Goal: Task Accomplishment & Management: Use online tool/utility

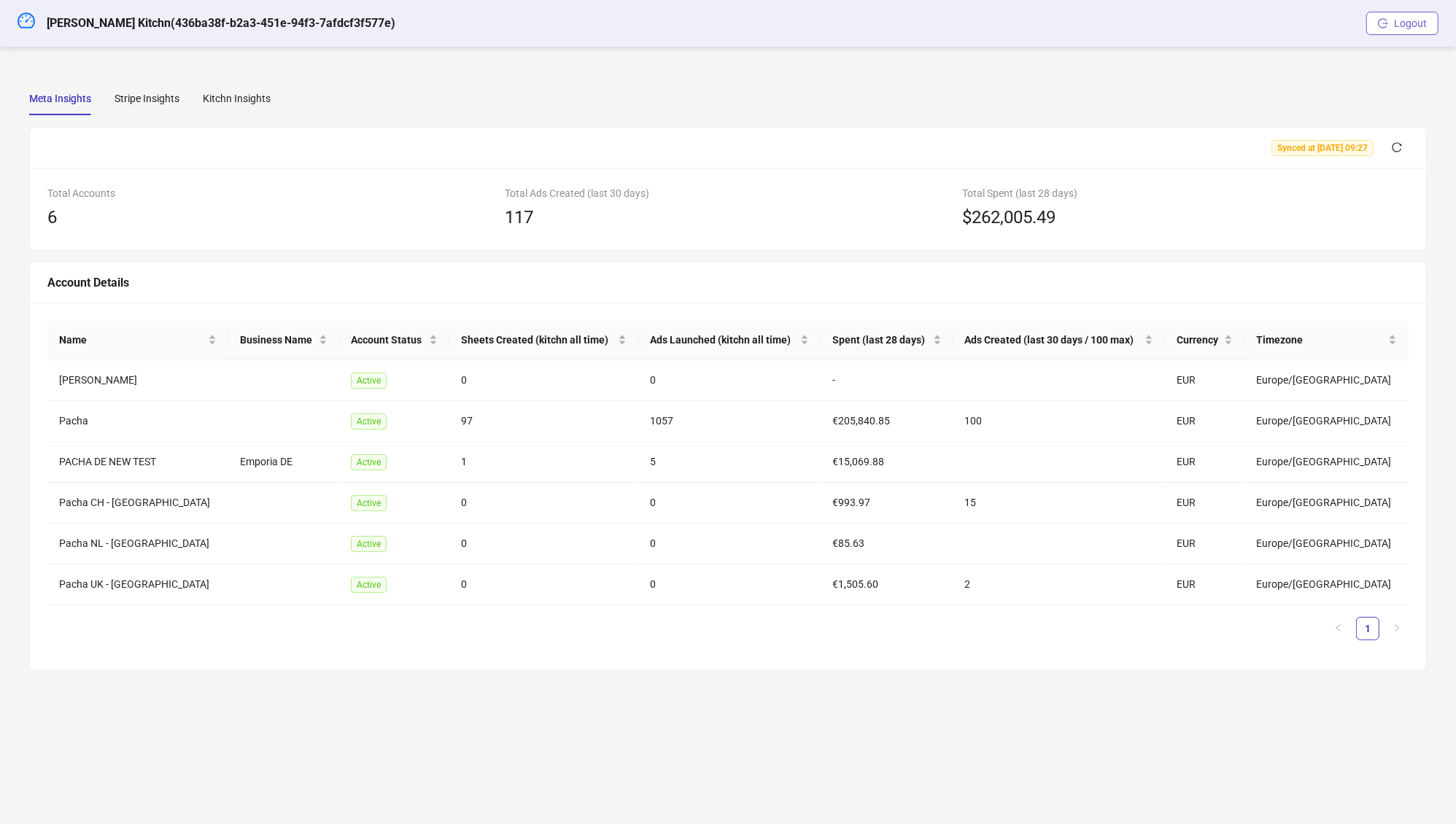
click at [1399, 22] on span "Logout" at bounding box center [1410, 23] width 33 height 12
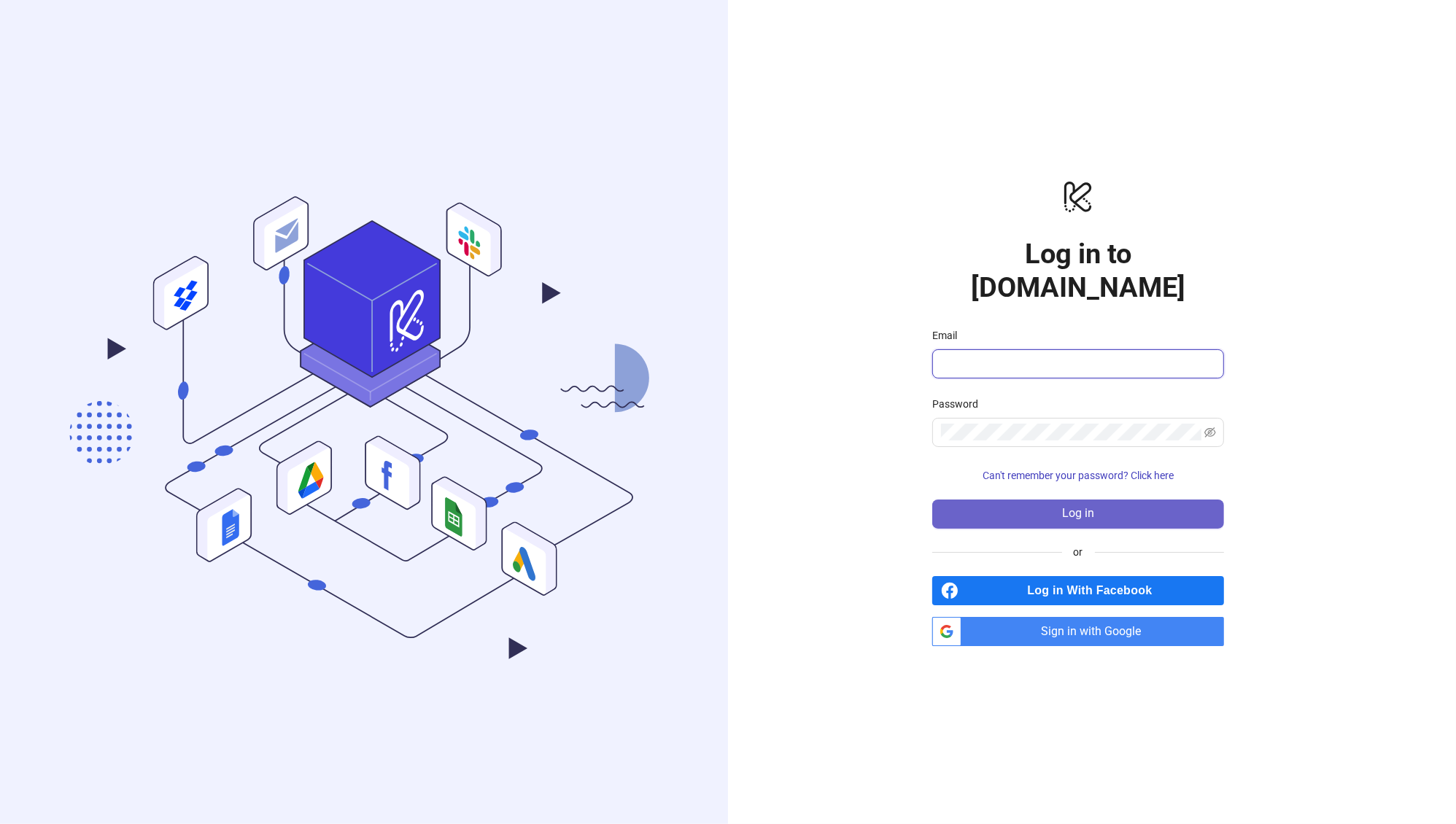
type input "**********"
click at [1104, 500] on button "Log in" at bounding box center [1078, 514] width 292 height 29
click at [1105, 500] on button "Log in" at bounding box center [1078, 514] width 292 height 29
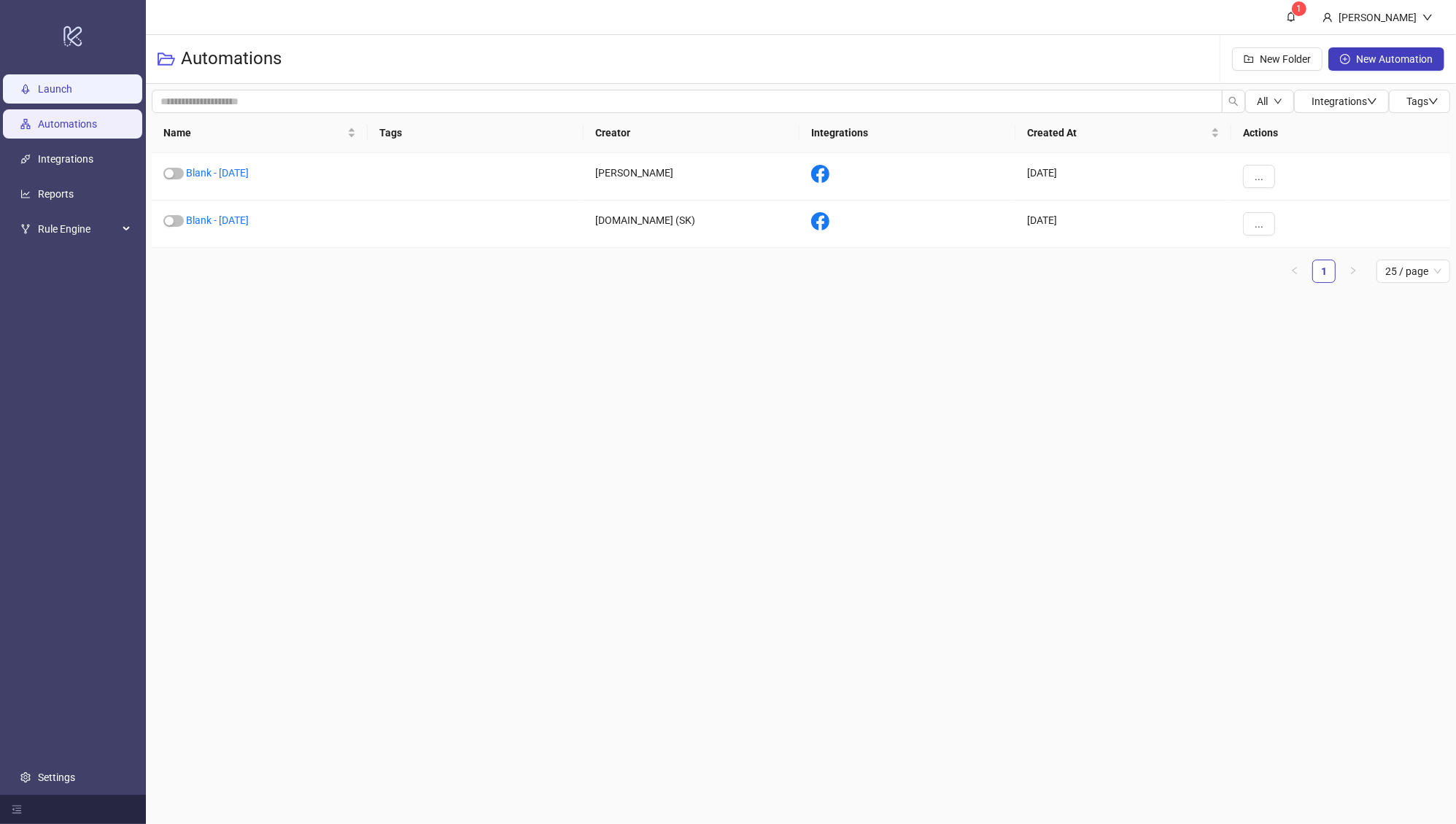
click at [72, 95] on link "Launch" at bounding box center [55, 89] width 34 height 12
click at [72, 83] on link "Launch" at bounding box center [55, 89] width 34 height 12
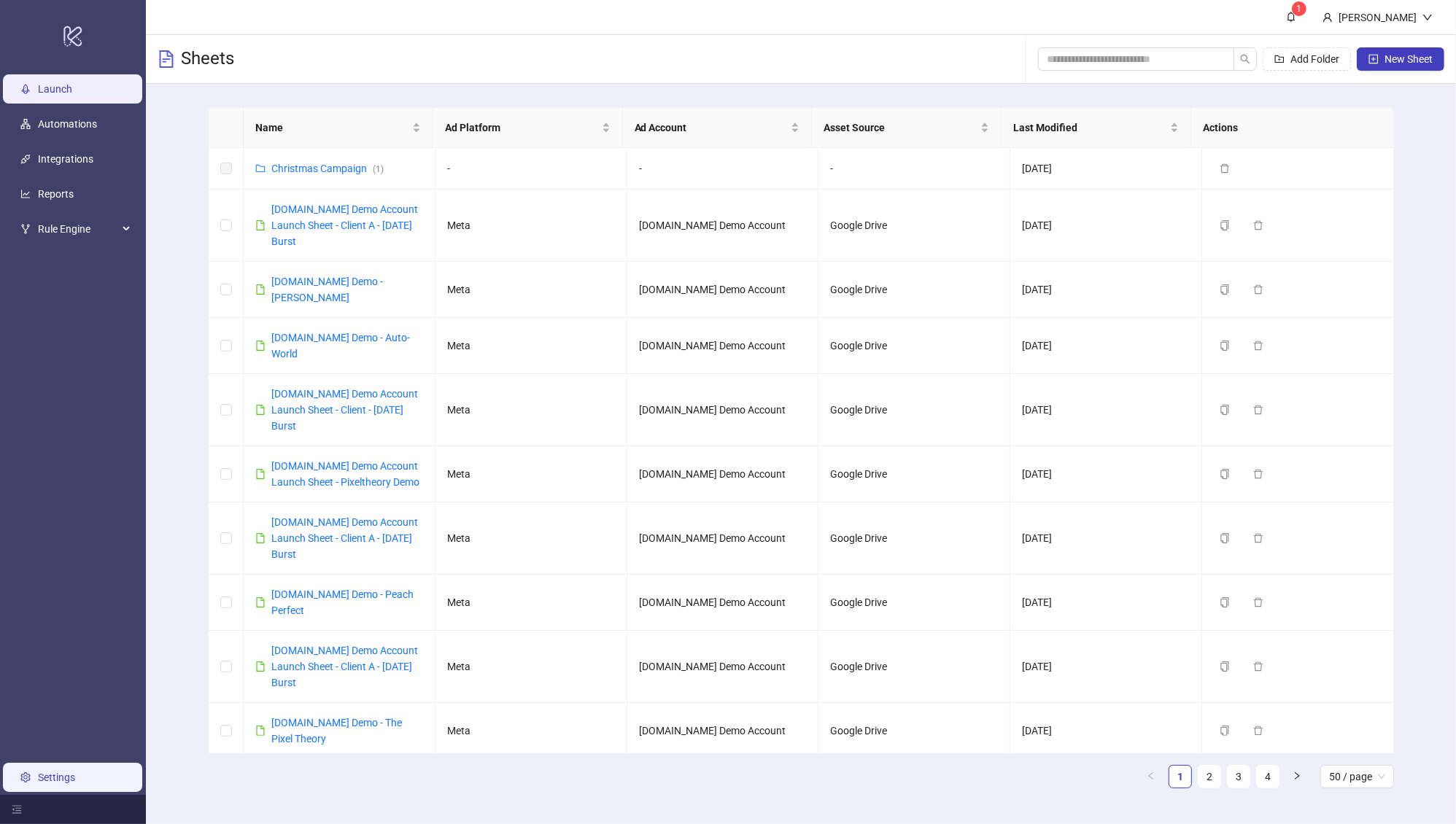
click at [42, 772] on link "Settings" at bounding box center [57, 778] width 37 height 12
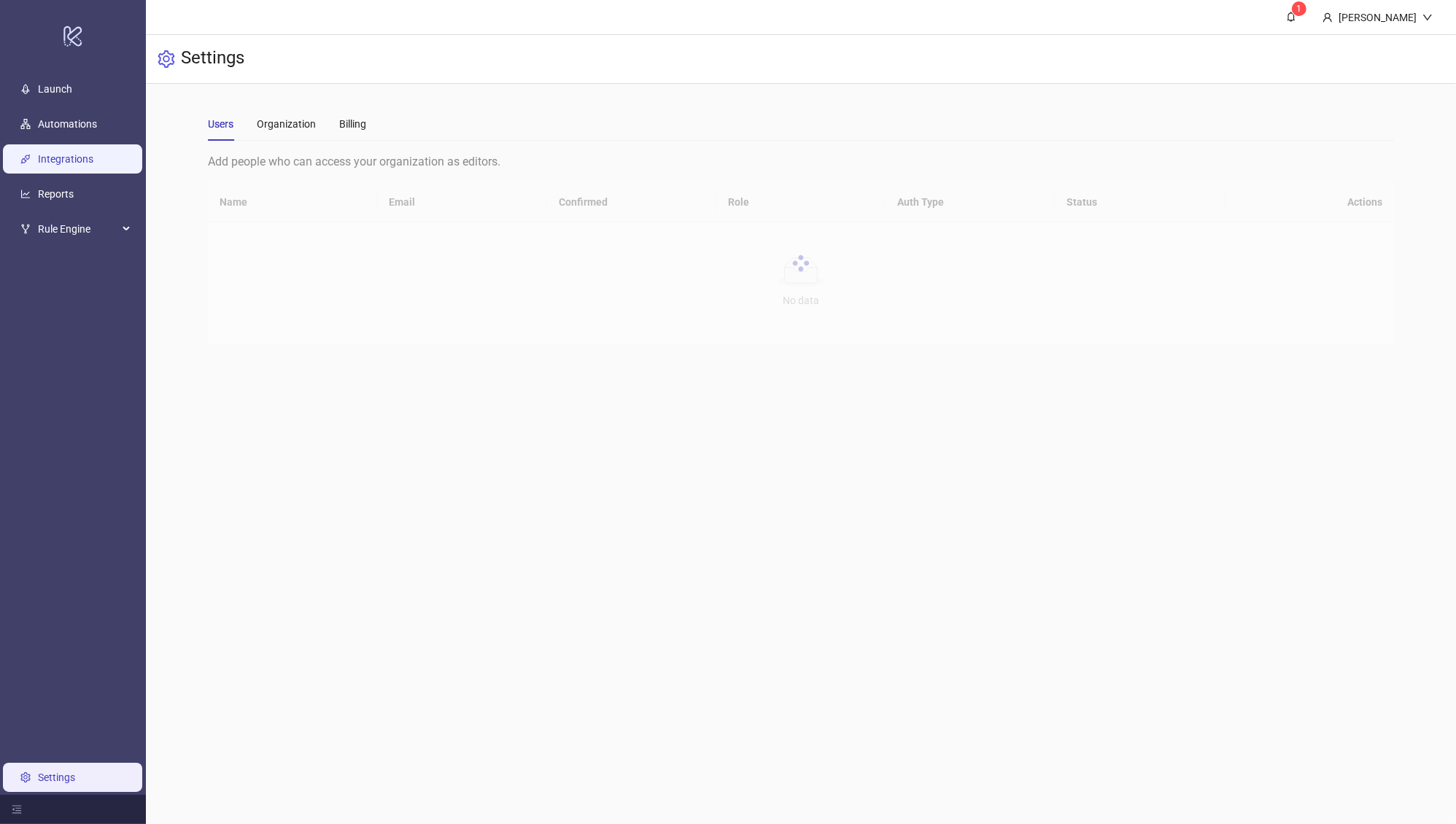
click at [61, 165] on link "Integrations" at bounding box center [66, 159] width 55 height 12
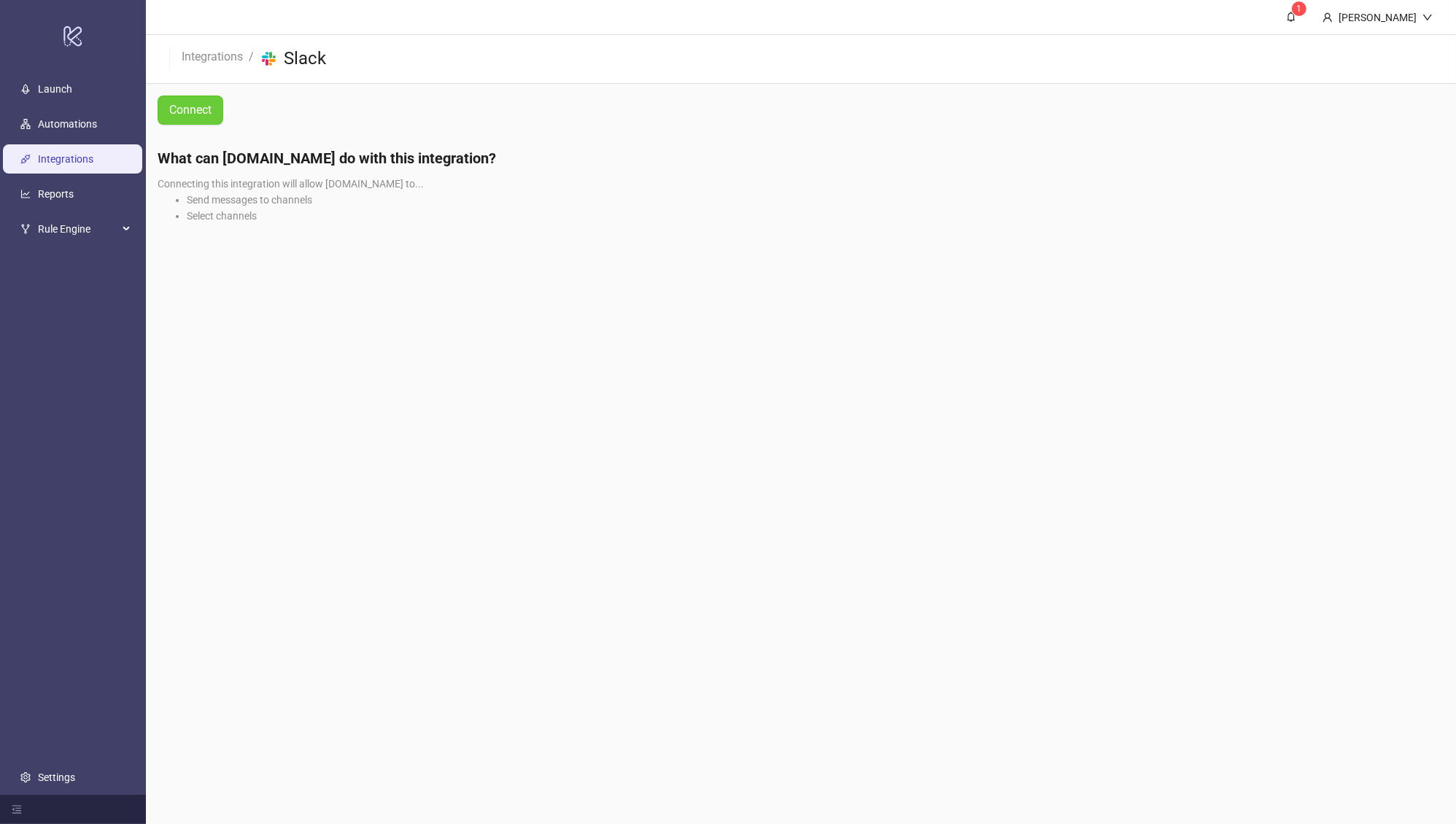
click at [167, 117] on link "Connect" at bounding box center [190, 110] width 66 height 29
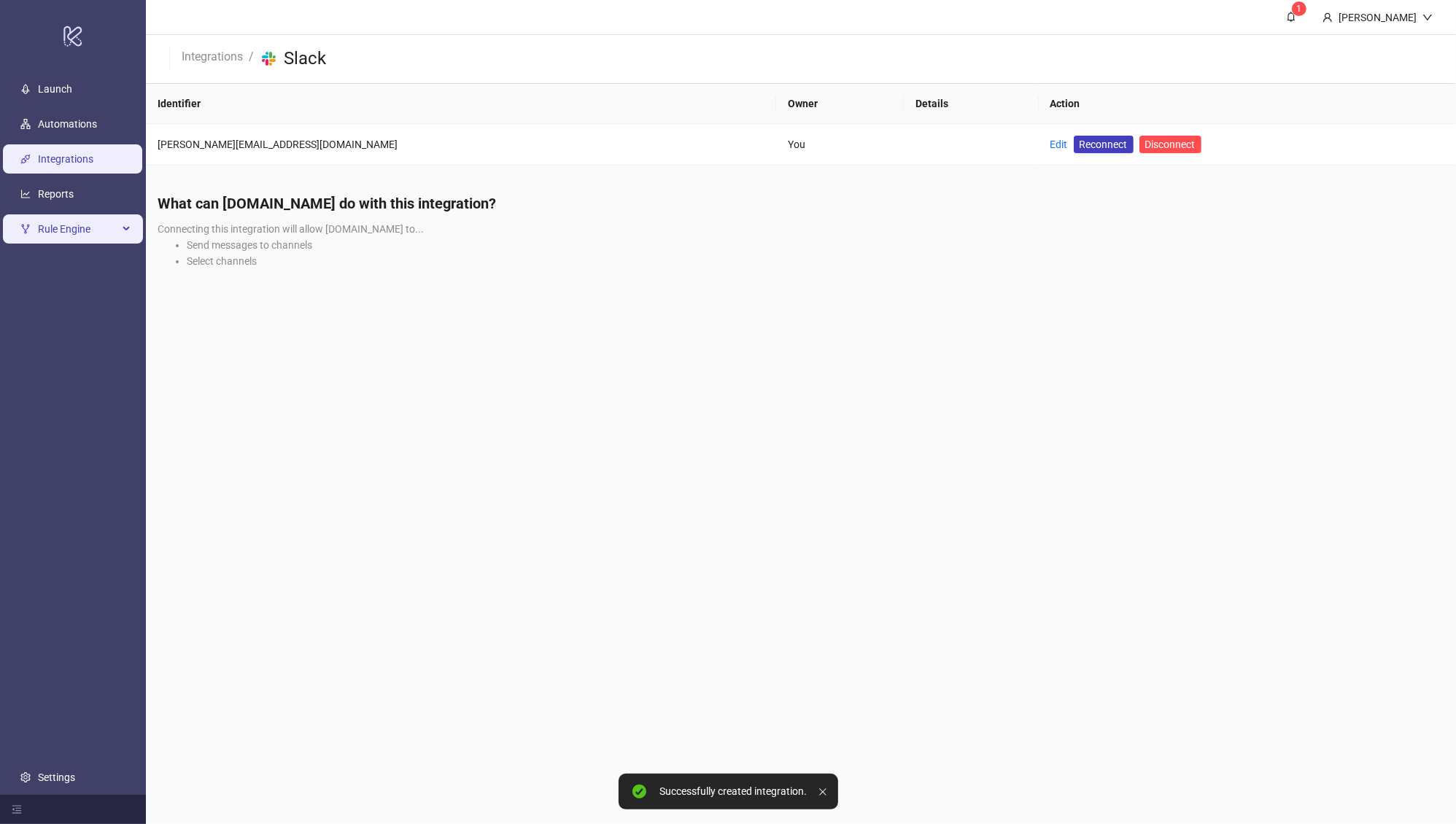
click at [75, 233] on span "Rule Engine" at bounding box center [78, 228] width 81 height 29
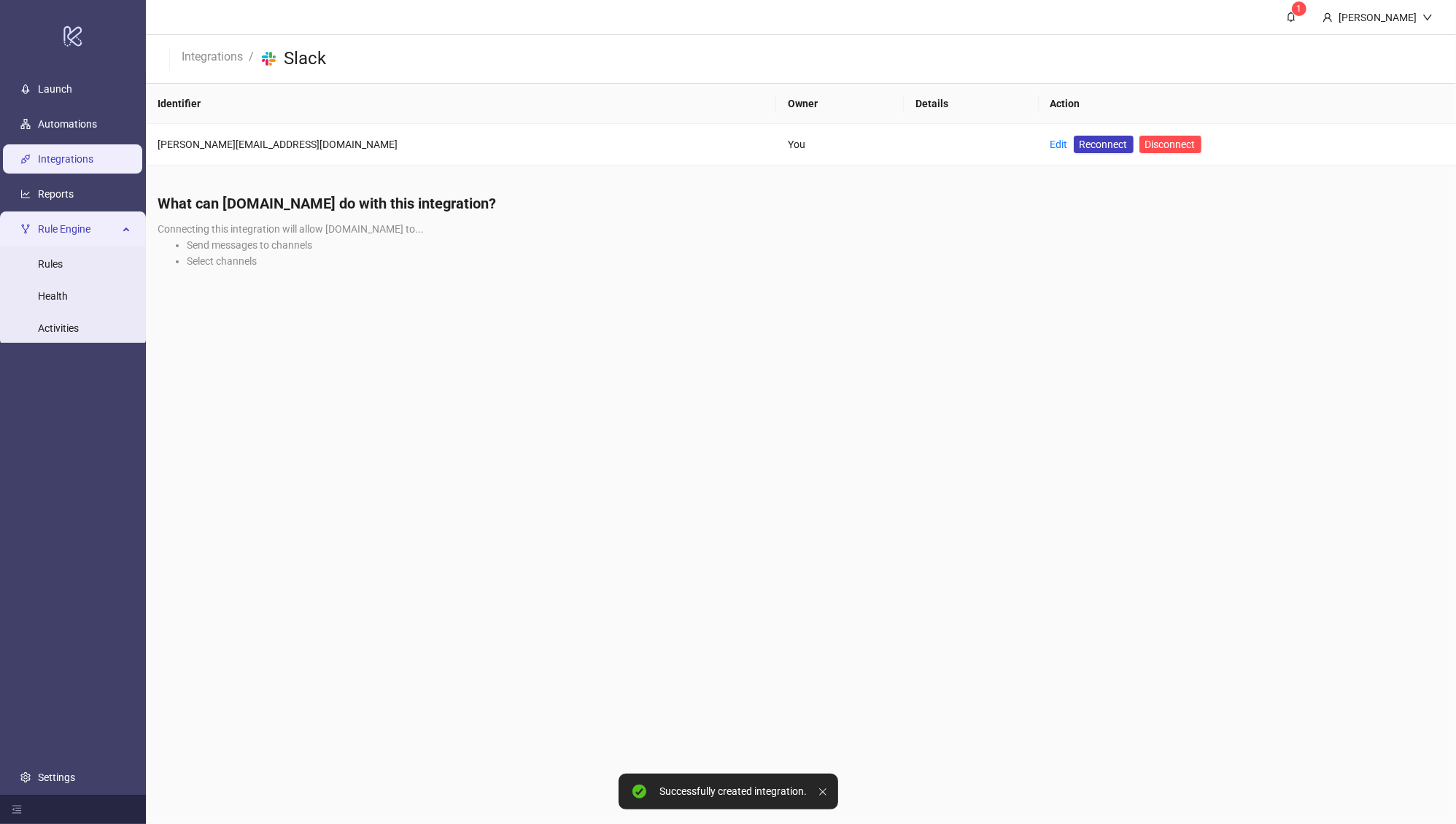
click at [76, 165] on link "Integrations" at bounding box center [66, 159] width 55 height 12
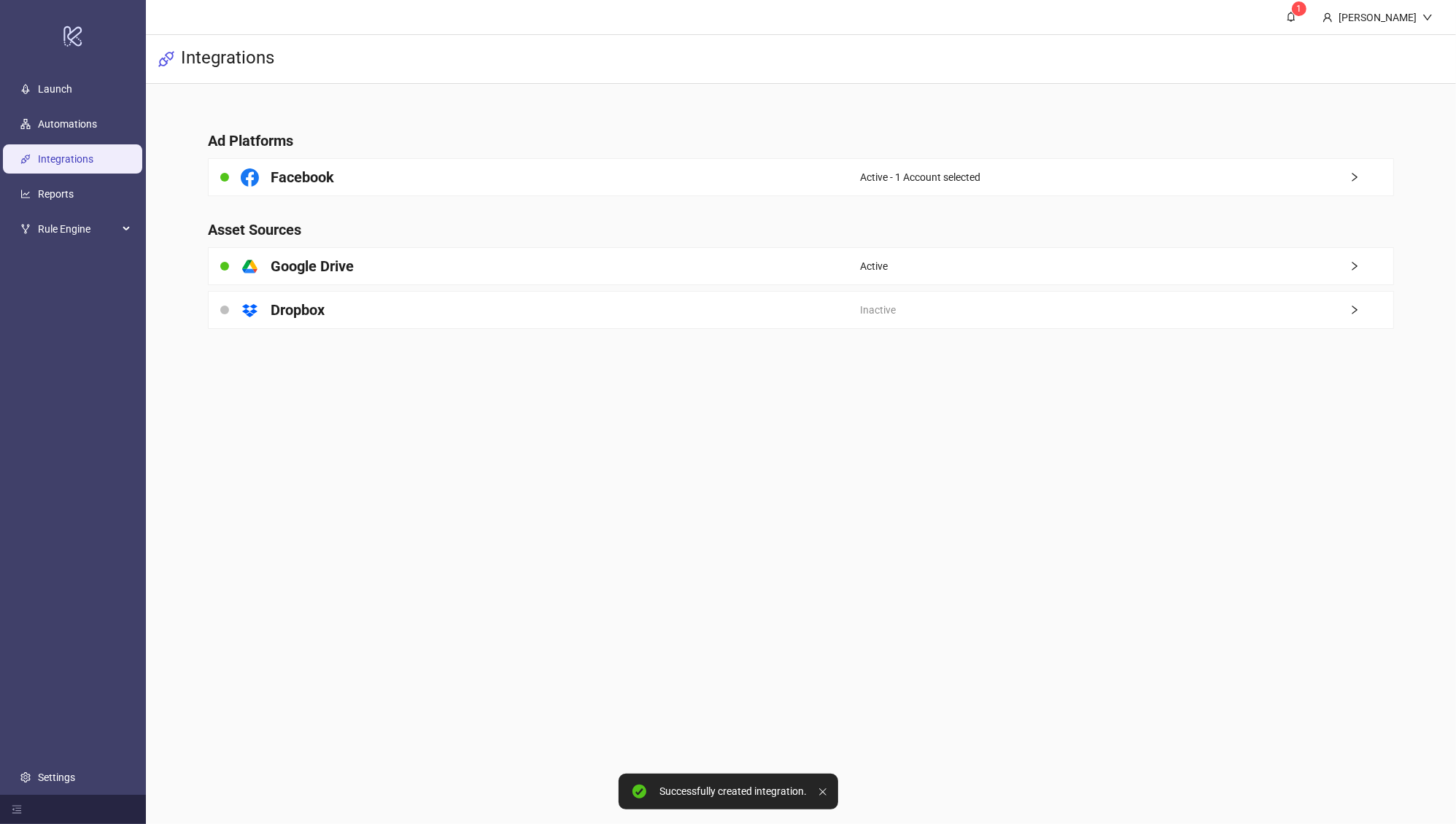
click at [76, 165] on link "Integrations" at bounding box center [66, 159] width 55 height 12
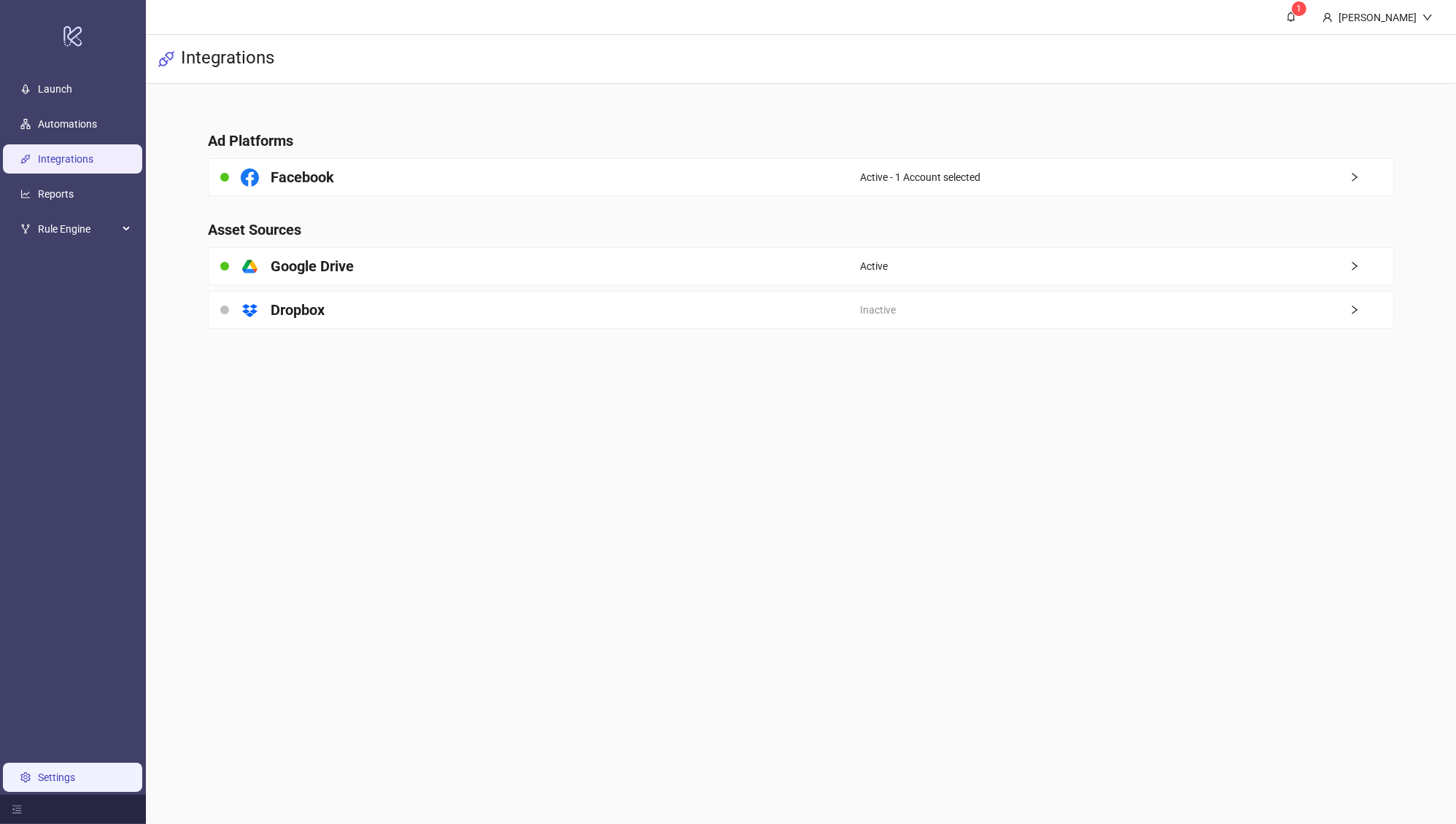
click at [87, 748] on ul "Launch Automations Integrations Reports Rule Engine Settings" at bounding box center [73, 433] width 146 height 723
click at [75, 772] on link "Settings" at bounding box center [57, 778] width 37 height 12
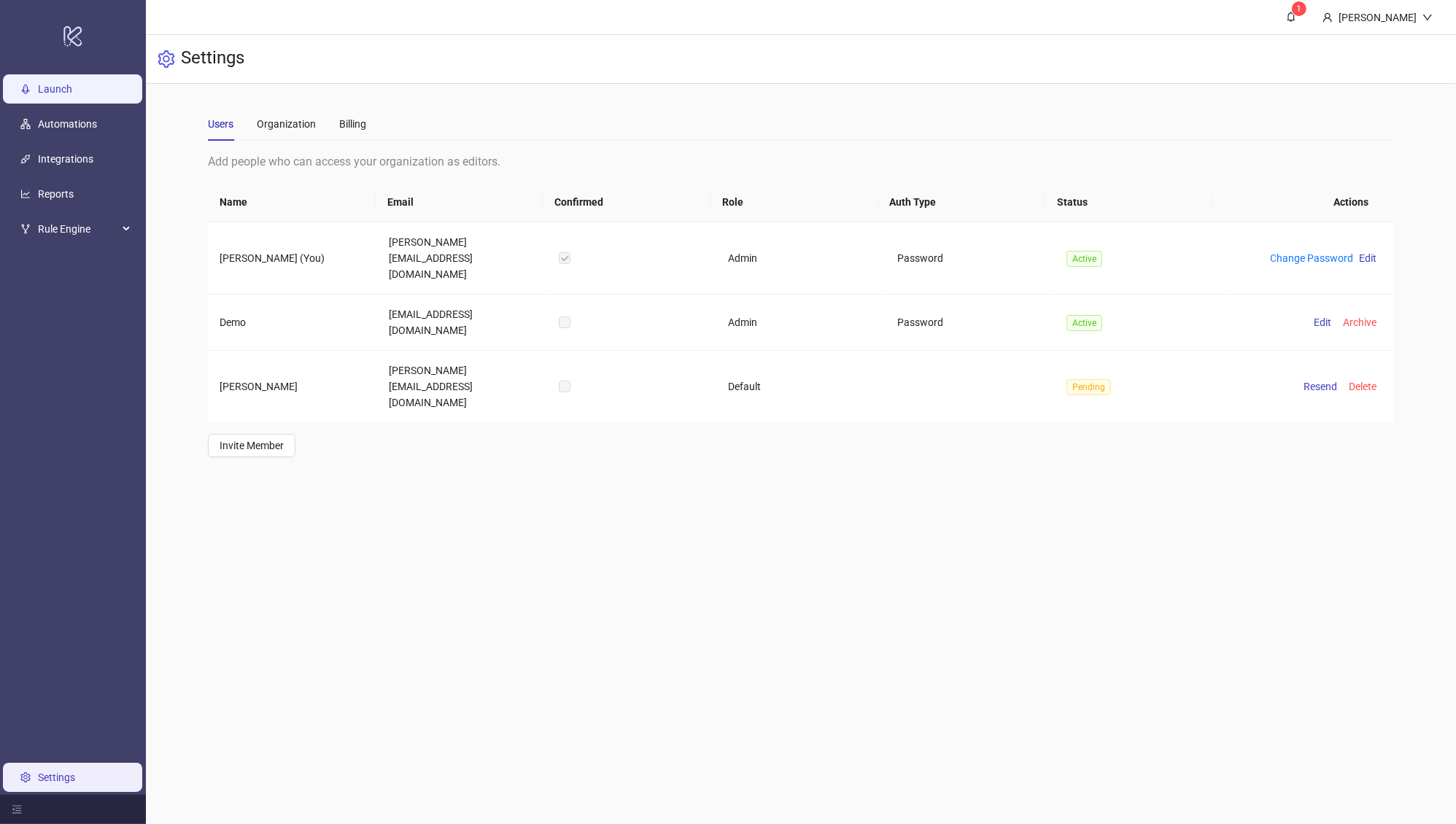
click at [60, 89] on link "Launch" at bounding box center [55, 89] width 34 height 12
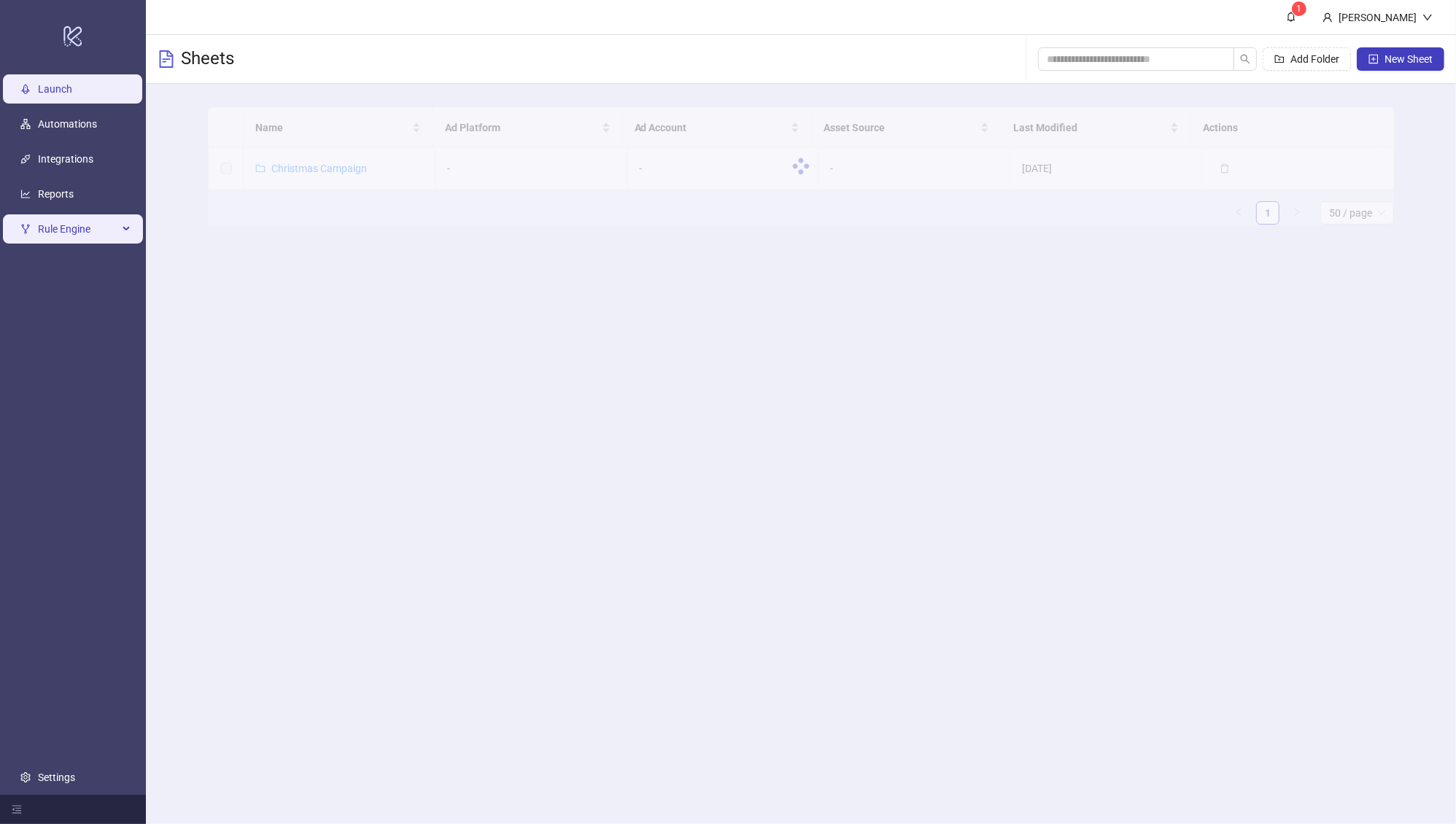
click at [94, 223] on span "Rule Engine" at bounding box center [78, 228] width 81 height 29
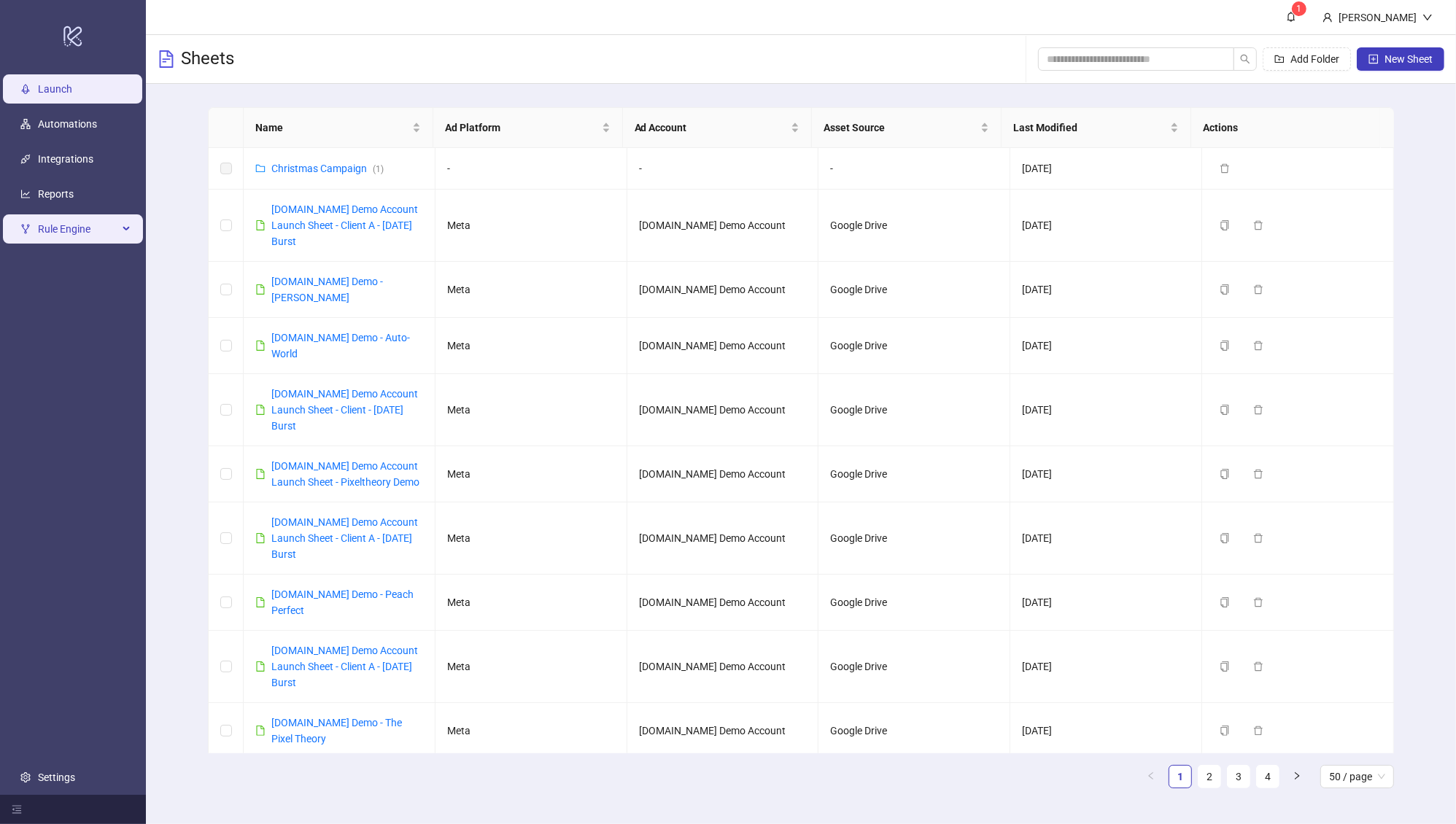
click at [84, 244] on li "Rule Engine" at bounding box center [73, 229] width 146 height 35
click at [76, 239] on span "Rule Engine" at bounding box center [78, 228] width 81 height 29
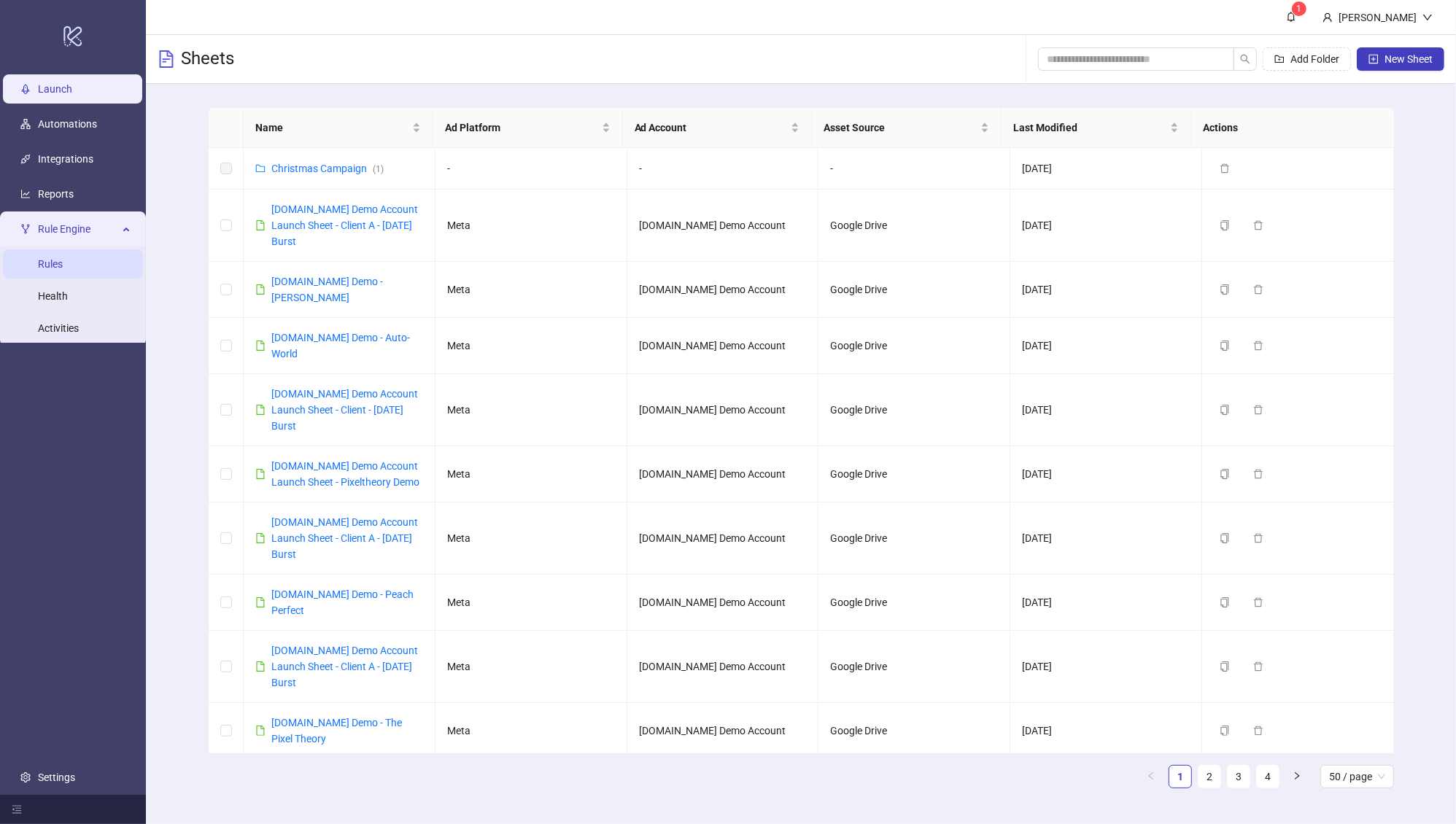
click at [63, 270] on link "Rules" at bounding box center [50, 264] width 25 height 12
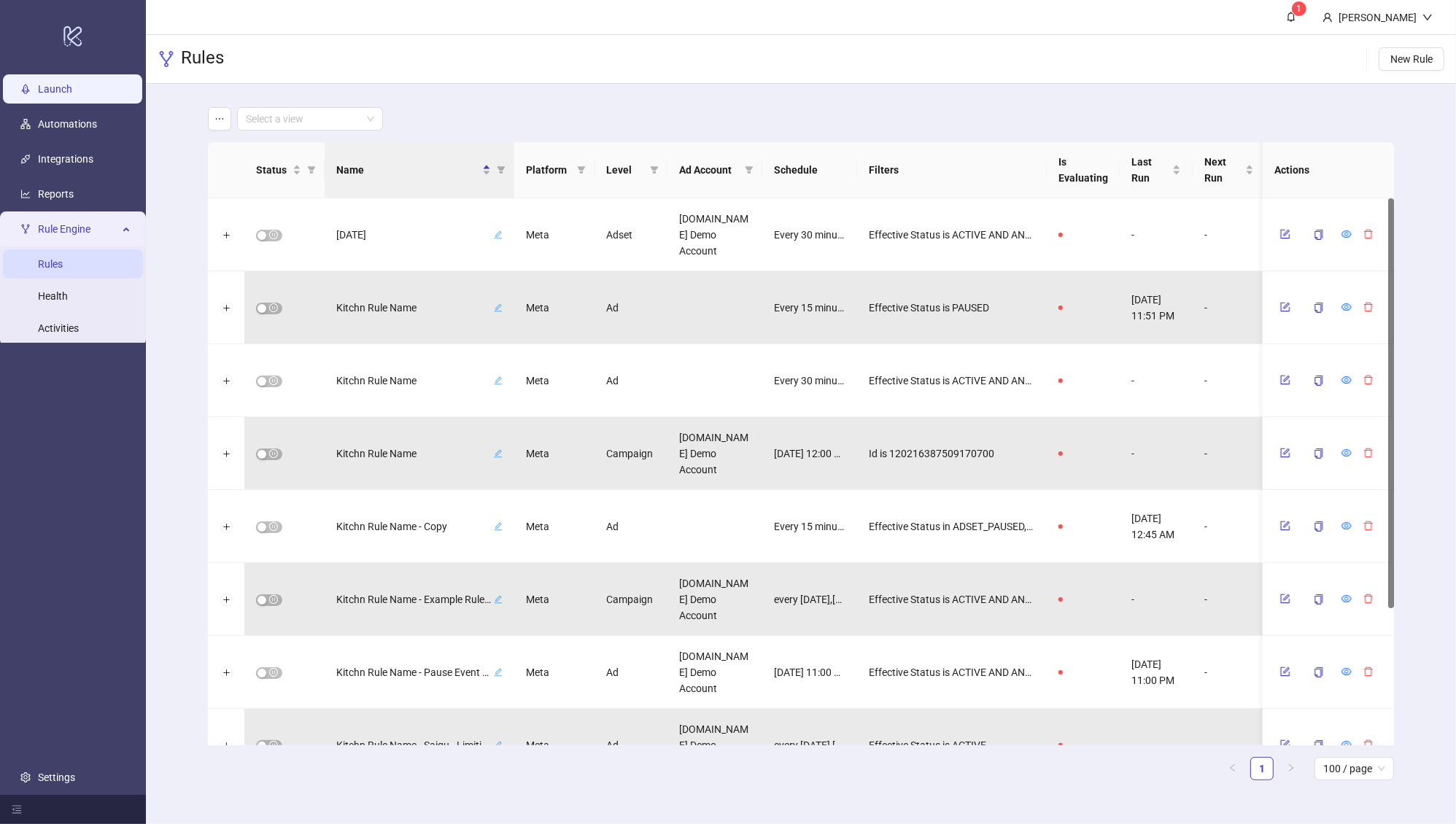
click at [72, 89] on link "Launch" at bounding box center [55, 89] width 34 height 12
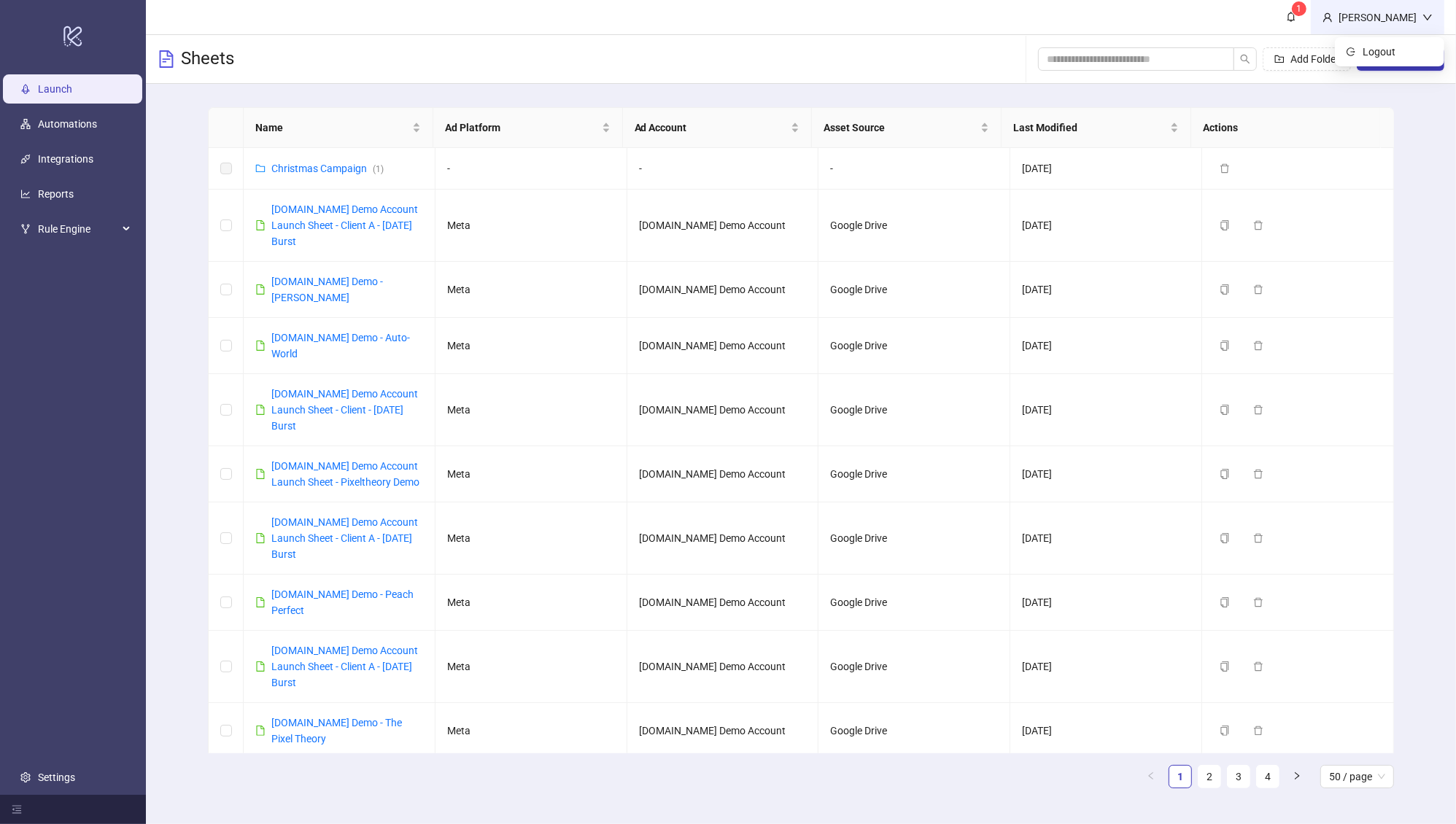
click at [1409, 22] on div "[PERSON_NAME]" at bounding box center [1378, 18] width 90 height 16
click at [1381, 12] on div "[PERSON_NAME]" at bounding box center [1378, 18] width 90 height 16
click at [1369, 49] on span "Logout" at bounding box center [1398, 52] width 70 height 16
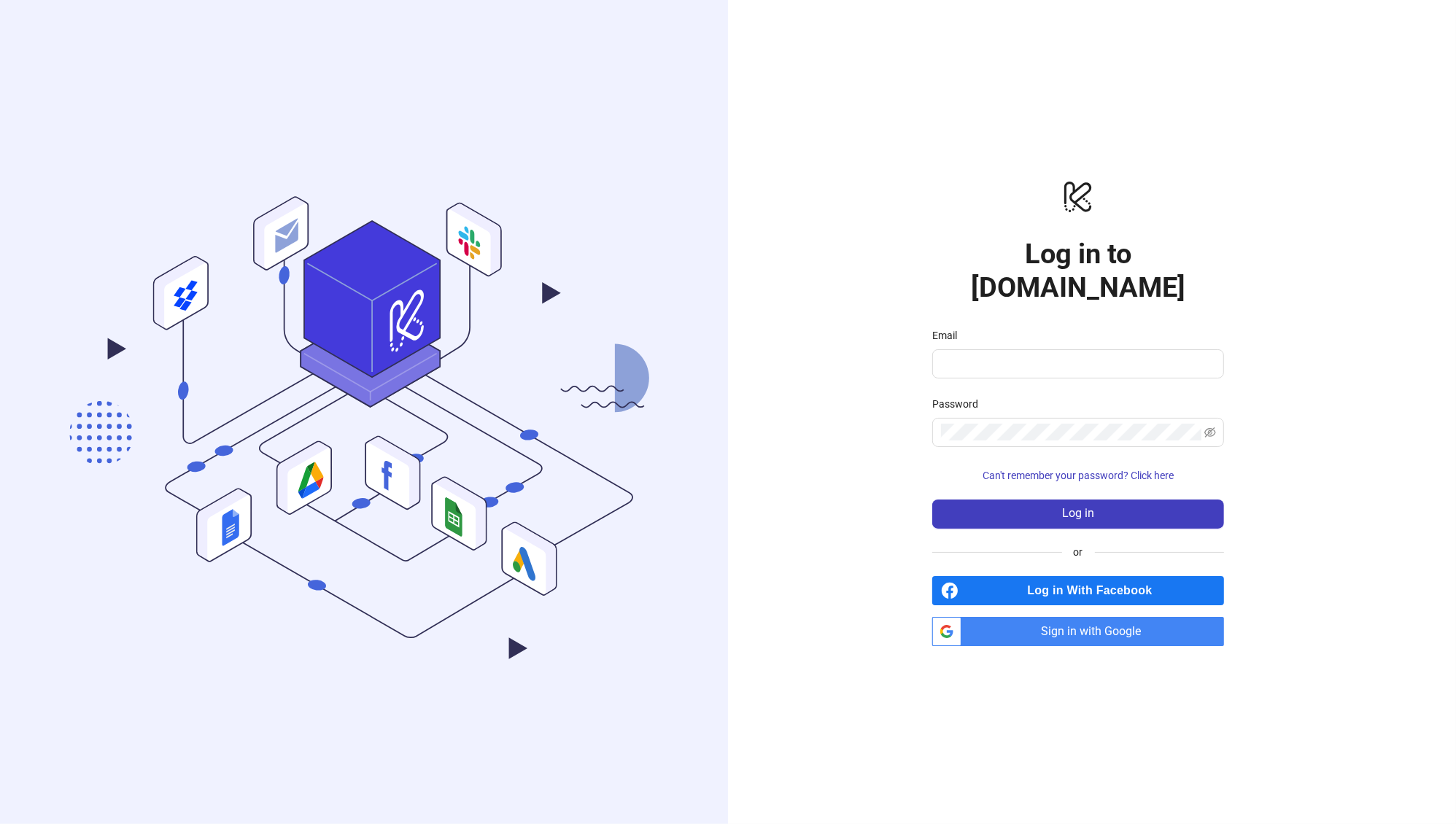
click at [1076, 557] on div "logo/logo-mobile Log in to Kitchn.io Email Password Can't remember your passwor…" at bounding box center [1078, 412] width 292 height 468
click at [1075, 576] on span "Log in With Facebook" at bounding box center [1094, 591] width 260 height 29
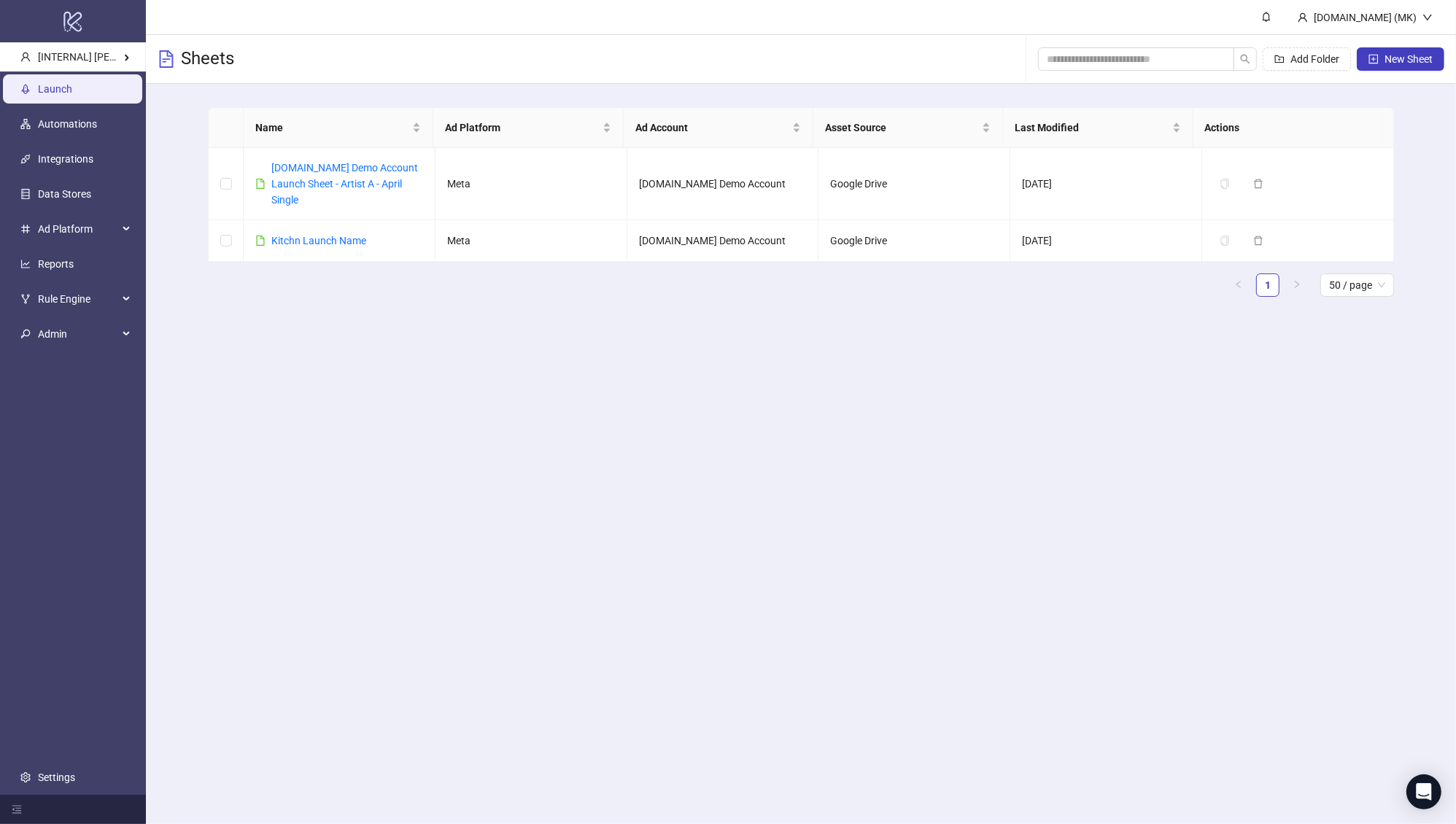
click at [64, 658] on ul "Launch Automations Integrations Data Stores Ad Platform Reports Rule Engine Adm…" at bounding box center [73, 433] width 146 height 723
click at [65, 658] on link "Settings" at bounding box center [57, 778] width 37 height 12
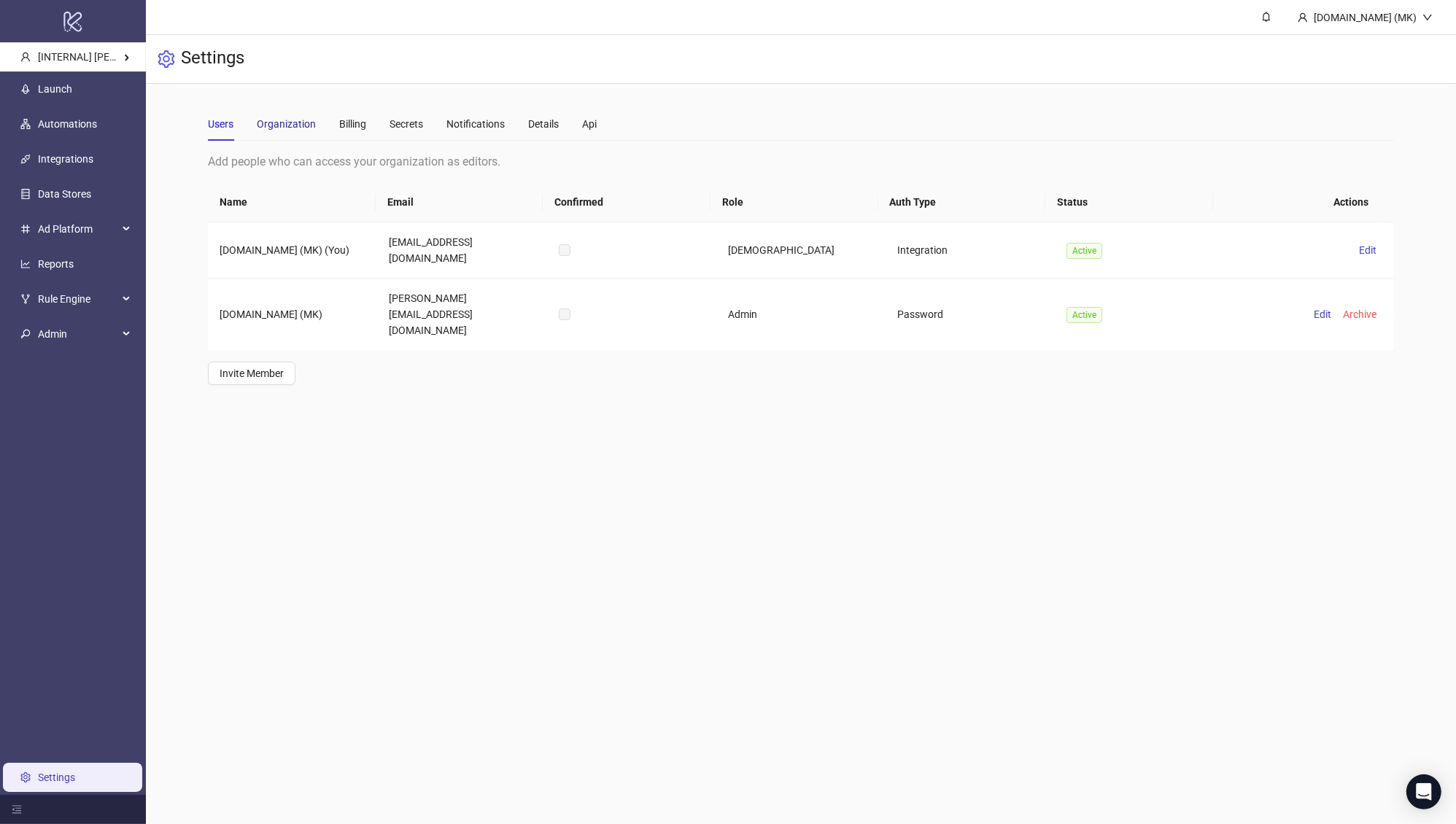
click at [307, 116] on div "Organization" at bounding box center [286, 124] width 59 height 16
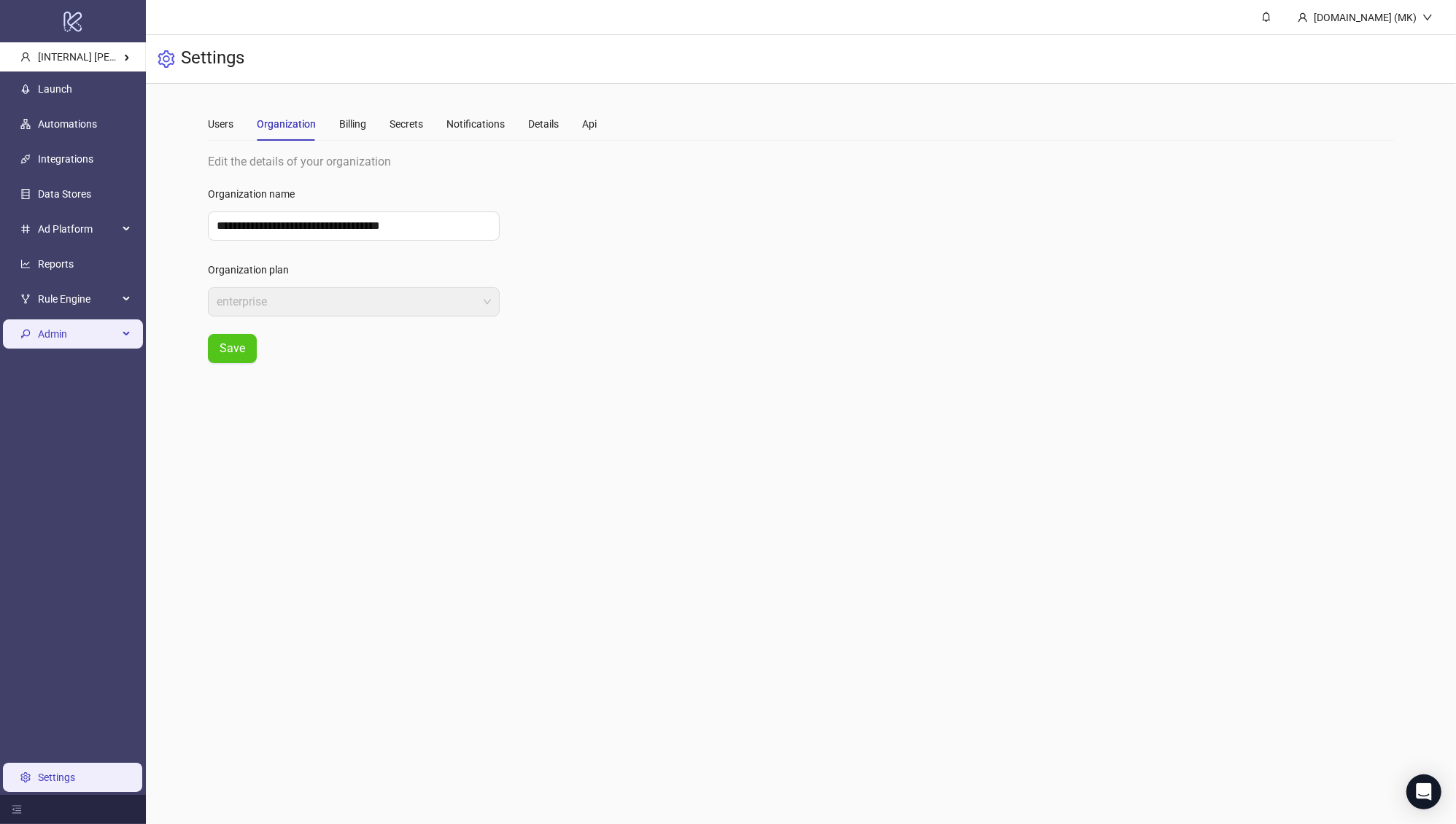
click at [81, 344] on span "Admin" at bounding box center [78, 333] width 81 height 29
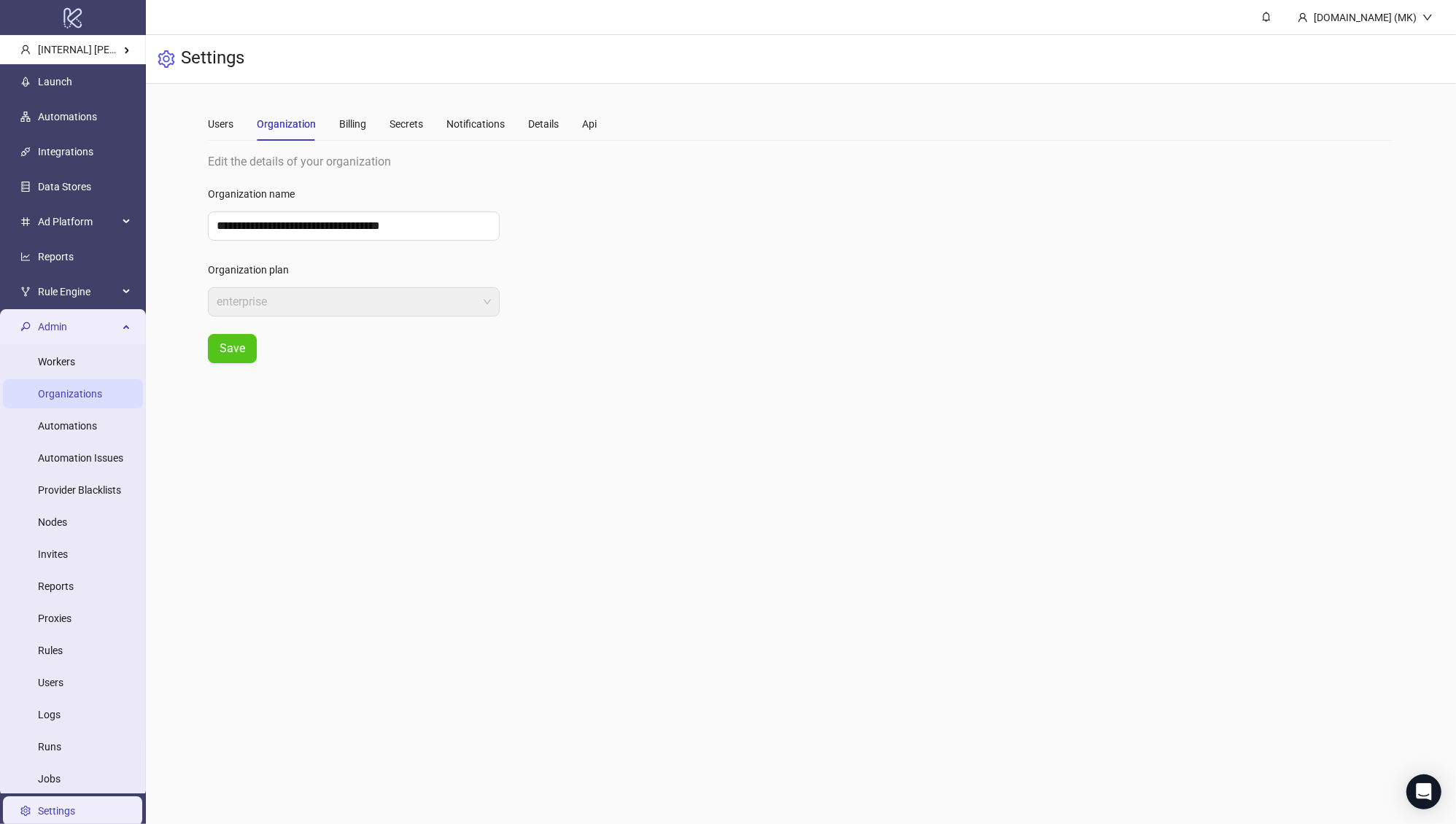
click at [86, 399] on link "Organizations" at bounding box center [70, 394] width 64 height 12
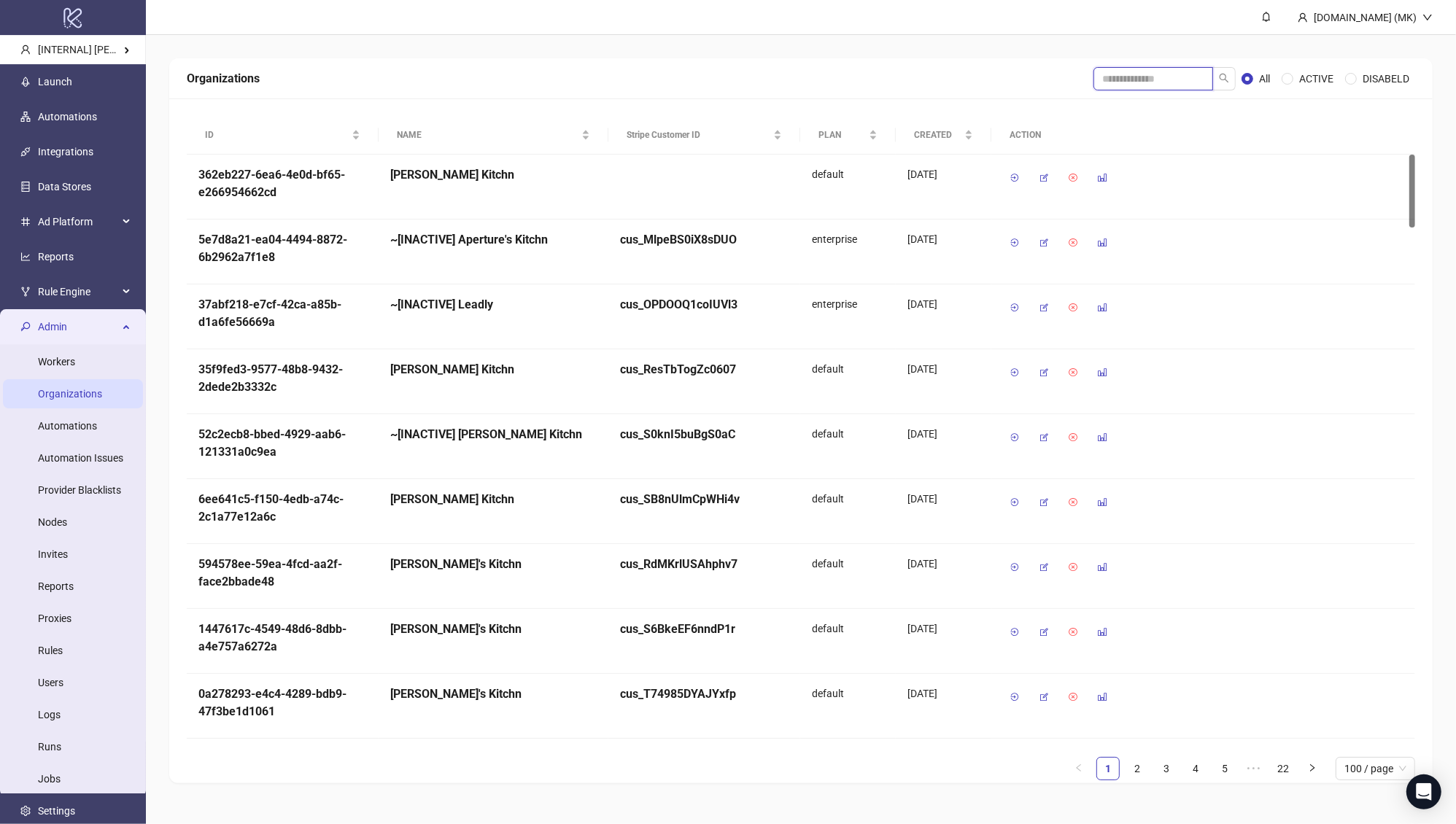
click at [1164, 84] on input "search" at bounding box center [1153, 78] width 119 height 23
type input "*******"
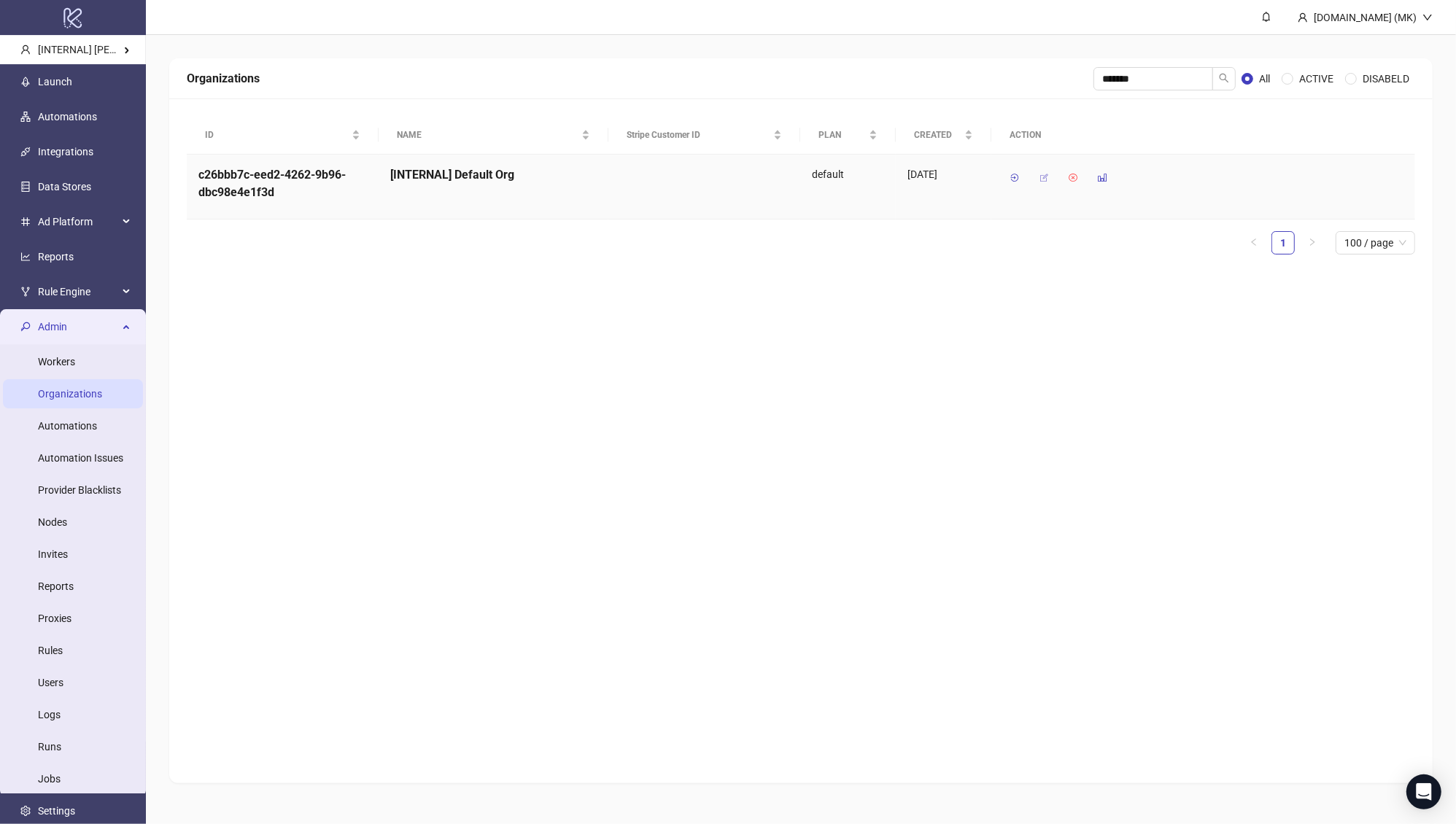
click at [1049, 177] on button "button" at bounding box center [1044, 177] width 23 height 23
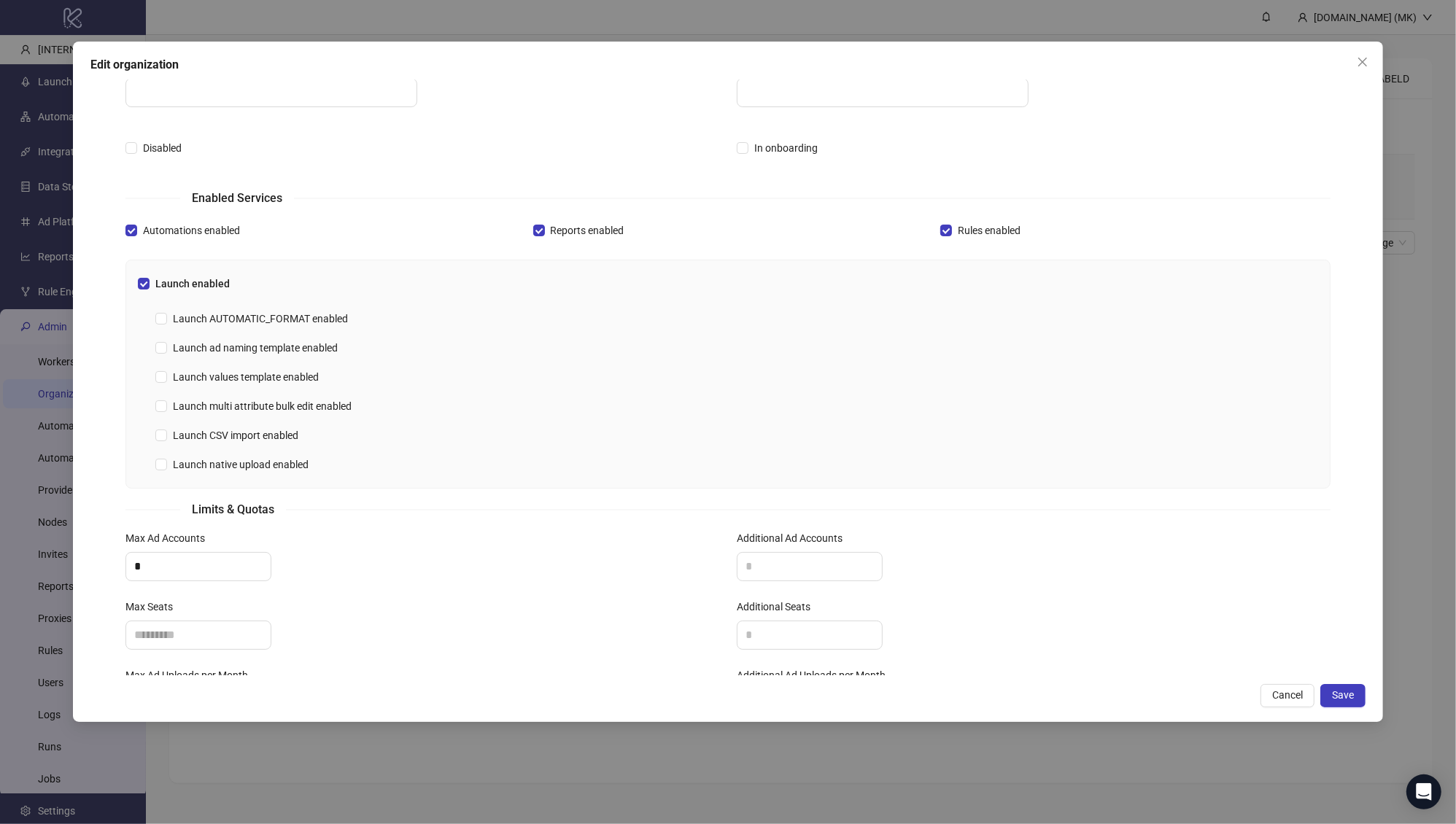
scroll to position [235, 0]
click at [286, 341] on span "Launch ad naming template enabled" at bounding box center [255, 347] width 177 height 16
click at [291, 403] on span "Launch multi attribute bulk edit enabled" at bounding box center [262, 406] width 190 height 16
click at [280, 378] on span "Launch values template enabled" at bounding box center [245, 377] width 157 height 16
click at [283, 345] on span "Launch ad naming template enabled" at bounding box center [255, 347] width 177 height 16
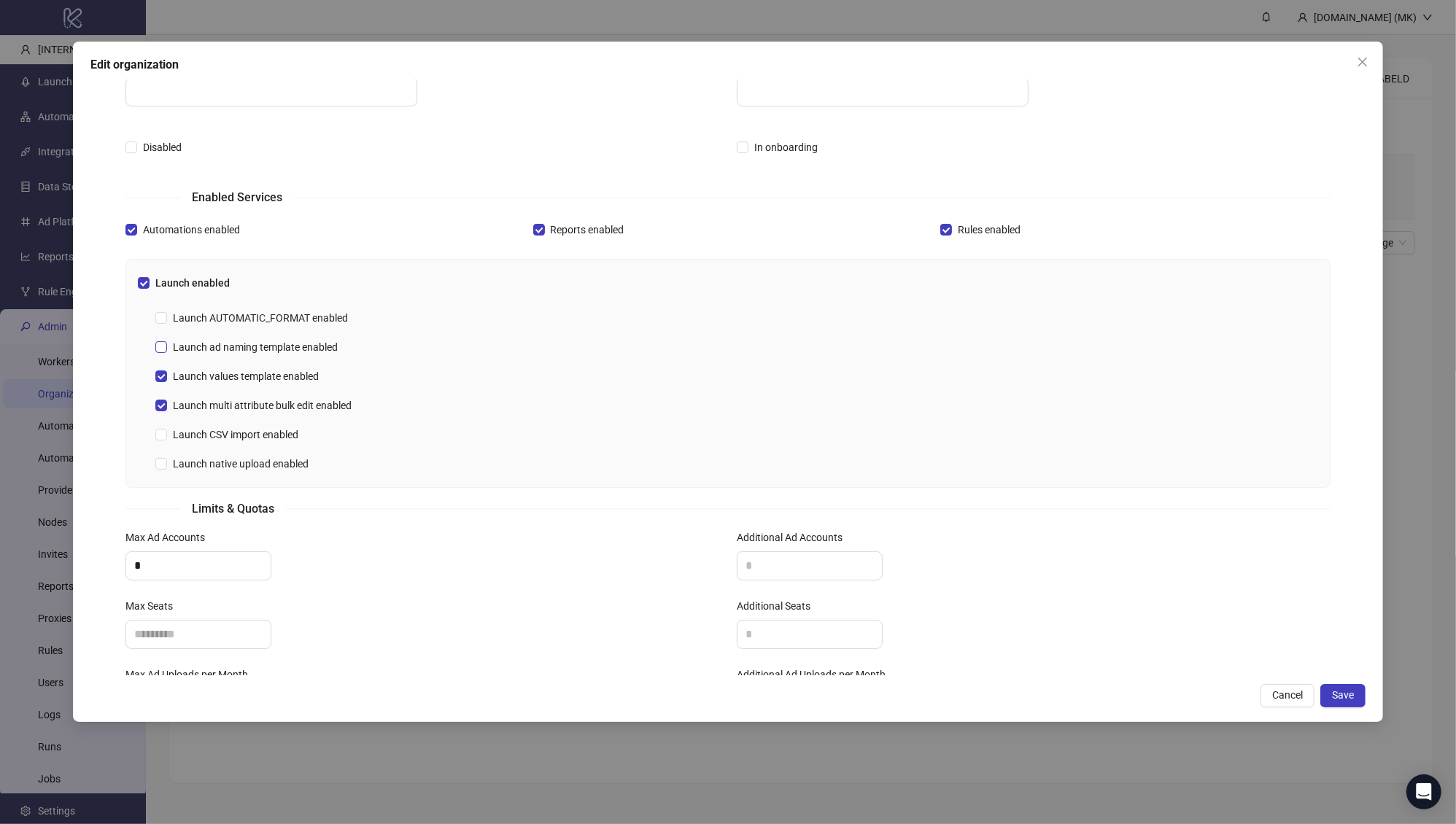
click at [283, 346] on span "Launch ad naming template enabled" at bounding box center [255, 347] width 177 height 16
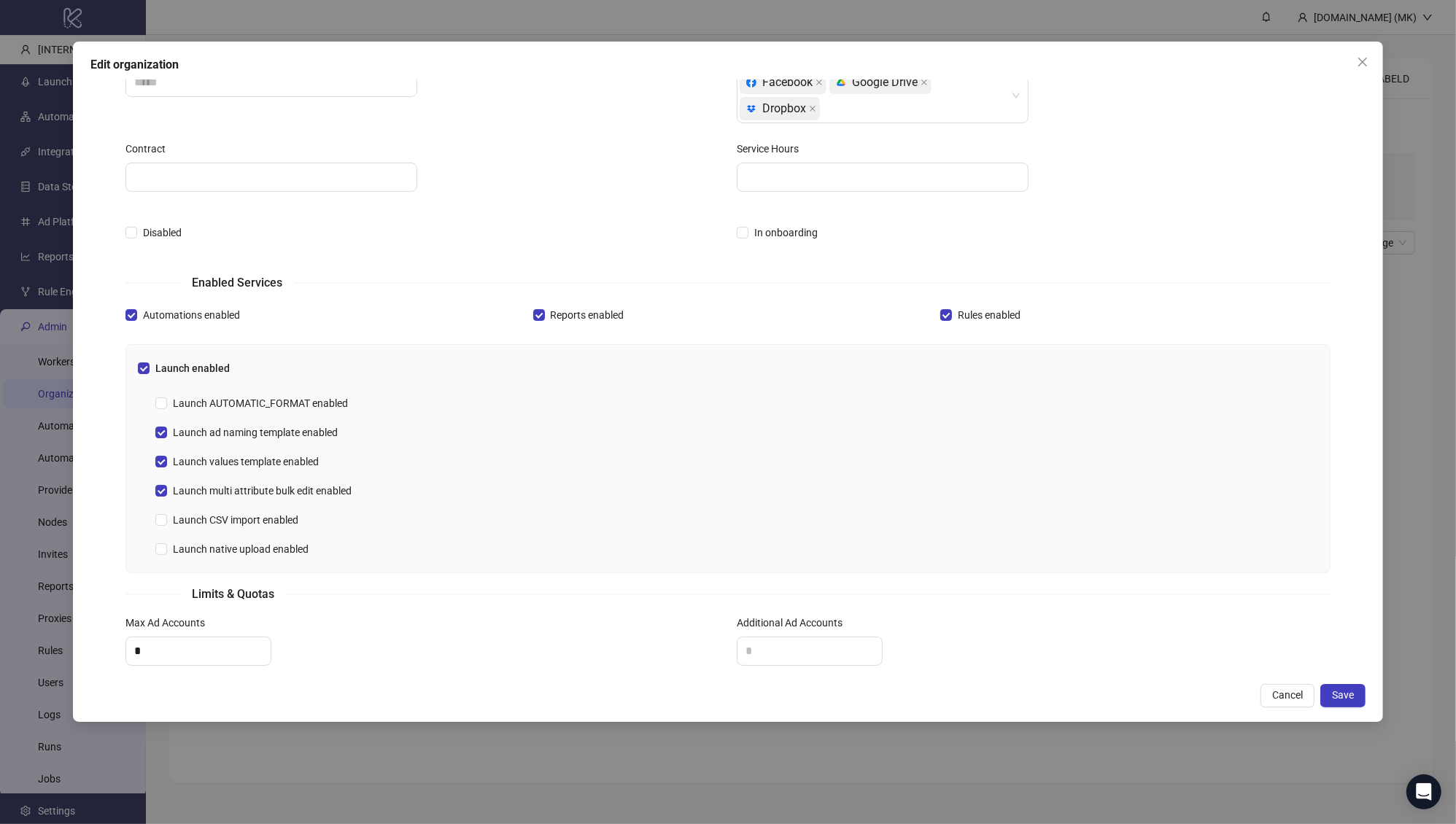
scroll to position [148, 0]
click at [875, 124] on div "Enabled Provider Ids Facebook platform/google_drive Google Drive platform/dropb…" at bounding box center [1033, 94] width 611 height 95
click at [875, 120] on div "Facebook platform/google_drive Google Drive platform/dropbox Dropbox" at bounding box center [875, 96] width 271 height 52
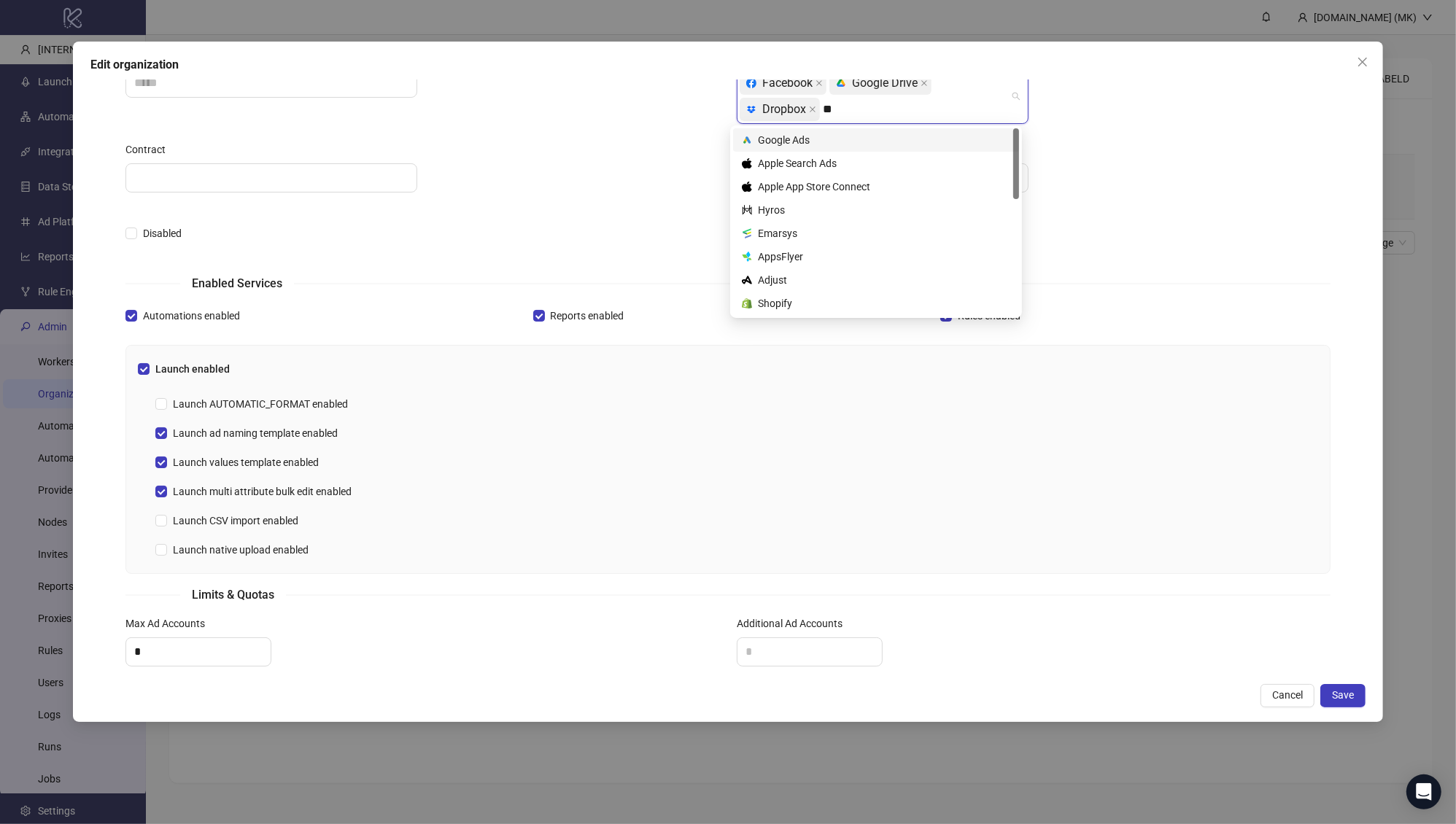
type input "***"
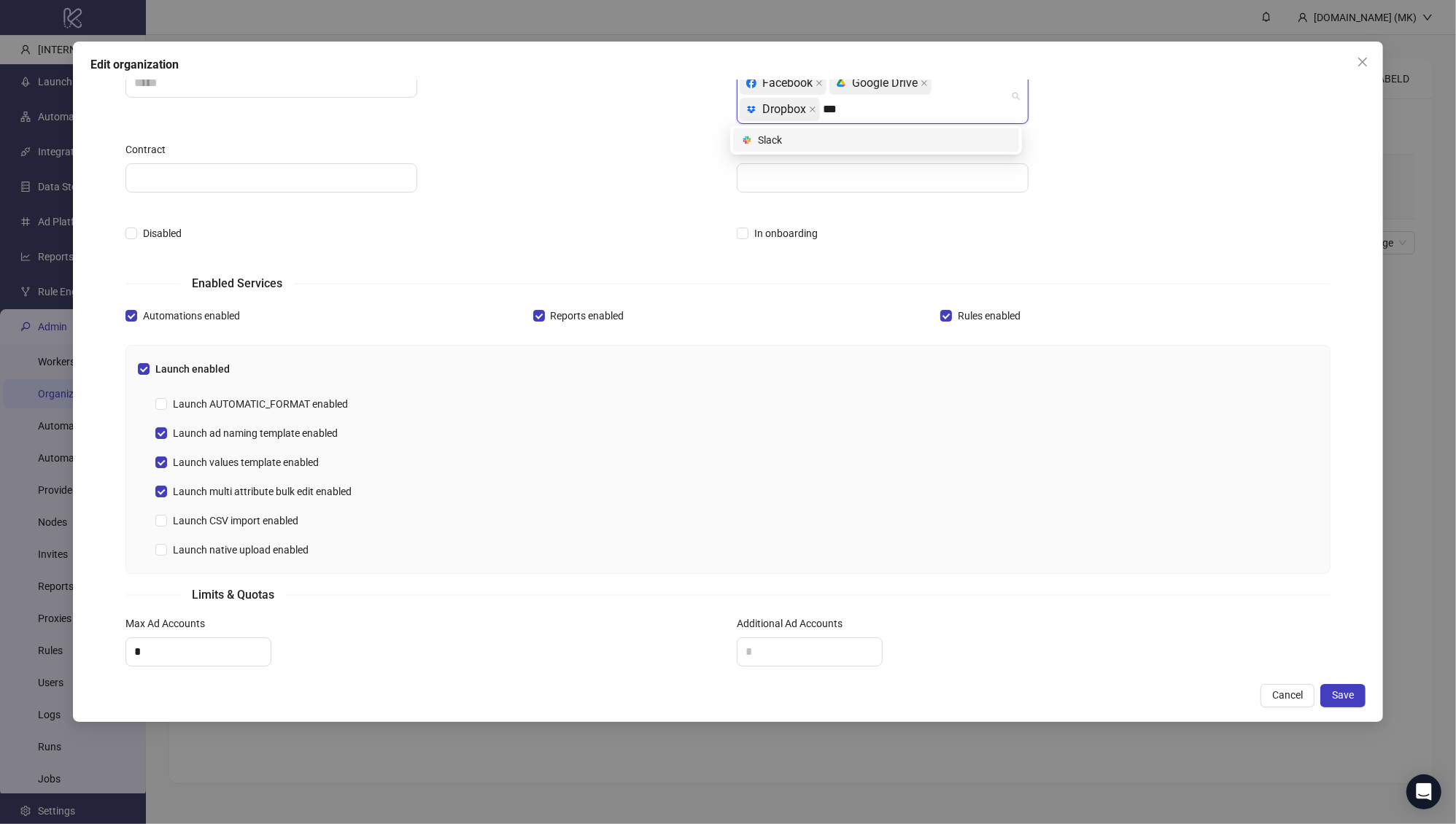
click at [823, 136] on div "platform/slack Slack" at bounding box center [876, 140] width 269 height 16
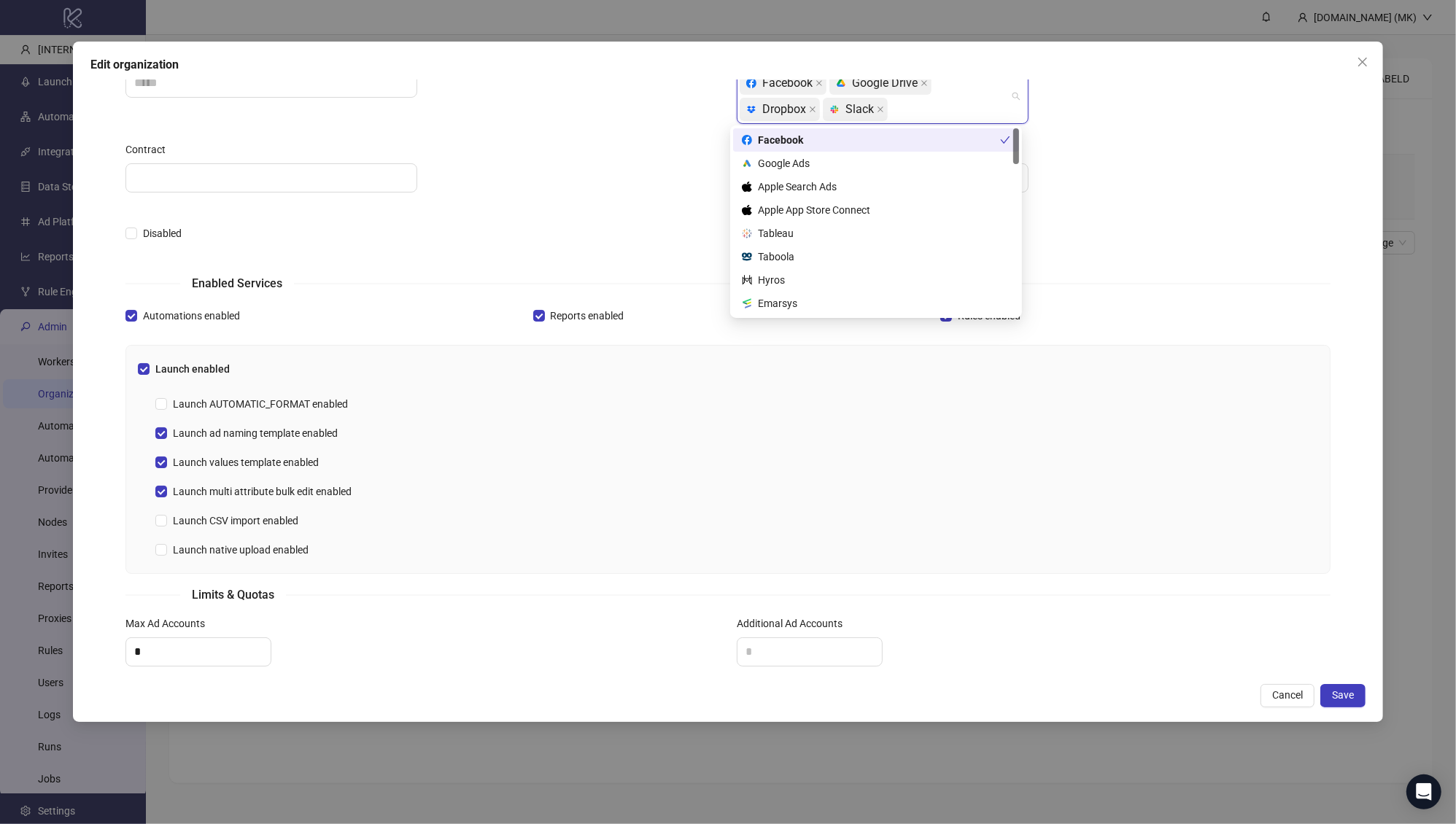
click at [1091, 160] on div "Service Hours" at bounding box center [1034, 152] width 594 height 22
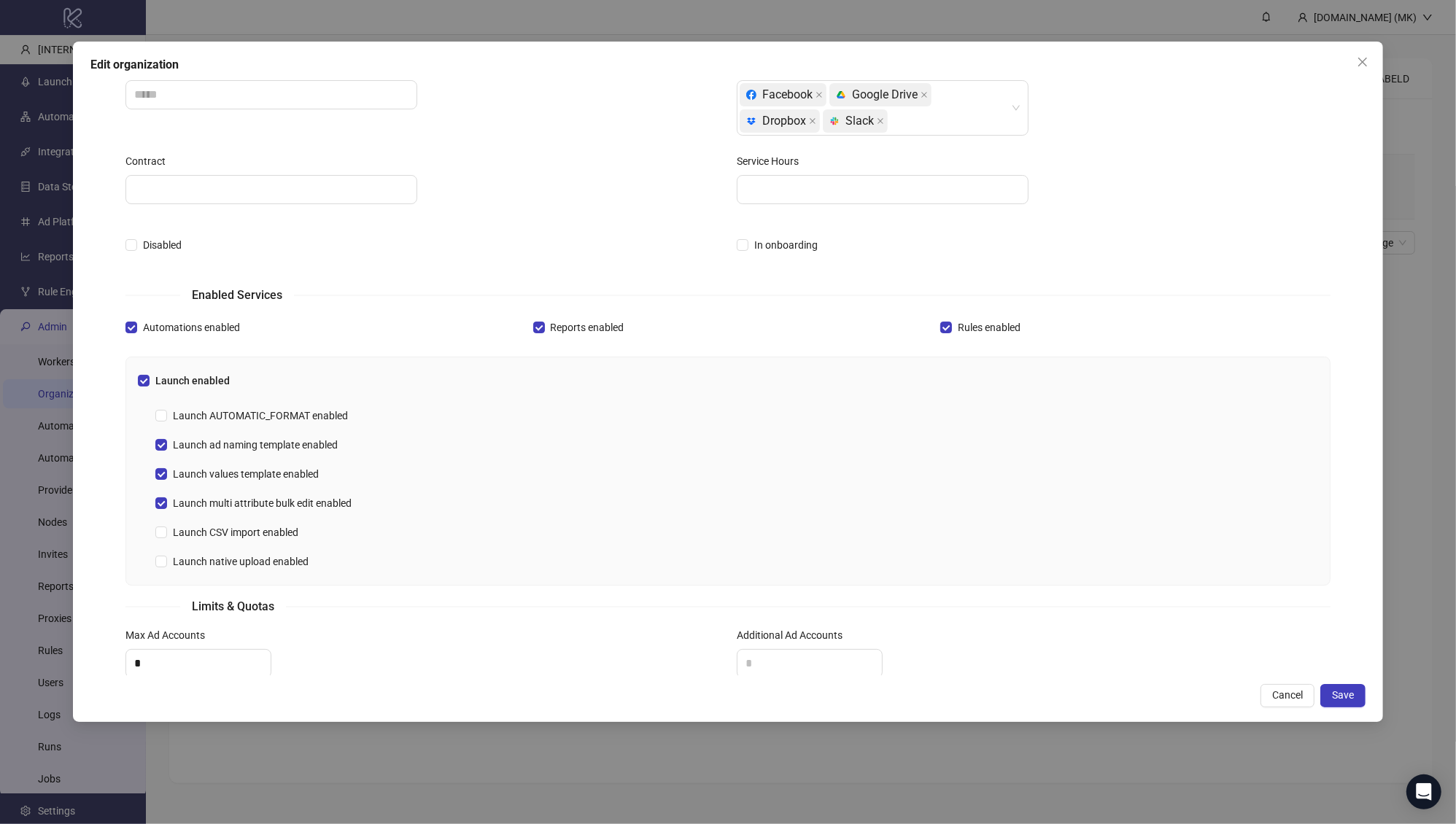
scroll to position [64, 0]
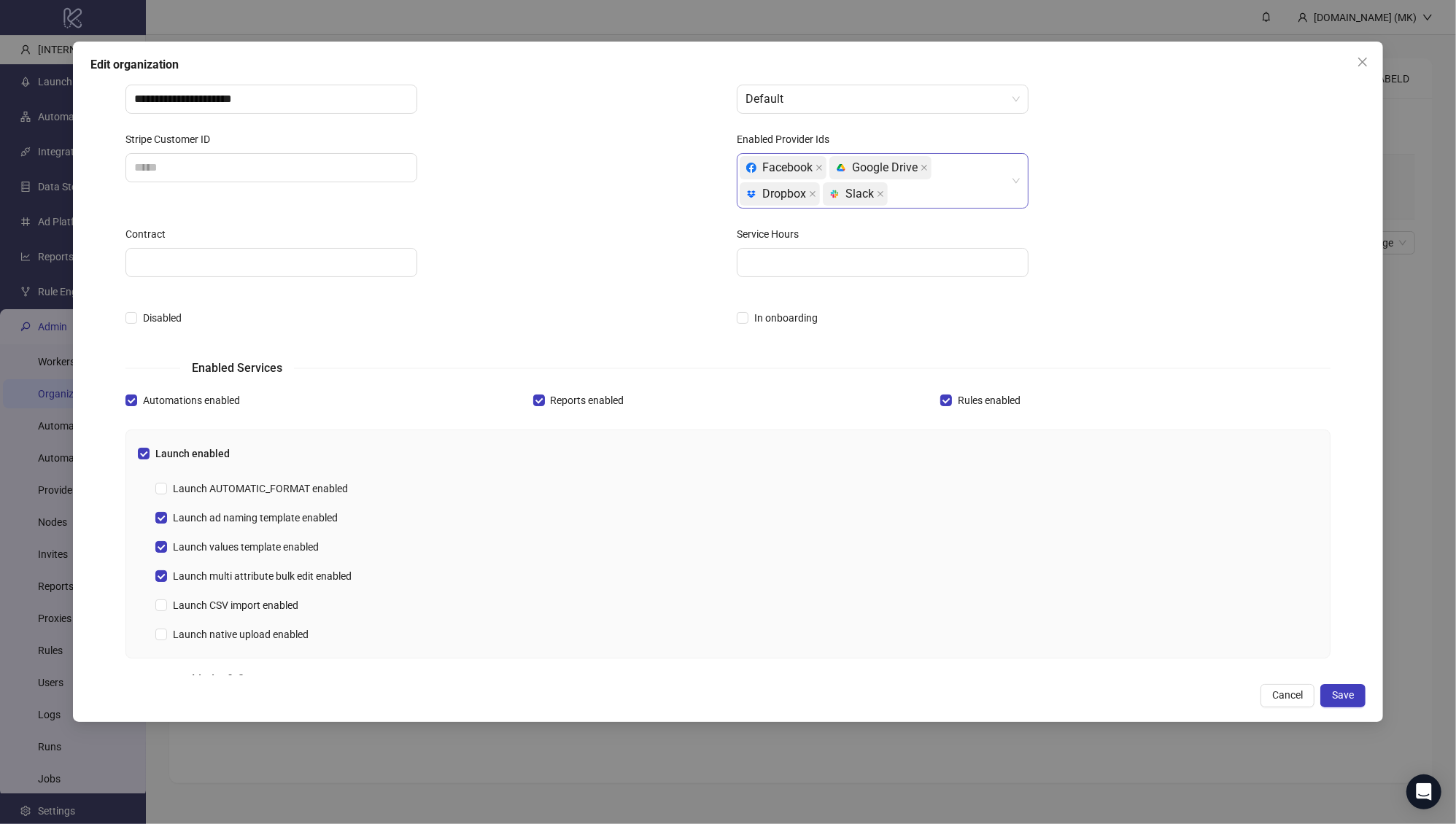
click at [940, 187] on div "Facebook platform/google_drive Google Drive platform/dropbox Dropbox platform/s…" at bounding box center [875, 180] width 271 height 52
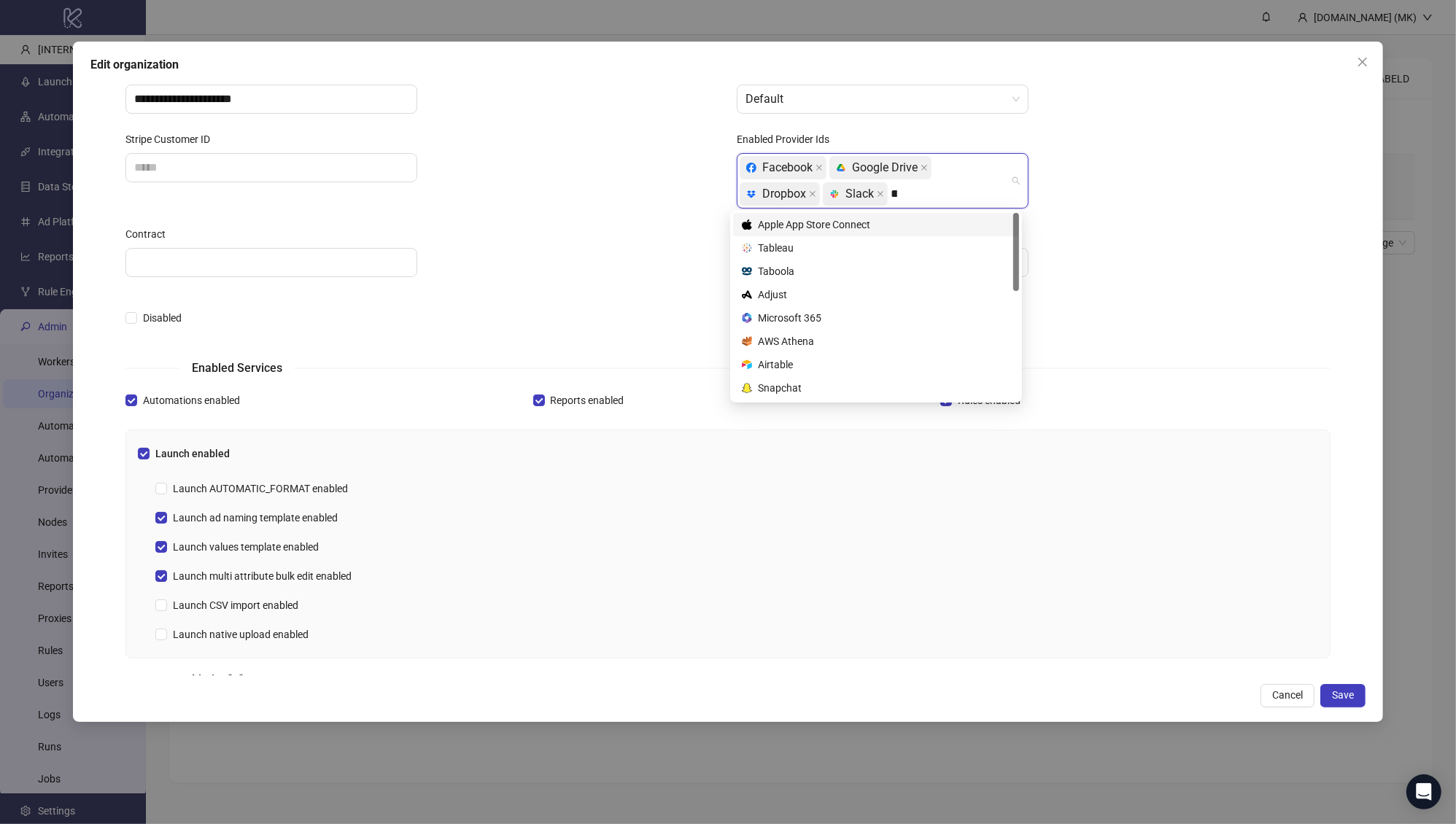
type input "***"
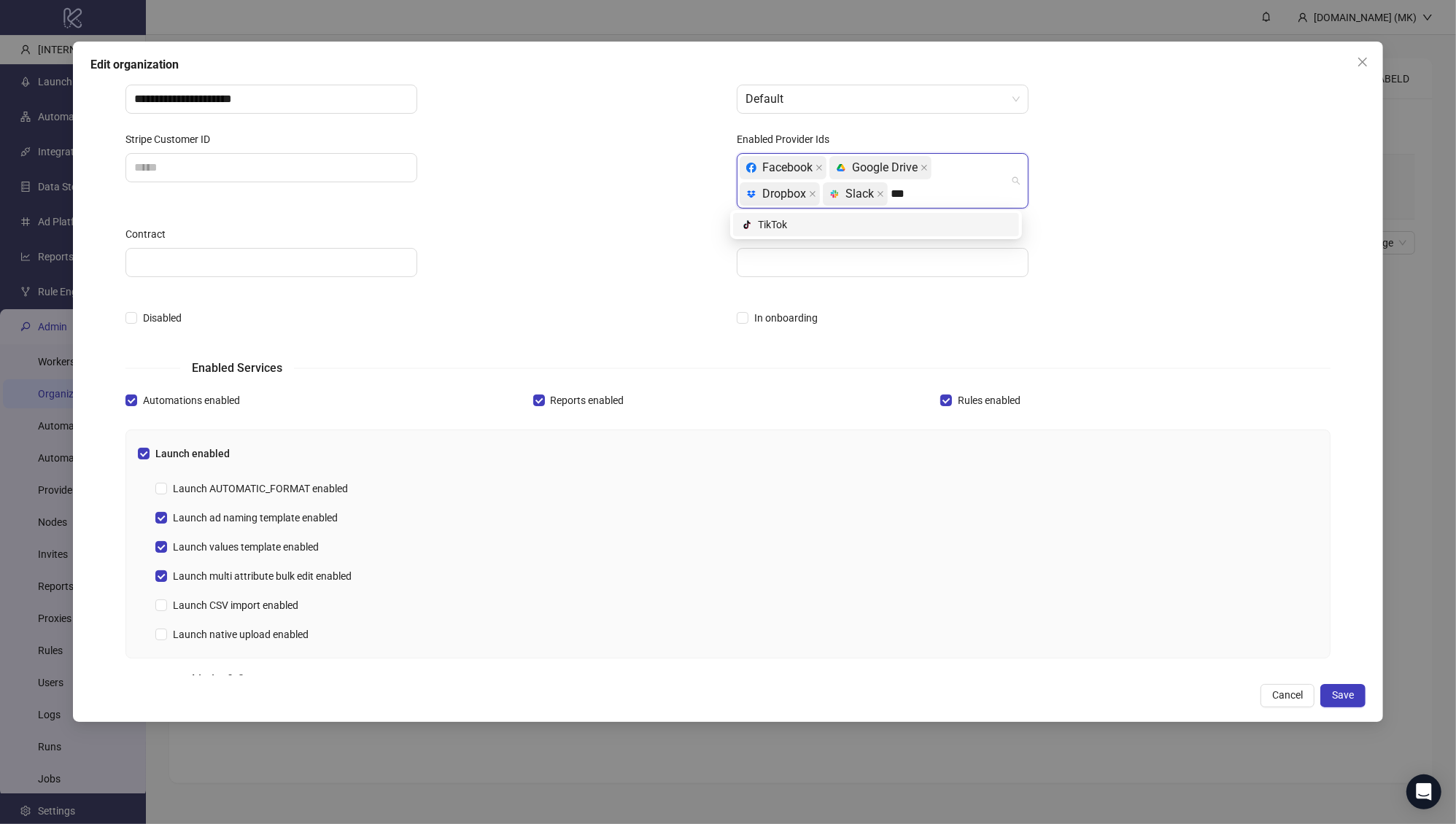
click at [923, 218] on div "platform/tik_tok TikTok" at bounding box center [876, 224] width 269 height 16
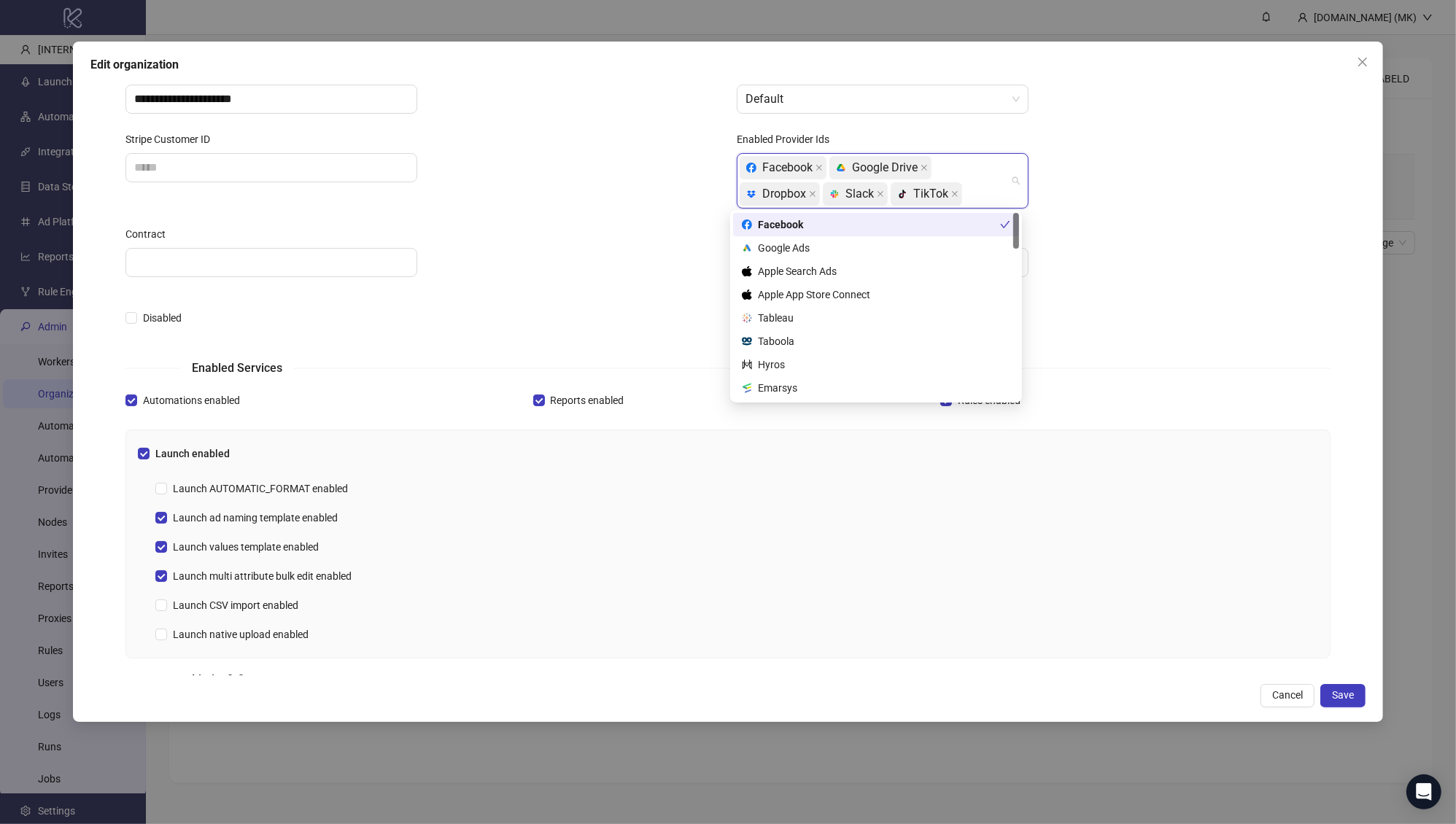
click at [1124, 254] on div at bounding box center [1034, 262] width 594 height 29
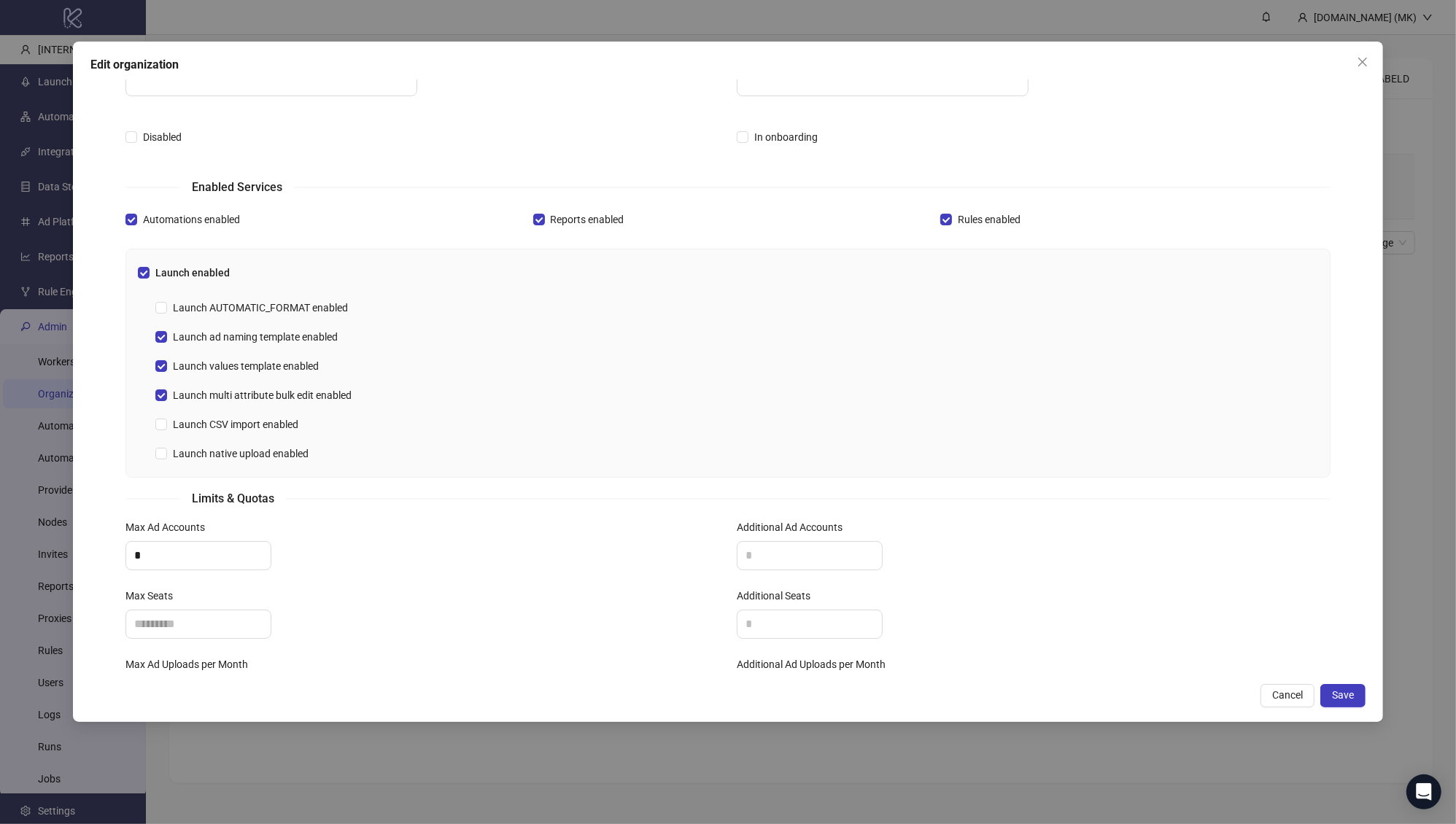
scroll to position [309, 0]
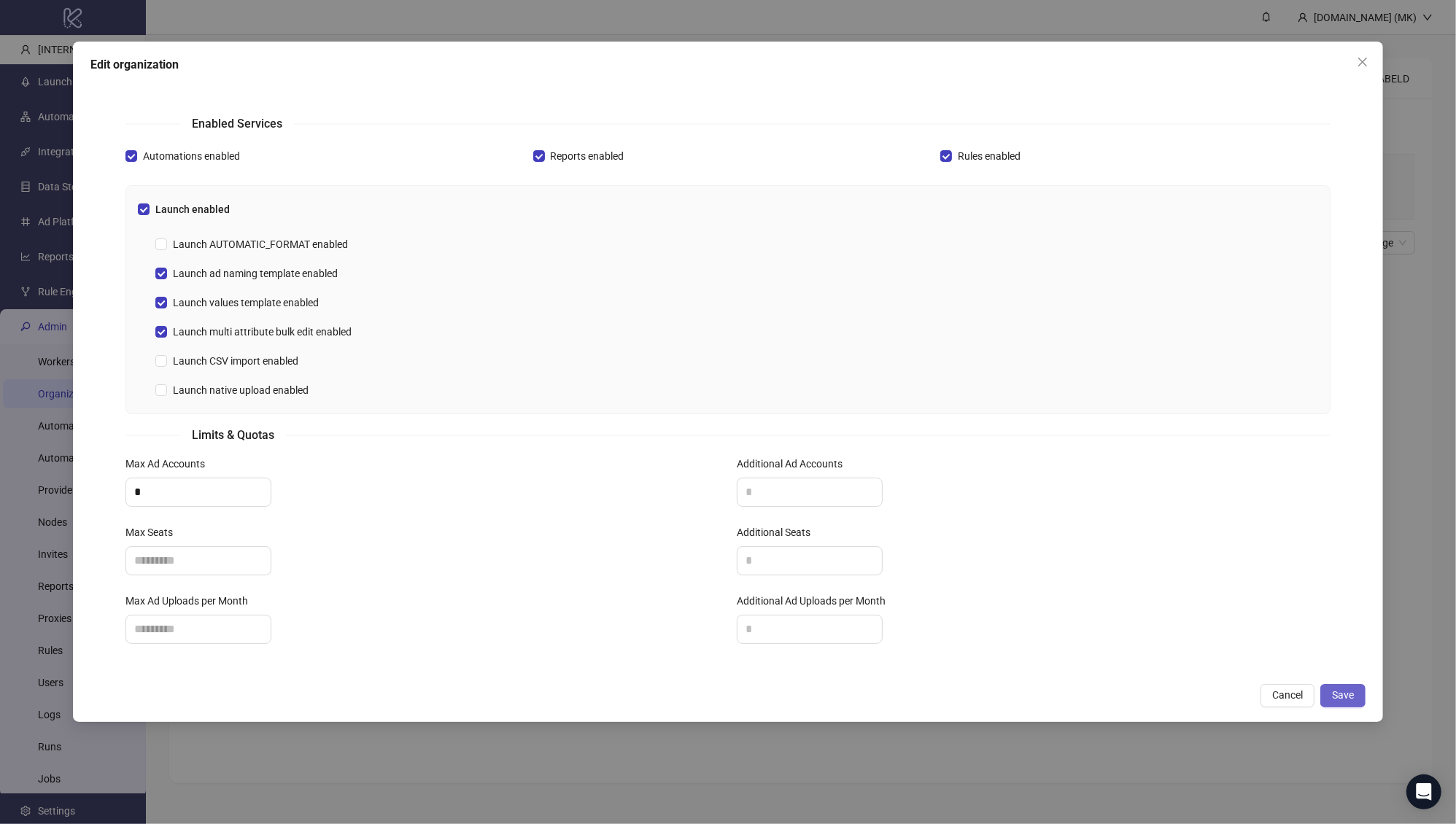
click at [1164, 658] on button "Save" at bounding box center [1343, 695] width 46 height 23
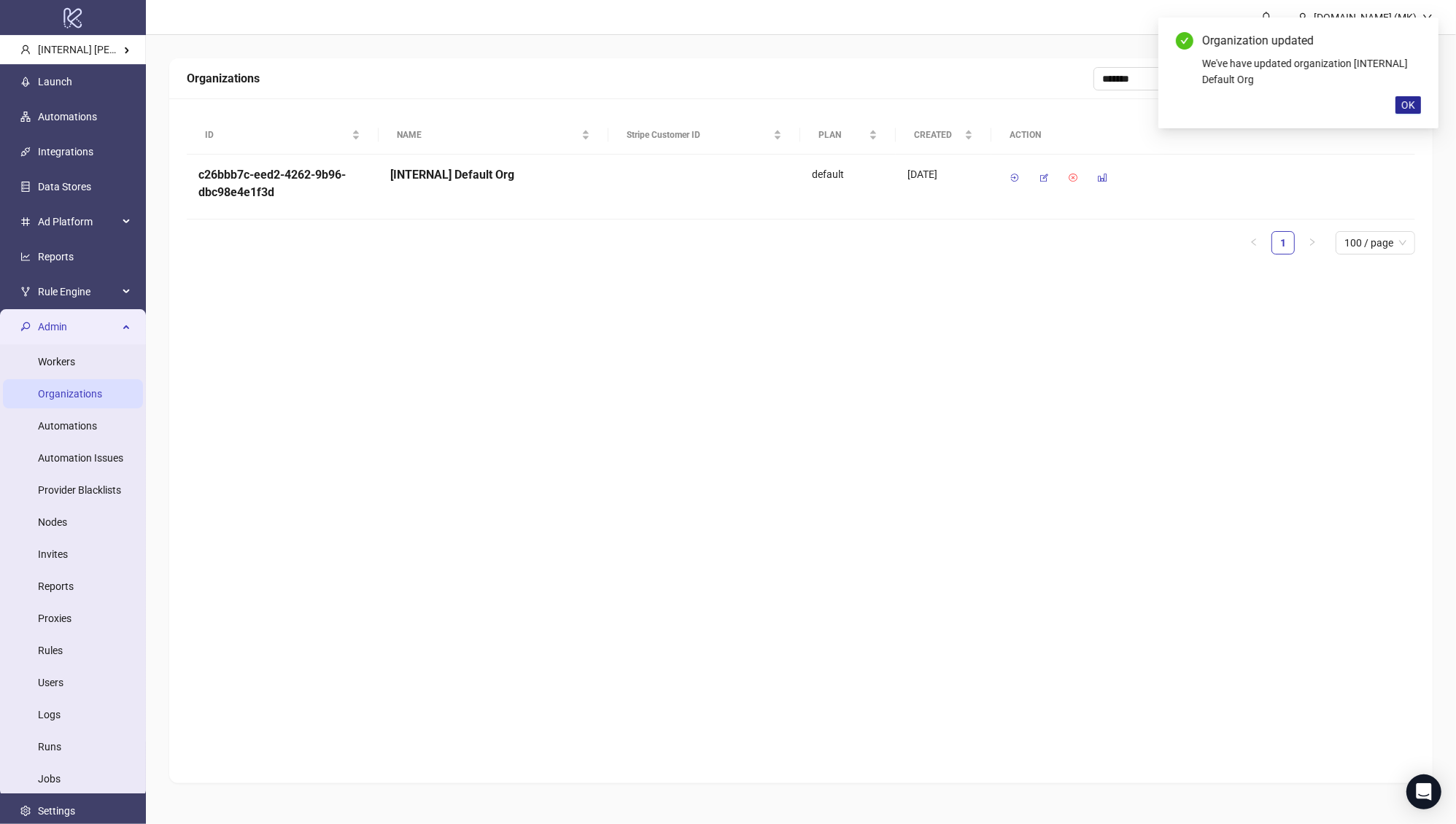
click at [1164, 106] on span "OK" at bounding box center [1408, 105] width 14 height 12
click at [697, 438] on div "Organizations ******* All ACTIVE DISABELD ID NAME Stripe Customer ID PLAN CREAT…" at bounding box center [801, 421] width 1264 height 725
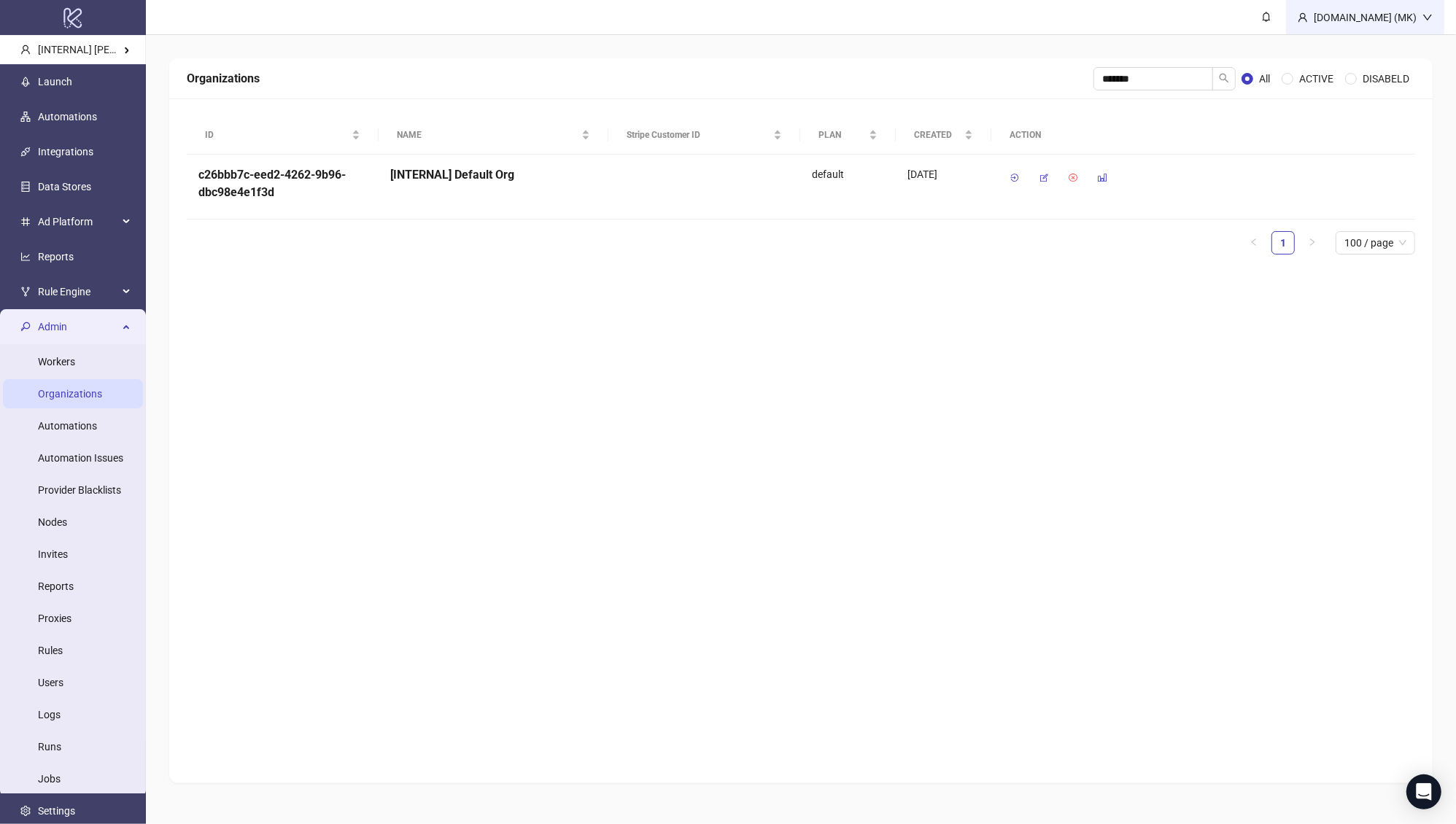
drag, startPoint x: 1385, startPoint y: 20, endPoint x: 1385, endPoint y: 31, distance: 11.0
click at [1164, 20] on div "Kitchn.io (MK)" at bounding box center [1365, 18] width 115 height 16
click at [1164, 16] on div "Kitchn.io (MK)" at bounding box center [1365, 18] width 115 height 16
click at [1164, 41] on li "Logout" at bounding box center [1389, 51] width 104 height 23
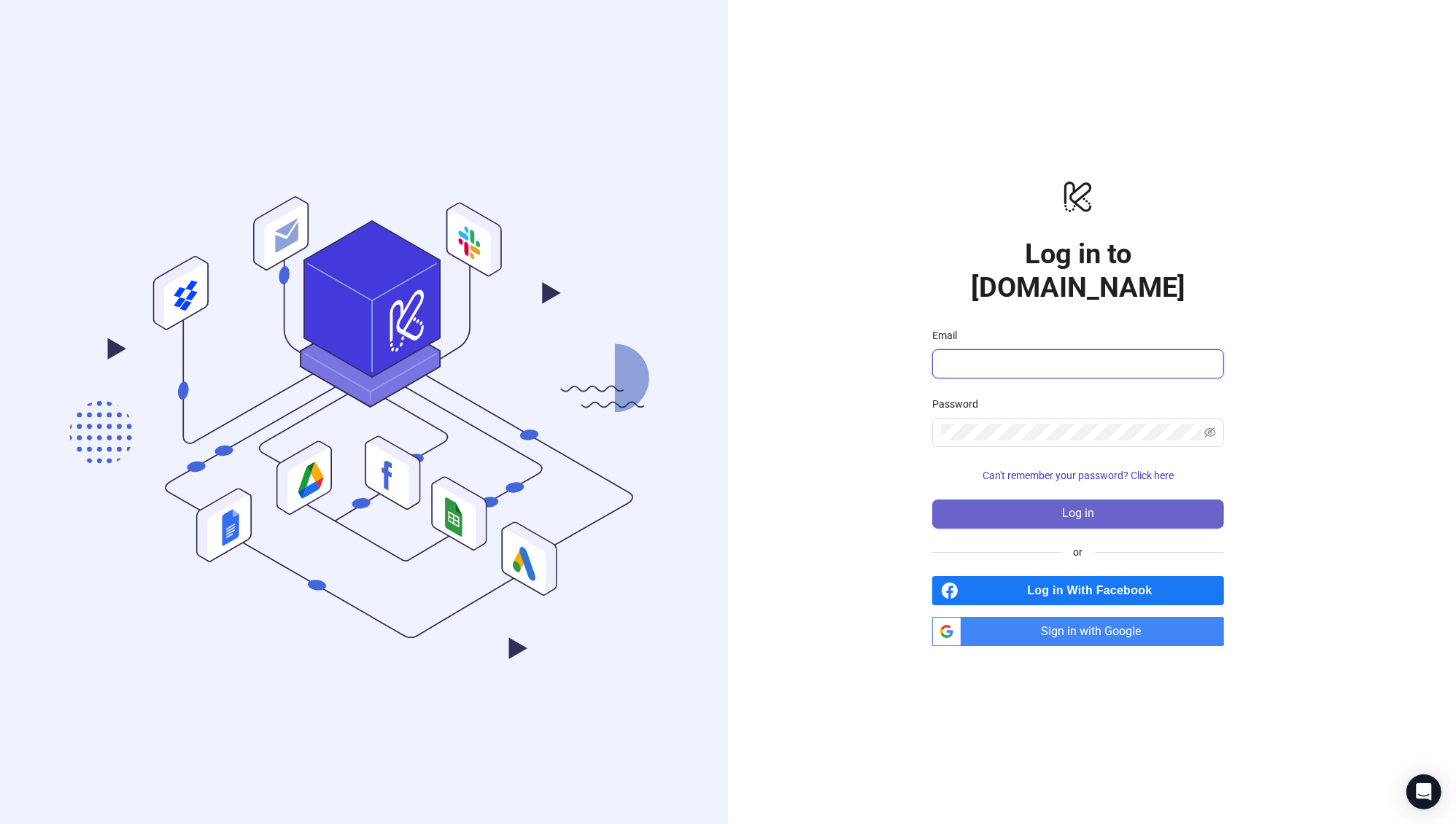
type input "**********"
click at [1089, 503] on button "Log in" at bounding box center [1078, 514] width 292 height 29
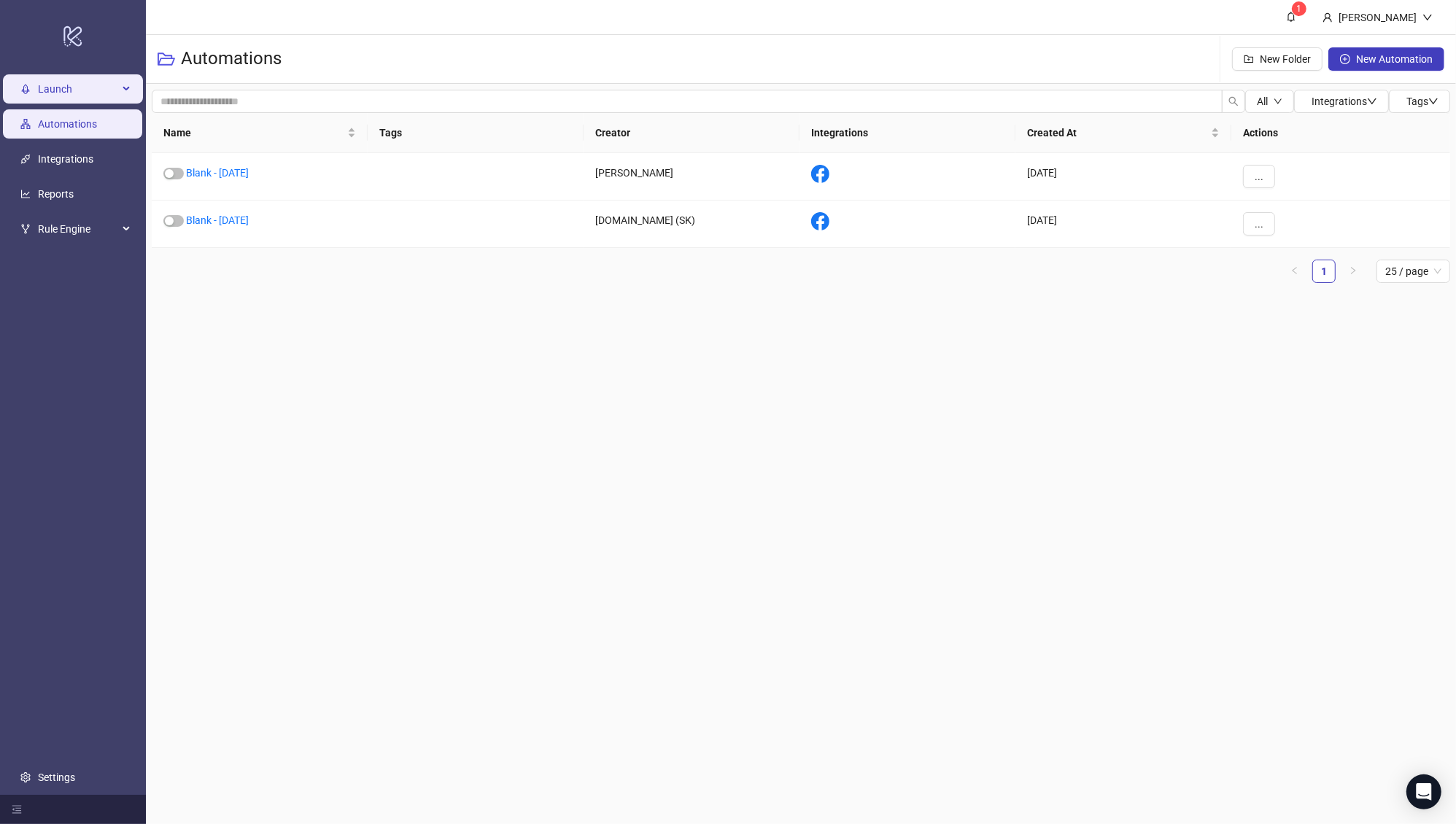
click at [114, 95] on span "Launch" at bounding box center [78, 89] width 81 height 29
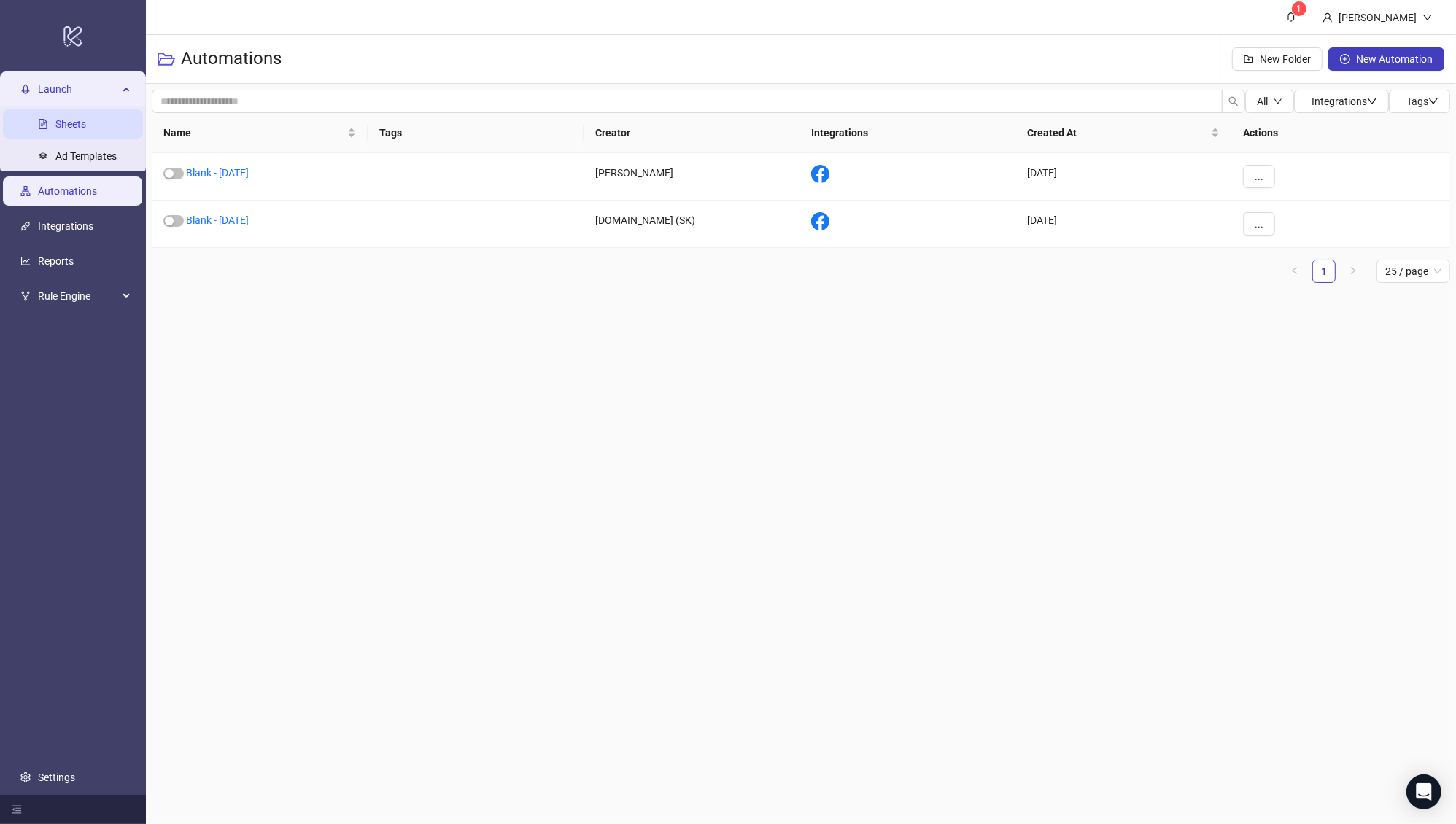
click at [86, 119] on link "Sheets" at bounding box center [70, 124] width 31 height 12
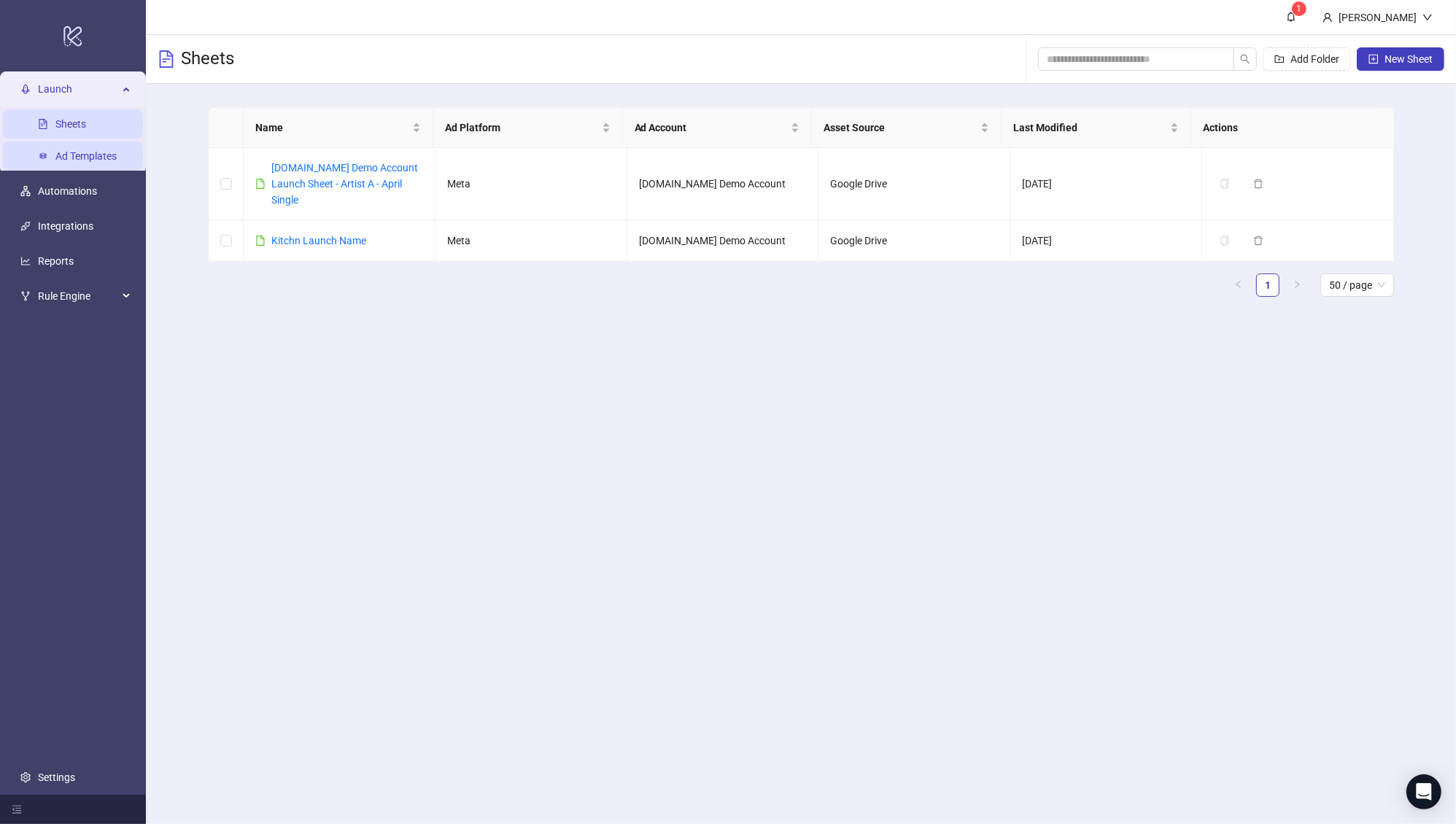
click at [105, 154] on link "Ad Templates" at bounding box center [86, 156] width 61 height 12
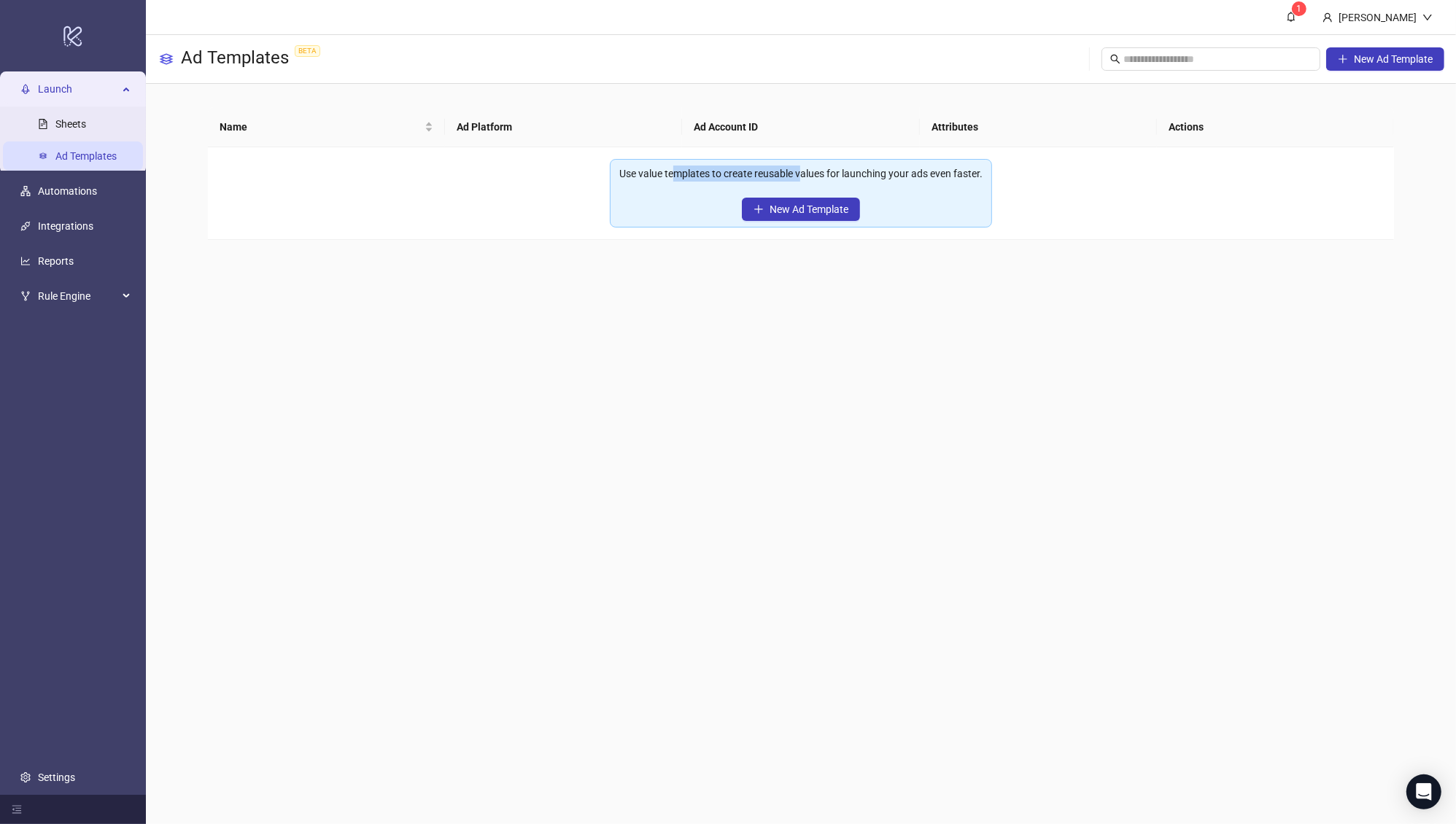
drag, startPoint x: 677, startPoint y: 180, endPoint x: 803, endPoint y: 177, distance: 126.0
click at [803, 177] on div "Use value templates to create reusable values for launching your ads even faste…" at bounding box center [800, 174] width 363 height 16
click at [803, 177] on div "Use value templates to create reusable values for launching your ads even faste…" at bounding box center [800, 174] width 363 height 16
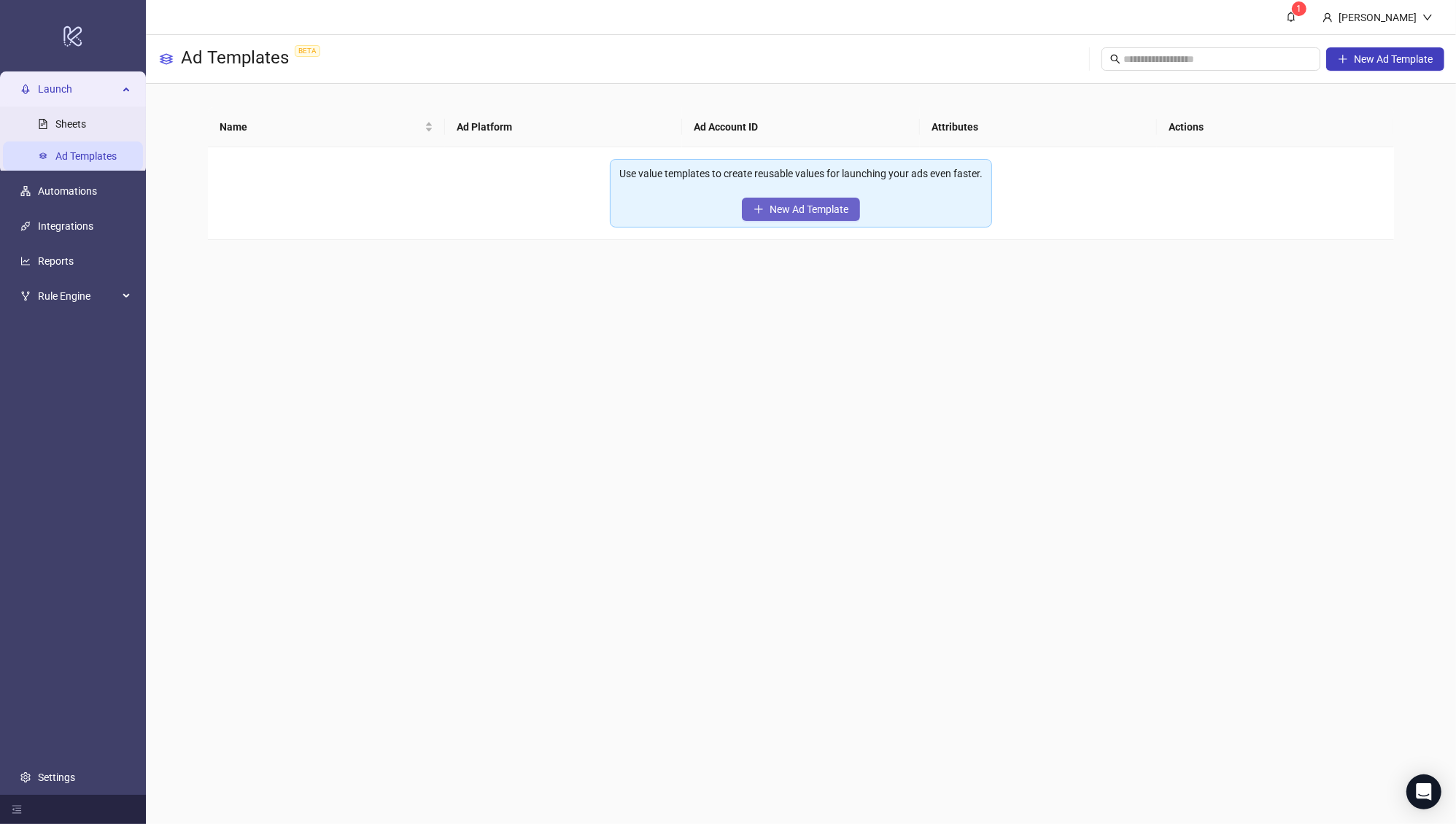
click at [823, 212] on span "New Ad Template" at bounding box center [809, 210] width 79 height 12
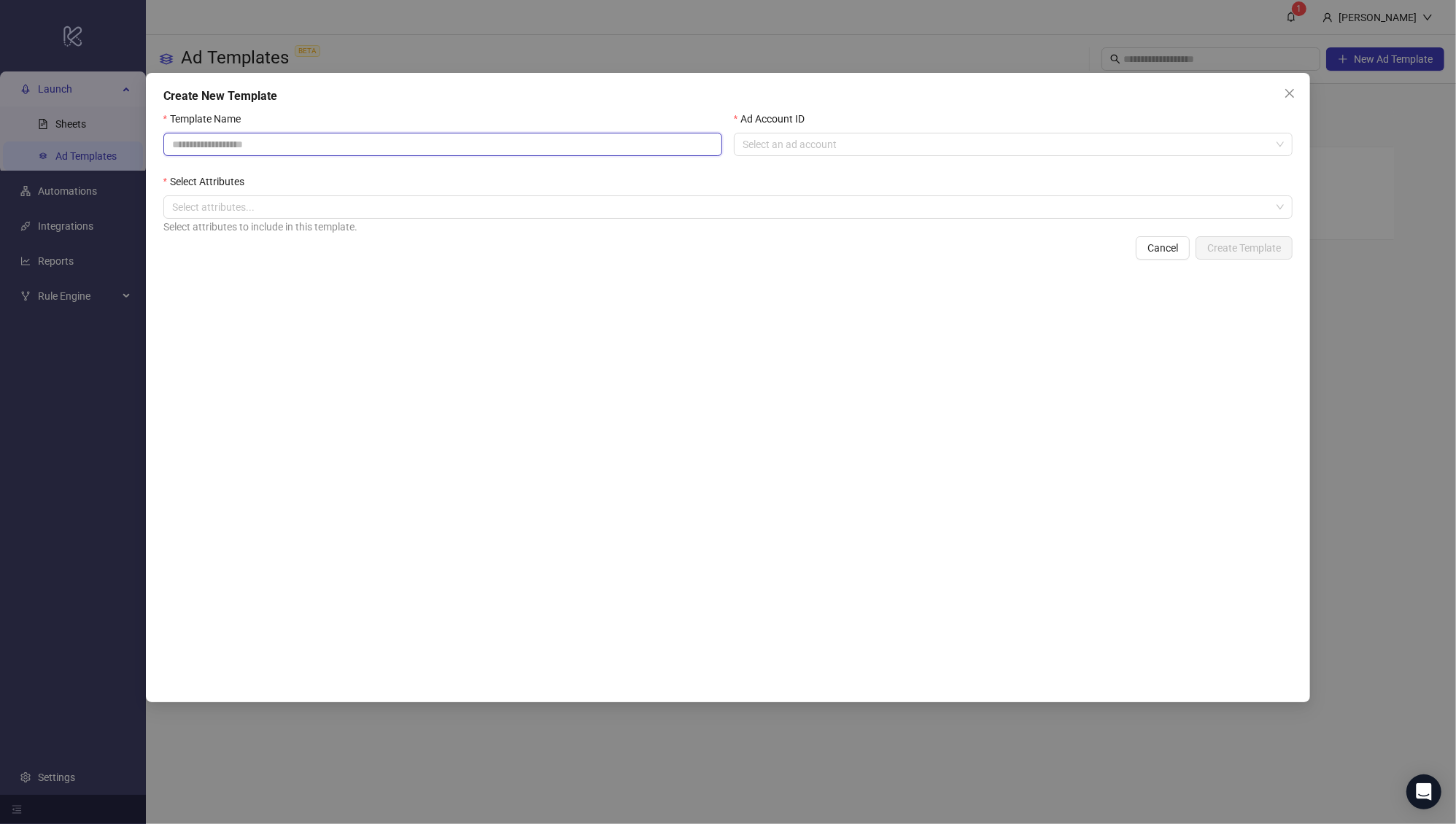
click at [301, 136] on input "Template Name" at bounding box center [442, 144] width 559 height 23
click at [245, 144] on input "Template Name" at bounding box center [442, 144] width 559 height 23
click at [242, 145] on input "Template Name" at bounding box center [442, 144] width 559 height 23
type input "**********"
click at [897, 163] on div "Ad Account ID Select an ad account" at bounding box center [1013, 142] width 571 height 63
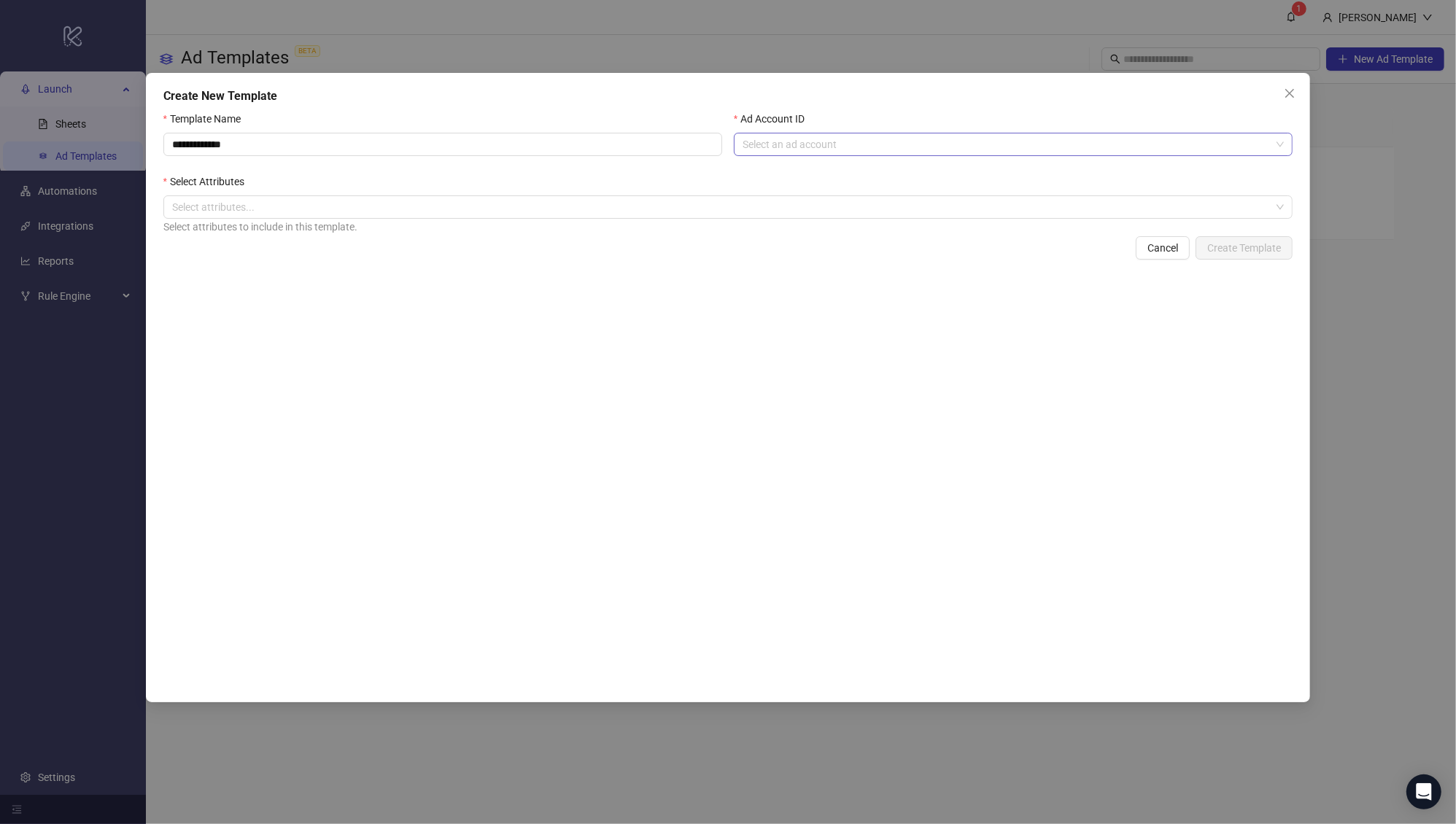
click at [886, 142] on input "Ad Account ID" at bounding box center [1006, 144] width 528 height 22
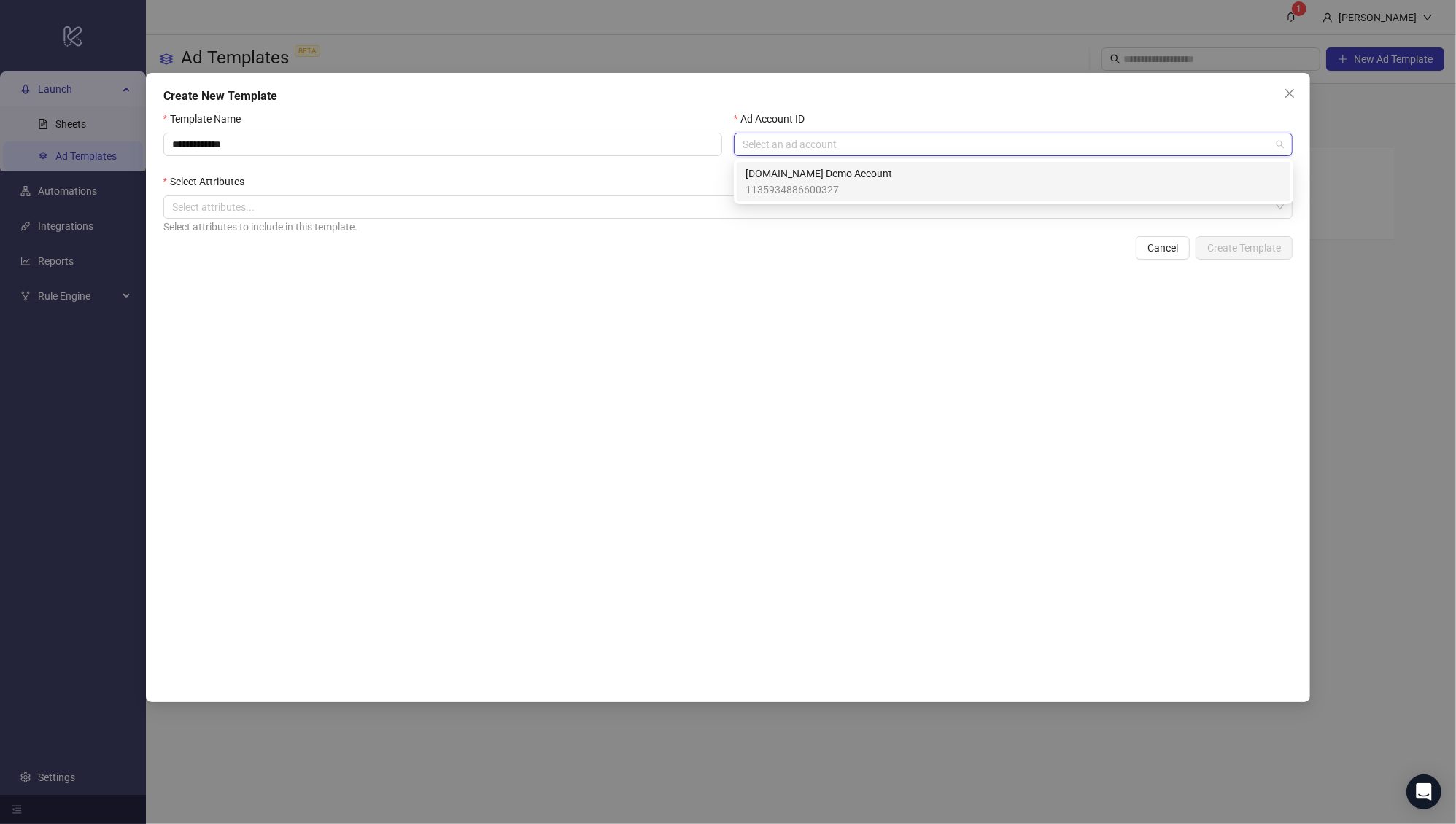
click at [850, 180] on span "[DOMAIN_NAME] Demo Account" at bounding box center [818, 174] width 147 height 16
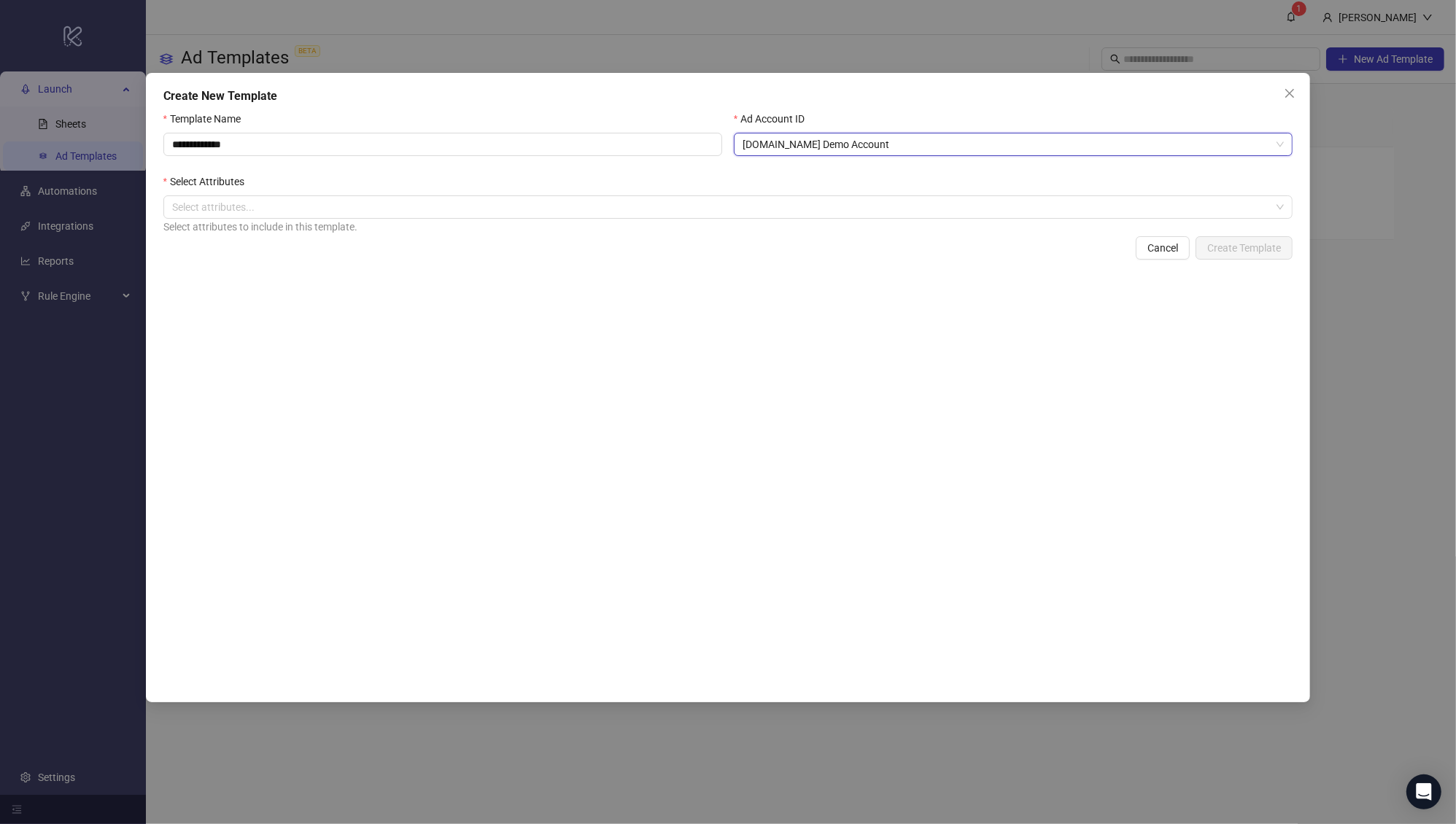
click at [435, 183] on div "Select Attributes" at bounding box center [728, 184] width 1130 height 22
click at [430, 209] on div at bounding box center [721, 207] width 1108 height 20
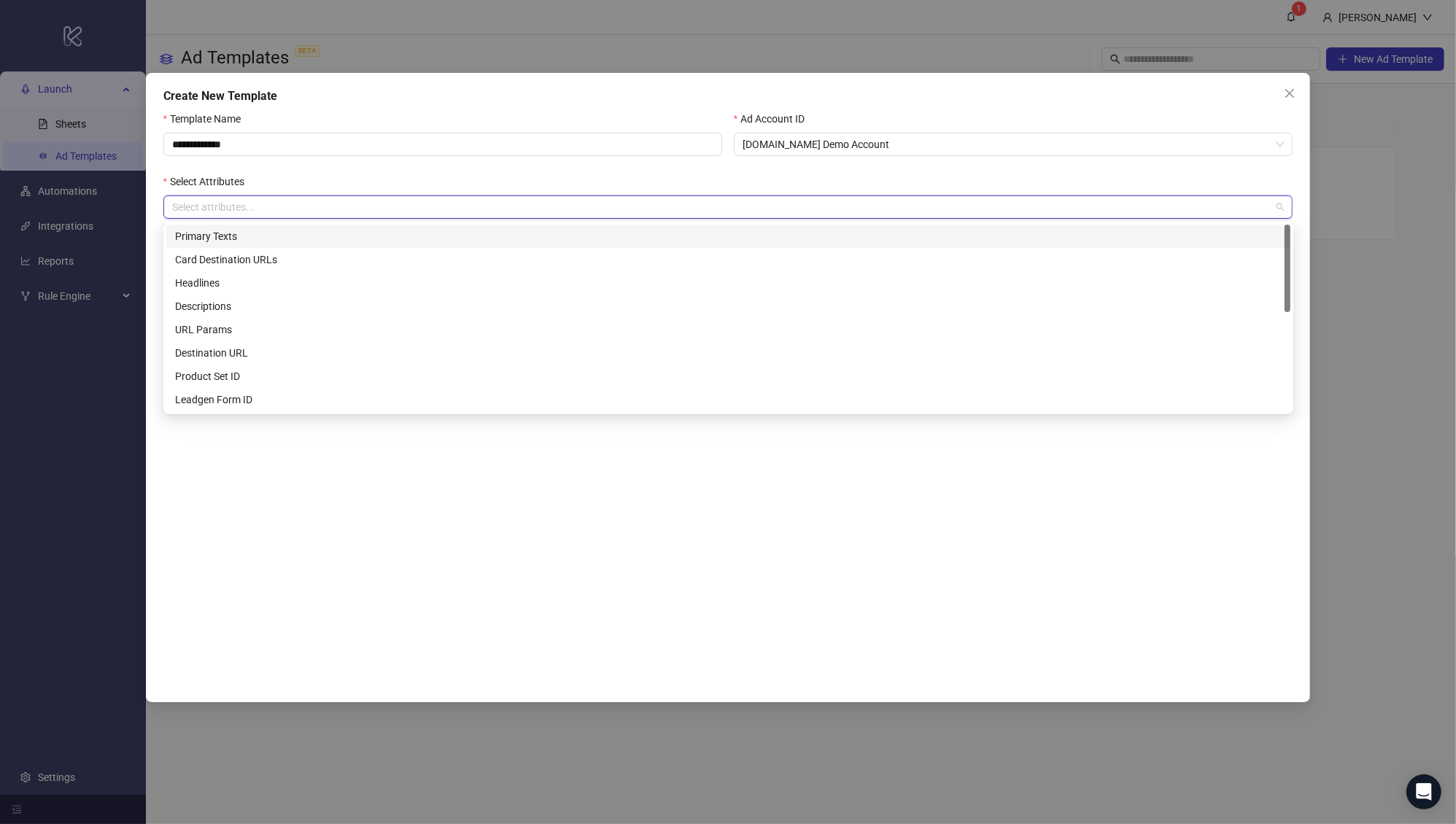
click at [378, 232] on div "Primary Texts" at bounding box center [728, 236] width 1106 height 16
click at [1062, 487] on div "**********" at bounding box center [728, 400] width 1130 height 577
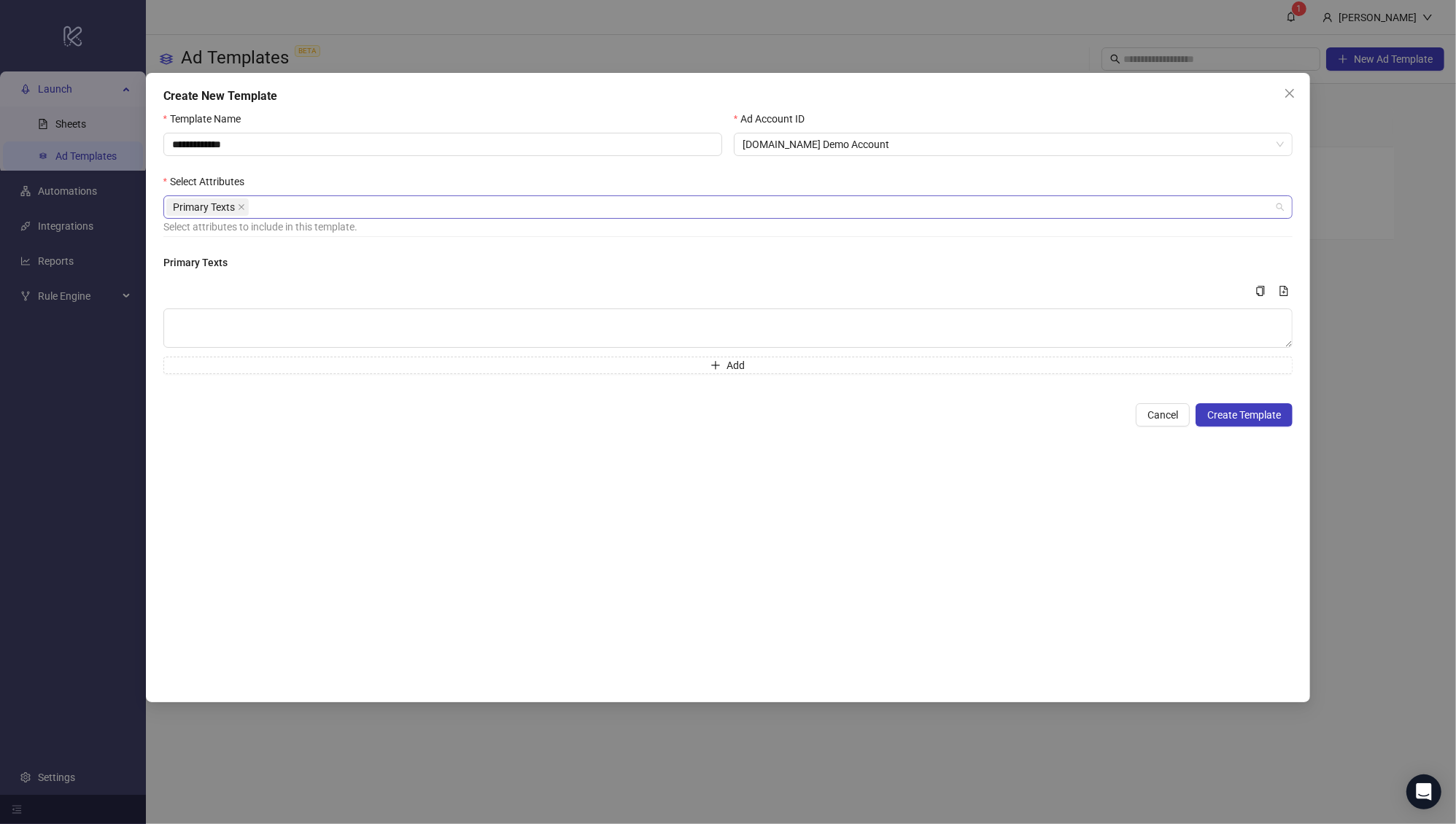
click at [285, 217] on div "Primary Texts" at bounding box center [721, 207] width 1108 height 20
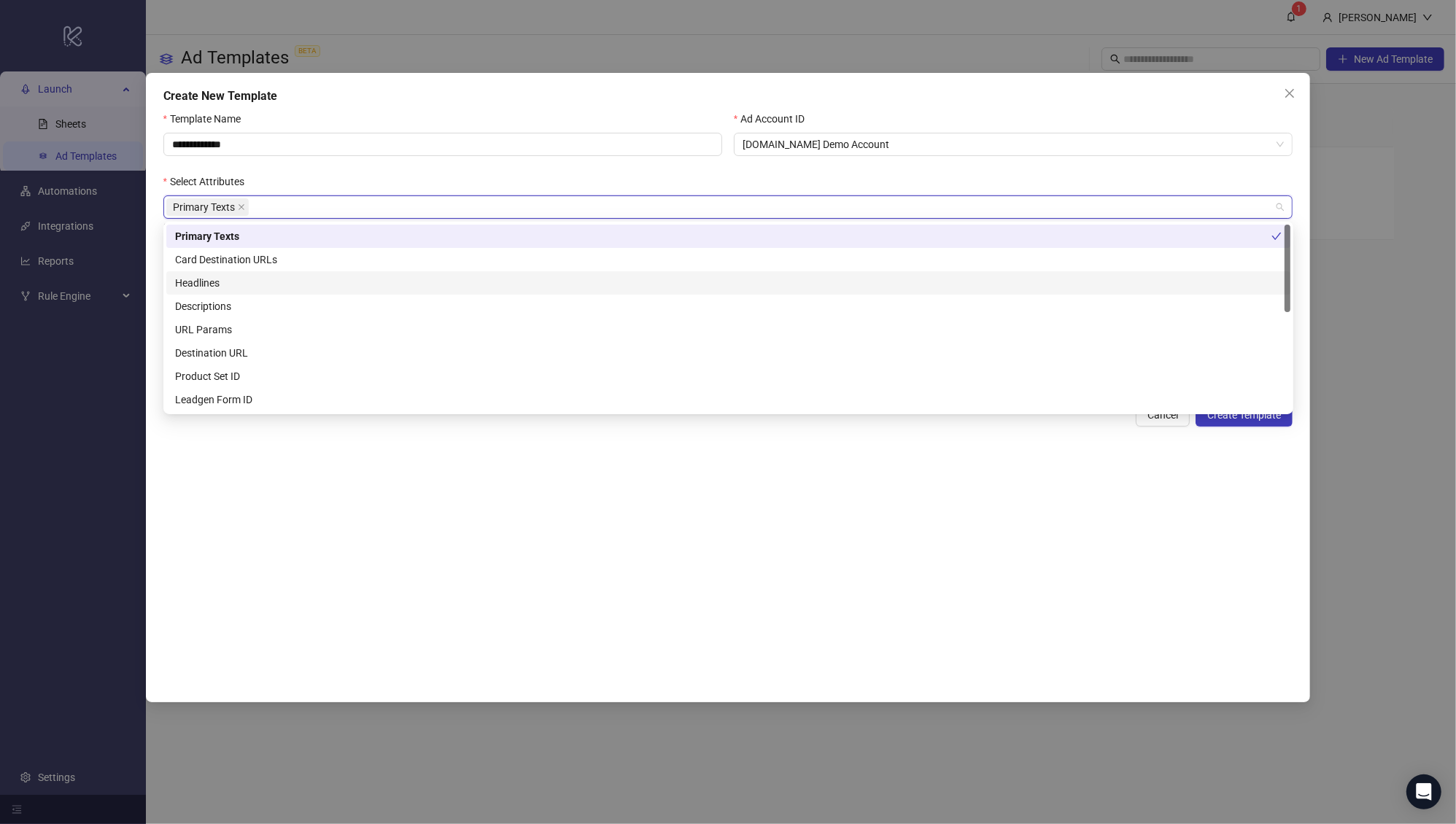
click at [267, 251] on div "Card Destination URLs" at bounding box center [728, 260] width 1106 height 16
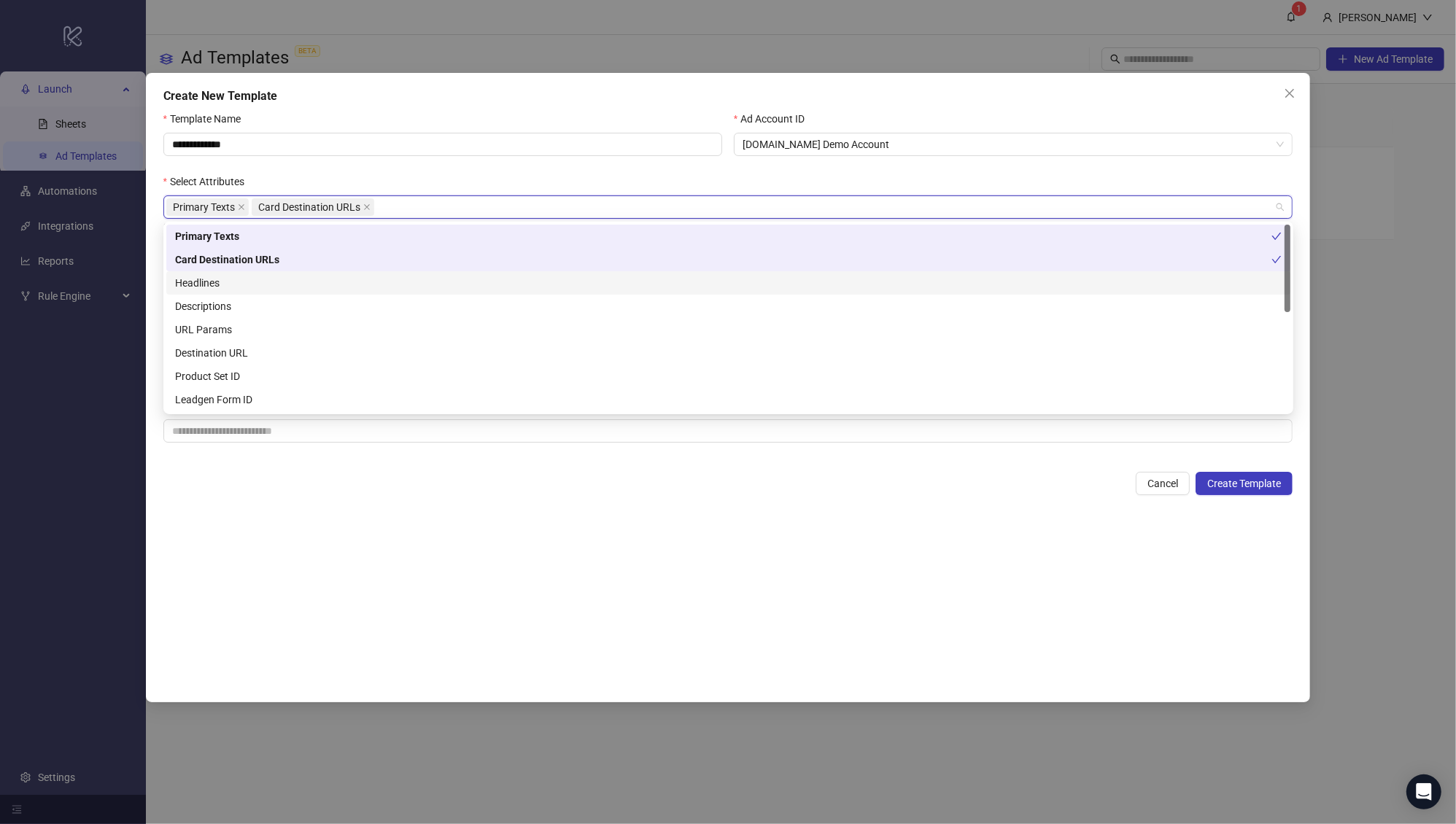
click at [260, 280] on div "Headlines" at bounding box center [728, 283] width 1106 height 16
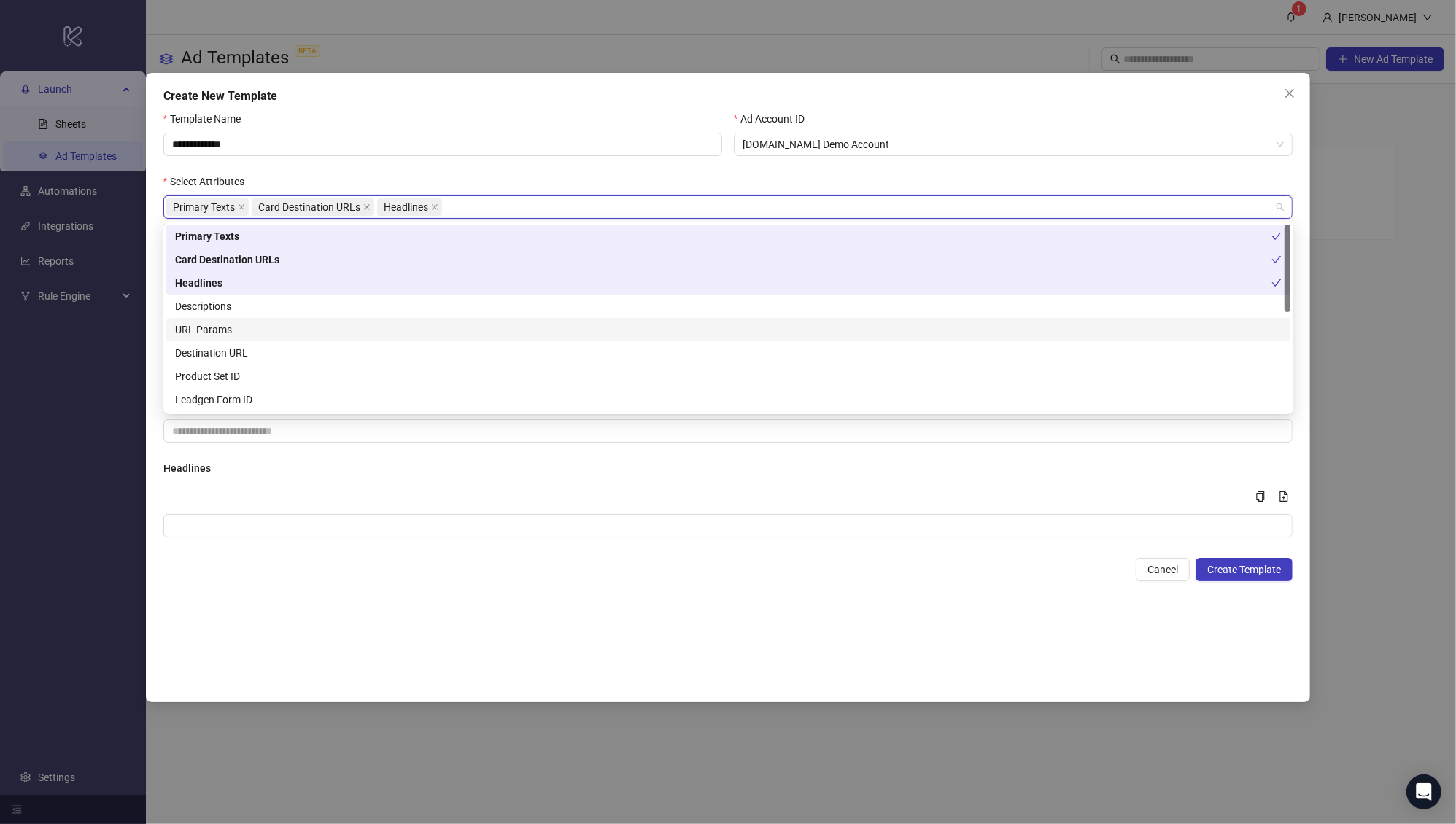
click at [253, 318] on div "URL Params" at bounding box center [728, 329] width 1124 height 23
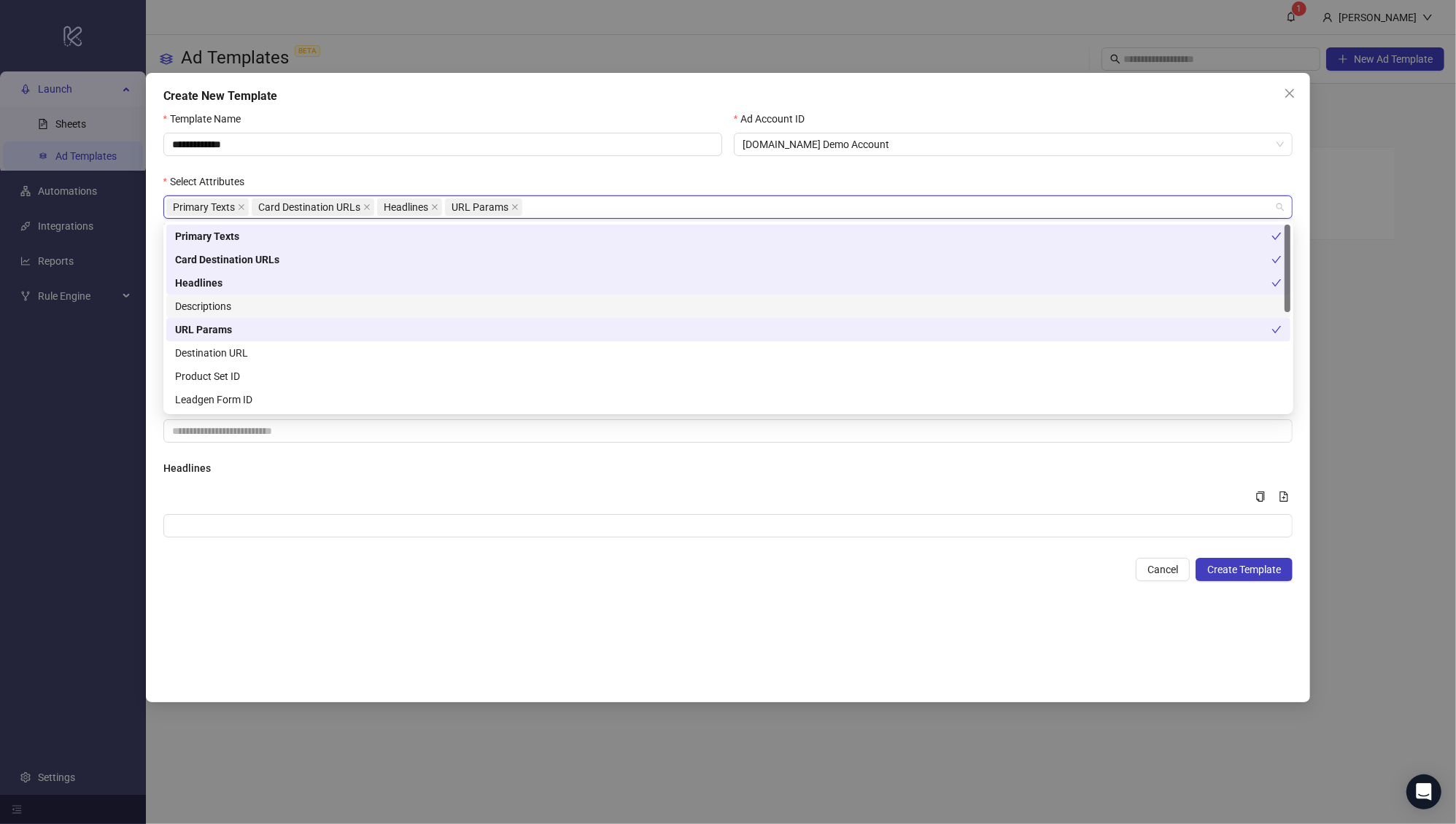
click at [224, 305] on div "Descriptions" at bounding box center [728, 306] width 1106 height 16
click at [258, 353] on div "Destination URL" at bounding box center [728, 353] width 1106 height 16
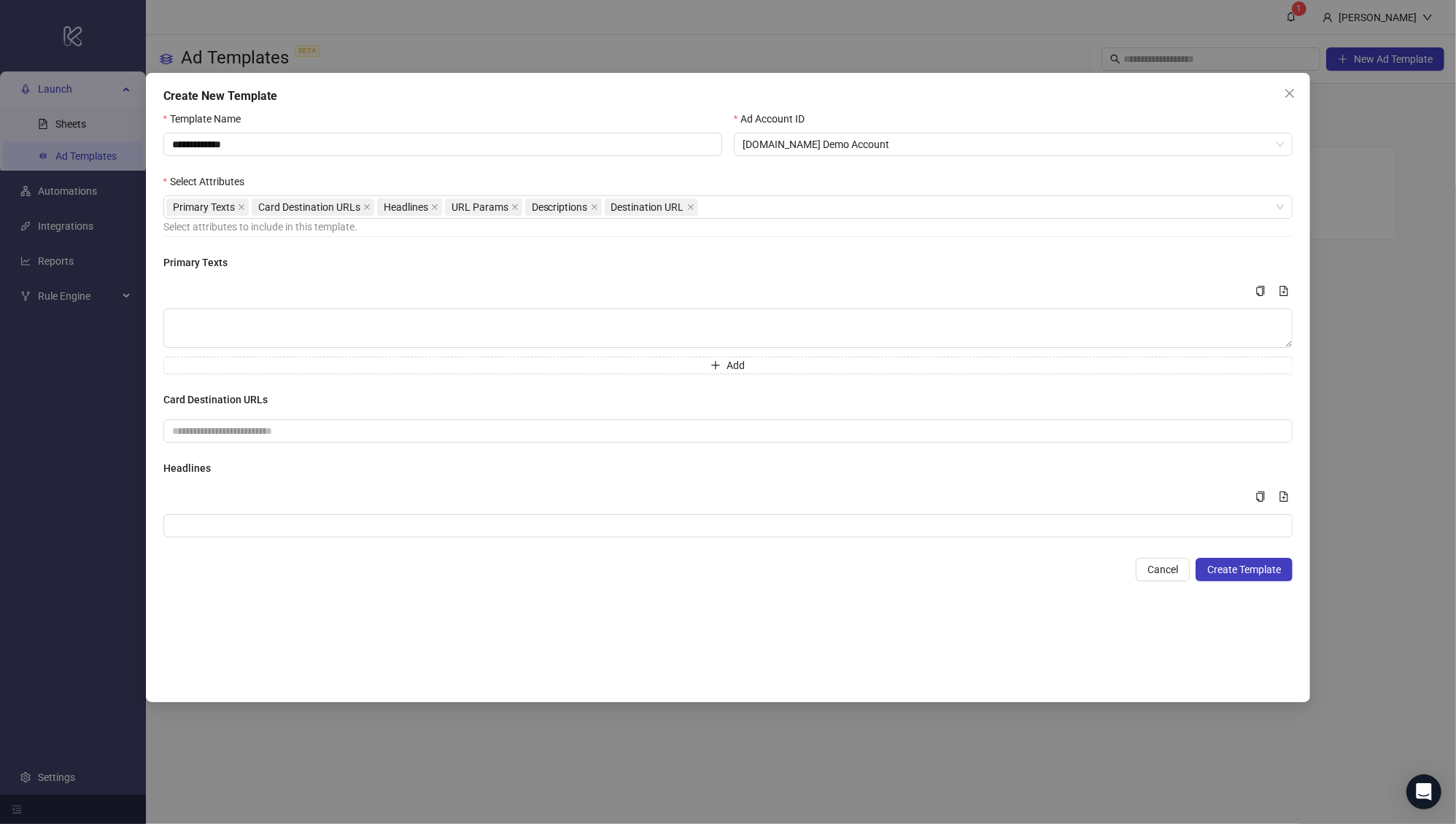
click at [330, 582] on div "**********" at bounding box center [728, 400] width 1130 height 577
click at [368, 318] on textarea "Multi-text input container - paste or copy values" at bounding box center [728, 328] width 1130 height 40
type textarea "*"
click at [366, 208] on icon "close" at bounding box center [367, 207] width 7 height 7
click at [310, 327] on textarea "****" at bounding box center [721, 328] width 1116 height 39
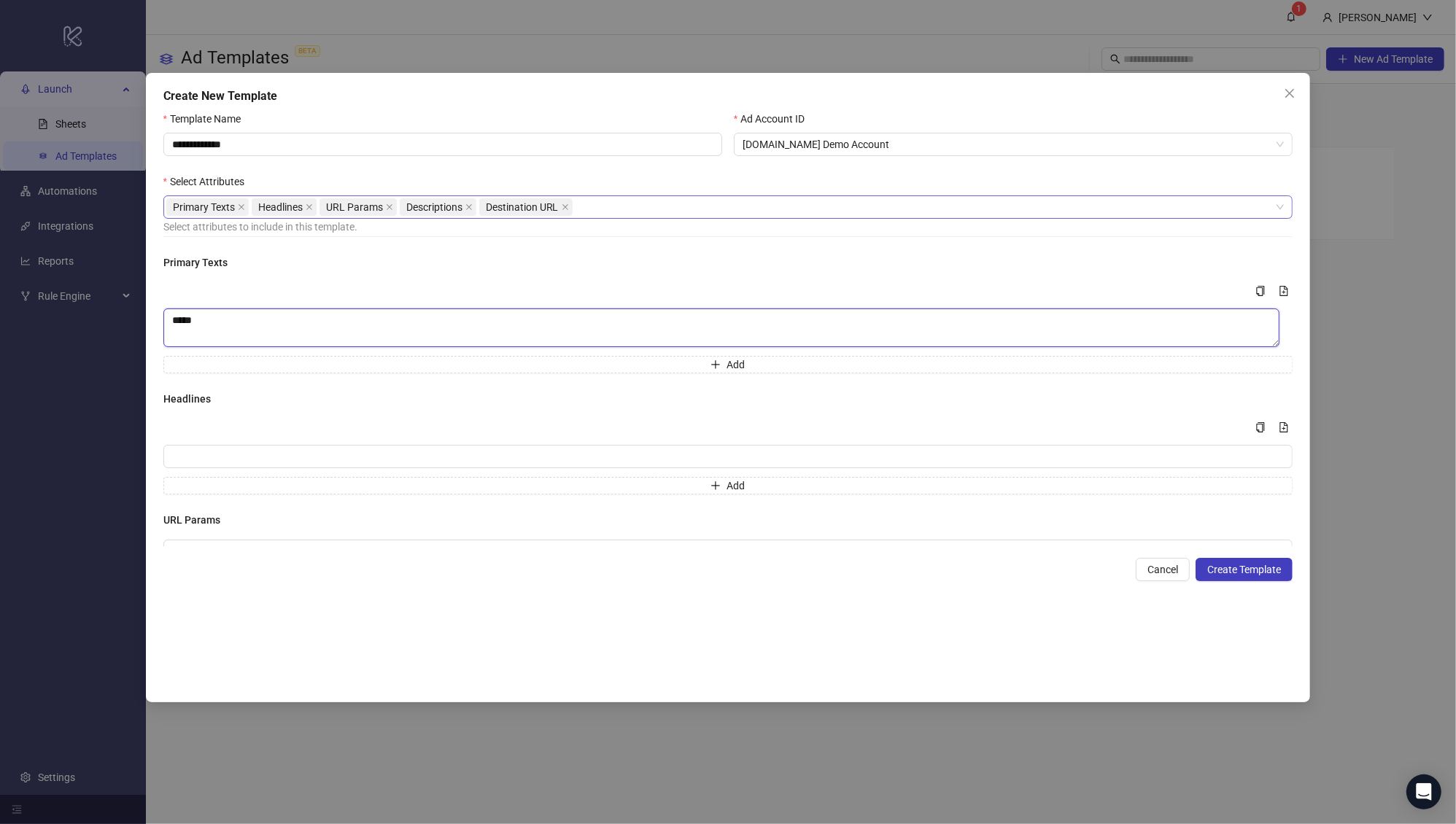
click at [310, 327] on textarea "****" at bounding box center [721, 328] width 1116 height 39
type textarea "**********"
click at [281, 449] on input "Multi-input container - paste or copy values" at bounding box center [728, 456] width 1130 height 23
type input "*"
click at [388, 206] on icon "close" at bounding box center [389, 207] width 7 height 7
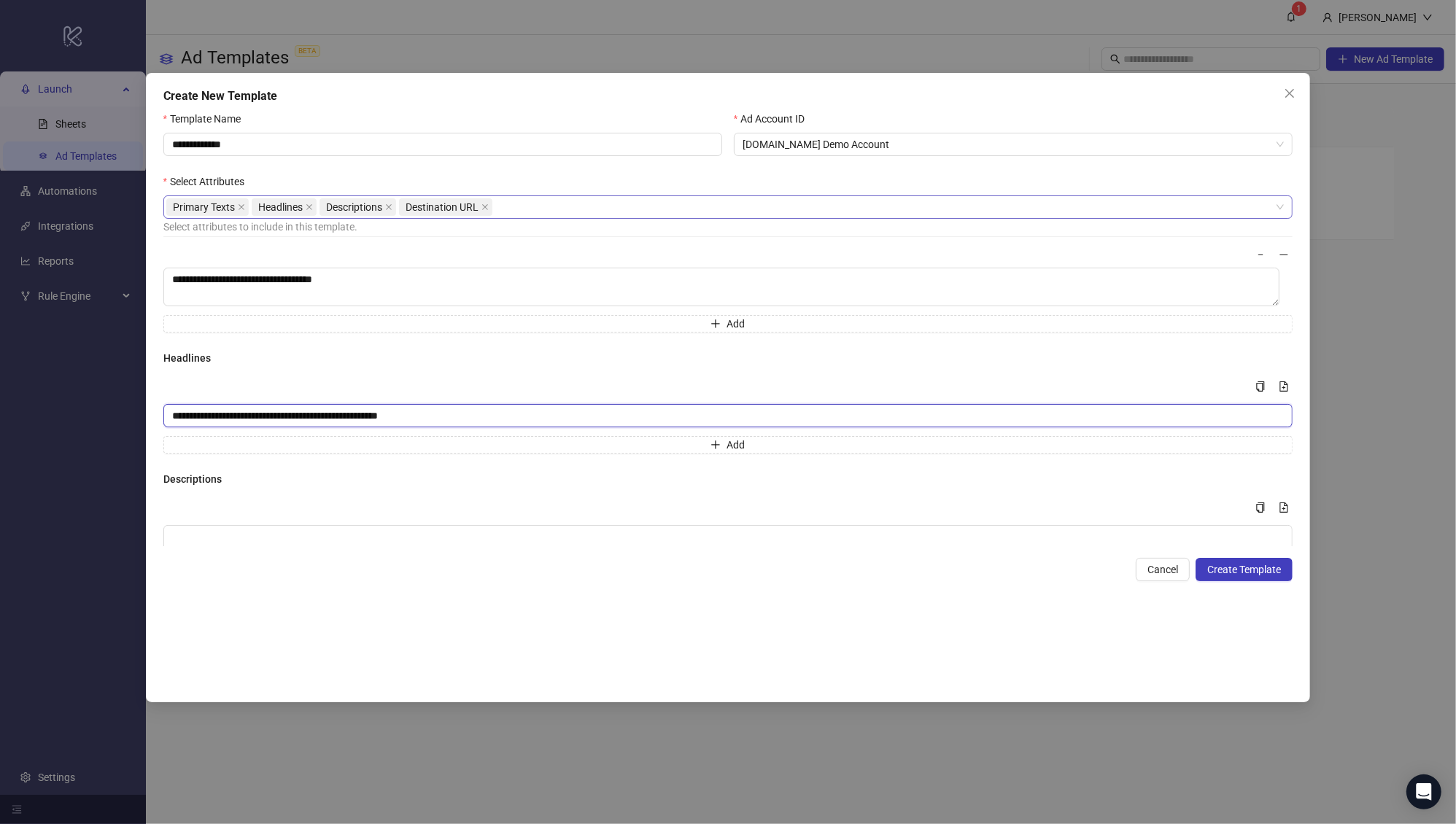
scroll to position [170, 0]
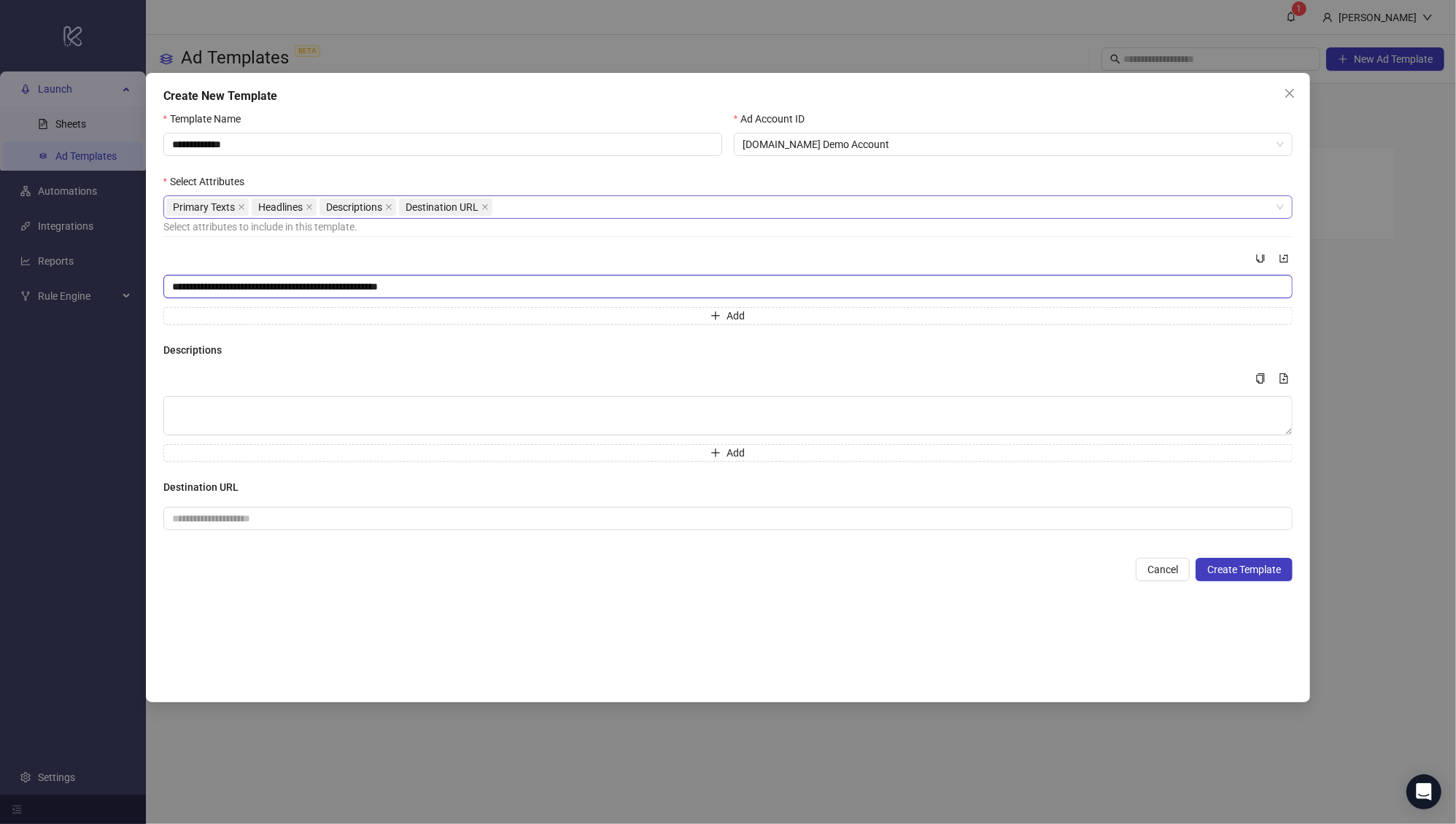
type input "**********"
click at [260, 383] on div "Multi-text input container - paste or copy values" at bounding box center [728, 378] width 1130 height 17
click at [261, 407] on textarea "Multi-text input container - paste or copy values" at bounding box center [728, 415] width 1130 height 40
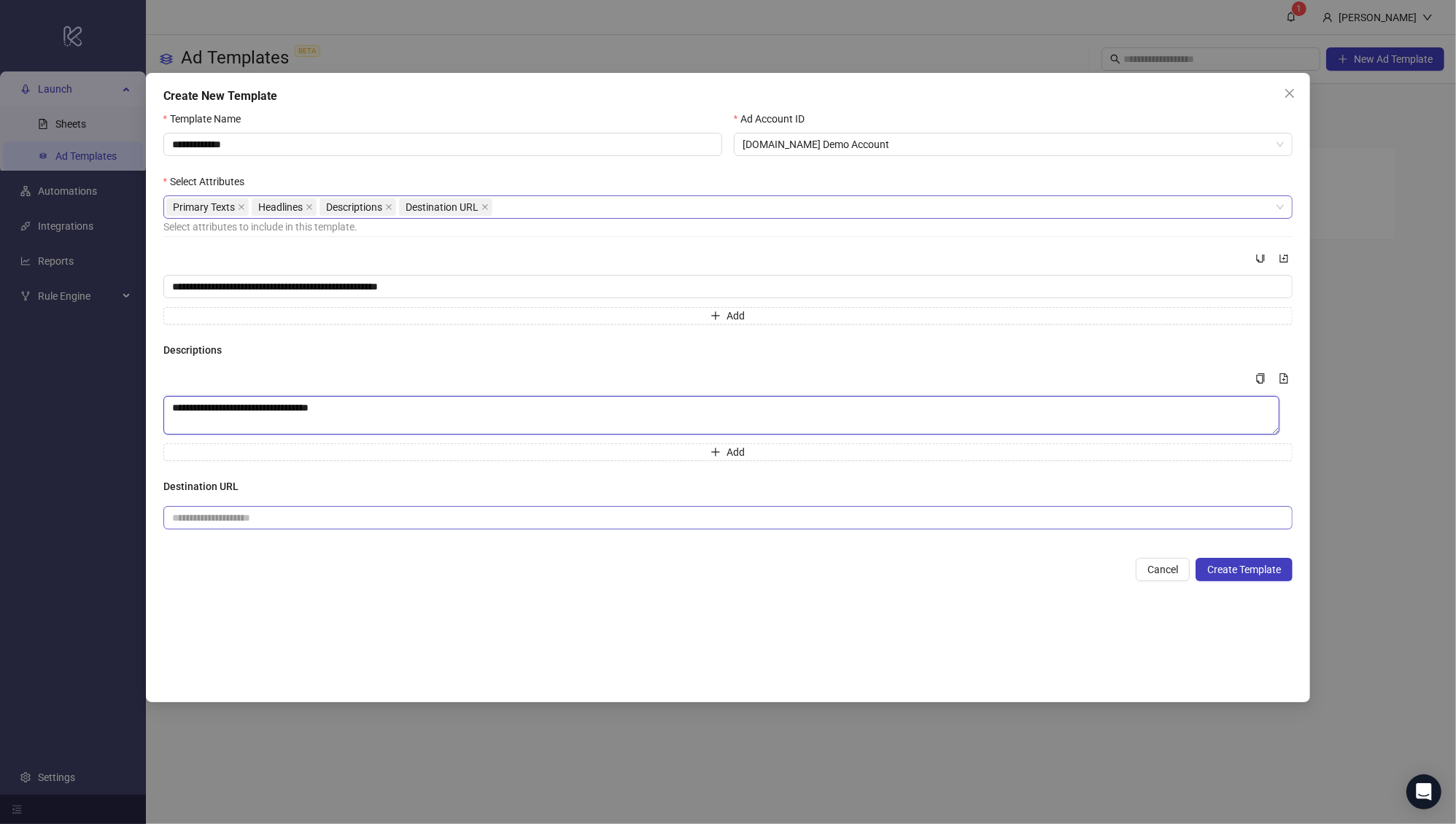
type textarea "**********"
click at [201, 518] on input "text" at bounding box center [723, 518] width 1101 height 16
type input "**********"
click at [304, 408] on textarea "**********" at bounding box center [721, 415] width 1116 height 39
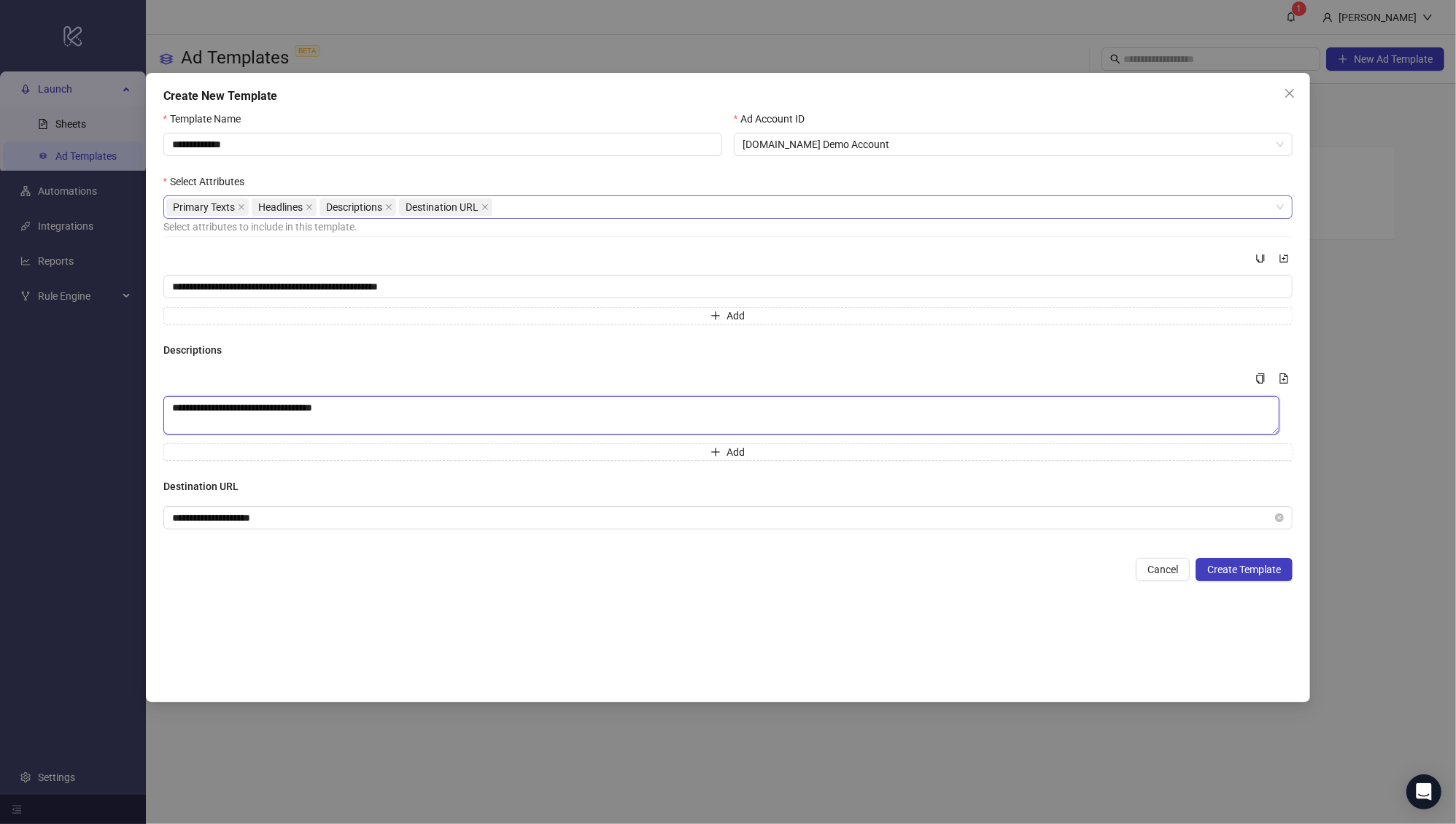
type textarea "**********"
click at [383, 402] on textarea "**********" at bounding box center [721, 415] width 1116 height 39
type textarea "**********"
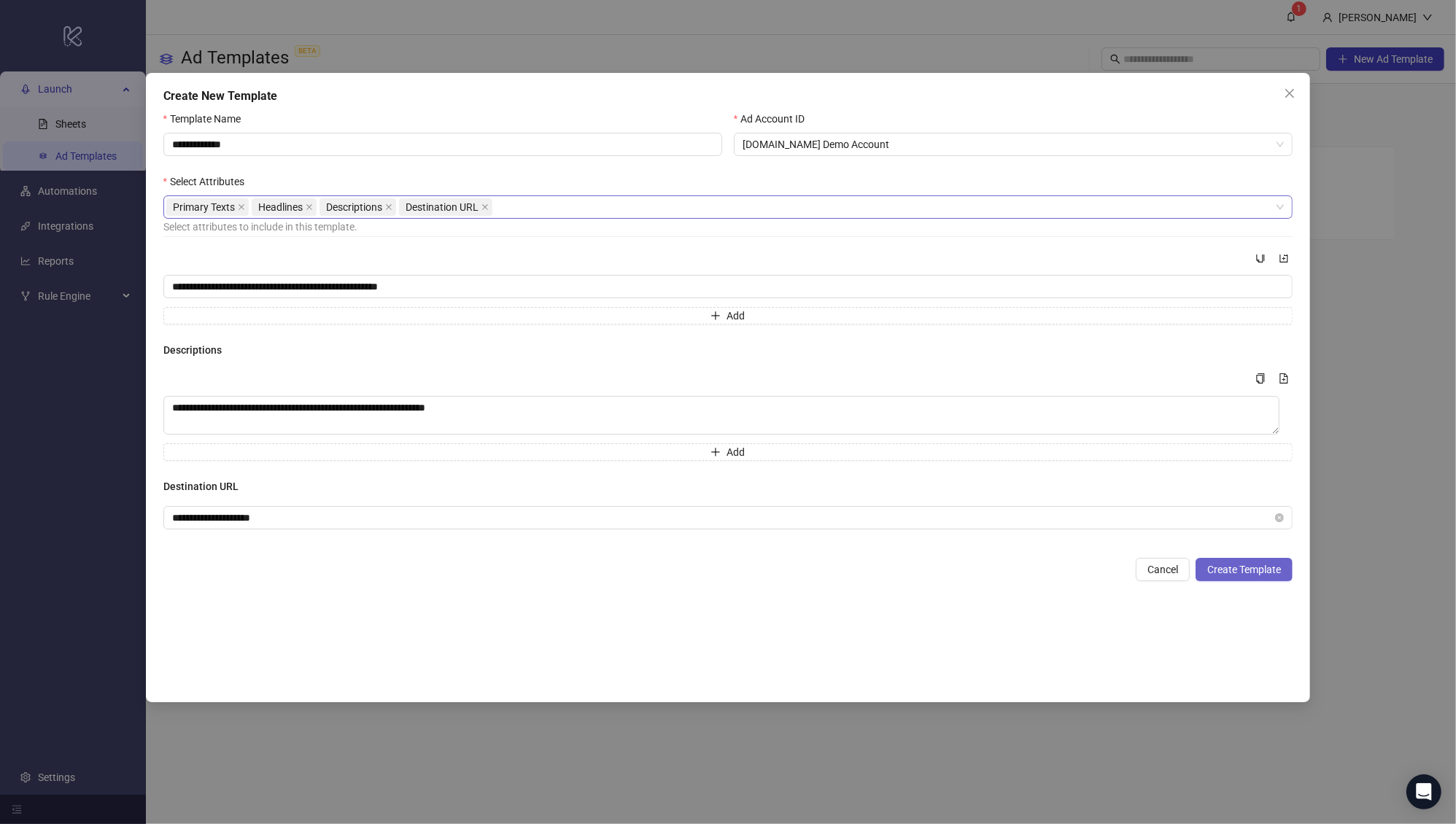
click at [1164, 571] on span "Create Template" at bounding box center [1243, 570] width 74 height 12
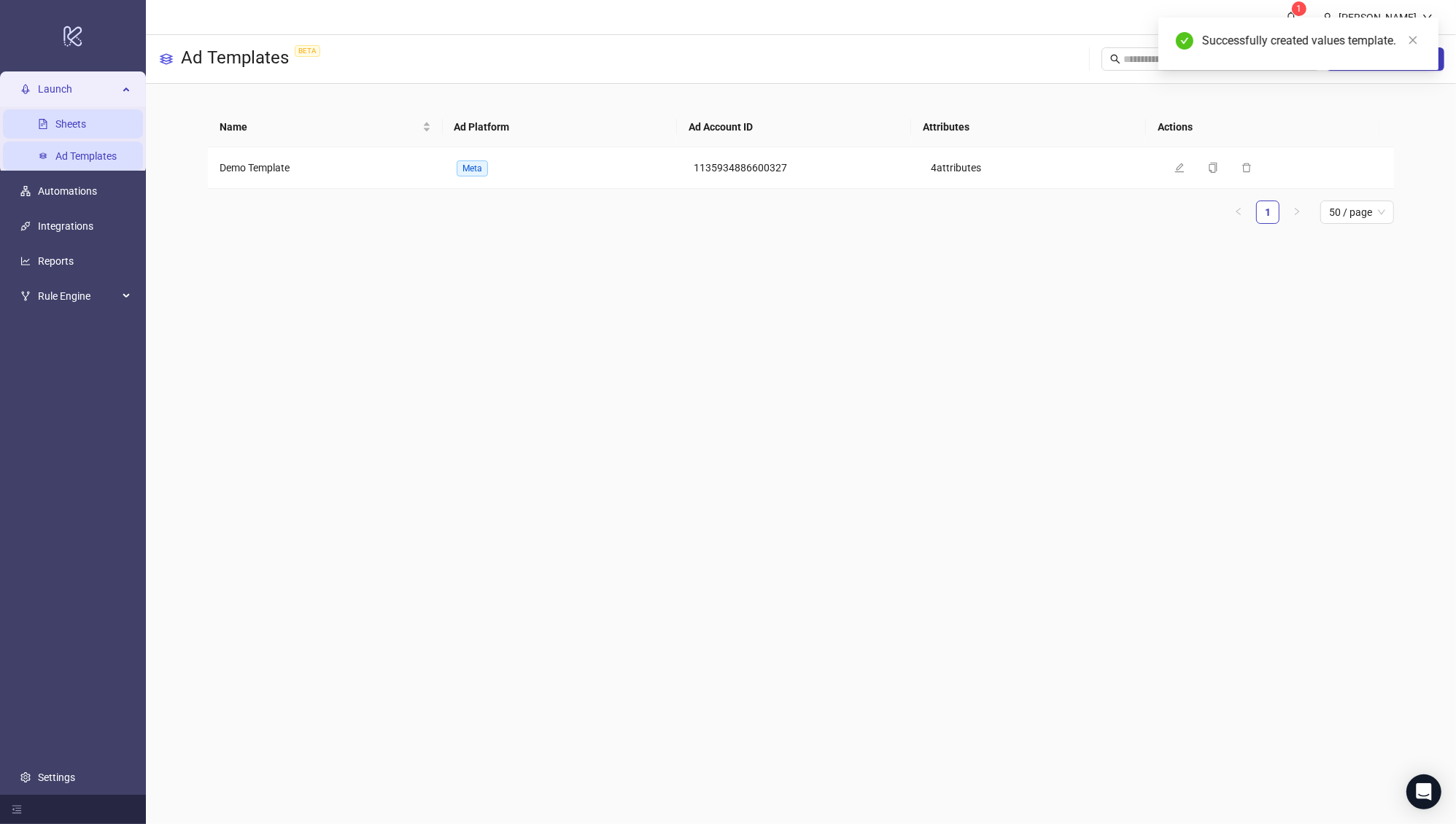
click at [65, 126] on link "Sheets" at bounding box center [70, 124] width 31 height 12
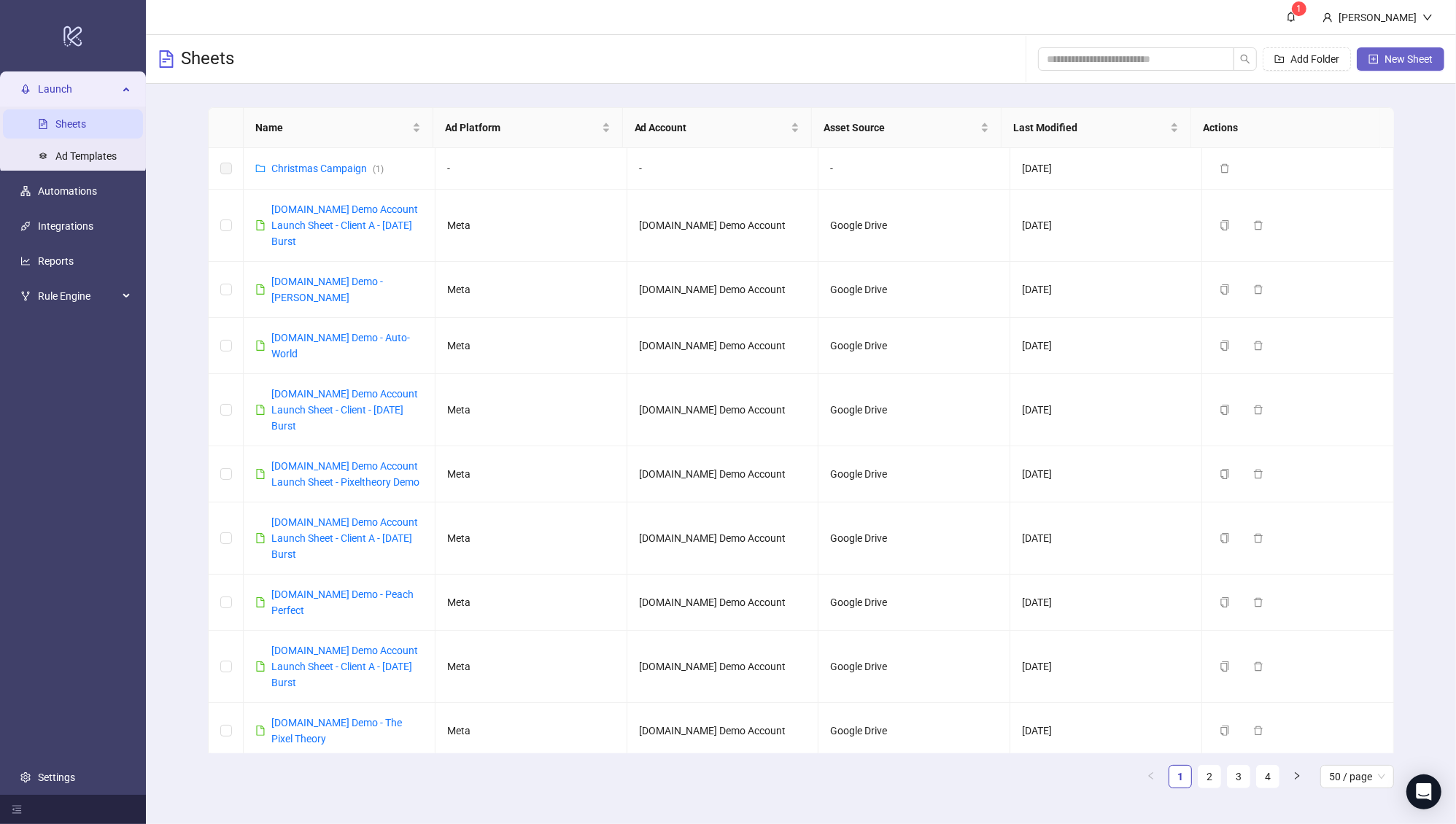
click at [1395, 63] on span "New Sheet" at bounding box center [1408, 59] width 48 height 12
click at [341, 332] on link "[DOMAIN_NAME] Demo - Auto-World" at bounding box center [341, 345] width 139 height 28
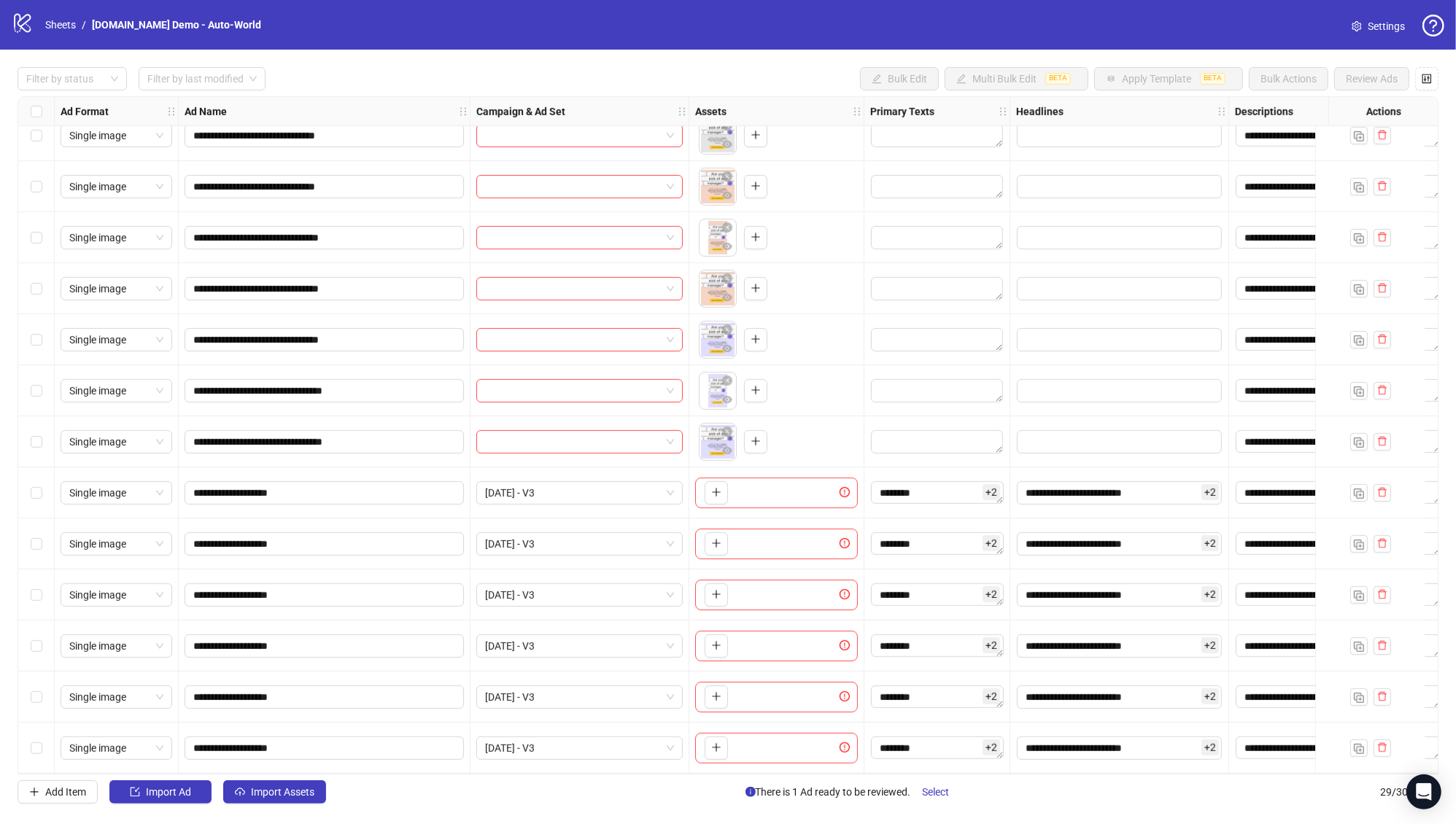
scroll to position [837, 0]
click at [73, 792] on span "Add Item" at bounding box center [66, 792] width 41 height 12
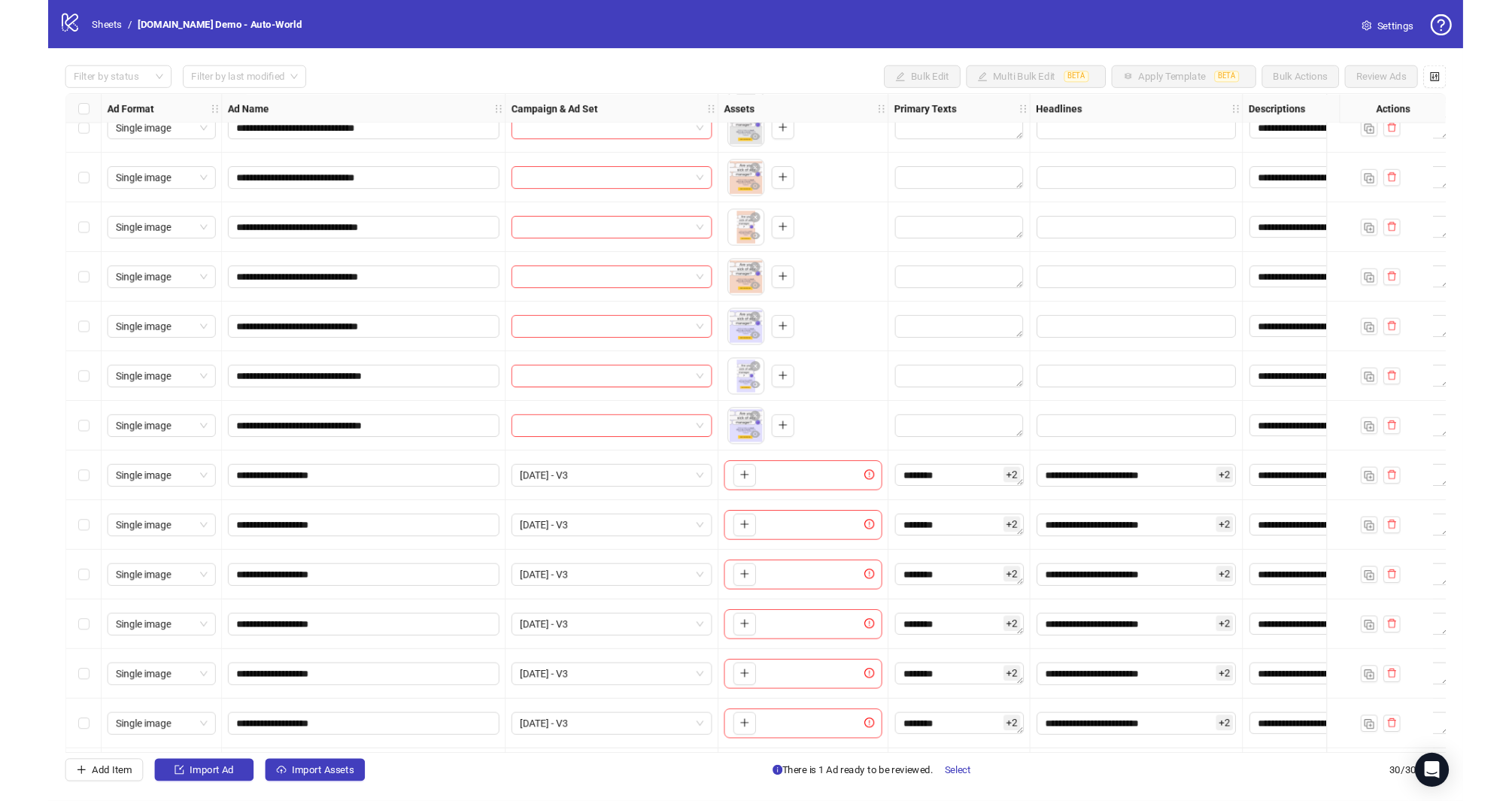
scroll to position [916, 0]
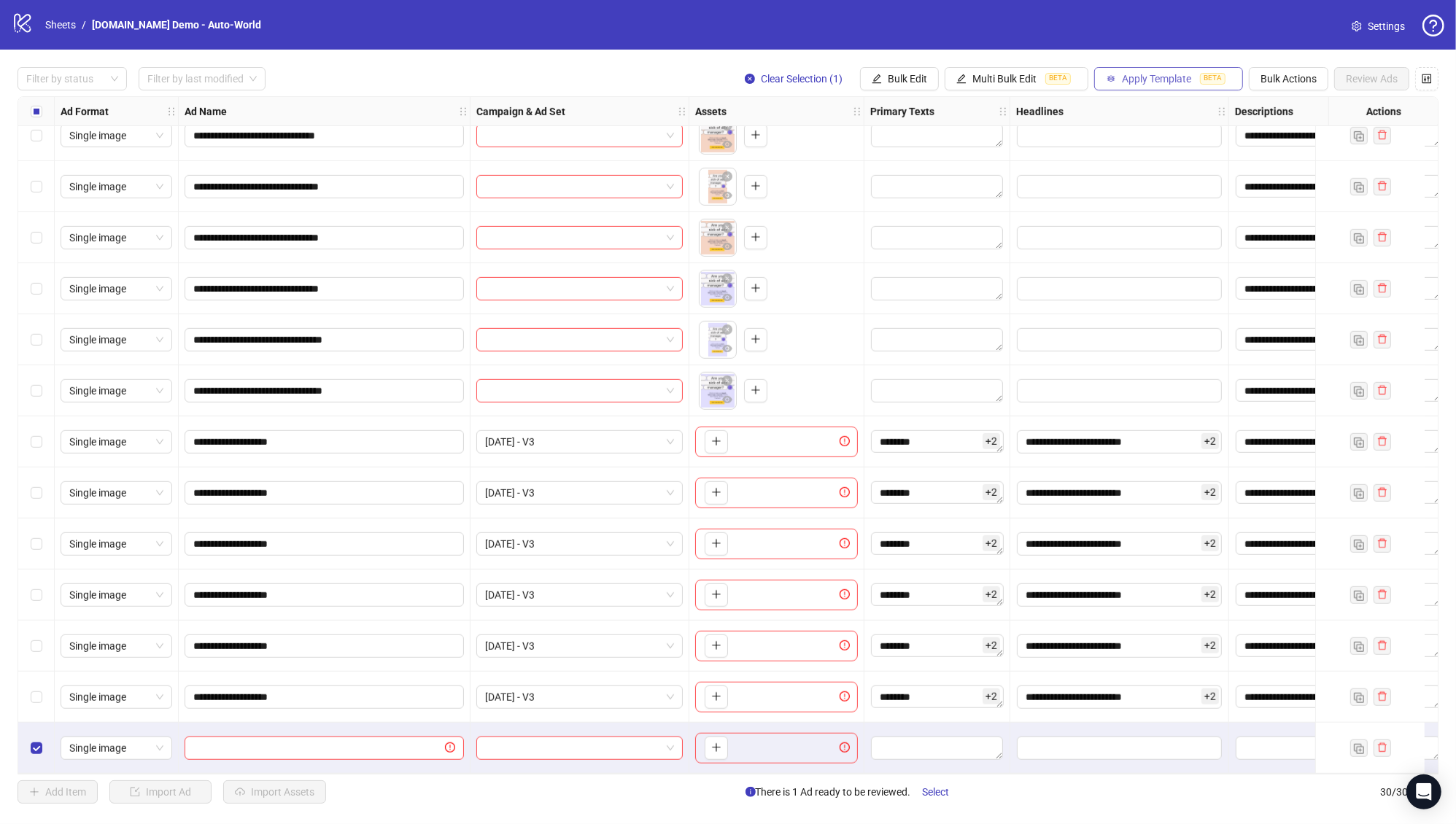
click at [1141, 83] on span "Apply Template" at bounding box center [1156, 79] width 69 height 12
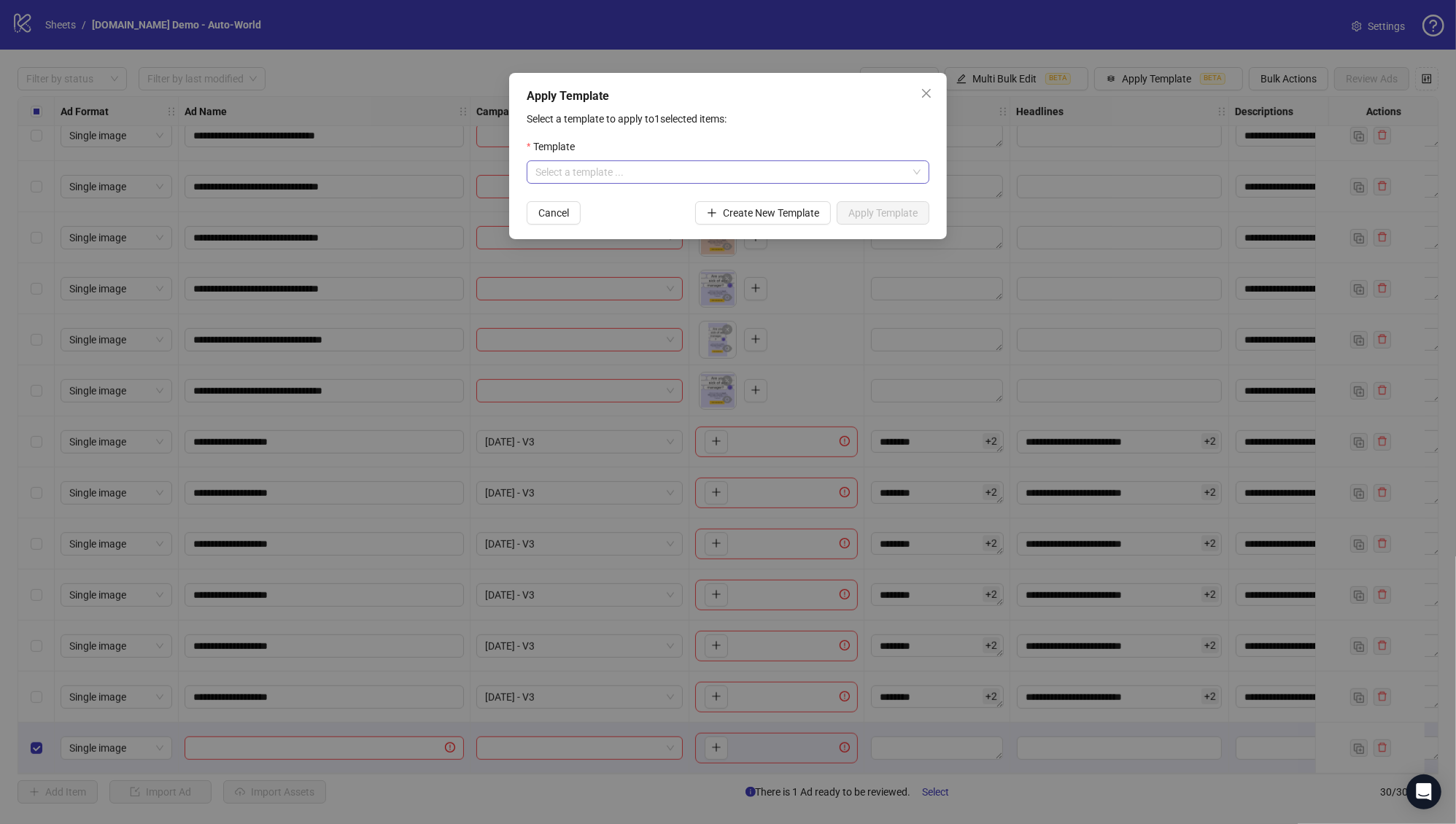
click at [729, 180] on input "search" at bounding box center [721, 172] width 372 height 22
click at [696, 201] on div "Demo Template" at bounding box center [728, 201] width 380 height 16
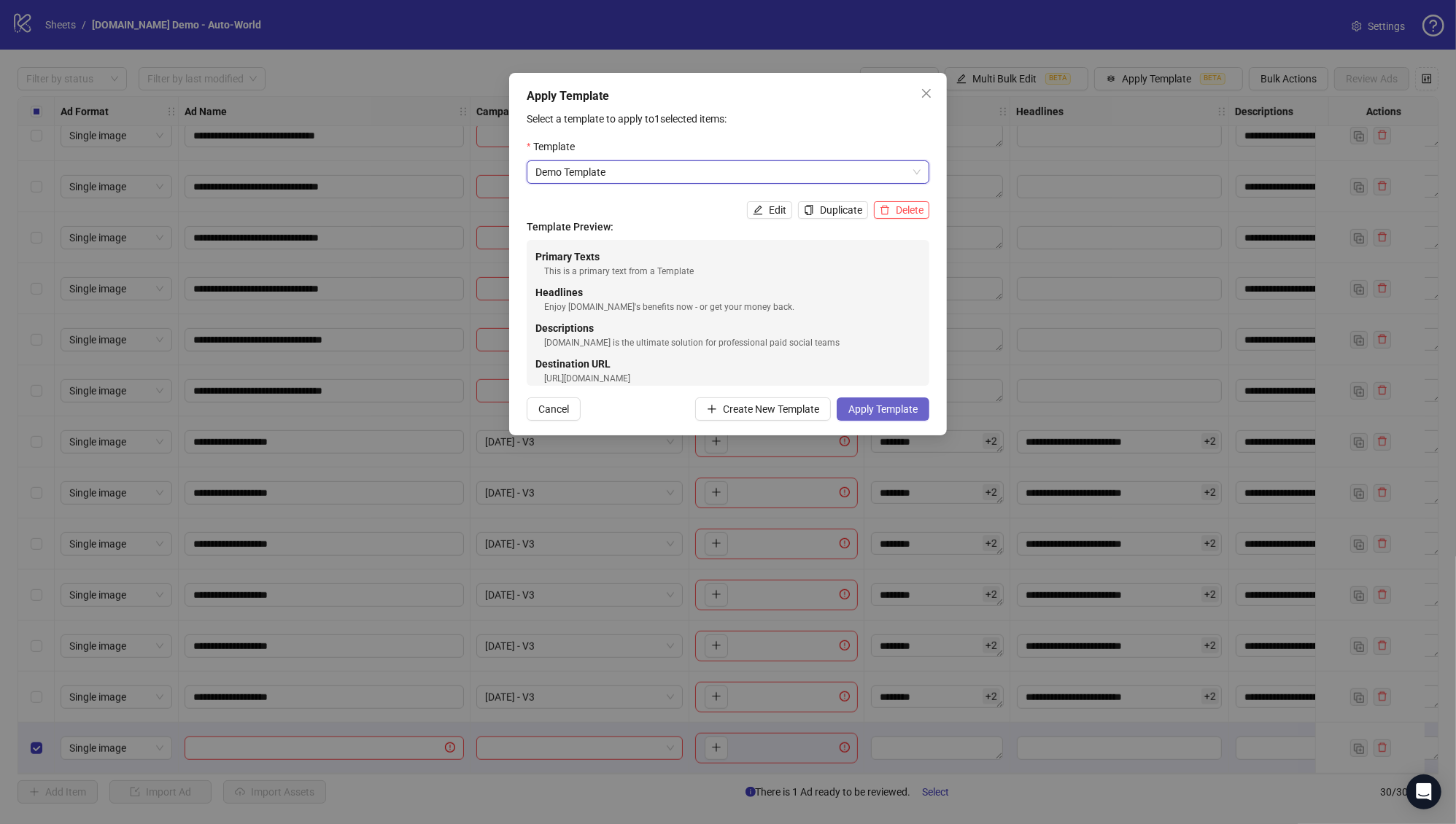
click at [906, 407] on span "Apply Template" at bounding box center [882, 409] width 69 height 12
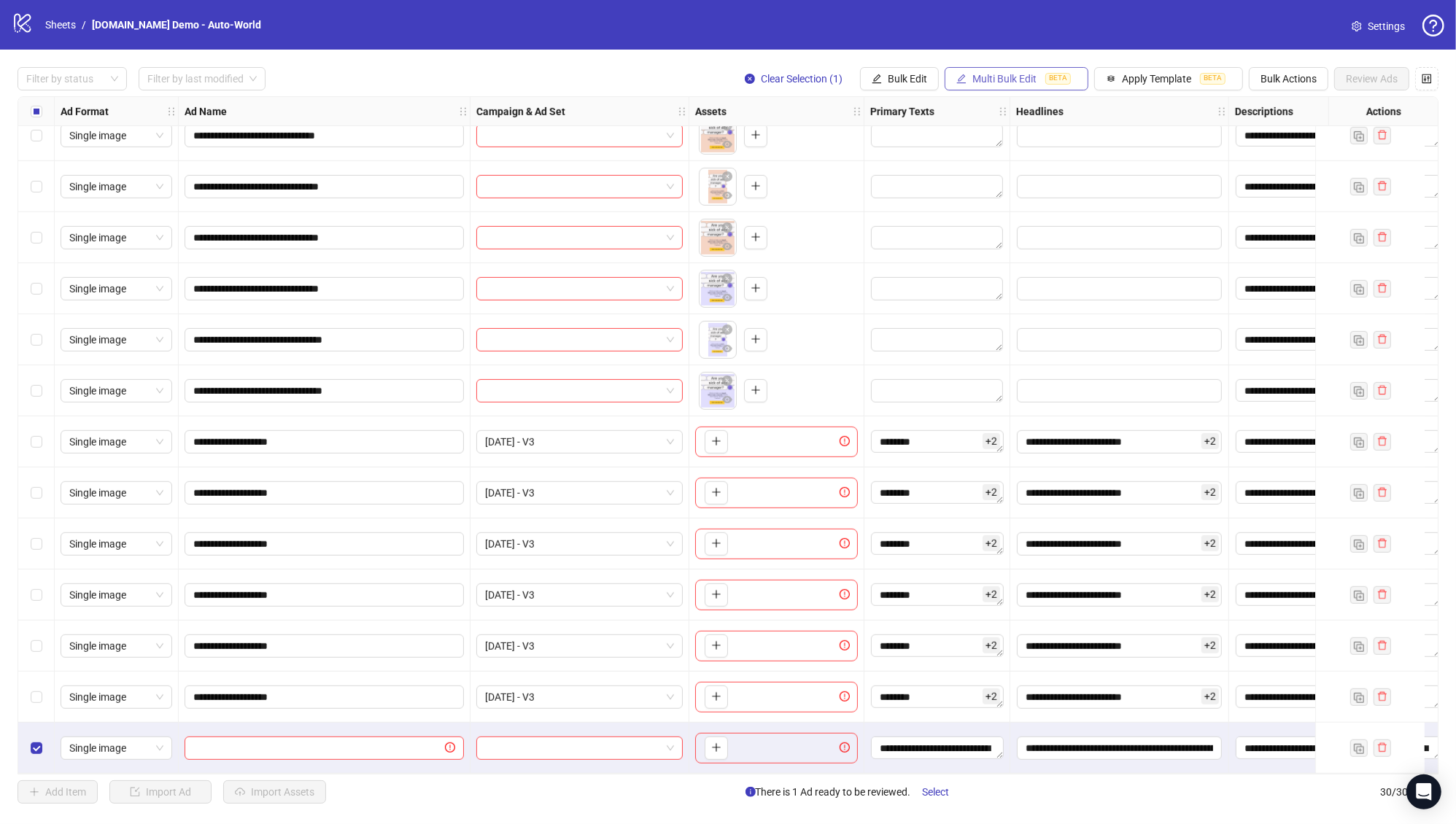
click at [1074, 77] on button "Multi Bulk Edit BETA" at bounding box center [1016, 78] width 144 height 23
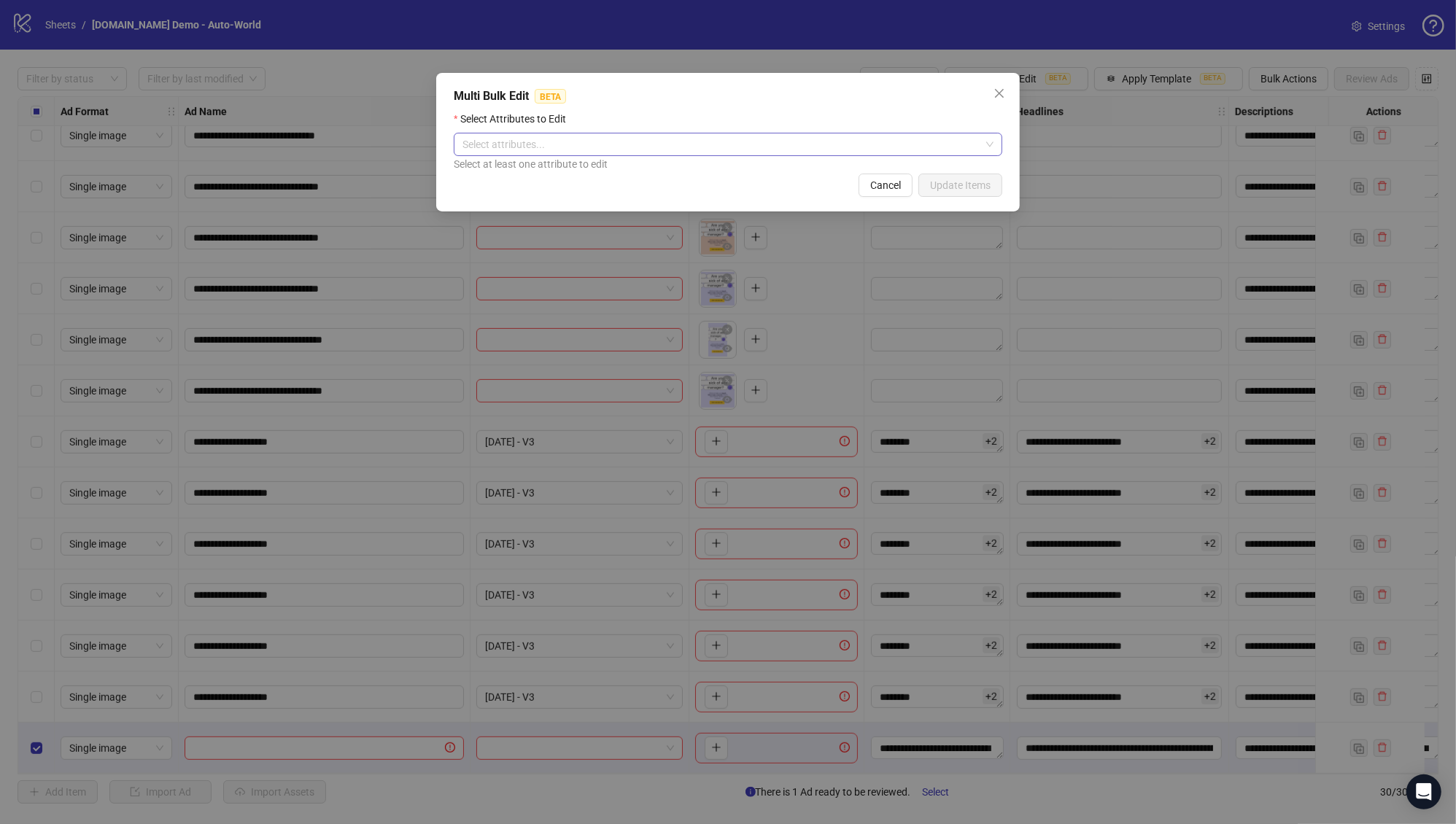
click at [695, 154] on div "Select attributes..." at bounding box center [727, 144] width 548 height 23
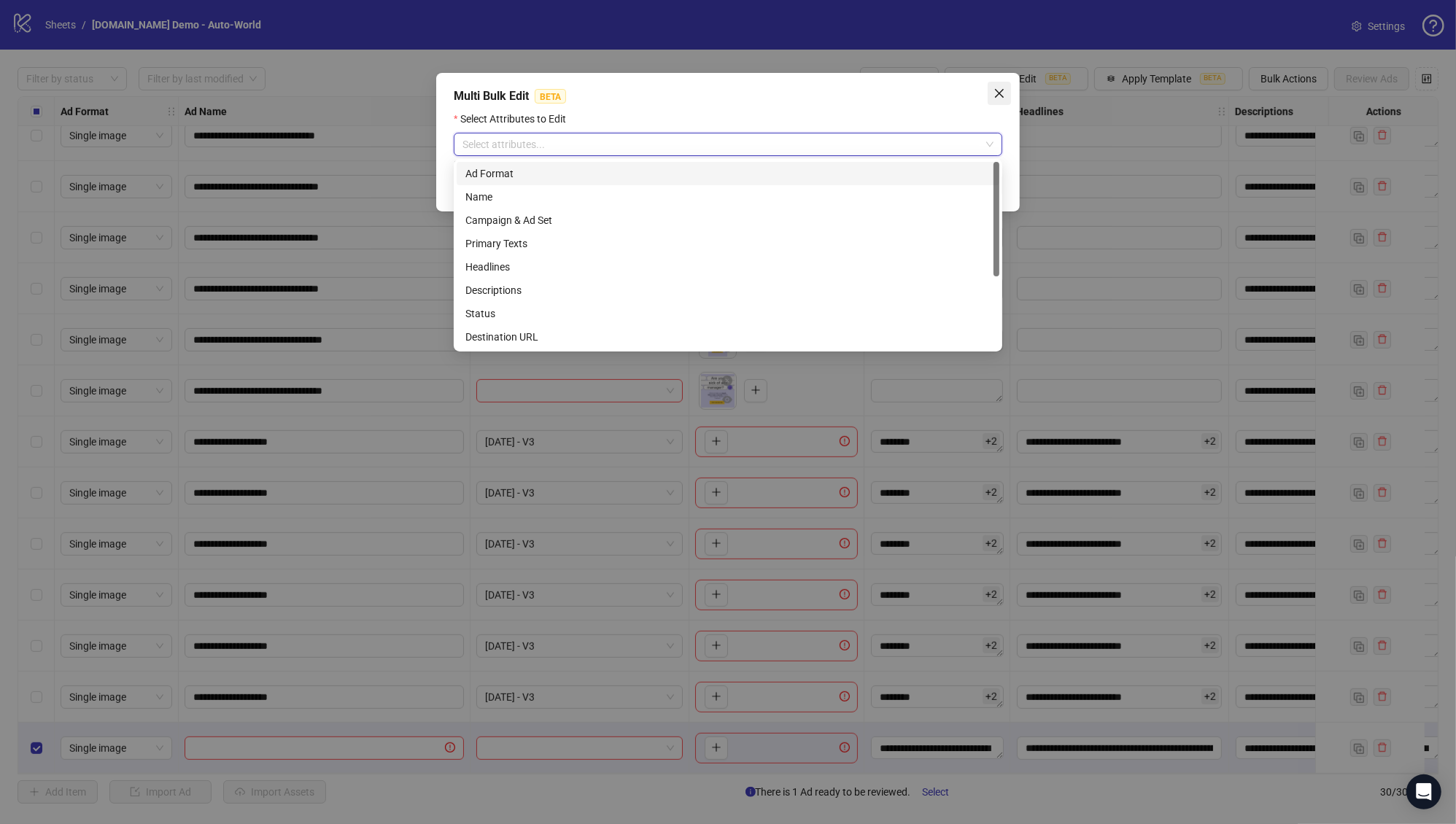
click at [1006, 82] on button "Close" at bounding box center [999, 93] width 23 height 23
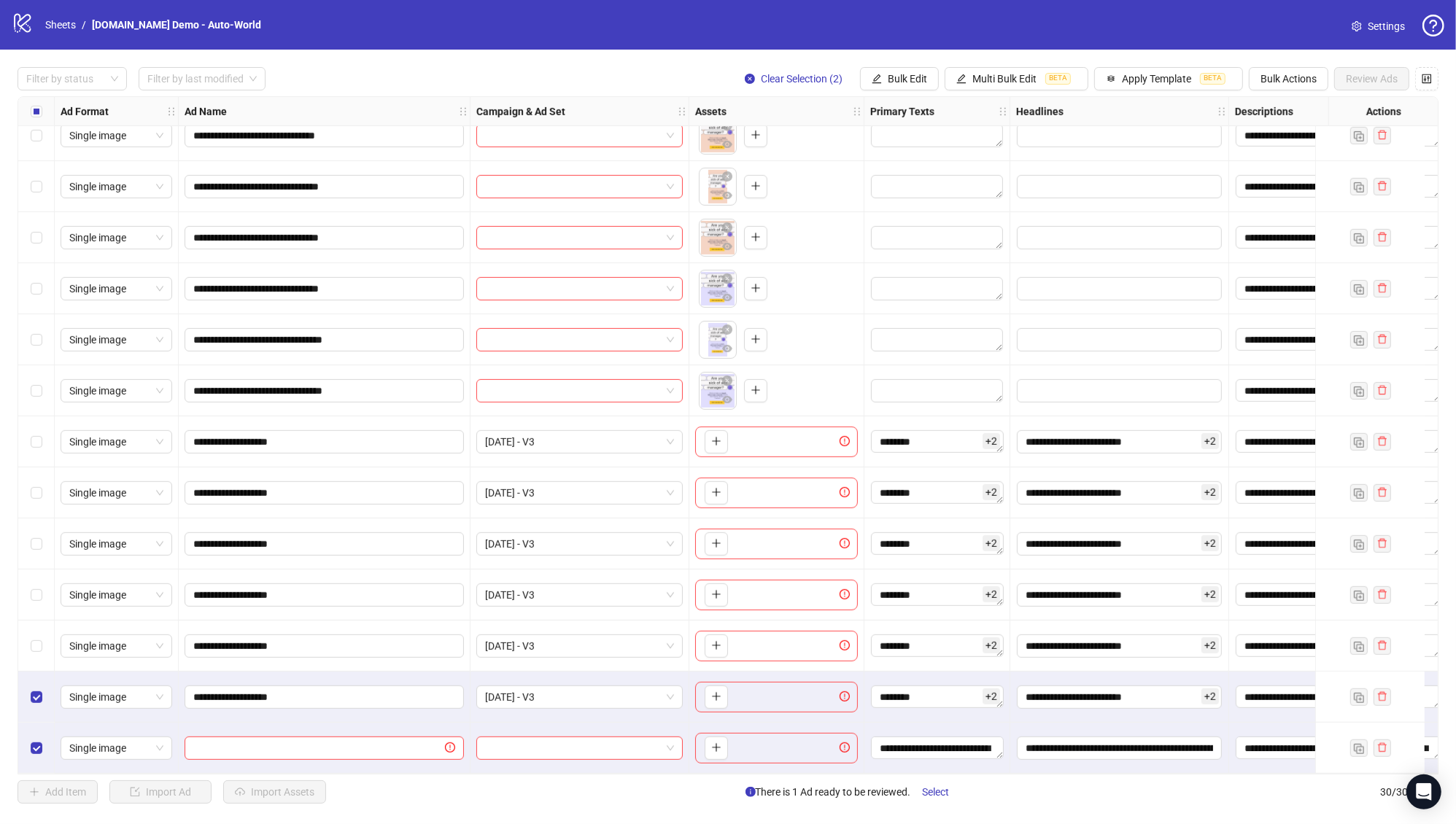
click at [36, 649] on div "Select row 28" at bounding box center [36, 646] width 37 height 51
click at [970, 67] on button "Multi Bulk Edit BETA" at bounding box center [1016, 78] width 144 height 23
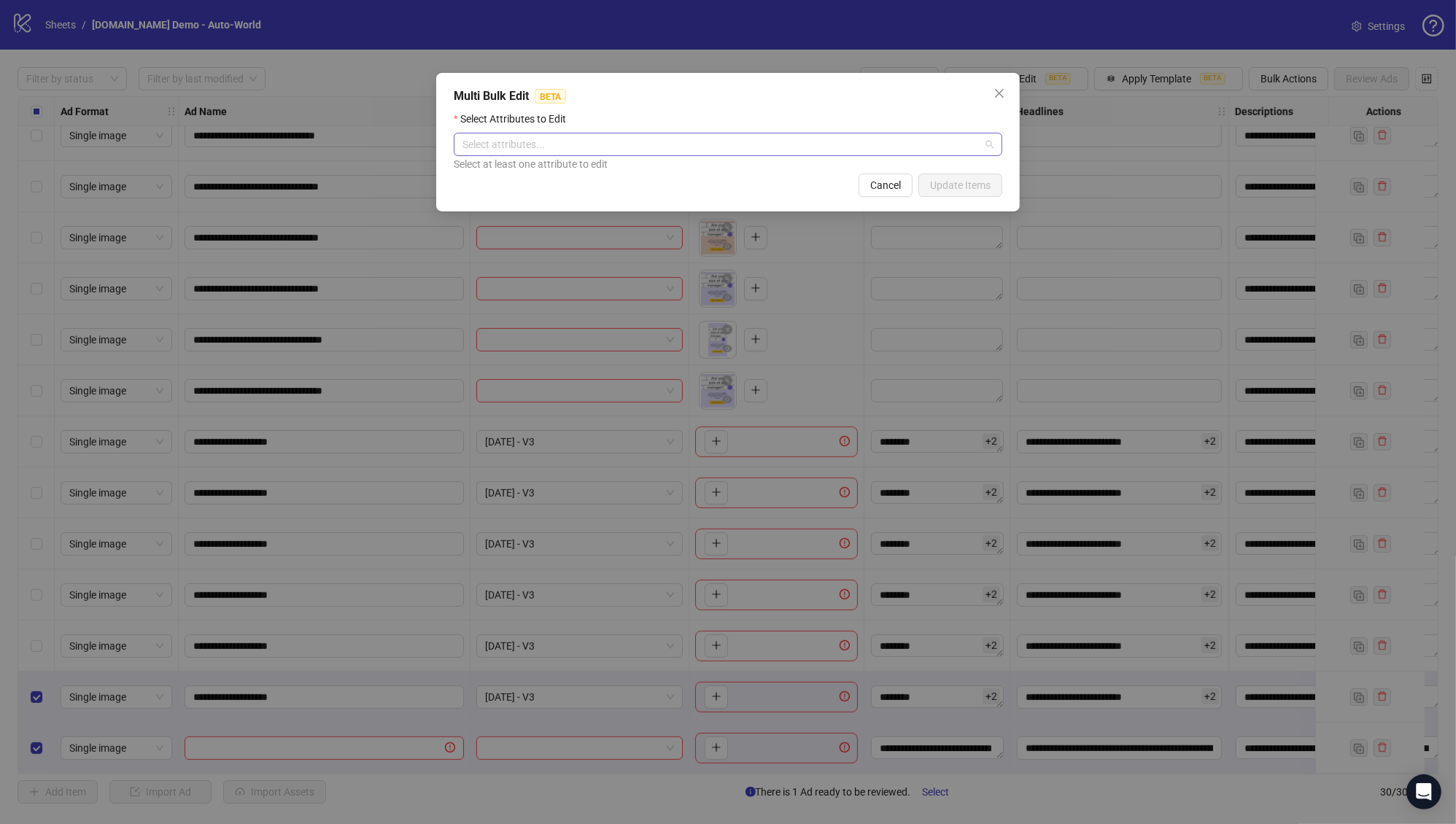
click at [653, 141] on div at bounding box center [720, 144] width 527 height 20
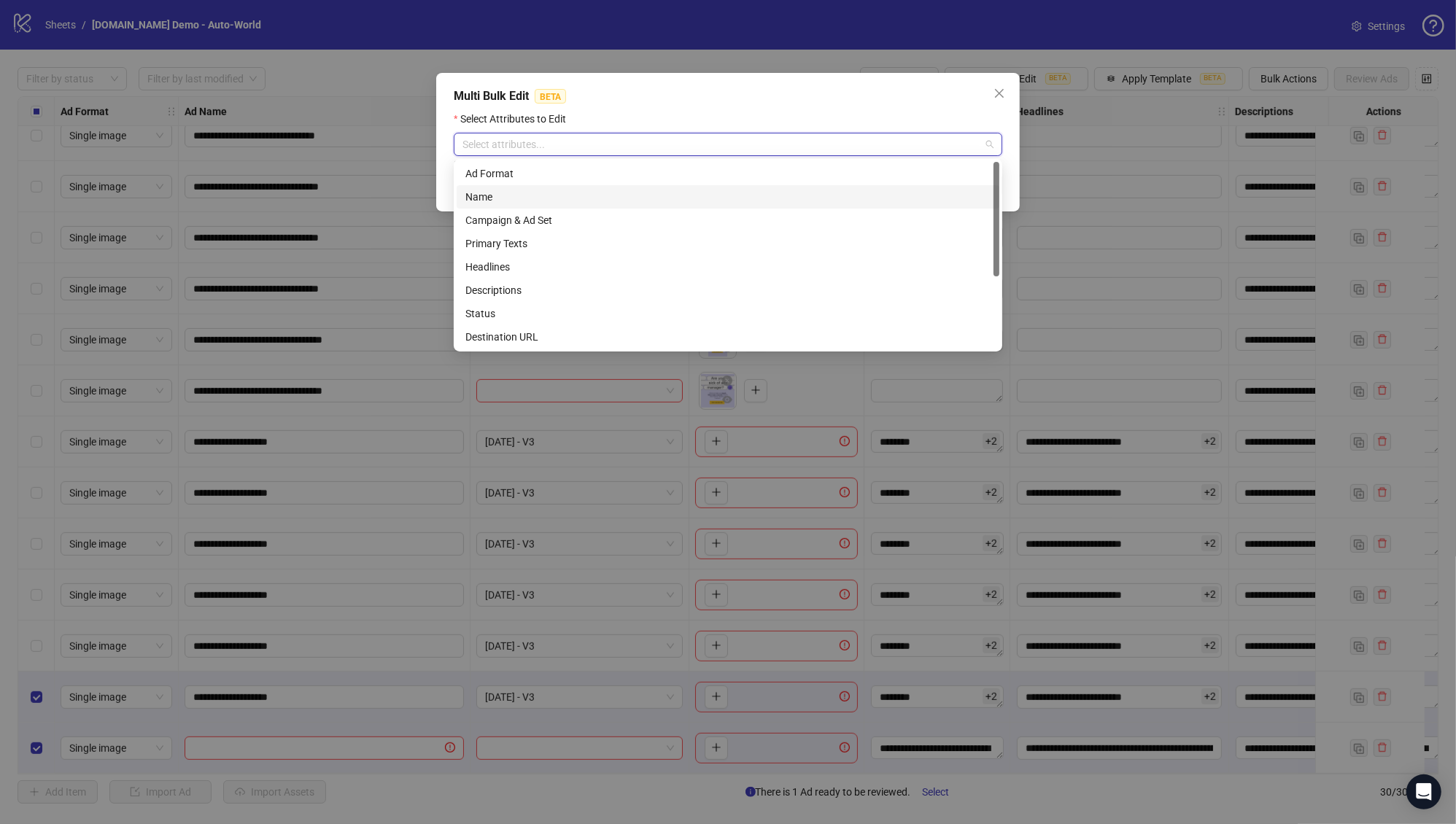
click at [589, 189] on div "Name" at bounding box center [728, 197] width 525 height 16
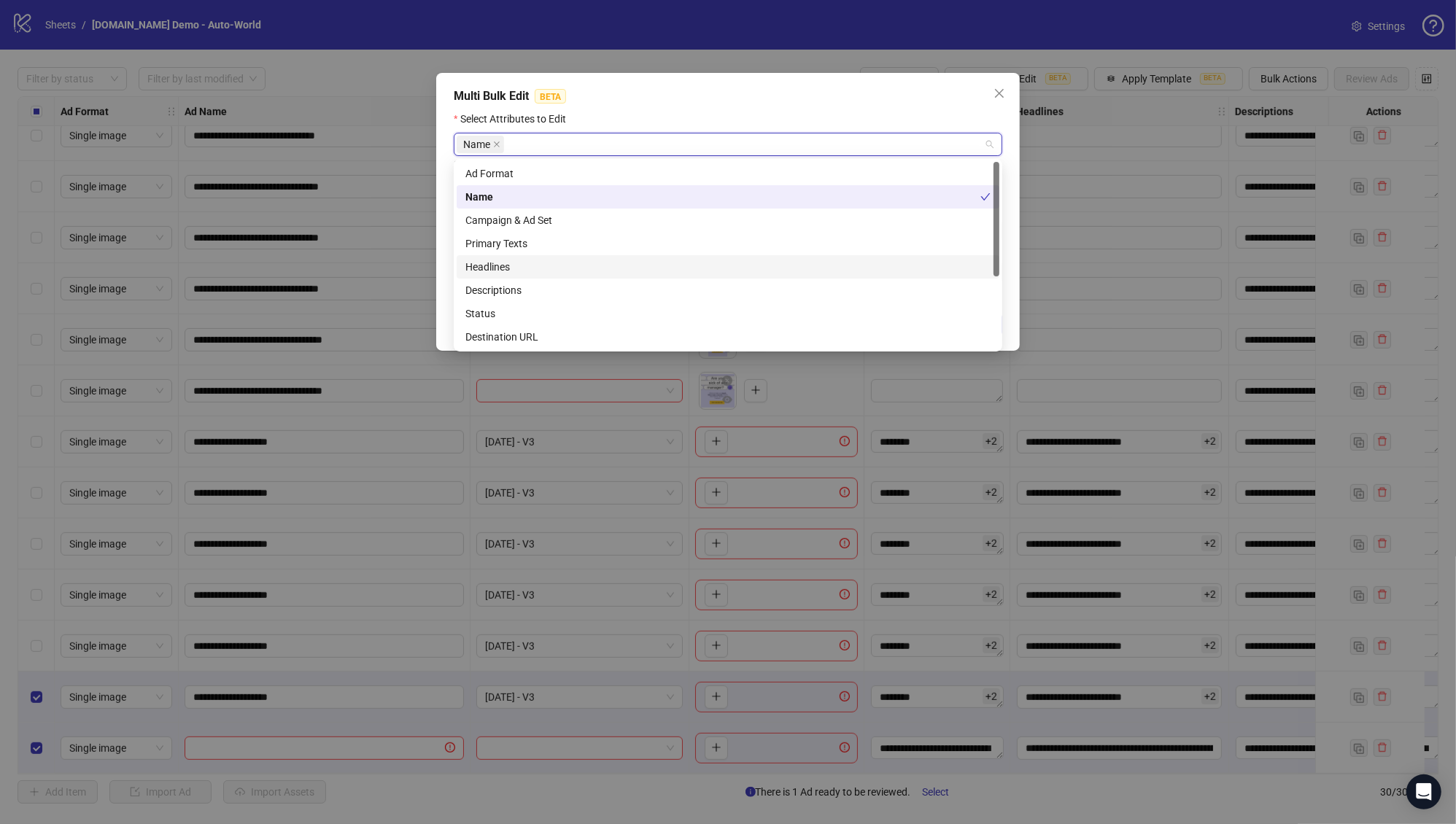
click at [594, 261] on div "Headlines" at bounding box center [728, 267] width 525 height 16
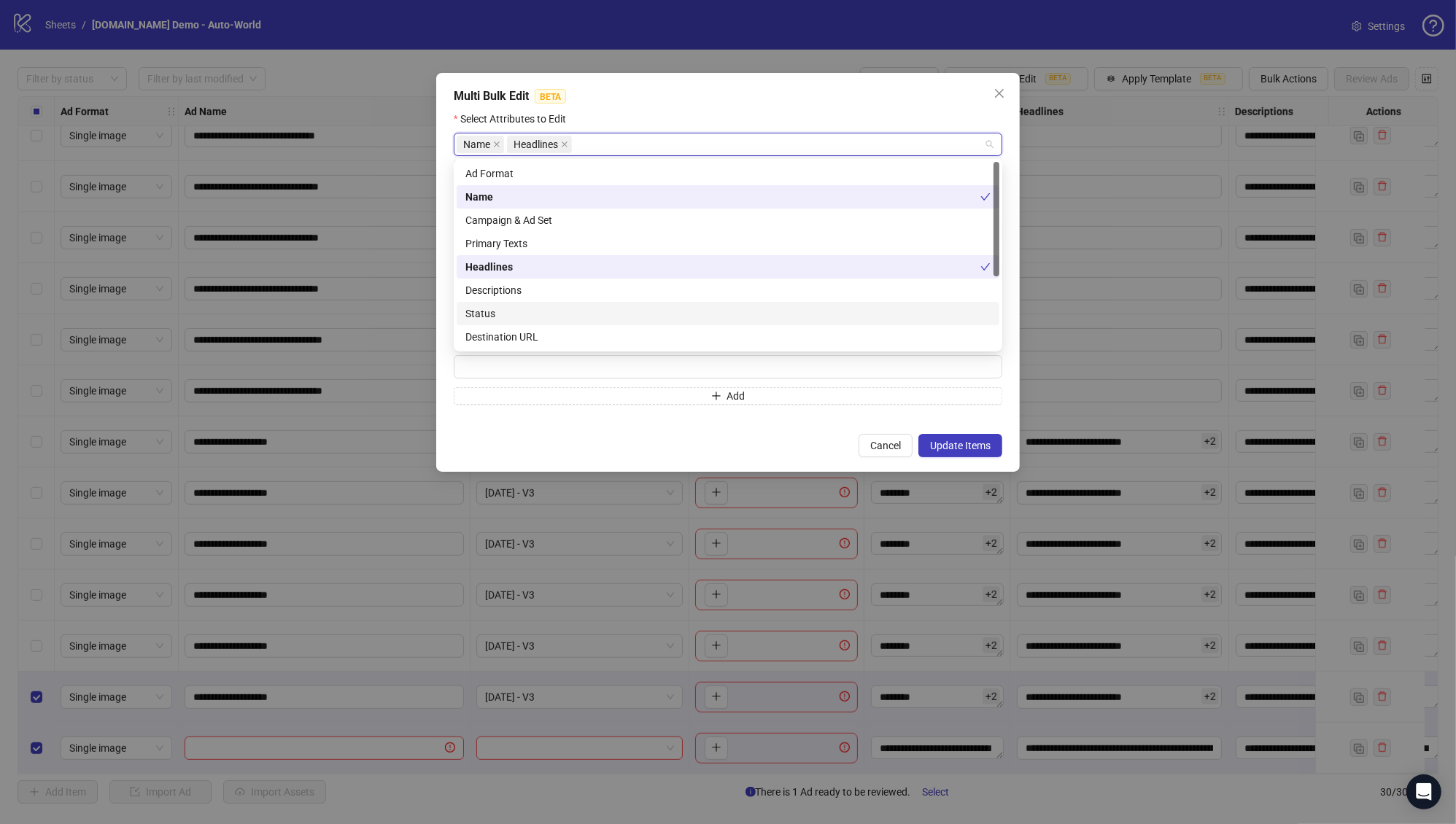
click at [527, 313] on div "Status" at bounding box center [728, 314] width 525 height 16
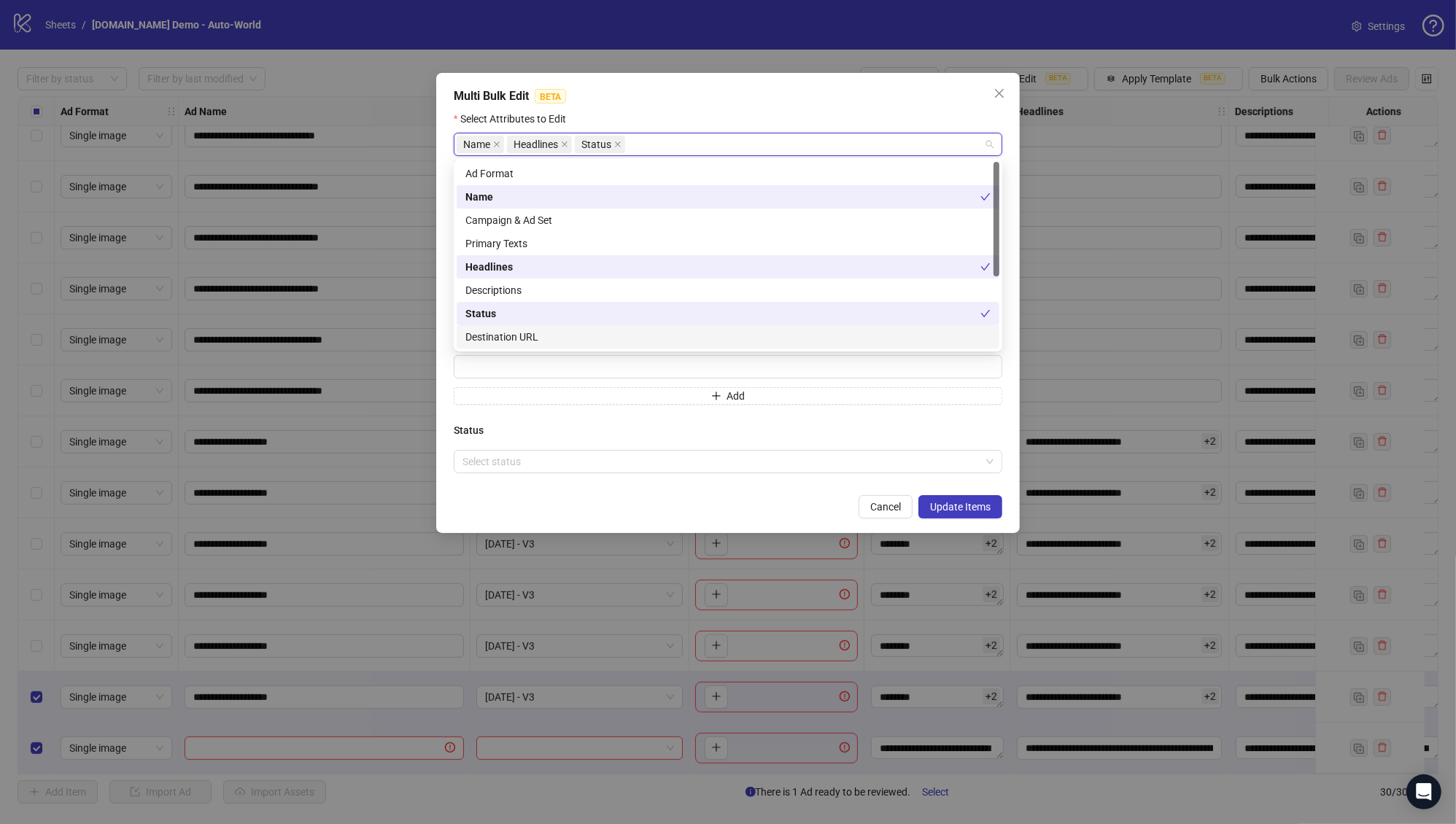
click at [574, 499] on div "Cancel Update Items" at bounding box center [727, 506] width 548 height 23
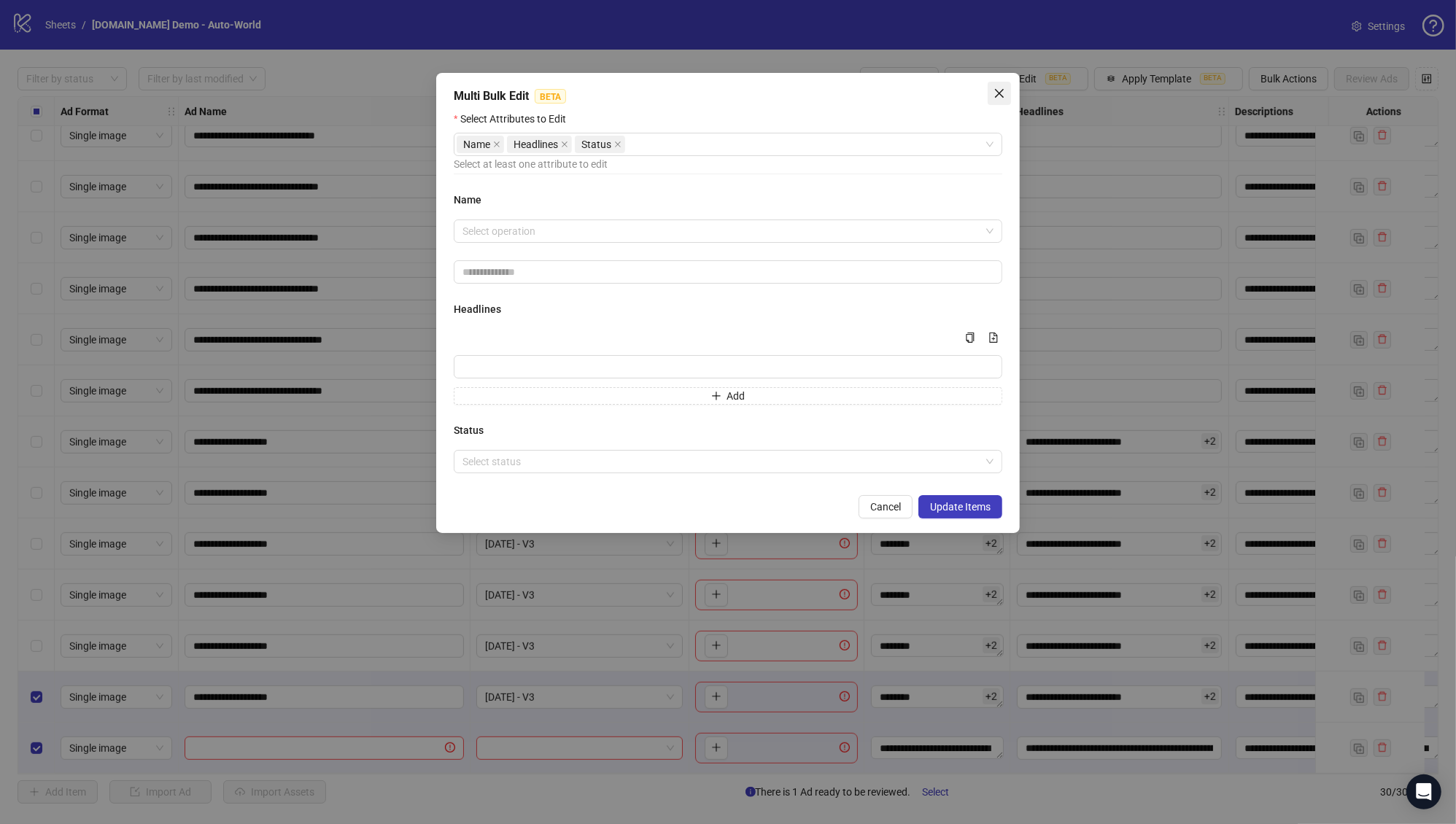
click at [1000, 89] on icon "close" at bounding box center [1000, 93] width 12 height 12
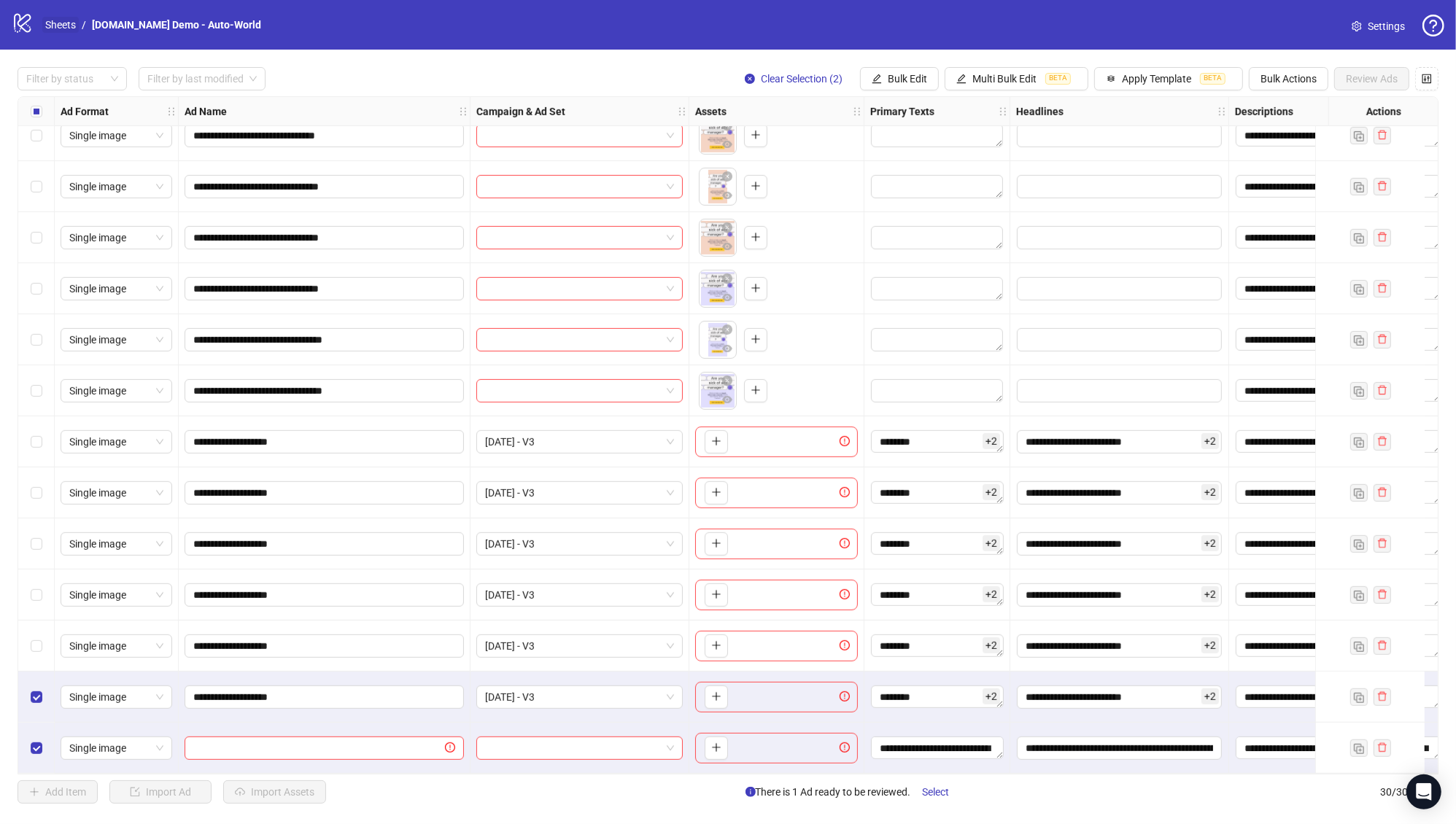
click at [60, 19] on link "Sheets" at bounding box center [60, 25] width 37 height 16
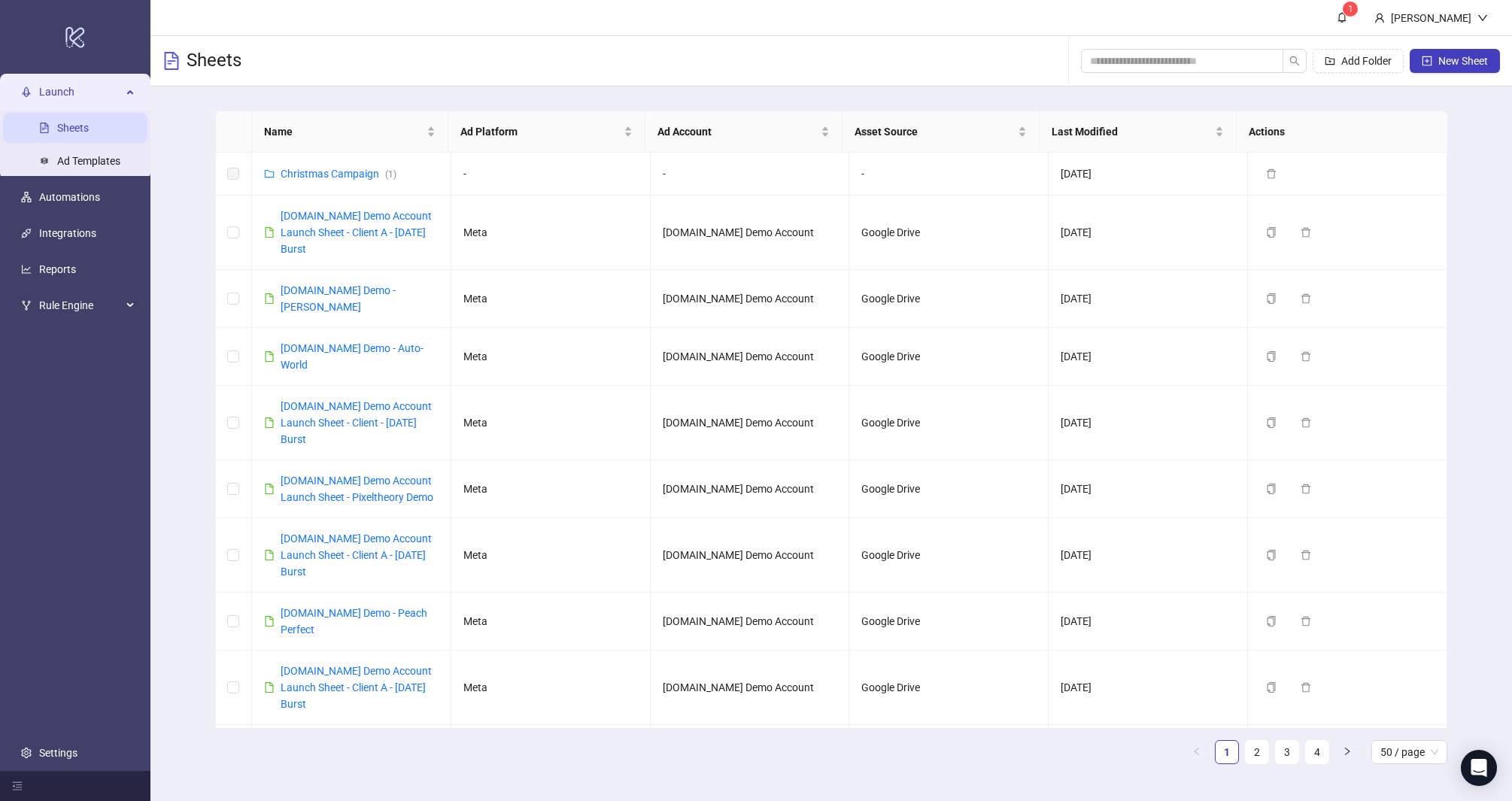
click at [175, 157] on div "Name Ad Platform Ad Account Asset Source Last Modified Actions Christmas Campai…" at bounding box center [831, 443] width 1361 height 714
click at [86, 85] on span "Launch" at bounding box center [81, 92] width 83 height 30
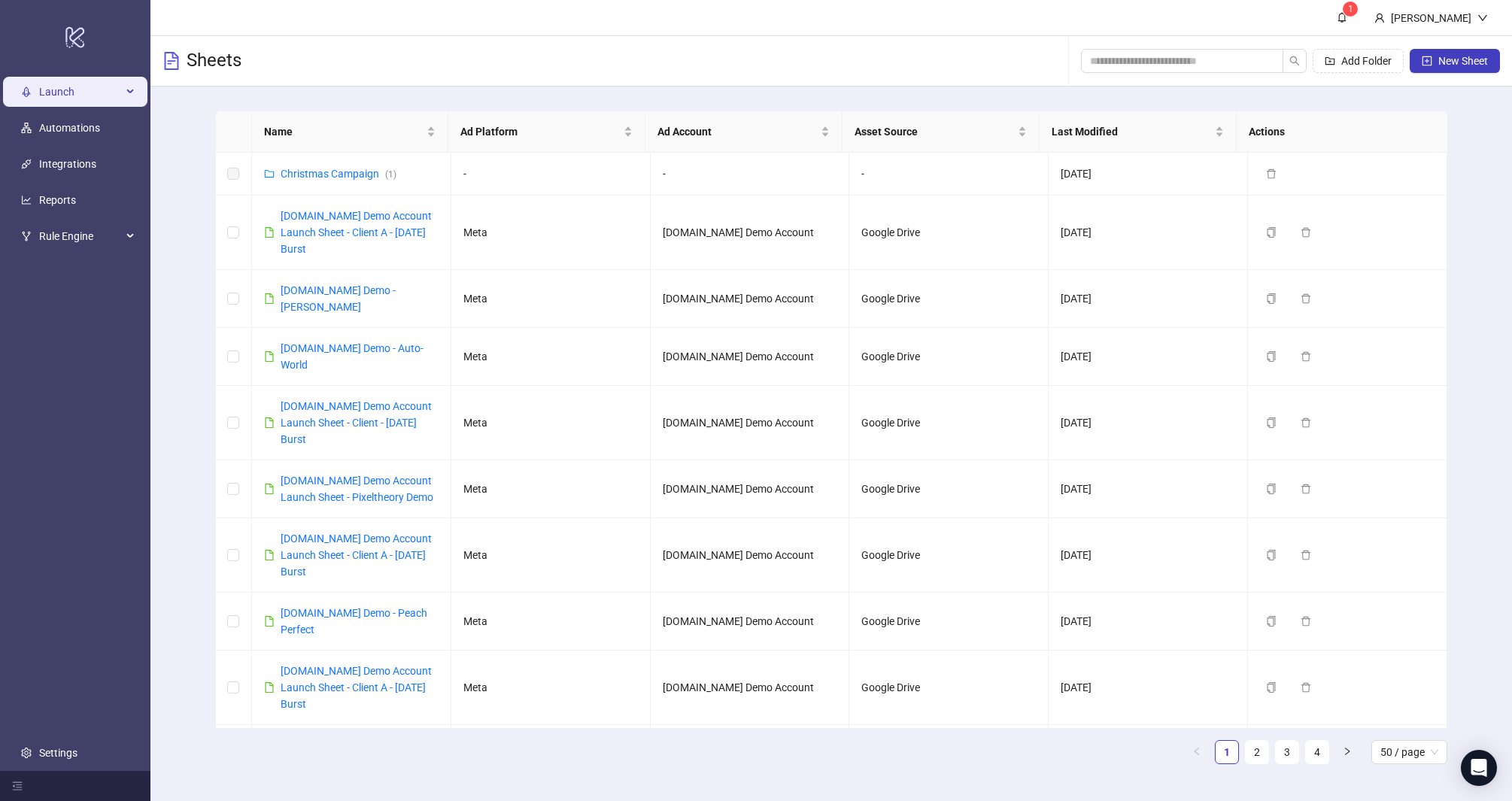
click at [85, 88] on span "Launch" at bounding box center [81, 92] width 83 height 30
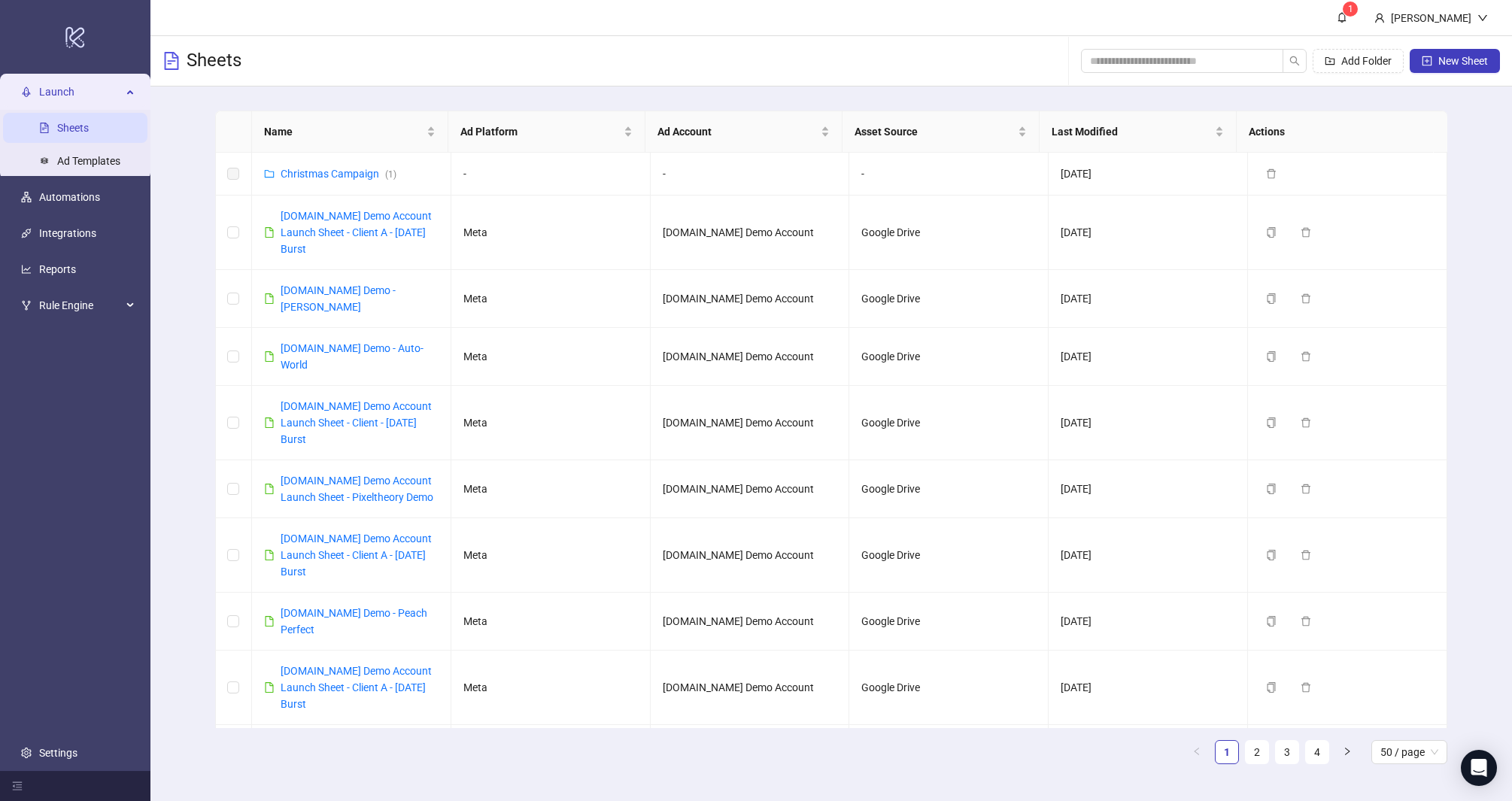
click at [85, 88] on span "Launch" at bounding box center [81, 92] width 83 height 30
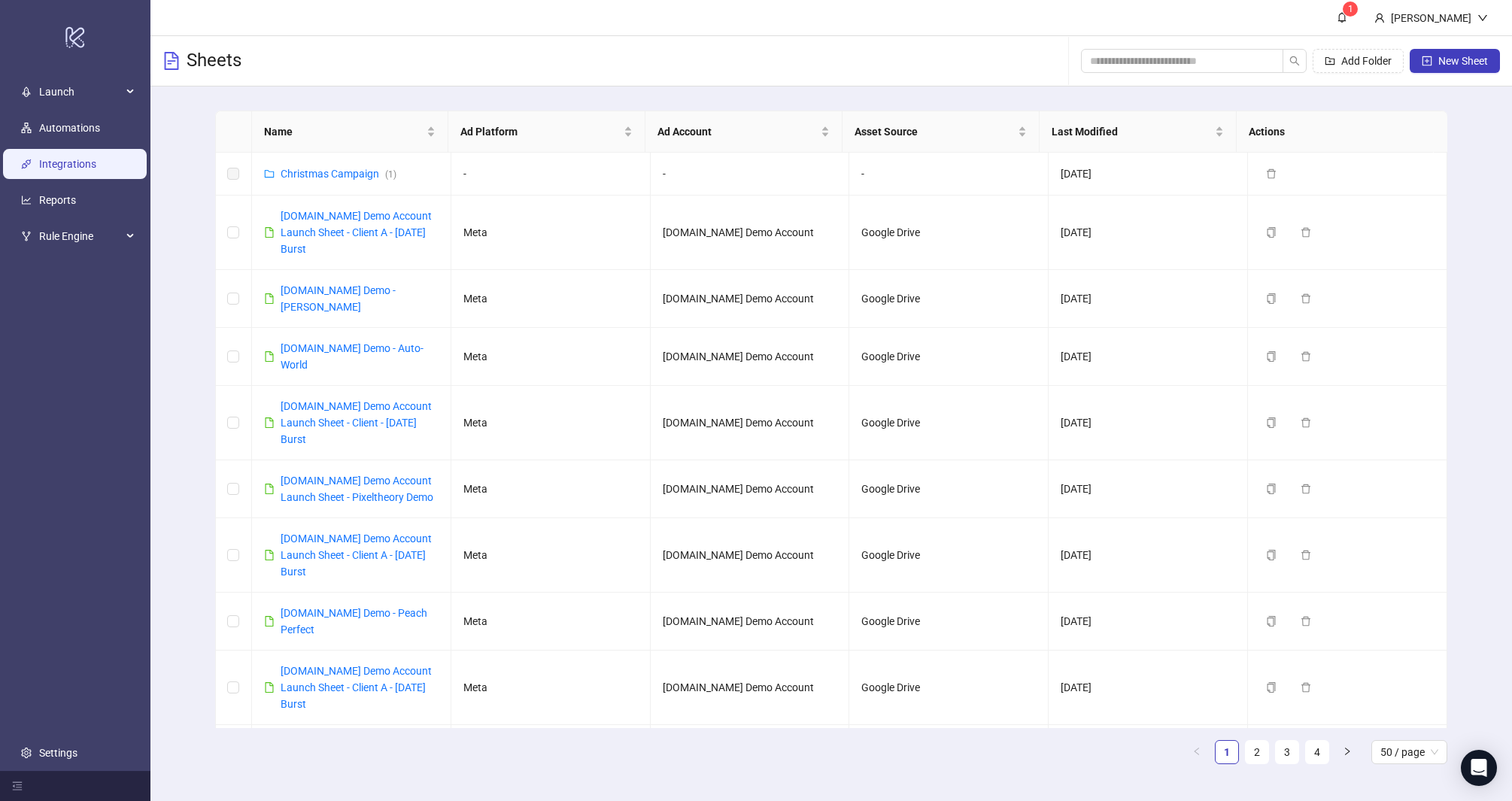
click at [84, 165] on link "Integrations" at bounding box center [68, 164] width 57 height 12
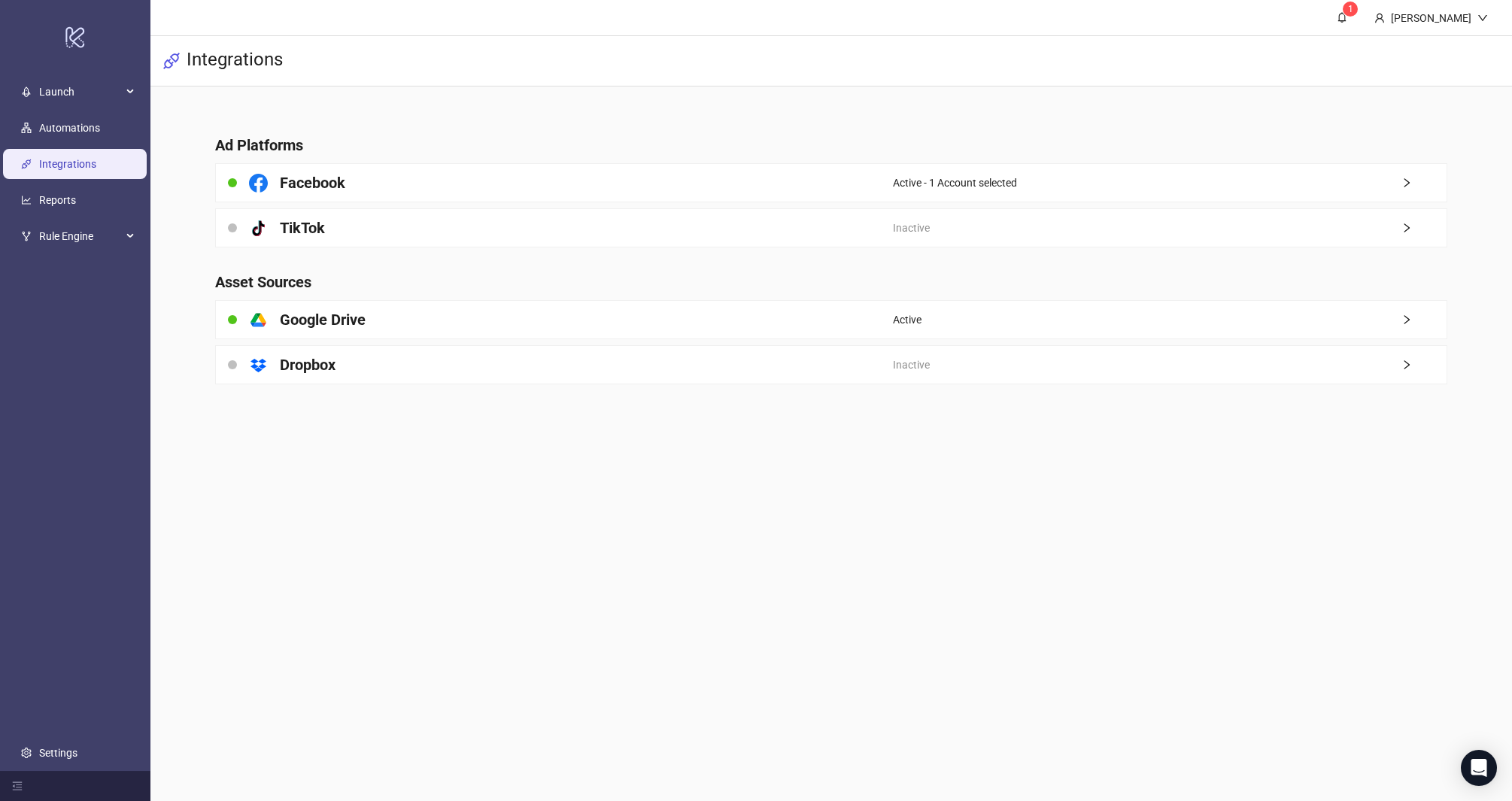
click at [364, 105] on main "Ad Platforms Facebook Active - 1 Account selected platform/tik_tok TikTok Inact…" at bounding box center [831, 250] width 1257 height 328
drag, startPoint x: 329, startPoint y: 138, endPoint x: 194, endPoint y: 137, distance: 135.0
click at [194, 137] on div "Ad Platforms Facebook Active - 1 Account selected platform/tik_tok TikTok Inact…" at bounding box center [831, 250] width 1361 height 328
drag, startPoint x: 260, startPoint y: 139, endPoint x: 241, endPoint y: 137, distance: 19.1
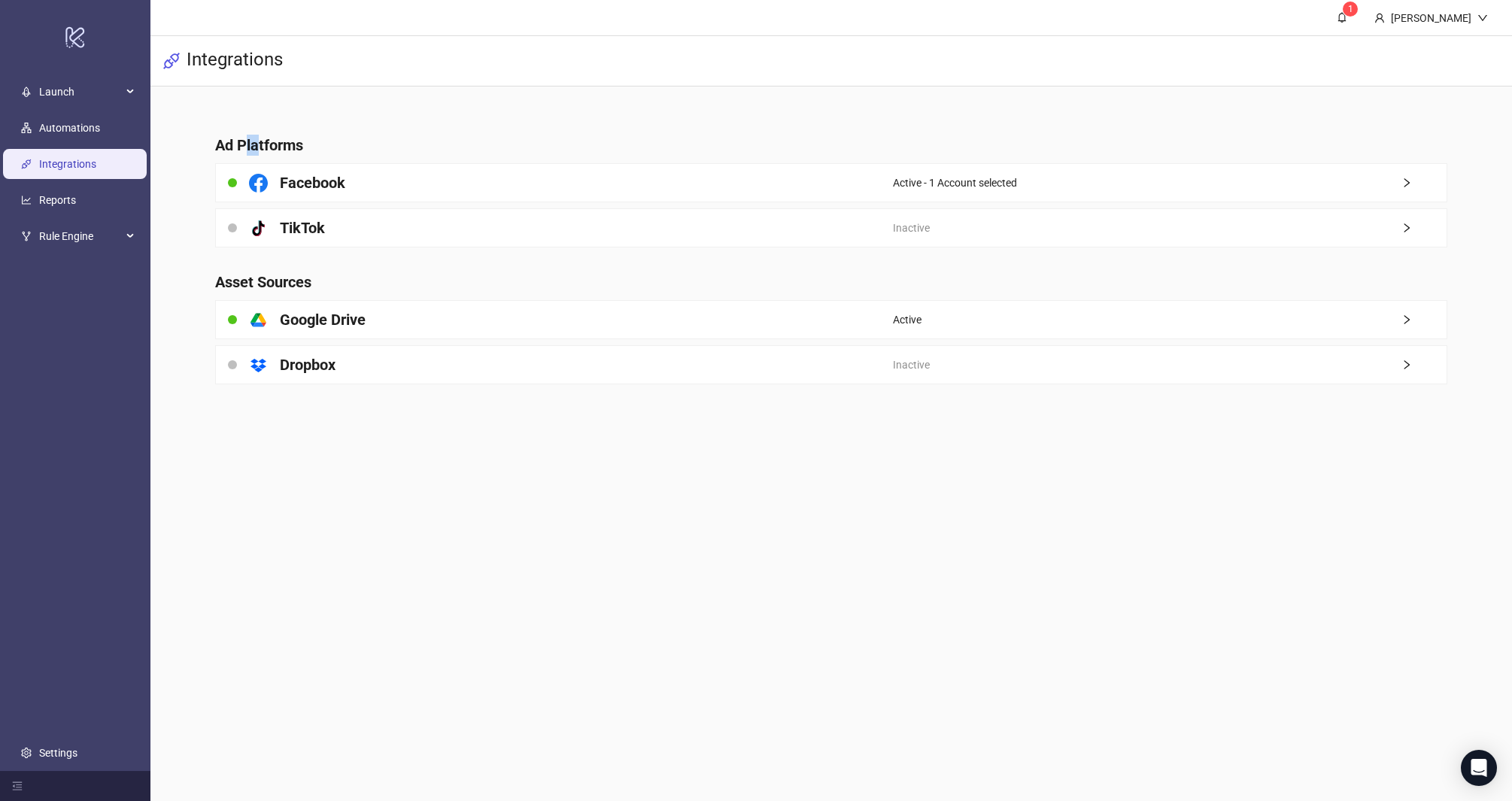
click at [241, 137] on h4 "Ad Platforms" at bounding box center [831, 145] width 1233 height 21
drag, startPoint x: 345, startPoint y: 286, endPoint x: 185, endPoint y: 274, distance: 160.4
click at [185, 274] on div "Ad Platforms Facebook Active - 1 Account selected platform/tik_tok TikTok Inact…" at bounding box center [831, 250] width 1361 height 328
click at [214, 275] on main "Ad Platforms Facebook Active - 1 Account selected platform/tik_tok TikTok Inact…" at bounding box center [831, 250] width 1257 height 328
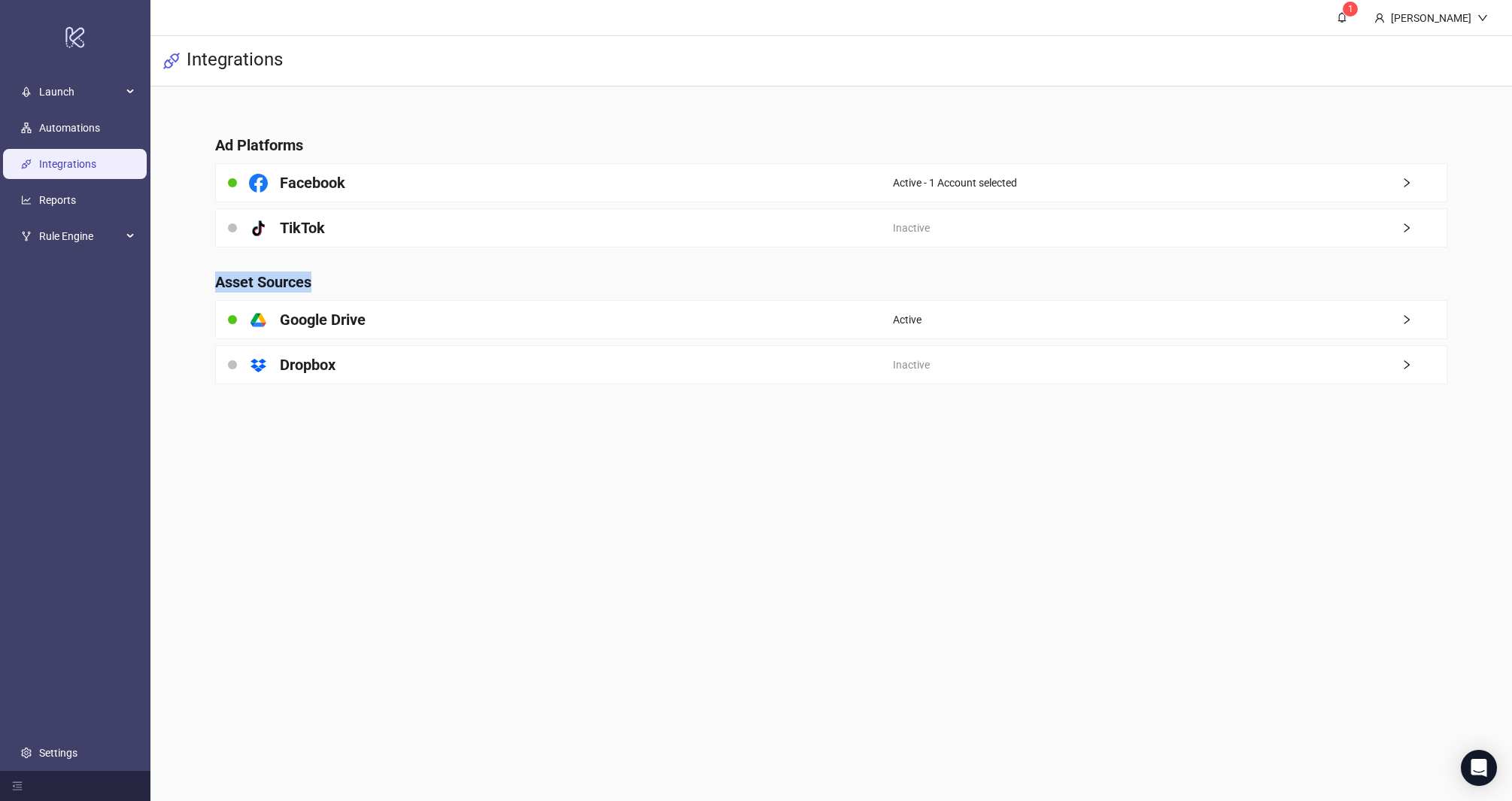
drag, startPoint x: 203, startPoint y: 279, endPoint x: 339, endPoint y: 279, distance: 136.0
click at [339, 279] on main "Ad Platforms Facebook Active - 1 Account selected platform/tik_tok TikTok Inact…" at bounding box center [831, 250] width 1257 height 328
click at [339, 279] on h4 "Asset Sources" at bounding box center [831, 282] width 1233 height 21
drag, startPoint x: 291, startPoint y: 279, endPoint x: 202, endPoint y: 274, distance: 89.1
click at [203, 274] on main "Ad Platforms Facebook Active - 1 Account selected platform/tik_tok TikTok Inact…" at bounding box center [831, 250] width 1257 height 328
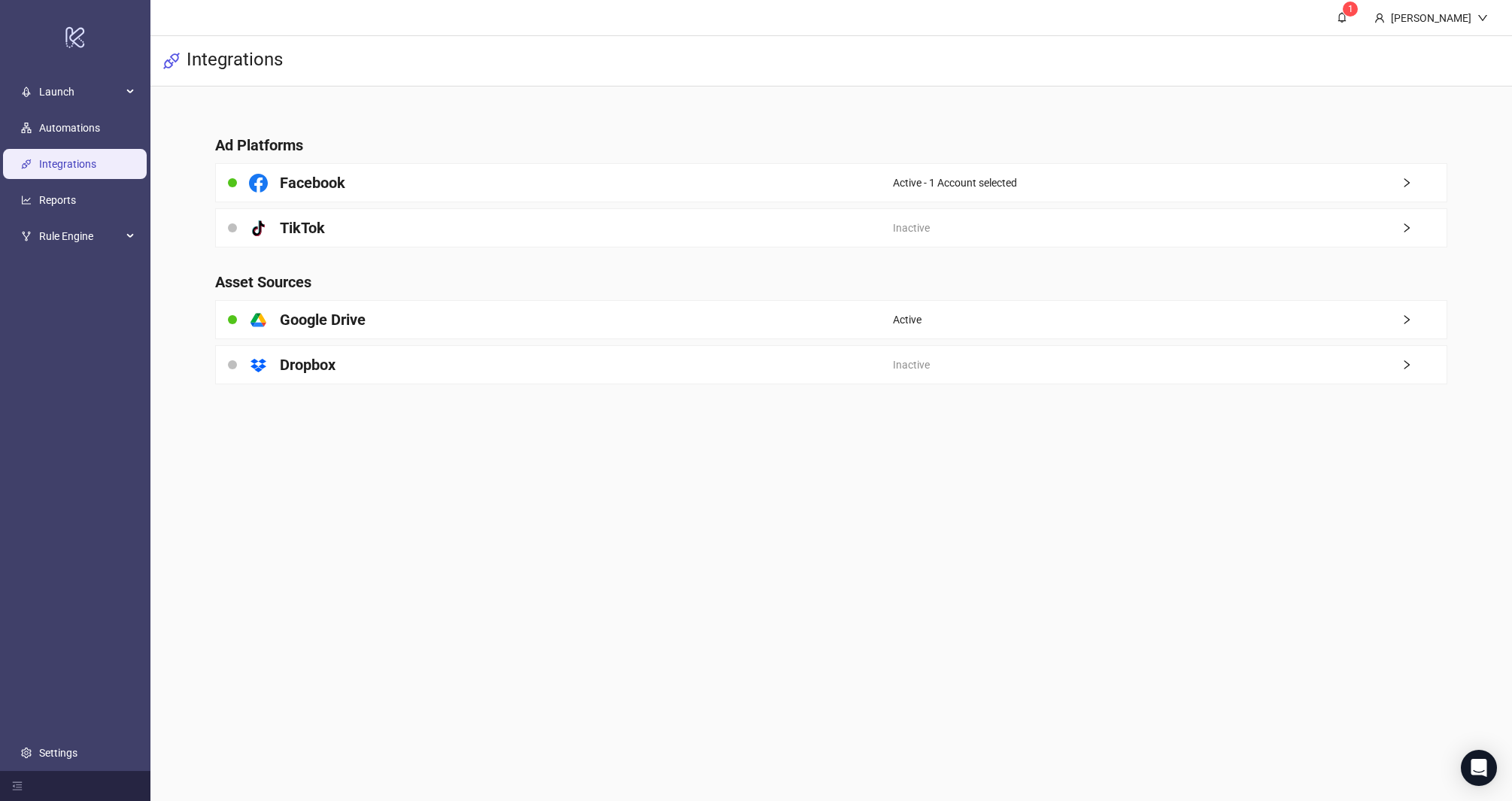
click at [390, 440] on main "1 Martin Demo Integrations Ad Platforms Facebook Active - 1 Account selected pl…" at bounding box center [831, 400] width 1361 height 801
drag, startPoint x: 318, startPoint y: 279, endPoint x: 202, endPoint y: 275, distance: 116.1
click at [203, 275] on main "Ad Platforms Facebook Active - 1 Account selected platform/tik_tok TikTok Inact…" at bounding box center [831, 250] width 1257 height 328
drag, startPoint x: 203, startPoint y: 275, endPoint x: 328, endPoint y: 272, distance: 125.0
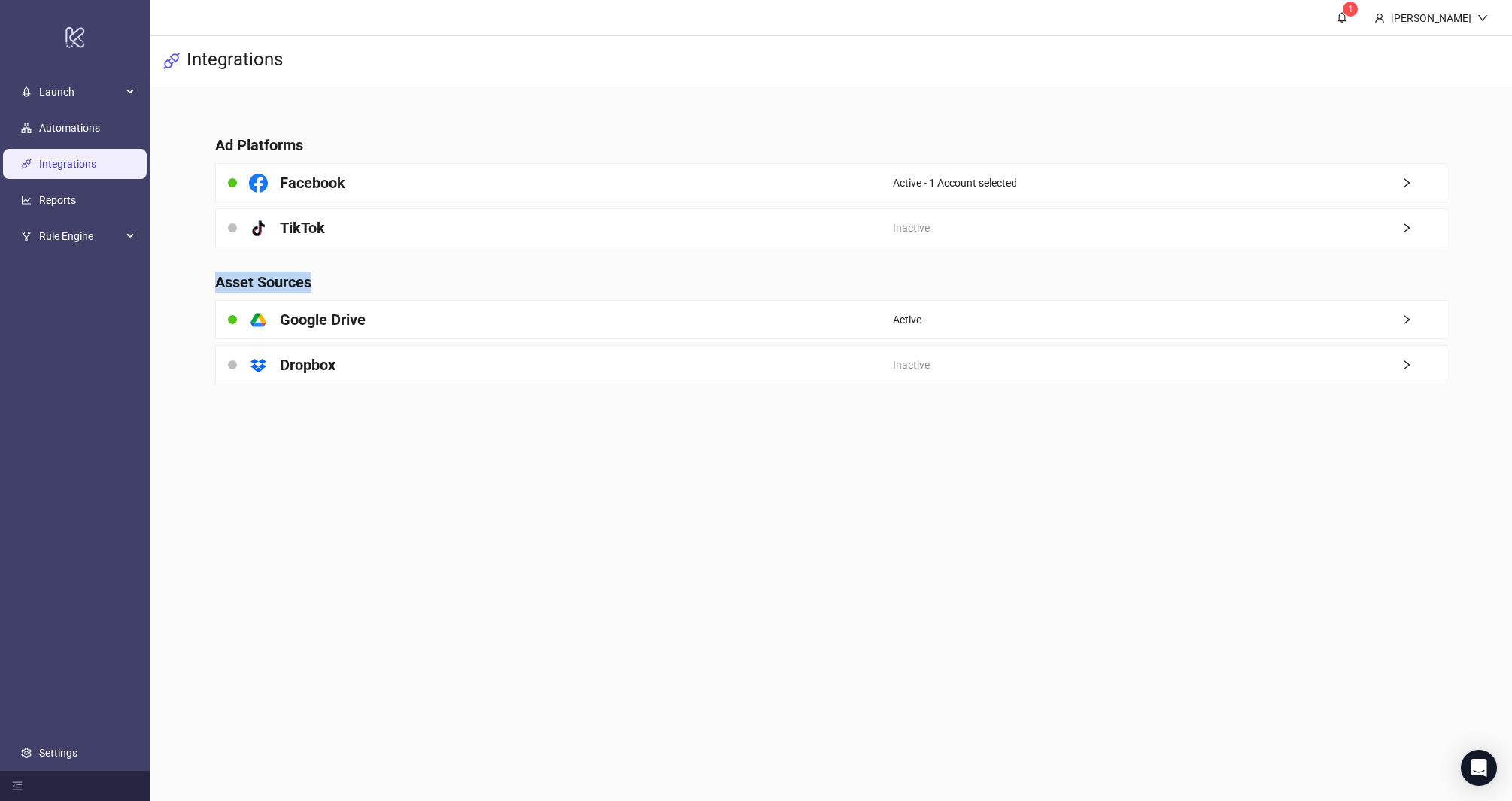
click at [328, 272] on main "Ad Platforms Facebook Active - 1 Account selected platform/tik_tok TikTok Inact…" at bounding box center [831, 250] width 1257 height 328
click at [328, 277] on h4 "Asset Sources" at bounding box center [831, 282] width 1233 height 21
drag, startPoint x: 305, startPoint y: 293, endPoint x: 315, endPoint y: 452, distance: 159.3
click at [315, 452] on main "1 Martin Demo Integrations Ad Platforms Facebook Active - 1 Account selected pl…" at bounding box center [831, 400] width 1361 height 801
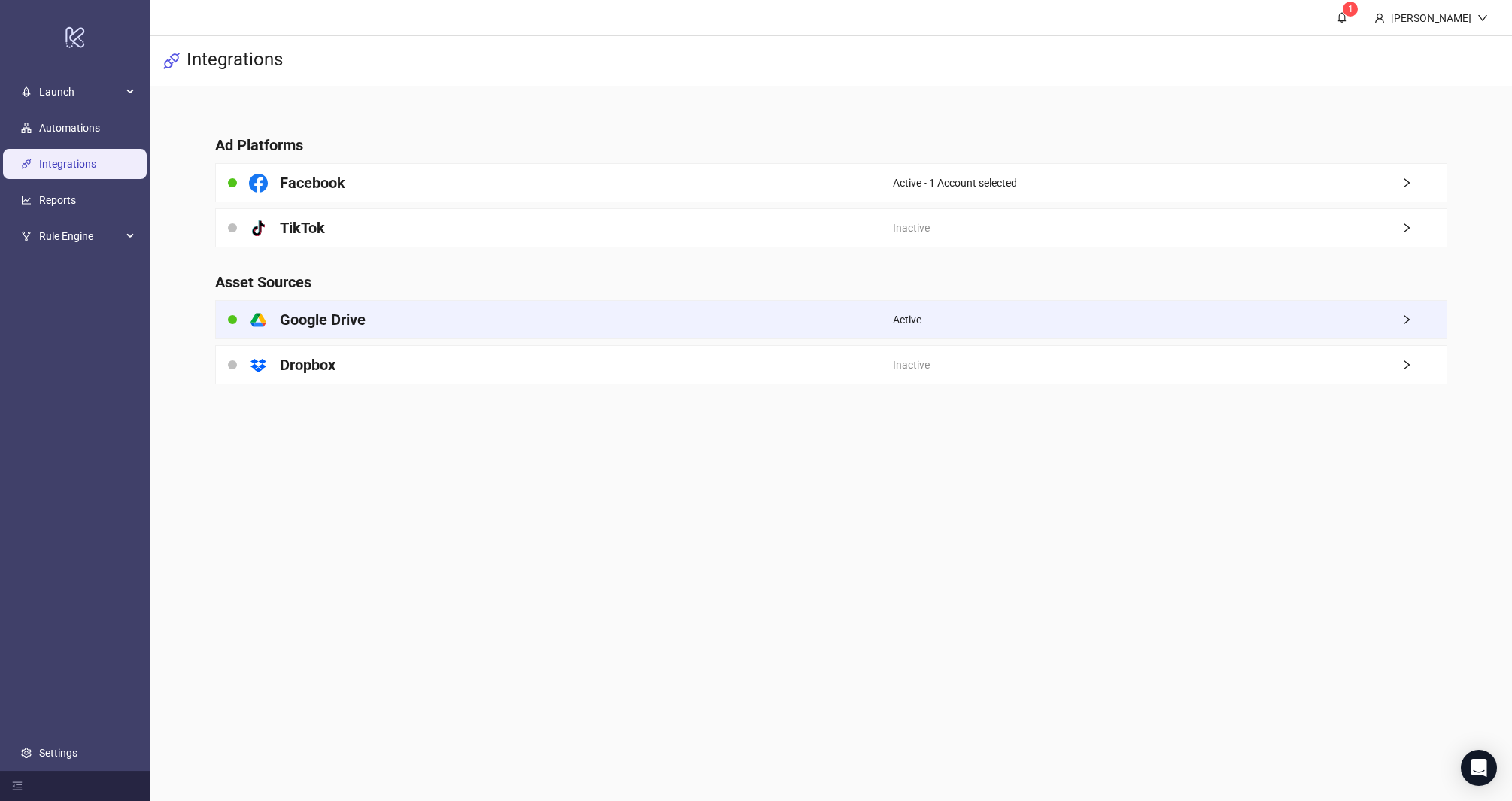
drag, startPoint x: 315, startPoint y: 452, endPoint x: 355, endPoint y: 335, distance: 123.6
click at [315, 450] on main "1 Martin Demo Integrations Ad Platforms Facebook Active - 1 Account selected pl…" at bounding box center [831, 400] width 1361 height 801
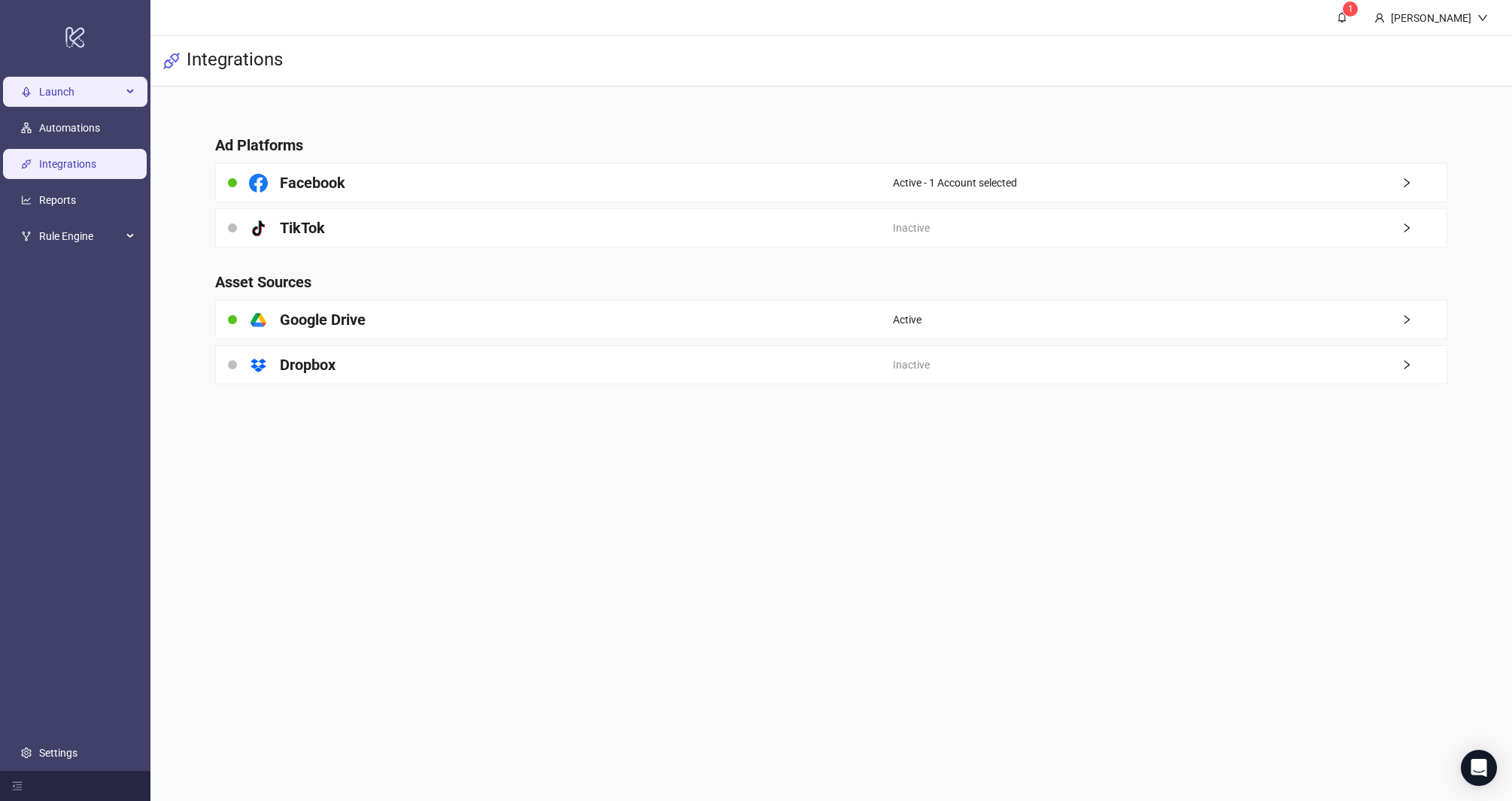
click at [88, 88] on span "Launch" at bounding box center [81, 92] width 83 height 30
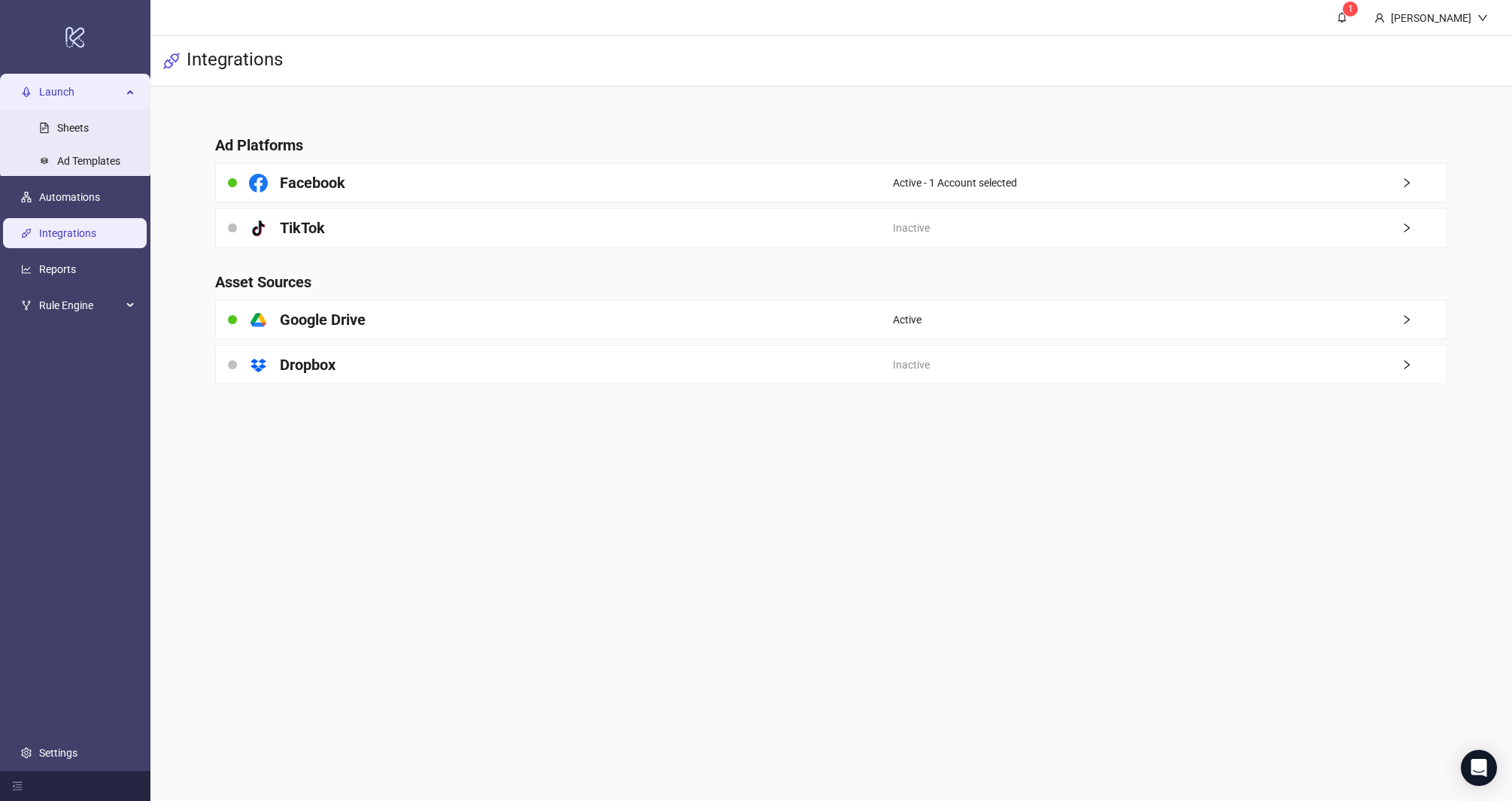
click at [82, 104] on span "Launch" at bounding box center [81, 92] width 83 height 30
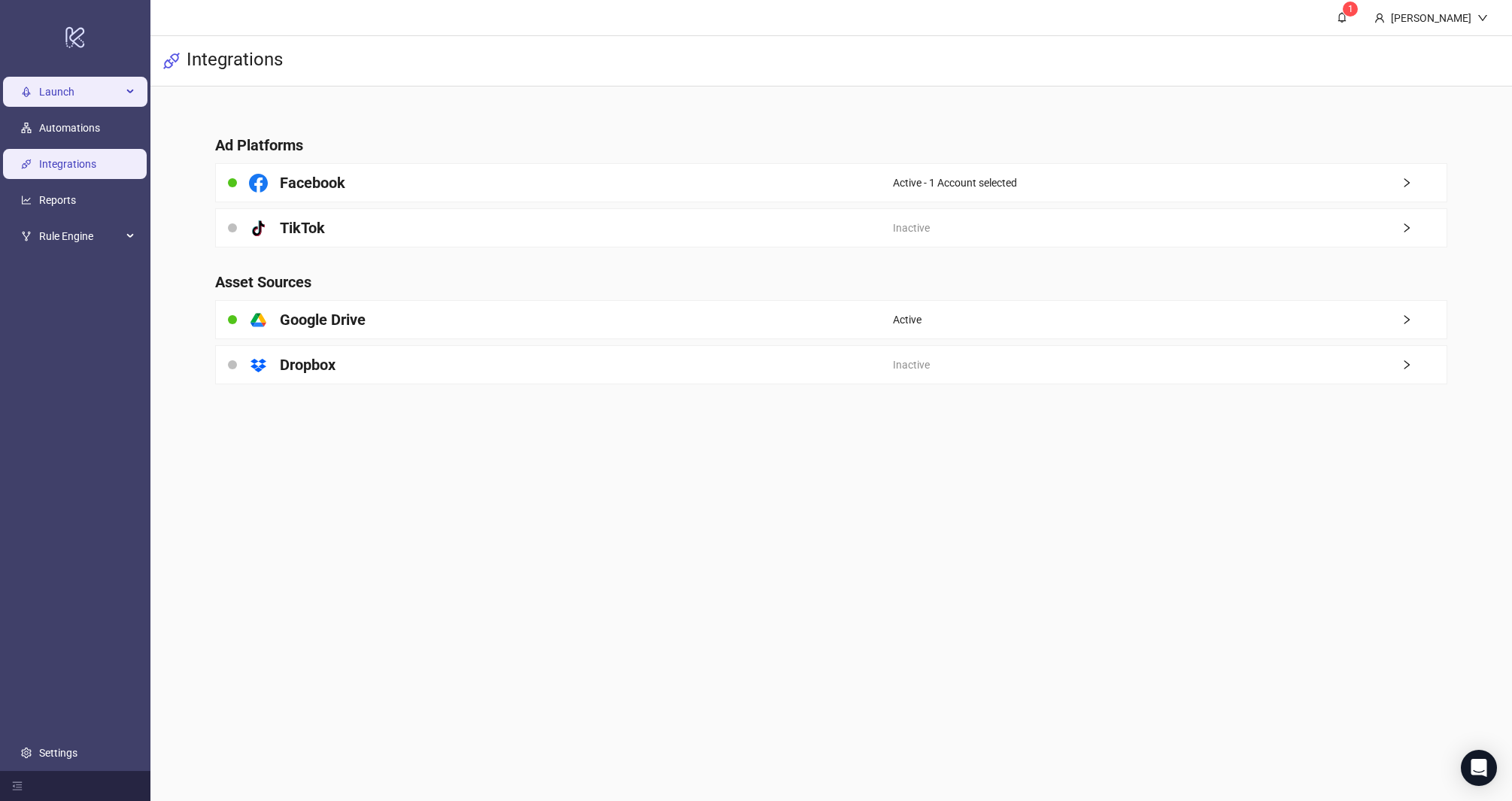
click at [74, 92] on span "Launch" at bounding box center [81, 92] width 83 height 30
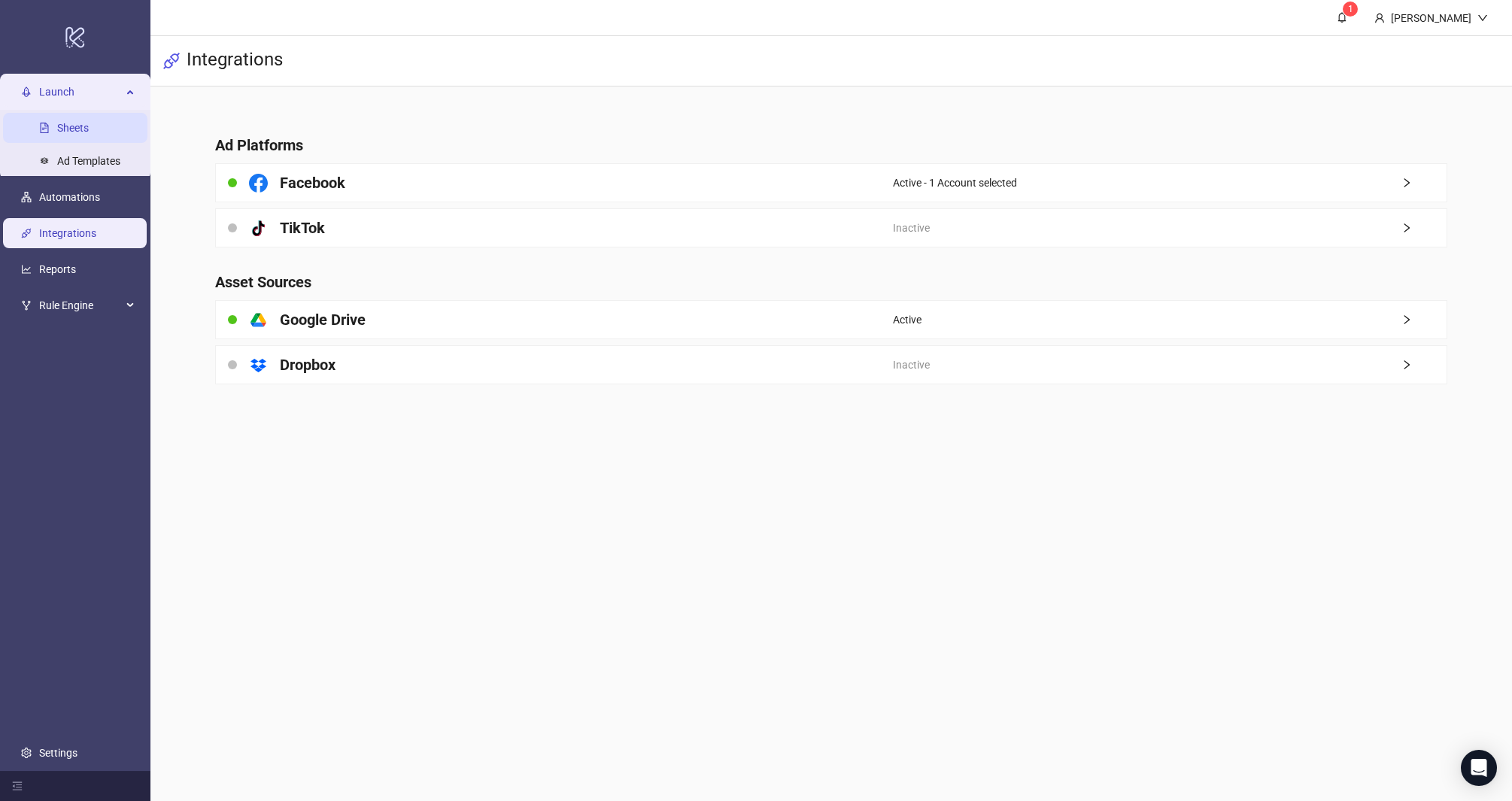
click at [73, 122] on link "Sheets" at bounding box center [72, 128] width 32 height 12
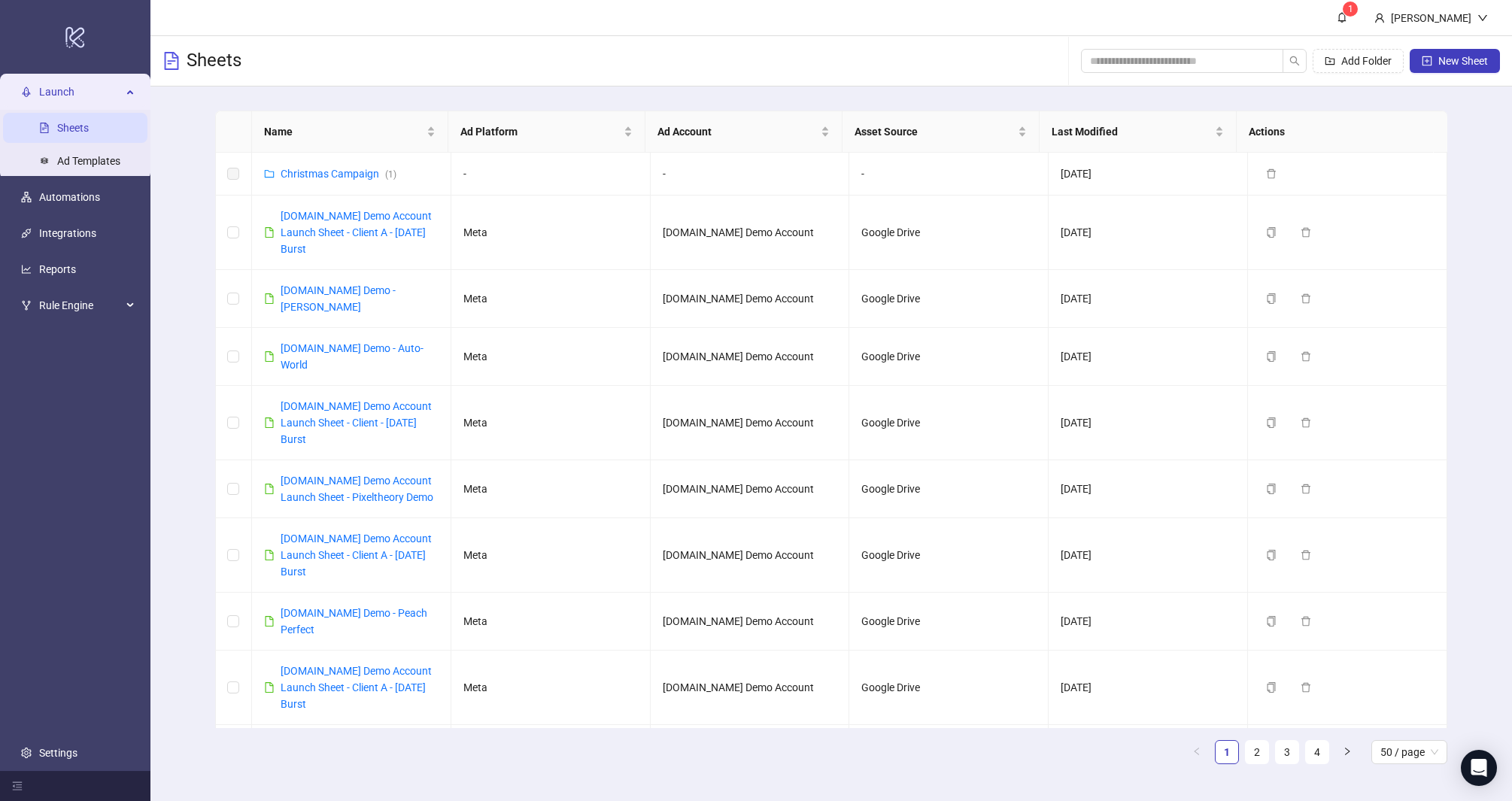
click at [1467, 165] on div "Name Ad Platform Ad Account Asset Source Last Modified Actions Christmas Campai…" at bounding box center [831, 443] width 1361 height 714
click at [1471, 58] on span "New Sheet" at bounding box center [1463, 61] width 50 height 12
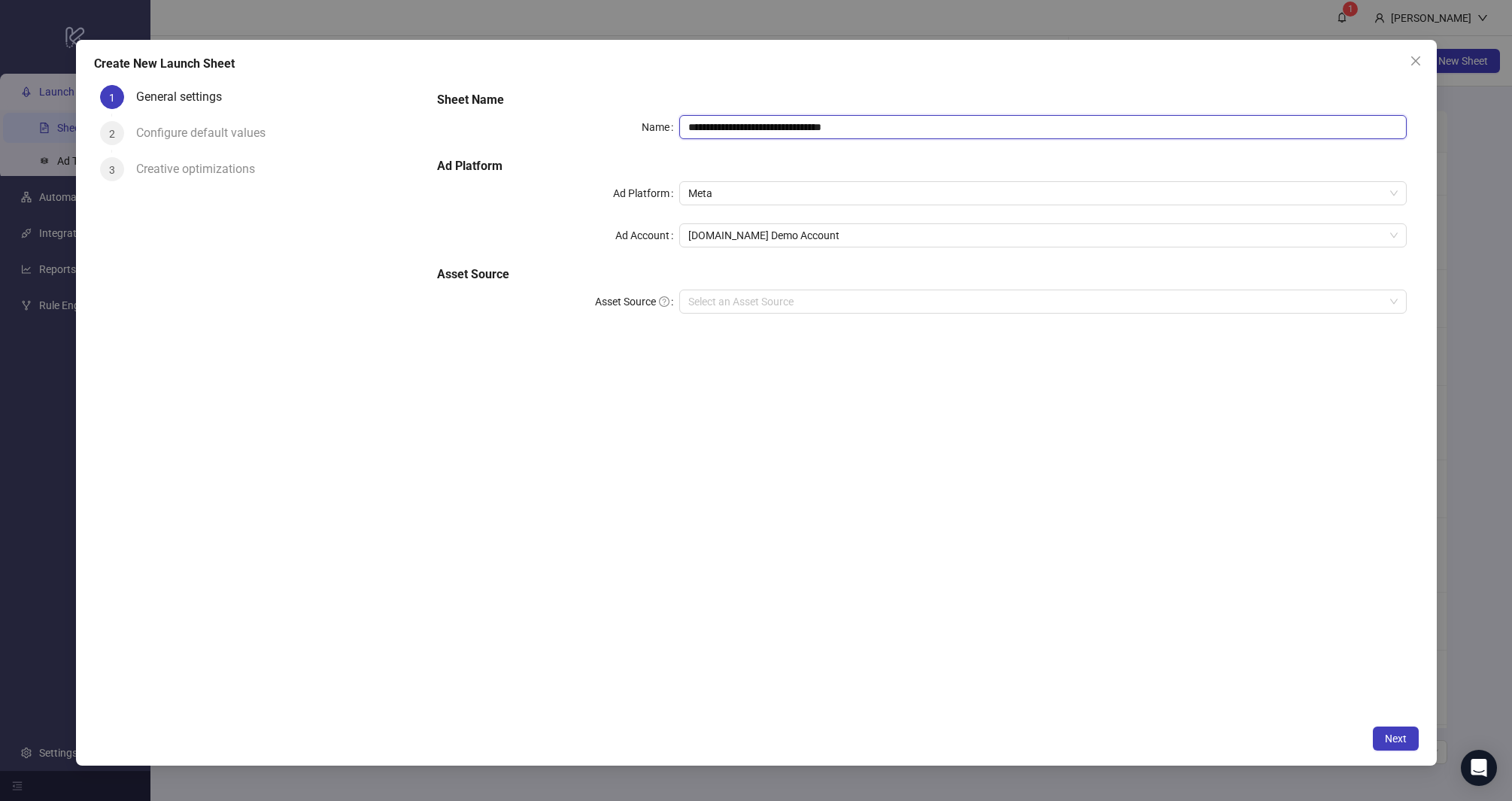
drag, startPoint x: 886, startPoint y: 119, endPoint x: 904, endPoint y: 118, distance: 18.0
click at [887, 119] on input "**********" at bounding box center [1043, 127] width 728 height 24
click at [910, 126] on input "**********" at bounding box center [1043, 127] width 728 height 24
click at [810, 74] on div "**********" at bounding box center [756, 403] width 1360 height 726
click at [983, 146] on div "**********" at bounding box center [921, 212] width 981 height 253
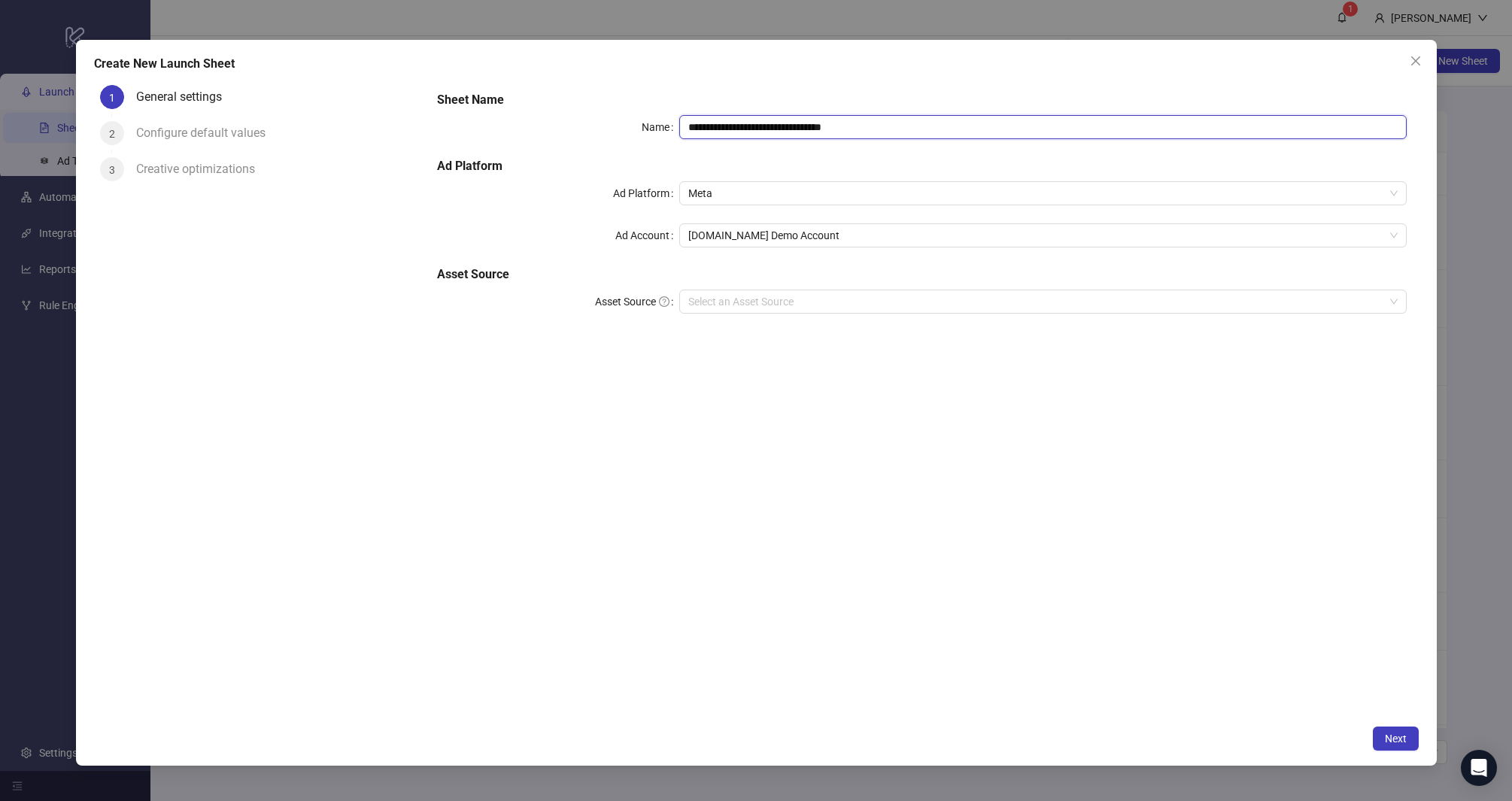
click at [989, 135] on input "**********" at bounding box center [1043, 127] width 728 height 24
click at [906, 125] on input "**********" at bounding box center [1043, 127] width 728 height 24
type input "**********"
click at [897, 164] on h5 "Ad Platform" at bounding box center [921, 165] width 969 height 18
drag, startPoint x: 548, startPoint y: 175, endPoint x: 538, endPoint y: 175, distance: 10.0
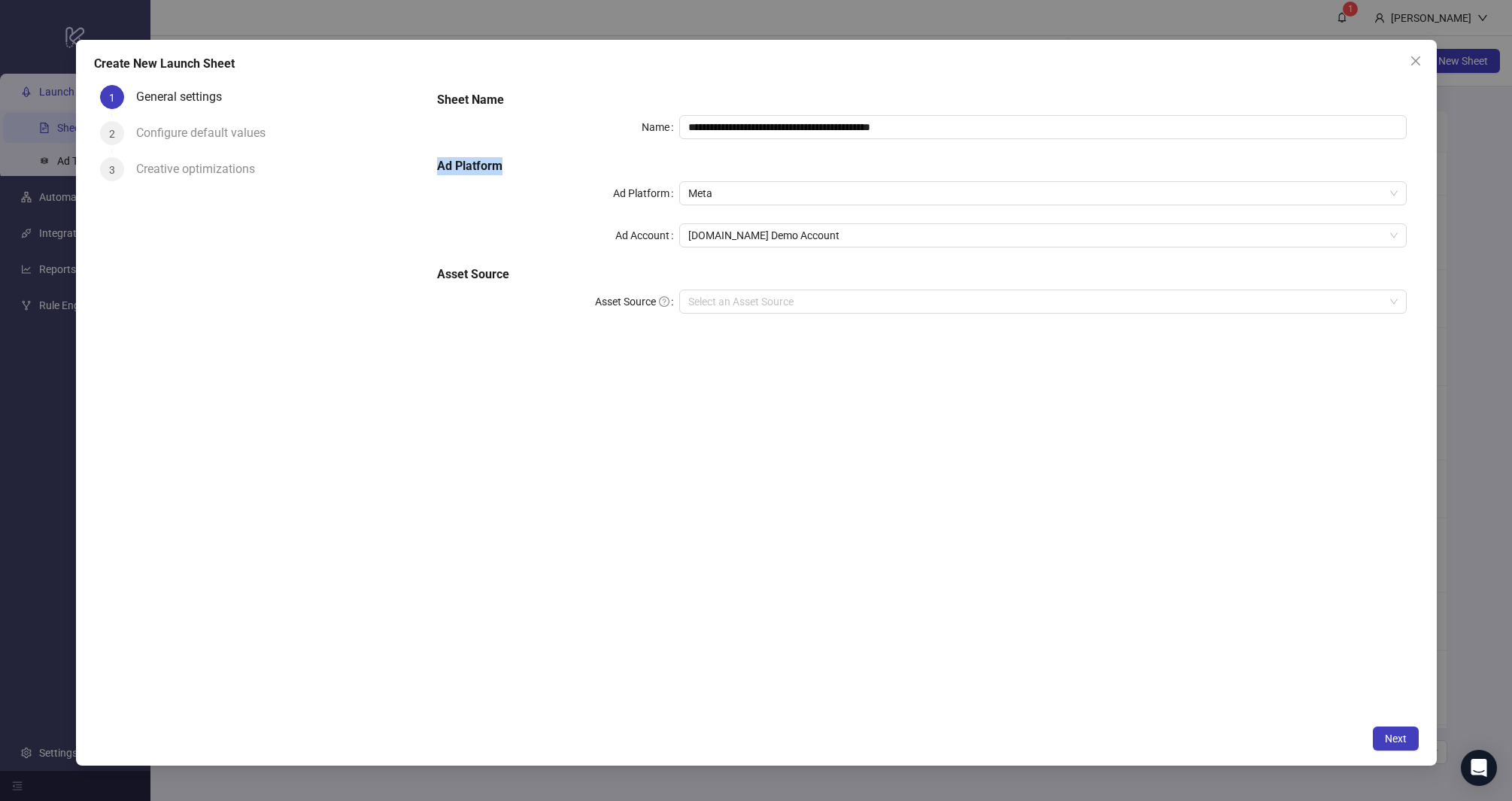
click at [540, 176] on div "**********" at bounding box center [921, 212] width 981 height 253
drag, startPoint x: 538, startPoint y: 175, endPoint x: 738, endPoint y: 124, distance: 206.4
click at [538, 175] on div "**********" at bounding box center [921, 212] width 981 height 253
click at [762, 292] on input "Asset Source" at bounding box center [1036, 301] width 696 height 22
click at [588, 390] on div "**********" at bounding box center [922, 399] width 994 height 639
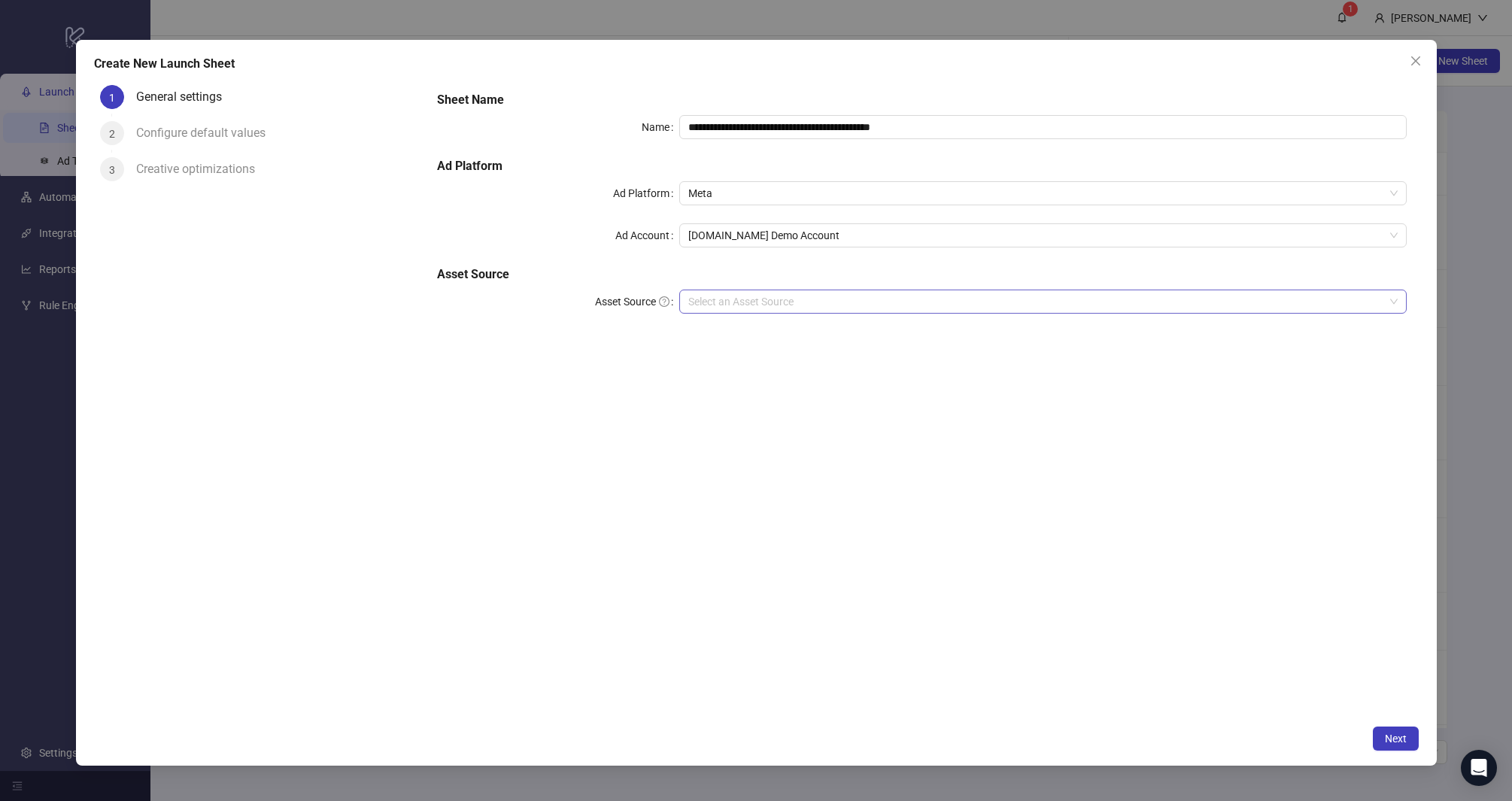
click at [793, 294] on input "Asset Source" at bounding box center [1036, 301] width 696 height 22
click at [734, 330] on div "Google Drive" at bounding box center [1043, 332] width 703 height 17
click at [602, 382] on form "**********" at bounding box center [922, 232] width 994 height 307
click at [851, 251] on div "**********" at bounding box center [921, 232] width 981 height 295
click at [852, 240] on span "[DOMAIN_NAME] Demo Account" at bounding box center [1043, 235] width 709 height 22
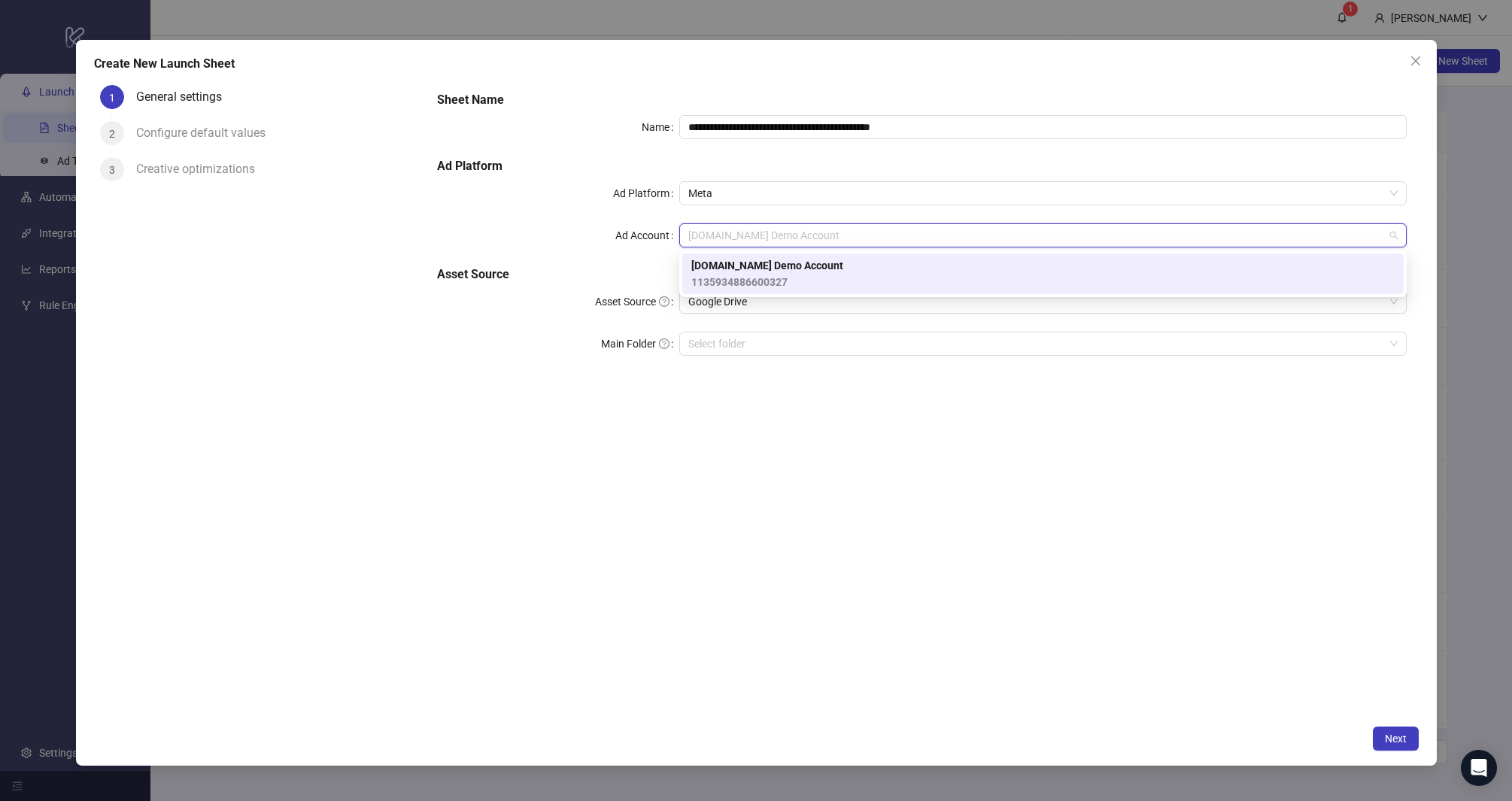
click at [841, 264] on div "Kitchn.io Demo Account 1135934886600327" at bounding box center [1043, 273] width 703 height 33
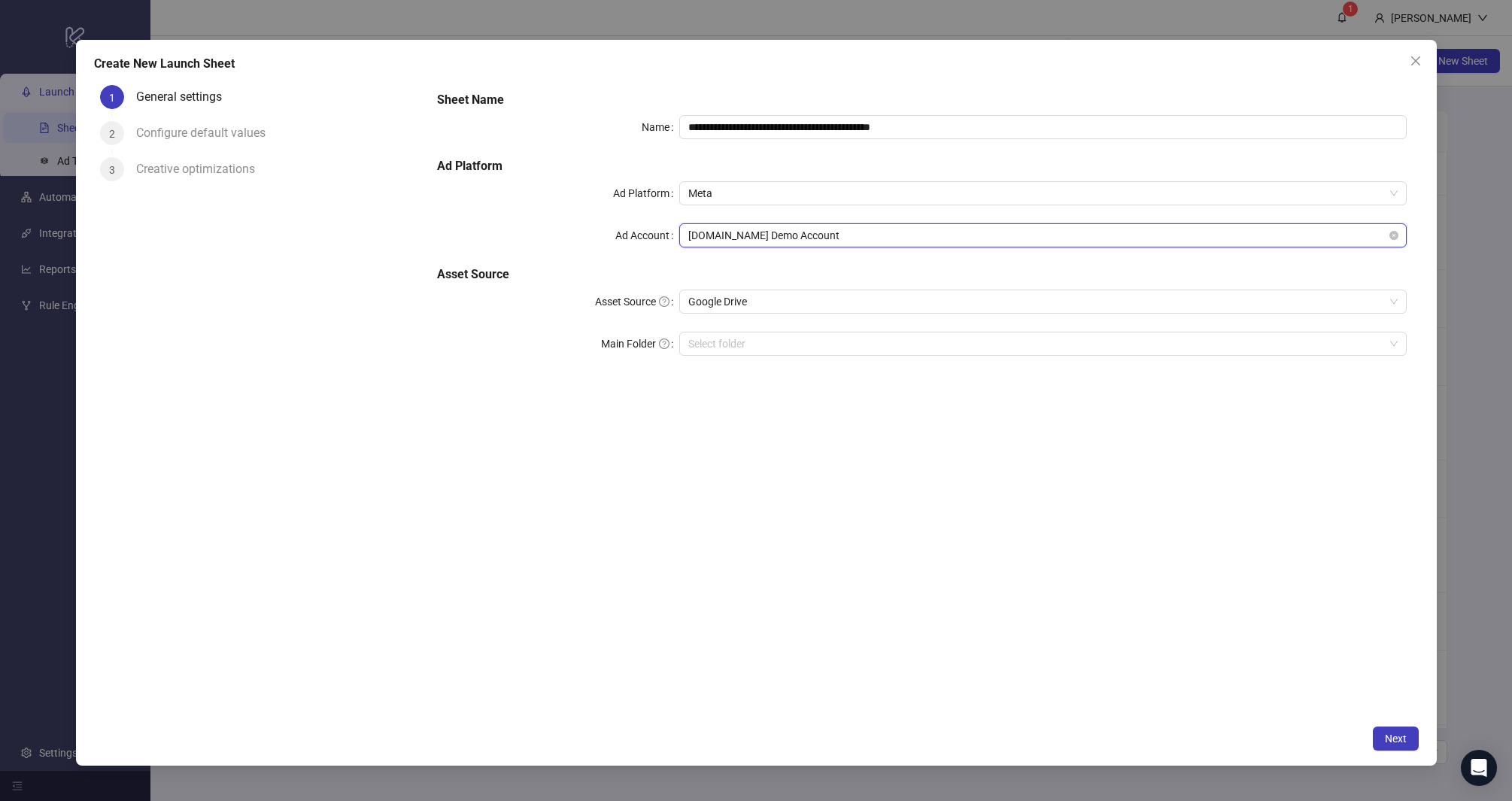
click at [787, 232] on span "[DOMAIN_NAME] Demo Account" at bounding box center [1043, 235] width 709 height 22
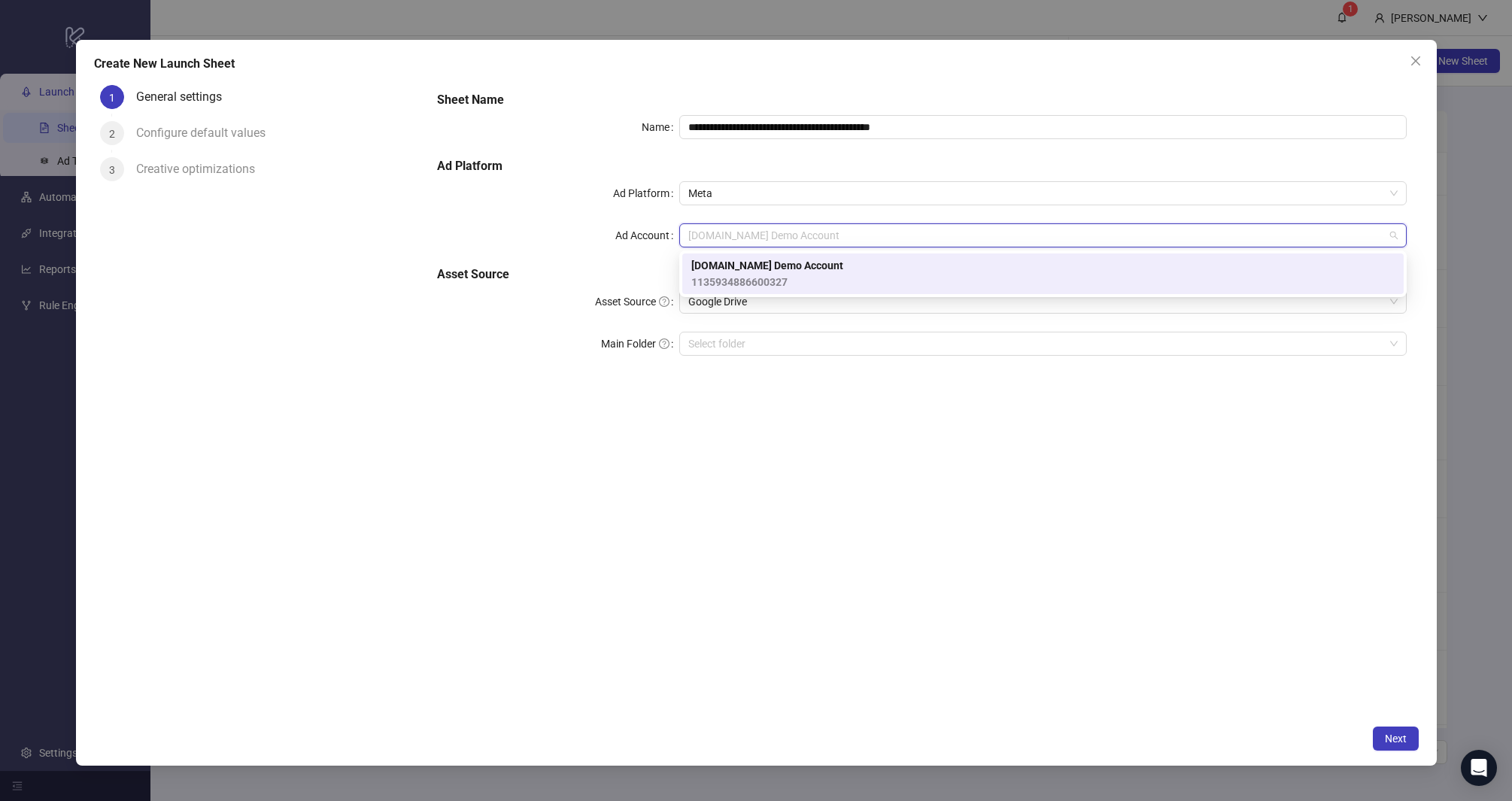
click at [808, 272] on div "Kitchn.io Demo Account 1135934886600327" at bounding box center [1043, 273] width 703 height 33
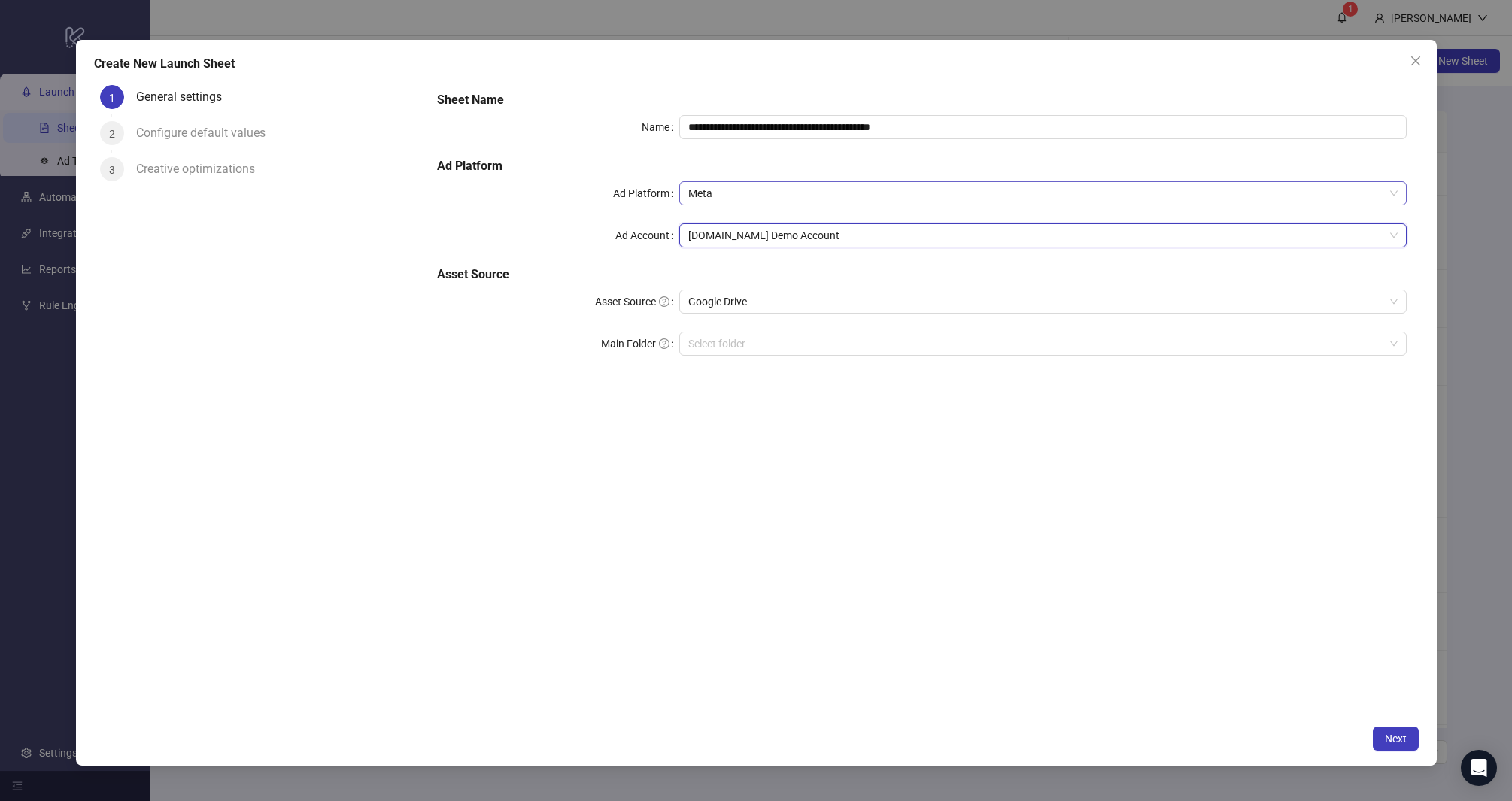
click at [795, 187] on span "Meta" at bounding box center [1043, 193] width 709 height 22
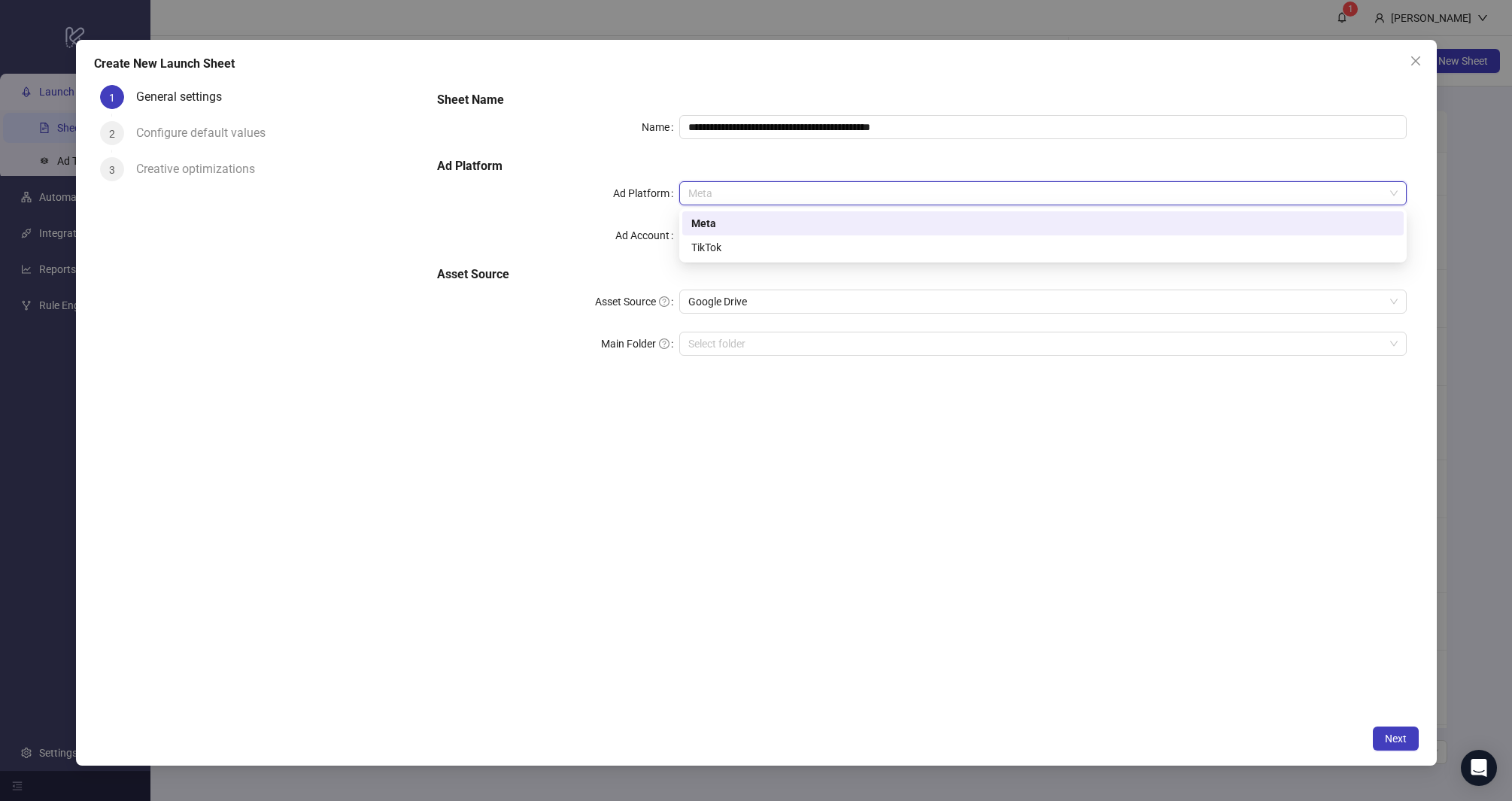
click at [724, 228] on div "Meta" at bounding box center [1043, 224] width 703 height 17
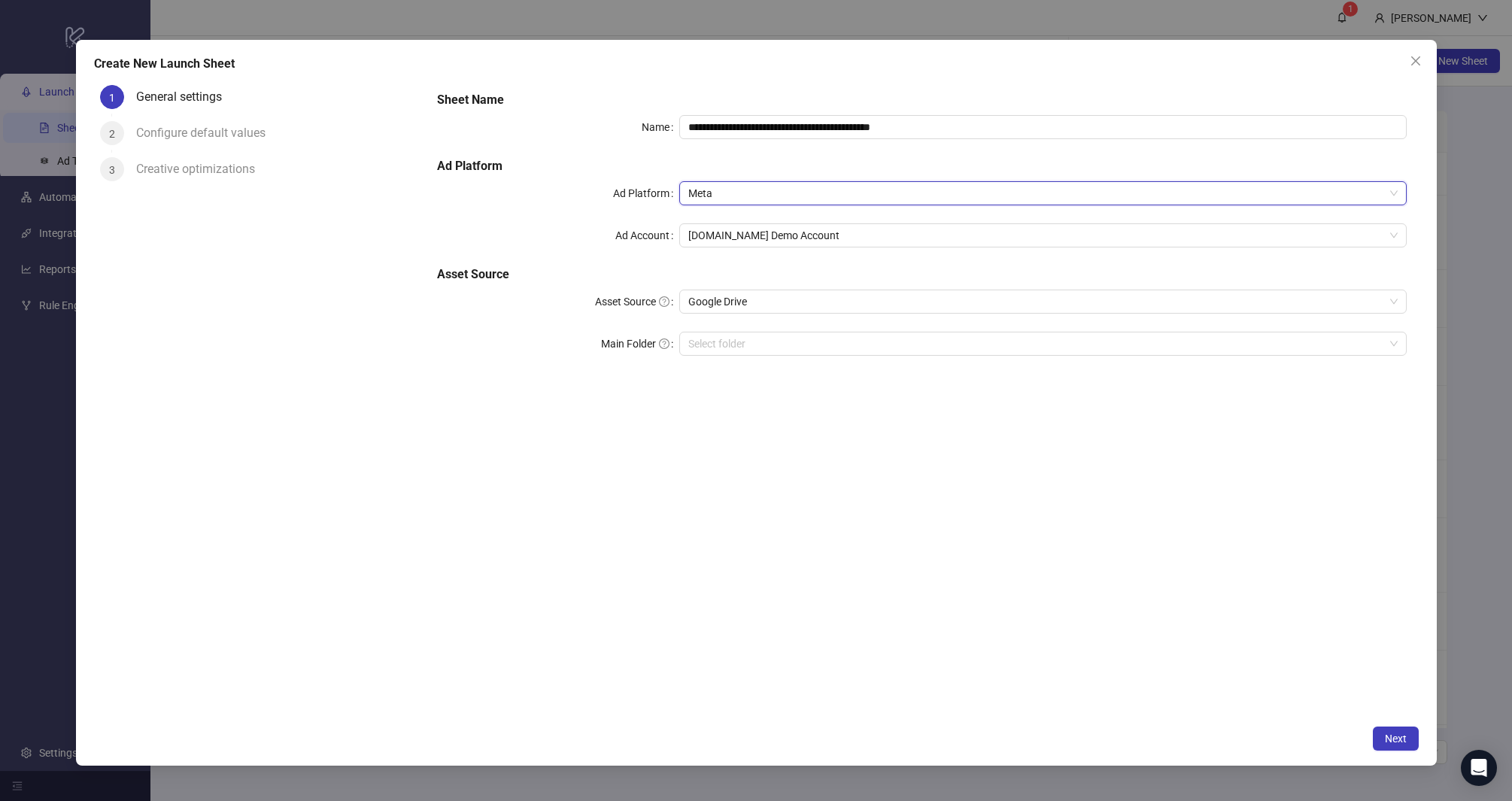
click at [794, 388] on div "**********" at bounding box center [922, 399] width 994 height 639
click at [765, 342] on input "Main Folder" at bounding box center [1036, 343] width 696 height 22
click at [1396, 736] on span "Next" at bounding box center [1395, 739] width 22 height 12
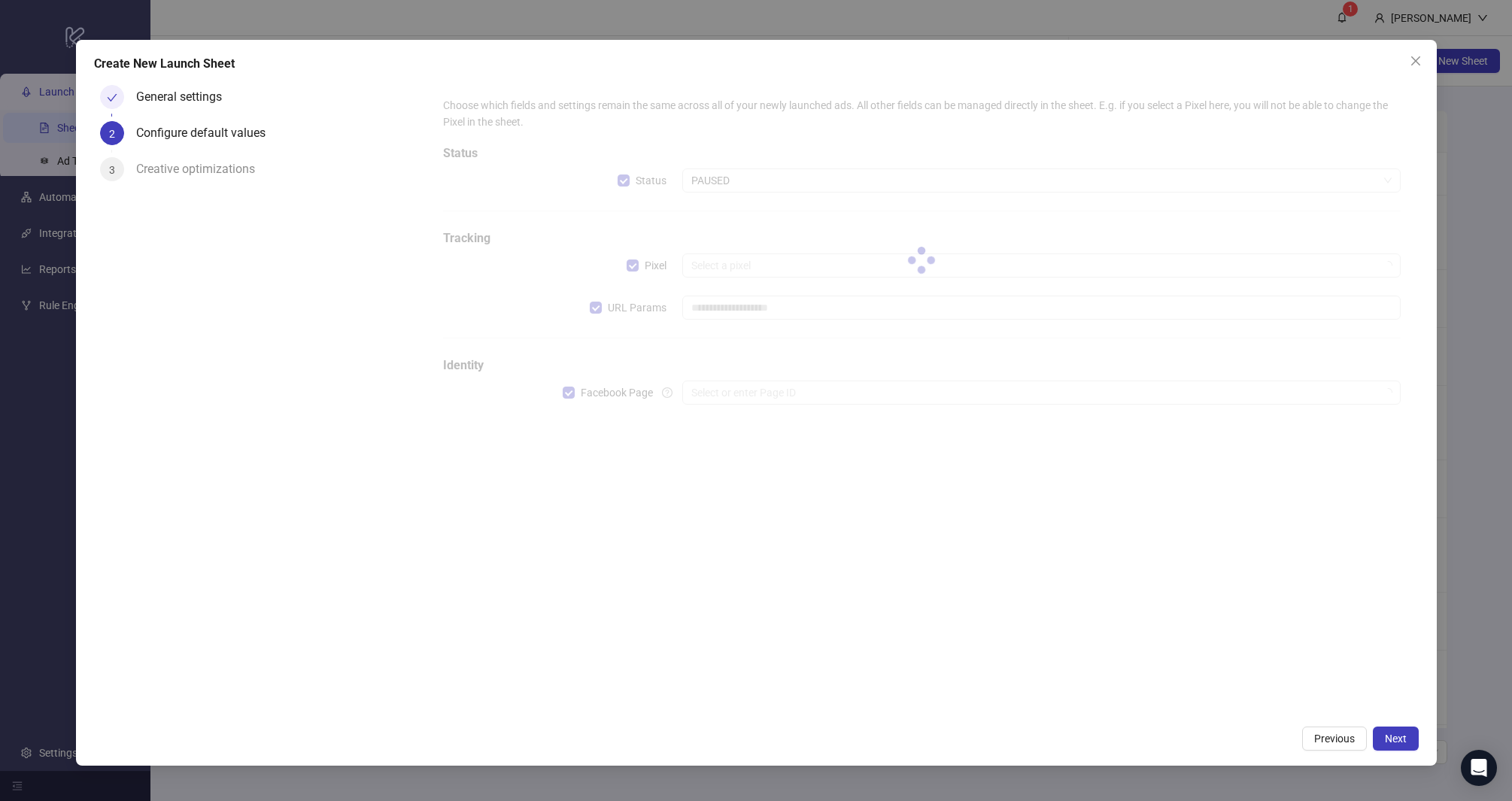
type input "**********"
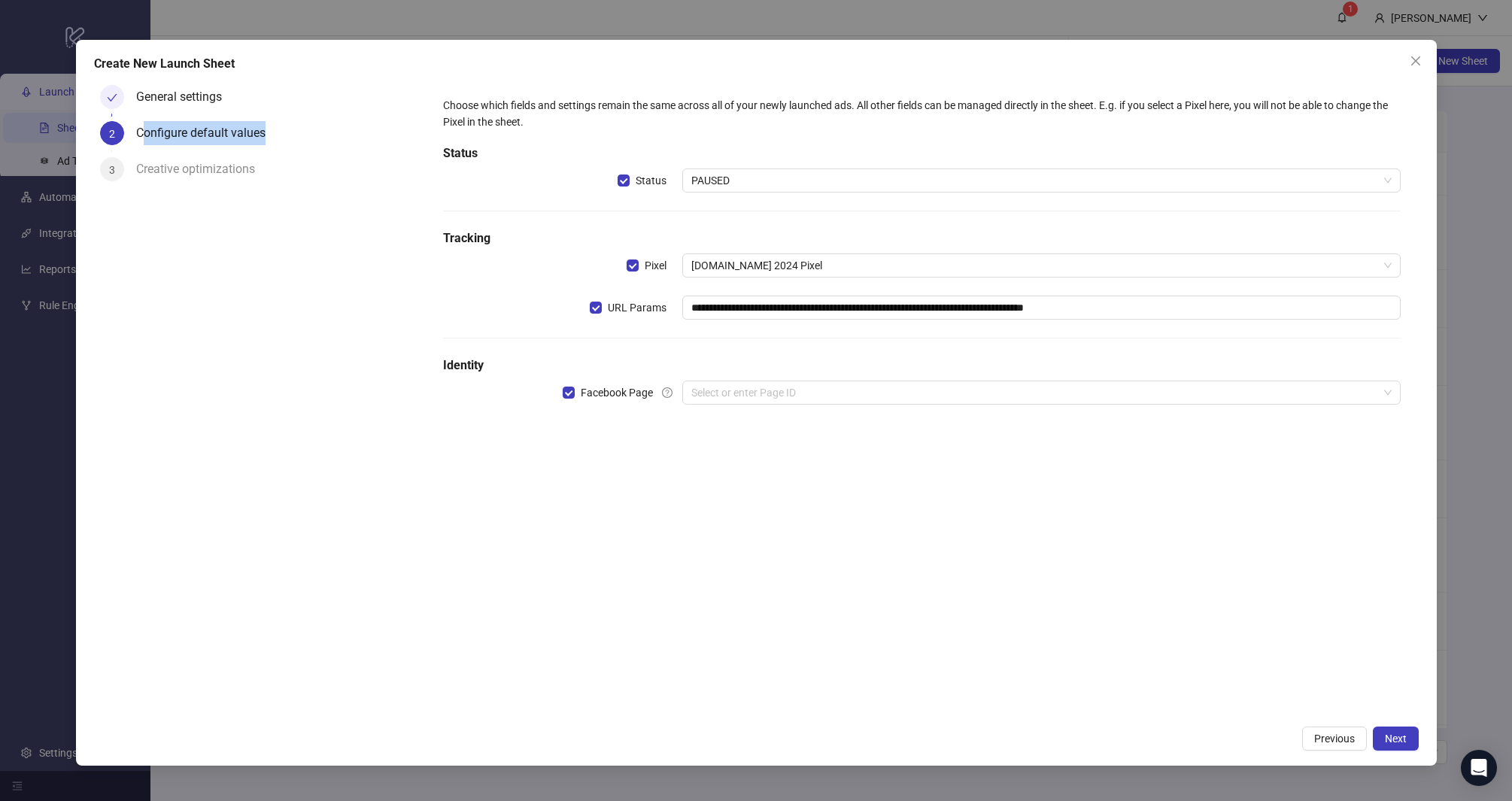
drag, startPoint x: 141, startPoint y: 132, endPoint x: 280, endPoint y: 125, distance: 139.2
click at [280, 125] on div "Configure default values" at bounding box center [278, 139] width 283 height 36
click at [731, 395] on input "search" at bounding box center [1034, 392] width 687 height 22
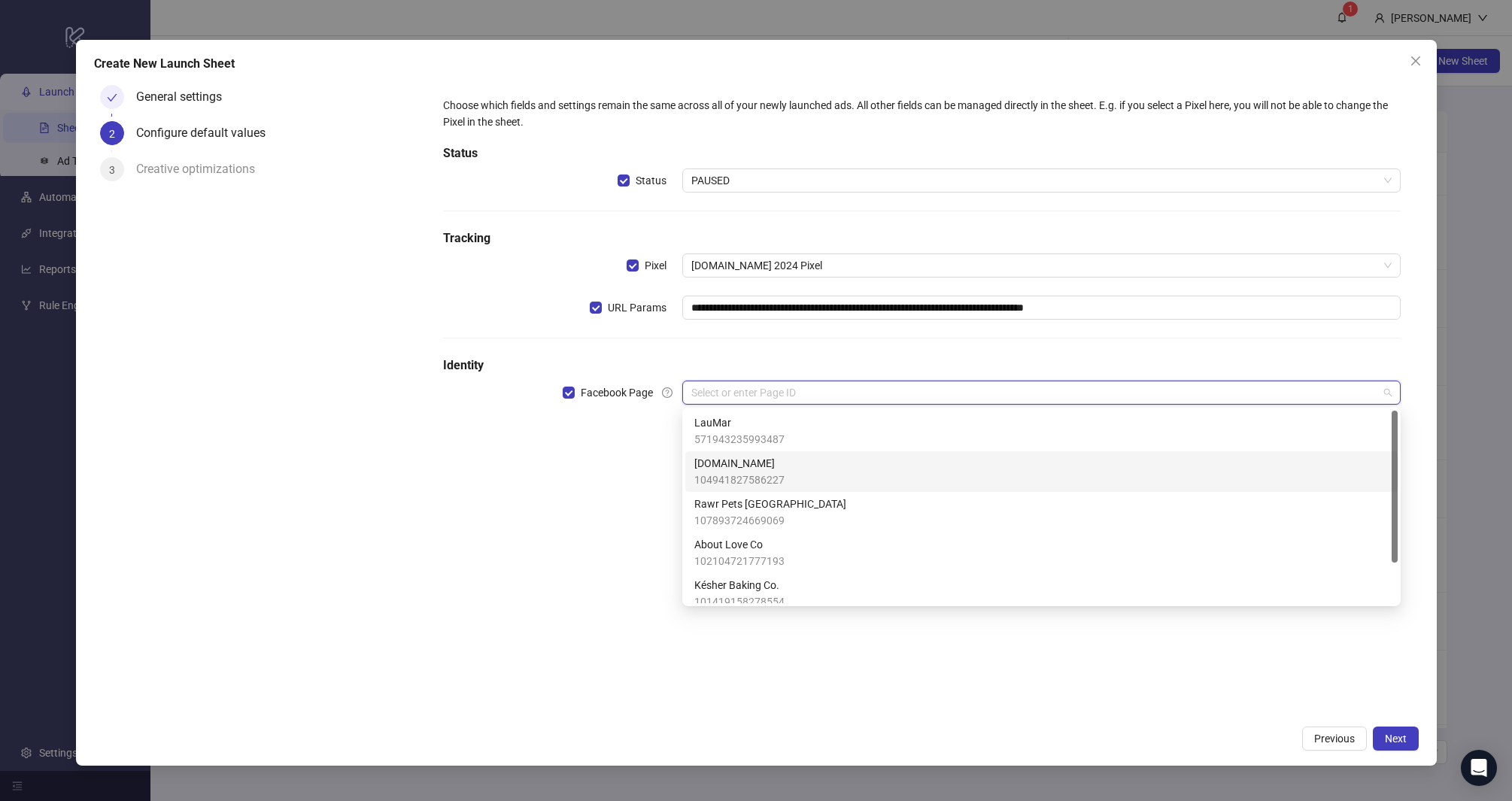
click at [757, 457] on span "[DOMAIN_NAME]" at bounding box center [739, 464] width 90 height 17
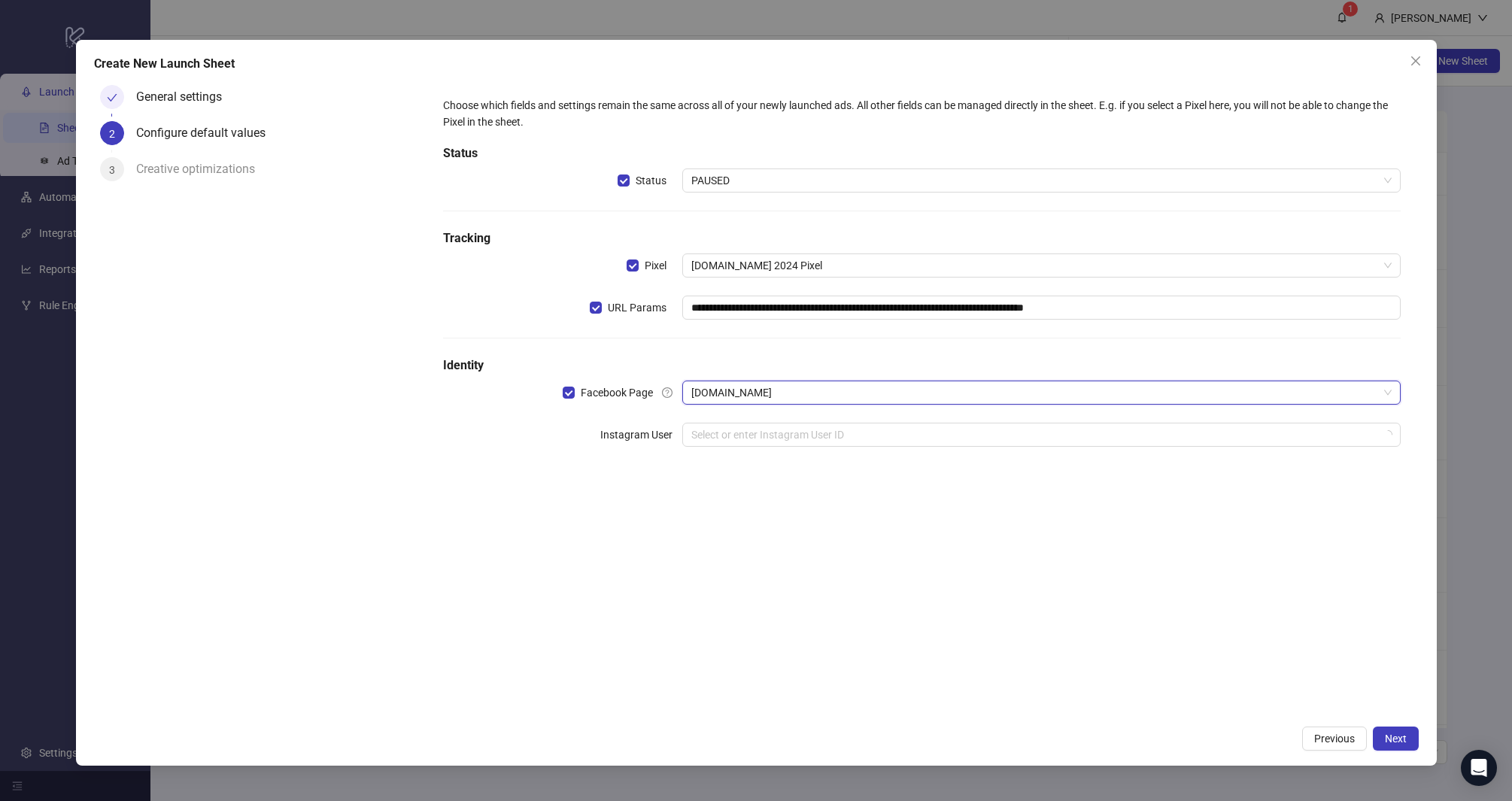
click at [565, 502] on div "**********" at bounding box center [922, 399] width 994 height 639
click at [788, 433] on input "search" at bounding box center [1034, 435] width 687 height 22
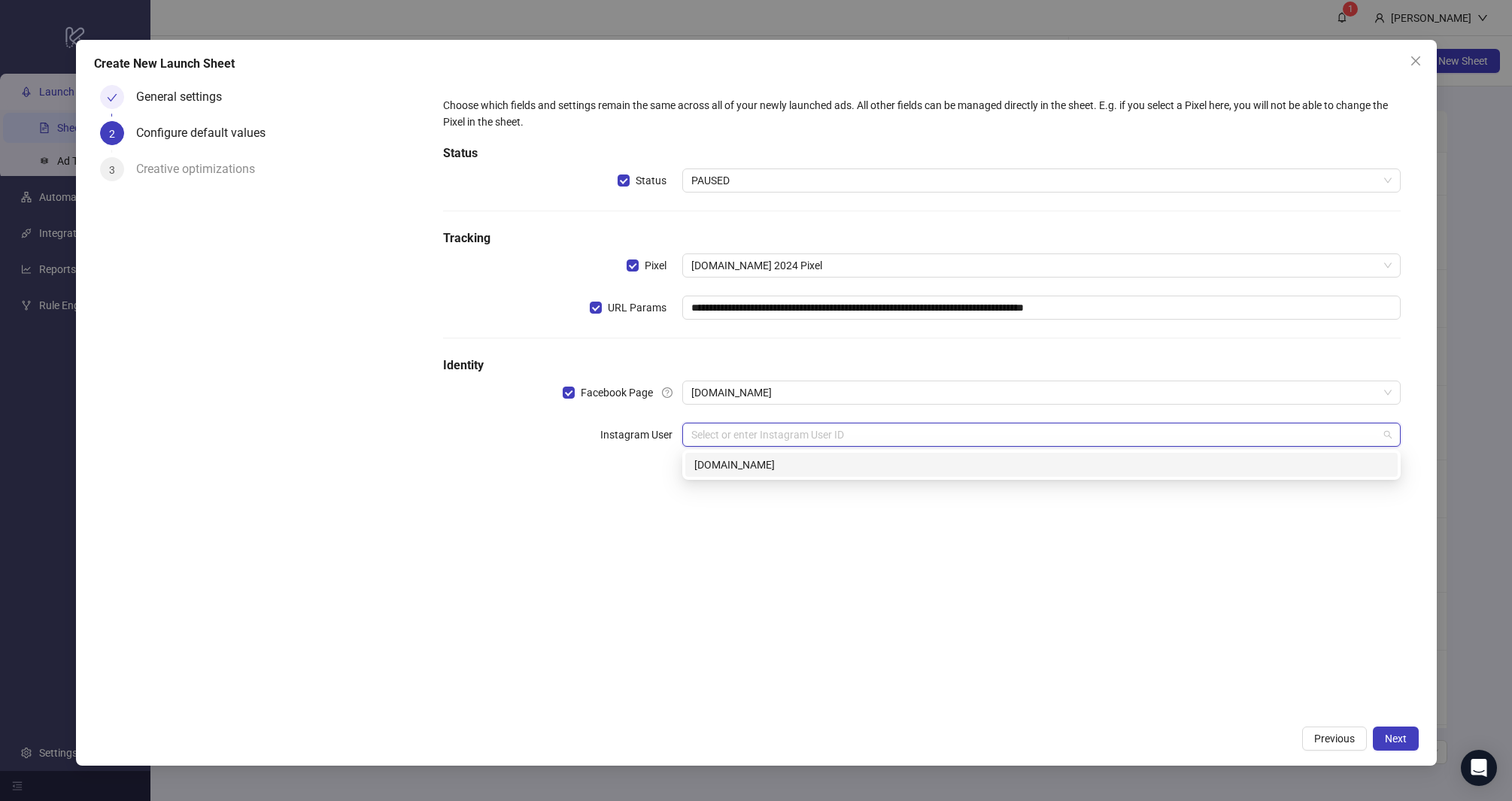
click at [831, 448] on div "**********" at bounding box center [921, 281] width 969 height 380
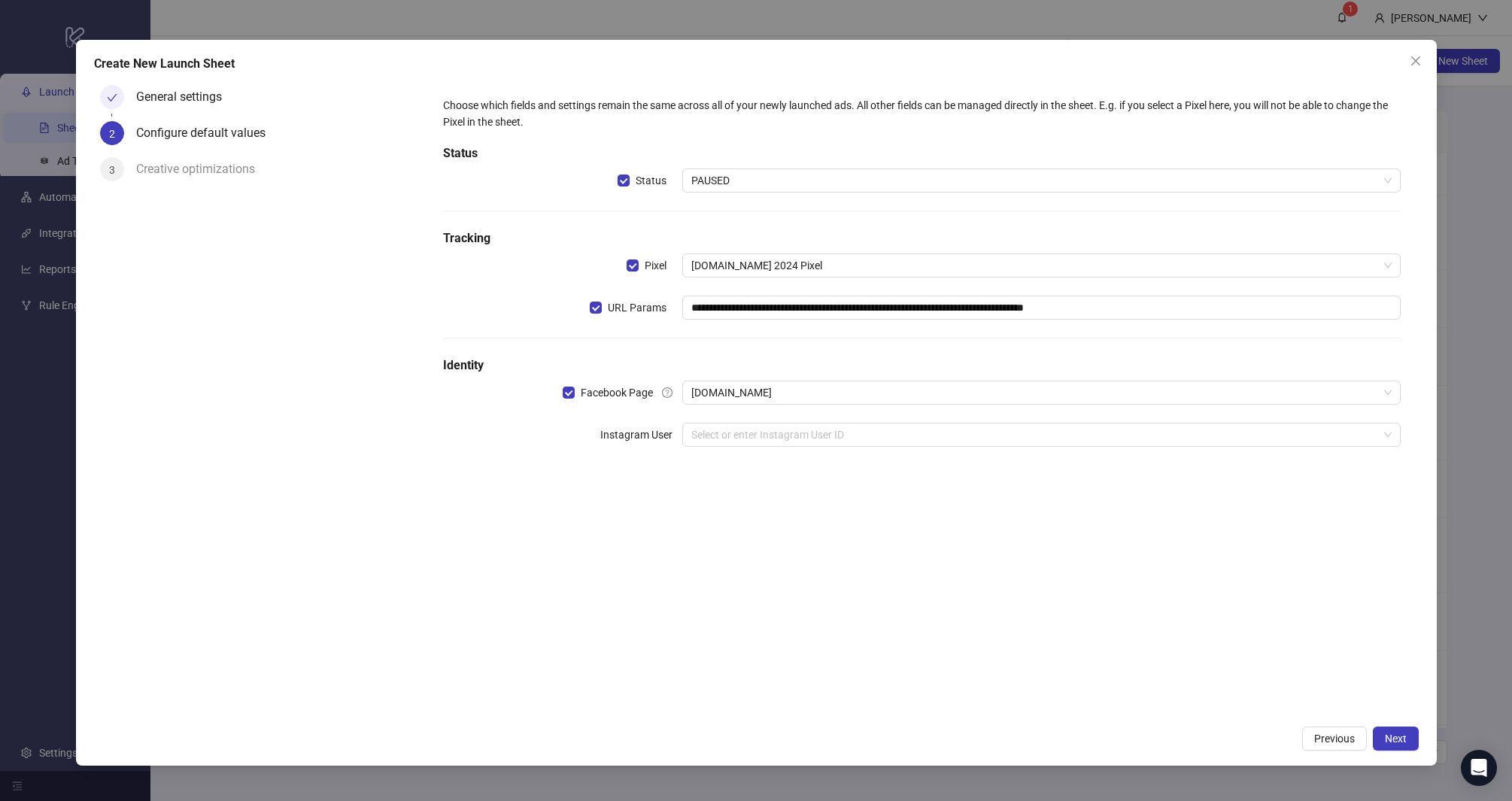
click at [826, 465] on div "**********" at bounding box center [921, 281] width 969 height 380
click at [738, 447] on div "**********" at bounding box center [921, 281] width 969 height 380
click at [741, 437] on input "search" at bounding box center [1034, 435] width 687 height 22
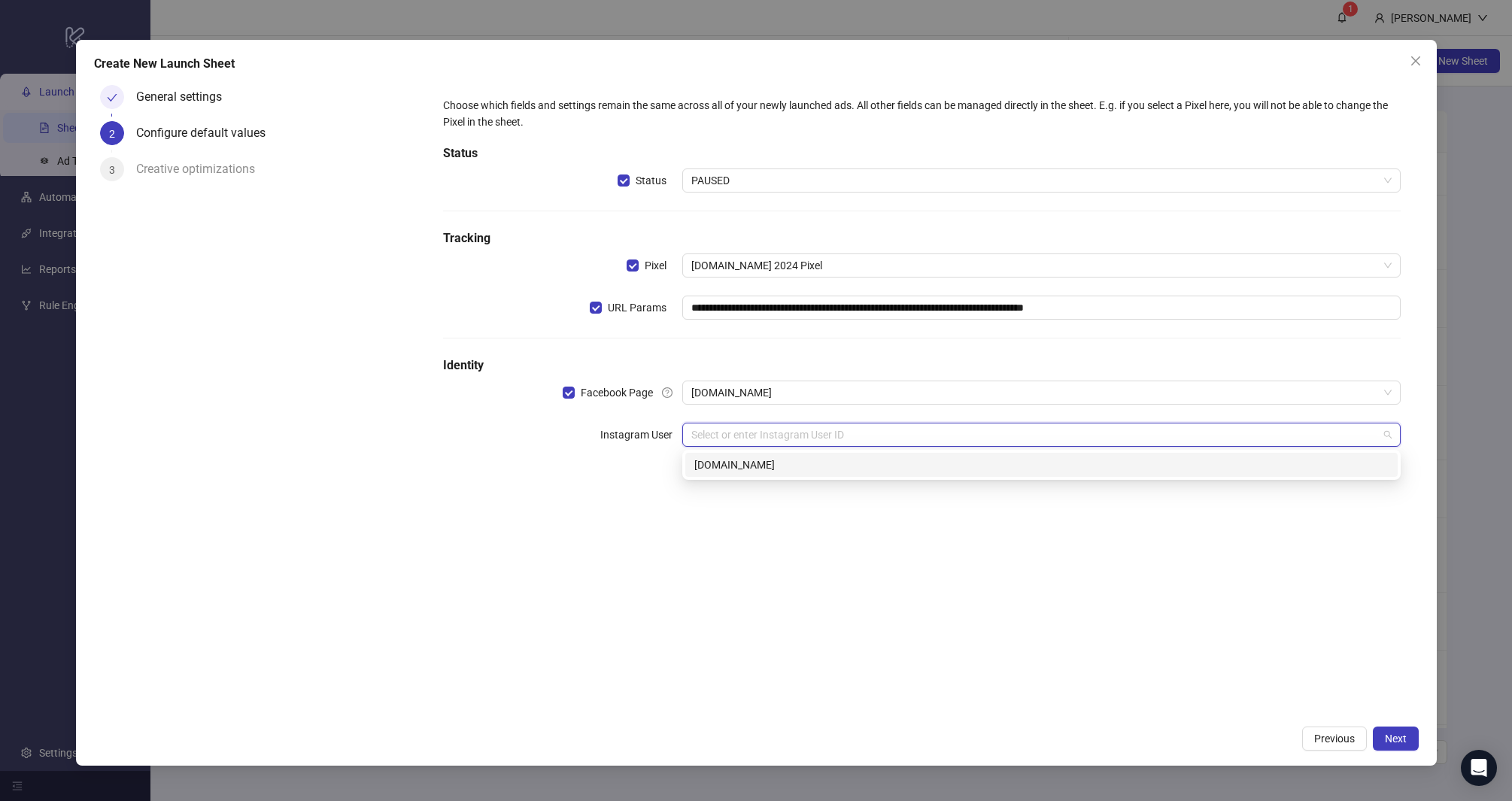
click at [731, 470] on div "kitchn.io" at bounding box center [1041, 466] width 694 height 17
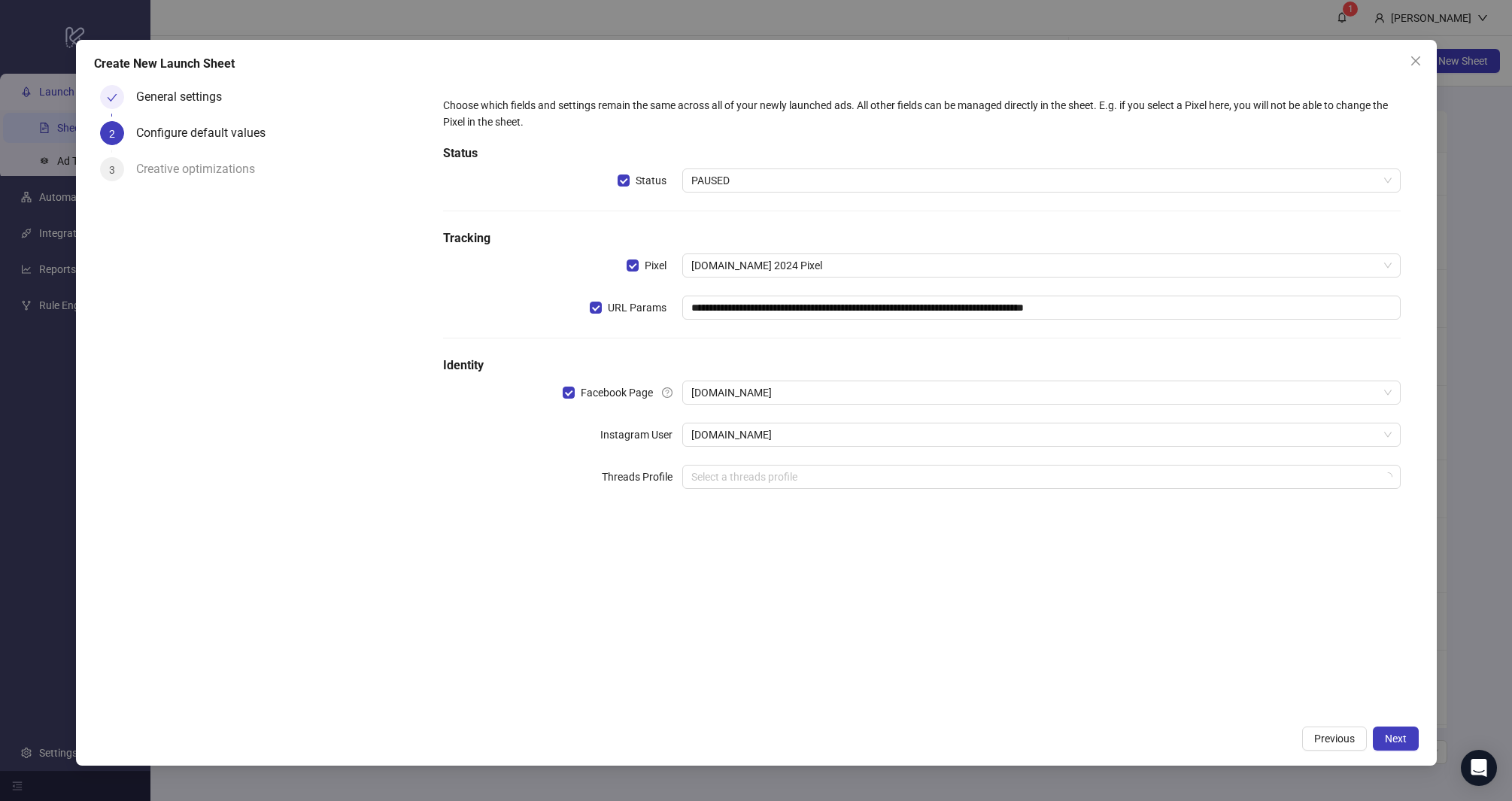
click at [504, 480] on div "Threads Profile" at bounding box center [562, 476] width 239 height 24
drag, startPoint x: 455, startPoint y: 148, endPoint x: 731, endPoint y: 119, distance: 277.5
click at [731, 119] on div "**********" at bounding box center [921, 302] width 969 height 422
click at [712, 115] on div "Choose which fields and settings remain the same across all of your newly launc…" at bounding box center [921, 113] width 957 height 33
drag, startPoint x: 724, startPoint y: 309, endPoint x: 1181, endPoint y: 314, distance: 457.0
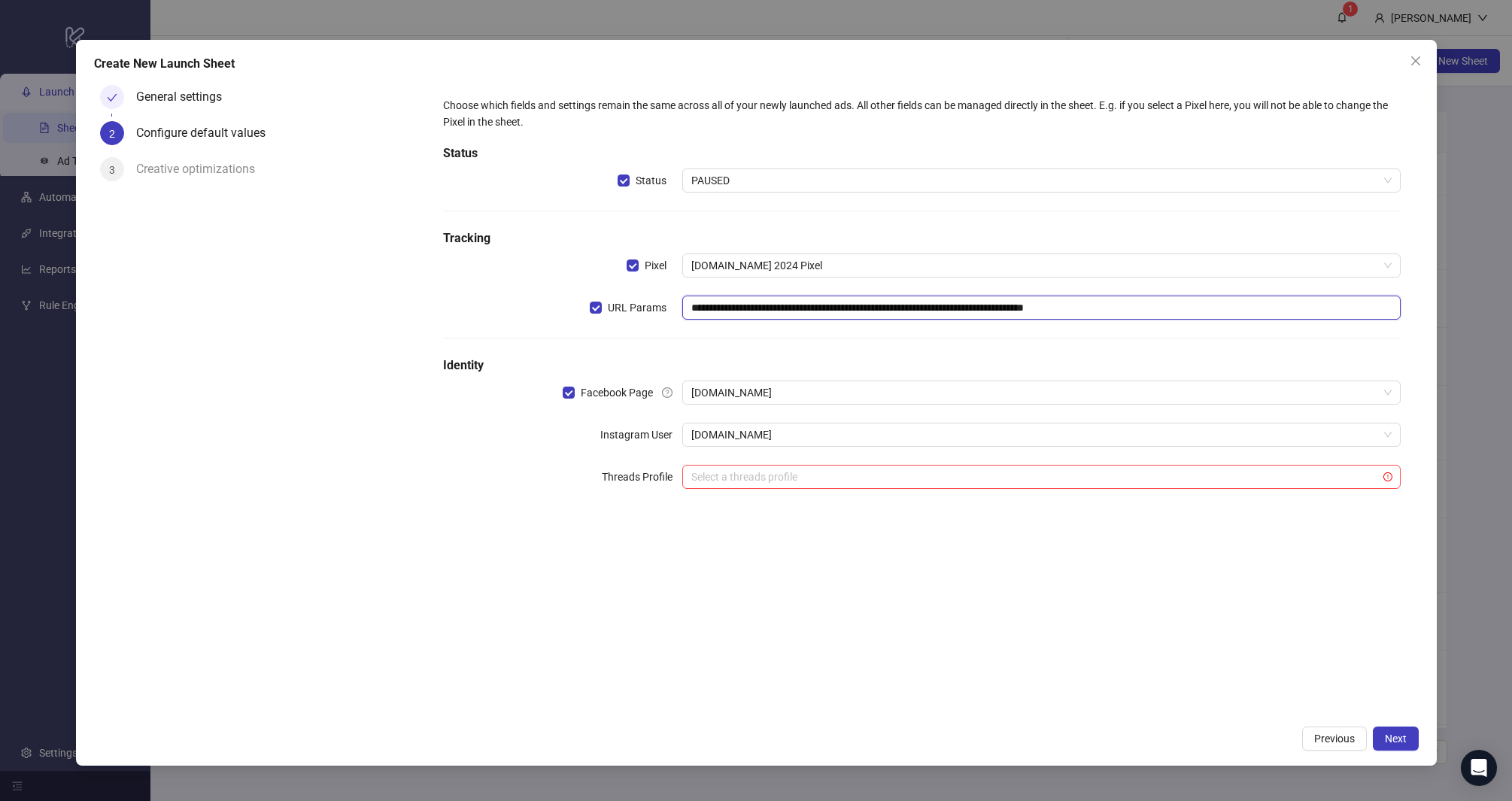
click at [1181, 314] on input "**********" at bounding box center [1041, 307] width 718 height 24
click at [1181, 310] on input "**********" at bounding box center [1041, 307] width 718 height 24
drag, startPoint x: 1208, startPoint y: 312, endPoint x: 644, endPoint y: 291, distance: 564.4
click at [644, 291] on div "**********" at bounding box center [921, 302] width 969 height 422
click at [513, 269] on div "Pixel" at bounding box center [562, 265] width 239 height 24
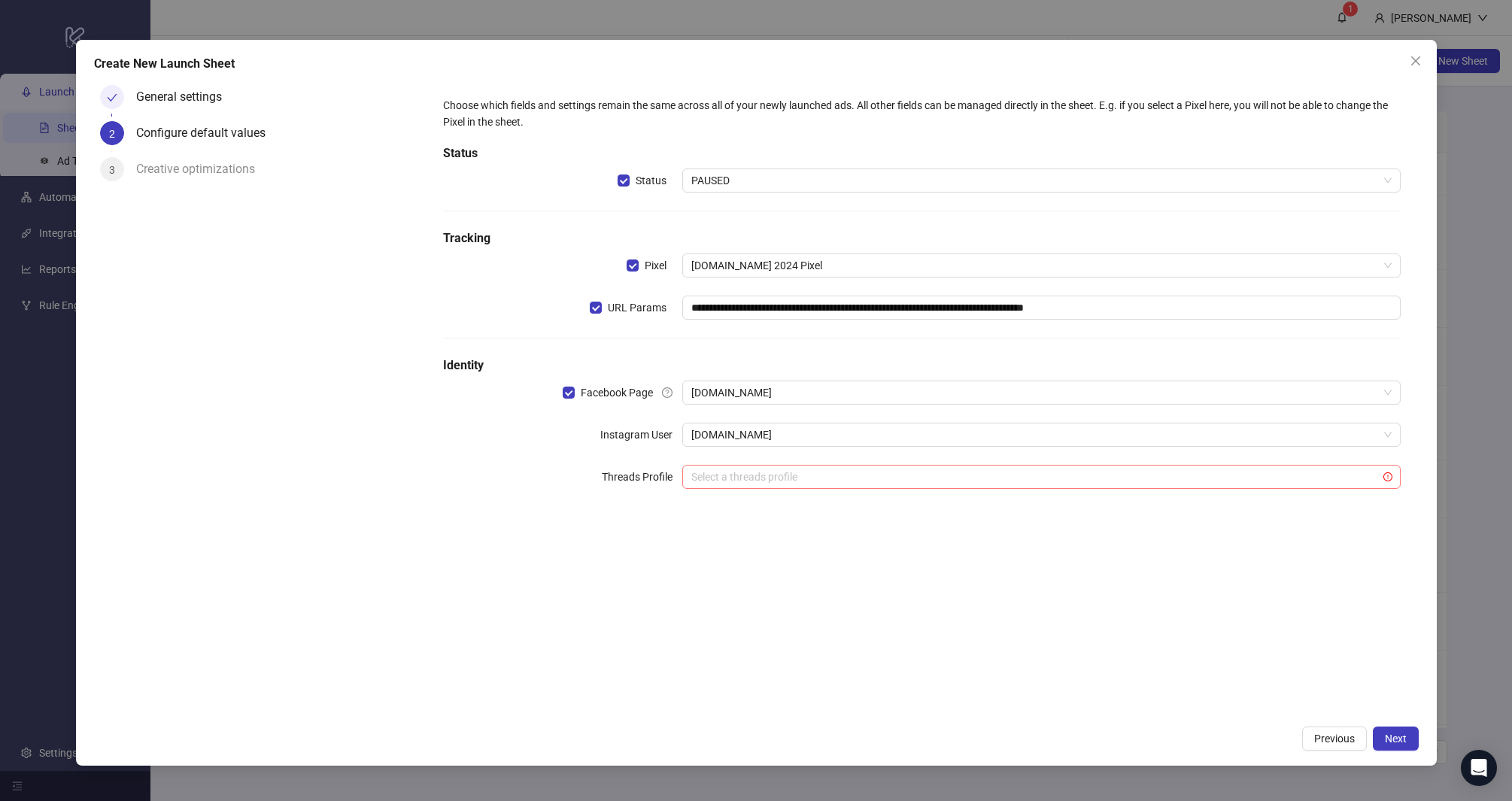
click at [739, 466] on input "search" at bounding box center [1034, 476] width 687 height 22
click at [771, 529] on div "No data" at bounding box center [1041, 518] width 682 height 26
click at [791, 580] on div "**********" at bounding box center [922, 399] width 994 height 639
drag, startPoint x: 1400, startPoint y: 739, endPoint x: 1184, endPoint y: 620, distance: 246.6
click at [1184, 620] on div "**********" at bounding box center [756, 403] width 1360 height 726
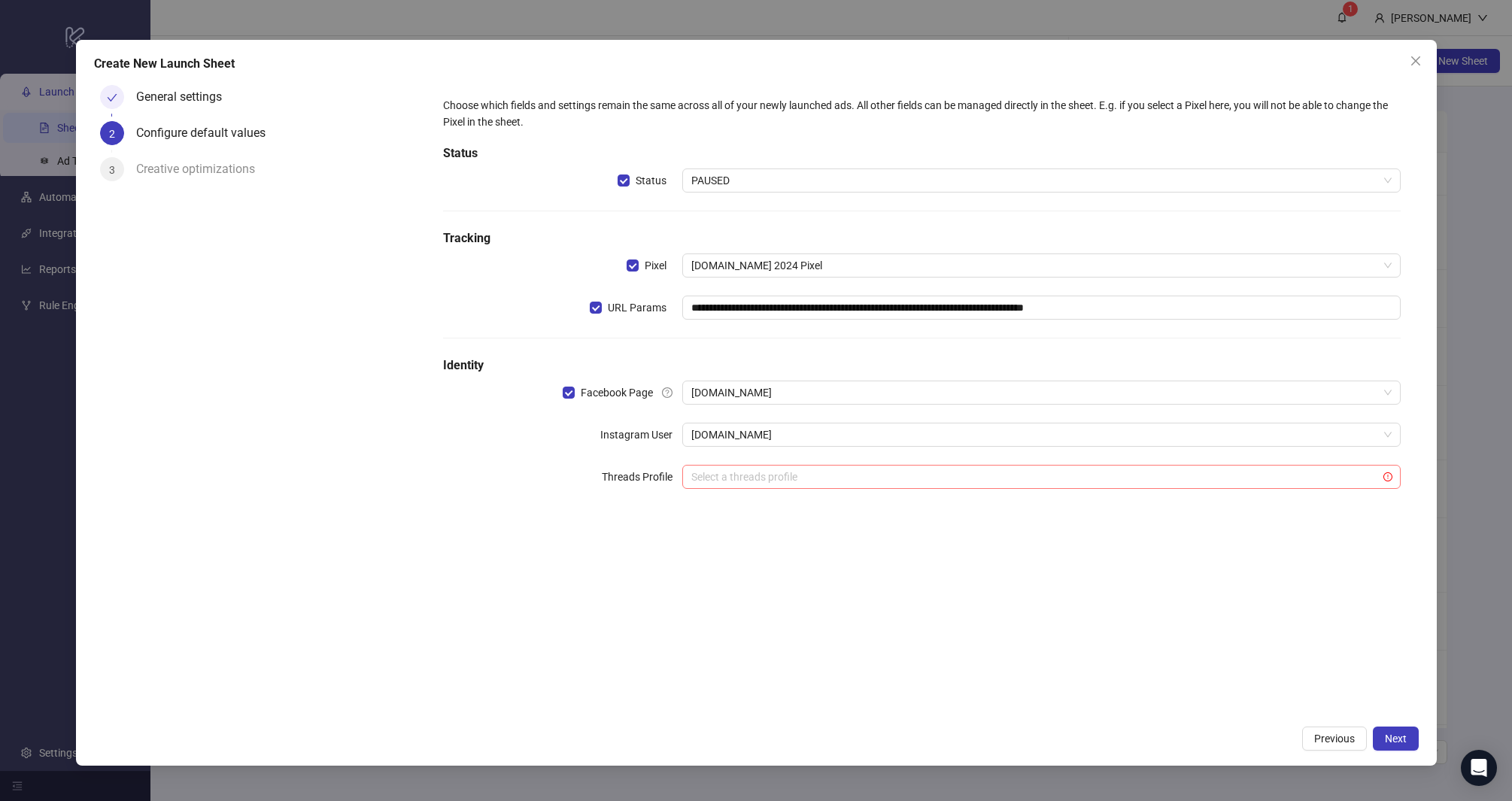
drag, startPoint x: 1394, startPoint y: 734, endPoint x: 743, endPoint y: 465, distance: 704.4
click at [751, 465] on div "**********" at bounding box center [756, 403] width 1360 height 726
click at [574, 391] on span "Facebook Page" at bounding box center [617, 393] width 85 height 17
click at [557, 383] on div "Facebook Page" at bounding box center [562, 392] width 239 height 24
click at [560, 389] on div "Facebook Page" at bounding box center [562, 392] width 239 height 24
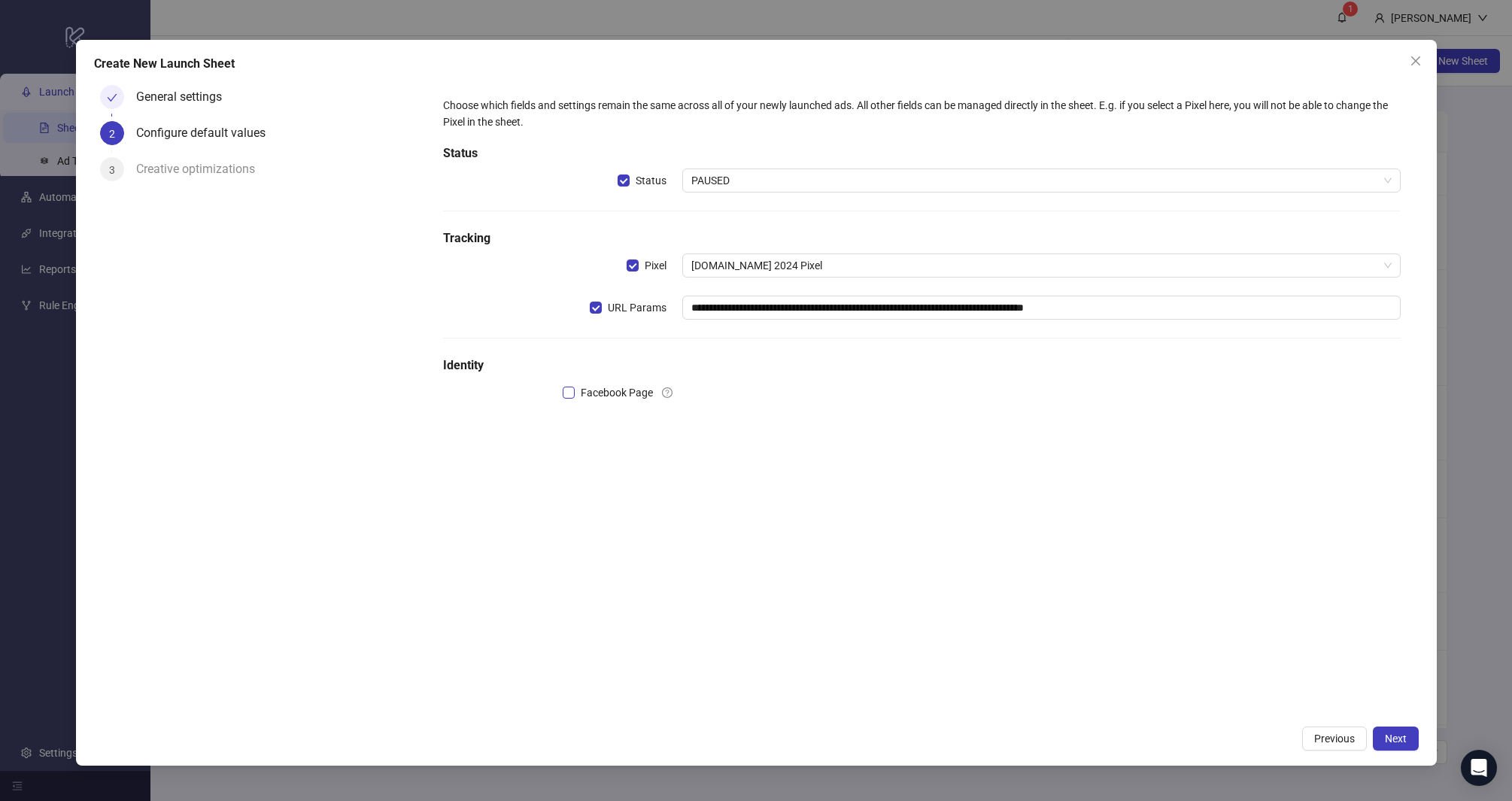
click at [568, 399] on label "Facebook Page" at bounding box center [610, 393] width 96 height 17
click at [1387, 737] on span "Next" at bounding box center [1395, 739] width 22 height 12
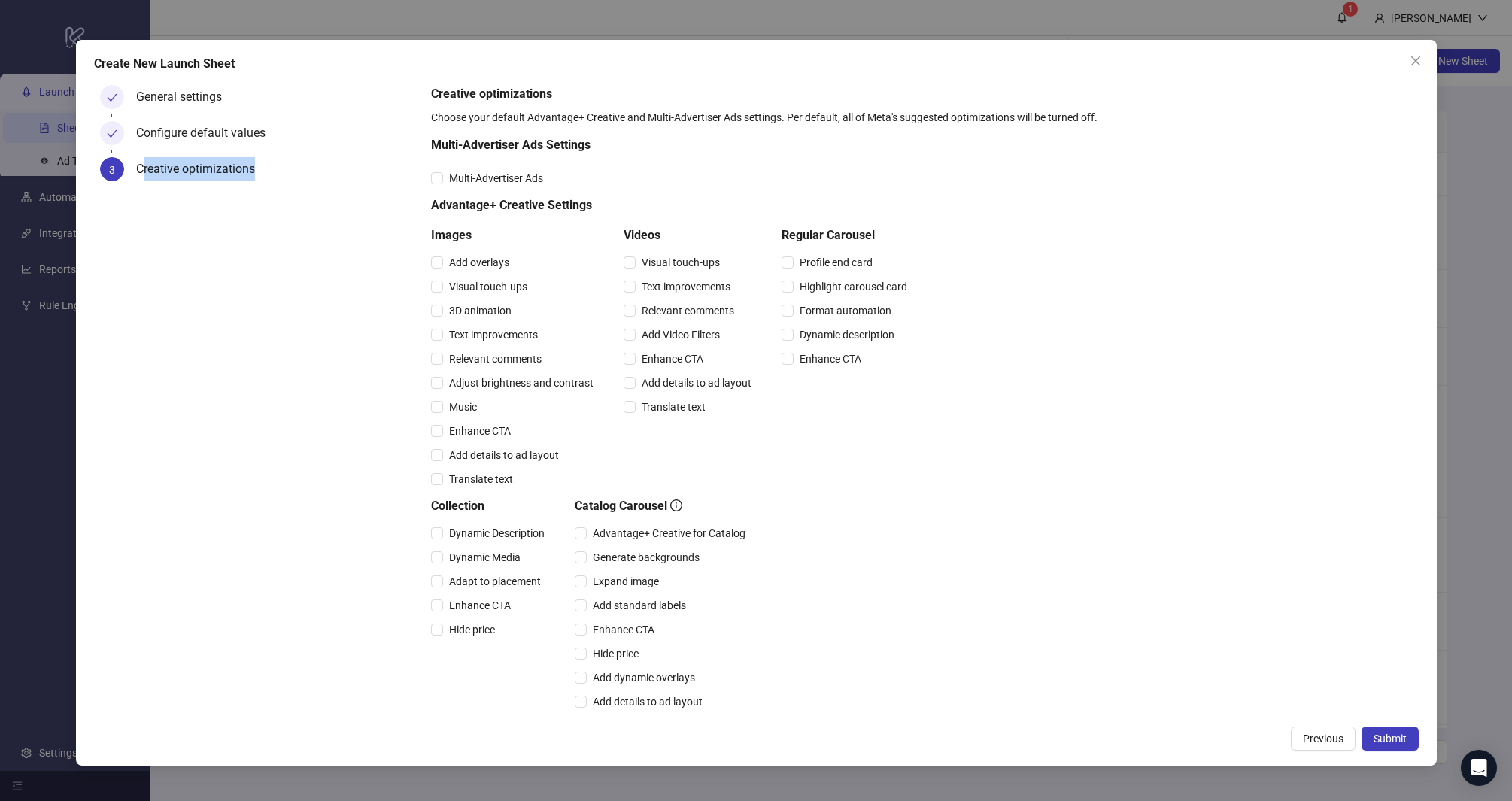
drag, startPoint x: 284, startPoint y: 171, endPoint x: 152, endPoint y: 179, distance: 132.2
click at [141, 177] on div "Creative optimizations" at bounding box center [278, 175] width 283 height 36
click at [164, 178] on div "Creative optimizations" at bounding box center [201, 169] width 131 height 24
click at [165, 176] on div "Creative optimizations" at bounding box center [201, 169] width 131 height 24
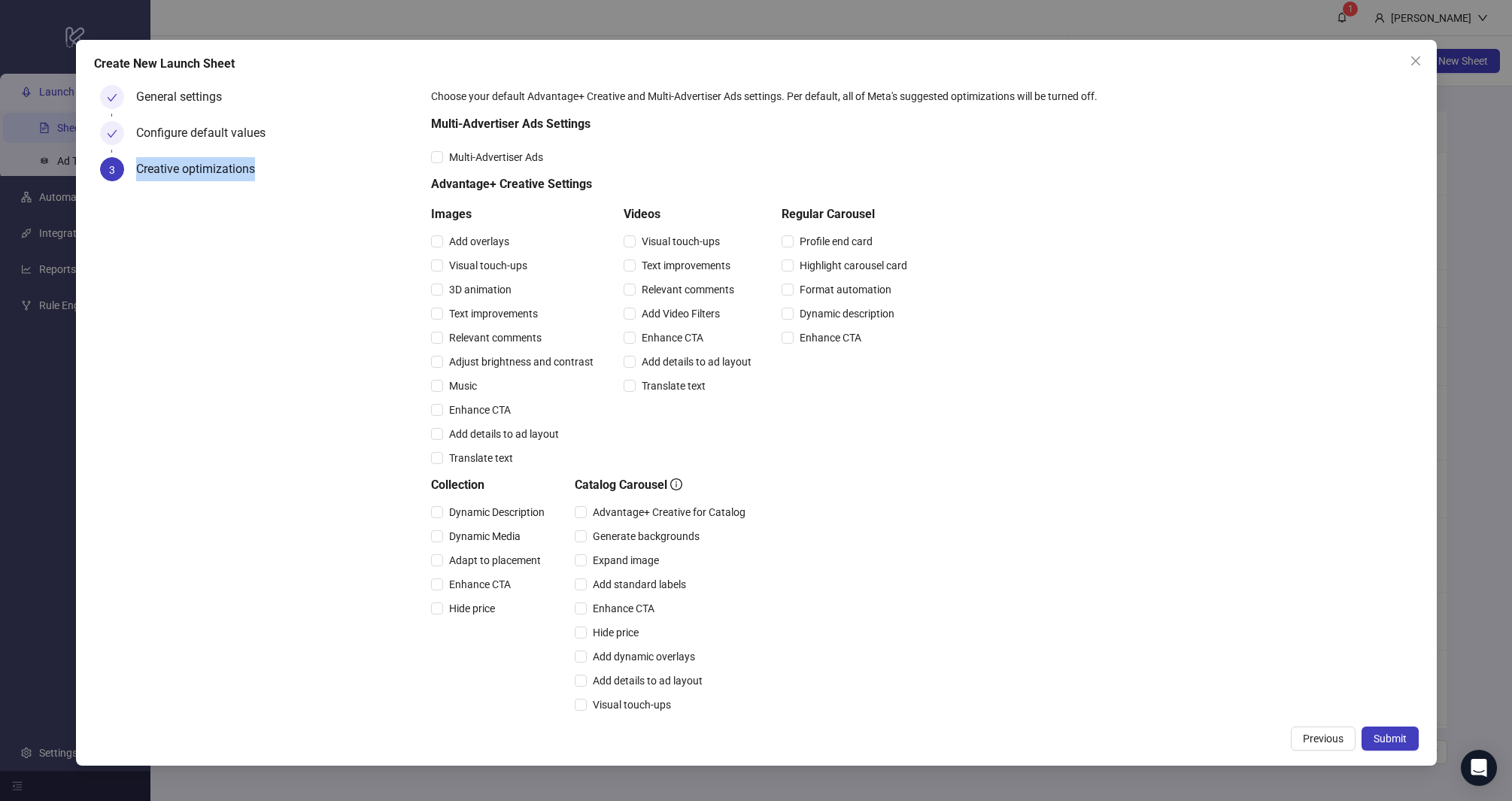
scroll to position [118, 0]
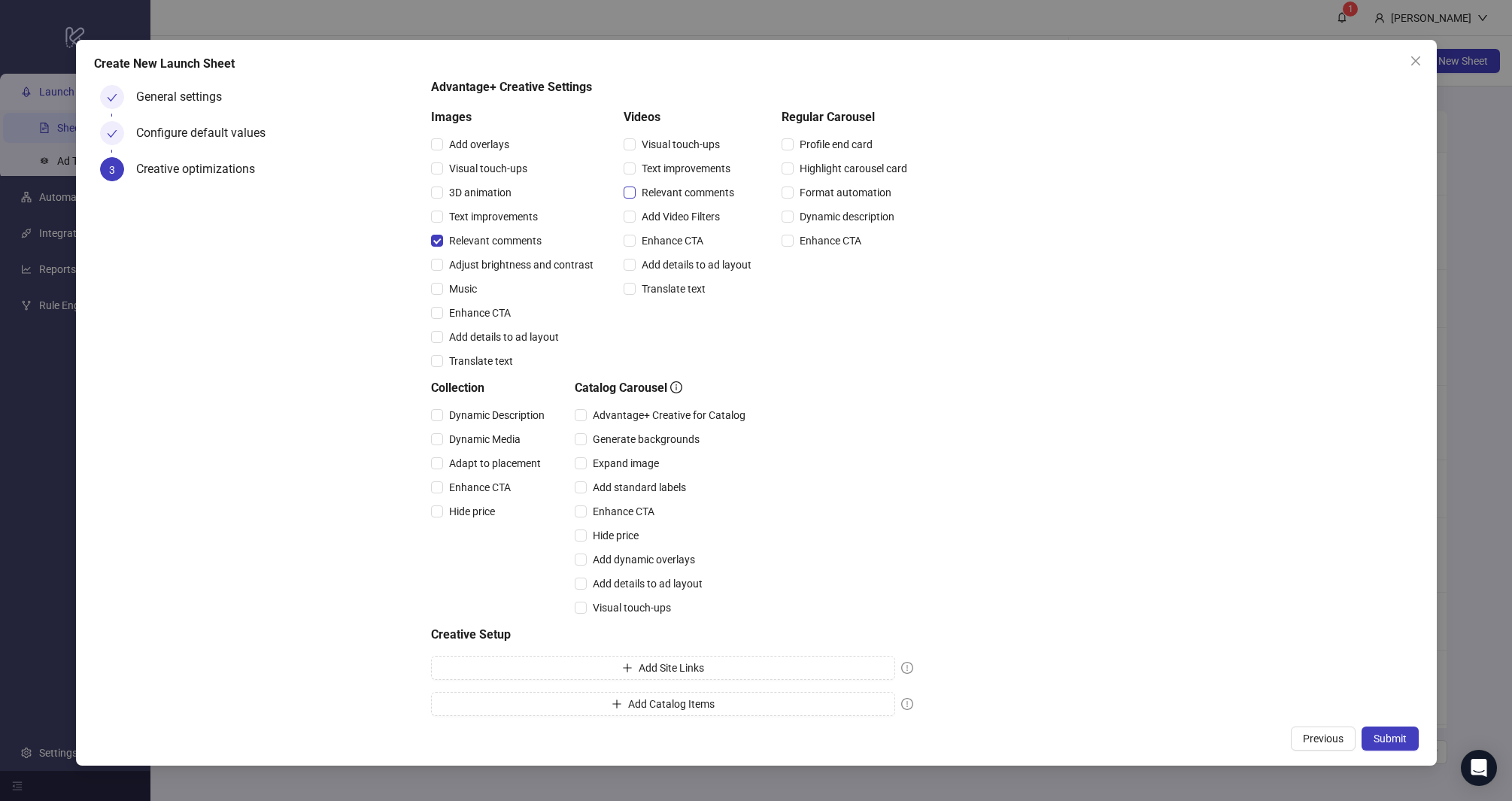
click at [697, 195] on span "Relevant comments" at bounding box center [688, 193] width 105 height 17
click at [465, 240] on span "Relevant comments" at bounding box center [495, 241] width 105 height 17
click at [658, 195] on span "Relevant comments" at bounding box center [688, 193] width 105 height 17
click at [464, 285] on span "Music" at bounding box center [463, 289] width 40 height 17
click at [463, 288] on span "Music" at bounding box center [463, 289] width 40 height 17
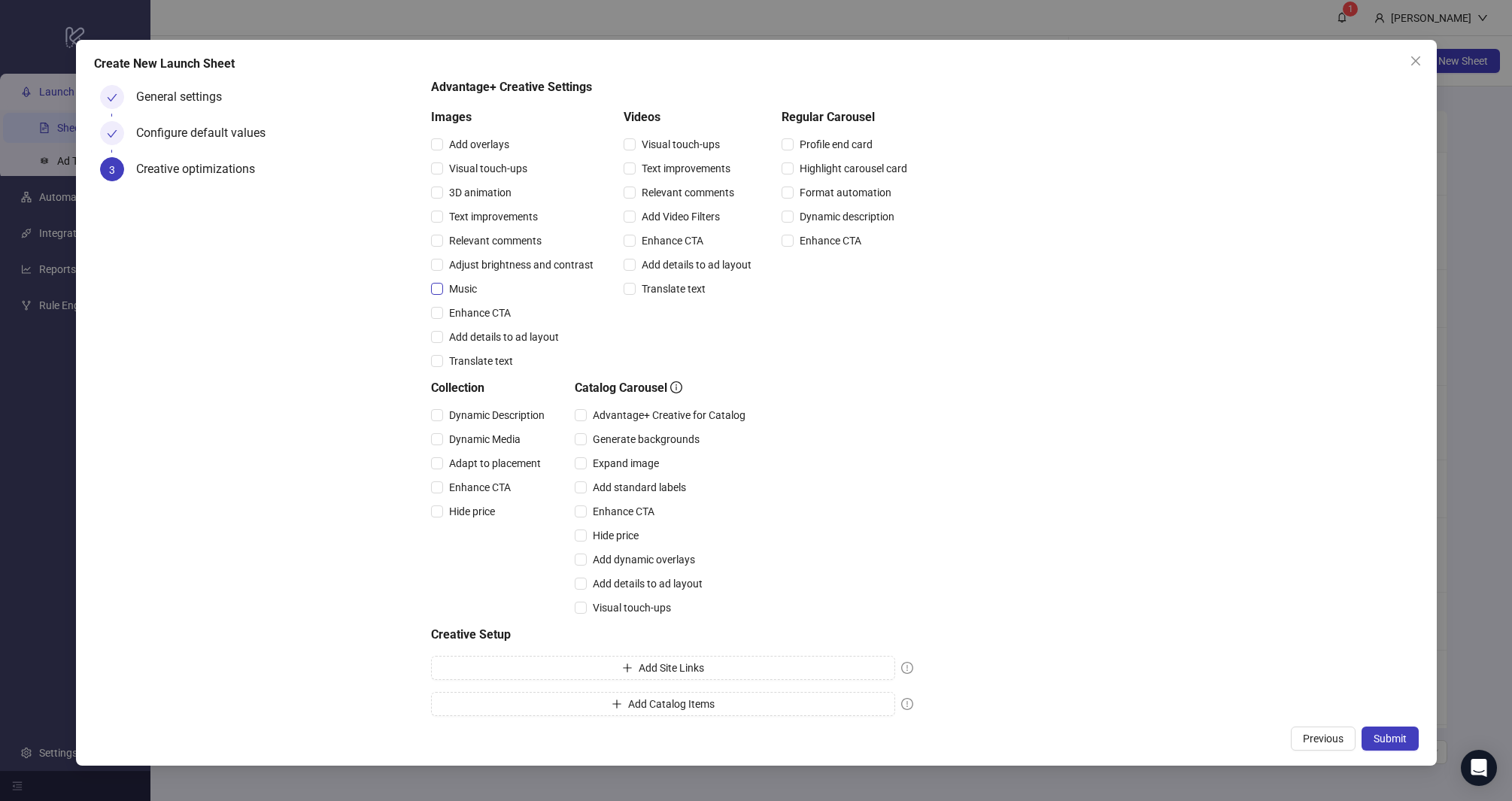
click at [468, 289] on span "Music" at bounding box center [463, 289] width 40 height 17
click at [458, 285] on span "Music" at bounding box center [463, 289] width 40 height 17
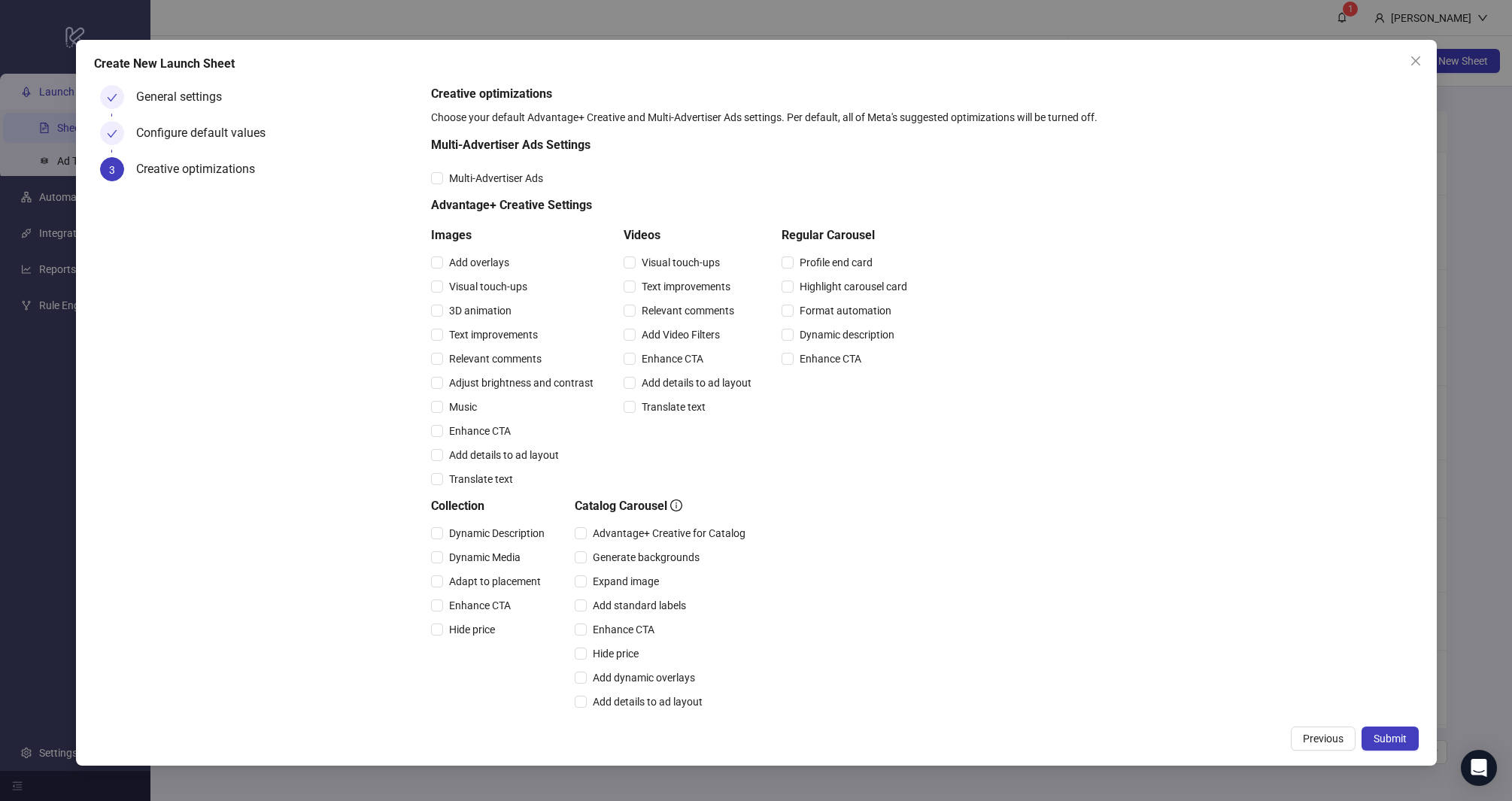
scroll to position [128, 0]
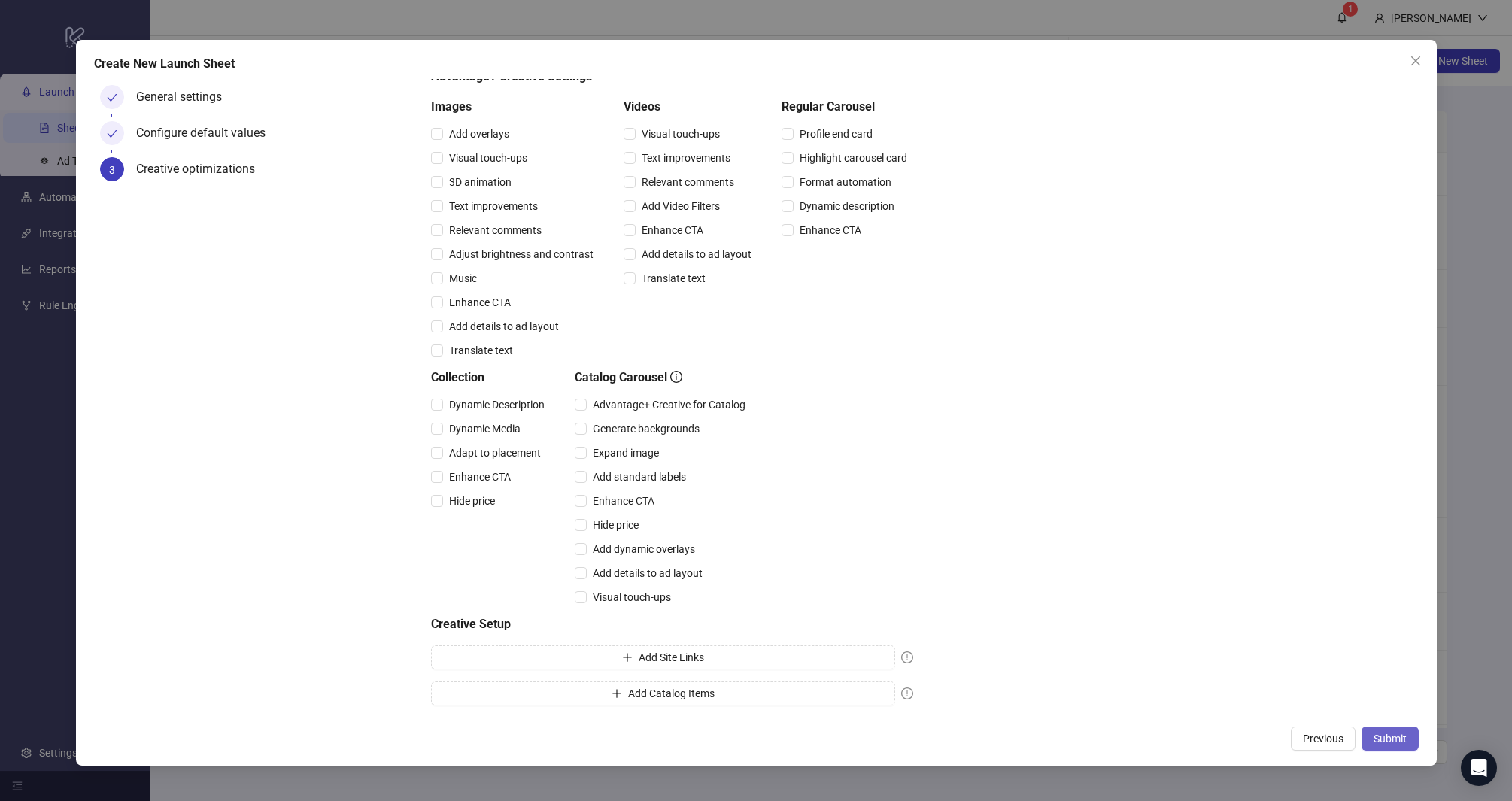
click at [1394, 733] on span "Submit" at bounding box center [1390, 739] width 33 height 12
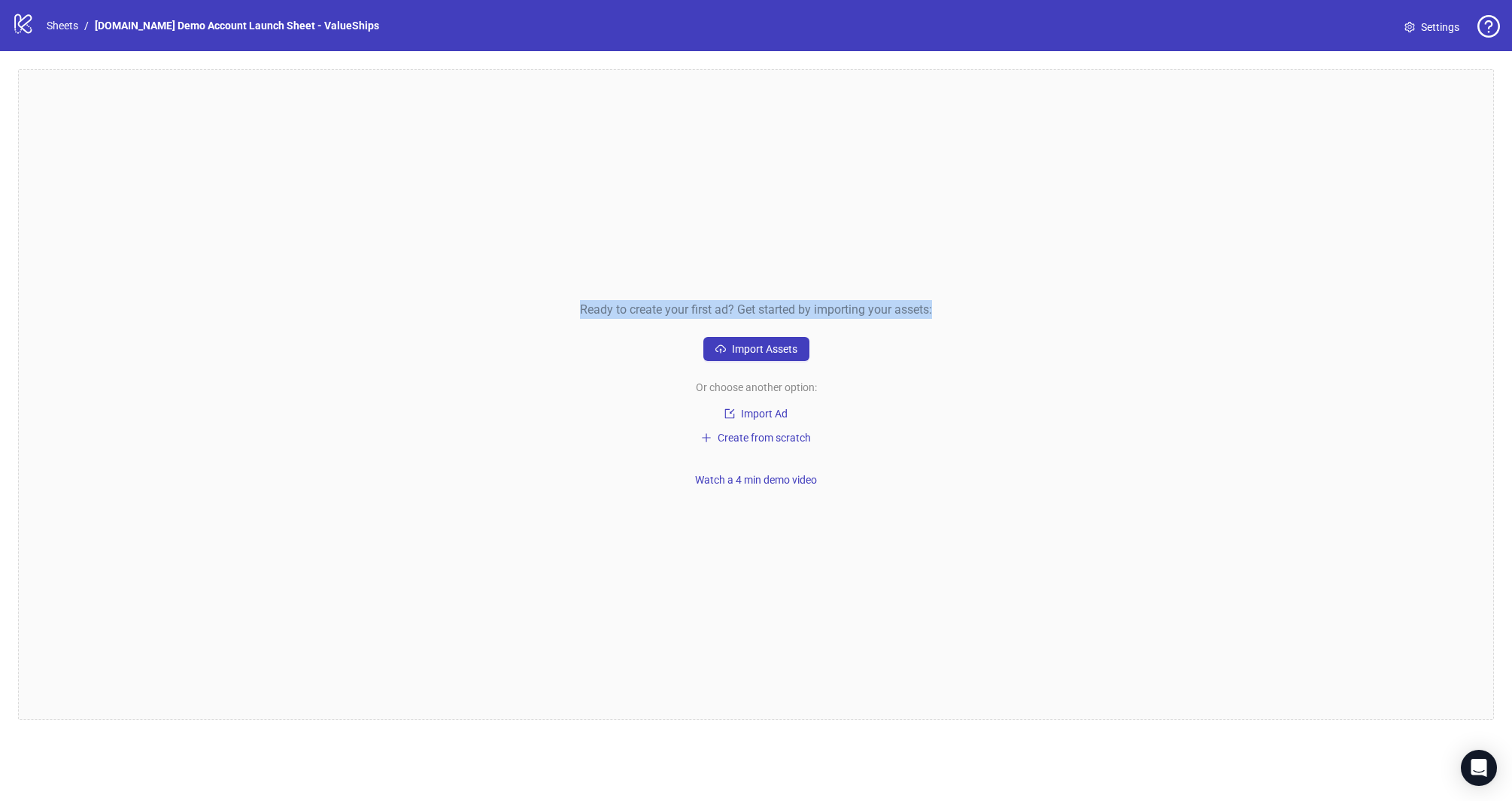
drag, startPoint x: 501, startPoint y: 282, endPoint x: 951, endPoint y: 358, distance: 456.4
click at [951, 358] on div "Ready to create your first ad? Get started by importing your assets: Import Ass…" at bounding box center [755, 395] width 1476 height 651
drag, startPoint x: 576, startPoint y: 318, endPoint x: 945, endPoint y: 327, distance: 369.1
click at [945, 327] on div "Ready to create your first ad? Get started by importing your assets: Import Ass…" at bounding box center [755, 395] width 1476 height 651
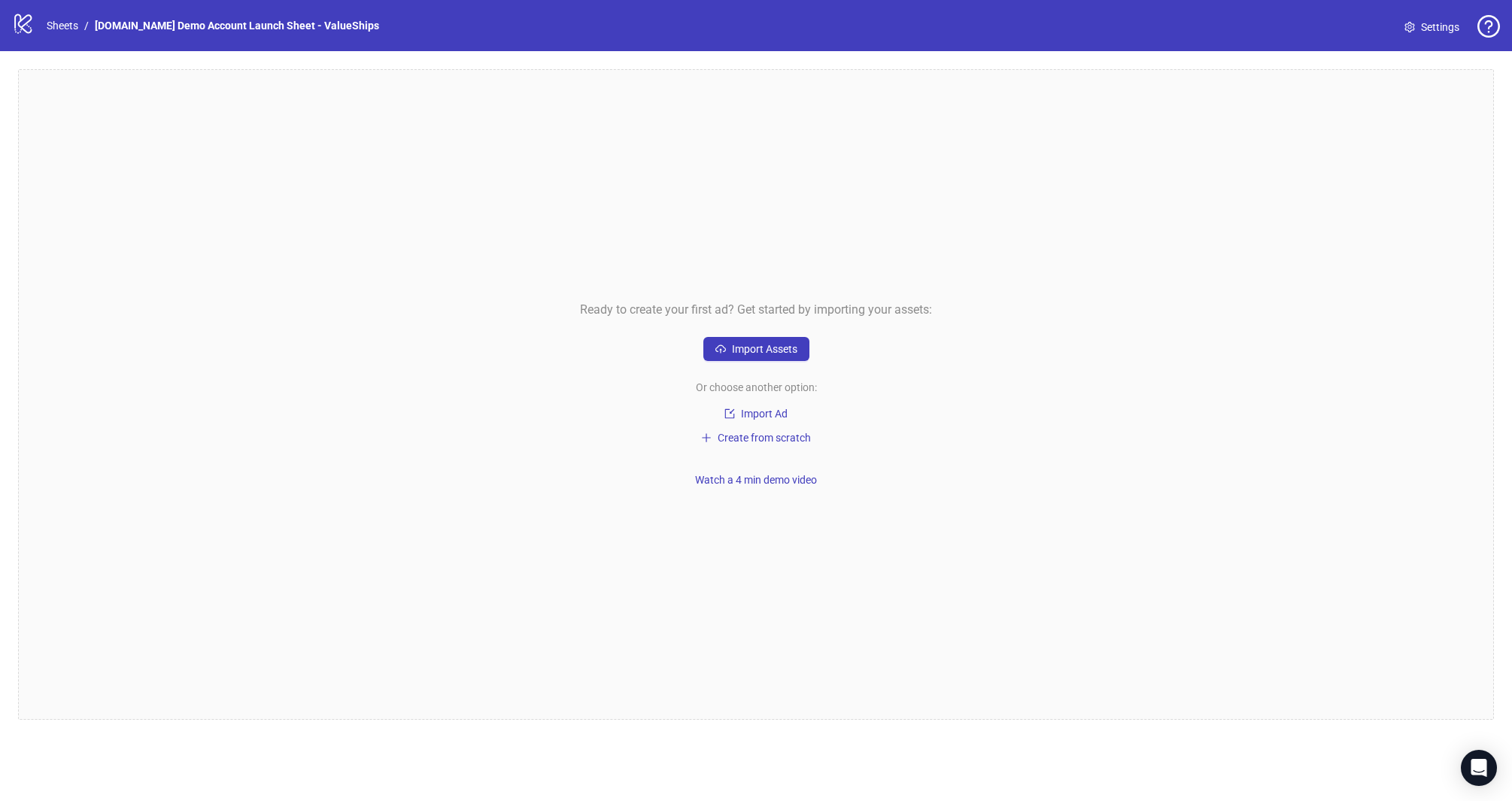
click at [945, 327] on div "Ready to create your first ad? Get started by importing your assets: Import Ass…" at bounding box center [755, 395] width 1476 height 651
click at [755, 346] on span "Import Assets" at bounding box center [764, 349] width 65 height 12
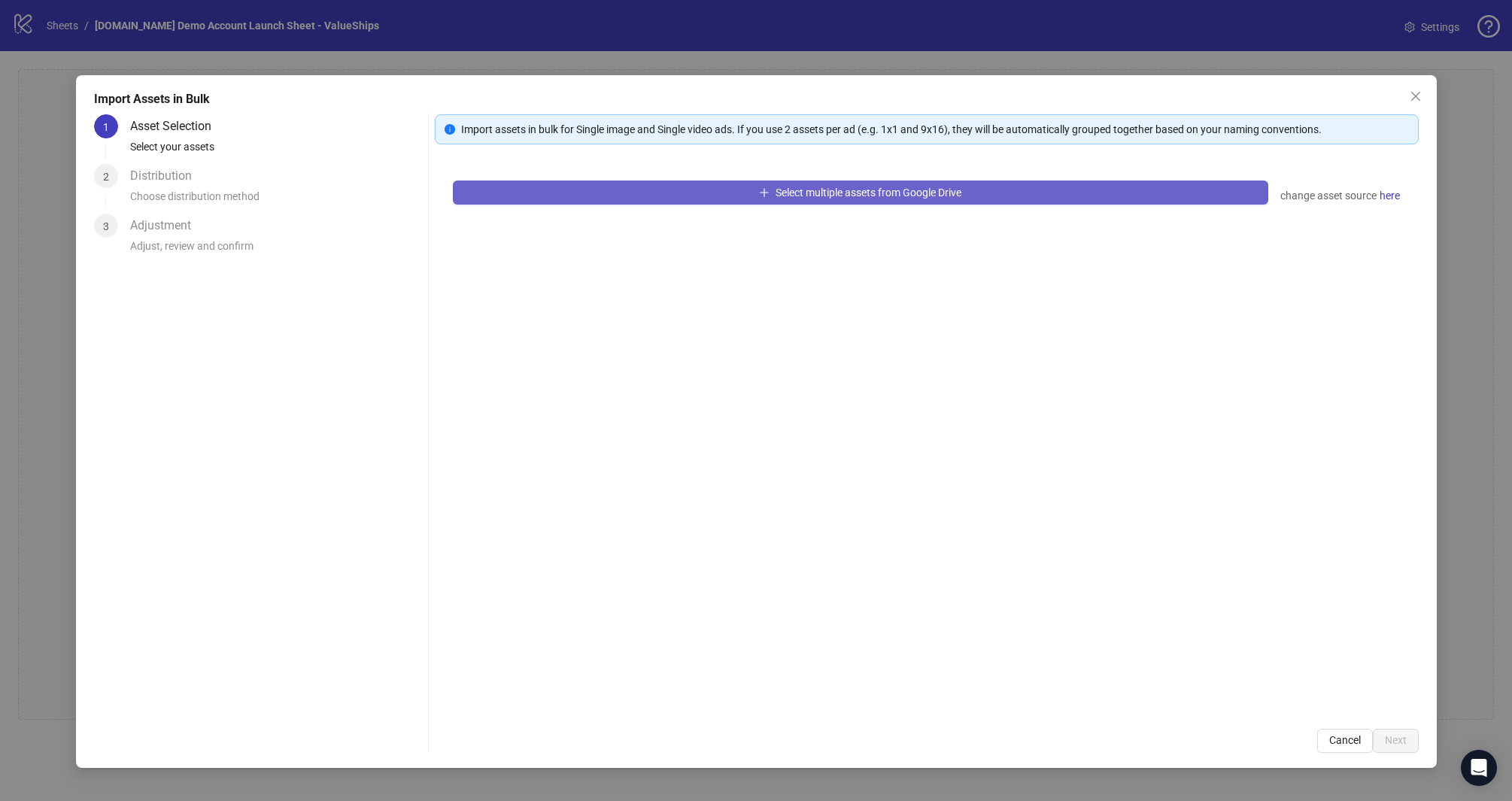
click at [848, 190] on span "Select multiple assets from Google Drive" at bounding box center [868, 193] width 186 height 12
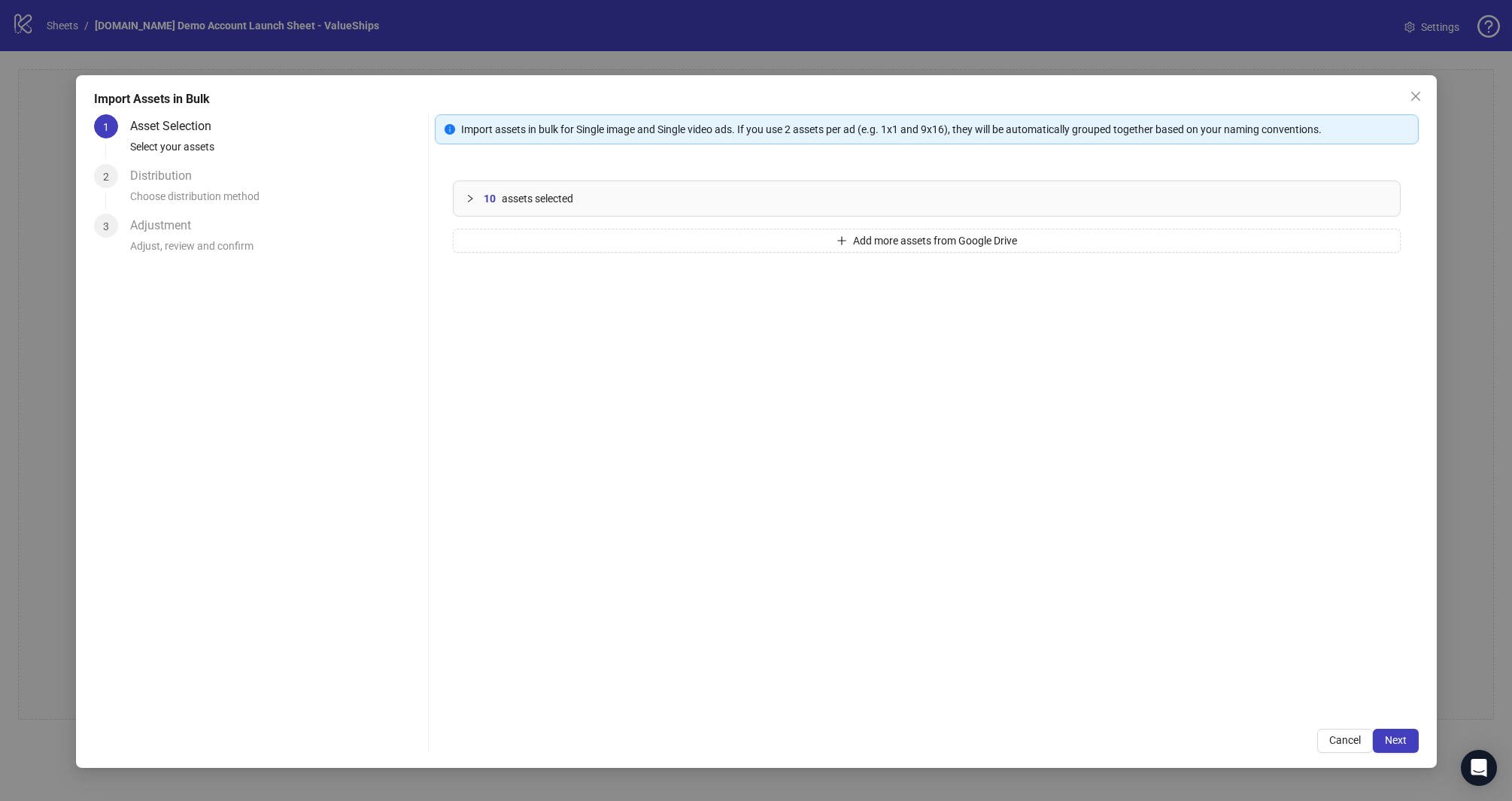
click at [467, 192] on div at bounding box center [474, 199] width 18 height 17
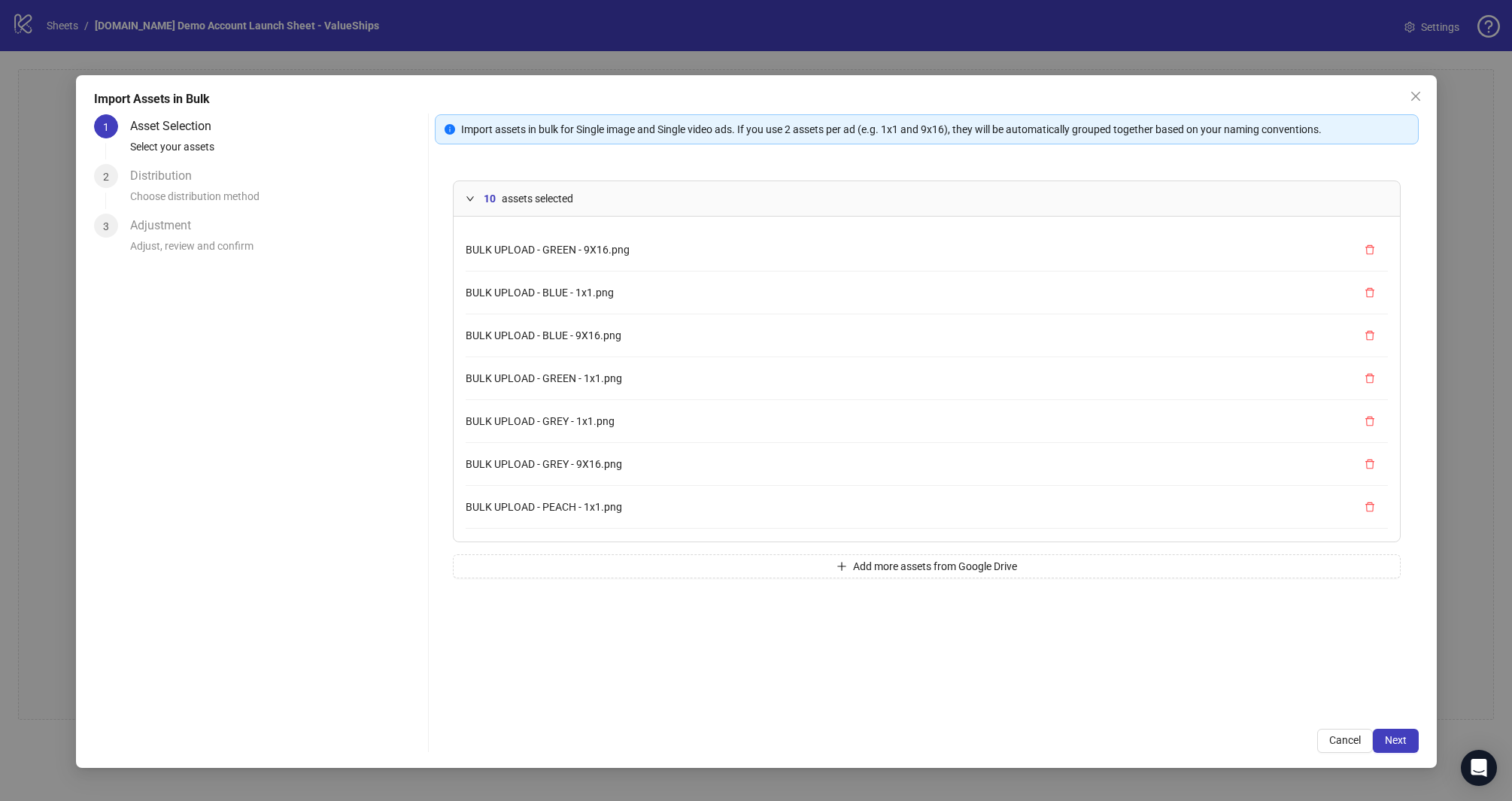
click at [470, 191] on div at bounding box center [474, 199] width 18 height 17
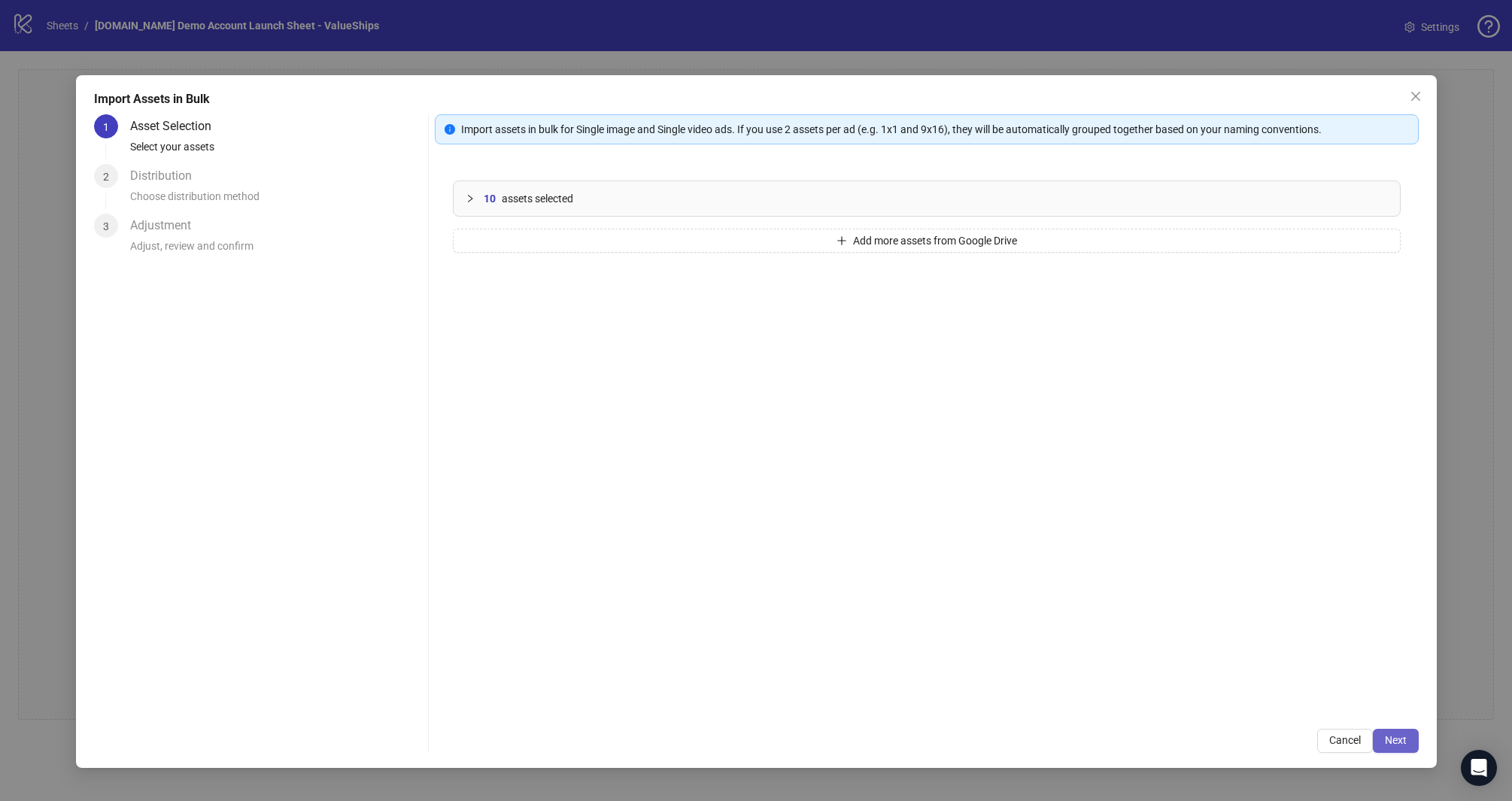
click at [1402, 739] on span "Next" at bounding box center [1395, 740] width 22 height 12
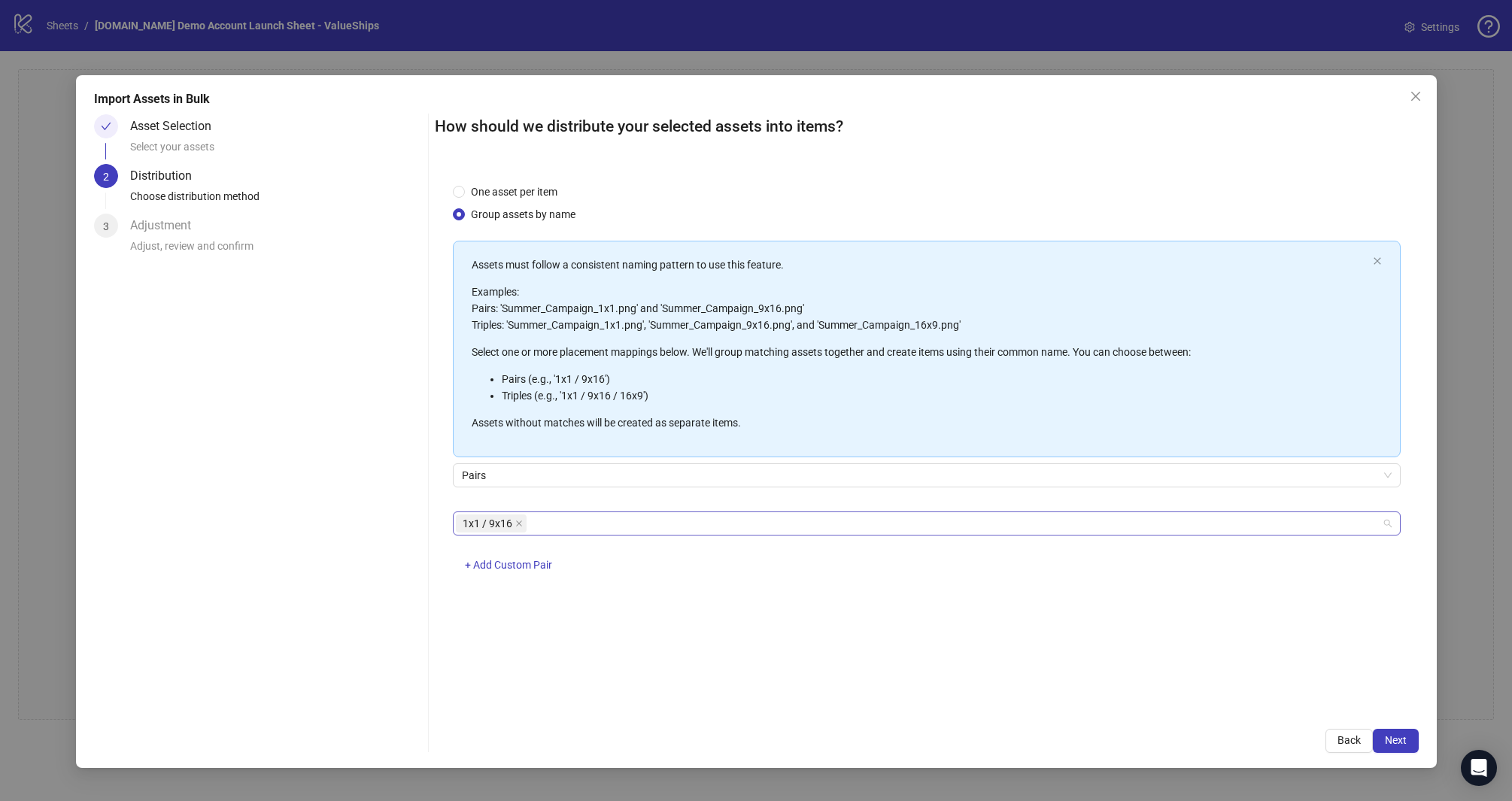
click at [626, 521] on div "1x1 / 9x16" at bounding box center [919, 523] width 926 height 21
click at [496, 466] on span "Pairs" at bounding box center [926, 475] width 930 height 22
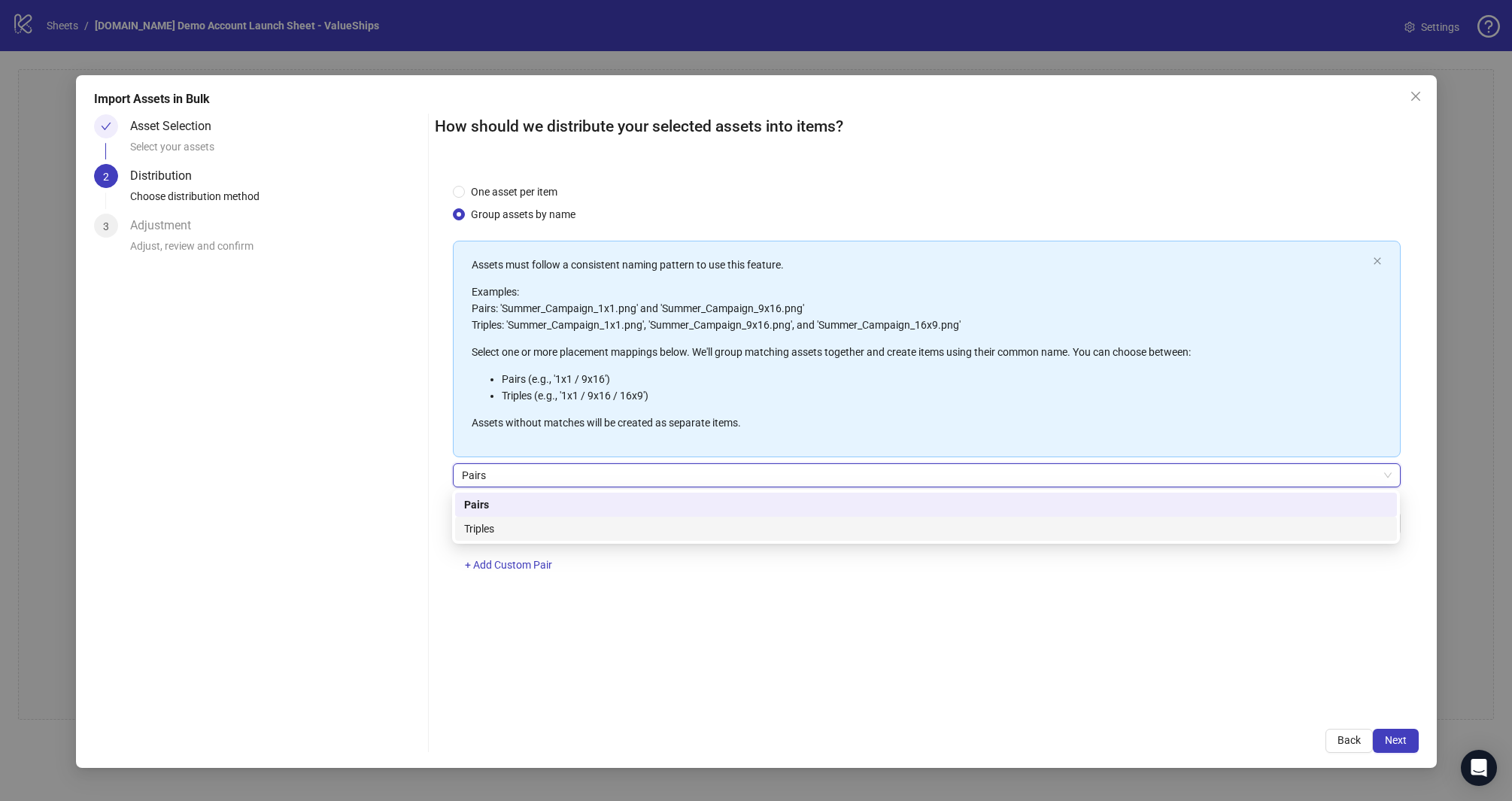
click at [386, 498] on div "Asset Selection Select your assets 2 Distribution Choose distribution method 3 …" at bounding box center [258, 434] width 328 height 639
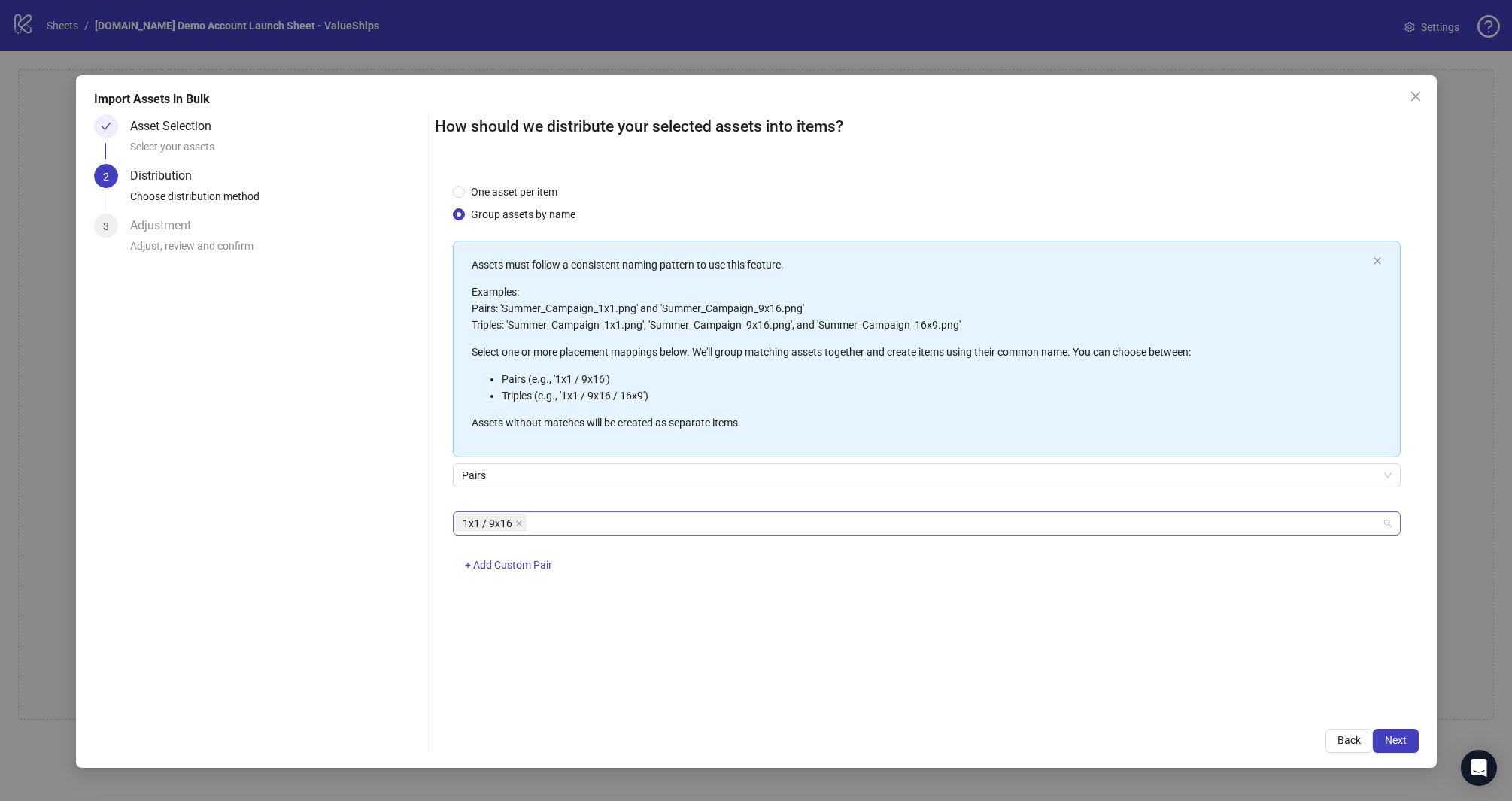
click at [573, 528] on div "1x1 / 9x16" at bounding box center [919, 523] width 926 height 21
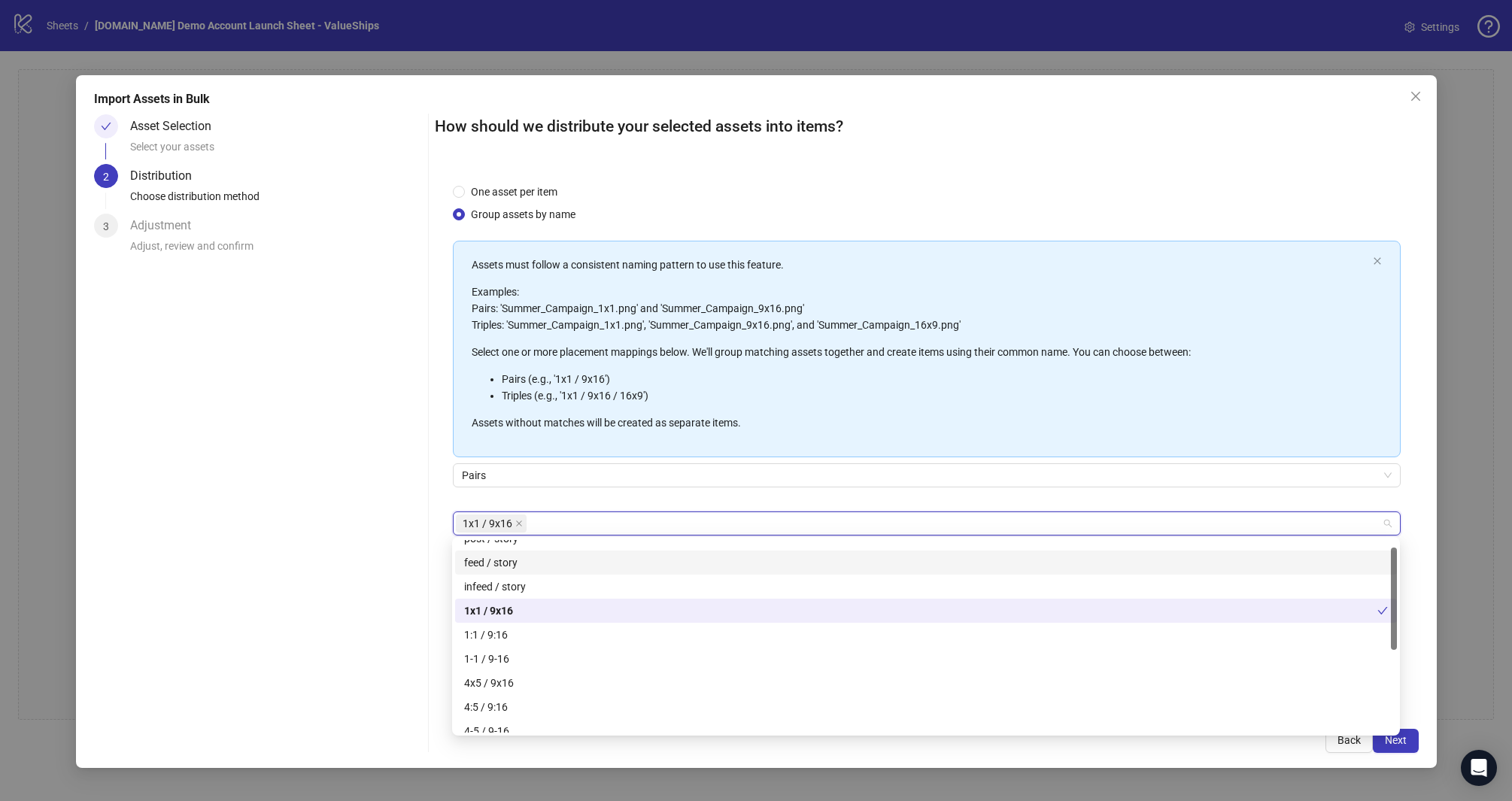
scroll to position [19, 0]
drag, startPoint x: 1392, startPoint y: 578, endPoint x: 1395, endPoint y: 589, distance: 11.4
click at [1395, 589] on div at bounding box center [1394, 602] width 6 height 102
click at [345, 528] on div "Asset Selection Select your assets 2 Distribution Choose distribution method 3 …" at bounding box center [258, 434] width 328 height 639
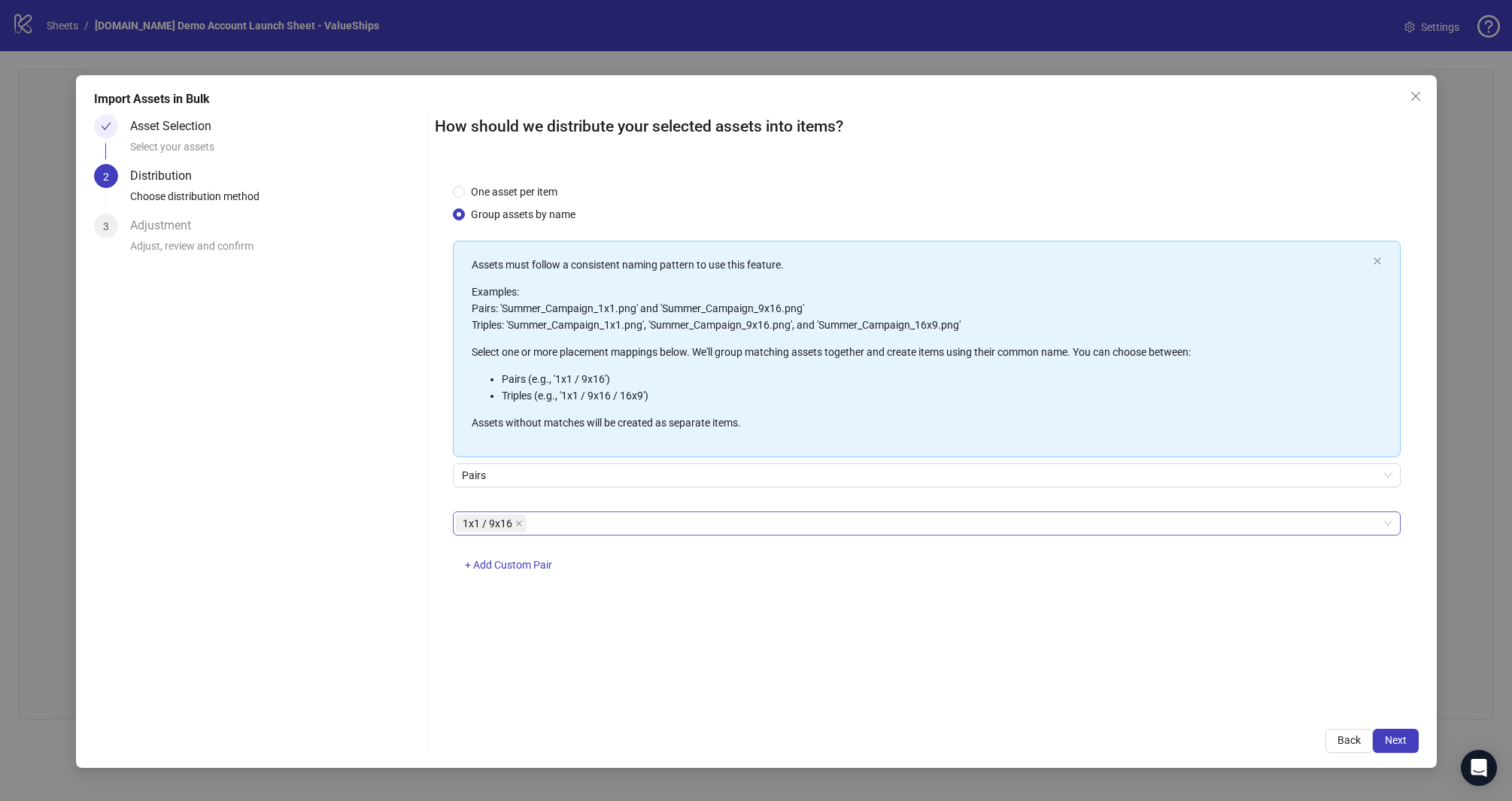
click at [563, 529] on div "1x1 / 9x16" at bounding box center [919, 523] width 926 height 21
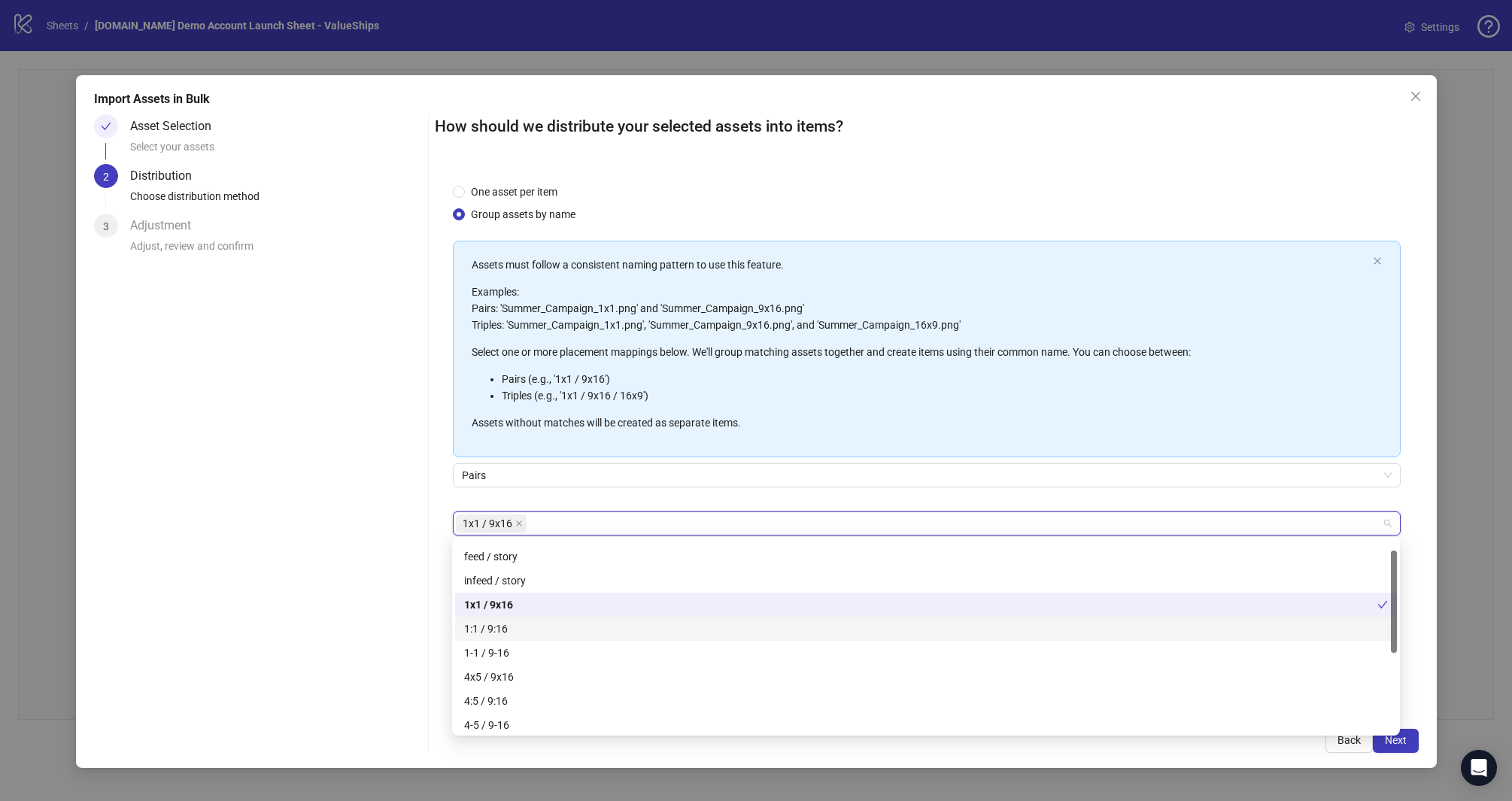
click at [535, 636] on div "1:1 / 9:16" at bounding box center [925, 629] width 924 height 17
drag, startPoint x: 515, startPoint y: 526, endPoint x: 531, endPoint y: 523, distance: 16.3
click at [515, 526] on icon "close" at bounding box center [519, 524] width 8 height 8
click at [514, 520] on icon "close" at bounding box center [513, 524] width 8 height 8
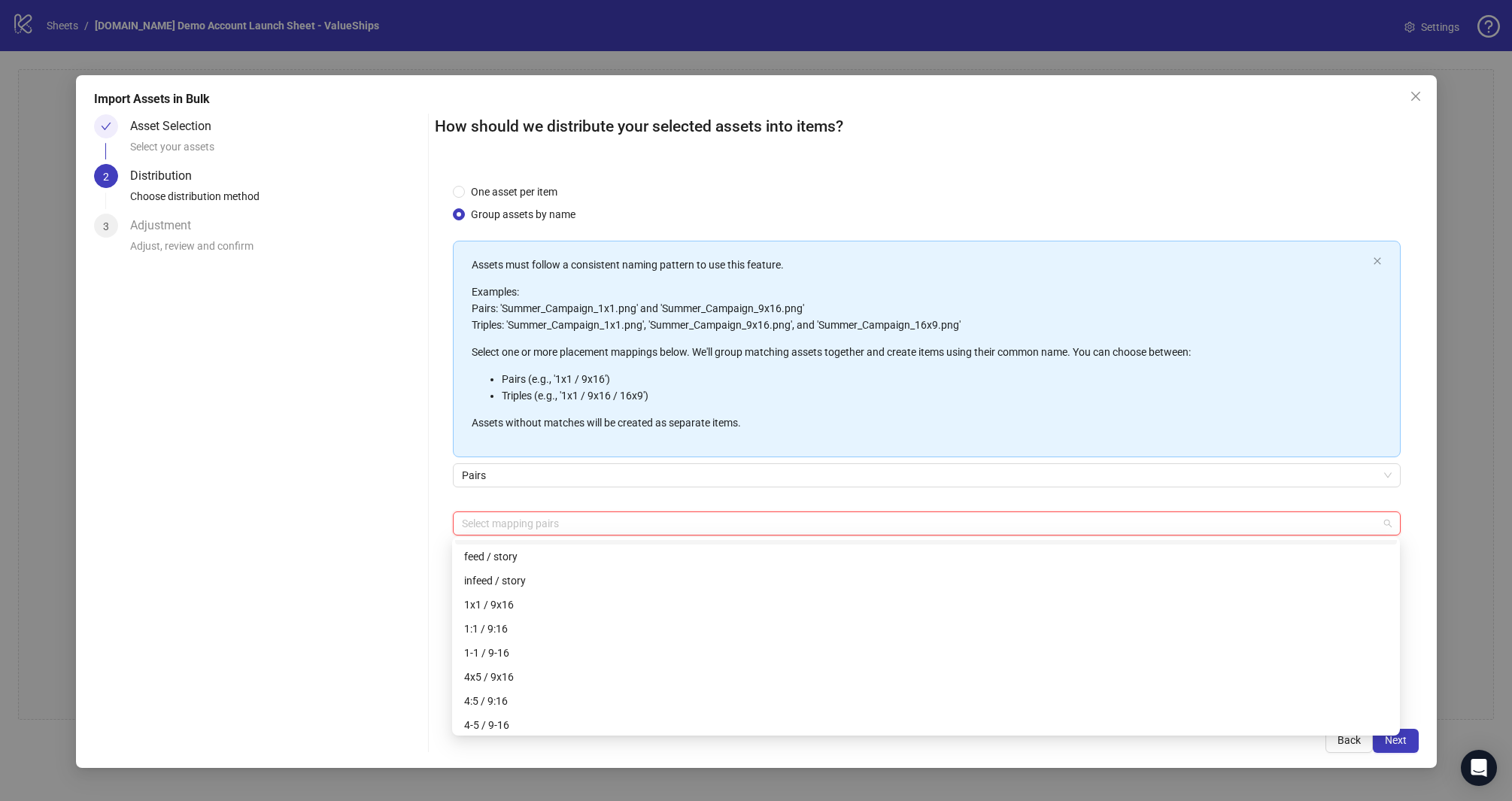
click at [550, 524] on div at bounding box center [919, 523] width 926 height 21
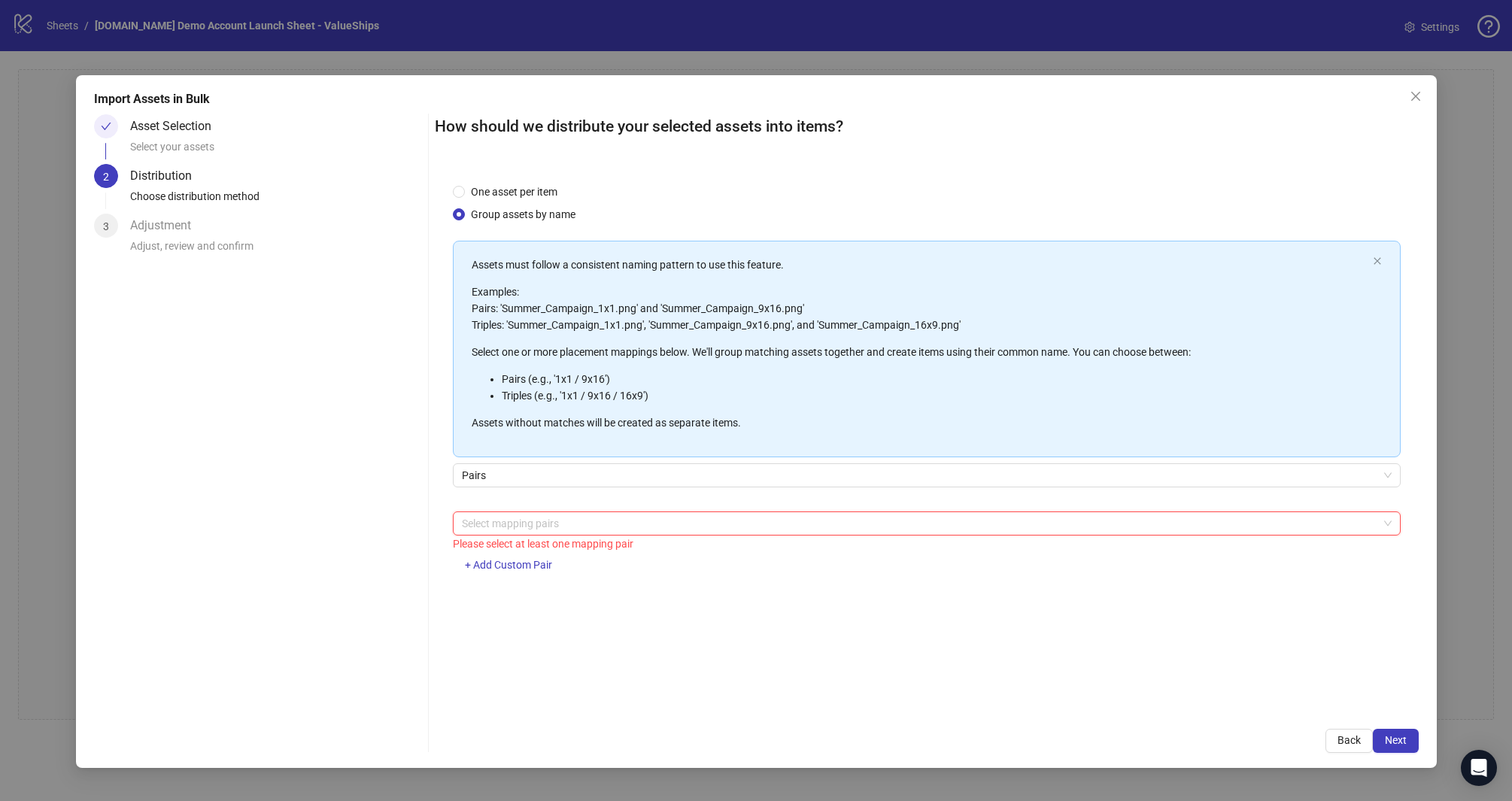
click at [519, 521] on div at bounding box center [919, 523] width 926 height 21
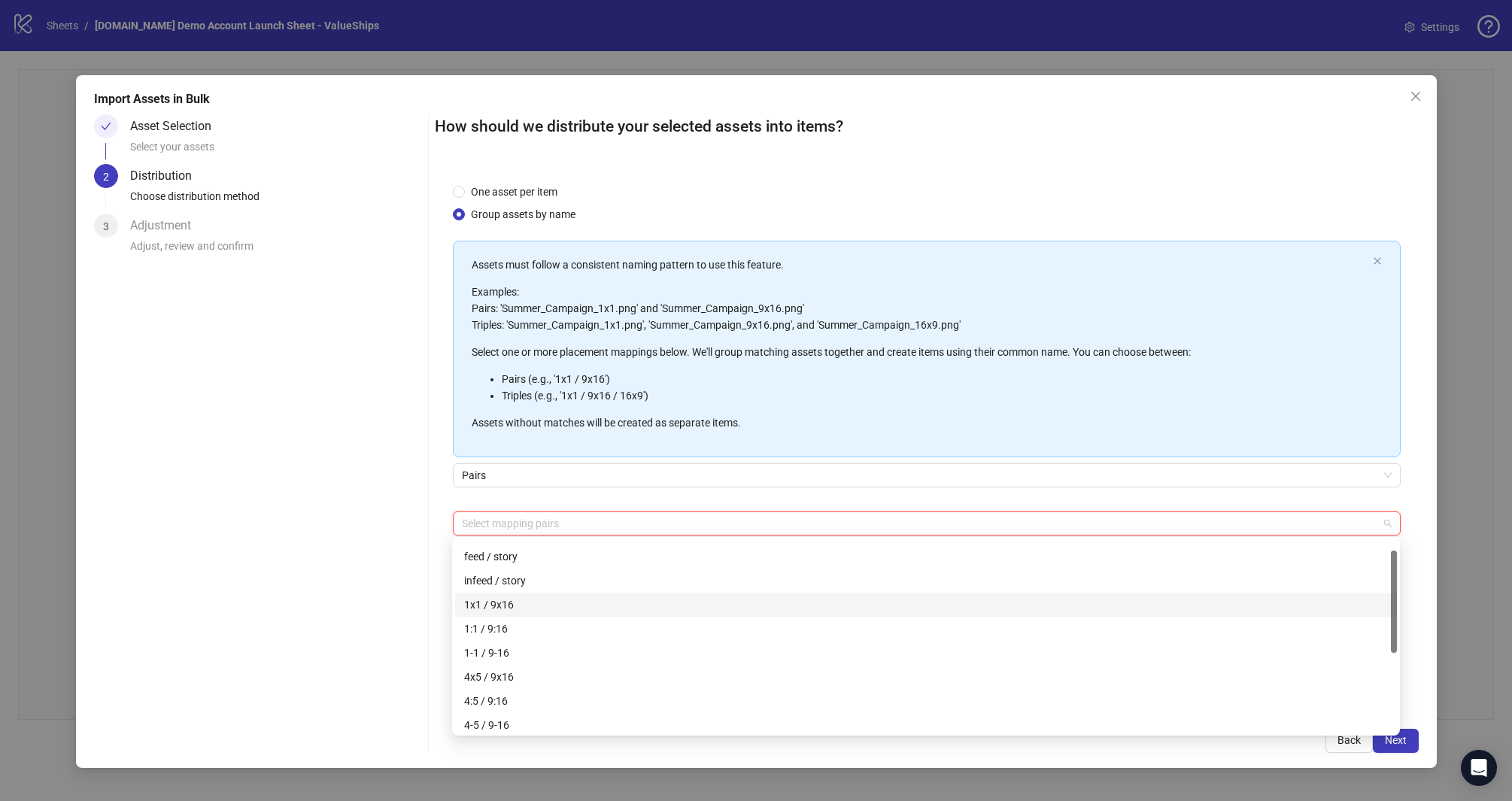
click at [524, 596] on div "1x1 / 9x16" at bounding box center [925, 605] width 924 height 17
click at [336, 637] on div "Asset Selection Select your assets 2 Distribution Choose distribution method 3 …" at bounding box center [258, 434] width 328 height 639
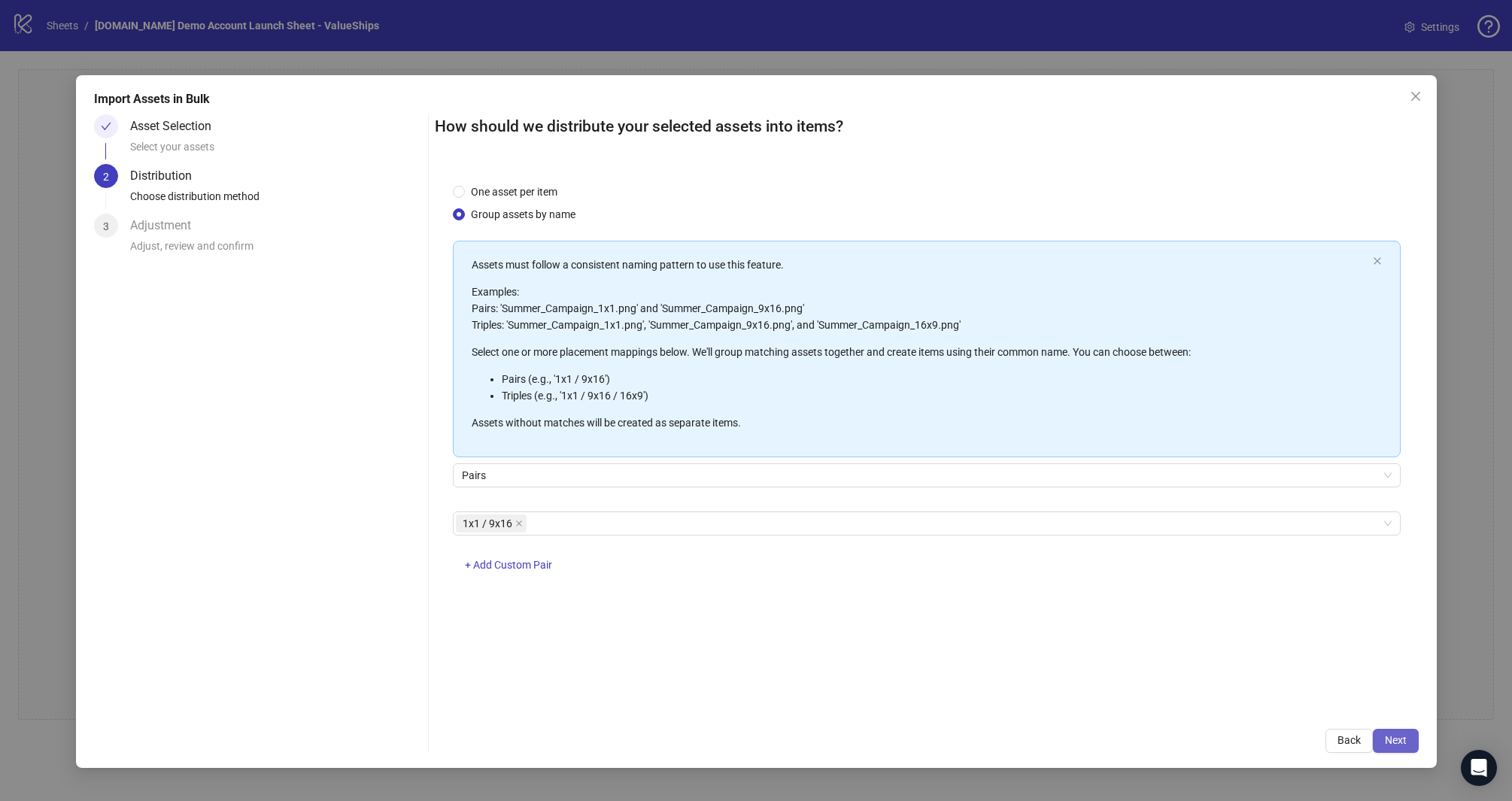
click at [1403, 743] on span "Next" at bounding box center [1395, 740] width 22 height 12
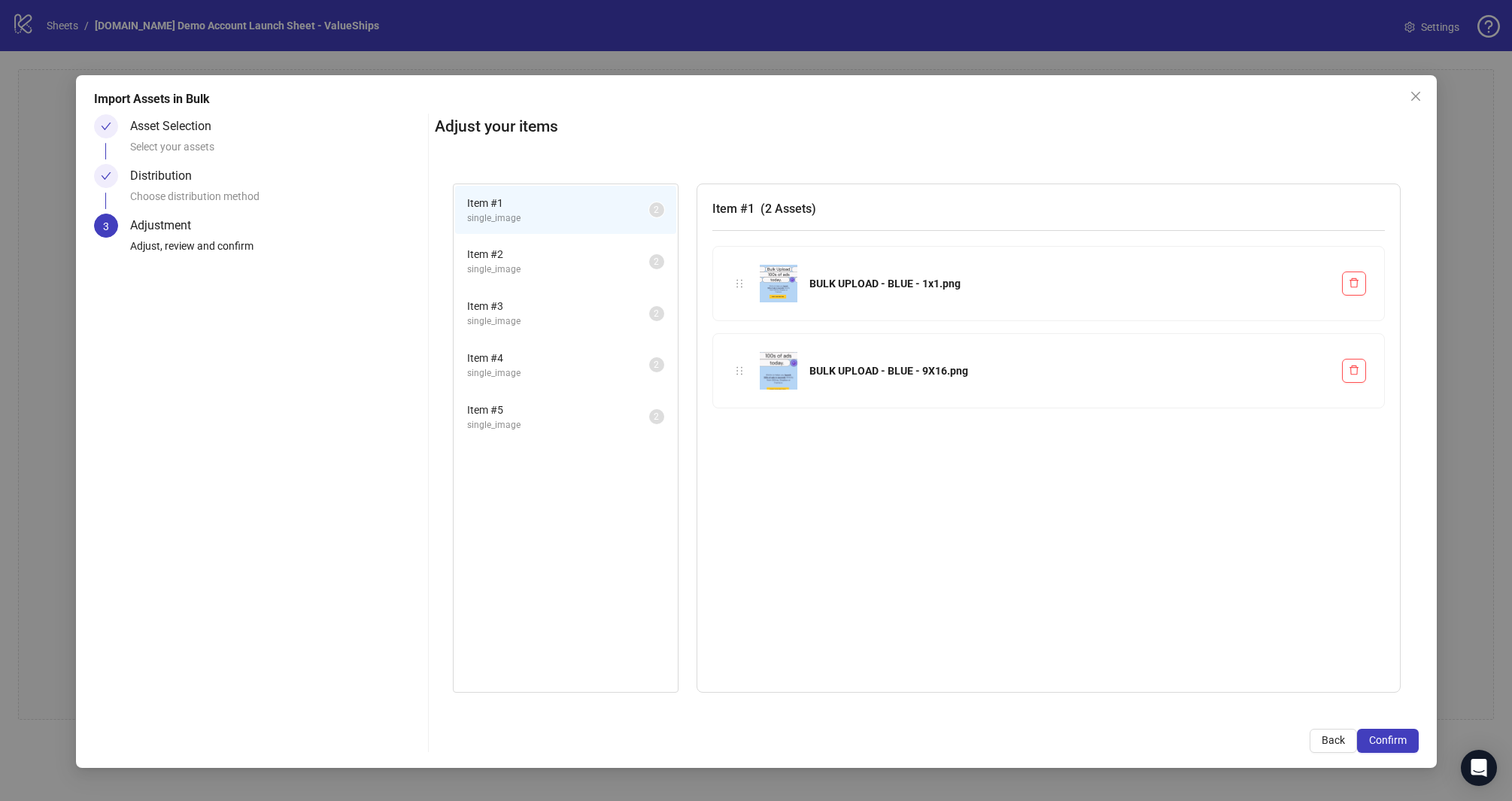
click at [558, 248] on span "Item # 2" at bounding box center [558, 255] width 182 height 17
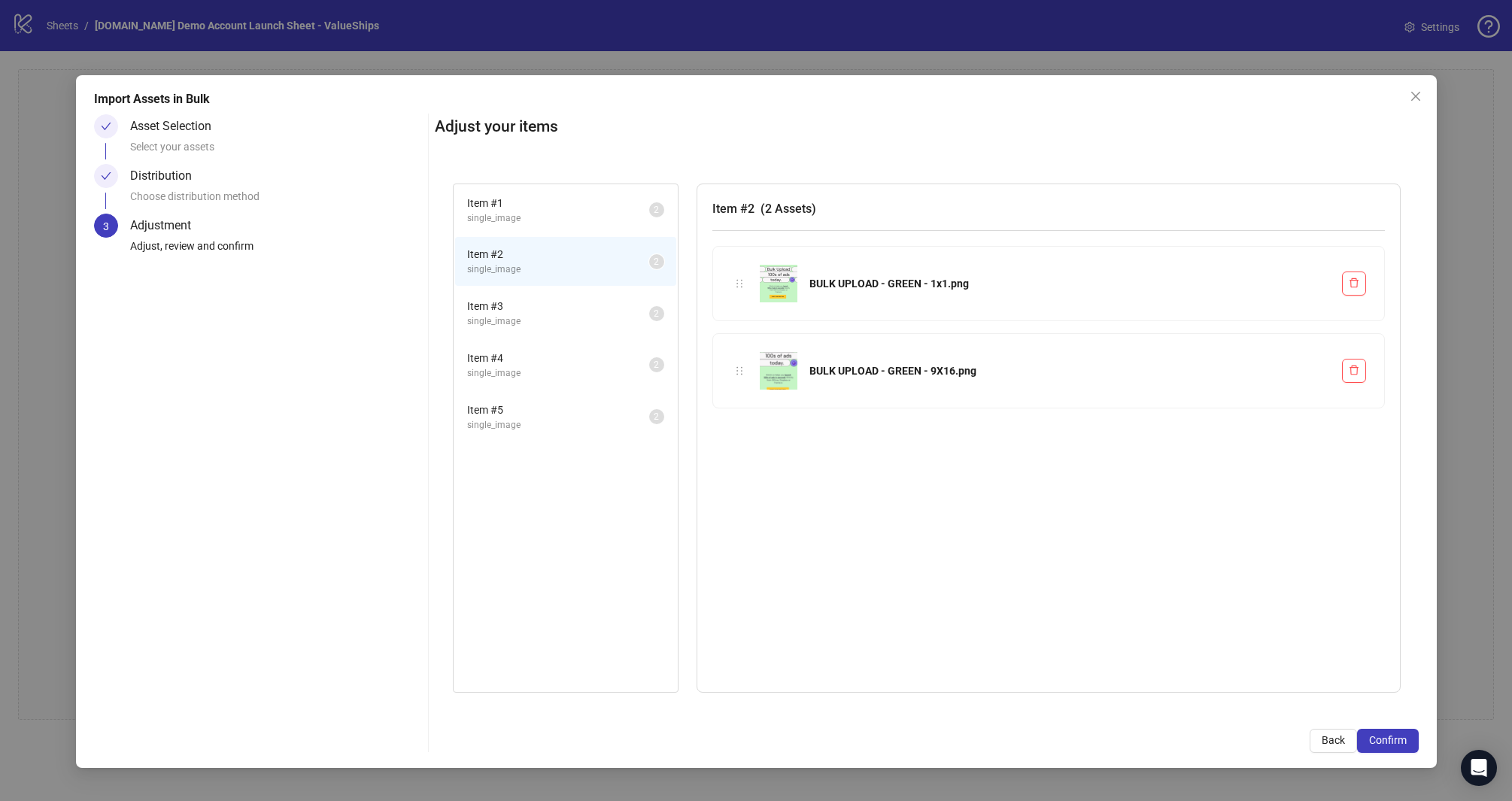
click at [551, 323] on span "single_image" at bounding box center [558, 322] width 182 height 15
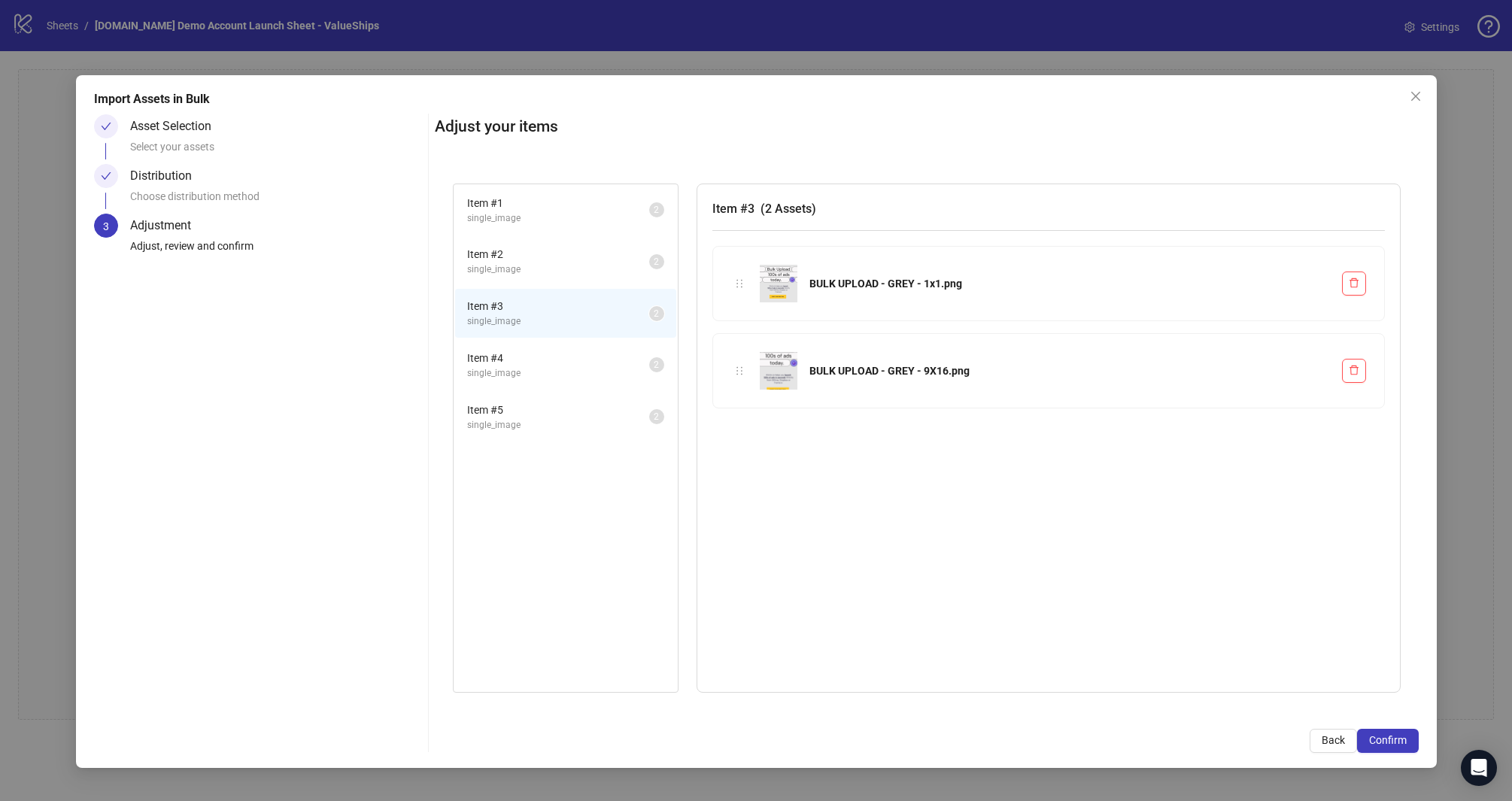
click at [548, 379] on span "single_image" at bounding box center [558, 373] width 182 height 15
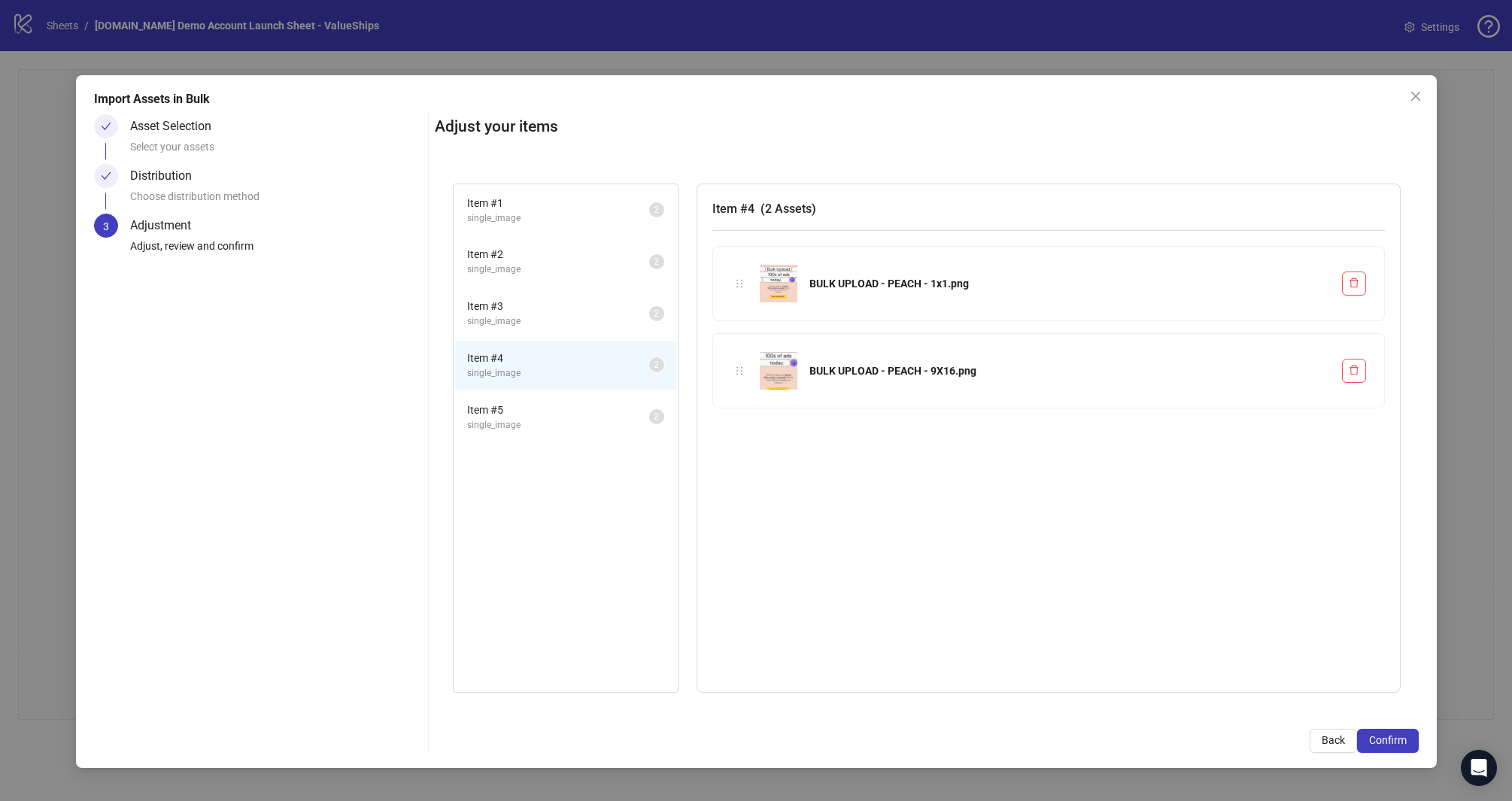
click at [557, 432] on li "Item # 5 single_image 2" at bounding box center [565, 417] width 221 height 49
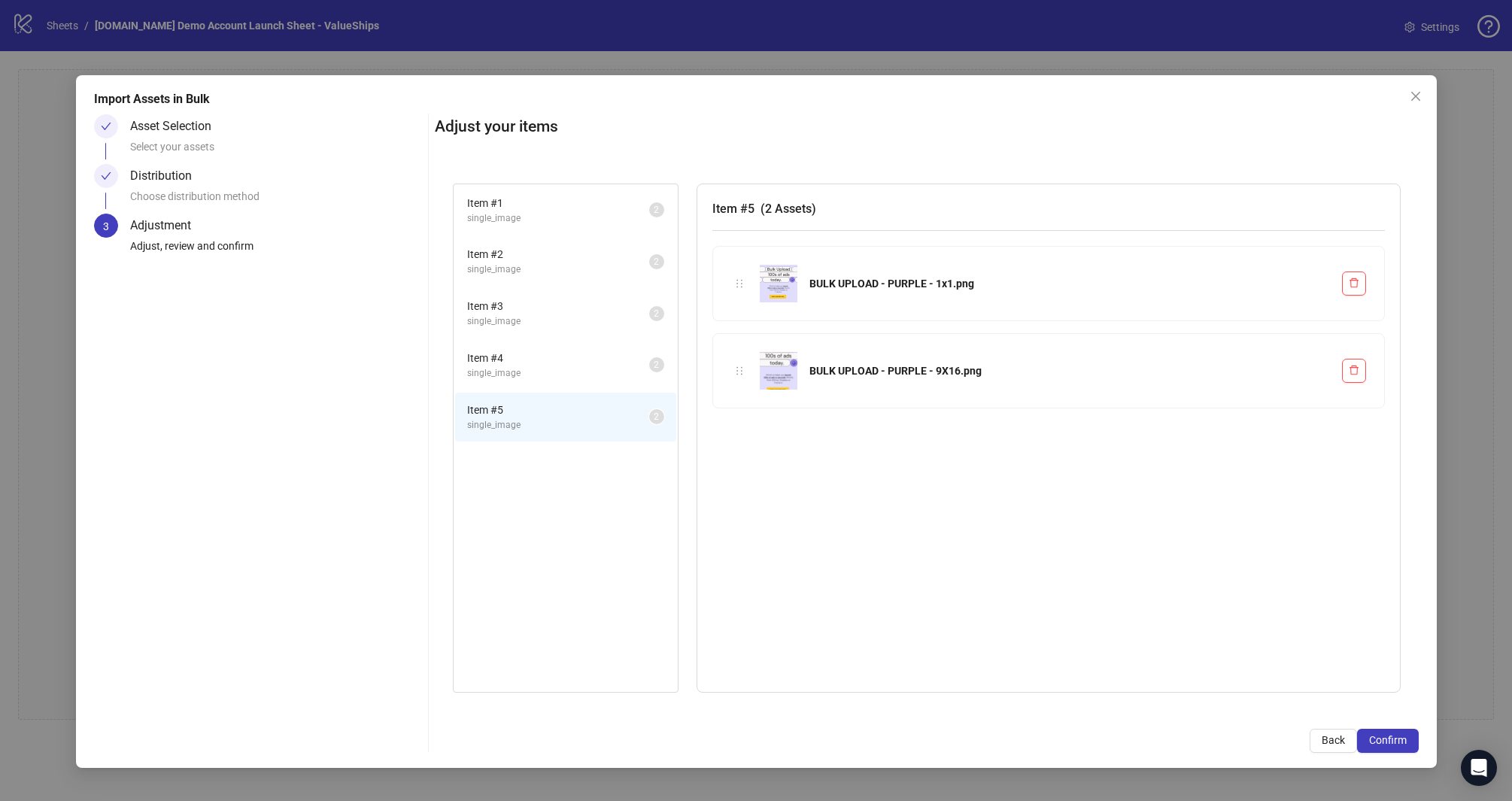
click at [534, 222] on span "single_image" at bounding box center [558, 219] width 182 height 15
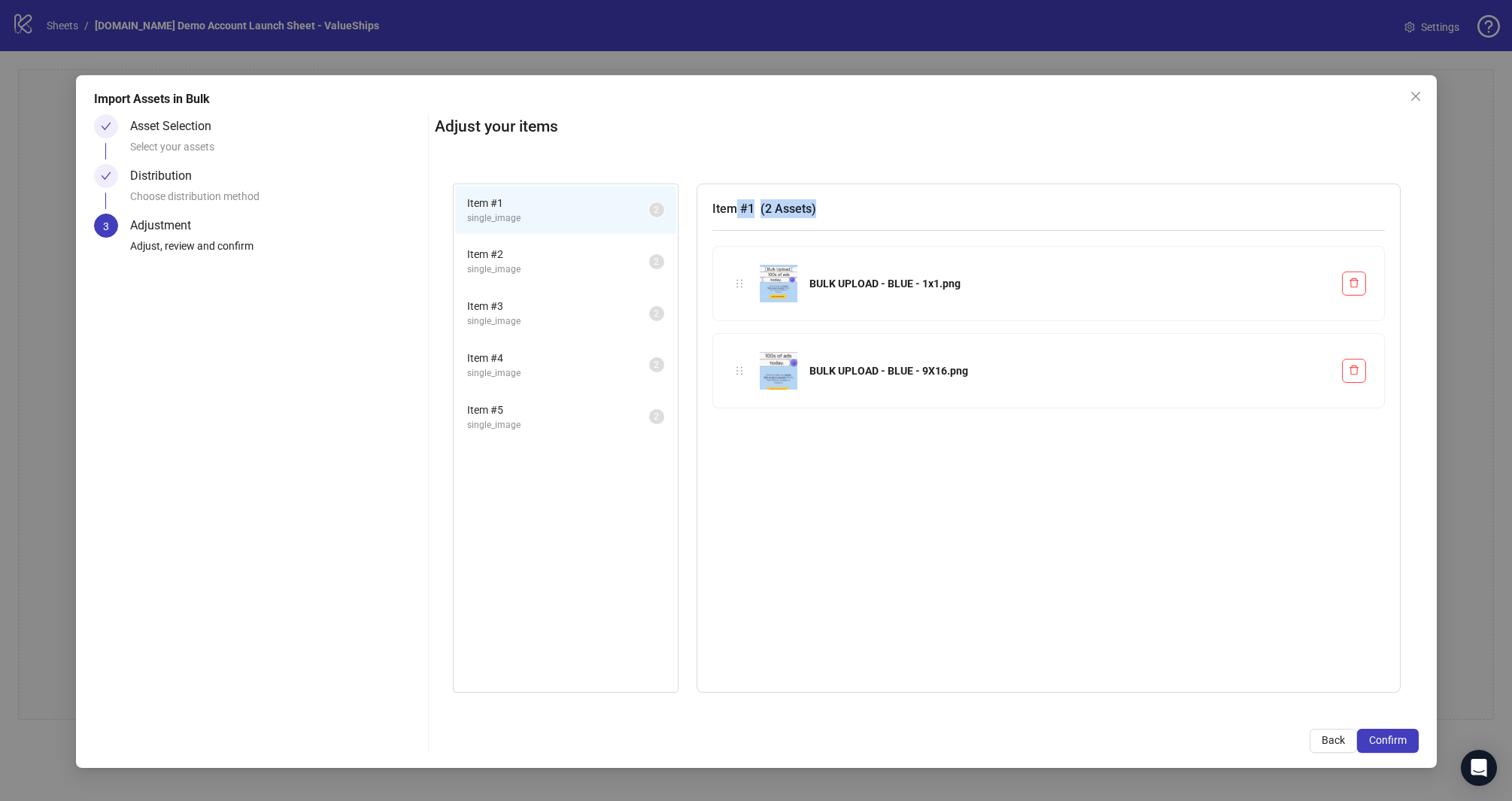
drag, startPoint x: 815, startPoint y: 212, endPoint x: 830, endPoint y: 215, distance: 15.3
click at [830, 213] on h3 "Item # 1 ( 2 Assets )" at bounding box center [1048, 209] width 672 height 18
drag, startPoint x: 949, startPoint y: 278, endPoint x: 924, endPoint y: 332, distance: 59.5
click at [918, 279] on div "BULK UPLOAD - BLUE - 1x1.png" at bounding box center [1069, 284] width 521 height 17
drag, startPoint x: 922, startPoint y: 371, endPoint x: 1161, endPoint y: 506, distance: 274.5
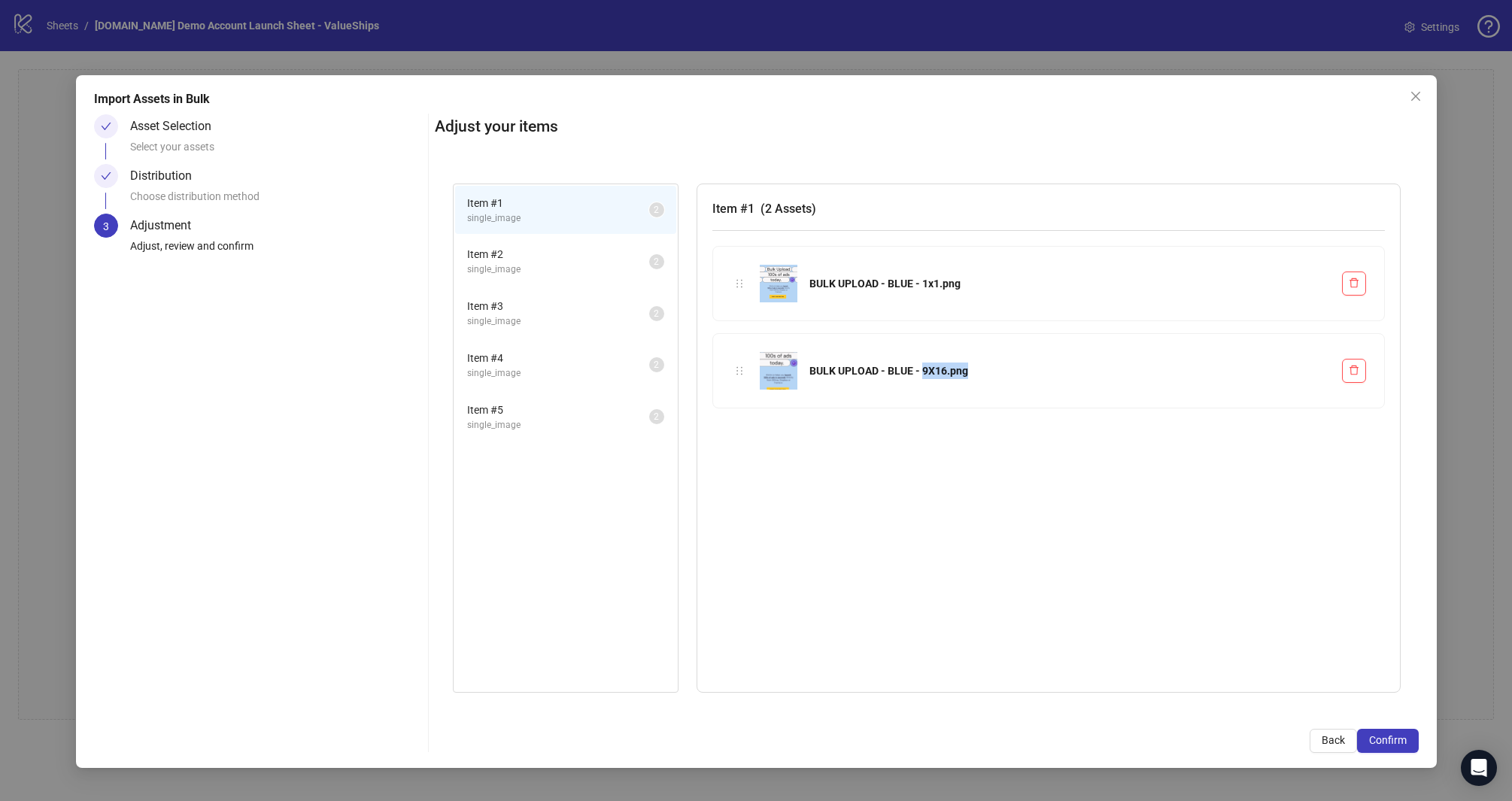
click at [1001, 382] on div "BULK UPLOAD - BLUE - 9X16.png" at bounding box center [1048, 371] width 634 height 38
click at [1388, 734] on span "Confirm" at bounding box center [1387, 740] width 38 height 12
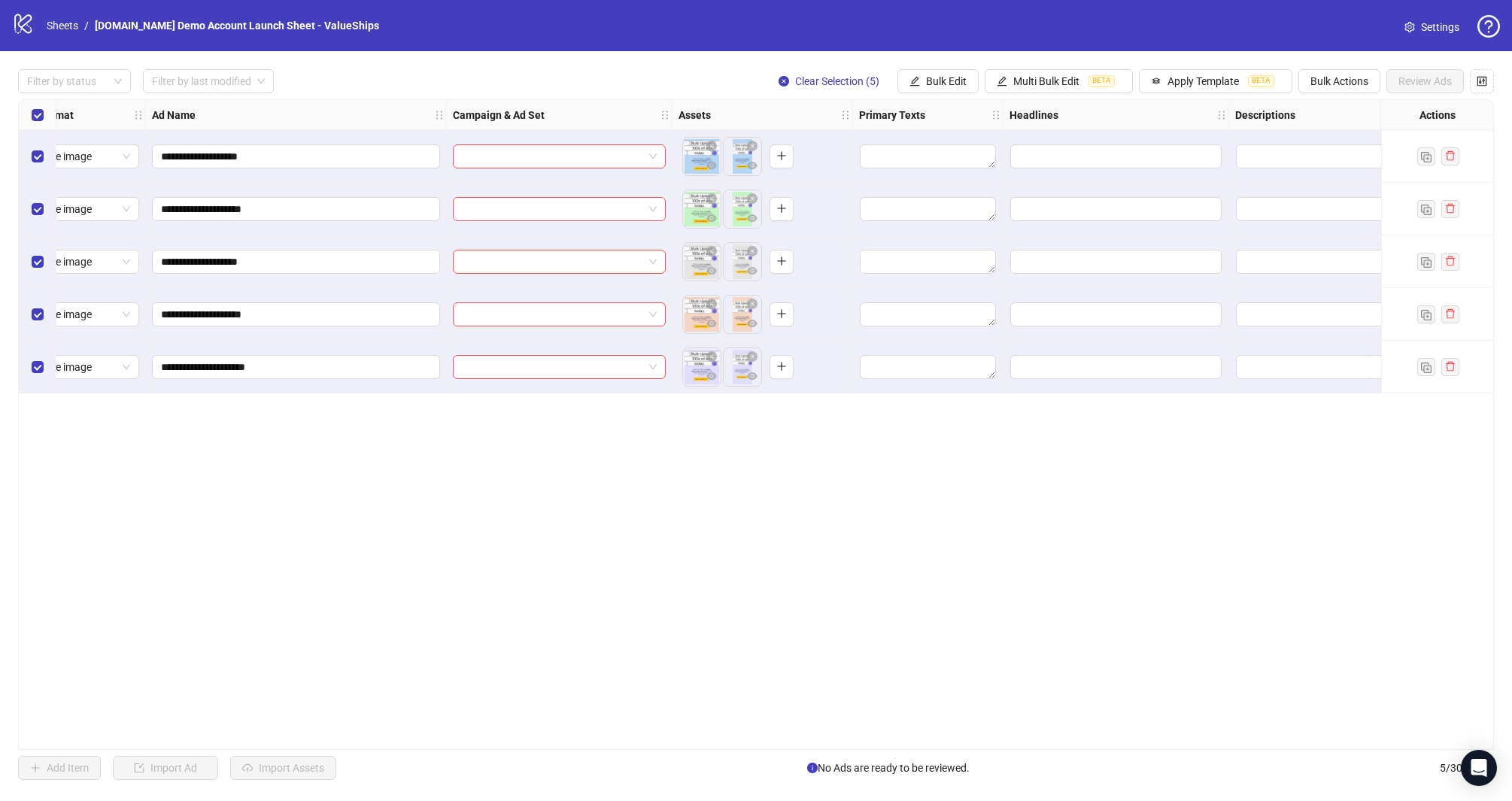
scroll to position [0, 0]
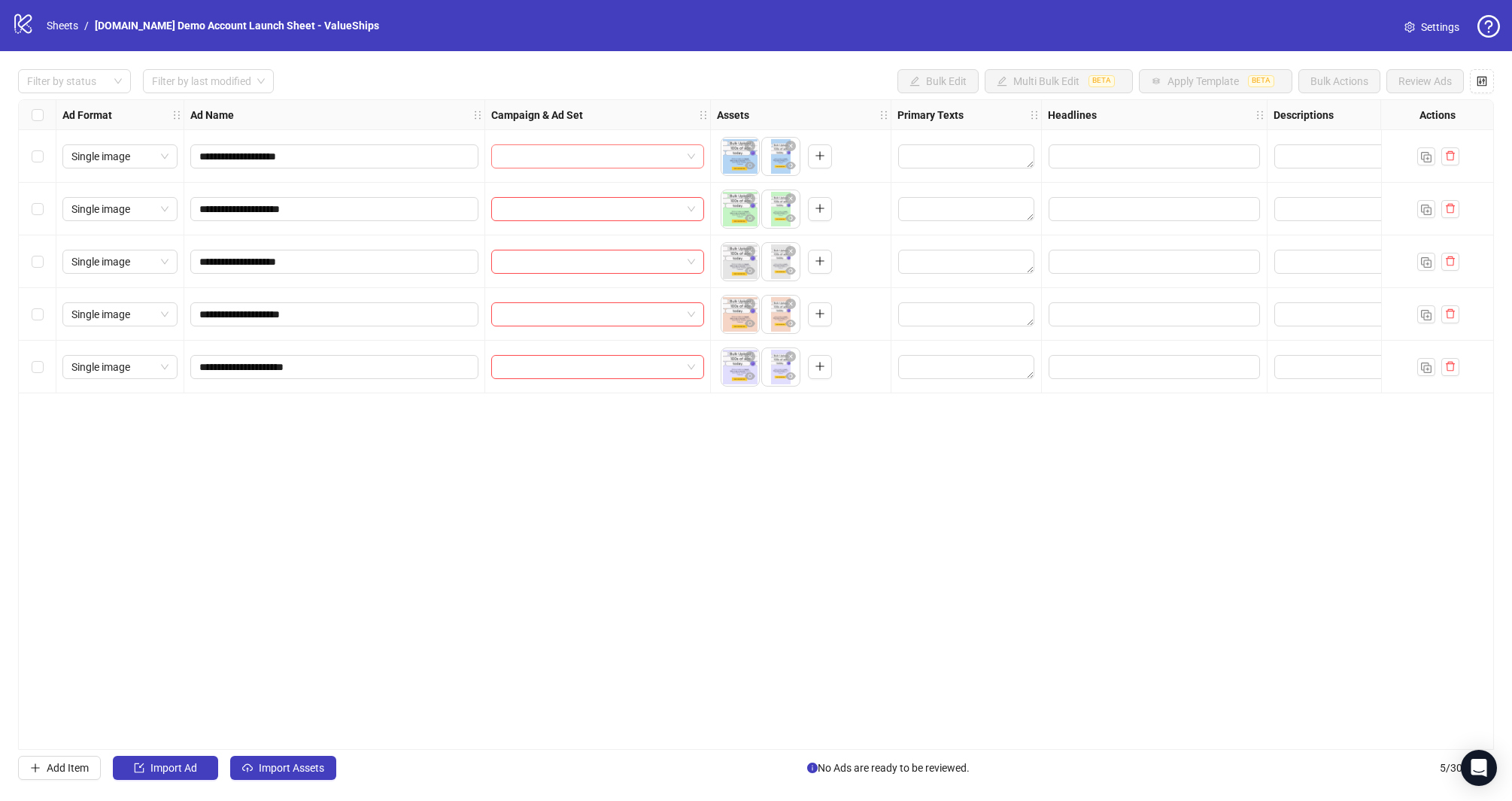
click at [535, 153] on input "search" at bounding box center [591, 156] width 182 height 22
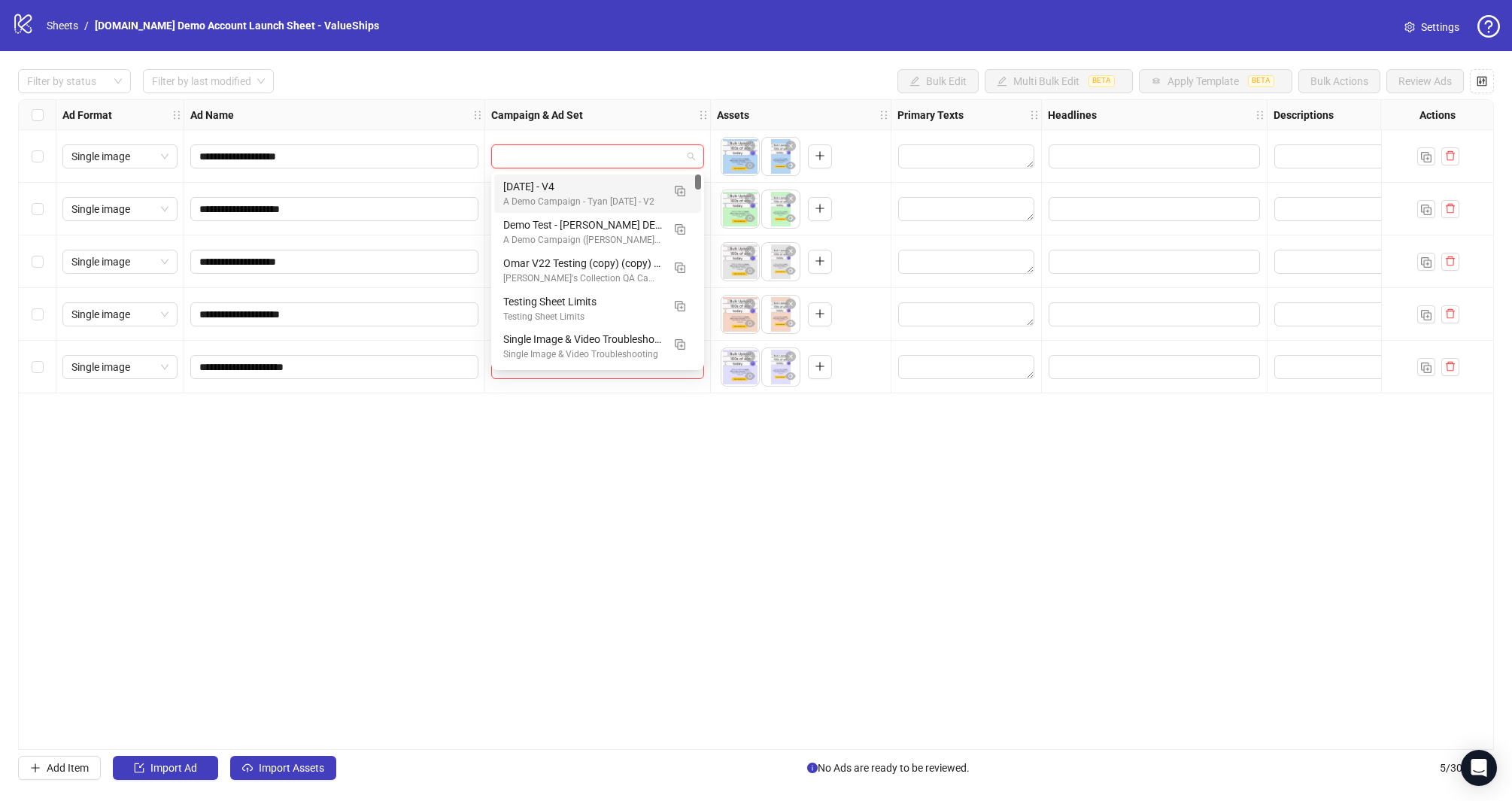
click at [391, 118] on div "Ad Name" at bounding box center [335, 115] width 301 height 30
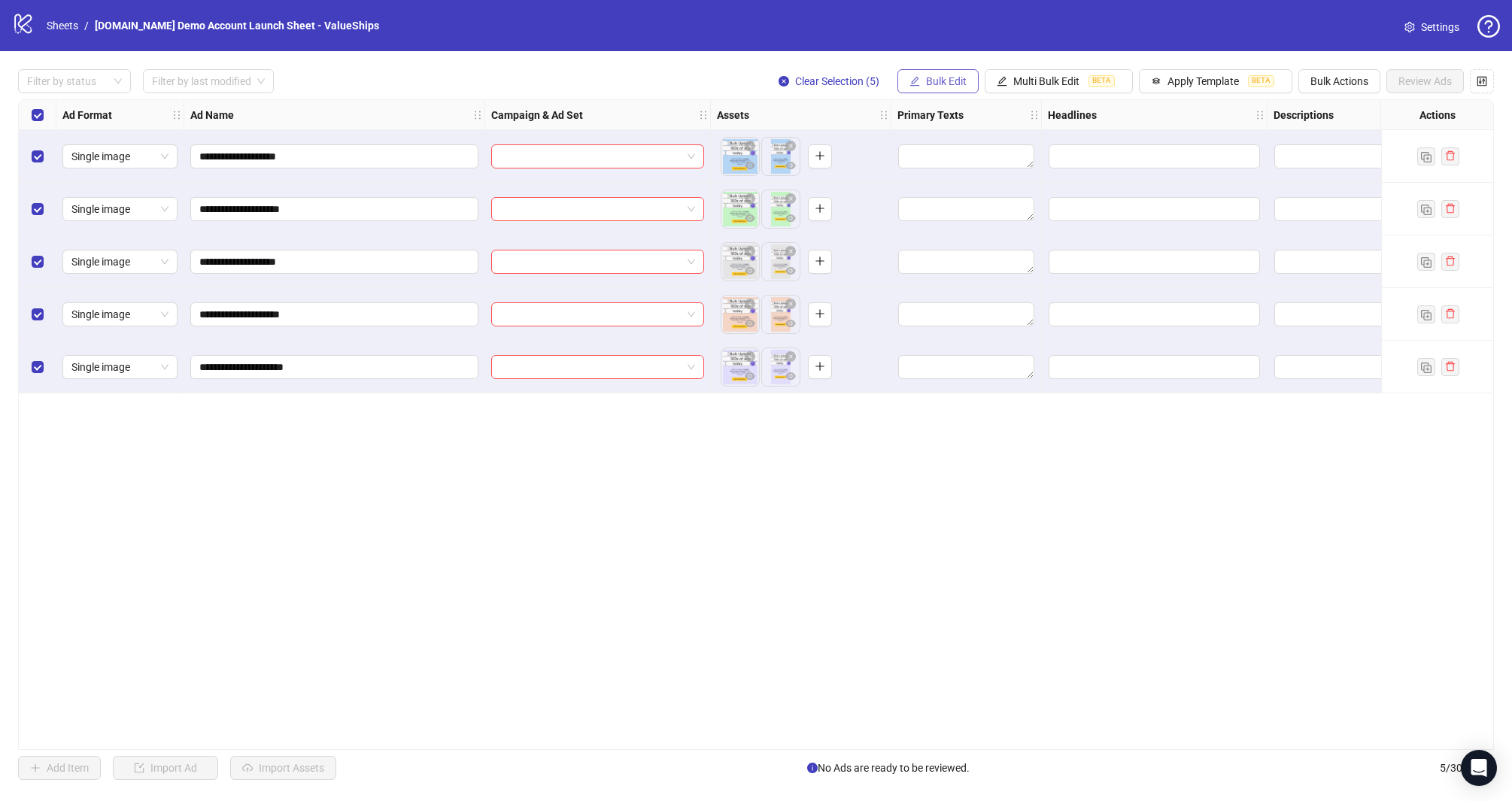
click at [961, 82] on span "Bulk Edit" at bounding box center [946, 82] width 41 height 12
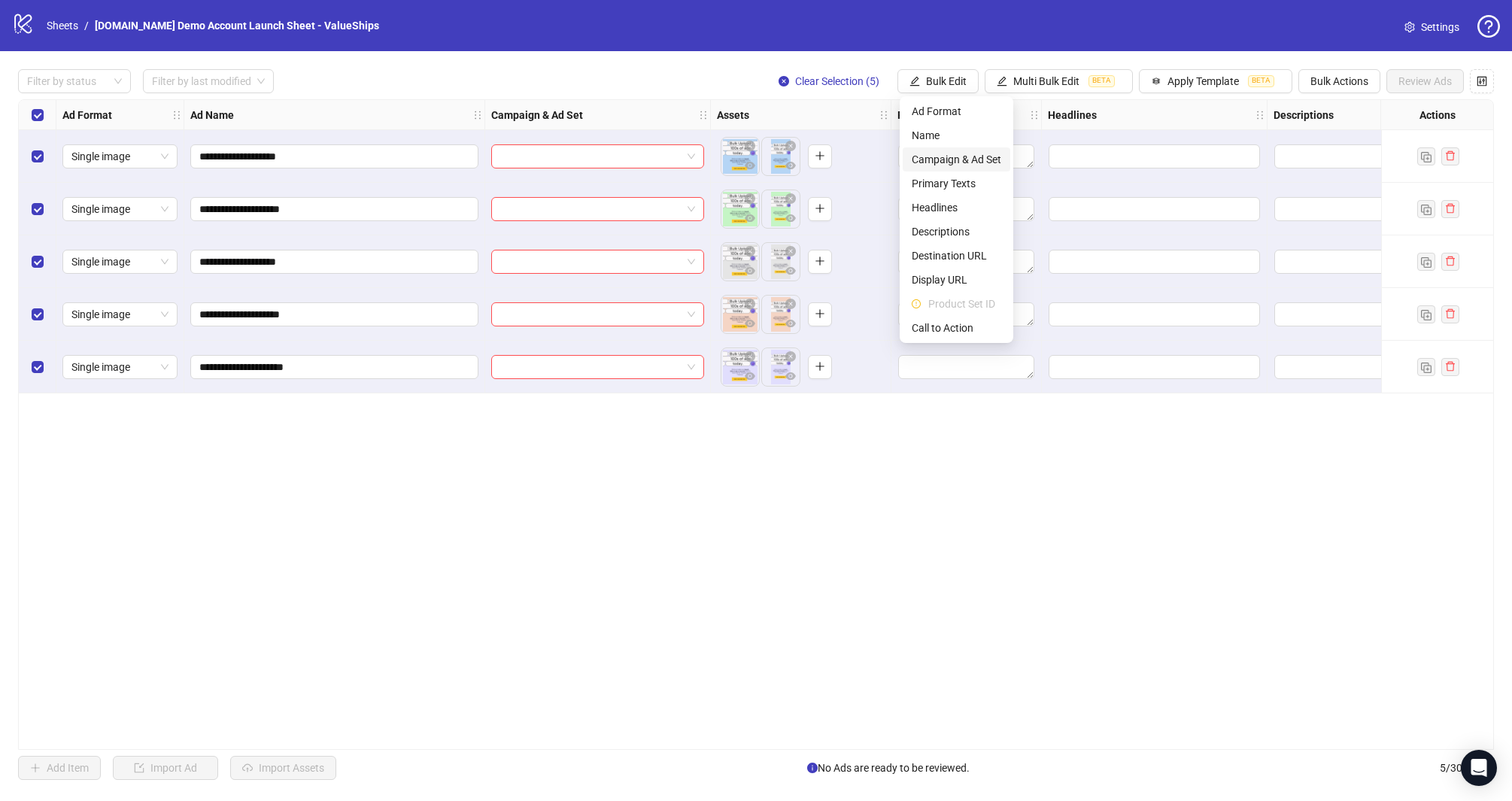
click at [965, 154] on span "Campaign & Ad Set" at bounding box center [956, 160] width 89 height 17
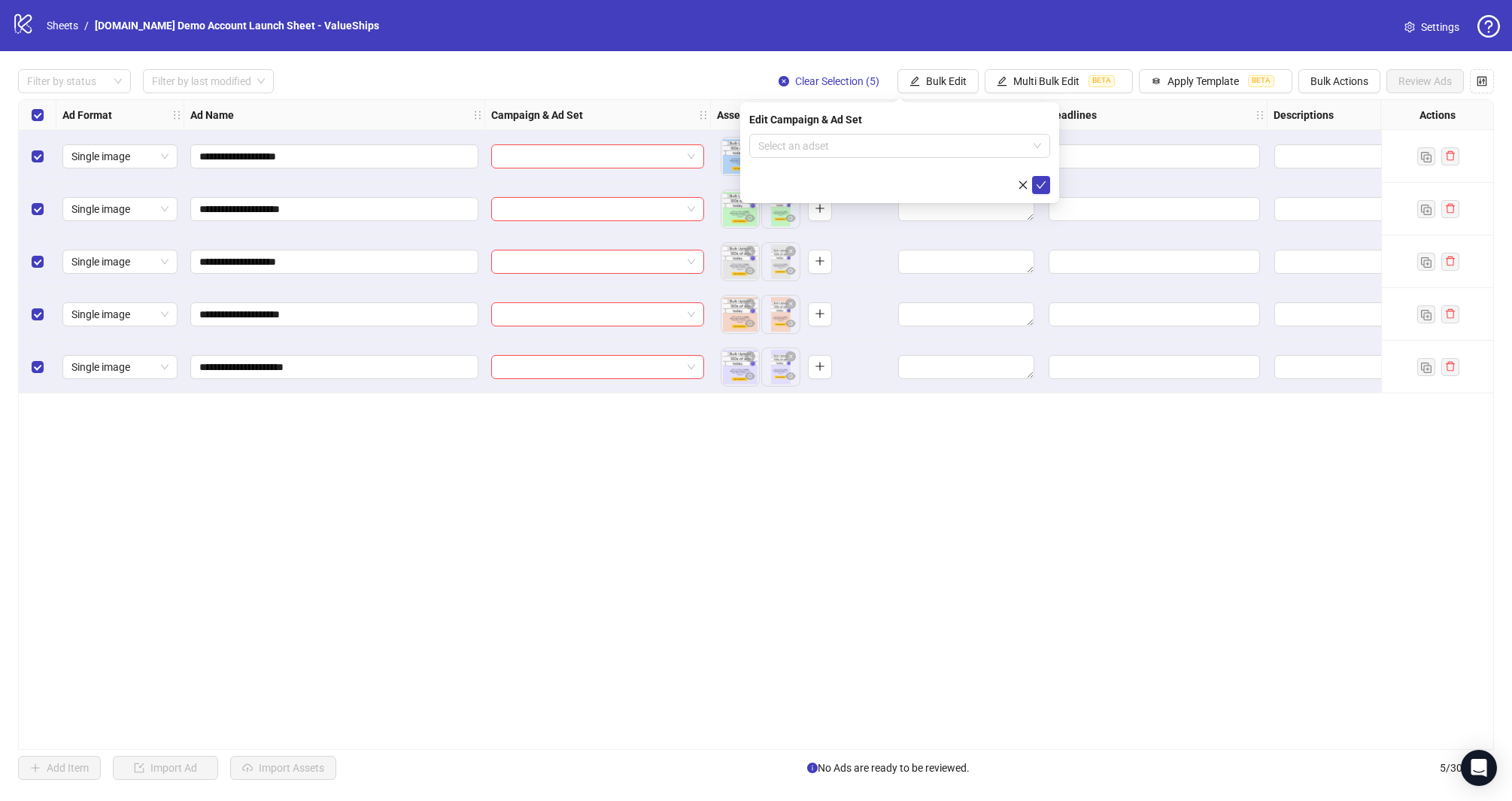
click at [946, 98] on div "**********" at bounding box center [756, 424] width 1512 height 747
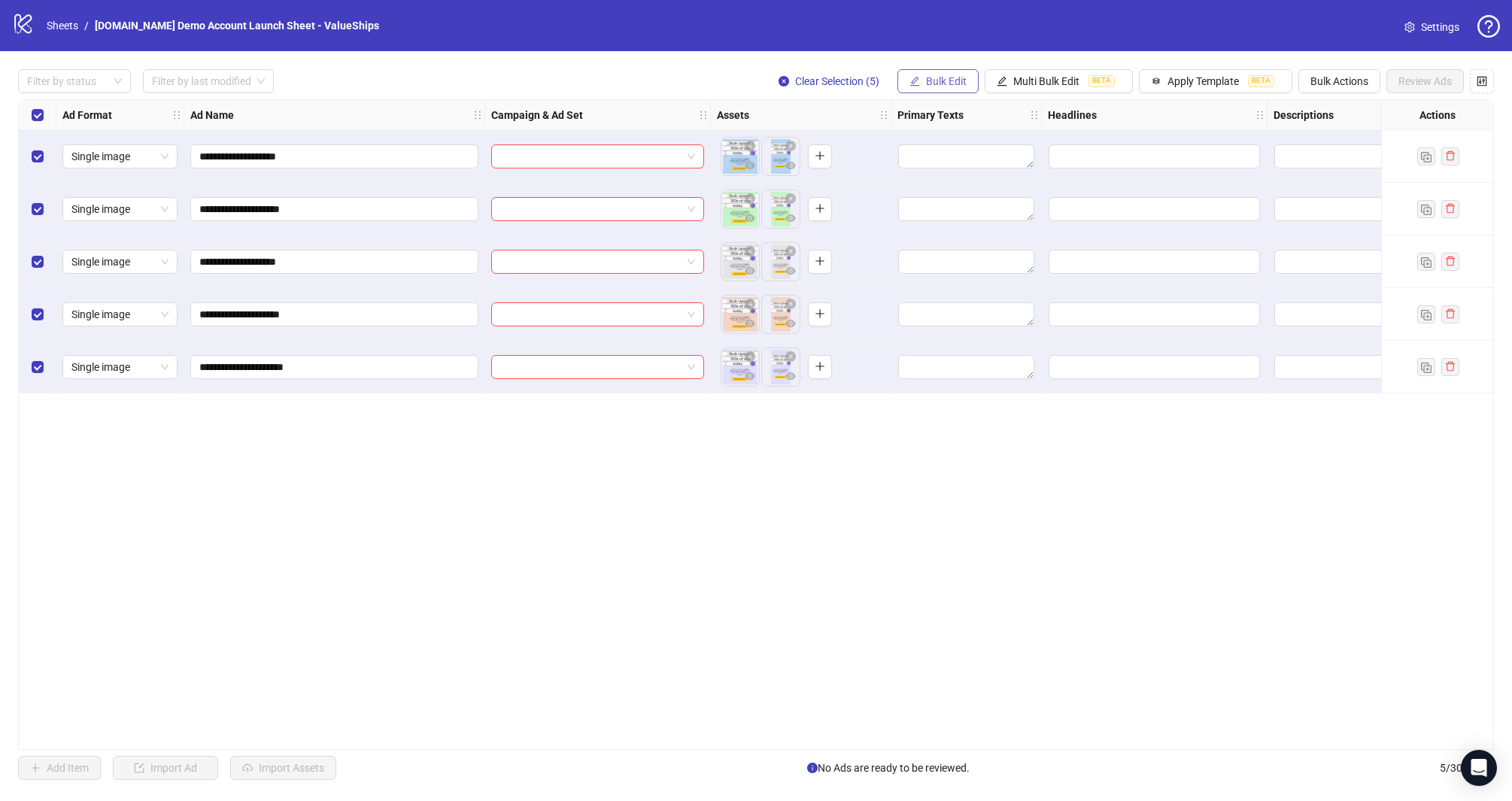
click at [941, 83] on span "Bulk Edit" at bounding box center [946, 82] width 41 height 12
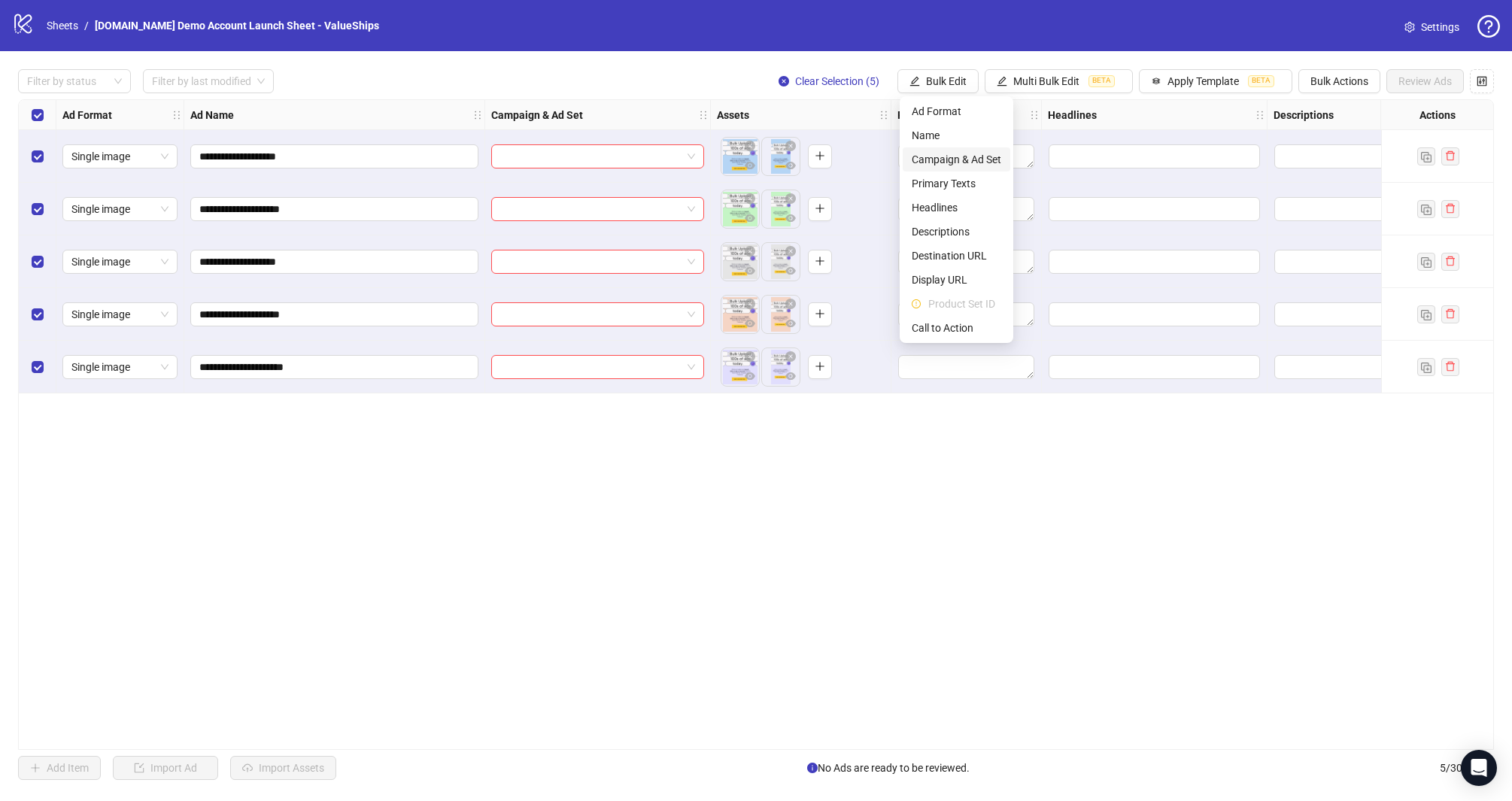
click at [953, 162] on span "Campaign & Ad Set" at bounding box center [956, 160] width 89 height 17
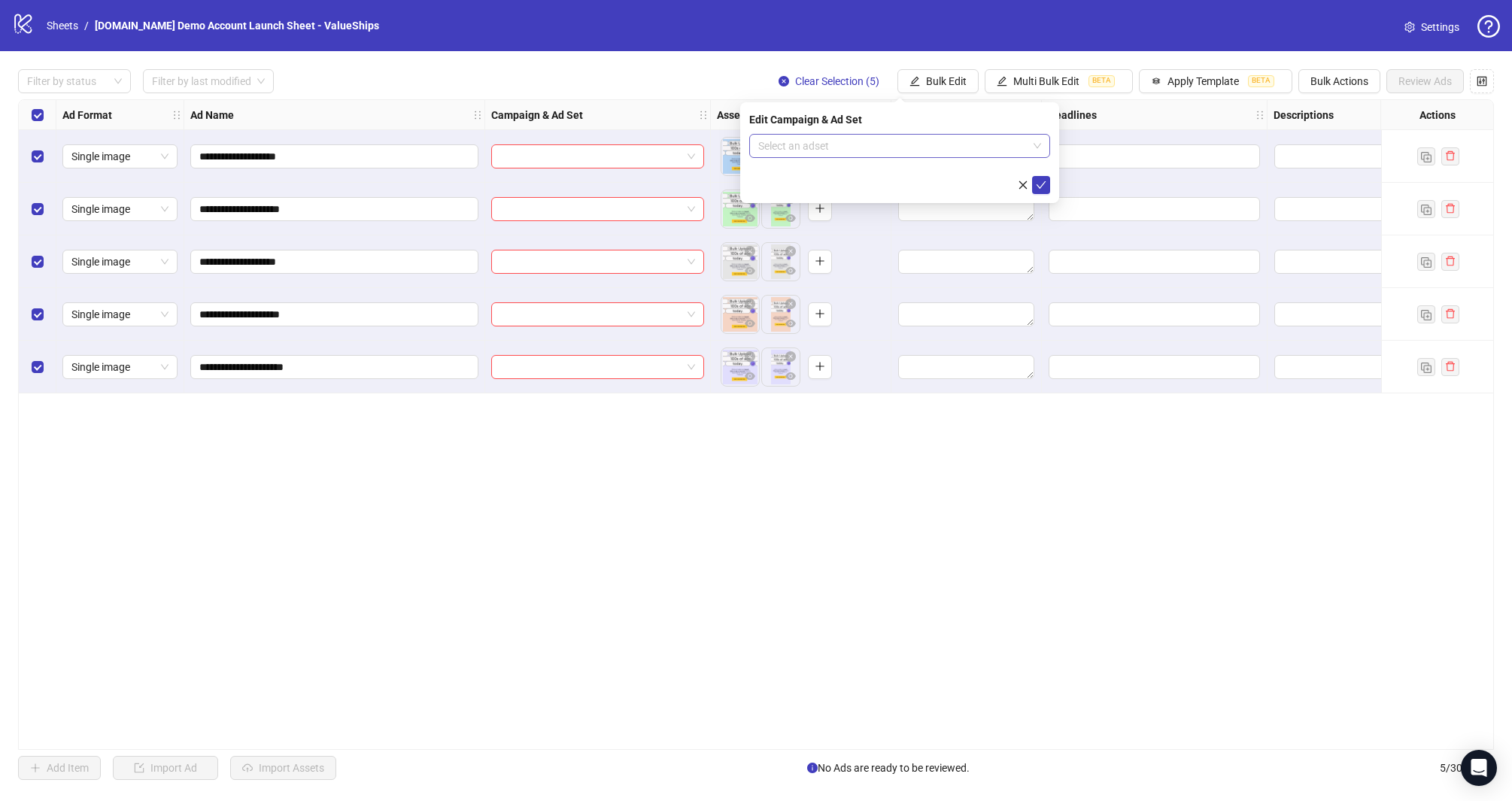
click at [897, 138] on input "search" at bounding box center [893, 145] width 269 height 22
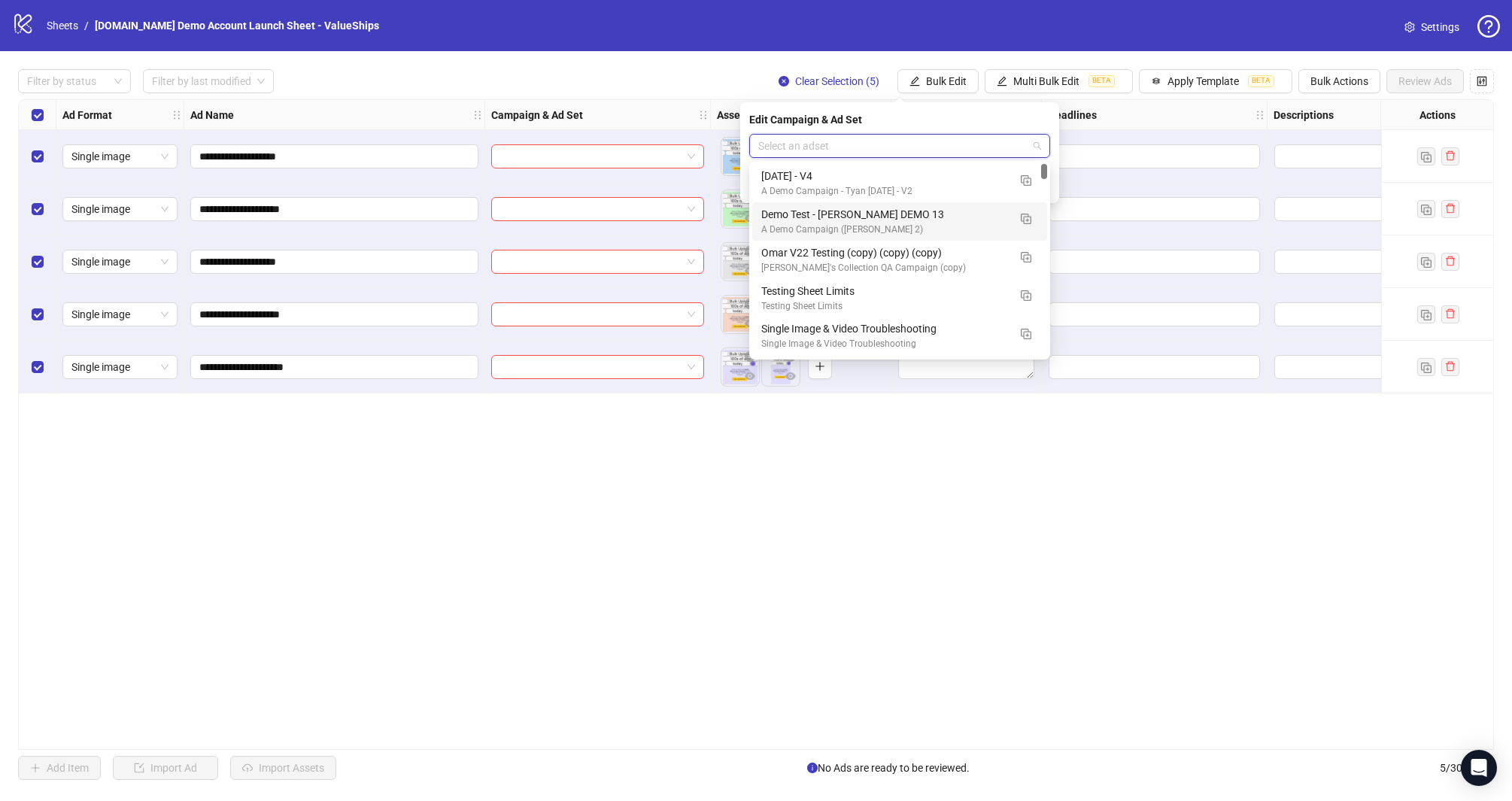
click at [929, 215] on div "Demo Test - James DEMO 13" at bounding box center [884, 215] width 247 height 17
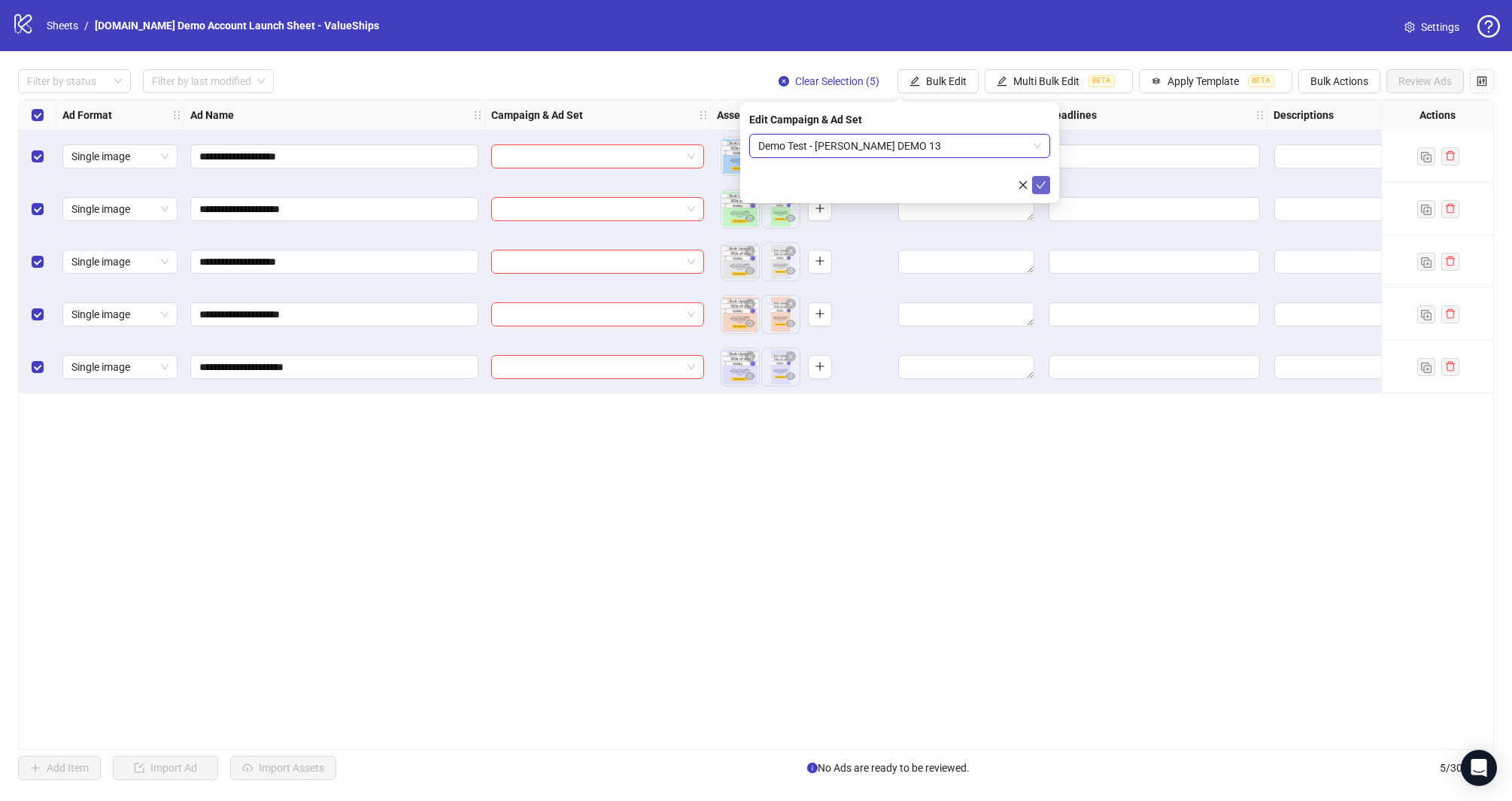
click at [1040, 186] on icon "check" at bounding box center [1041, 185] width 10 height 8
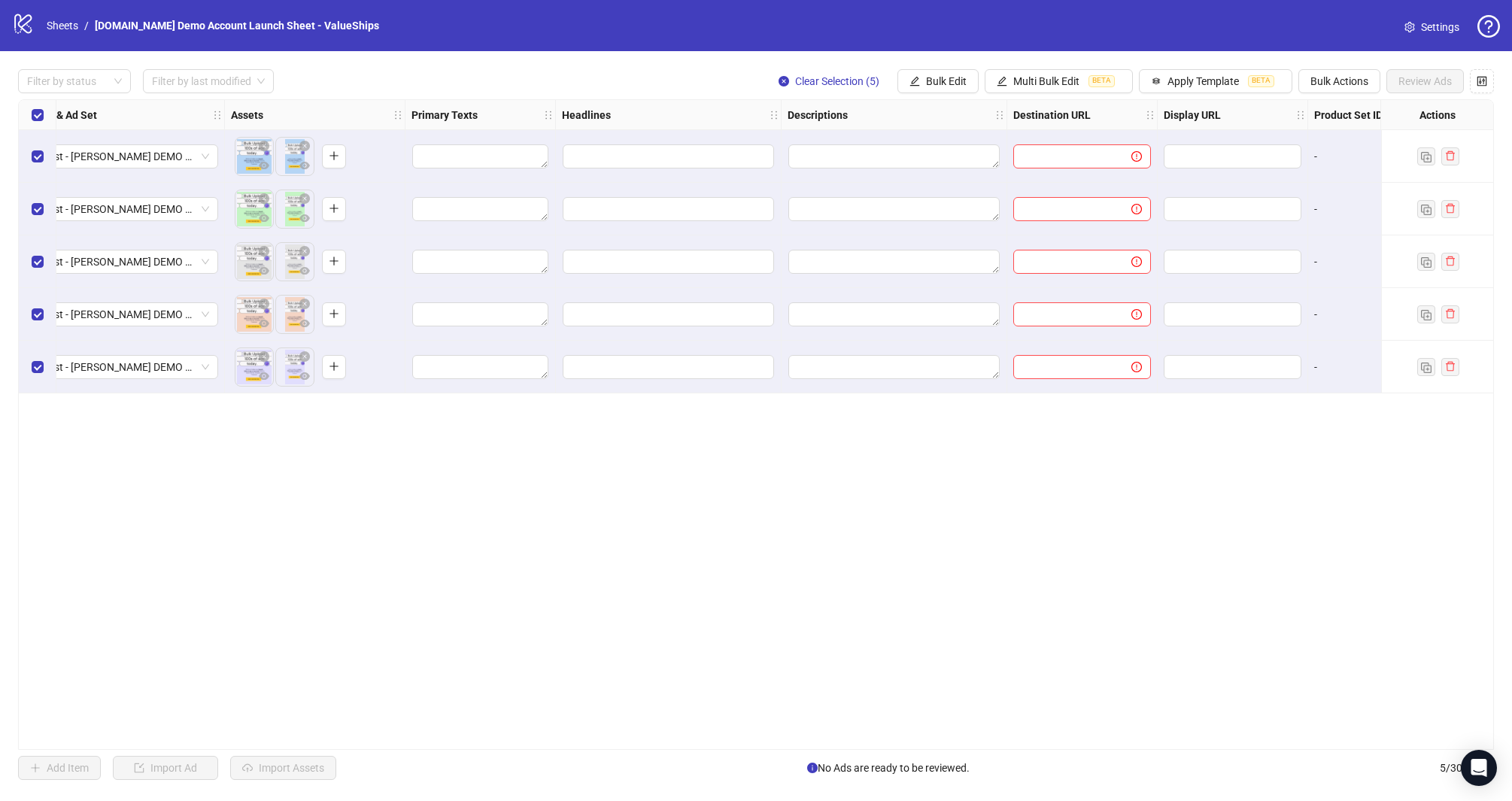
scroll to position [0, 569]
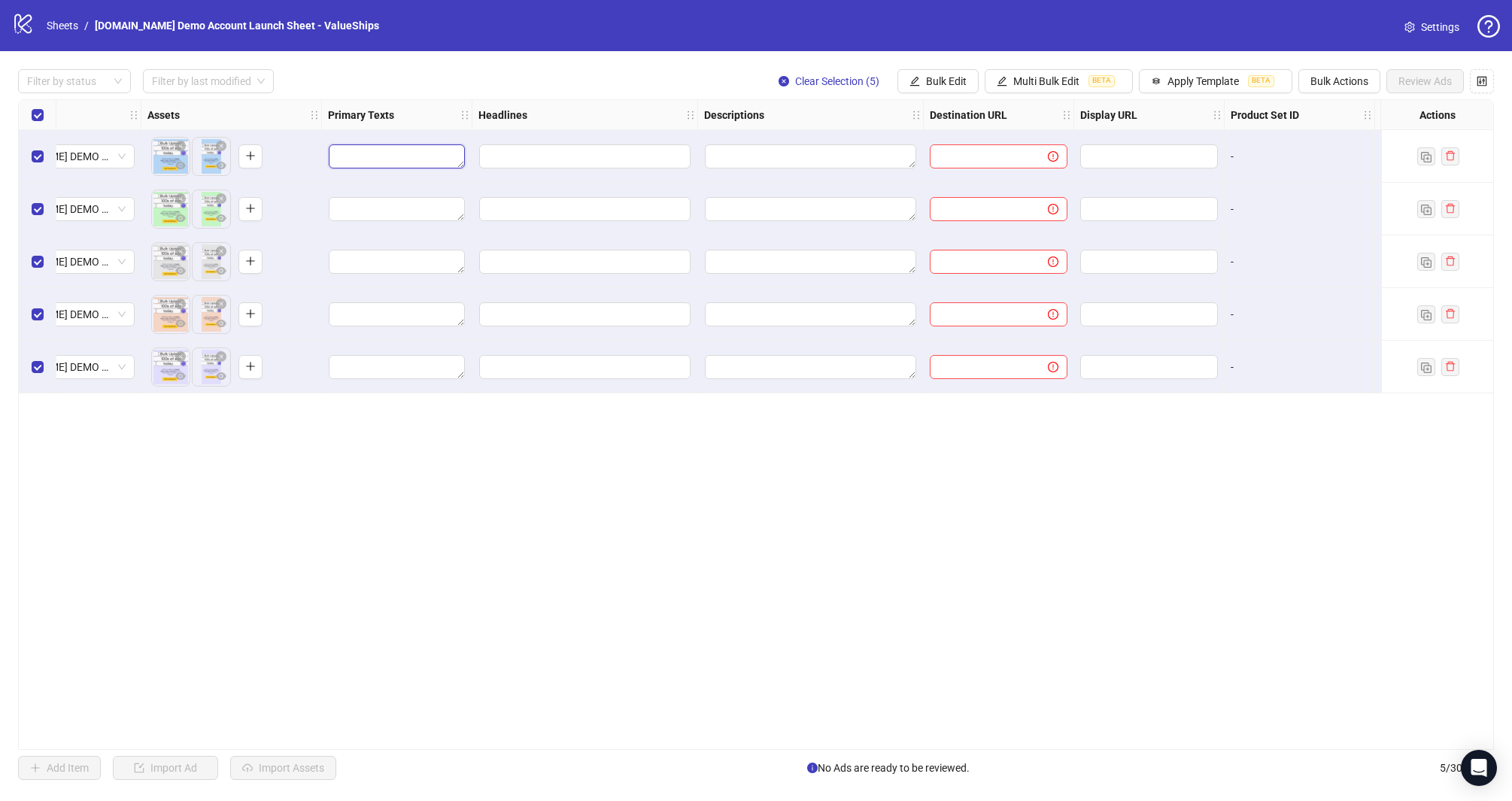
click at [349, 161] on textarea "Edit values" at bounding box center [396, 156] width 136 height 24
click at [395, 219] on textarea "Multi-text input container - paste or copy values" at bounding box center [396, 238] width 206 height 41
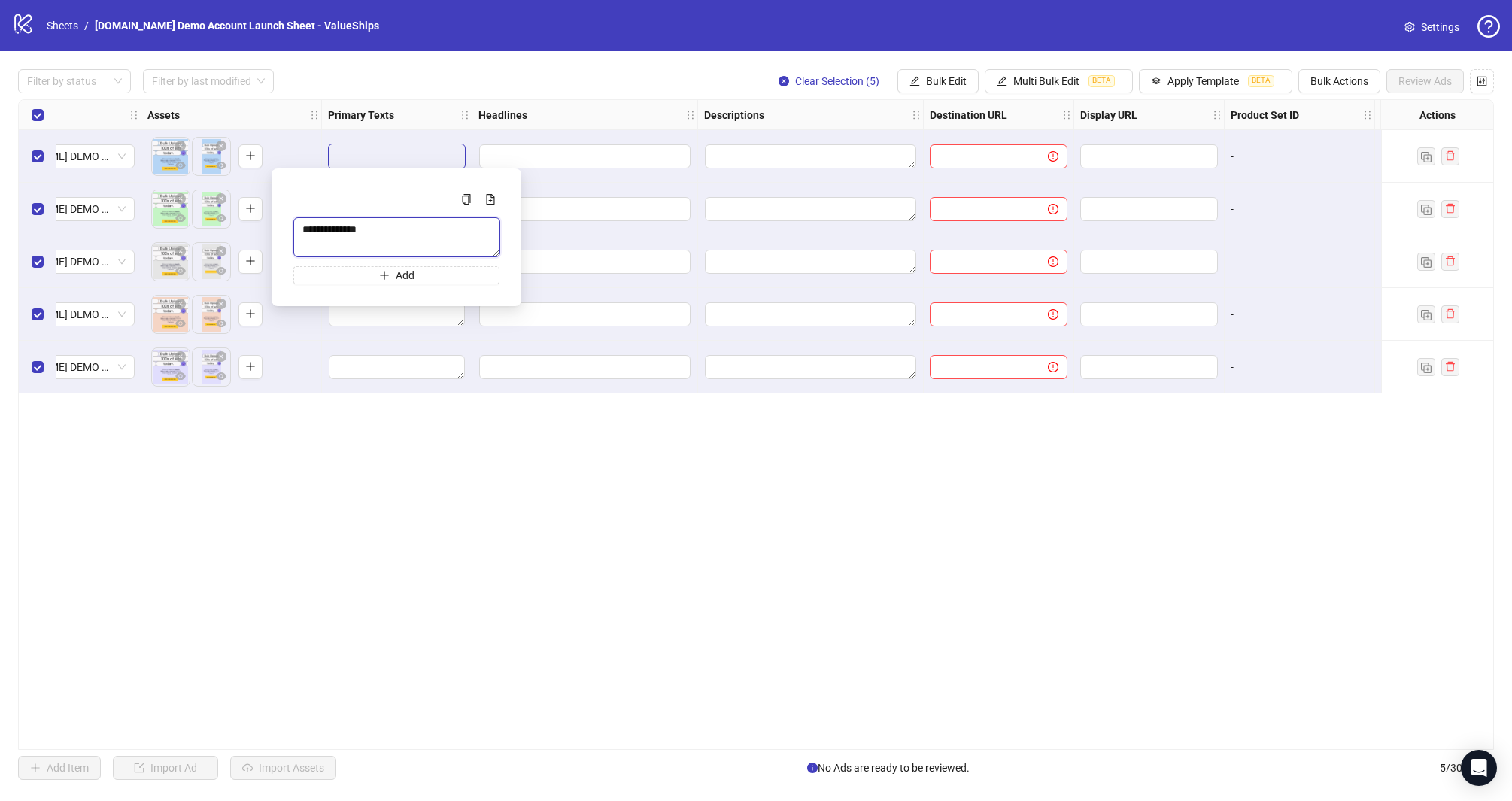
type textarea "**********"
click at [535, 452] on div "**********" at bounding box center [755, 425] width 1476 height 651
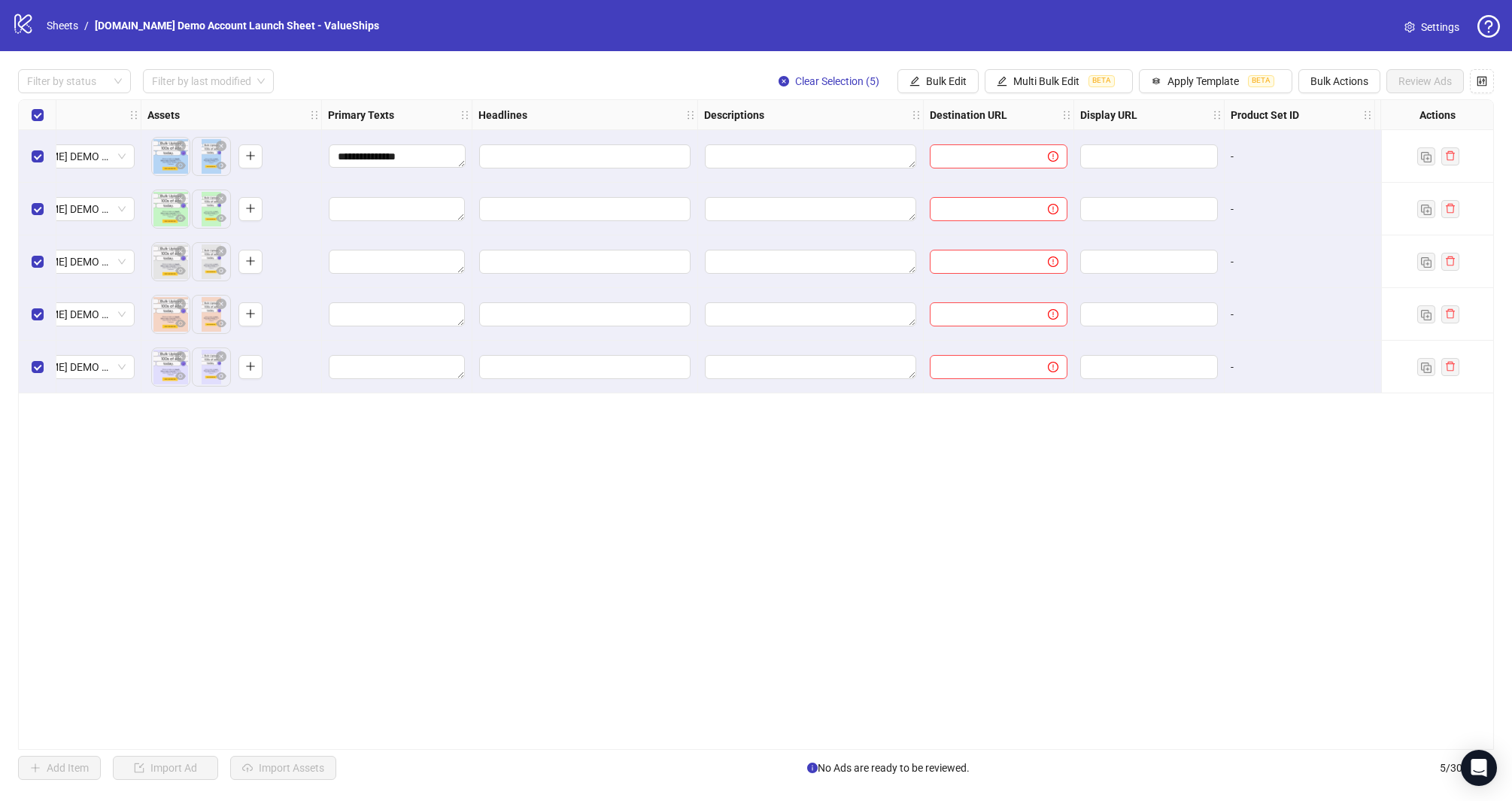
scroll to position [0, 0]
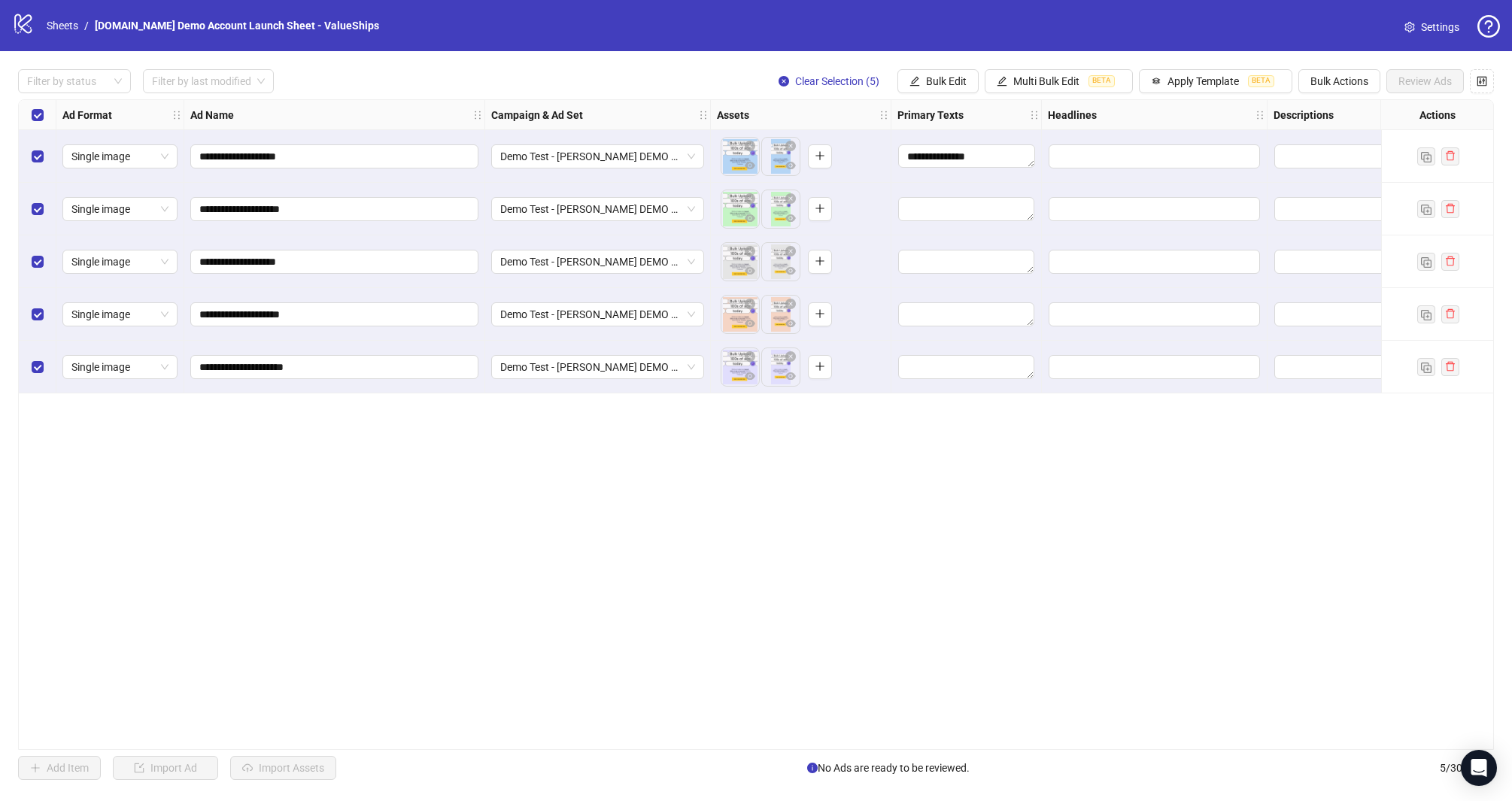
click at [828, 743] on div "**********" at bounding box center [755, 425] width 1476 height 651
click at [945, 81] on span "Bulk Edit" at bounding box center [946, 82] width 41 height 12
click at [958, 203] on span "Headlines" at bounding box center [956, 208] width 89 height 17
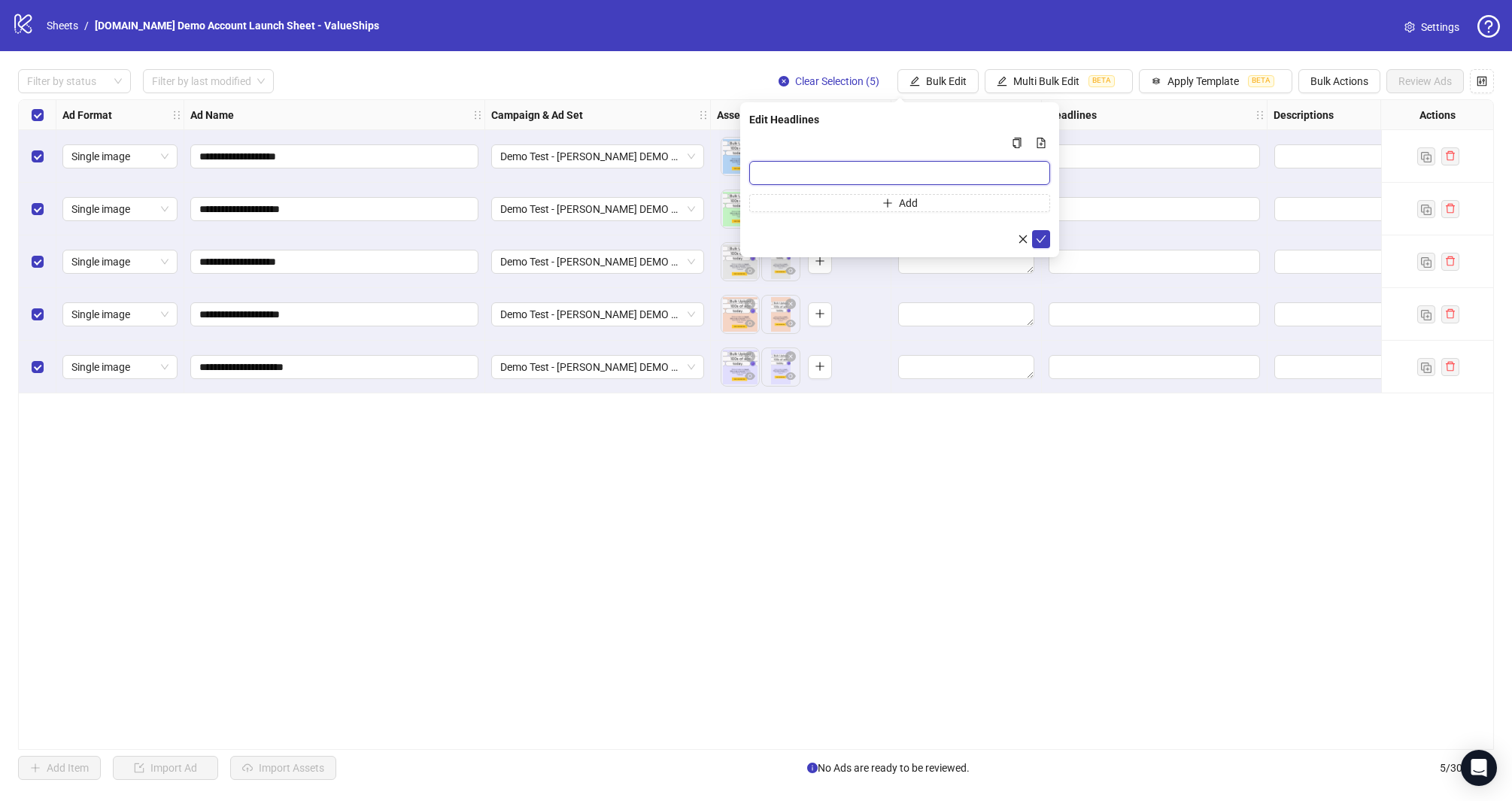
click at [908, 162] on input "Multi-input container - paste or copy values" at bounding box center [899, 172] width 301 height 24
type input "**********"
click at [1038, 235] on icon "check" at bounding box center [1041, 239] width 11 height 11
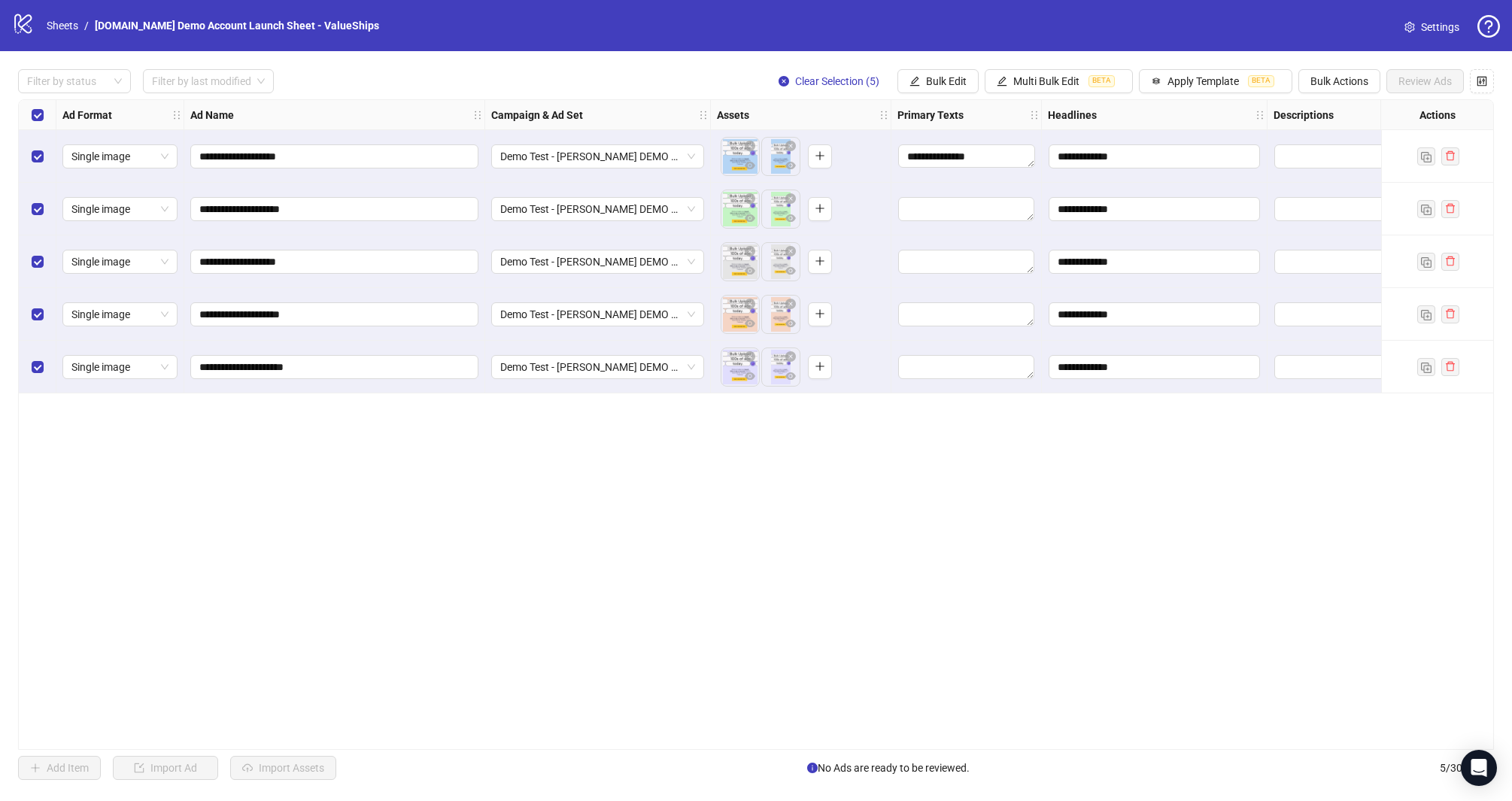
click at [1183, 46] on div "logo/logo-mobile Sheets / Kitchn.io Demo Account Launch Sheet - ValueShips Sett…" at bounding box center [756, 25] width 1512 height 51
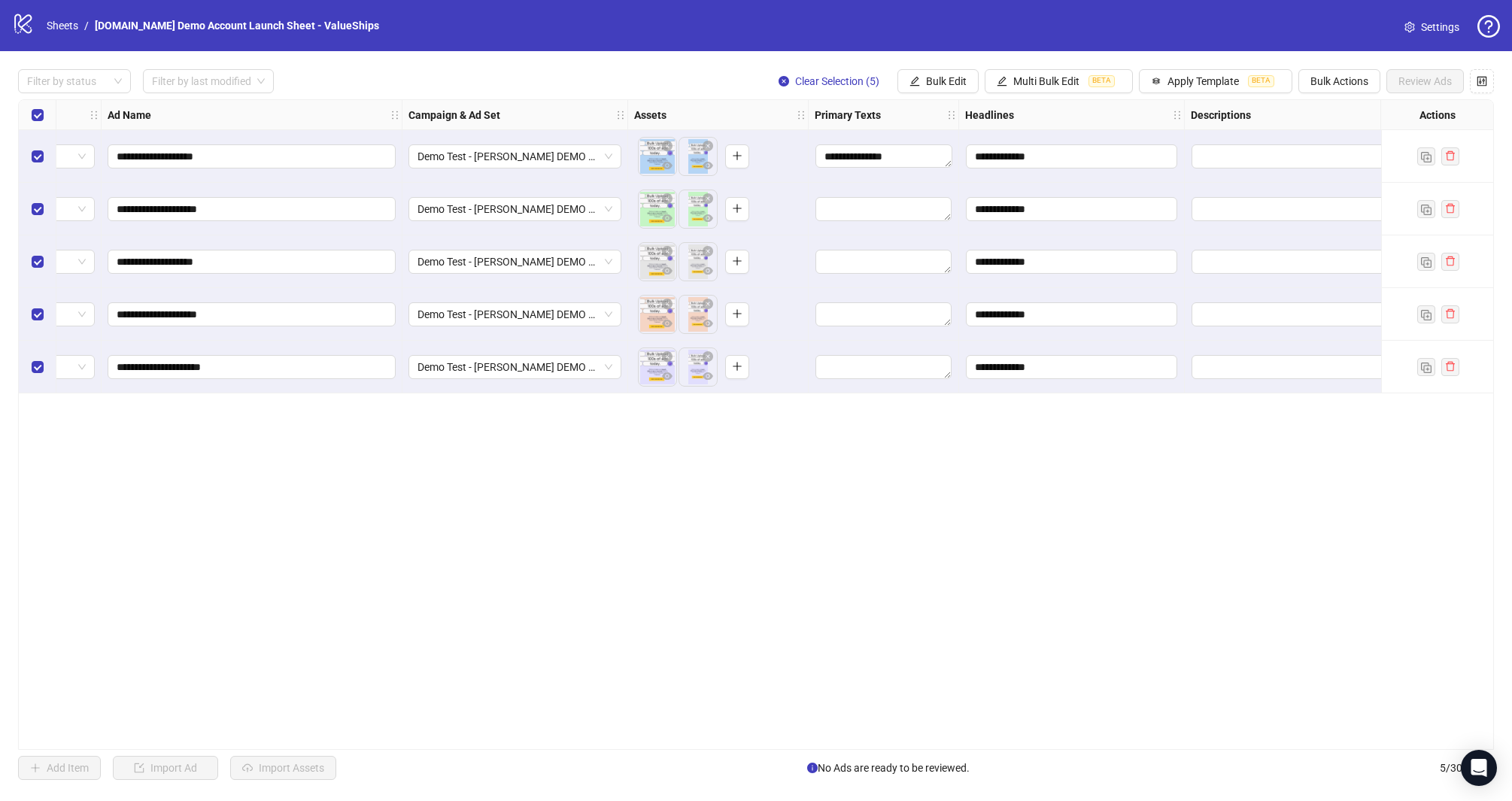
scroll to position [0, 115]
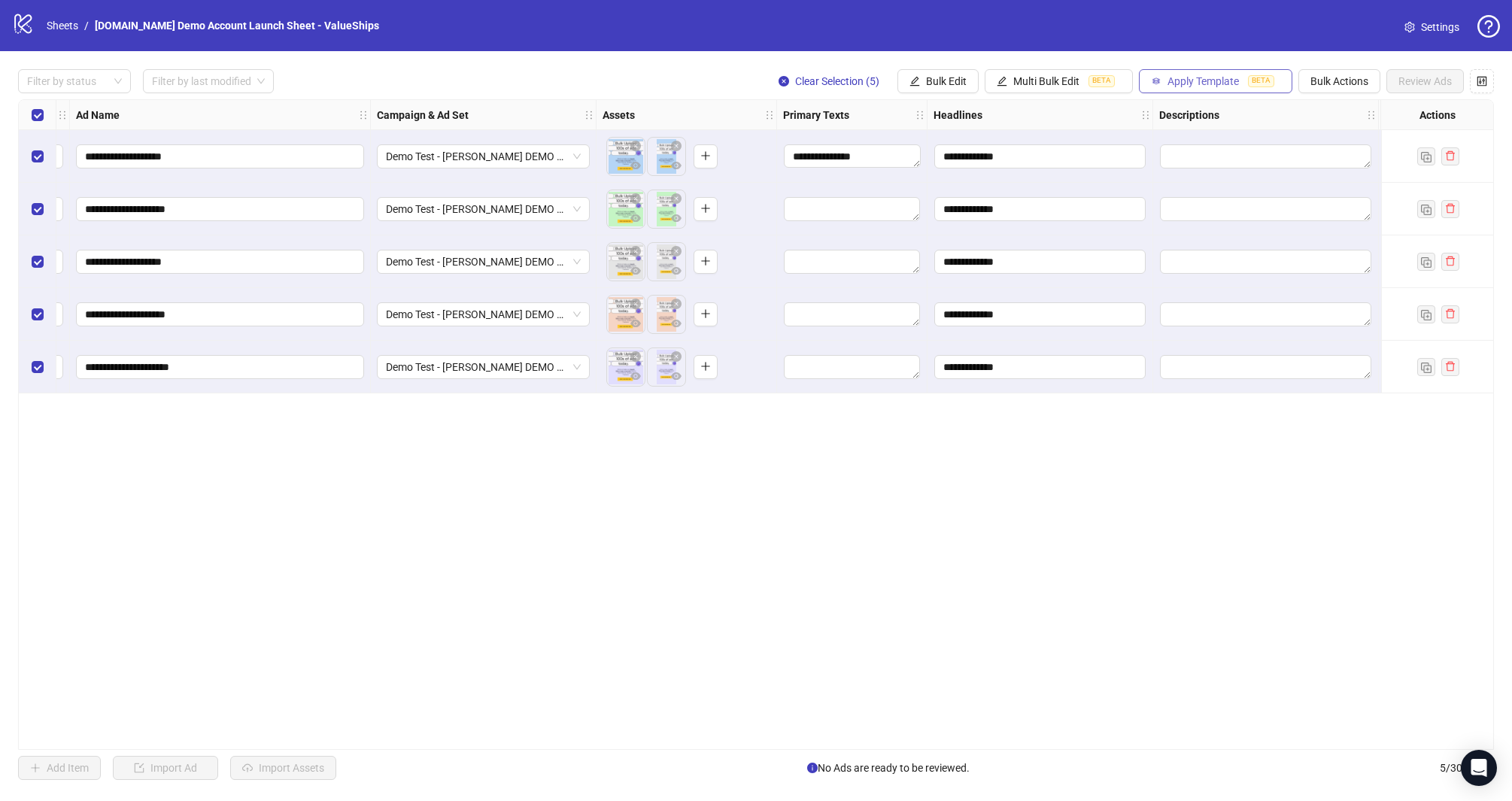
click at [1235, 78] on span "Apply Template" at bounding box center [1203, 82] width 72 height 12
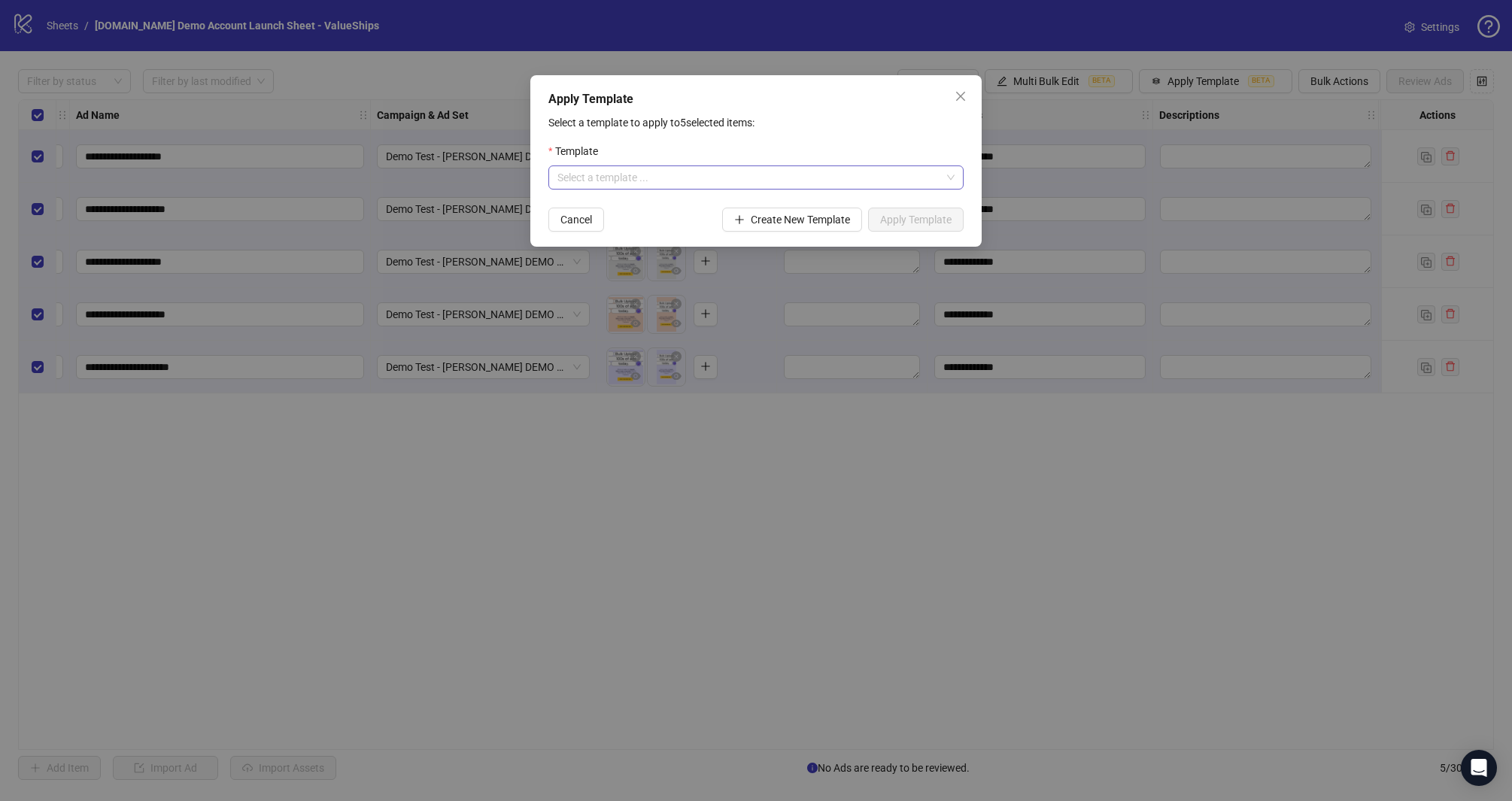
click at [671, 179] on input "search" at bounding box center [749, 177] width 384 height 22
click at [626, 205] on div "Demo Template" at bounding box center [756, 208] width 391 height 17
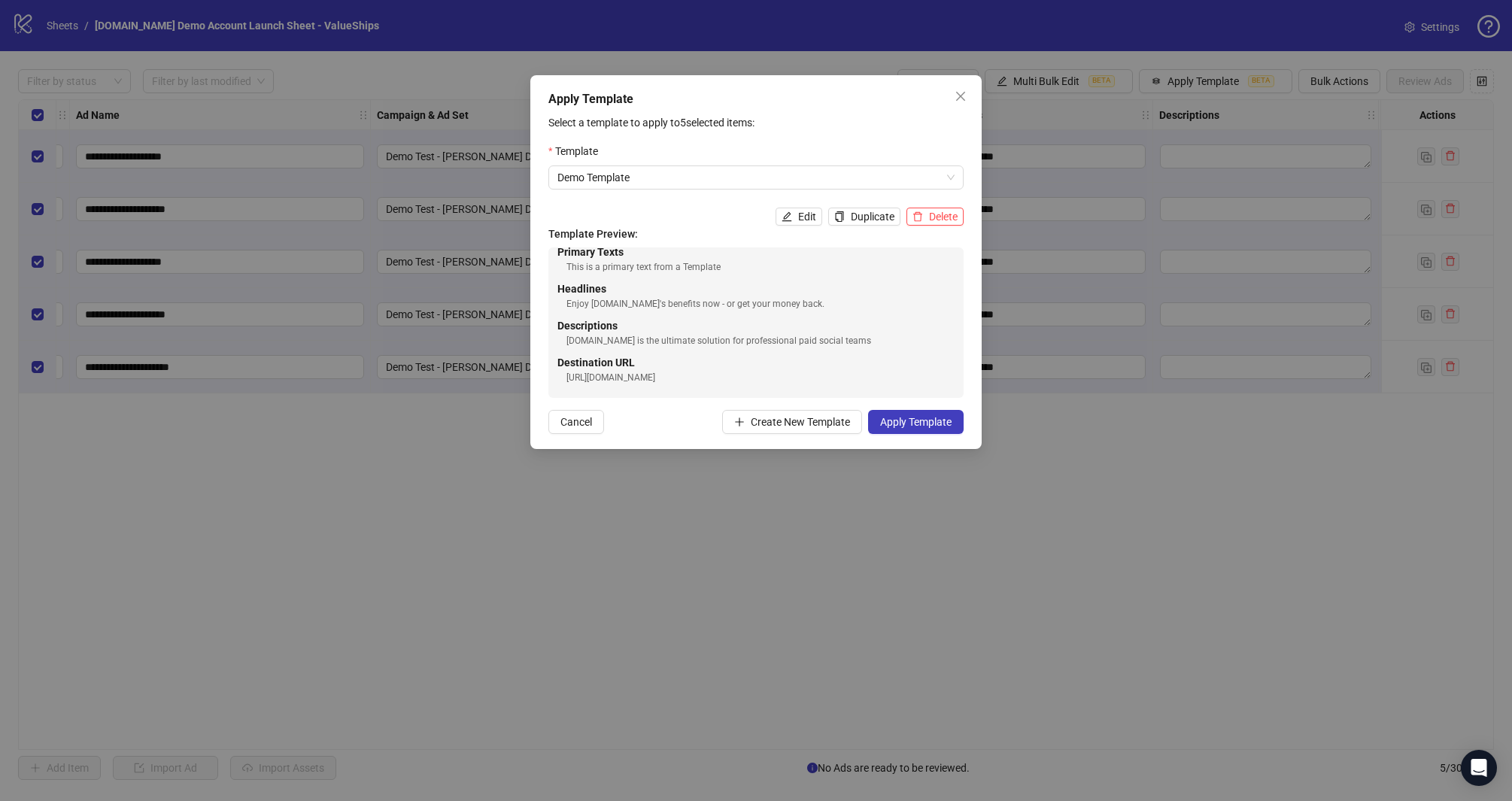
scroll to position [0, 0]
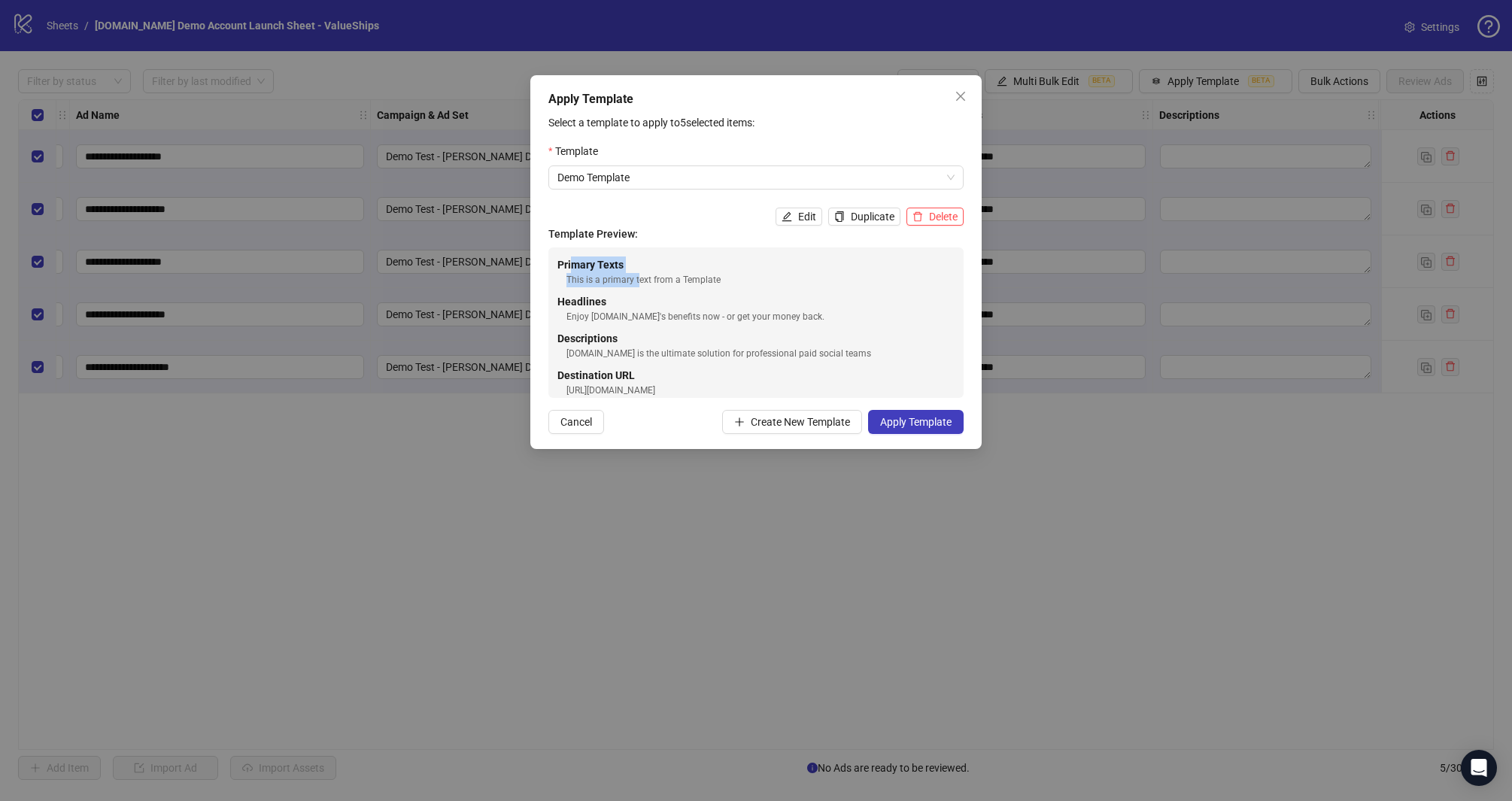
drag, startPoint x: 569, startPoint y: 264, endPoint x: 639, endPoint y: 287, distance: 73.7
click at [639, 287] on div "Primary Texts This is a primary text from a Template" at bounding box center [756, 272] width 397 height 31
click at [639, 287] on div "This is a primary text from a Template" at bounding box center [760, 280] width 388 height 15
click at [629, 305] on div "Headlines Enjoy Kitchn.io's benefits now - or get your money back." at bounding box center [756, 309] width 397 height 31
drag, startPoint x: 609, startPoint y: 334, endPoint x: 576, endPoint y: 341, distance: 33.7
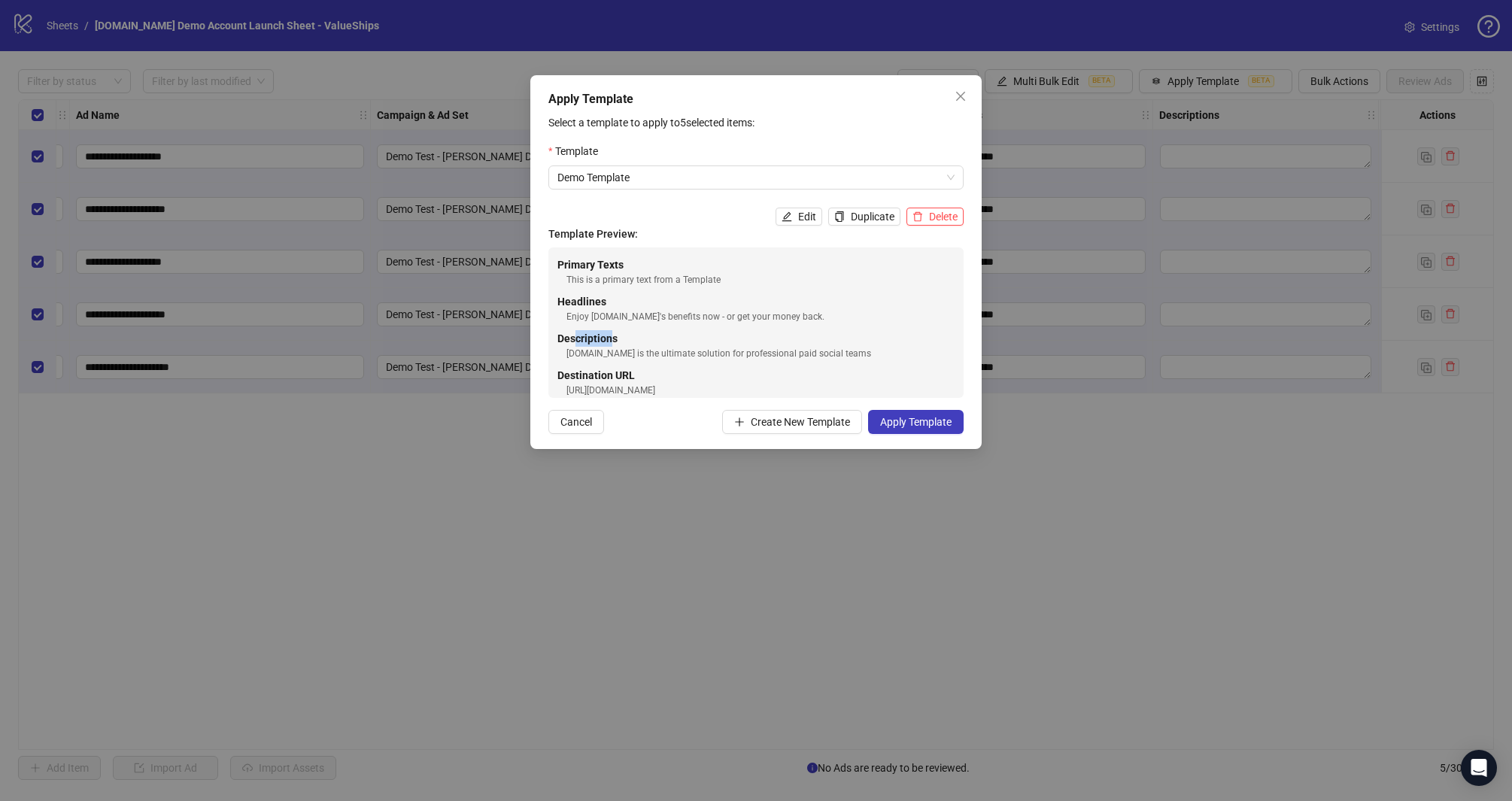
click at [575, 340] on strong "Descriptions" at bounding box center [588, 339] width 60 height 12
drag, startPoint x: 664, startPoint y: 379, endPoint x: 600, endPoint y: 374, distance: 64.2
click at [600, 374] on div "Destination URL https://www.kitchn.io" at bounding box center [756, 382] width 397 height 31
drag, startPoint x: 600, startPoint y: 374, endPoint x: 610, endPoint y: 373, distance: 10.0
click at [601, 374] on strong "Destination URL" at bounding box center [596, 375] width 78 height 12
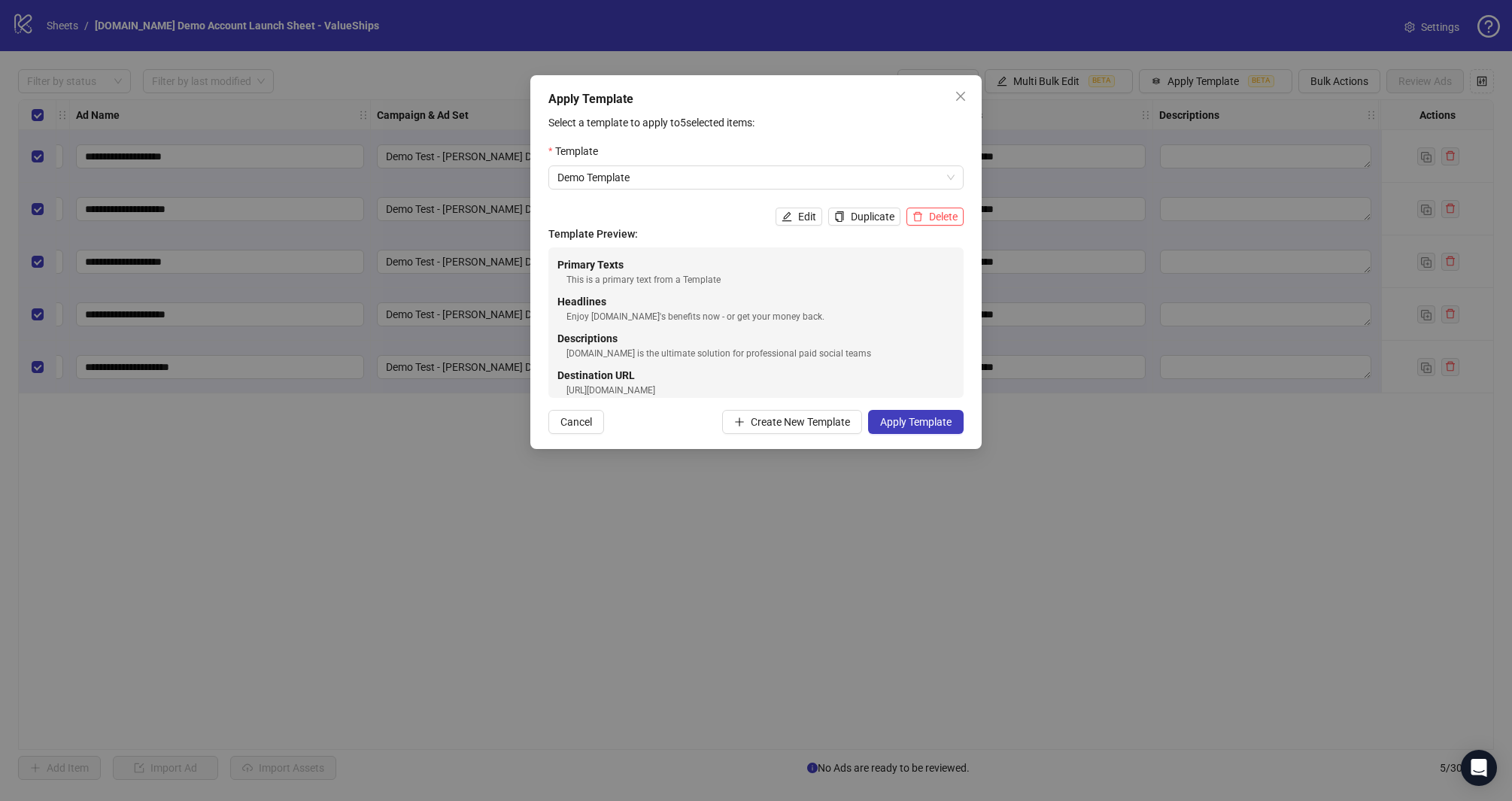
scroll to position [15, 0]
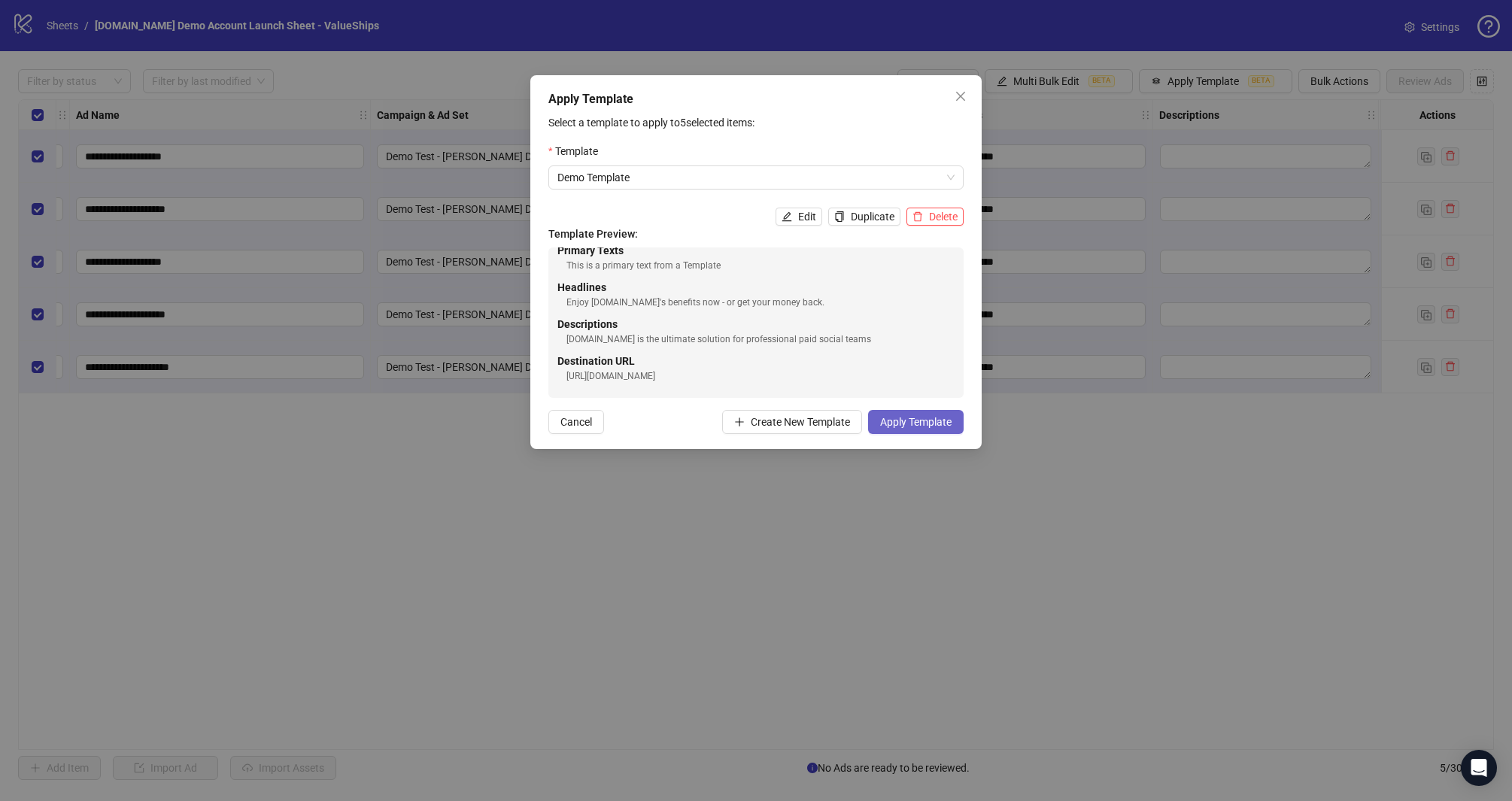
click at [924, 416] on span "Apply Template" at bounding box center [915, 422] width 72 height 12
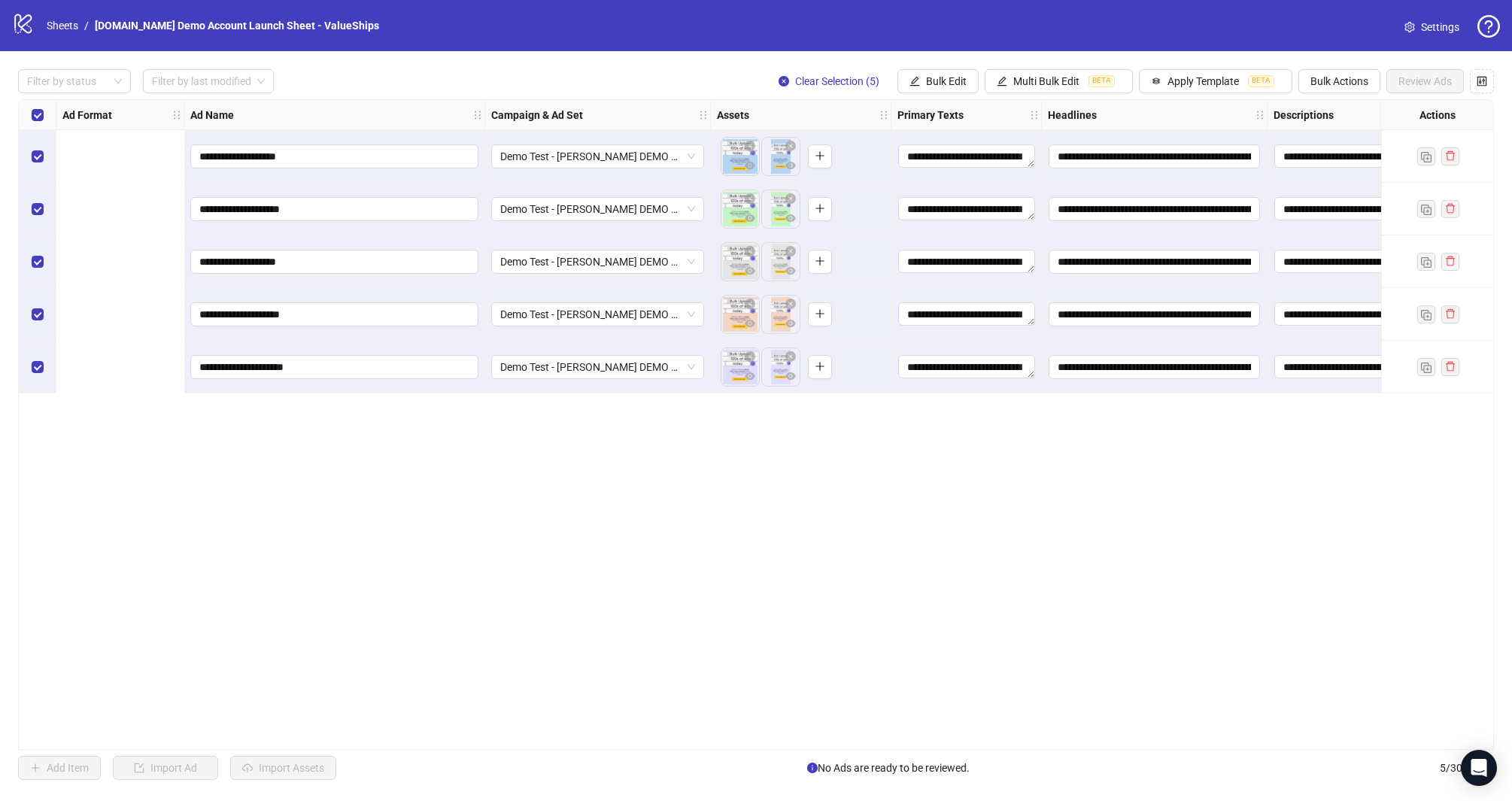
scroll to position [0, 572]
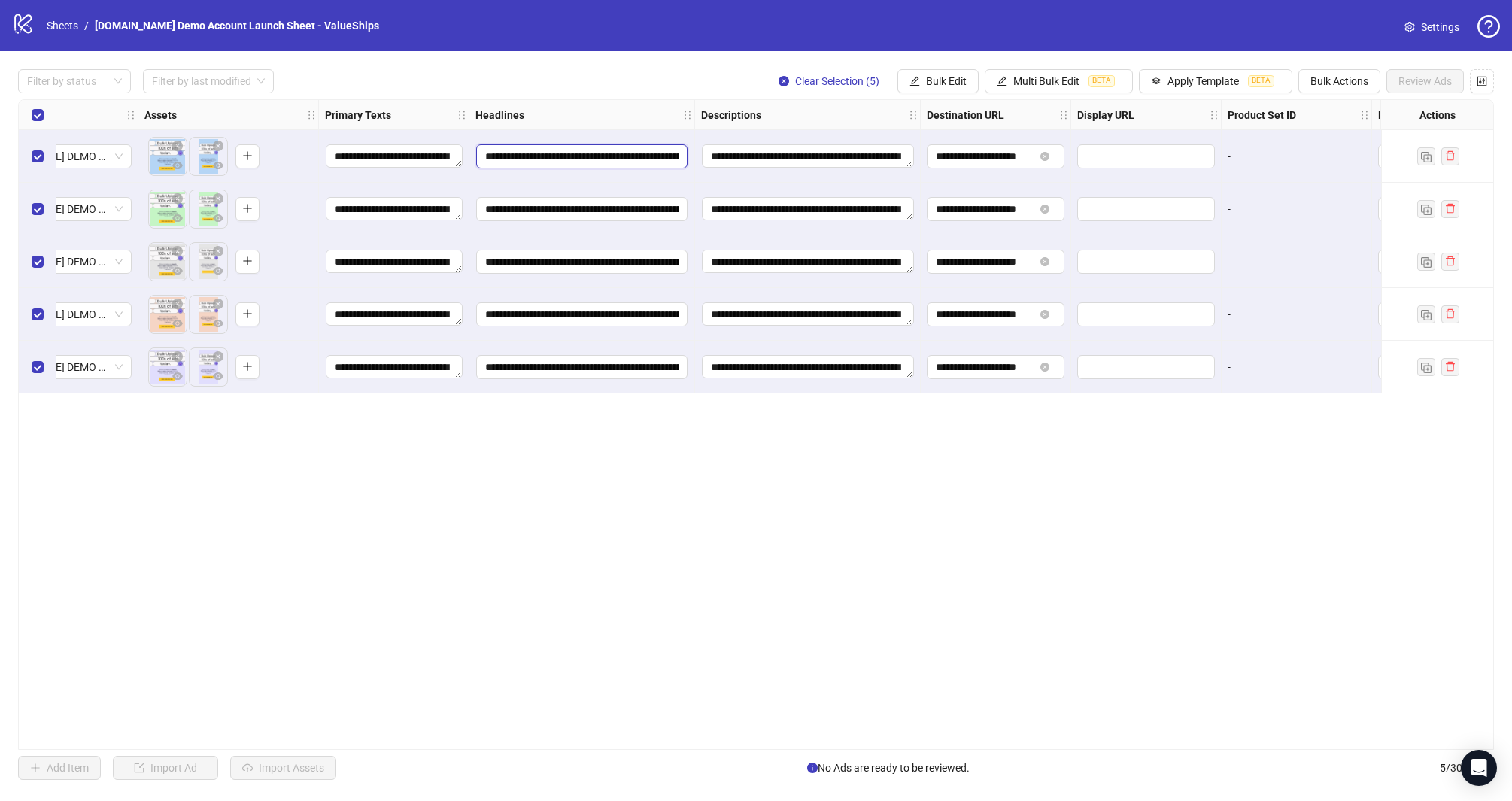
click at [561, 161] on input "**********" at bounding box center [581, 156] width 211 height 24
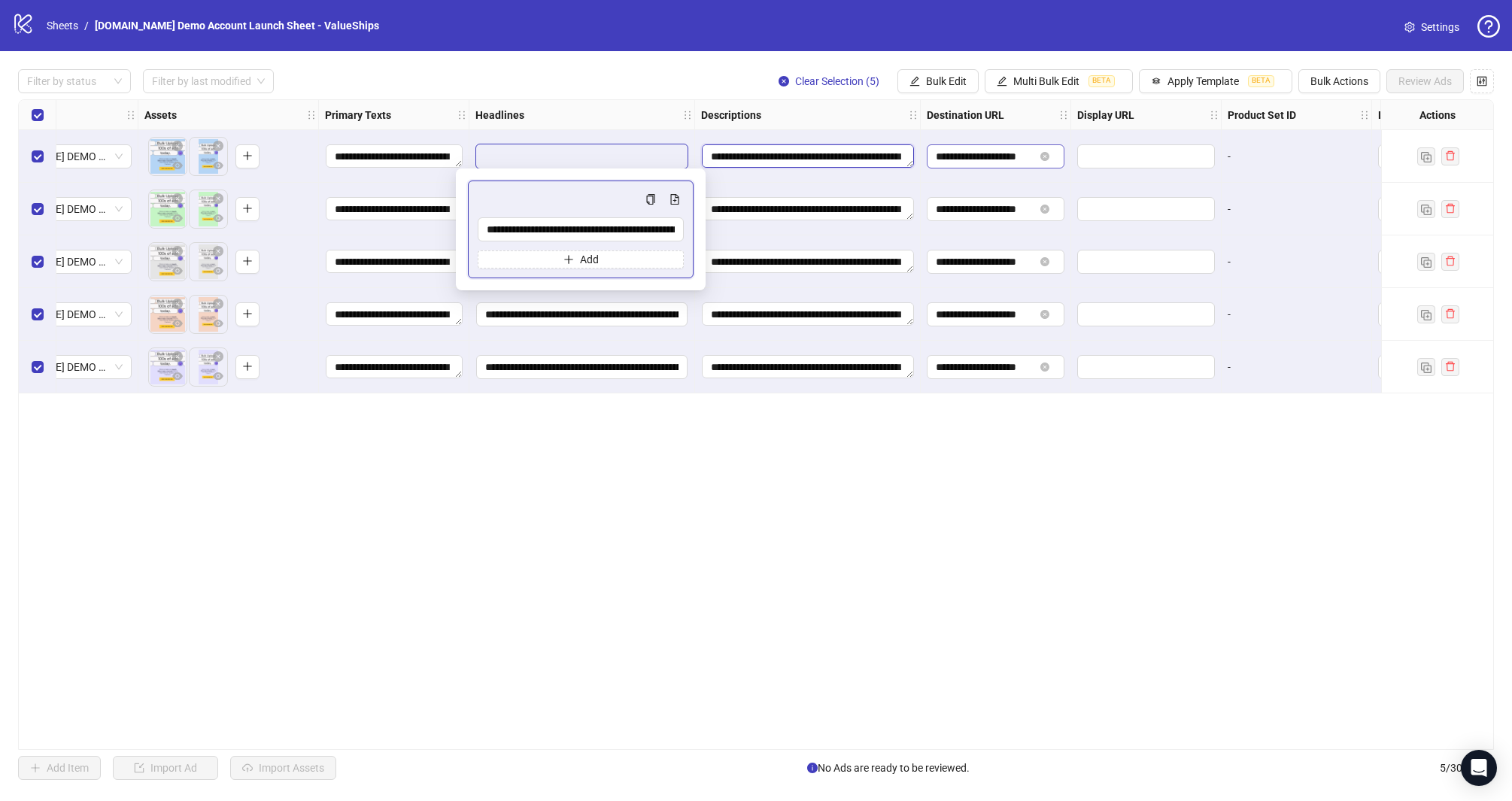
drag, startPoint x: 833, startPoint y: 149, endPoint x: 963, endPoint y: 155, distance: 130.1
click at [833, 149] on textarea "**********" at bounding box center [808, 156] width 212 height 24
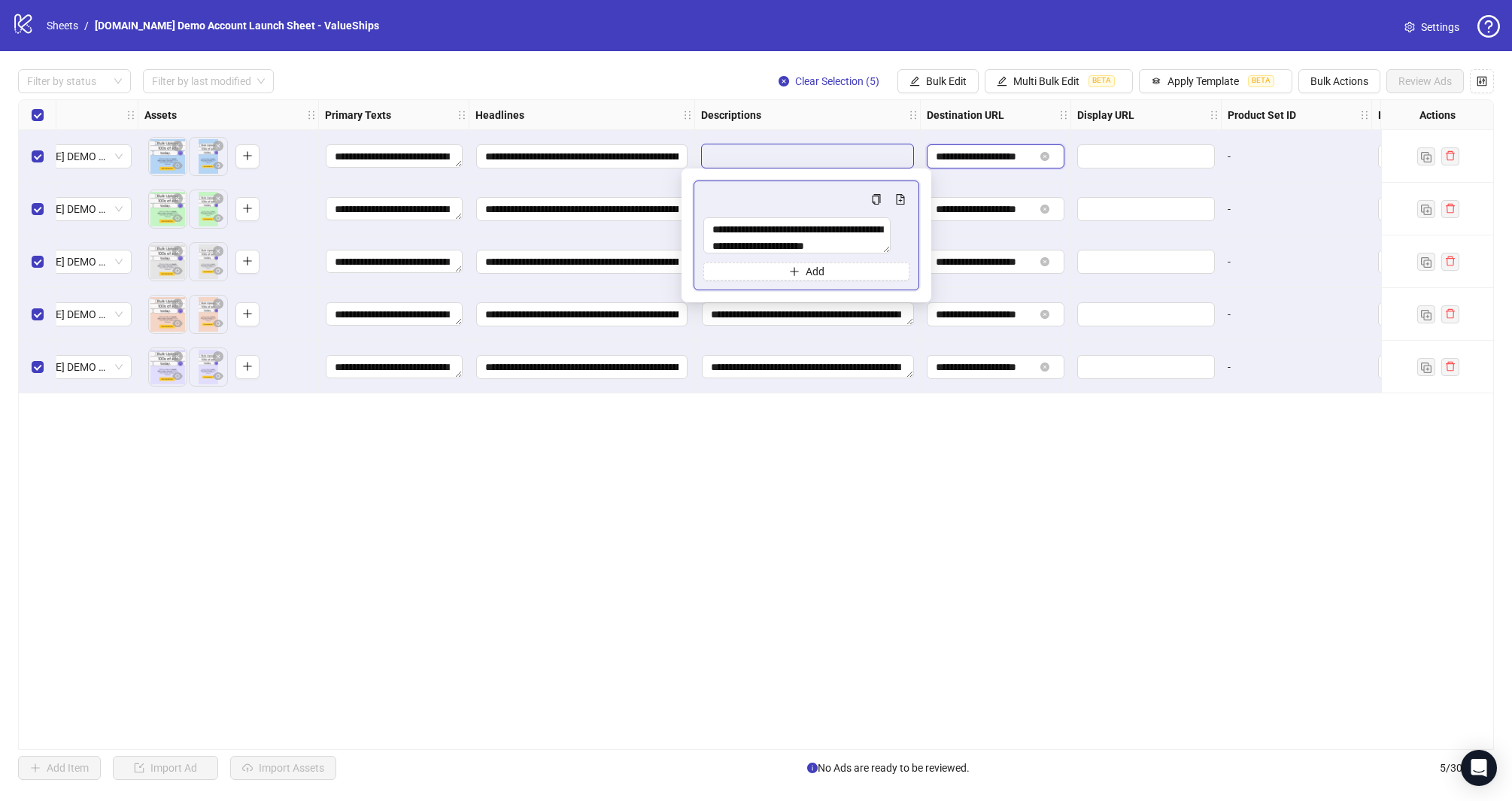
drag, startPoint x: 985, startPoint y: 157, endPoint x: 904, endPoint y: 155, distance: 81.0
click at [985, 157] on input "**********" at bounding box center [984, 157] width 98 height 17
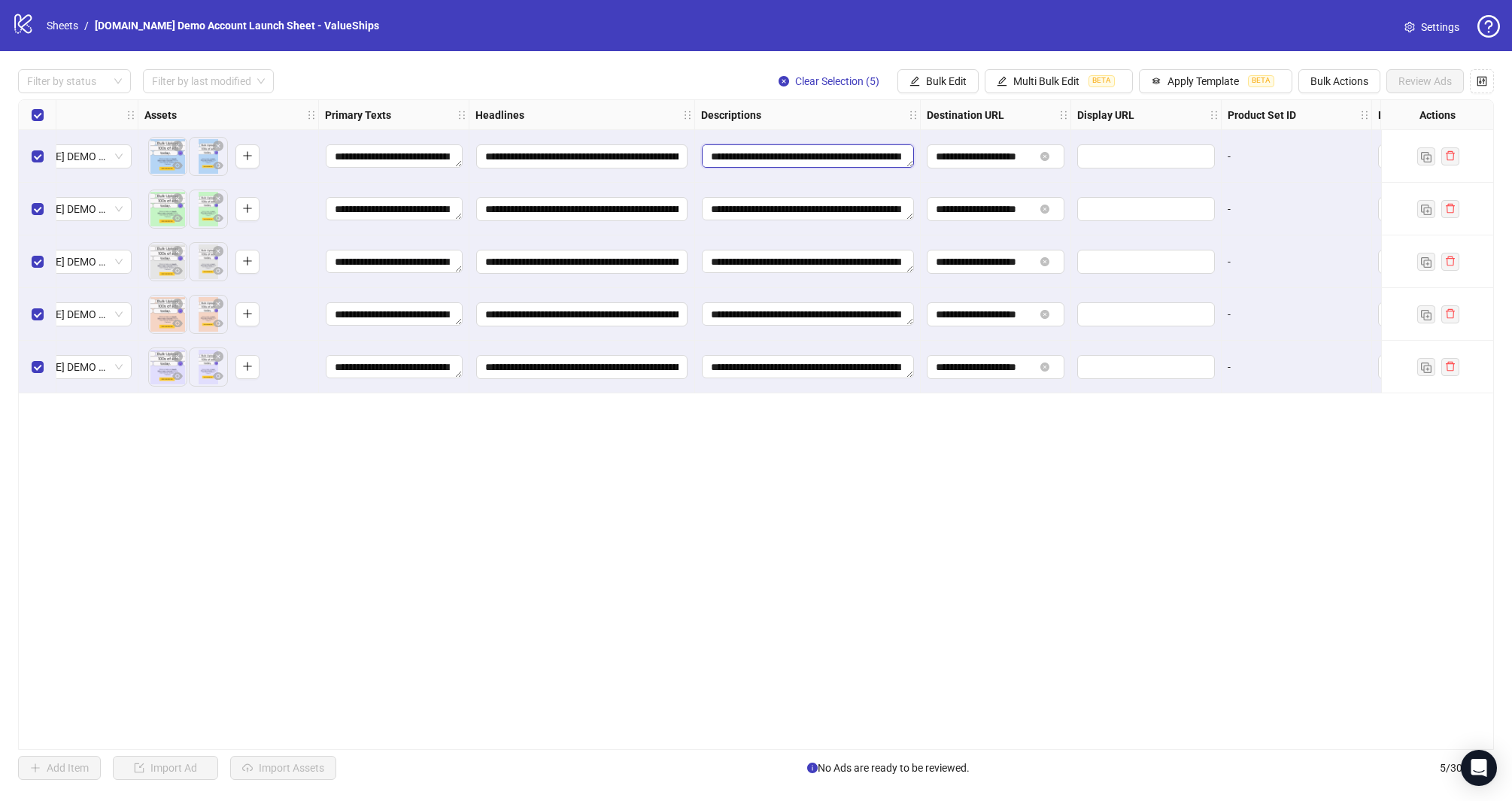
click at [794, 152] on textarea "**********" at bounding box center [808, 156] width 212 height 24
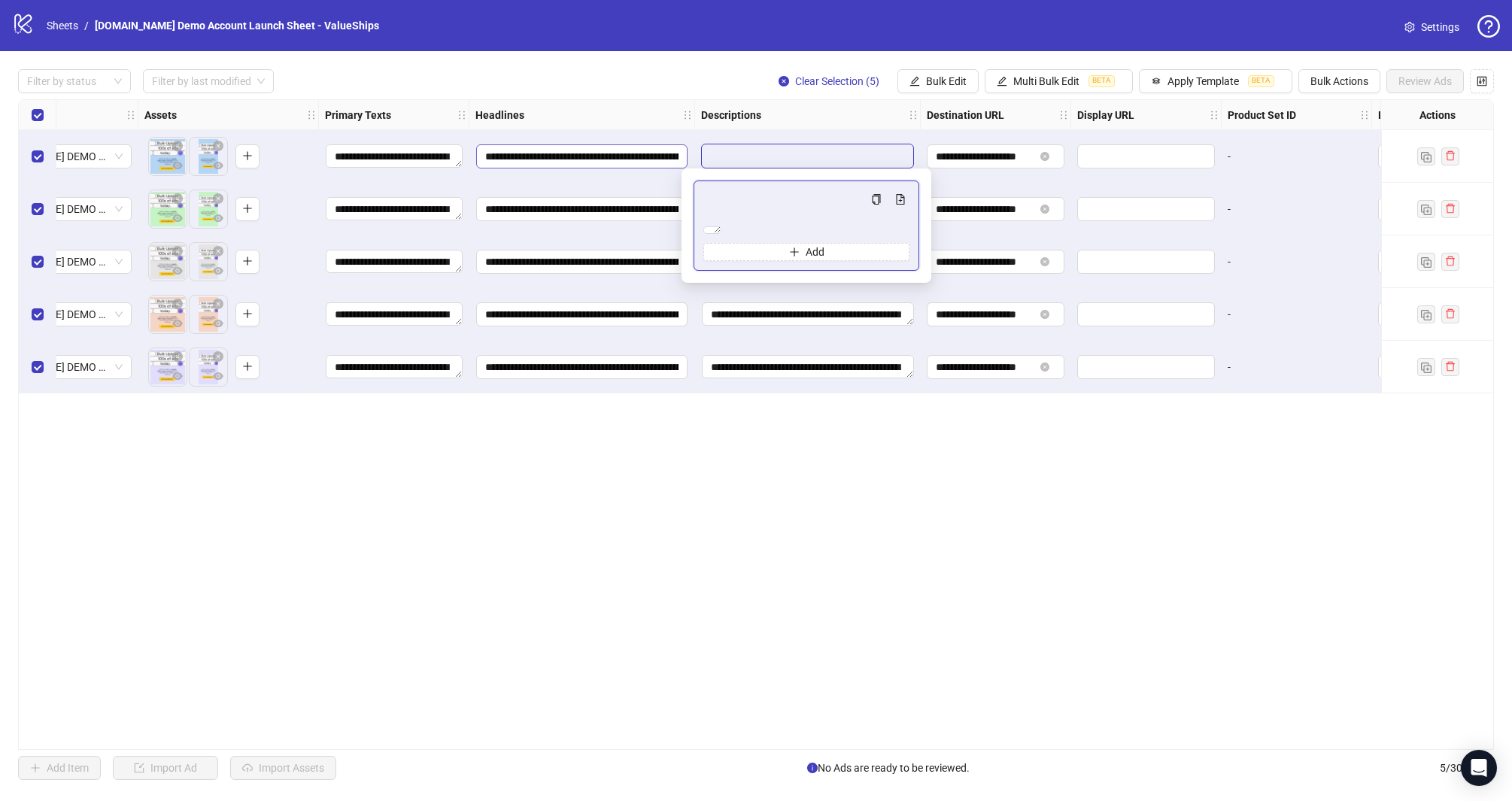
click at [590, 147] on input "**********" at bounding box center [581, 156] width 211 height 24
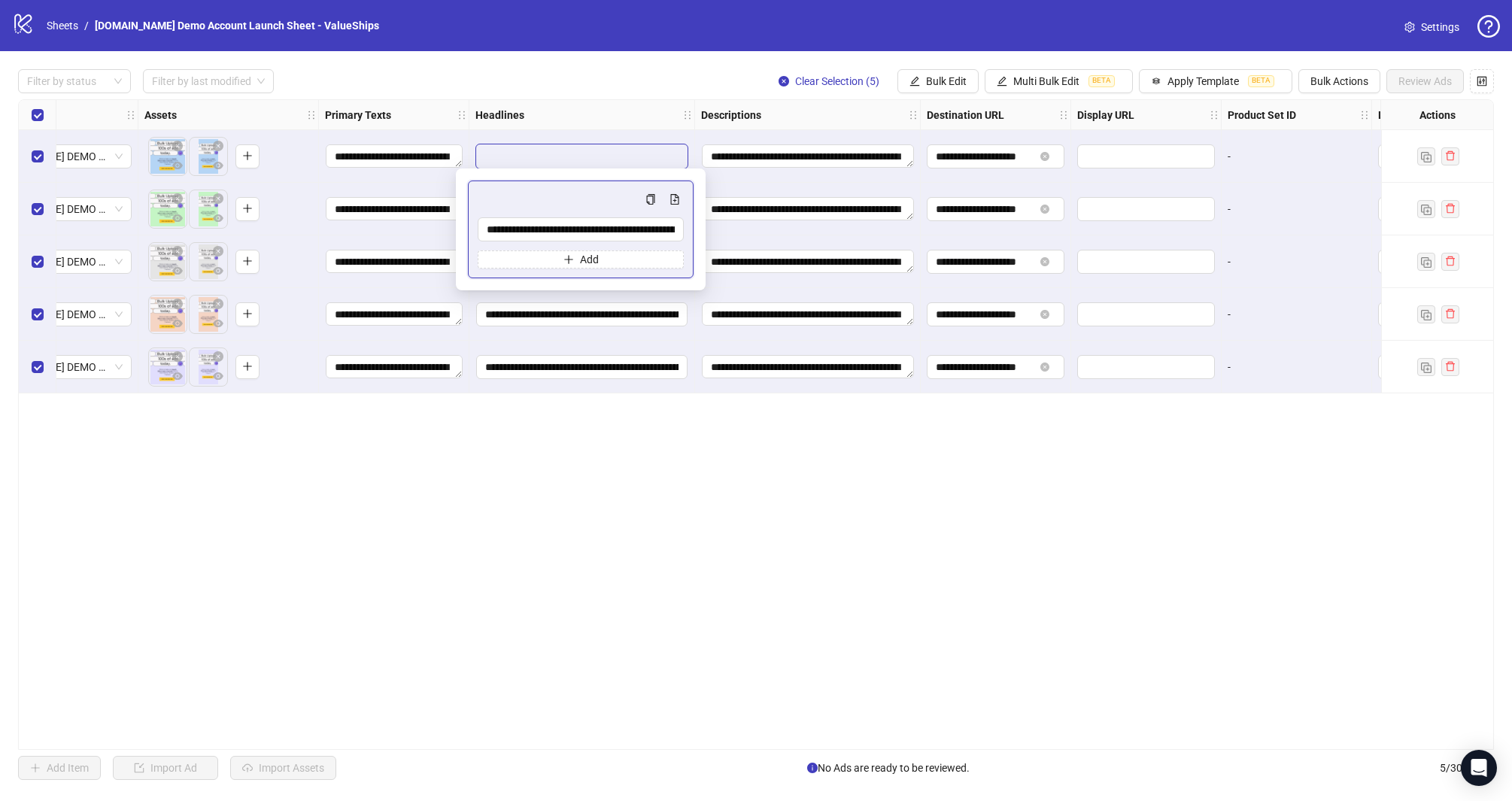
click at [441, 88] on div "Filter by status Filter by last modified Clear Selection (5) Bulk Edit Multi Bu…" at bounding box center [755, 81] width 1476 height 24
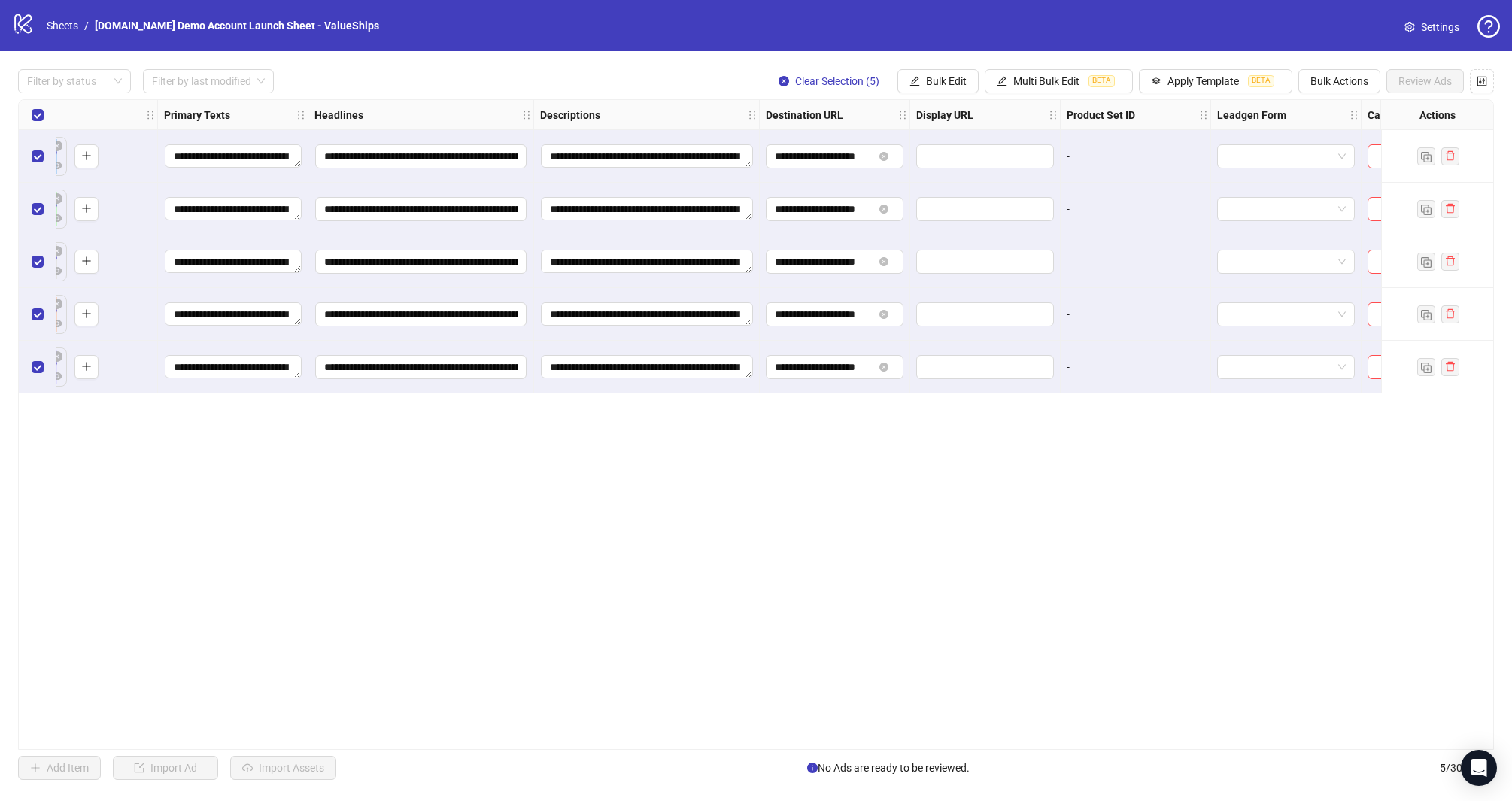
scroll to position [0, 834]
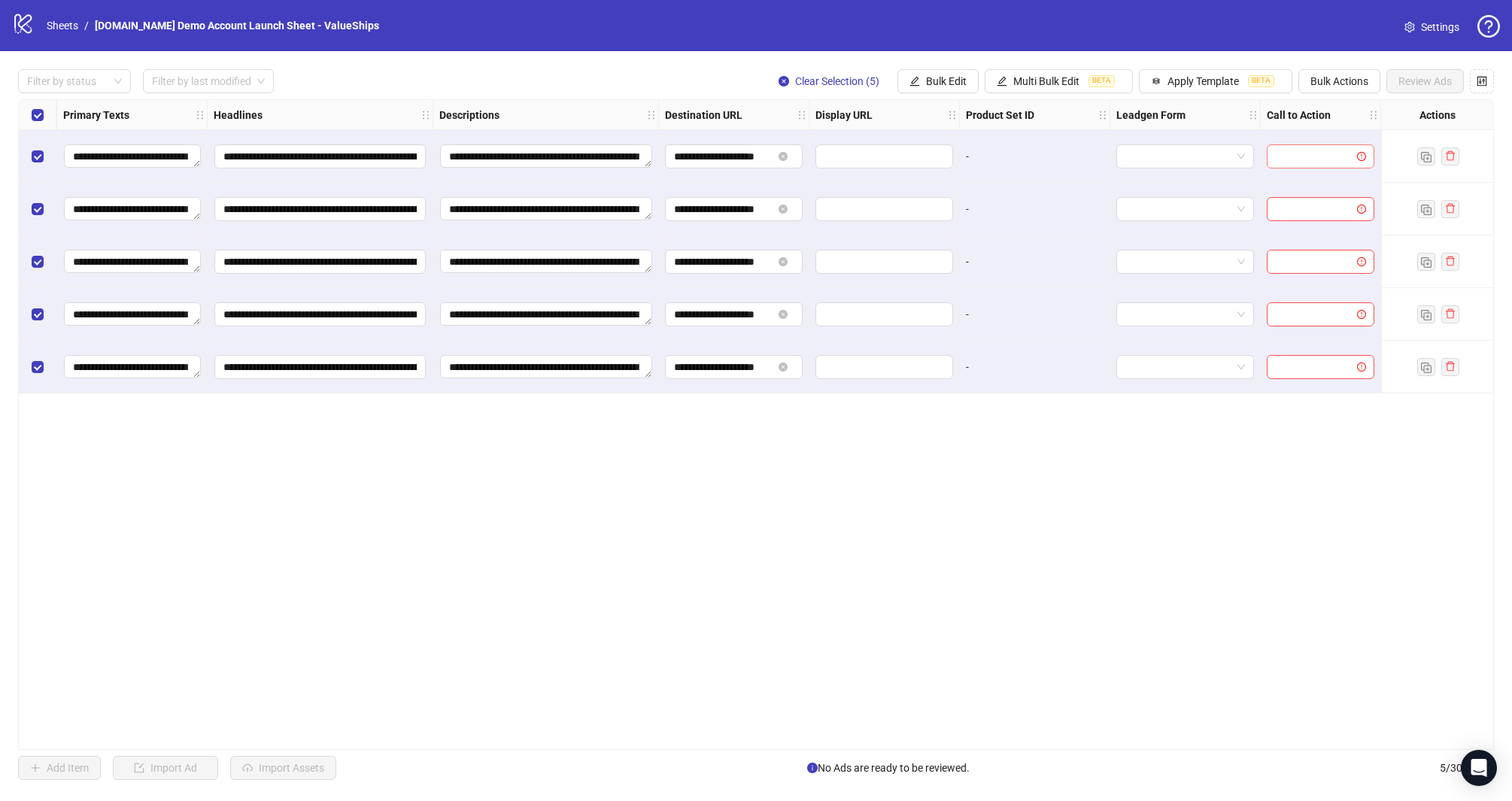
click at [1301, 162] on input "search" at bounding box center [1313, 156] width 76 height 22
click at [1303, 159] on input "search" at bounding box center [1313, 156] width 76 height 22
click at [1322, 403] on div "**********" at bounding box center [755, 425] width 1476 height 651
click at [937, 72] on button "Bulk Edit" at bounding box center [938, 81] width 82 height 24
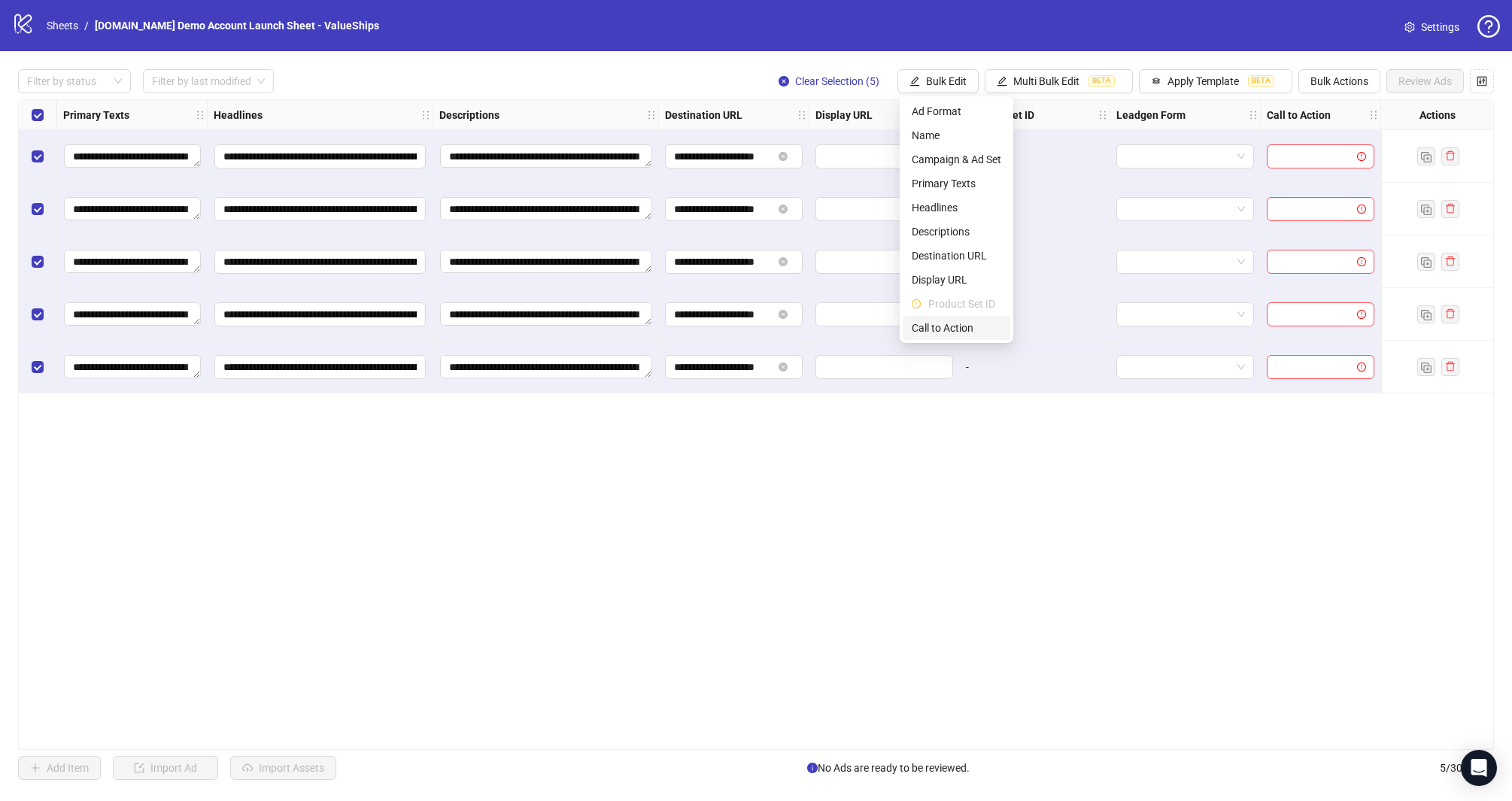
click at [976, 325] on span "Call to Action" at bounding box center [956, 329] width 89 height 17
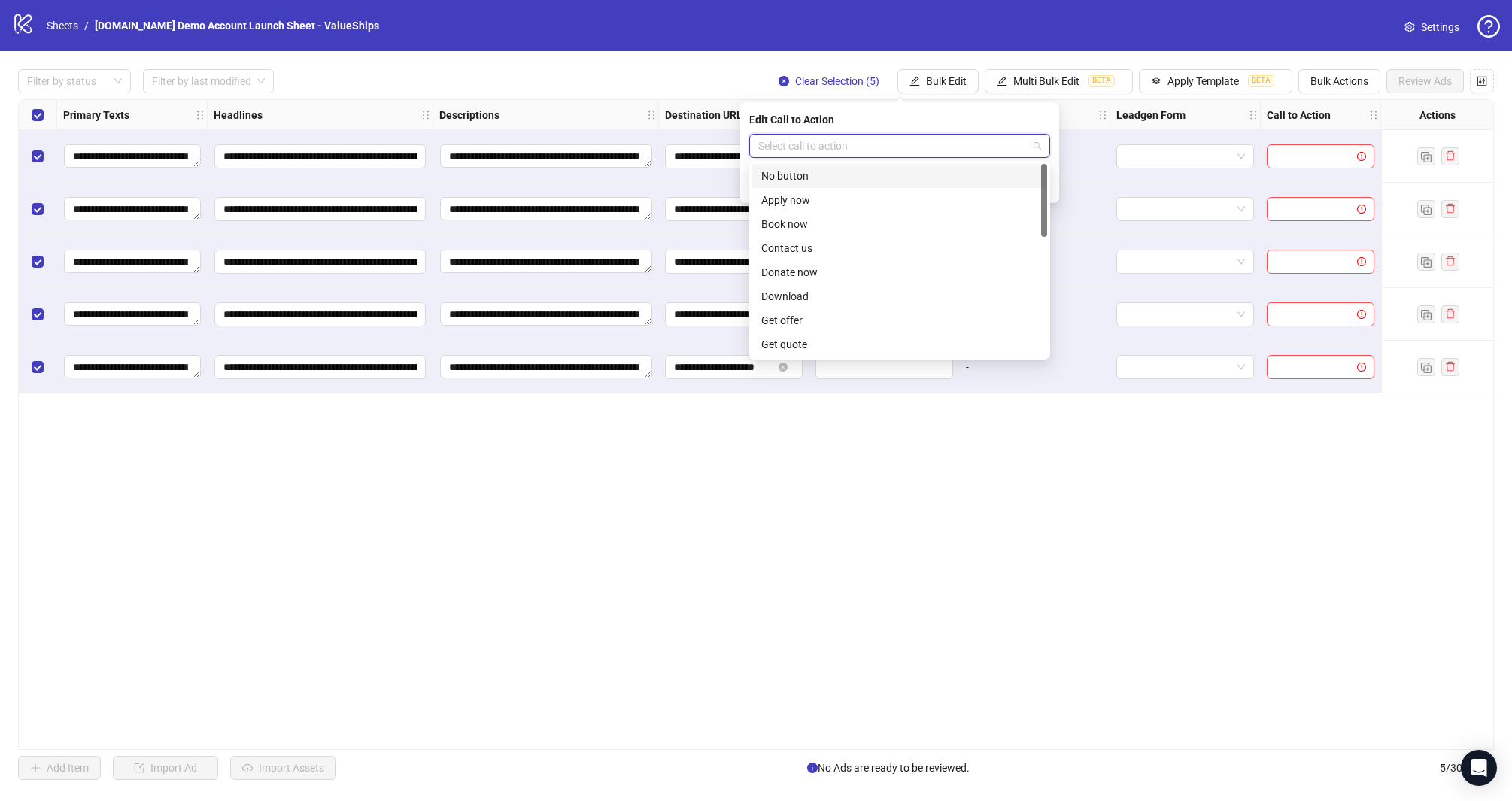
click at [861, 139] on input "search" at bounding box center [893, 145] width 269 height 22
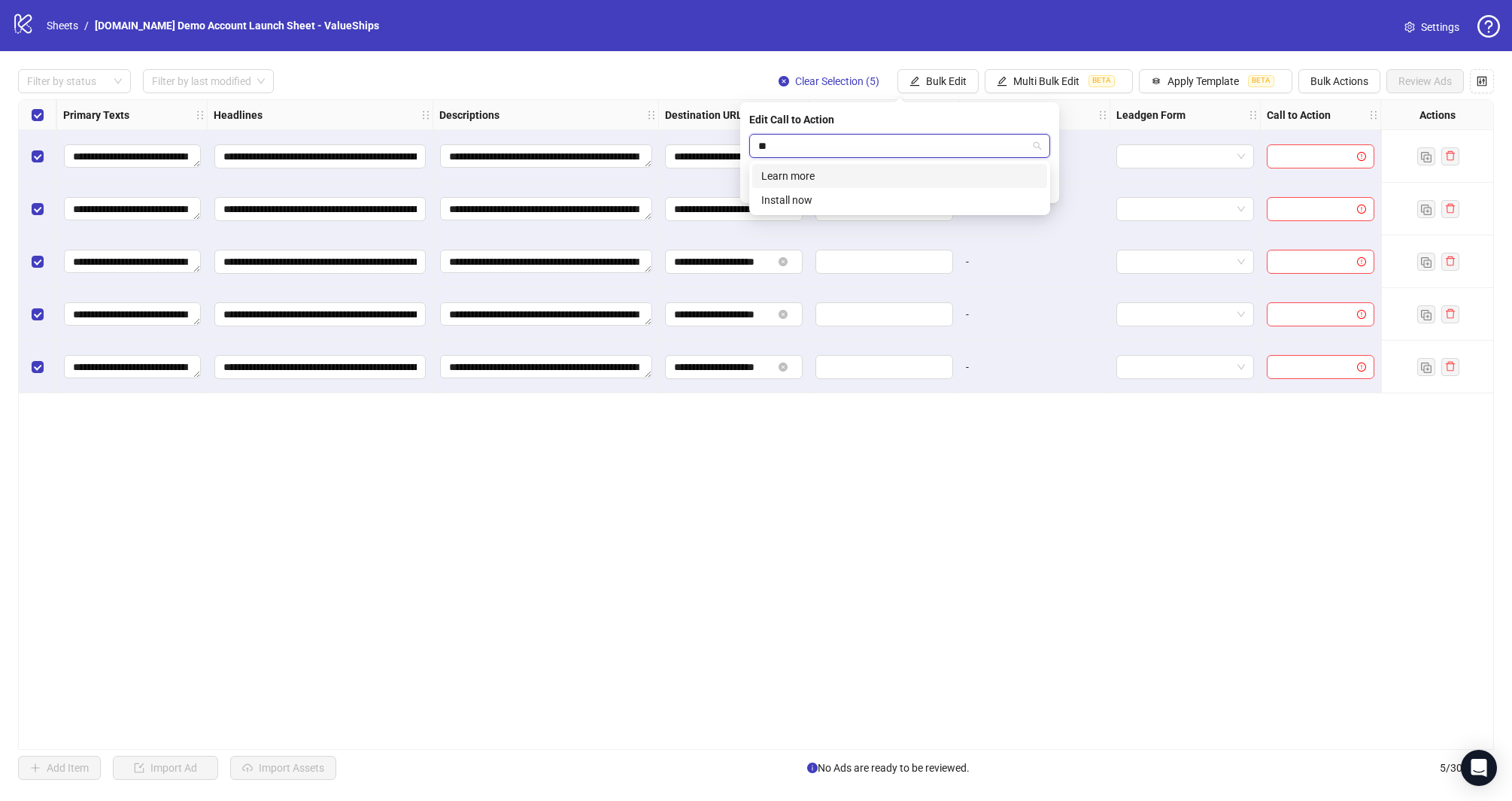
scroll to position [0, 0]
type input "*****"
drag, startPoint x: 808, startPoint y: 175, endPoint x: 839, endPoint y: 169, distance: 31.6
click at [808, 175] on div "Learn more" at bounding box center [900, 176] width 277 height 17
click at [1041, 185] on icon "check" at bounding box center [1041, 185] width 11 height 11
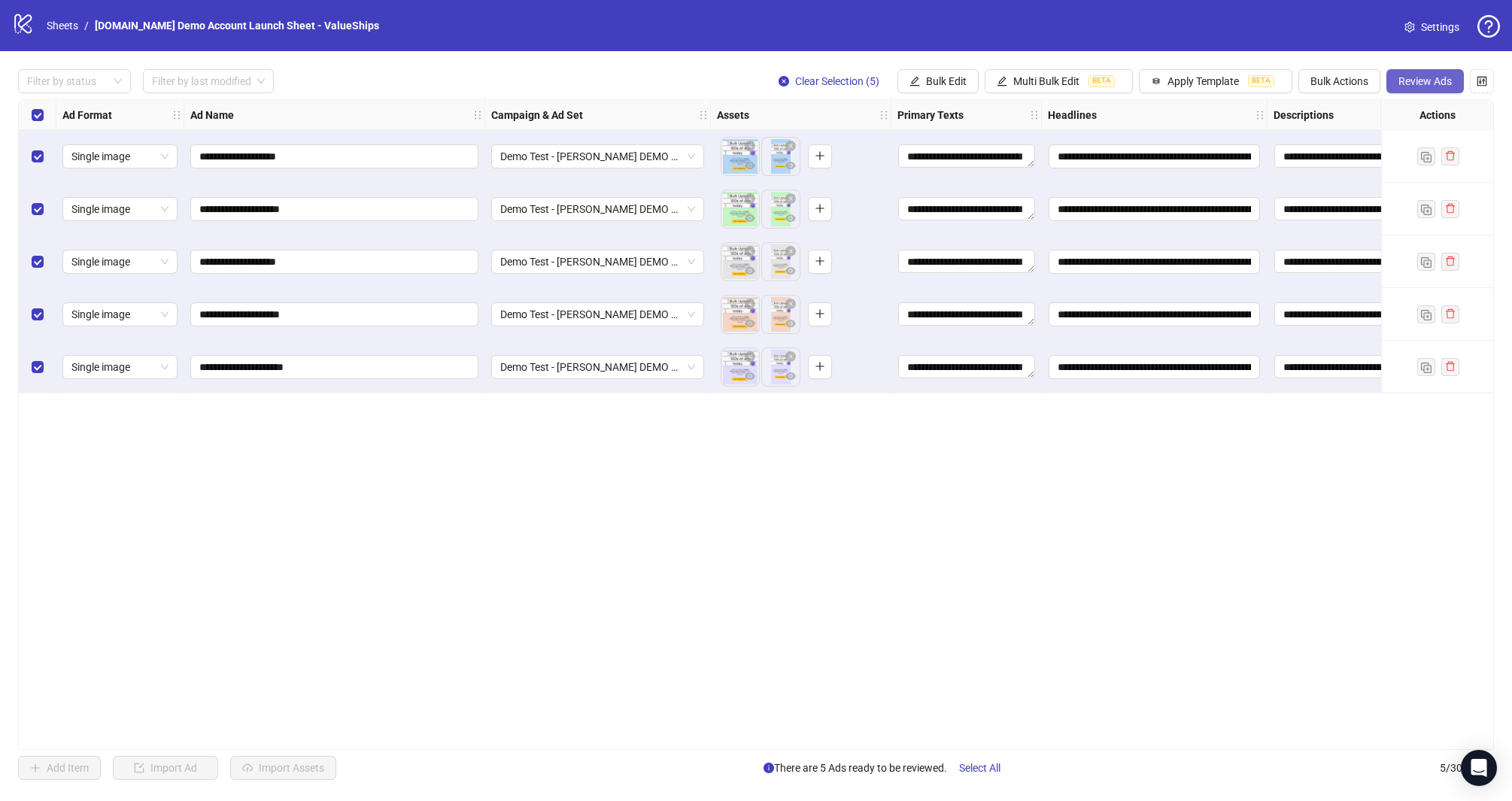
click at [1418, 84] on span "Review Ads" at bounding box center [1424, 82] width 53 height 12
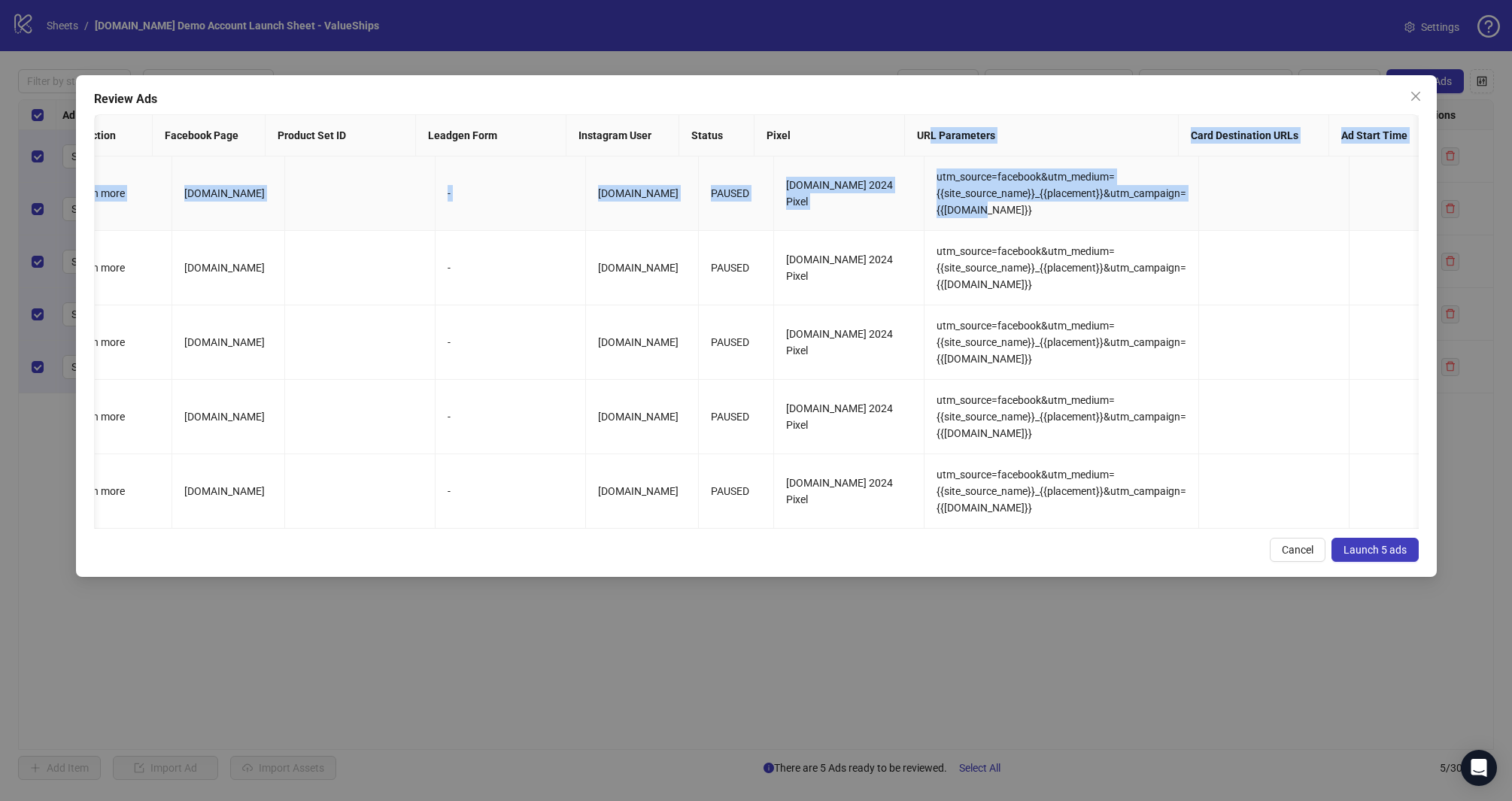
drag, startPoint x: 925, startPoint y: 138, endPoint x: 982, endPoint y: 215, distance: 95.8
click at [983, 215] on div "Ad Name Ad Set Assets Headlines Primary Texts Descriptions Destination URL Disp…" at bounding box center [756, 322] width 1324 height 415
click at [982, 215] on td "utm_source=facebook&utm_medium={{site_source_name}}_{{placement}}&utm_campaign=…" at bounding box center [1061, 193] width 275 height 75
drag, startPoint x: 962, startPoint y: 205, endPoint x: 934, endPoint y: 152, distance: 59.9
click at [934, 152] on div "Ad Name Ad Set Assets Headlines Primary Texts Descriptions Destination URL Disp…" at bounding box center [756, 322] width 1324 height 415
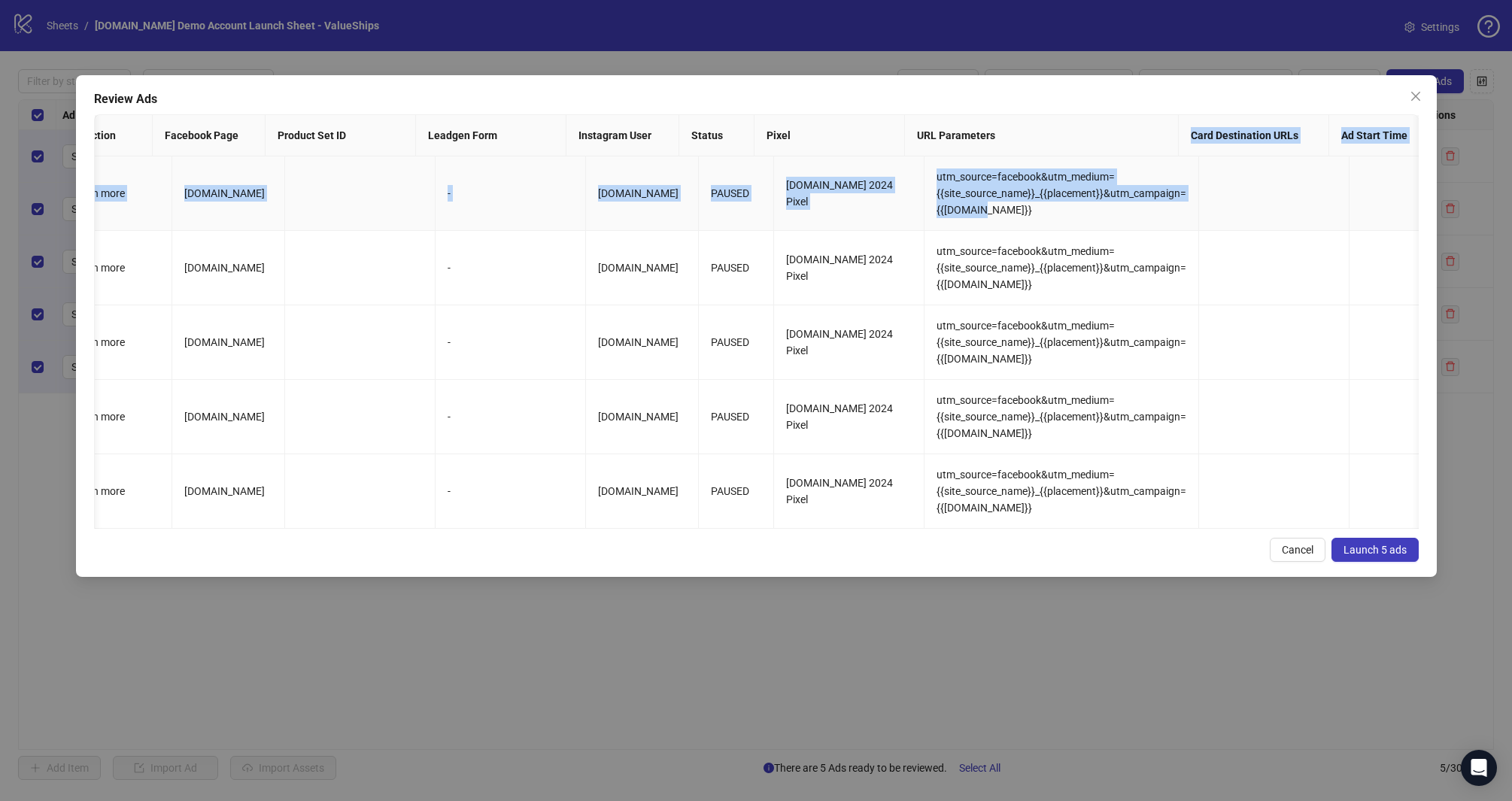
click at [937, 174] on span "utm_source=facebook&utm_medium={{site_source_name}}_{{placement}}&utm_campaign=…" at bounding box center [1061, 193] width 250 height 45
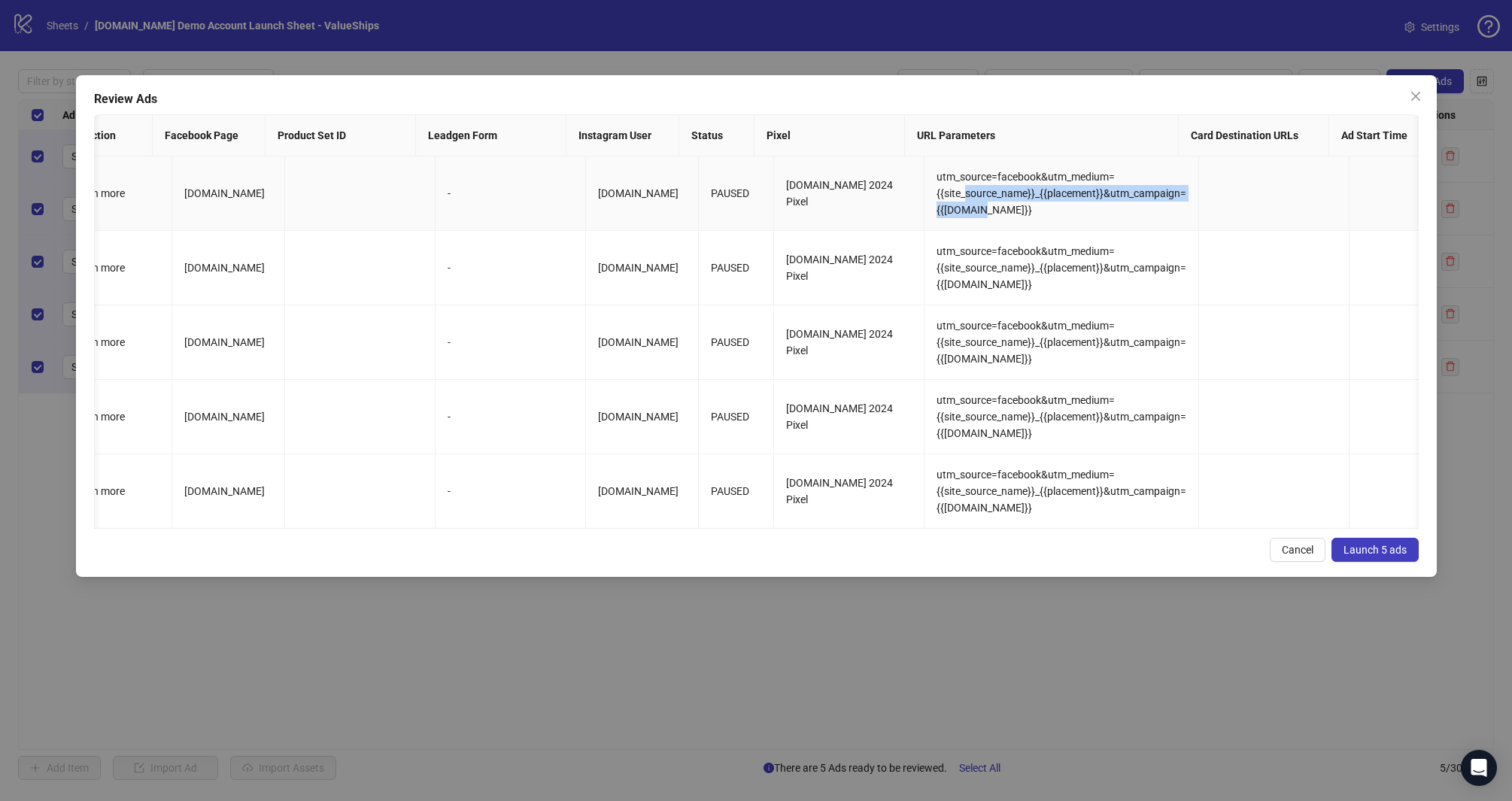
drag, startPoint x: 962, startPoint y: 213, endPoint x: 944, endPoint y: 188, distance: 30.8
click at [944, 188] on td "utm_source=facebook&utm_medium={{site_source_name}}_{{placement}}&utm_campaign=…" at bounding box center [1061, 193] width 275 height 75
drag, startPoint x: 865, startPoint y: 188, endPoint x: 774, endPoint y: 195, distance: 91.3
click at [786, 195] on div "Kitchn.io 2024 Pixel" at bounding box center [848, 193] width 125 height 33
drag, startPoint x: 728, startPoint y: 202, endPoint x: 688, endPoint y: 199, distance: 40.1
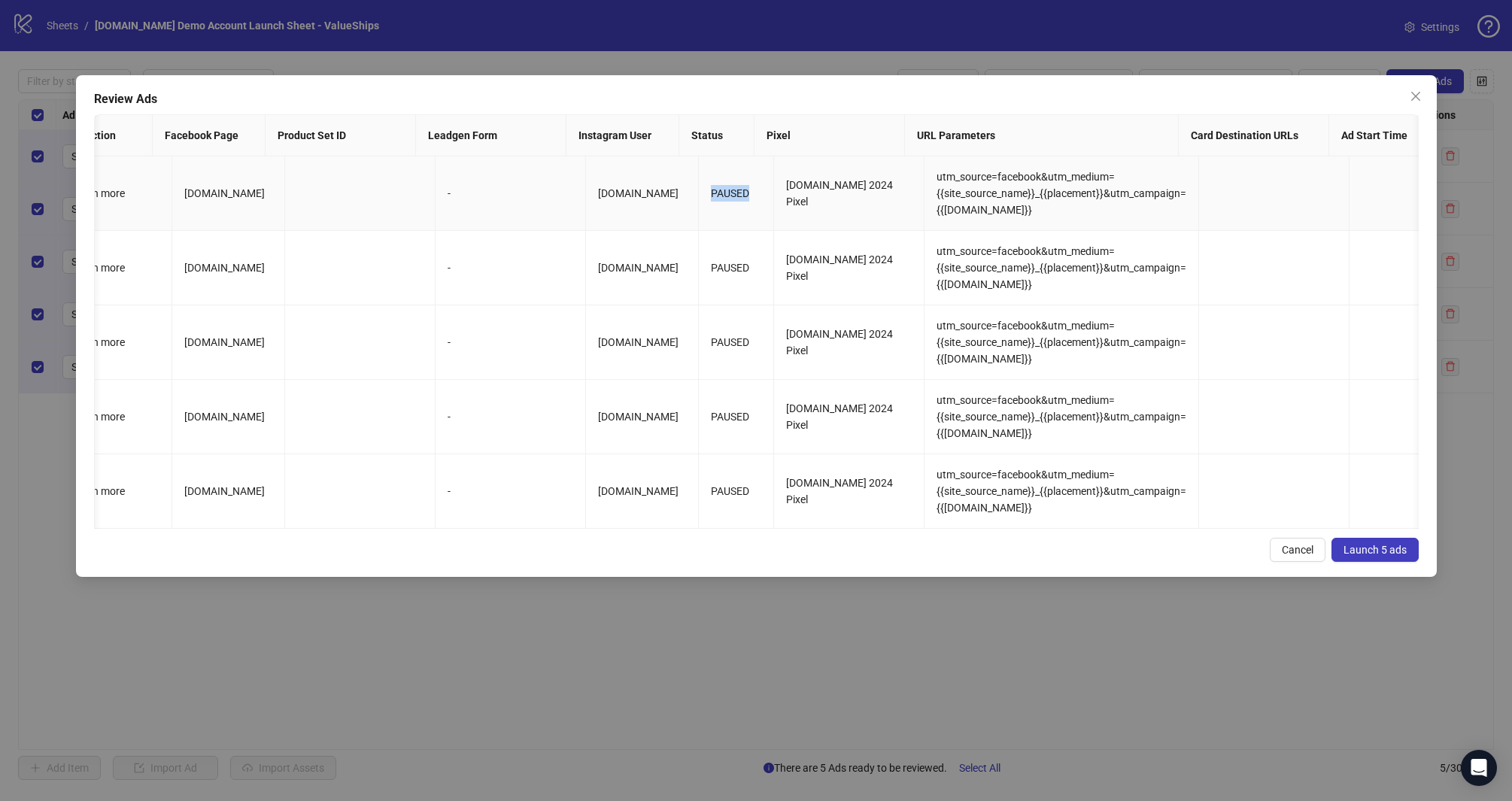
click at [698, 199] on td "PAUSED" at bounding box center [736, 193] width 75 height 75
drag, startPoint x: 690, startPoint y: 196, endPoint x: 701, endPoint y: 195, distance: 11.0
click at [711, 195] on span "PAUSED" at bounding box center [730, 193] width 38 height 12
click at [658, 172] on td "kitchn.io" at bounding box center [642, 193] width 113 height 75
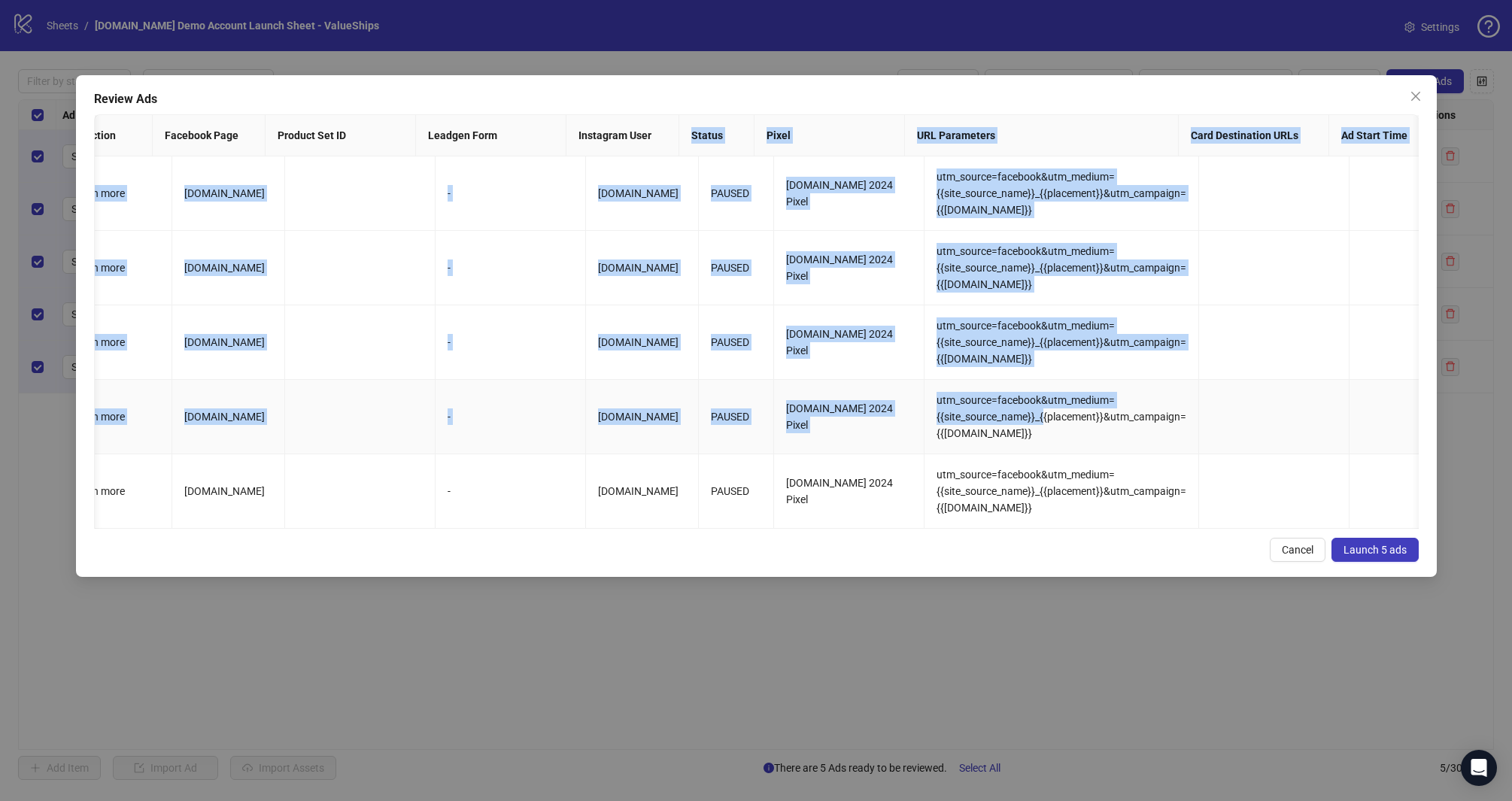
drag, startPoint x: 825, startPoint y: 176, endPoint x: 1024, endPoint y: 425, distance: 318.8
click at [1024, 425] on div "Ad Name Ad Set Assets Headlines Primary Texts Descriptions Destination URL Disp…" at bounding box center [756, 322] width 1324 height 415
drag, startPoint x: 1024, startPoint y: 425, endPoint x: 1119, endPoint y: 462, distance: 102.0
click at [1024, 426] on td "utm_source=facebook&utm_medium={{site_source_name}}_{{placement}}&utm_campaign=…" at bounding box center [1061, 417] width 275 height 75
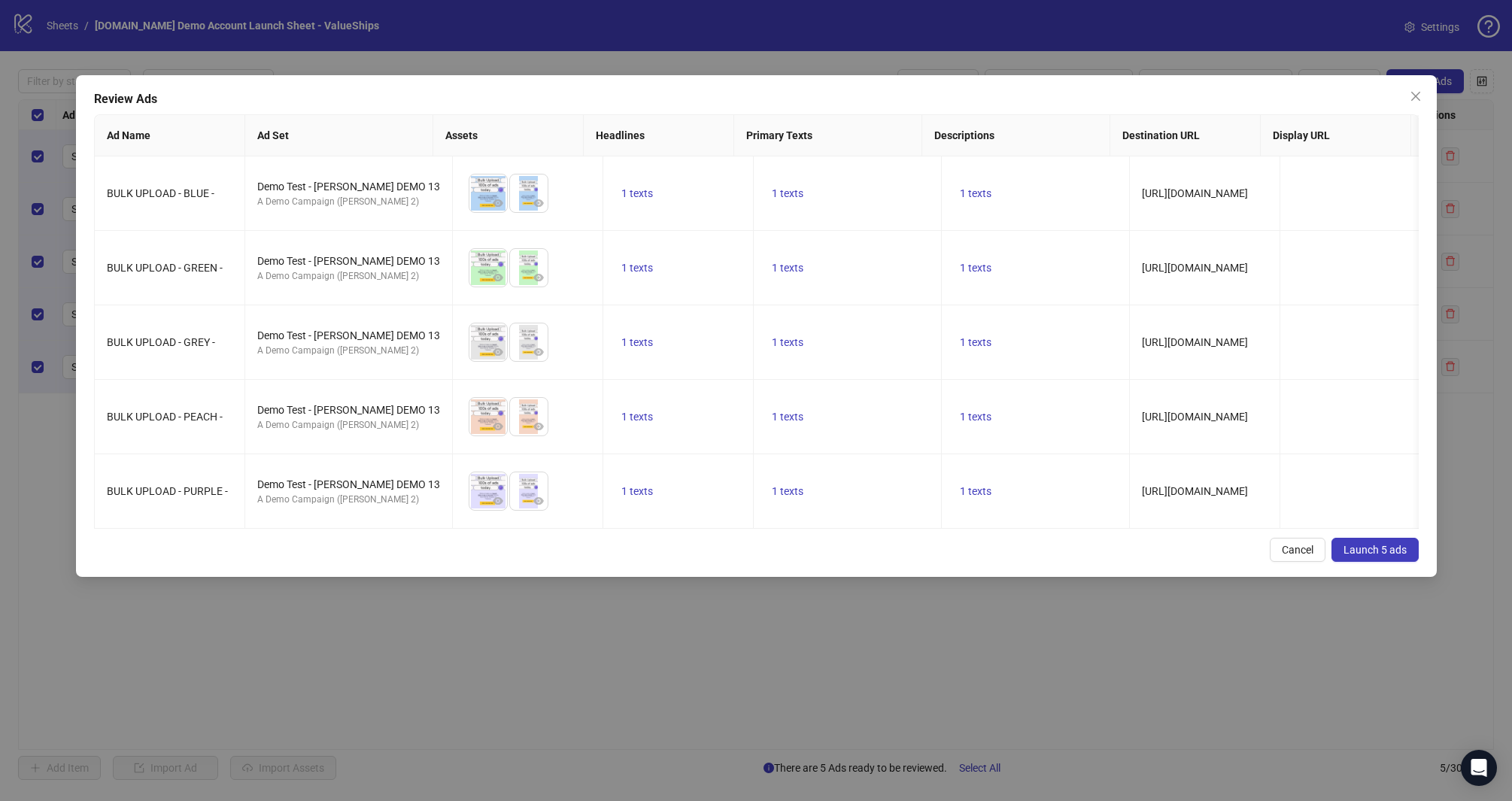
click at [1392, 555] on button "Launch 5 ads" at bounding box center [1374, 549] width 87 height 24
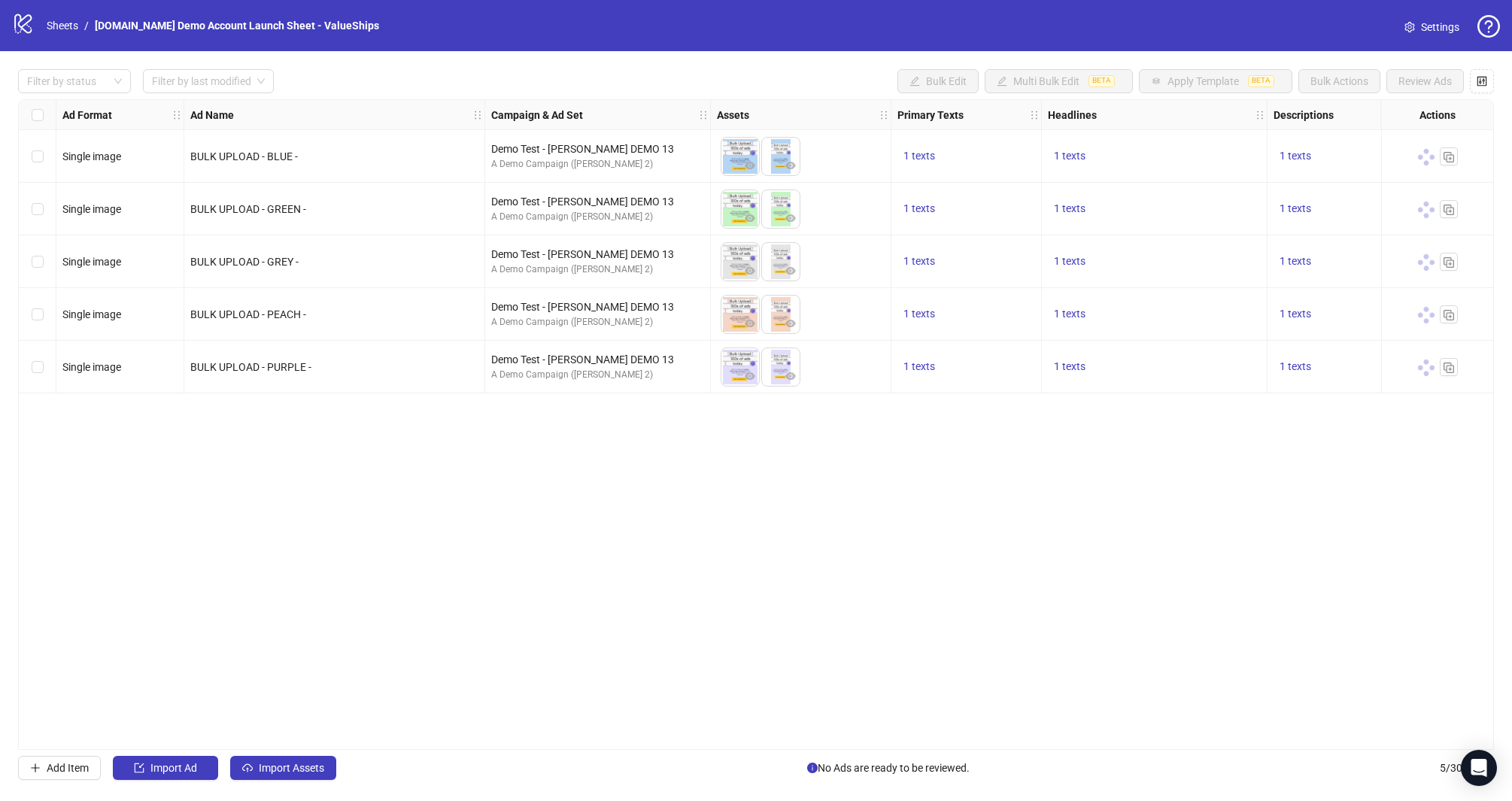
click at [749, 569] on div "Ad Format Ad Name Campaign & Ad Set Assets Primary Texts Headlines Descriptions…" at bounding box center [755, 425] width 1476 height 651
click at [1447, 159] on icon "eye" at bounding box center [1450, 156] width 11 height 8
click at [1424, 154] on icon "export" at bounding box center [1426, 156] width 11 height 11
click at [74, 761] on button "Add Item" at bounding box center [59, 768] width 83 height 24
click at [134, 420] on span "Single image" at bounding box center [120, 419] width 97 height 22
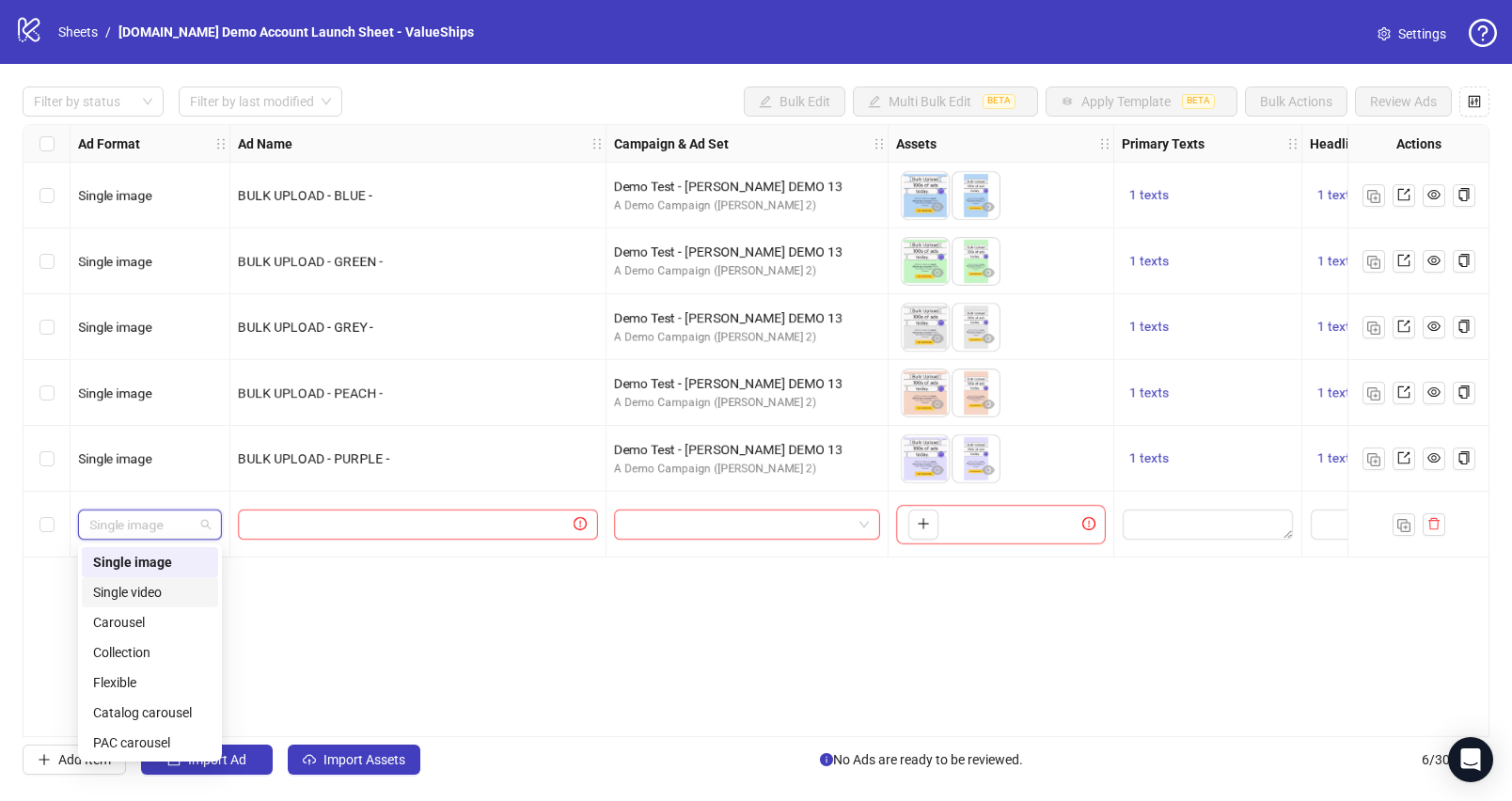
click at [147, 587] on div "Single video" at bounding box center [150, 592] width 113 height 21
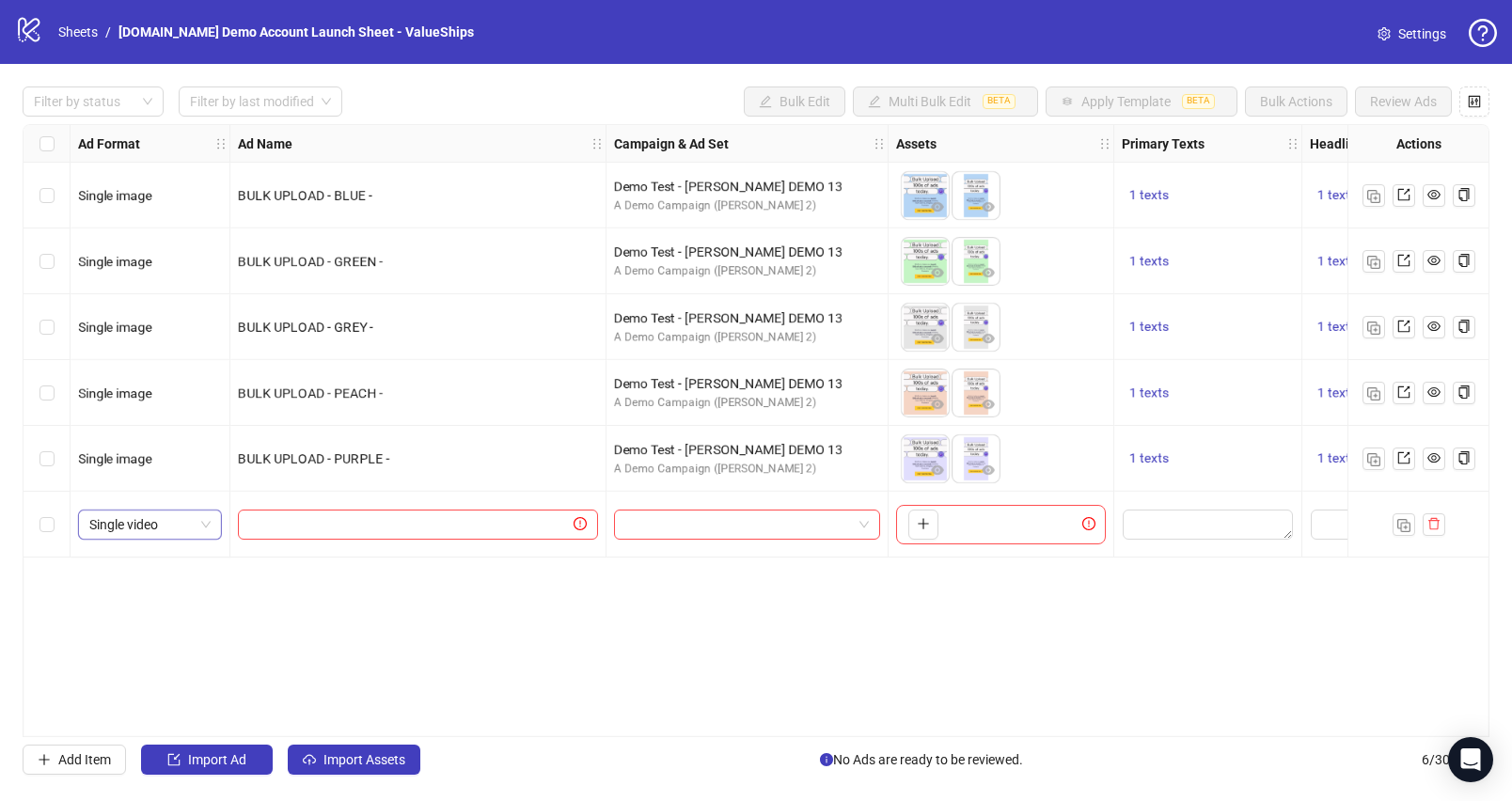
click at [173, 529] on span "Single video" at bounding box center [150, 524] width 121 height 28
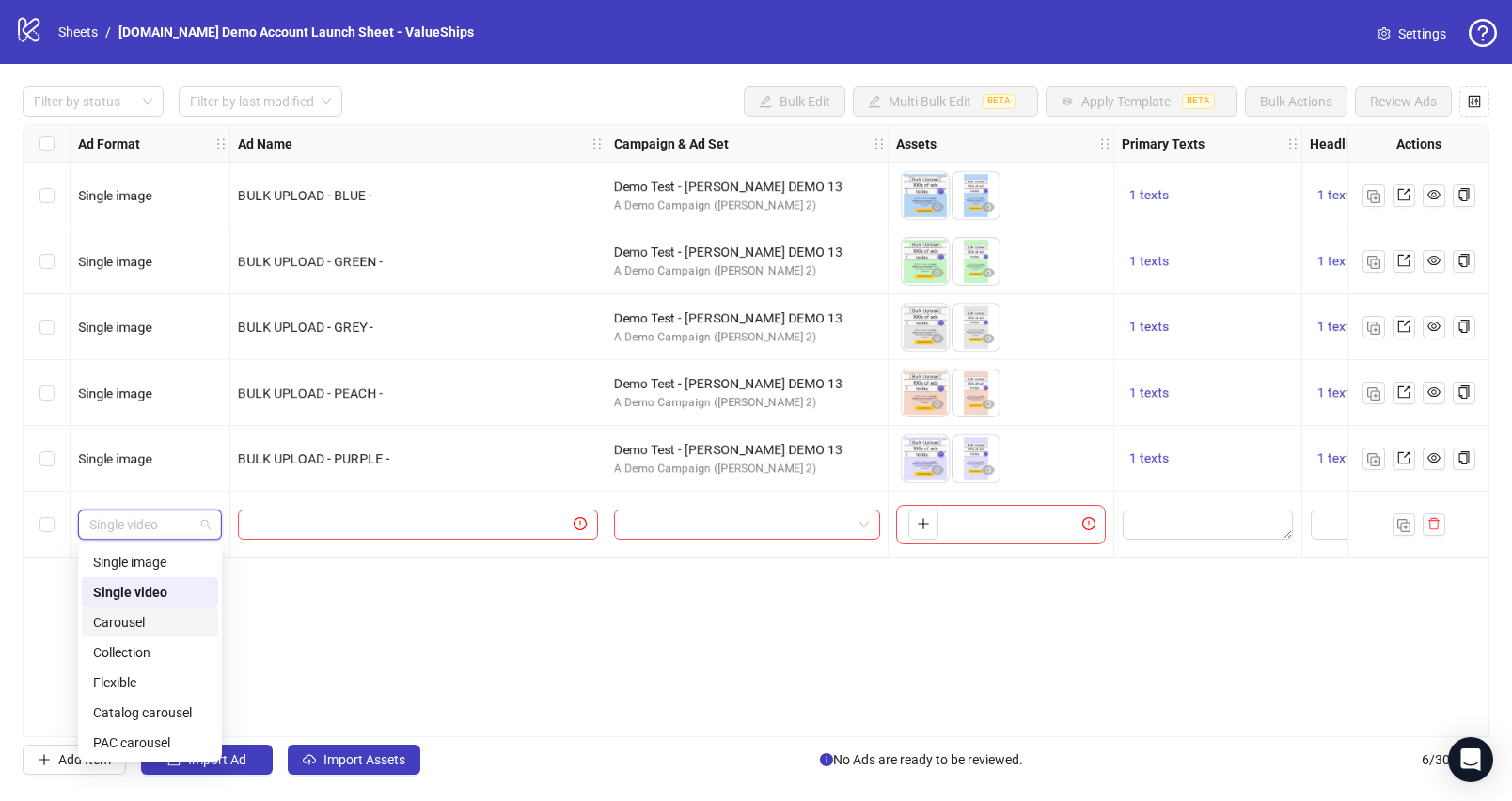
click at [147, 618] on div "Carousel" at bounding box center [150, 623] width 113 height 21
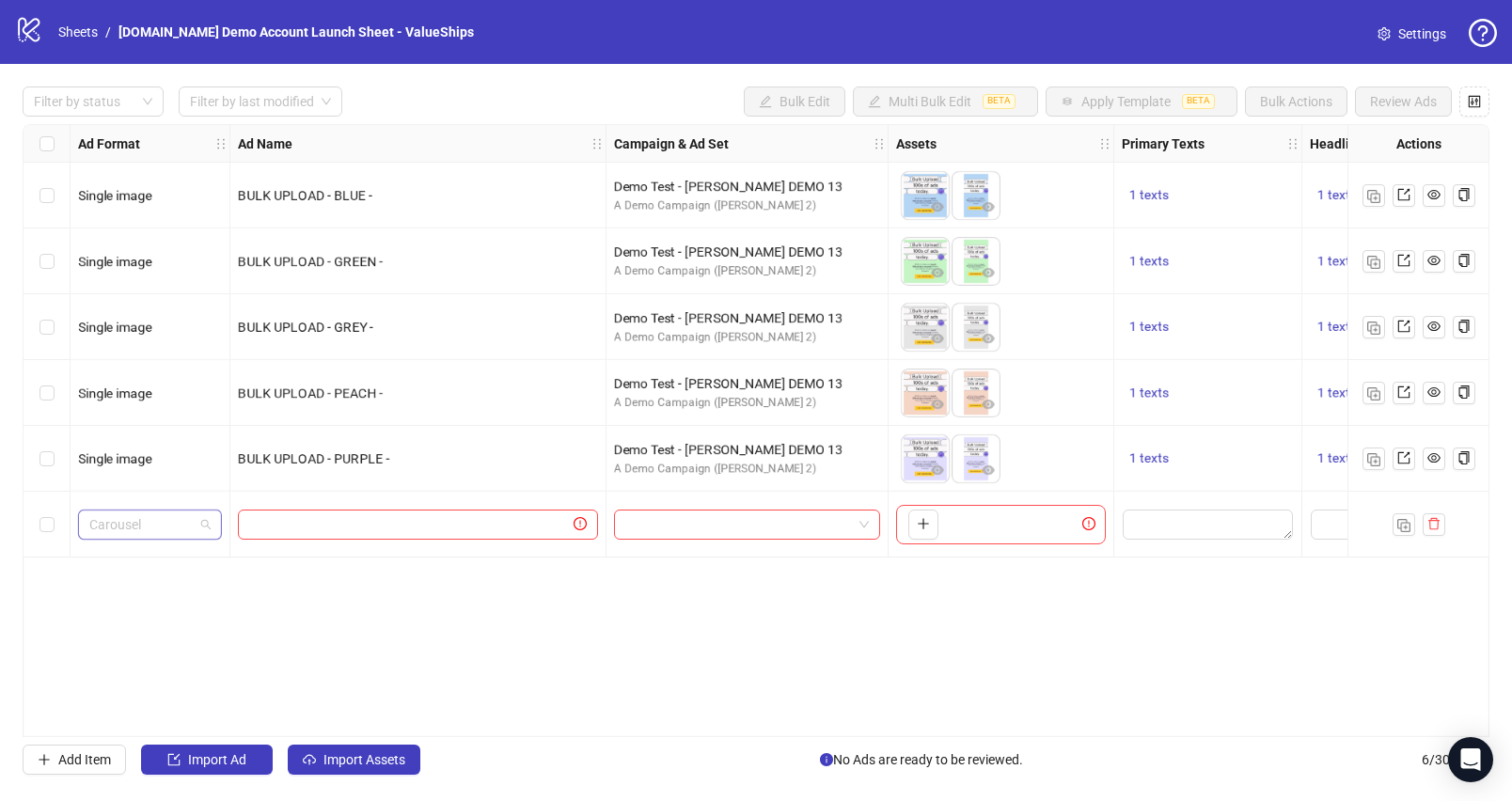
click at [181, 534] on span "Carousel" at bounding box center [150, 524] width 121 height 28
click at [112, 508] on div "Carousel Carousel" at bounding box center [150, 524] width 160 height 65
click at [123, 521] on span "Carousel" at bounding box center [150, 524] width 121 height 28
click at [502, 653] on div "Ad Format Ad Name Campaign & Ad Set Assets Primary Texts Headlines Descriptions…" at bounding box center [756, 431] width 1468 height 613
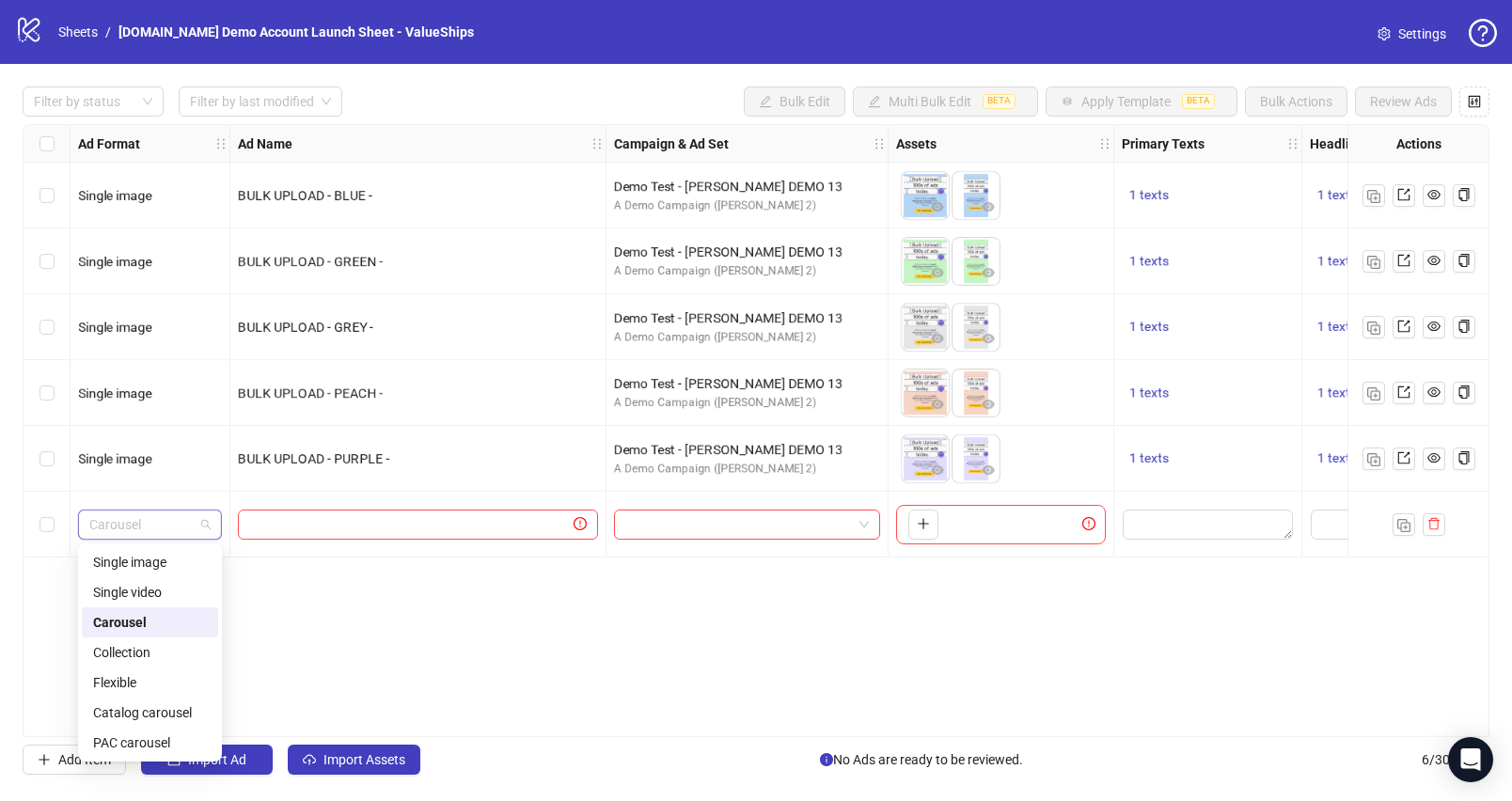
click at [157, 522] on span "Carousel" at bounding box center [150, 524] width 121 height 28
click at [153, 704] on div "Catalog carousel" at bounding box center [150, 713] width 113 height 21
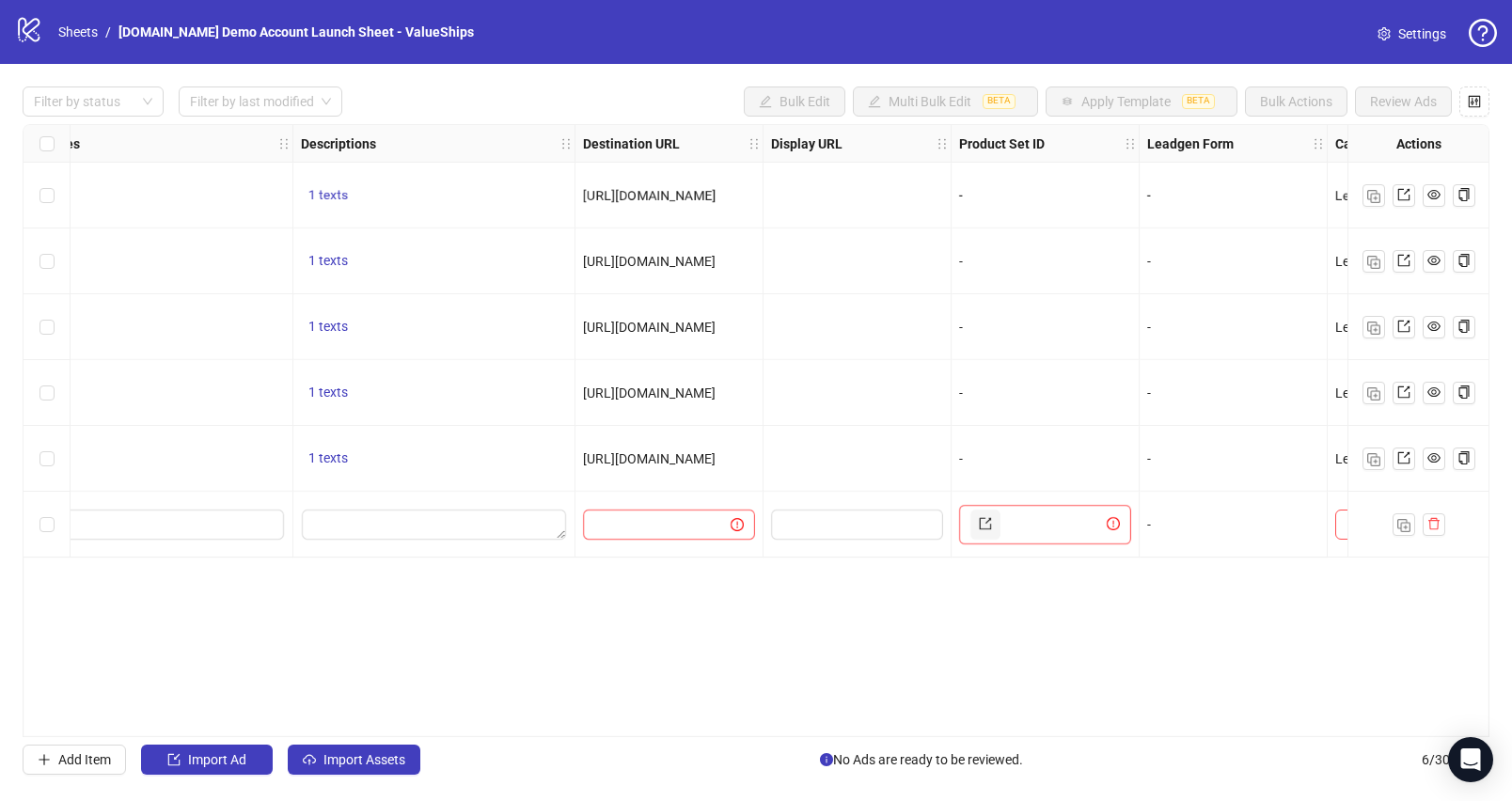
scroll to position [0, 1305]
drag, startPoint x: 1070, startPoint y: 149, endPoint x: 949, endPoint y: 141, distance: 121.3
click at [949, 141] on div "Product Set ID" at bounding box center [1032, 143] width 189 height 38
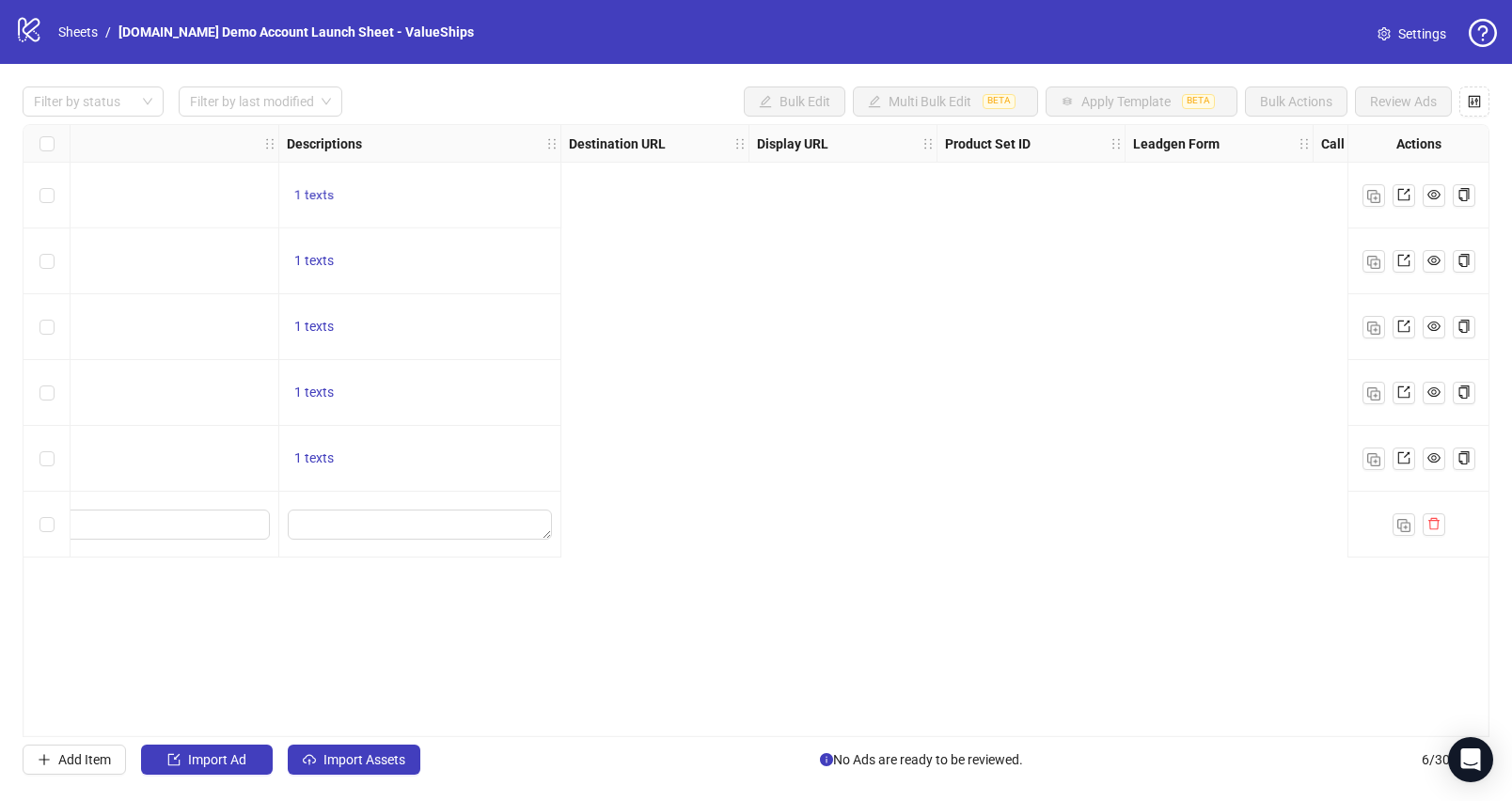
scroll to position [0, 0]
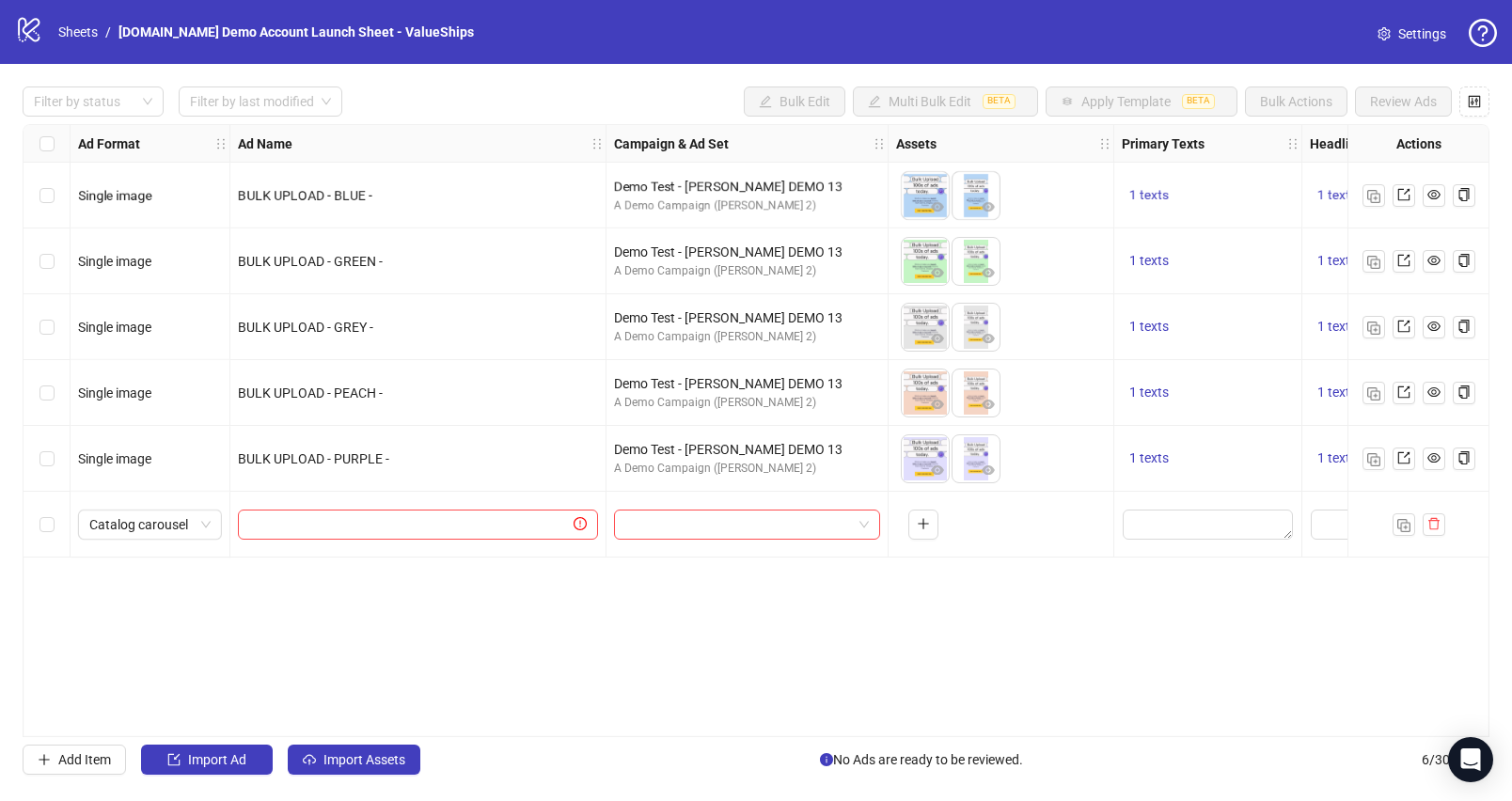
click at [161, 543] on div "Catalog carousel" at bounding box center [150, 524] width 160 height 65
click at [166, 533] on span "Catalog carousel" at bounding box center [150, 524] width 121 height 28
click at [155, 534] on span "Catalog carousel" at bounding box center [150, 524] width 121 height 28
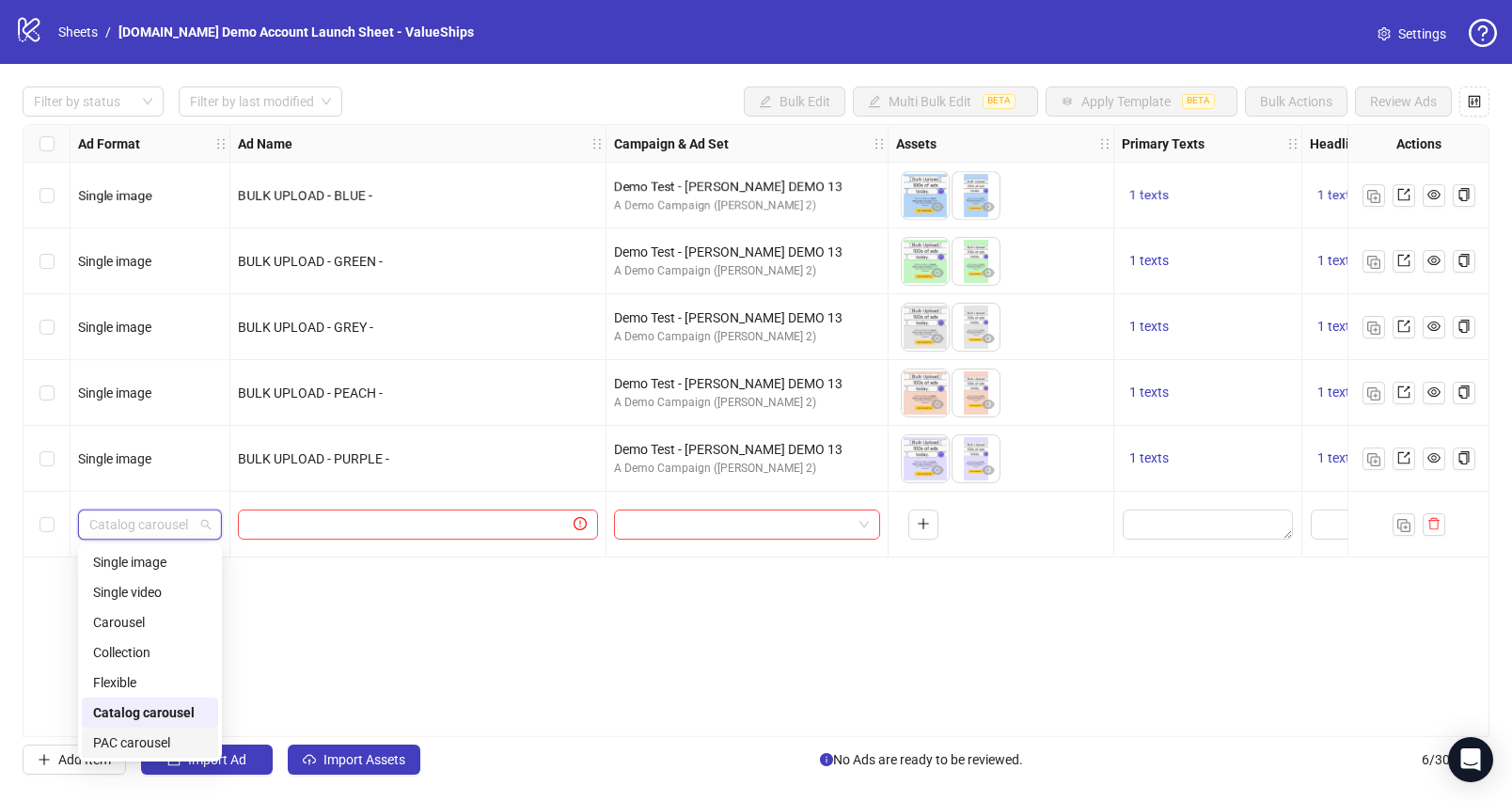
click at [153, 742] on div "PAC carousel" at bounding box center [150, 743] width 113 height 21
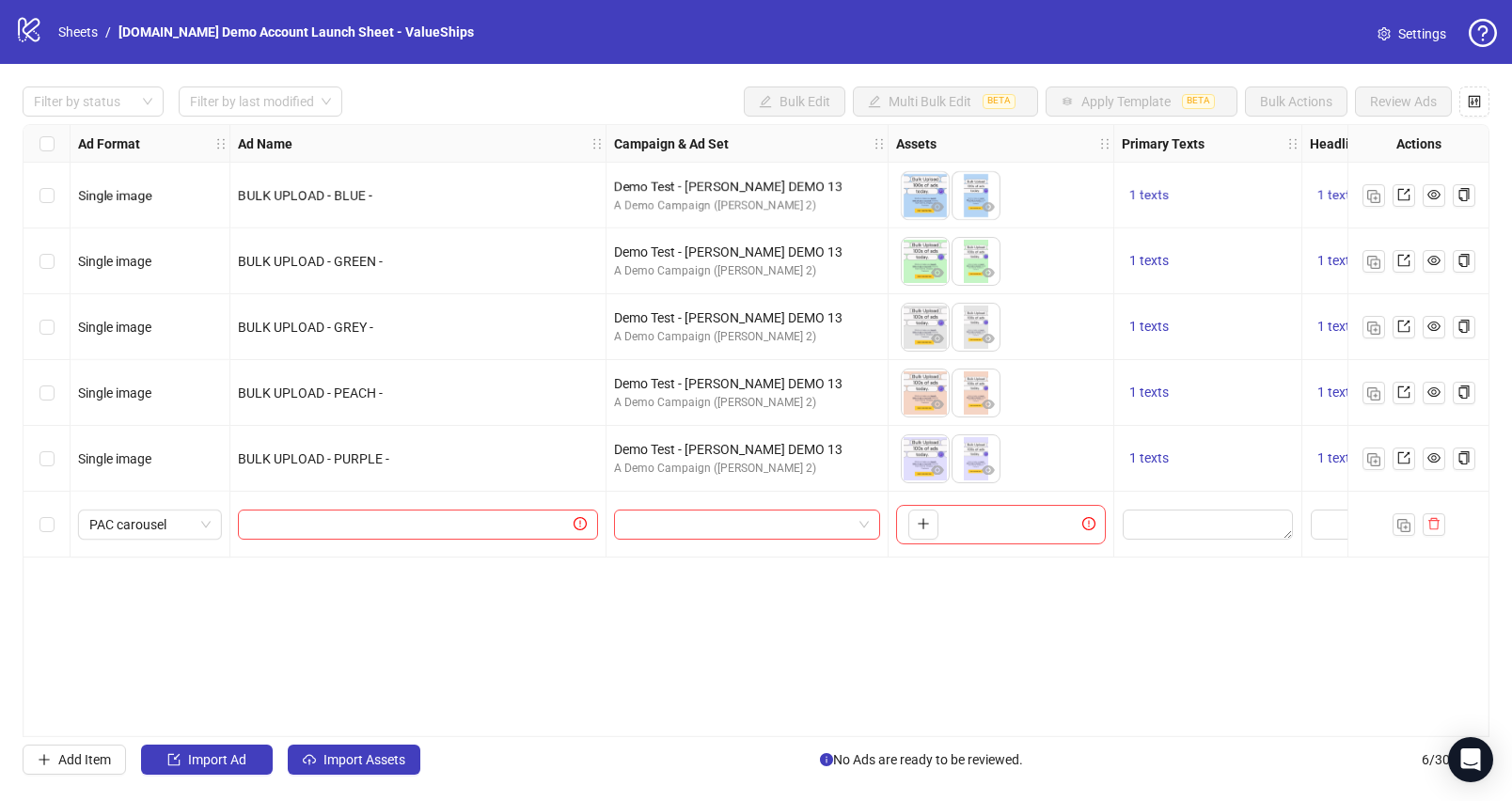
click at [520, 656] on div "Ad Format Ad Name Campaign & Ad Set Assets Primary Texts Headlines Descriptions…" at bounding box center [756, 431] width 1468 height 613
click at [313, 534] on input "text" at bounding box center [409, 525] width 320 height 21
type input "**********"
click at [334, 525] on input "**********" at bounding box center [416, 525] width 334 height 21
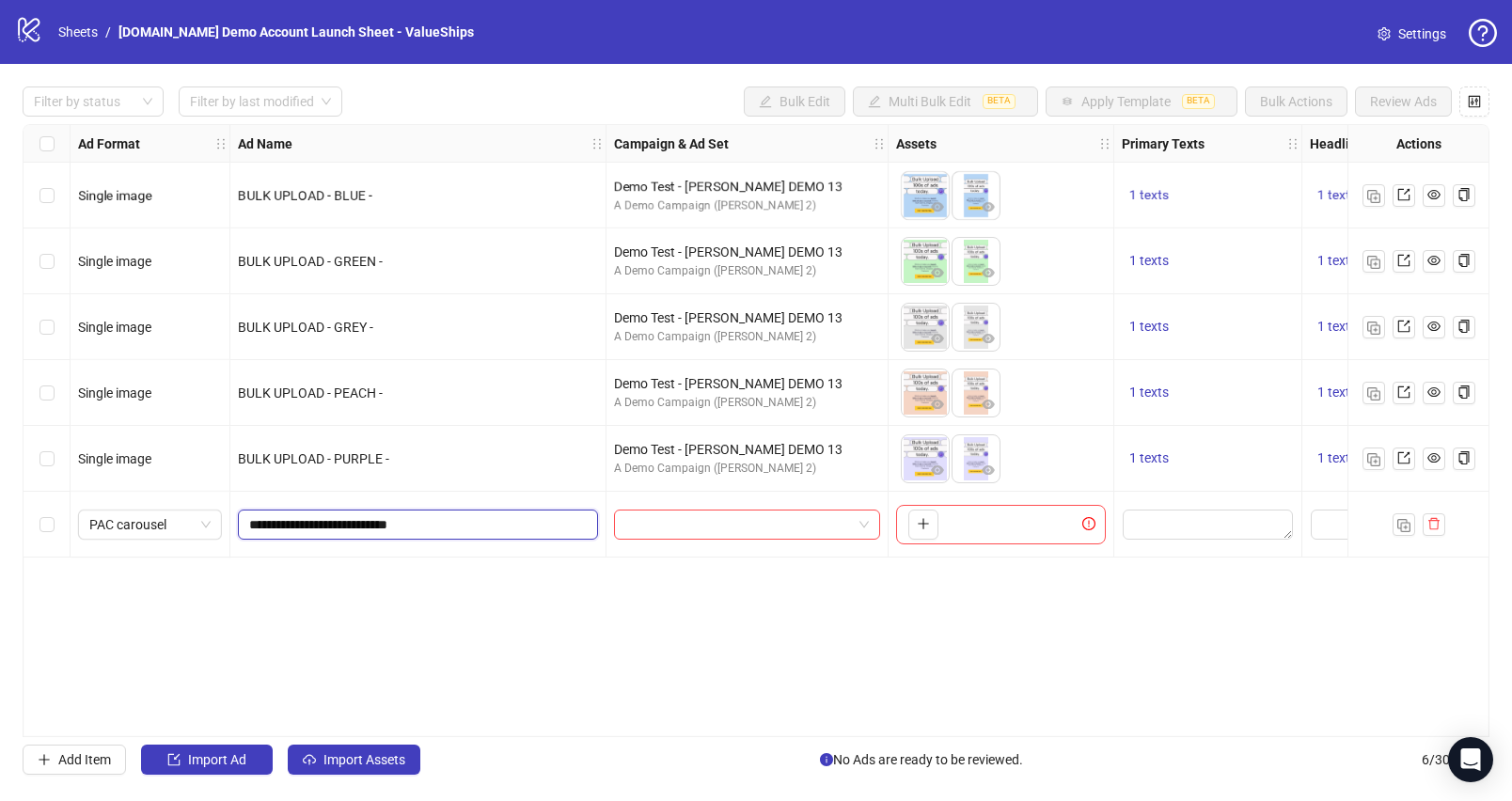
click at [334, 525] on input "**********" at bounding box center [416, 525] width 334 height 21
click at [455, 516] on input "**********" at bounding box center [416, 525] width 334 height 21
click at [190, 530] on span "PAC carousel" at bounding box center [150, 524] width 121 height 28
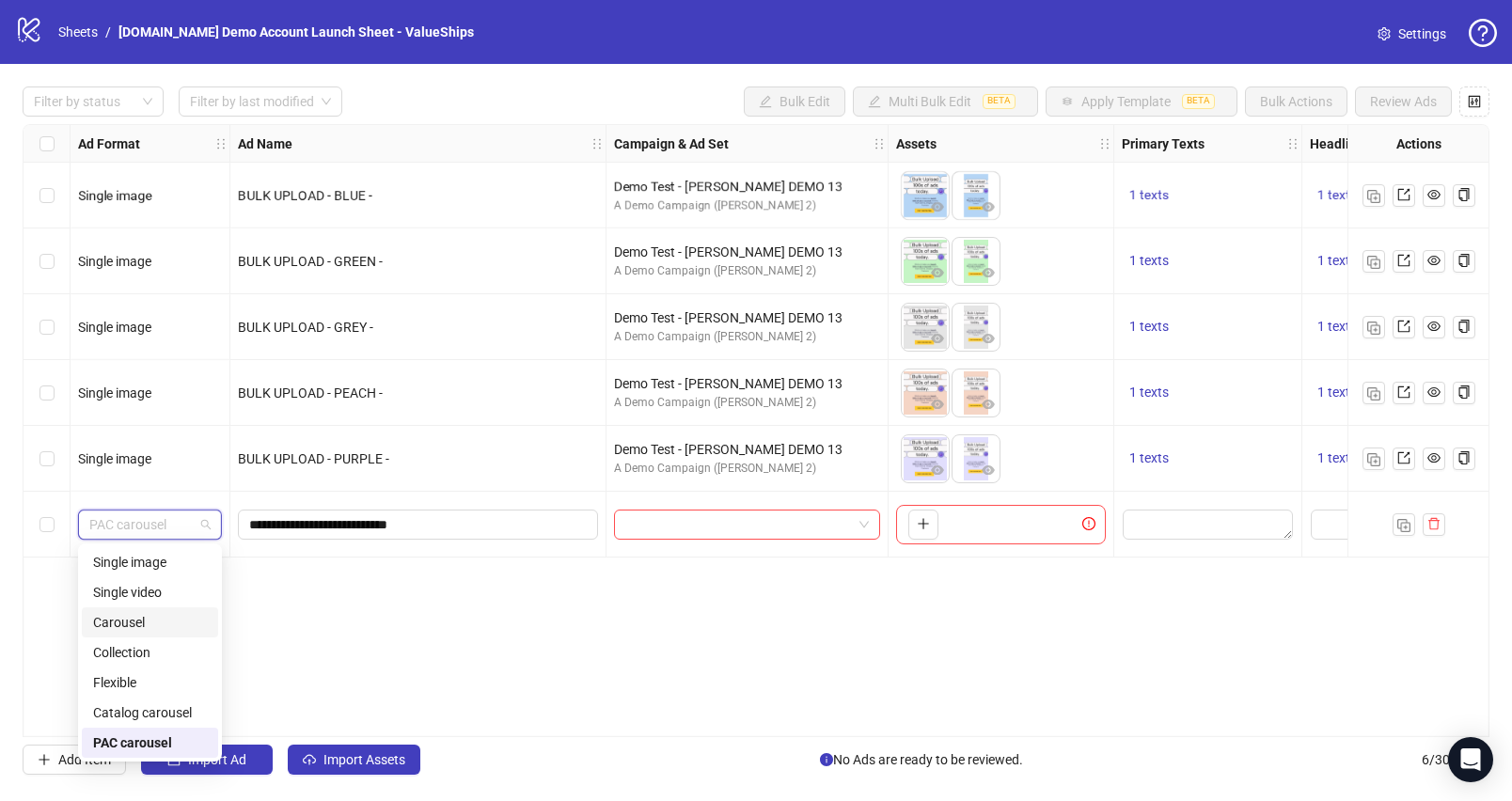
click at [159, 623] on div "Carousel" at bounding box center [150, 623] width 113 height 21
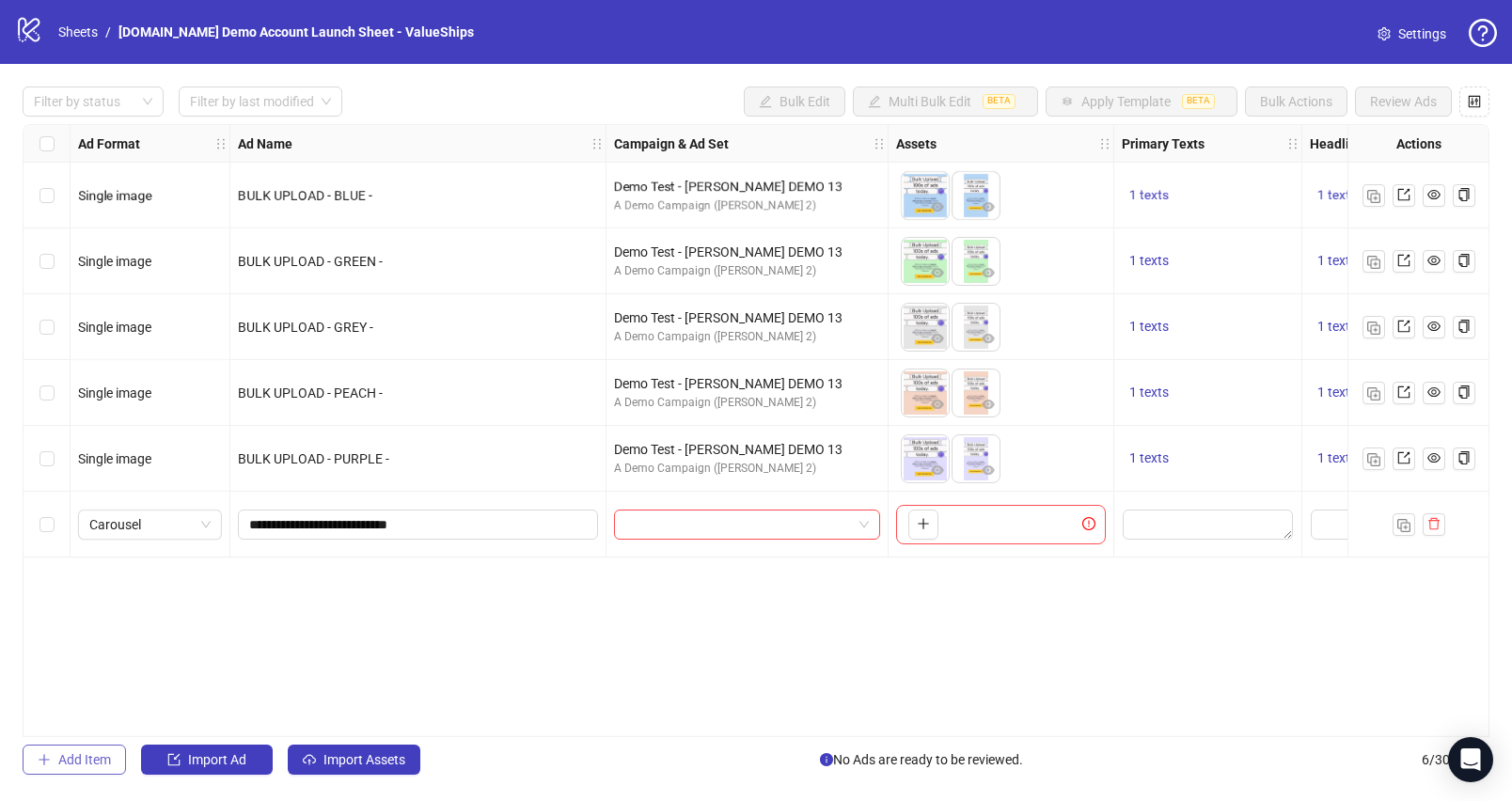
click at [101, 761] on span "Add Item" at bounding box center [85, 760] width 53 height 15
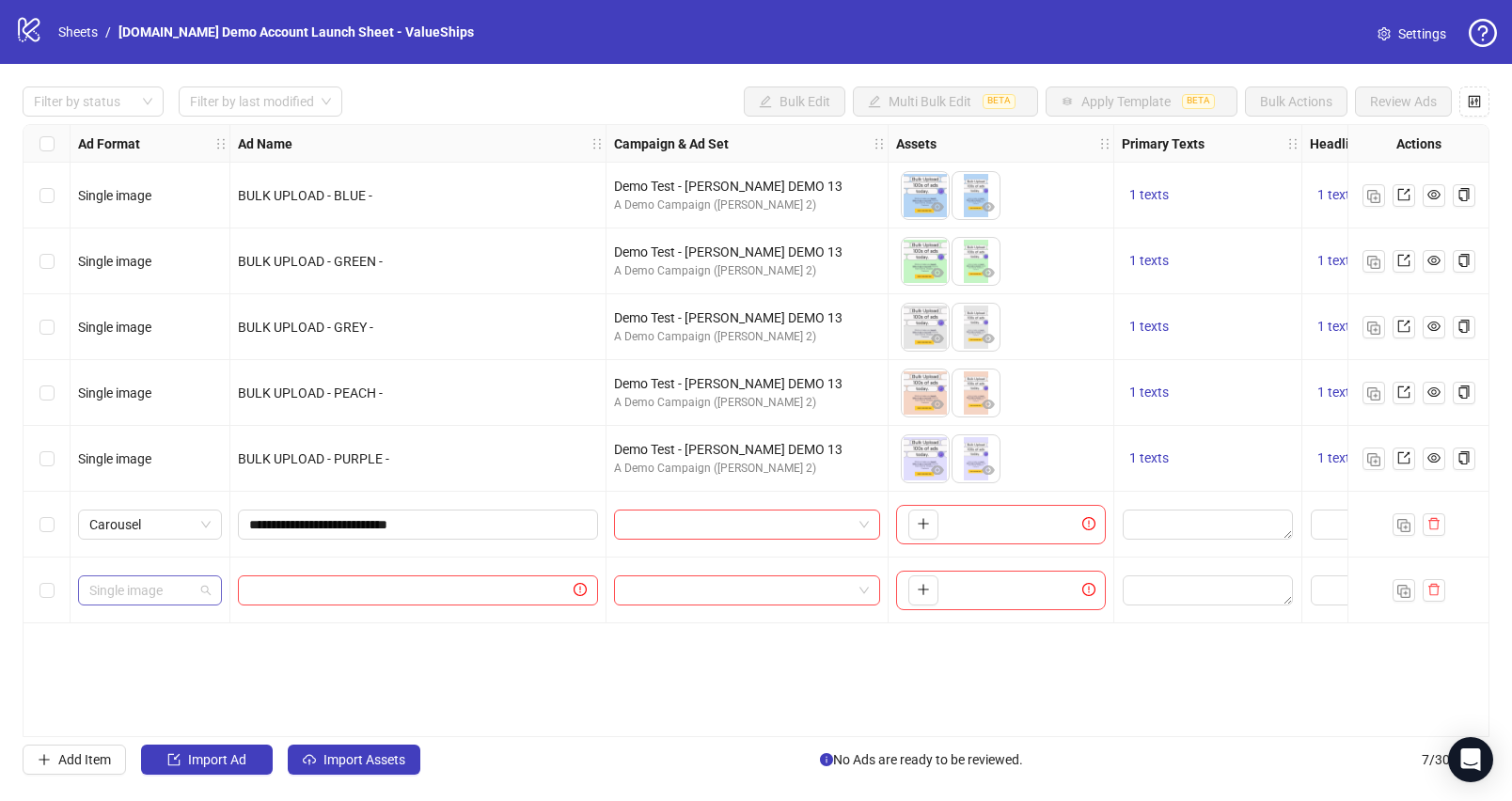
click at [165, 579] on span "Single image" at bounding box center [150, 589] width 121 height 28
click at [156, 553] on div "PAC carousel" at bounding box center [150, 553] width 113 height 21
click at [252, 652] on div "Ad Format Ad Name Campaign & Ad Set Assets Primary Texts Headlines Descriptions…" at bounding box center [756, 431] width 1468 height 613
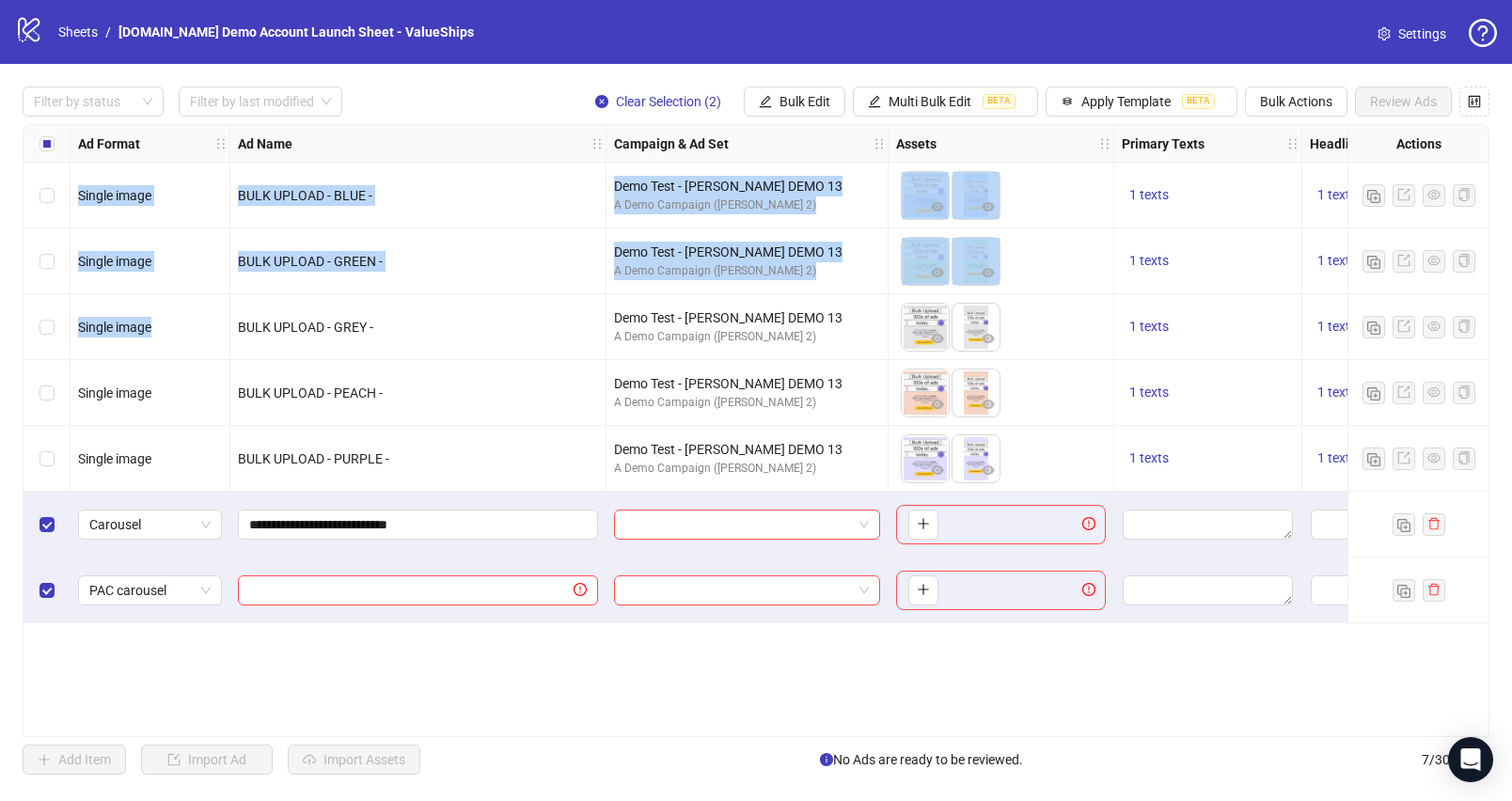
drag, startPoint x: 133, startPoint y: 201, endPoint x: 175, endPoint y: 353, distance: 157.7
click at [175, 125] on div "Single image BULK UPLOAD - BLUE - Demo Test - James DEMO 13 A Demo Campaign (Ja…" at bounding box center [1443, 125] width 2840 height 0
click at [175, 353] on div "Single image" at bounding box center [150, 327] width 160 height 65
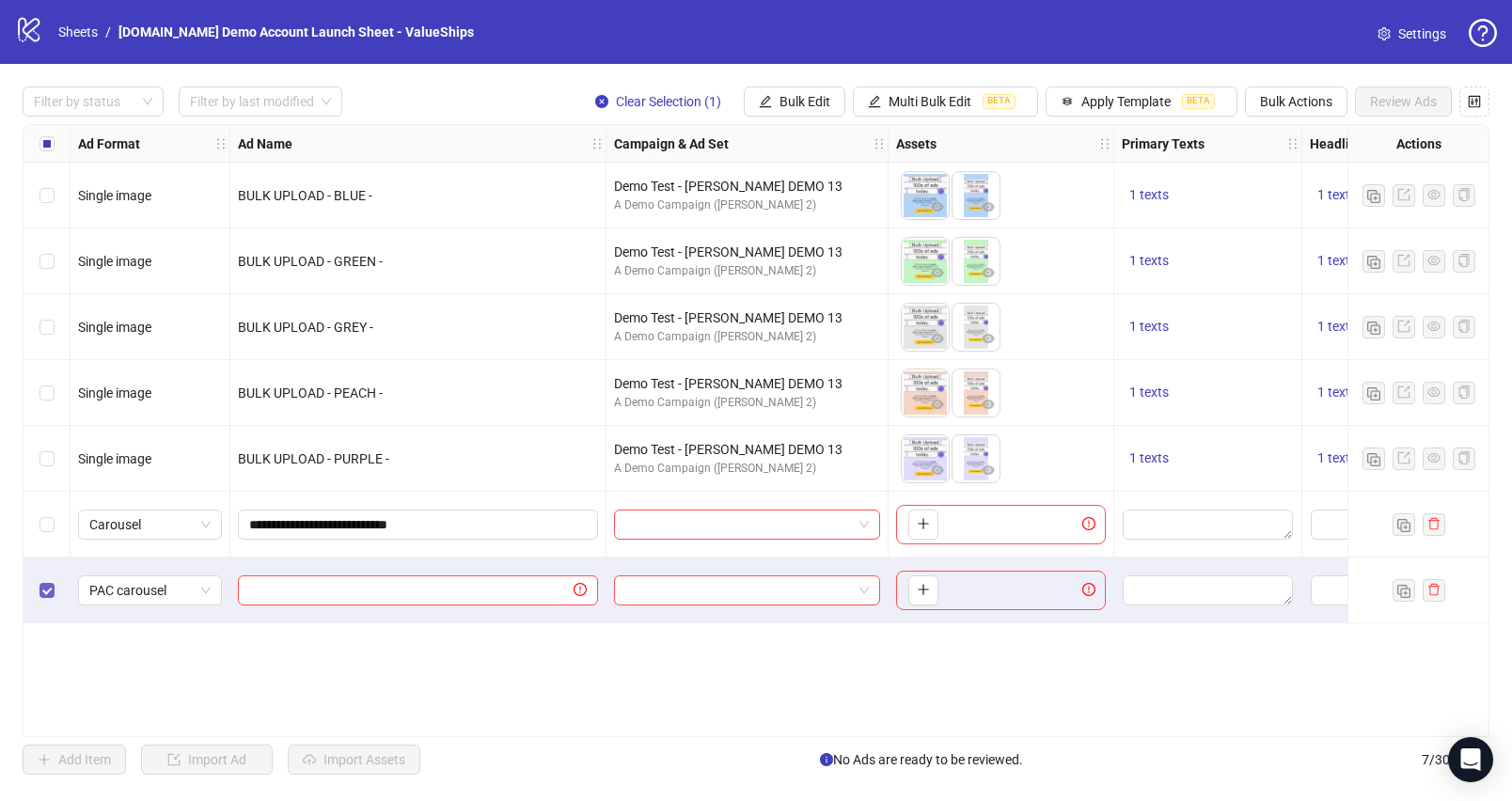
click at [45, 580] on label "Select row 7" at bounding box center [47, 590] width 15 height 21
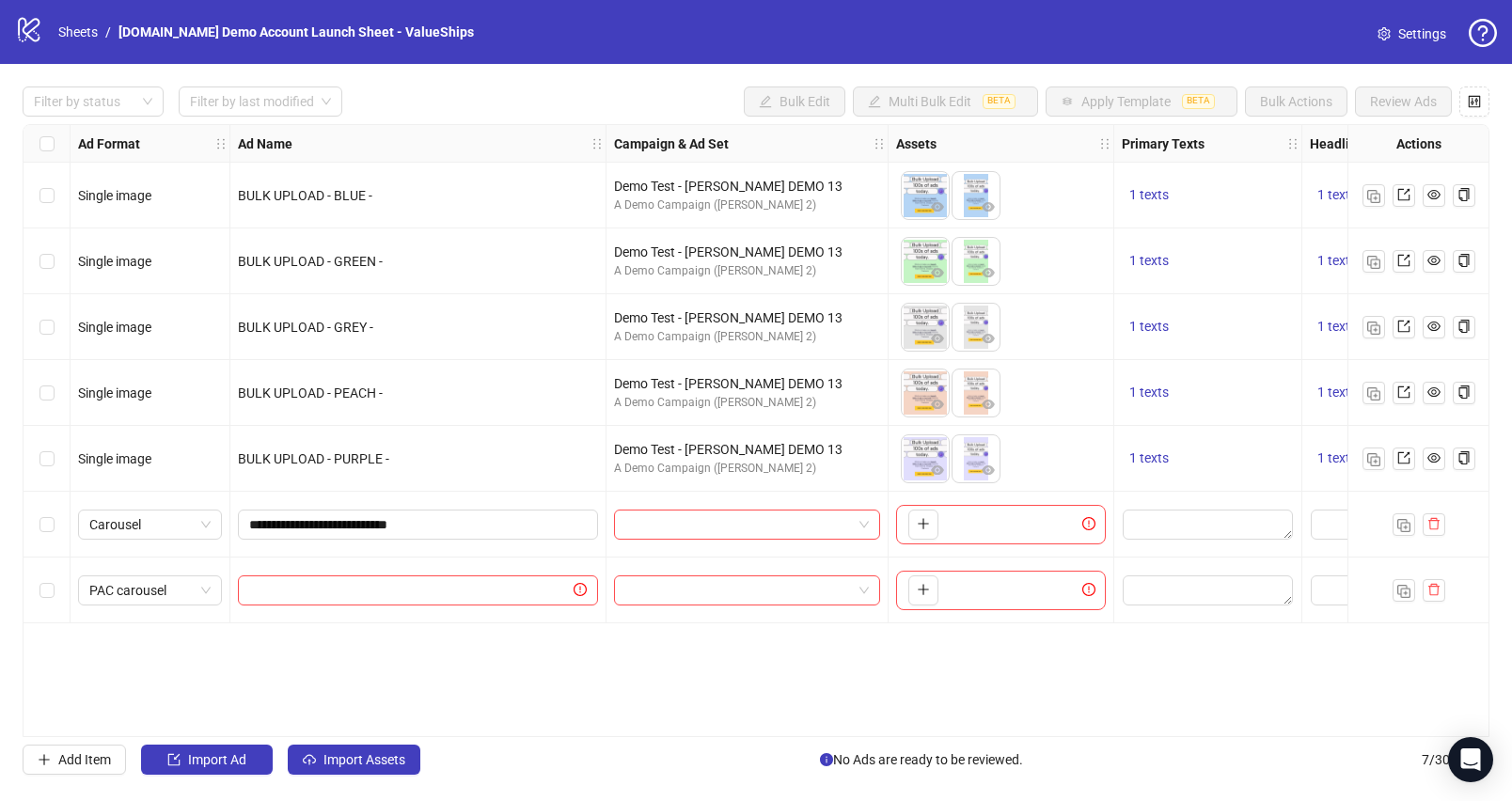
click at [1407, 42] on span "Settings" at bounding box center [1423, 34] width 48 height 21
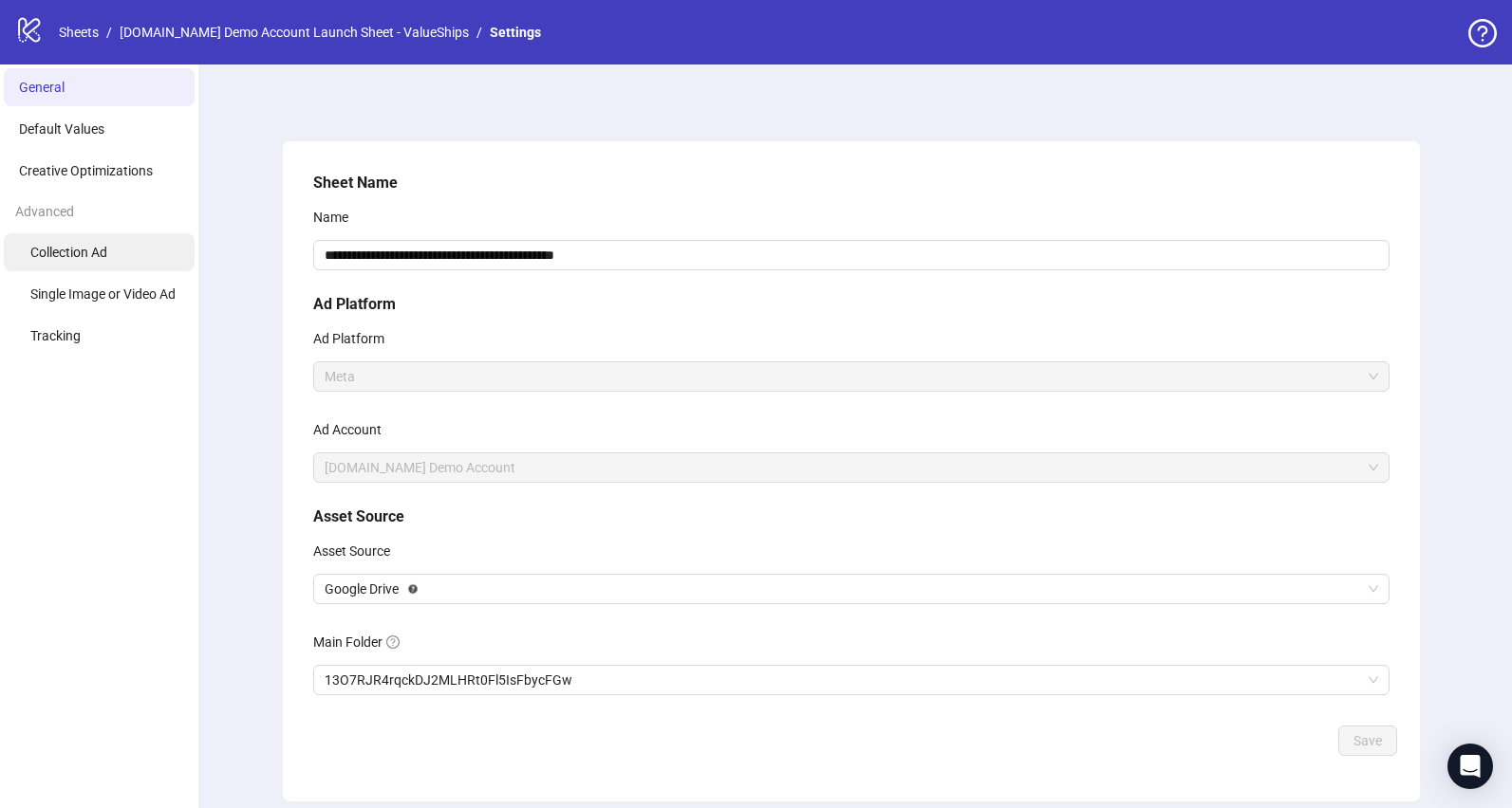
click at [82, 238] on li "Collection Ad" at bounding box center [99, 252] width 191 height 38
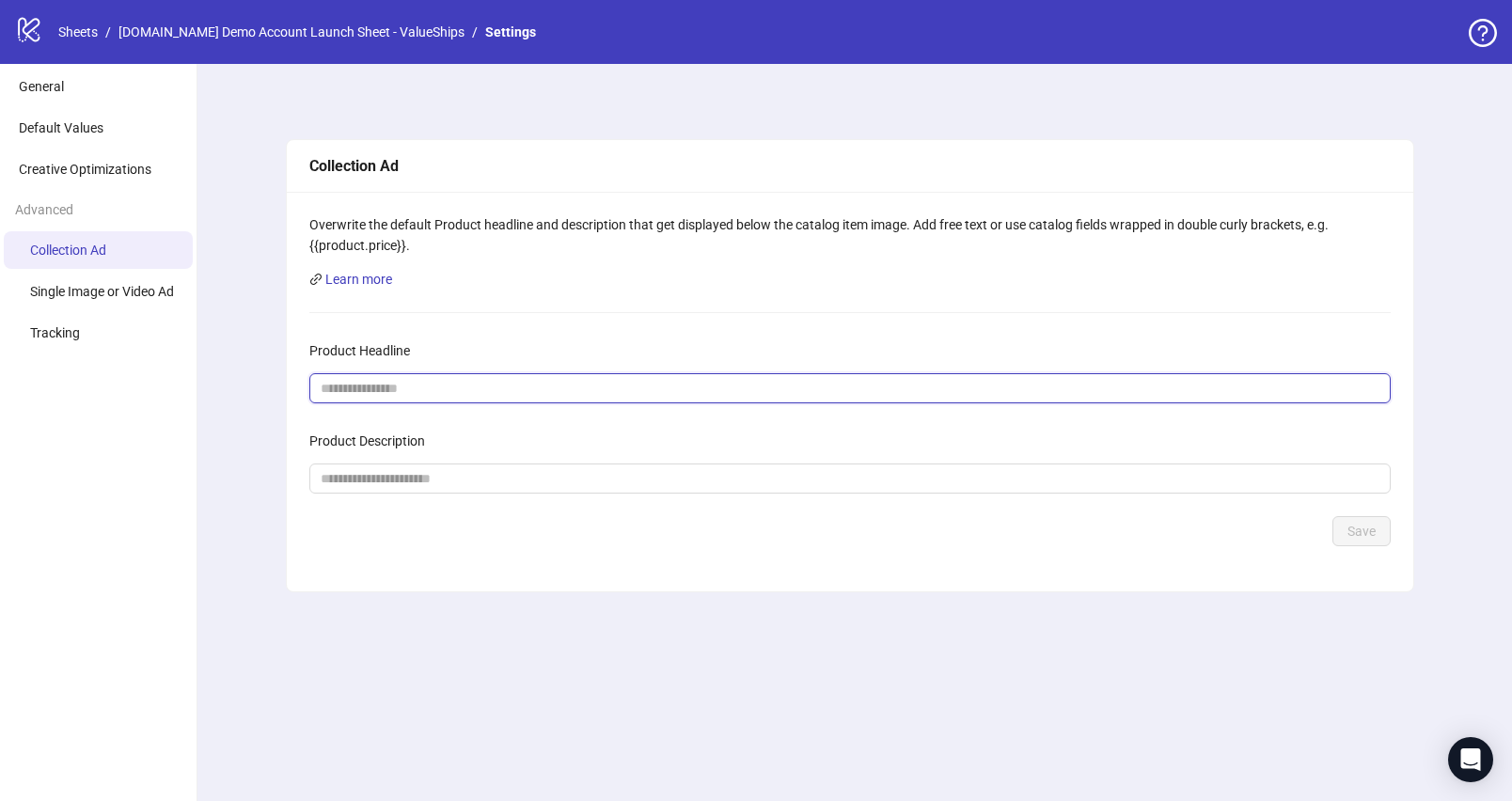
drag, startPoint x: 461, startPoint y: 399, endPoint x: 389, endPoint y: 349, distance: 87.7
click at [461, 399] on input "Product Headline" at bounding box center [842, 388] width 1044 height 21
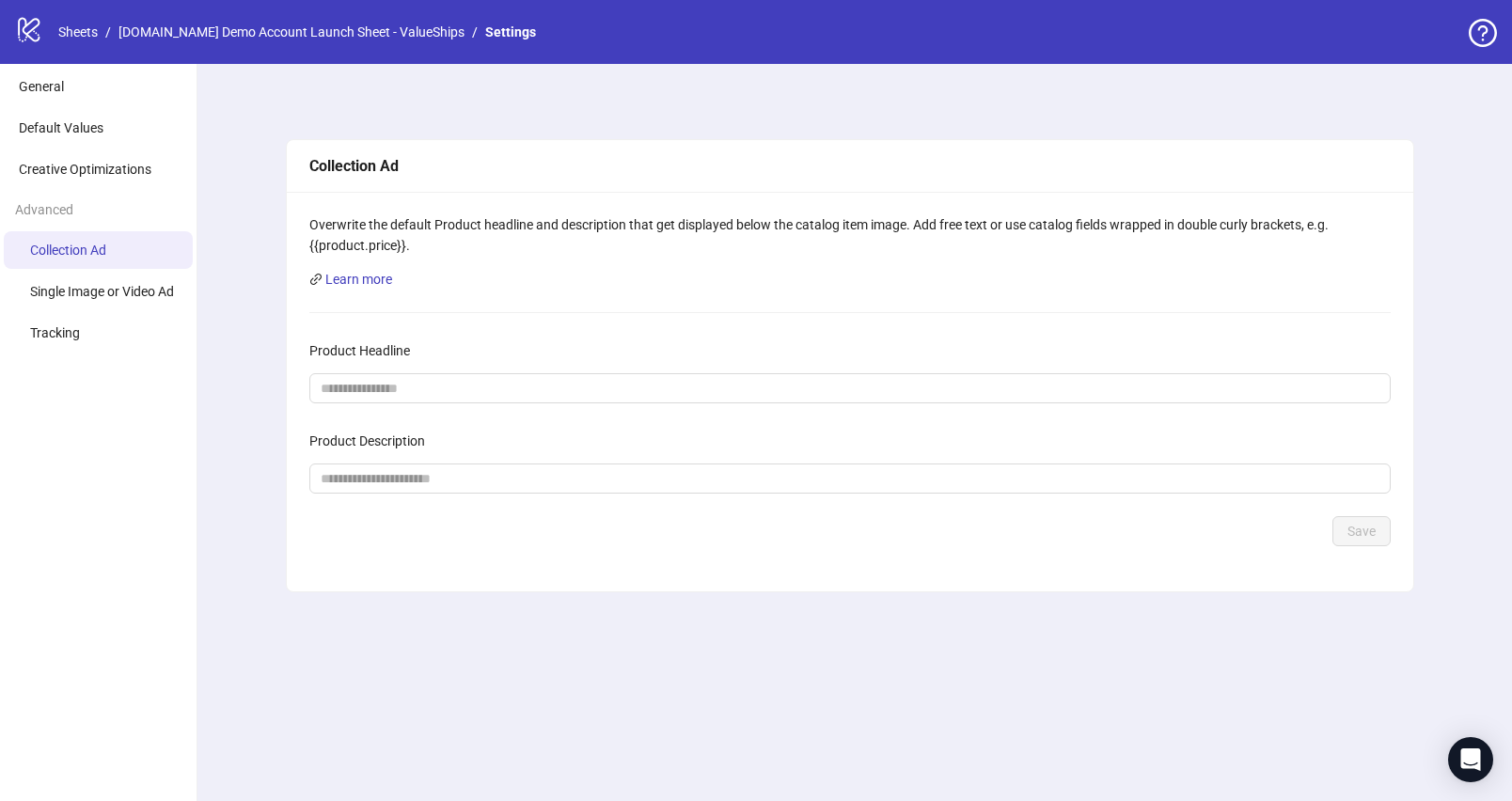
drag, startPoint x: 325, startPoint y: 181, endPoint x: 430, endPoint y: 221, distance: 112.4
click at [431, 221] on div "Collection Ad Overwrite the default Product headline and description that get d…" at bounding box center [849, 365] width 1128 height 453
drag, startPoint x: 416, startPoint y: 217, endPoint x: 391, endPoint y: 195, distance: 33.3
click at [391, 195] on div "Overwrite the default Product headline and description that get displayed below…" at bounding box center [850, 391] width 1127 height 400
click at [392, 195] on div "Overwrite the default Product headline and description that get displayed below…" at bounding box center [850, 391] width 1127 height 400
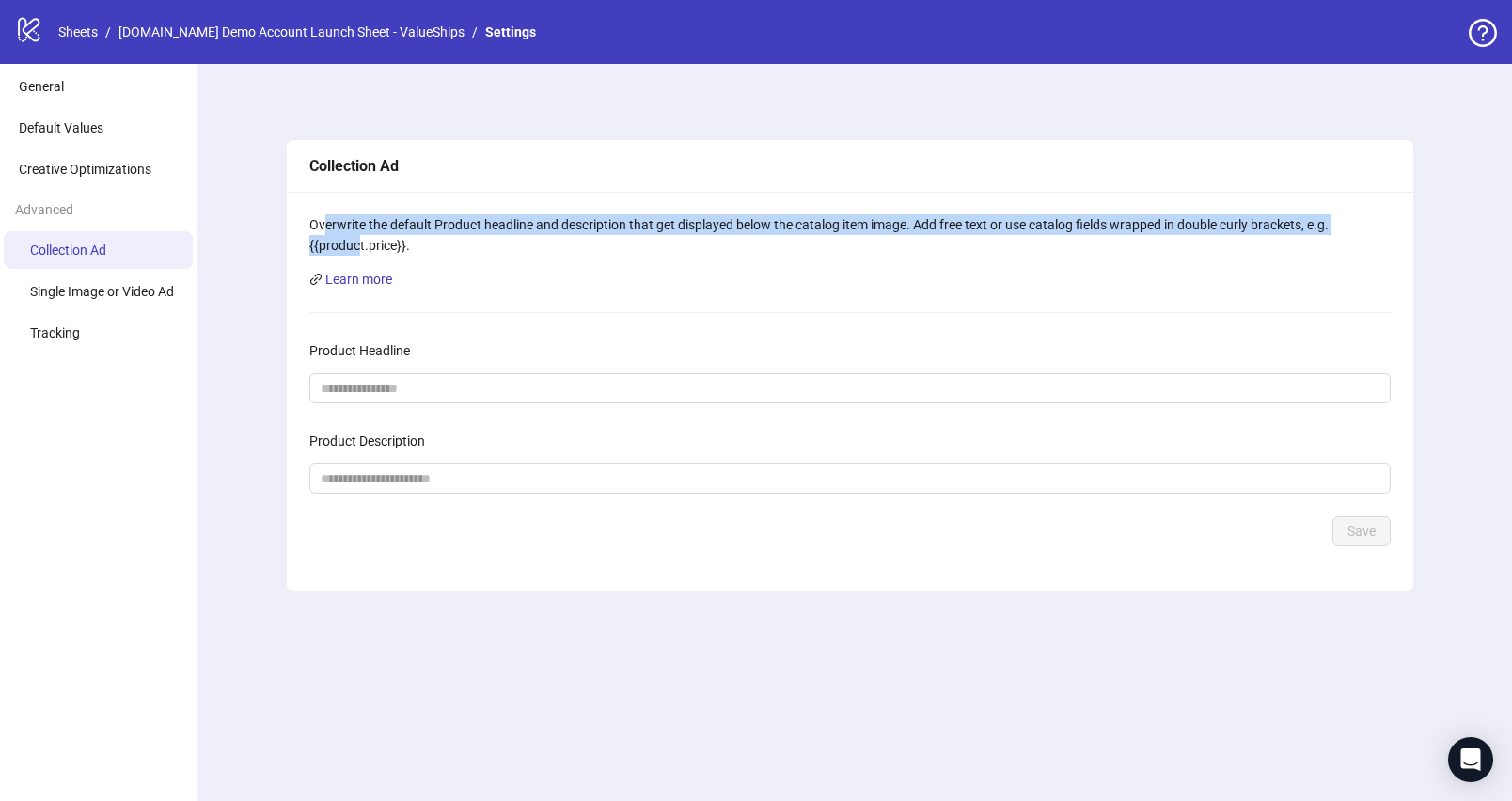
drag, startPoint x: 323, startPoint y: 226, endPoint x: 360, endPoint y: 245, distance: 41.6
click at [360, 245] on div "Overwrite the default Product headline and description that get displayed below…" at bounding box center [850, 235] width 1082 height 41
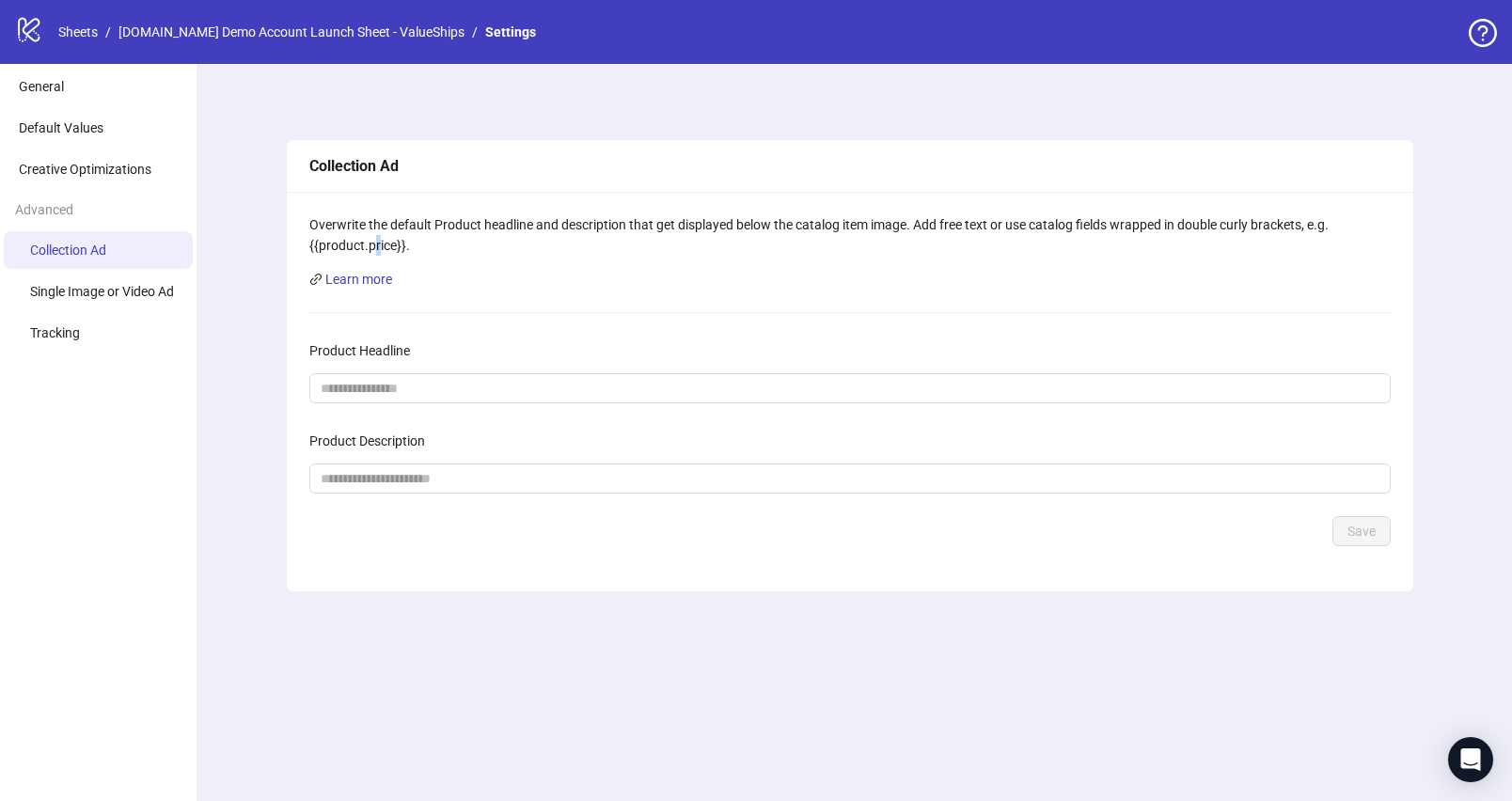
click at [377, 250] on div "Overwrite the default Product headline and description that get displayed below…" at bounding box center [850, 235] width 1082 height 41
click at [379, 249] on div "Overwrite the default Product headline and description that get displayed below…" at bounding box center [850, 235] width 1082 height 41
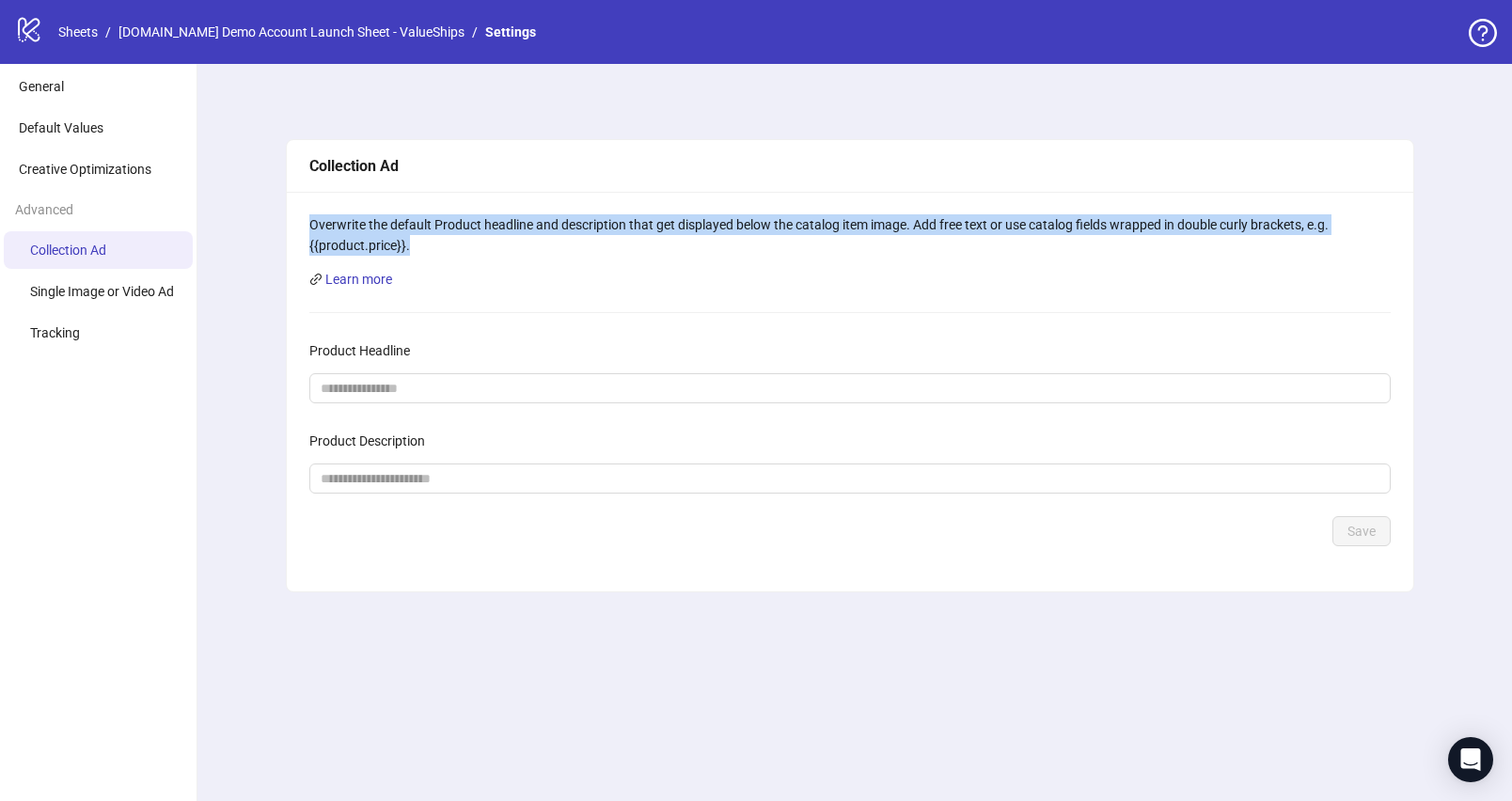
click at [379, 249] on div "Overwrite the default Product headline and description that get displayed below…" at bounding box center [850, 235] width 1082 height 41
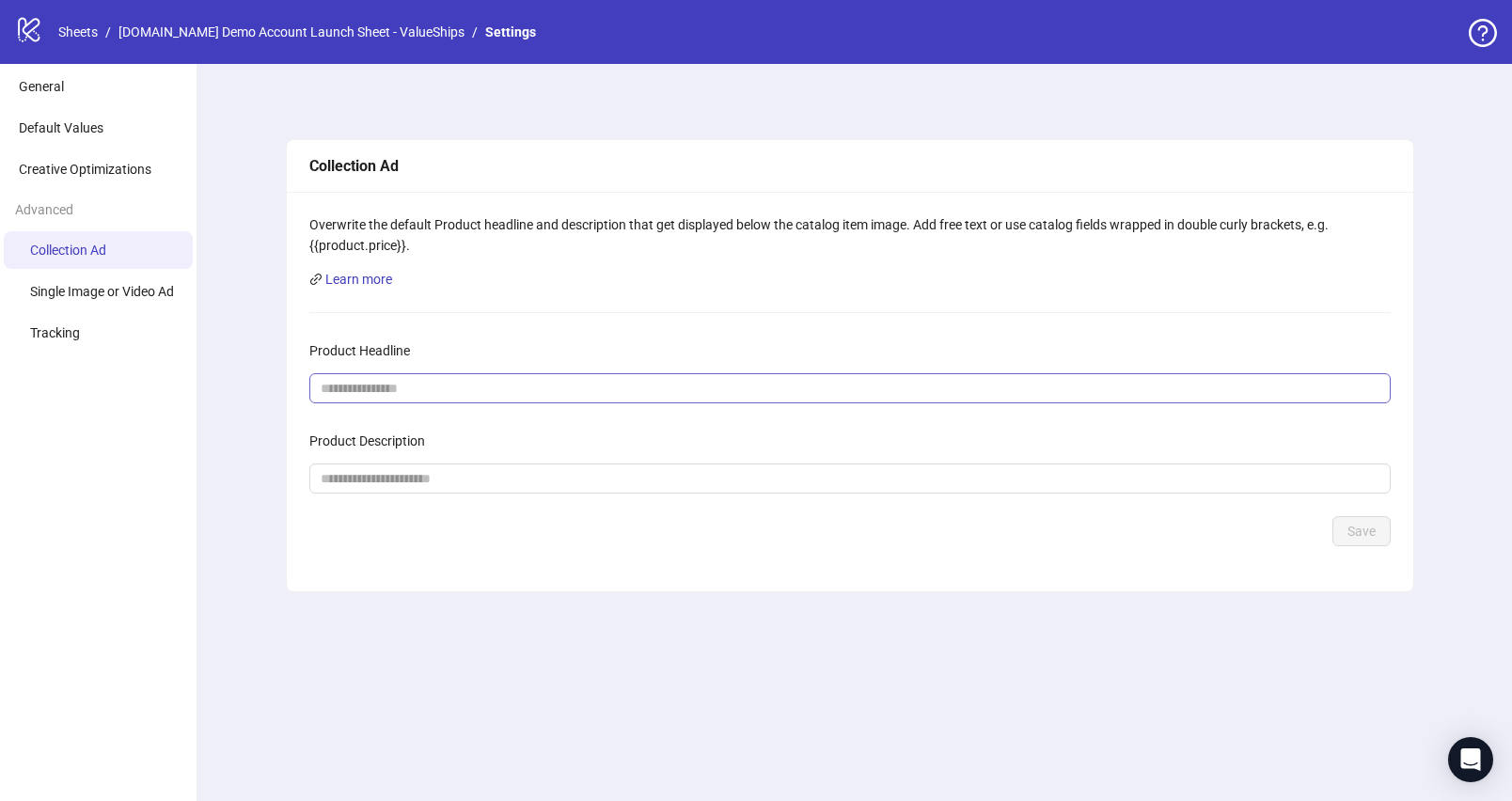
click at [426, 404] on form "Product Headline Product Description Save" at bounding box center [850, 440] width 1082 height 211
click at [442, 381] on input "Product Headline" at bounding box center [842, 388] width 1044 height 21
type input "*"
click at [461, 397] on input "Product Headline" at bounding box center [842, 388] width 1044 height 21
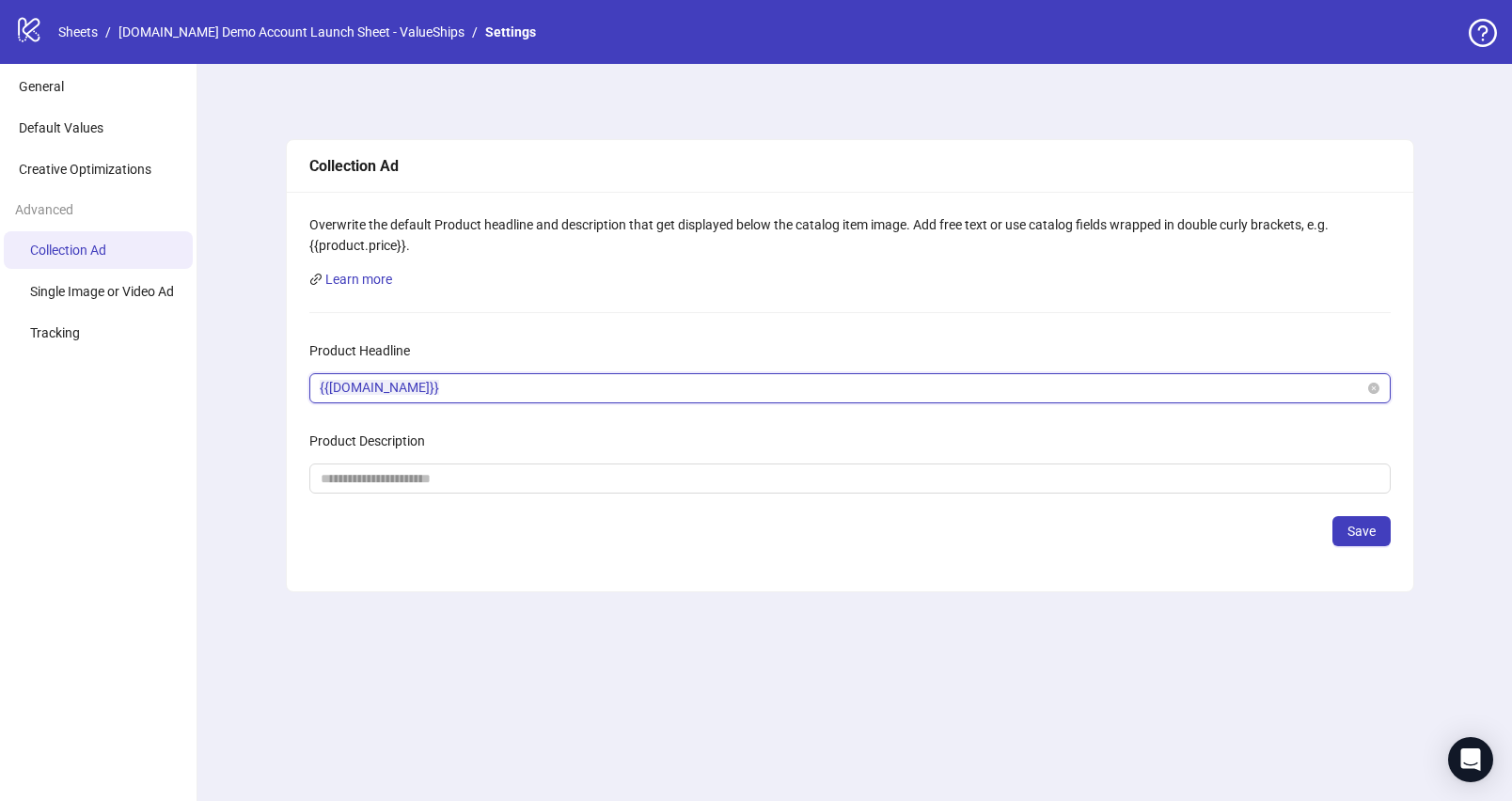
drag, startPoint x: 401, startPoint y: 390, endPoint x: 256, endPoint y: 388, distance: 145.0
click at [256, 388] on div "**********" at bounding box center [850, 432] width 1324 height 738
type input "**********"
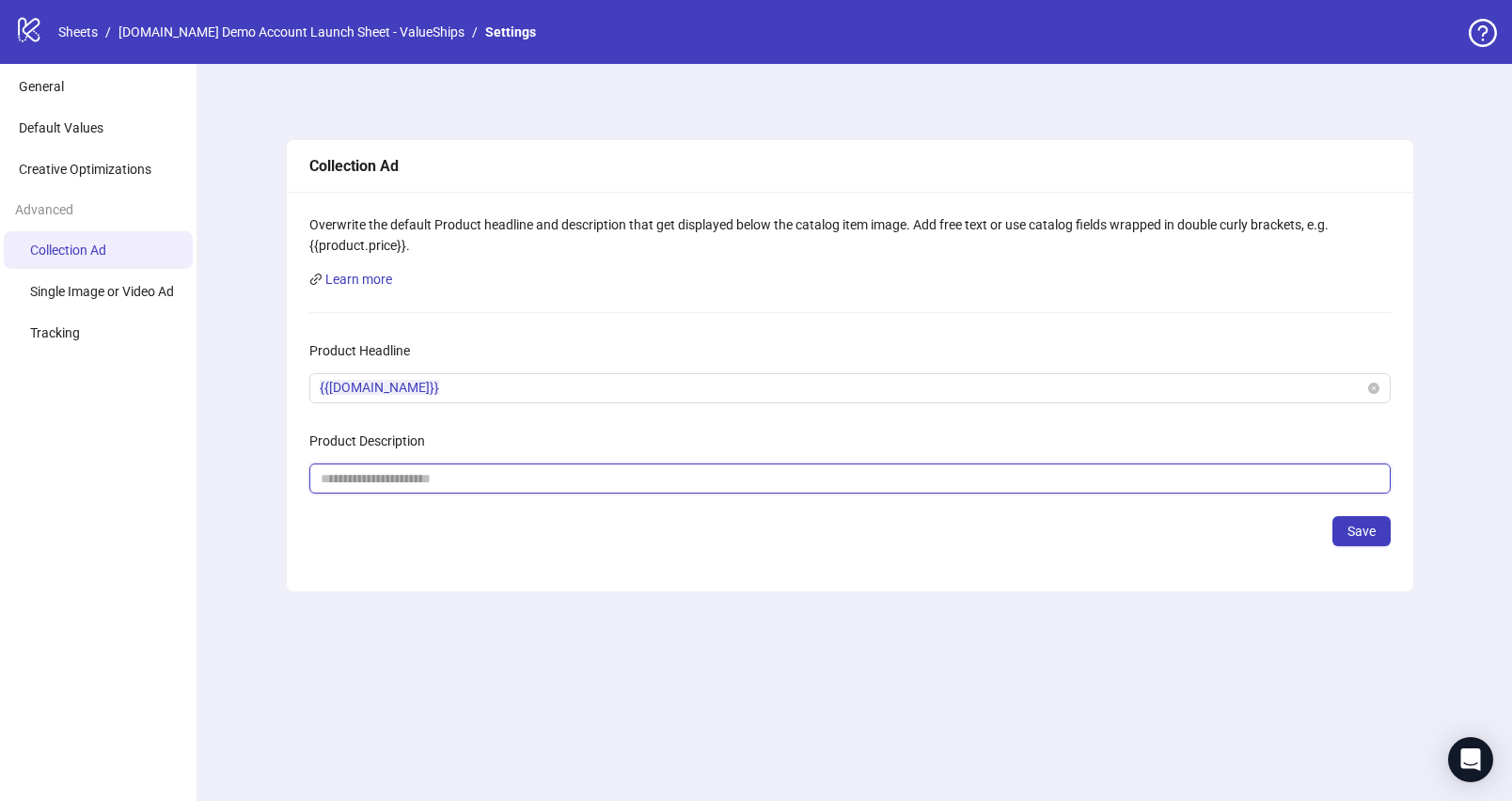
click at [445, 479] on input "Product Description" at bounding box center [842, 479] width 1044 height 21
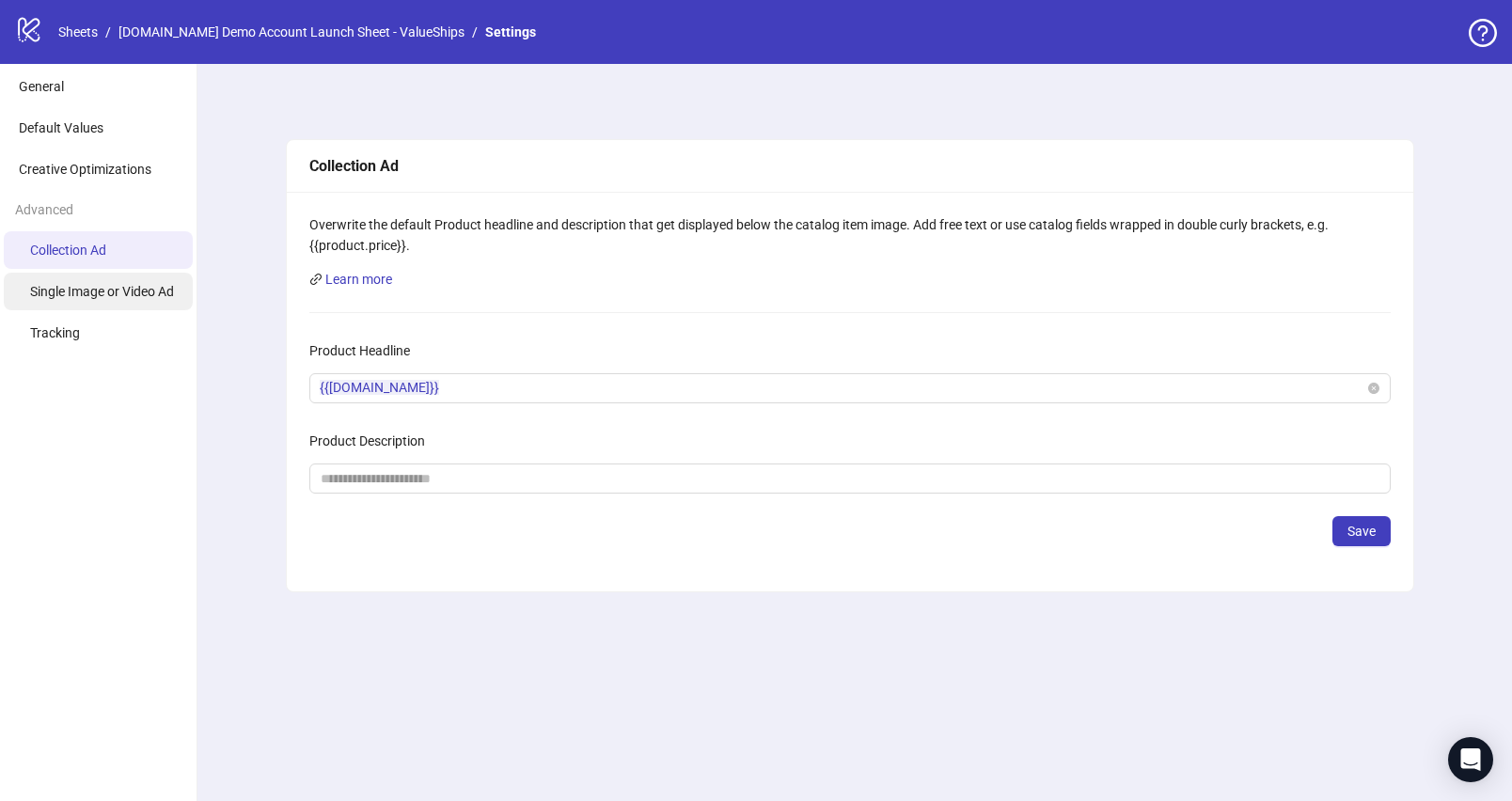
click at [109, 292] on span "Single Image or Video Ad" at bounding box center [102, 291] width 144 height 15
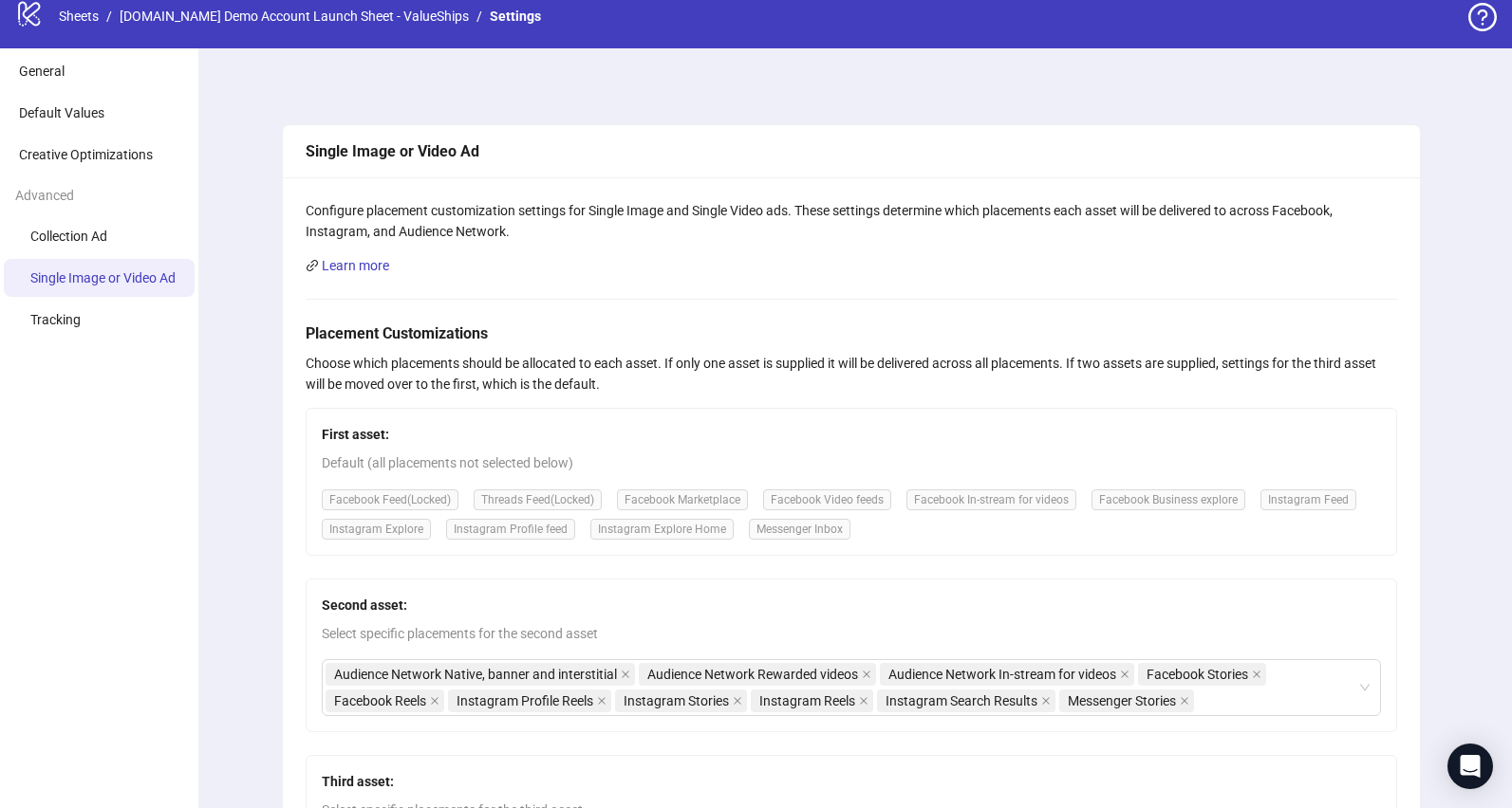
scroll to position [33, 0]
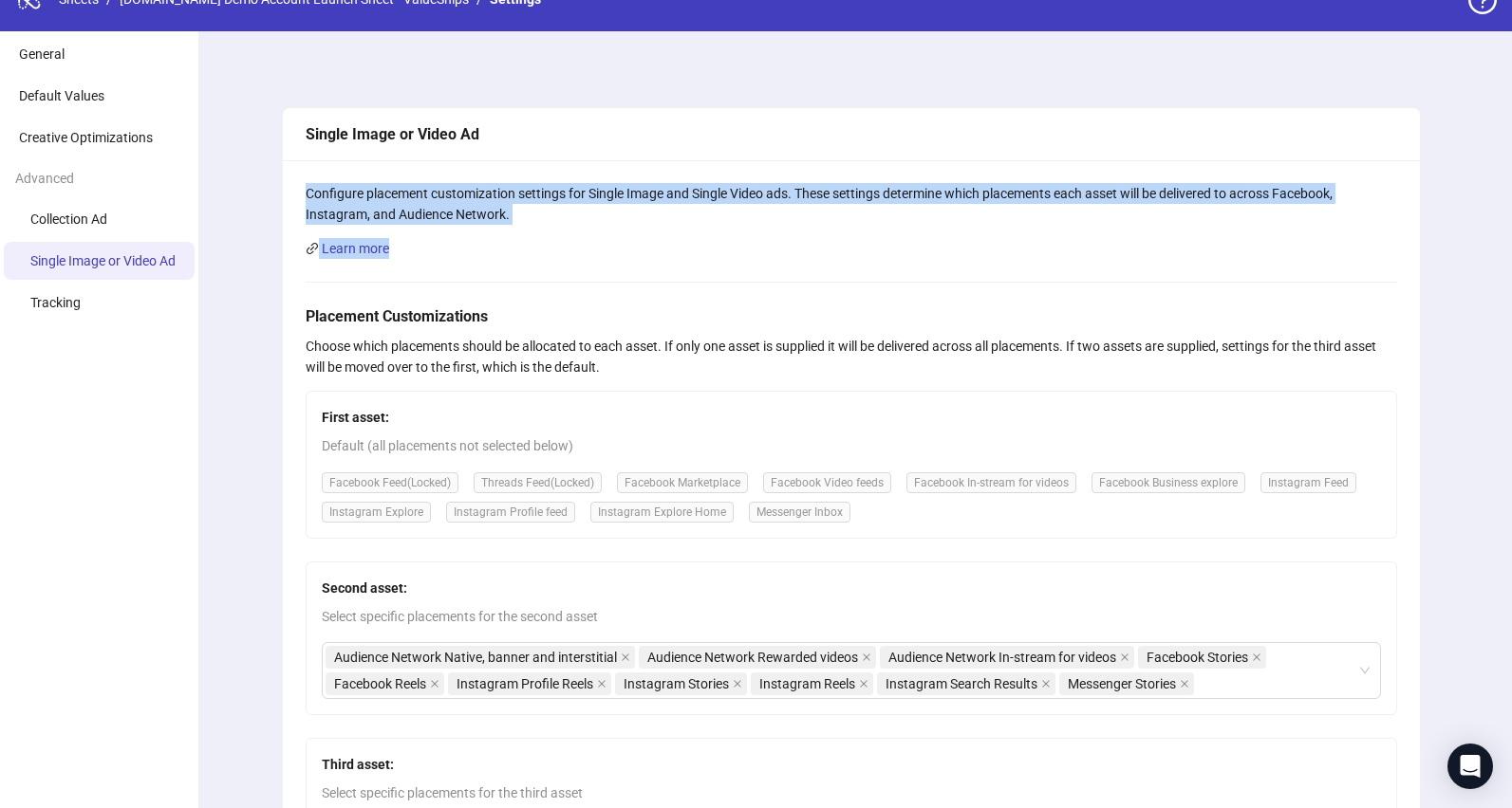
drag, startPoint x: 367, startPoint y: 203, endPoint x: 411, endPoint y: 259, distance: 71.2
click at [411, 259] on div "Configure placement customization settings for Single Image and Single Video ad…" at bounding box center [851, 599] width 1137 height 880
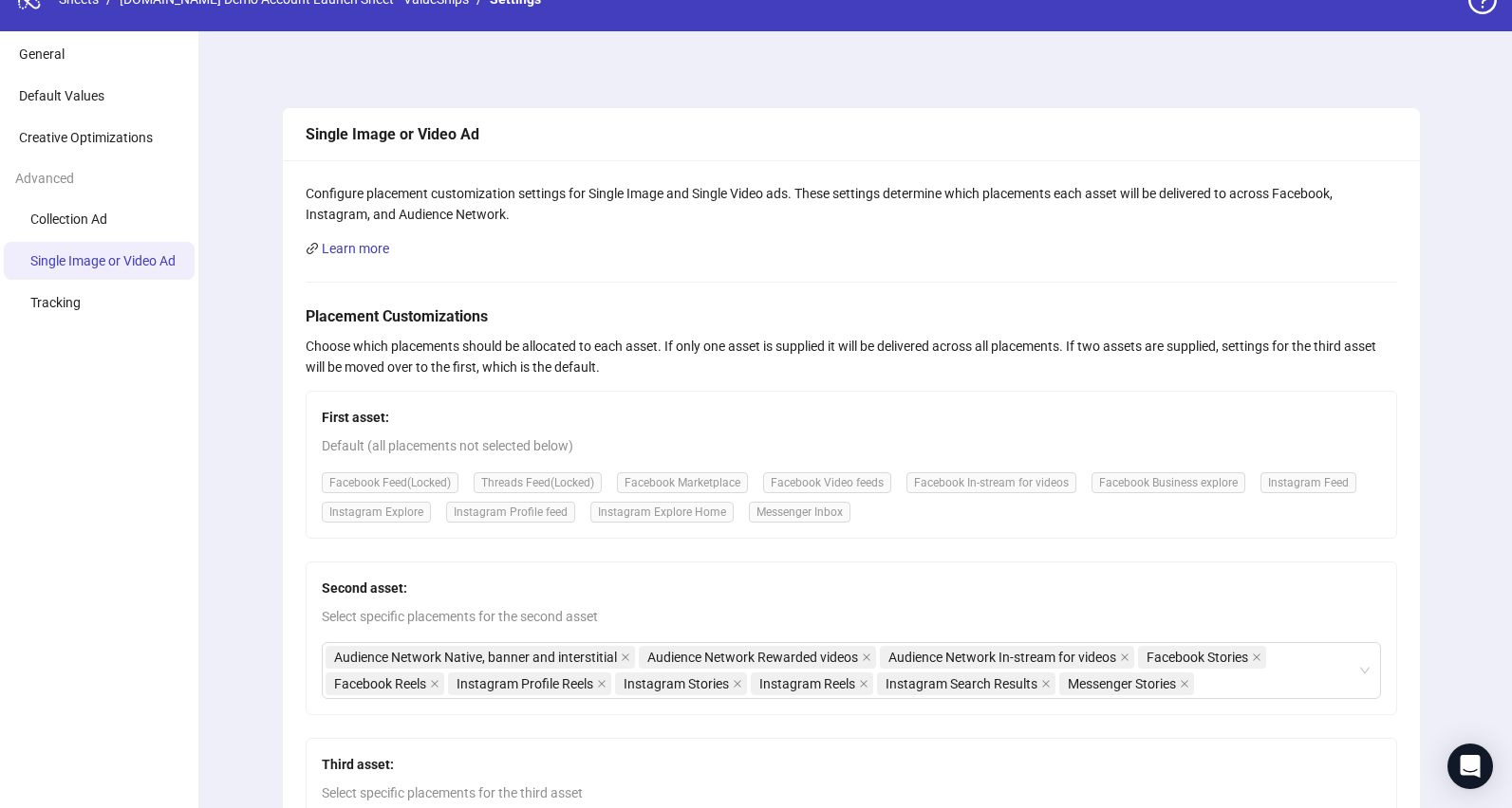
click at [411, 259] on div "Configure placement customization settings for Single Image and Single Video ad…" at bounding box center [851, 599] width 1137 height 880
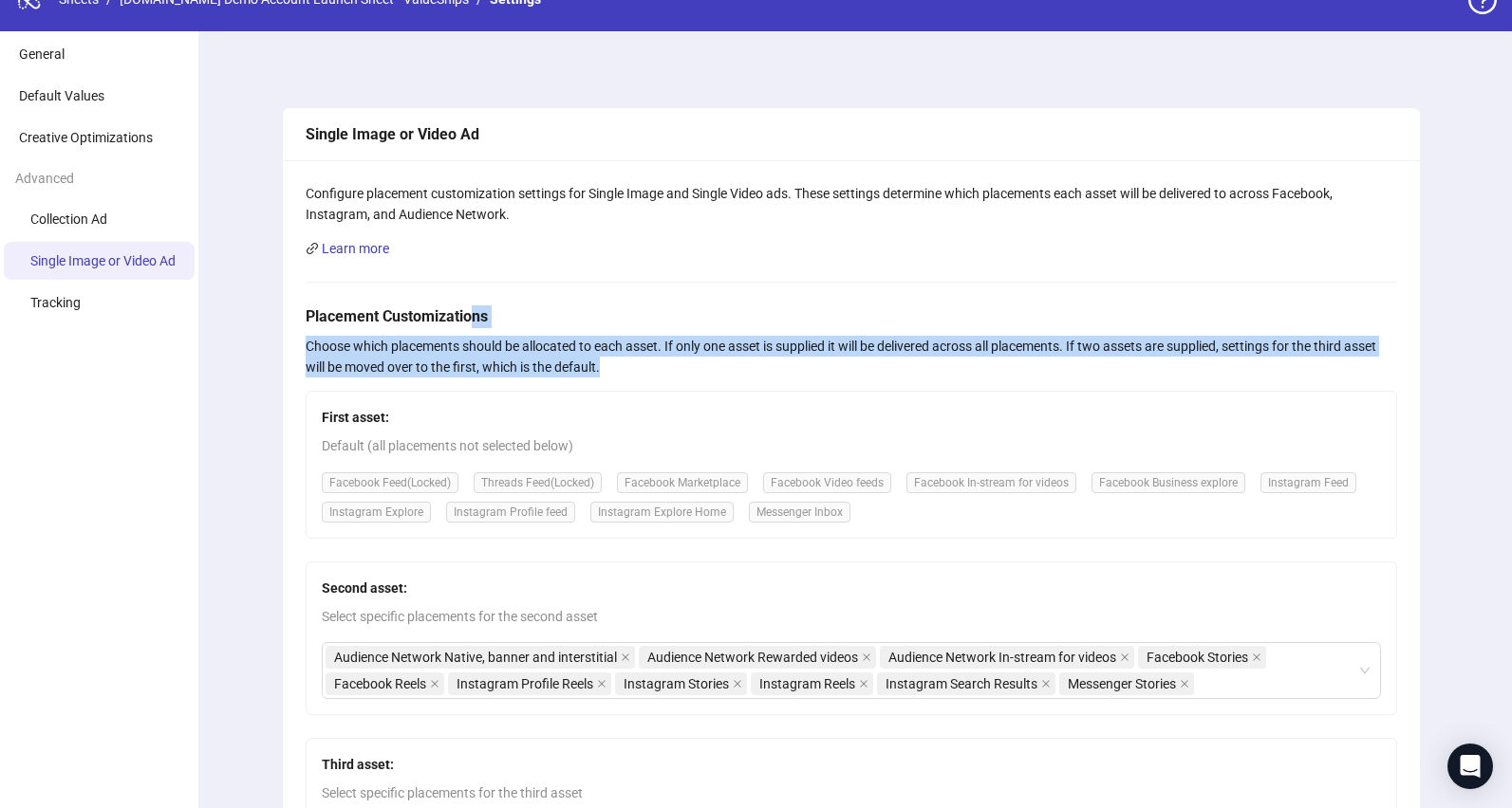
drag, startPoint x: 469, startPoint y: 310, endPoint x: 611, endPoint y: 365, distance: 152.3
click at [611, 365] on form "Placement Customizations Choose which placements should be allocated to each as…" at bounding box center [851, 650] width 1092 height 689
click at [611, 365] on div "Choose which placements should be allocated to each asset. If only one asset is…" at bounding box center [851, 356] width 1092 height 42
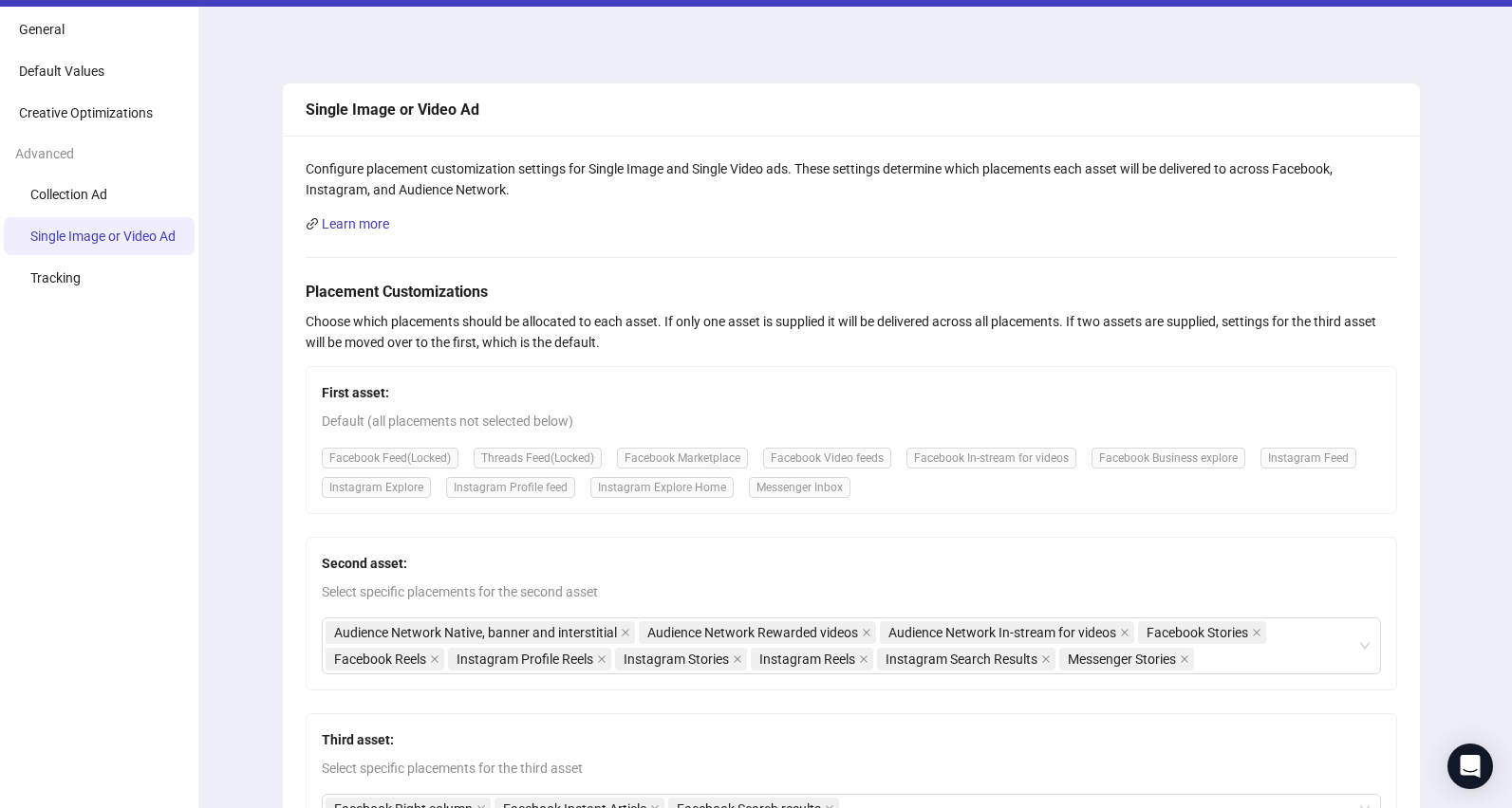
scroll to position [70, 0]
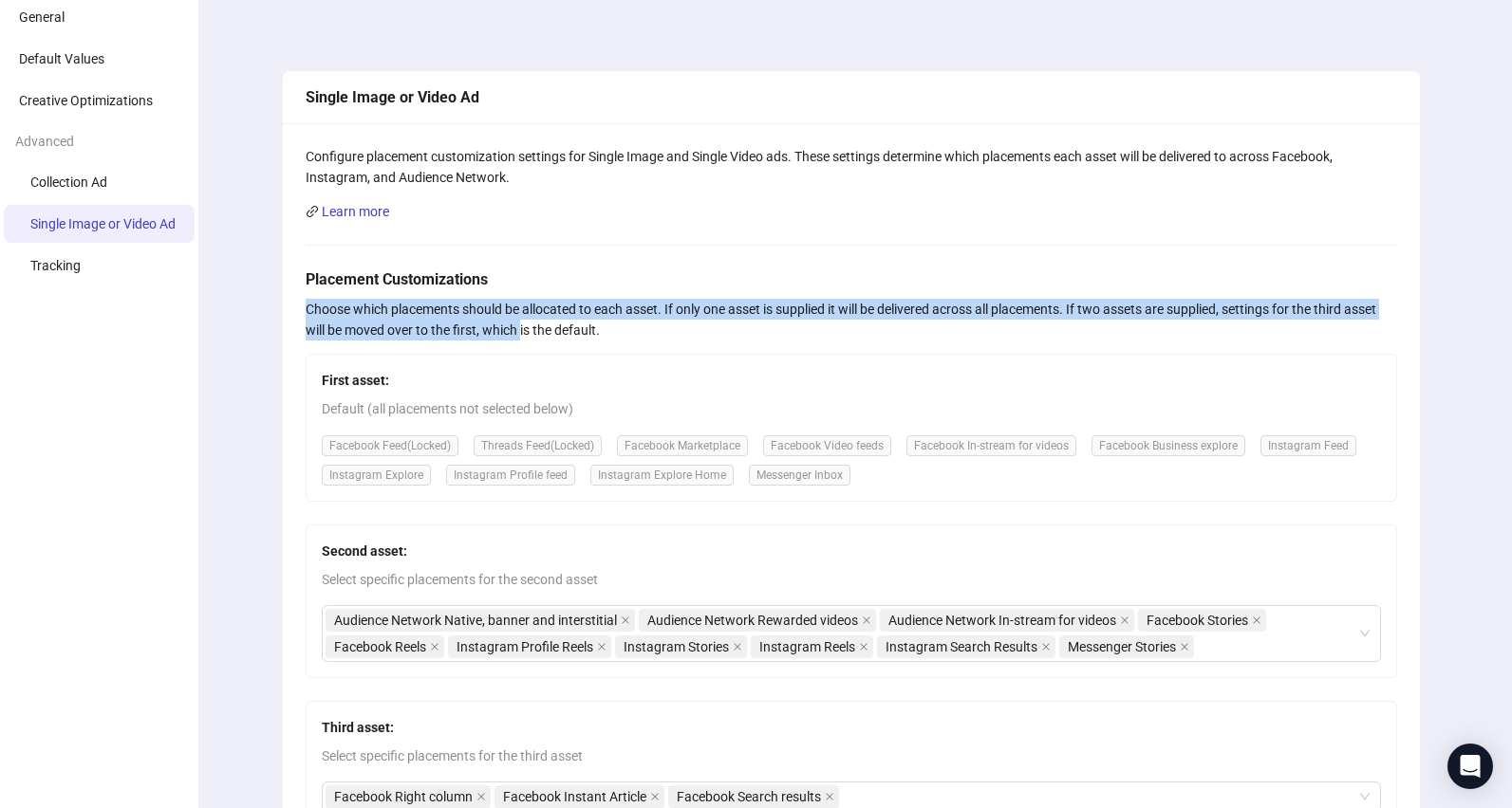
drag, startPoint x: 466, startPoint y: 295, endPoint x: 628, endPoint y: 345, distance: 169.5
click at [525, 339] on form "Placement Customizations Choose which placements should be allocated to each as…" at bounding box center [851, 613] width 1092 height 689
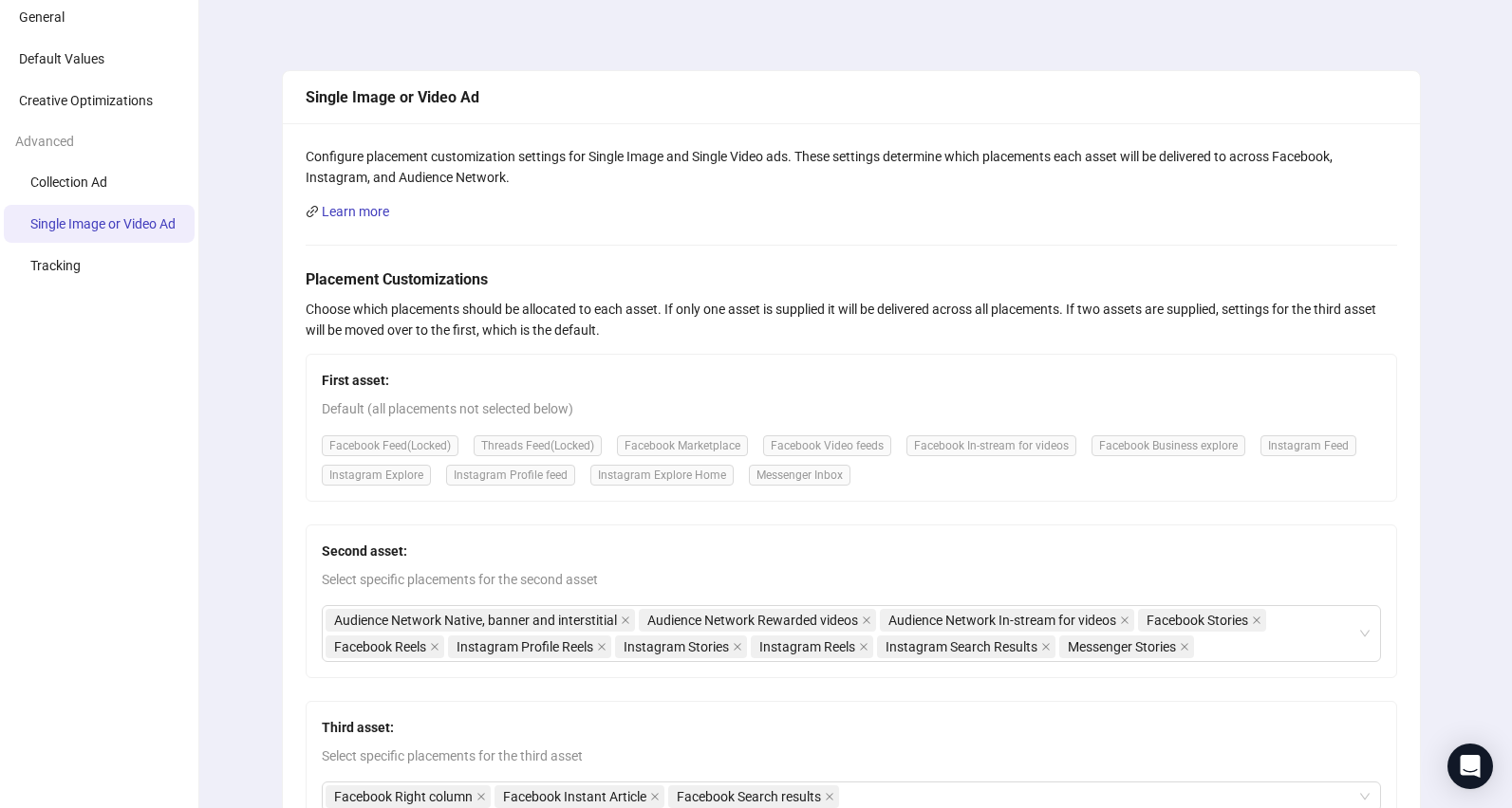
click at [628, 345] on form "Placement Customizations Choose which placements should be allocated to each as…" at bounding box center [851, 613] width 1092 height 689
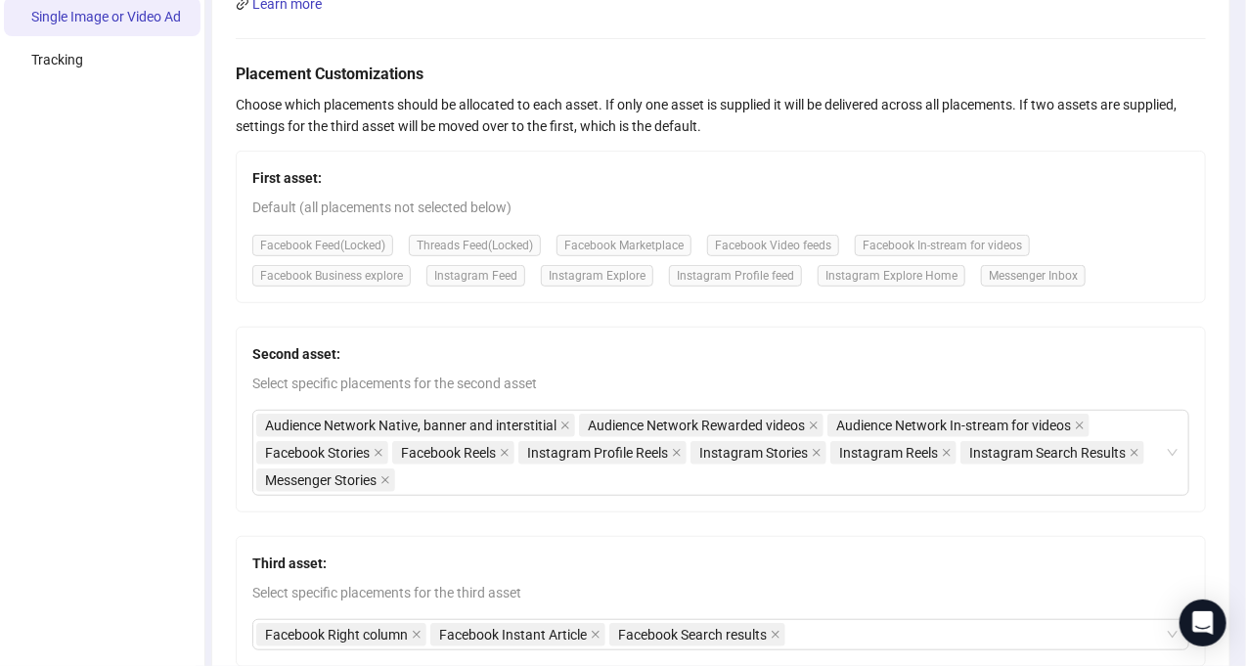
scroll to position [287, 0]
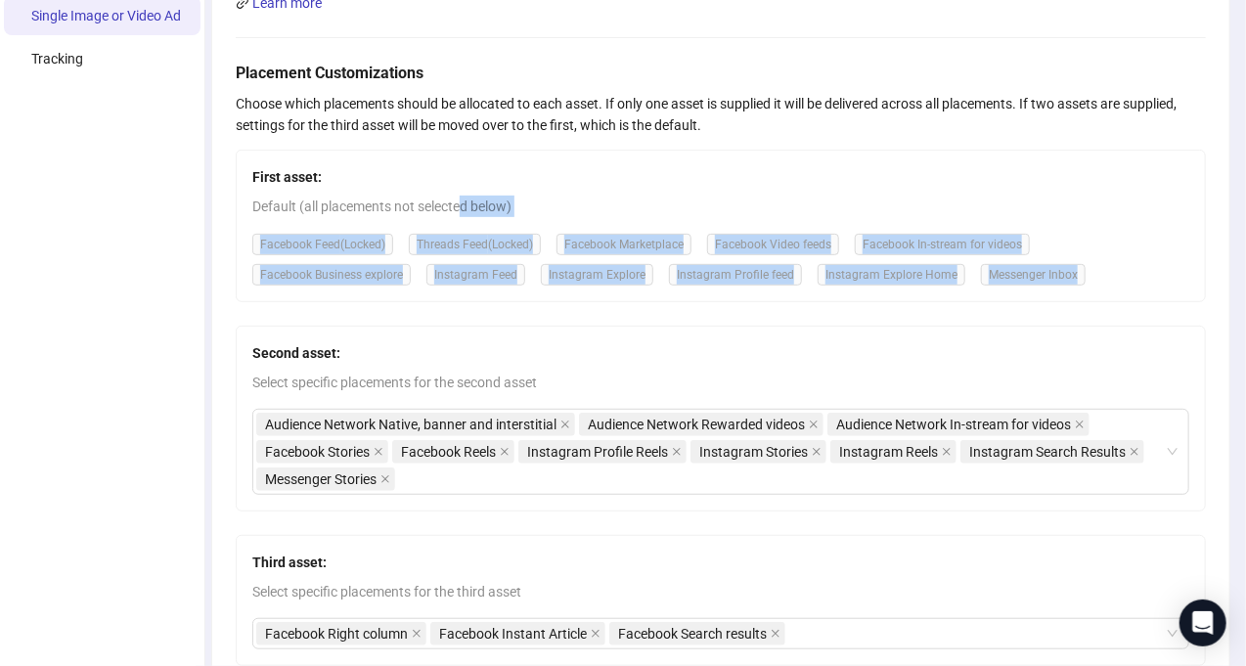
drag, startPoint x: 459, startPoint y: 199, endPoint x: 1151, endPoint y: 294, distance: 698.9
click at [1152, 296] on div "First asset: Default (all placements not selected below) Facebook Feed (Locked)…" at bounding box center [721, 226] width 970 height 153
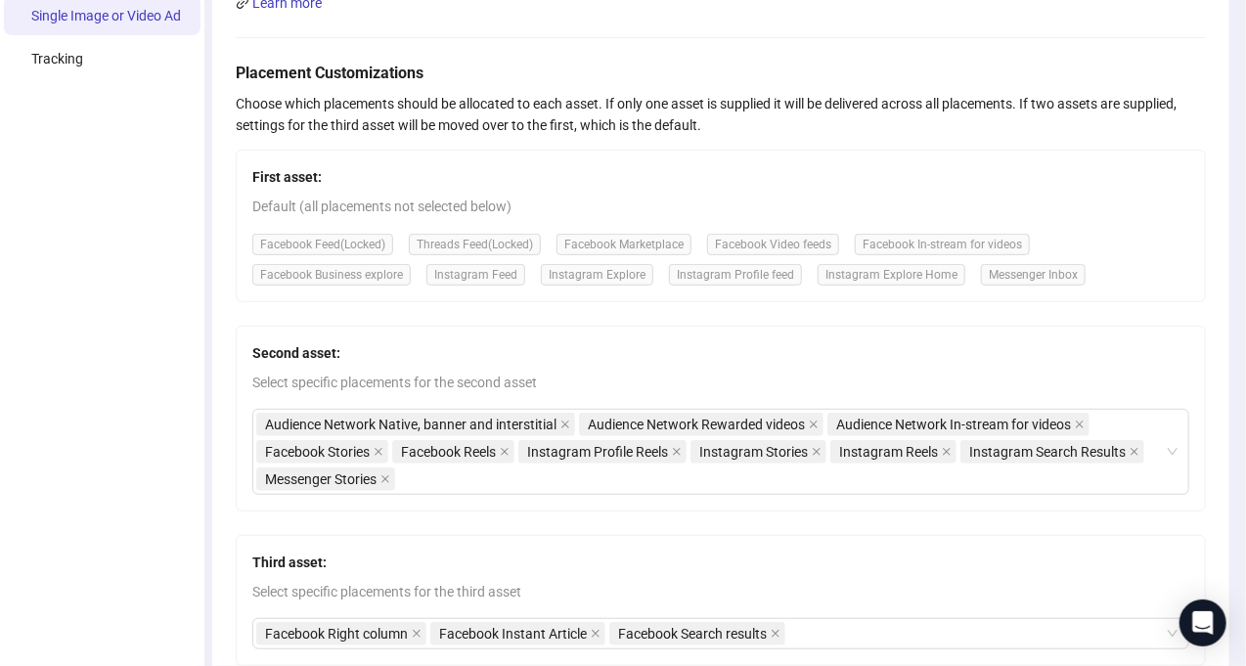
click at [1144, 282] on div "Facebook Feed (Locked) Threads Feed (Locked) Facebook Marketplace Facebook Vide…" at bounding box center [720, 259] width 937 height 53
drag, startPoint x: 471, startPoint y: 273, endPoint x: 612, endPoint y: 275, distance: 140.8
click at [520, 273] on span "Instagram Feed" at bounding box center [475, 275] width 99 height 22
drag, startPoint x: 613, startPoint y: 275, endPoint x: 777, endPoint y: 274, distance: 164.3
click at [777, 274] on div "Facebook Feed (Locked) Threads Feed (Locked) Facebook Marketplace Facebook Vide…" at bounding box center [720, 259] width 937 height 53
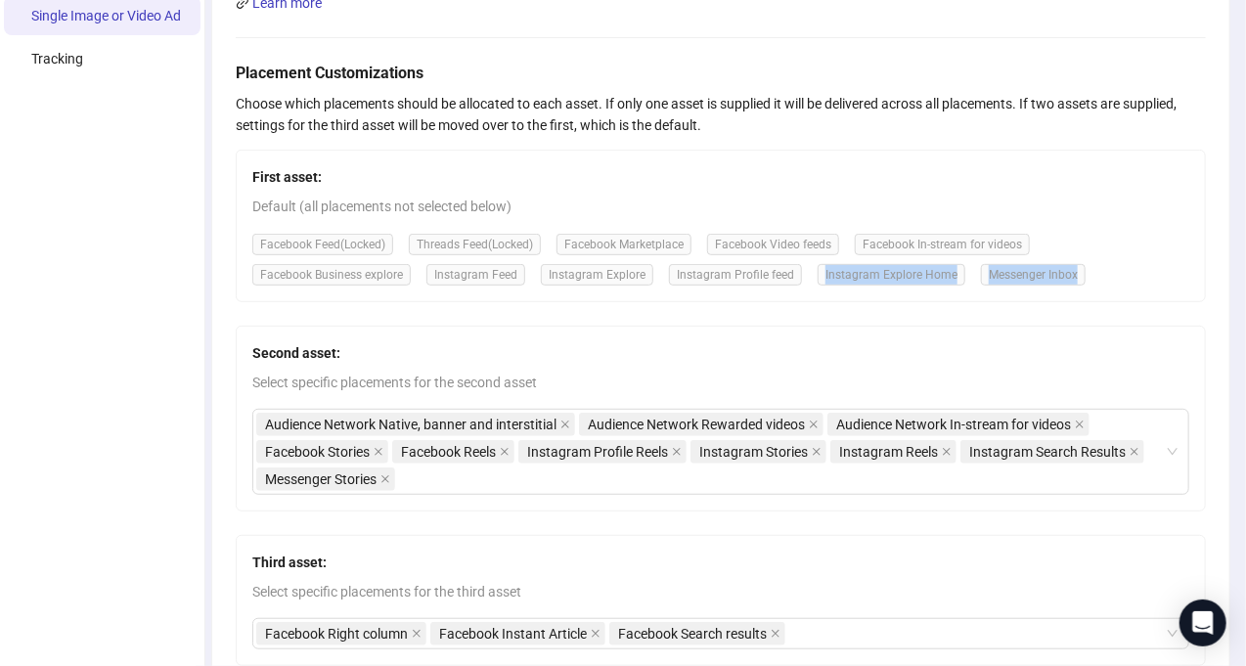
drag, startPoint x: 792, startPoint y: 276, endPoint x: 419, endPoint y: 284, distance: 373.6
click at [419, 284] on div "Facebook Feed (Locked) Threads Feed (Locked) Facebook Marketplace Facebook Vide…" at bounding box center [720, 259] width 937 height 53
drag, startPoint x: 303, startPoint y: 349, endPoint x: 340, endPoint y: 371, distance: 42.9
click at [341, 369] on div "Second asset: Select specific placements for the second asset Audience Network …" at bounding box center [721, 419] width 970 height 186
click at [340, 372] on span "Select specific placements for the second asset" at bounding box center [720, 383] width 937 height 22
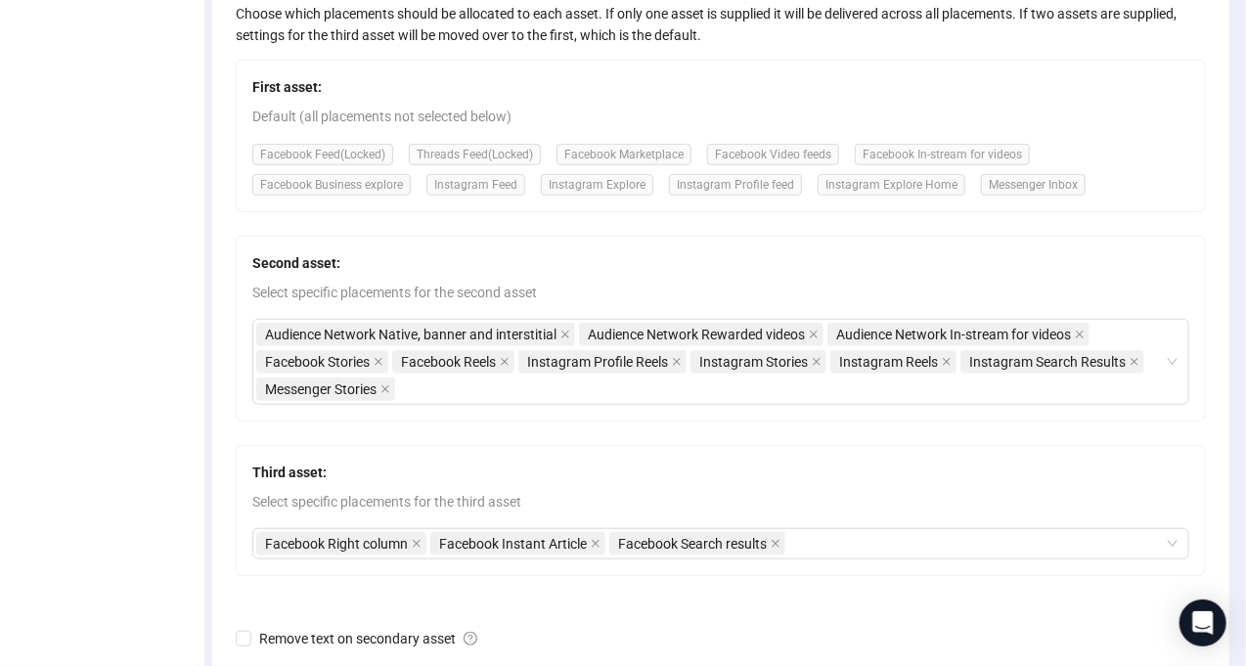
scroll to position [380, 0]
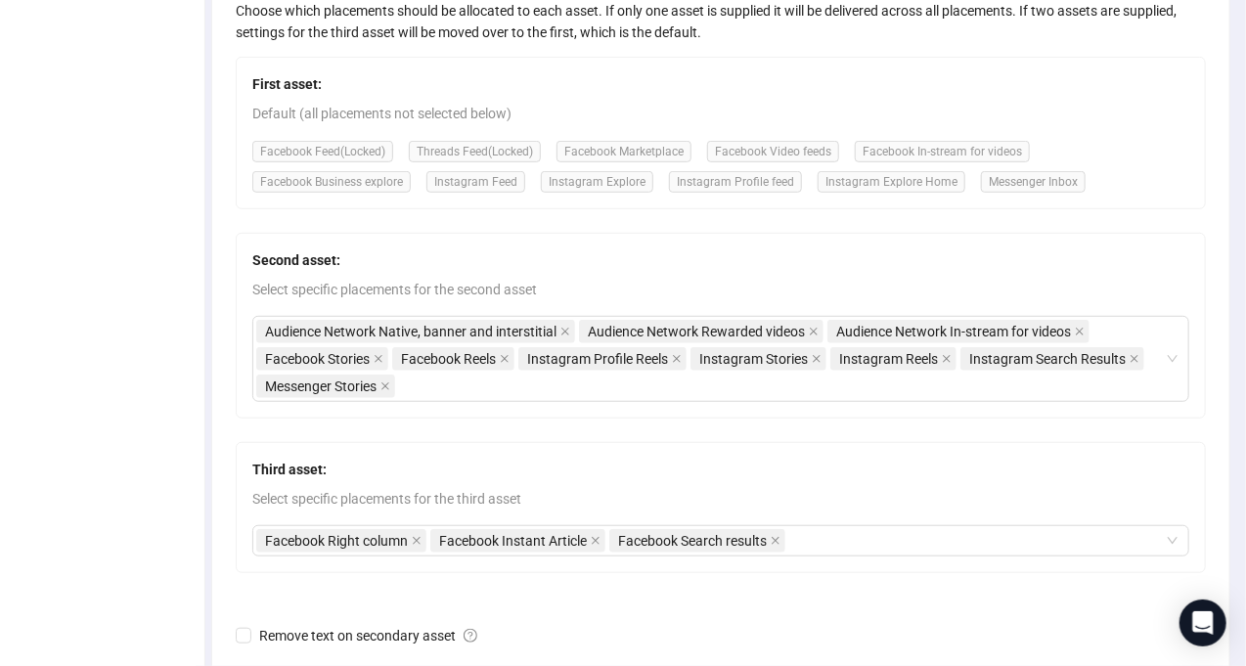
click at [120, 371] on ul "General Default Values Creative Optimizations Advanced Collection Ad Single Ima…" at bounding box center [102, 259] width 205 height 1146
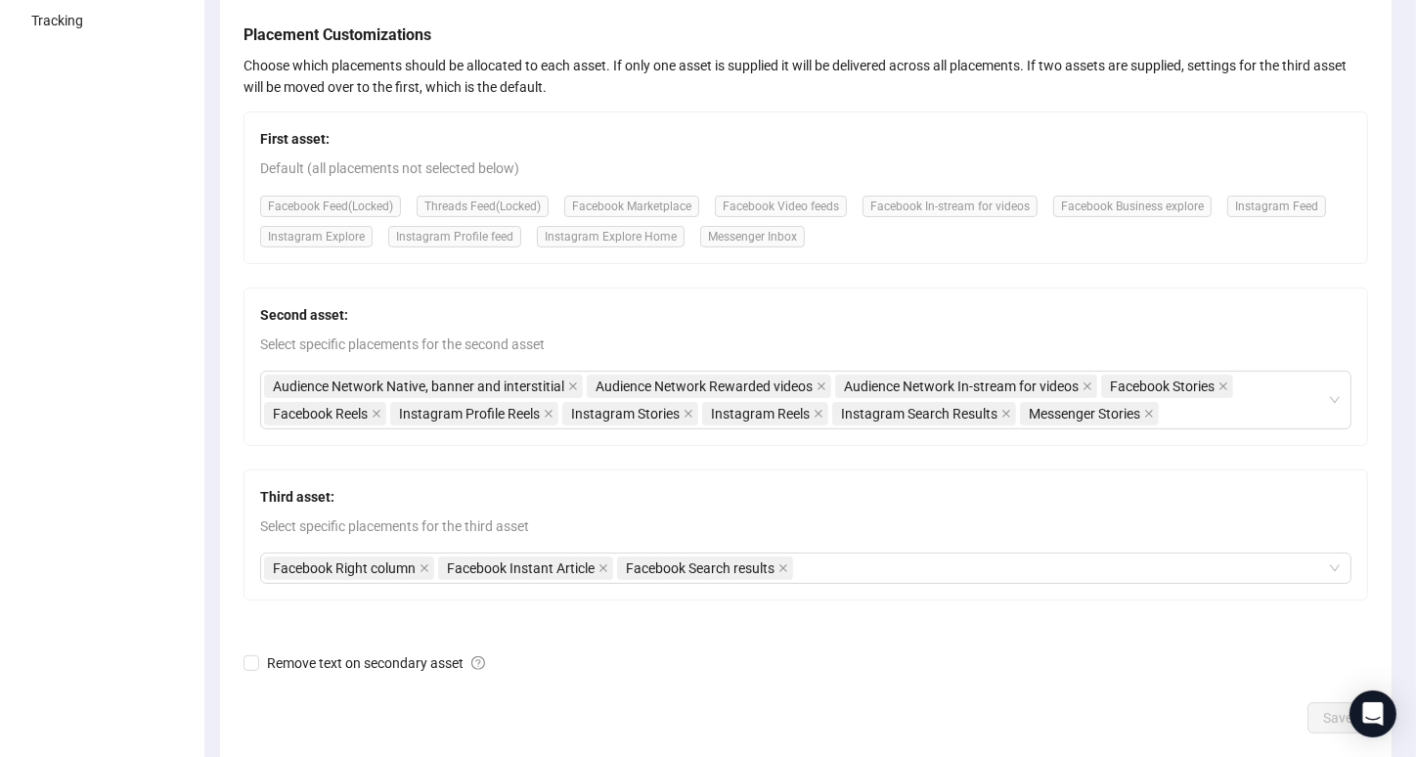
scroll to position [0, 0]
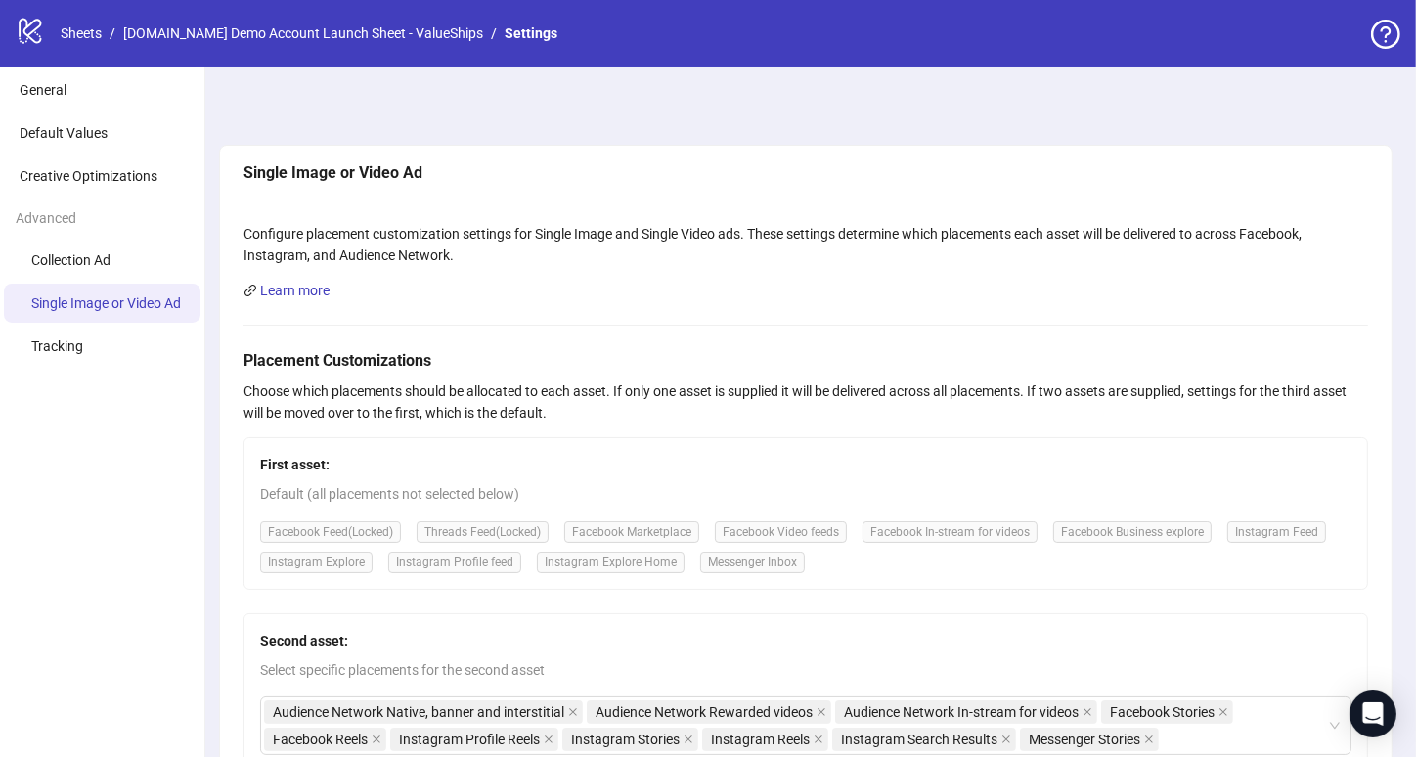
click at [187, 464] on ul "General Default Values Creative Optimizations Advanced Collection Ad Single Ima…" at bounding box center [102, 625] width 205 height 1119
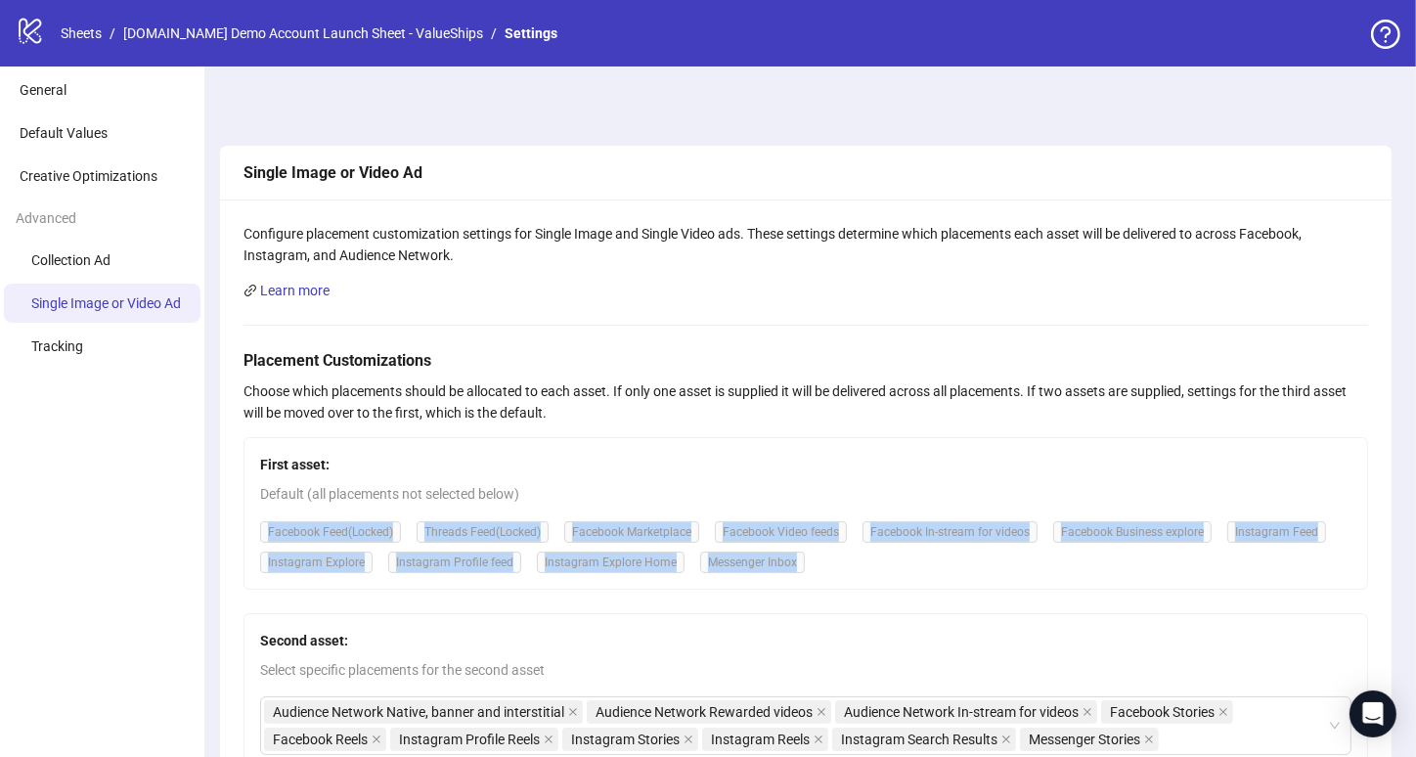
drag, startPoint x: 211, startPoint y: 515, endPoint x: 220, endPoint y: 603, distance: 88.4
click at [219, 603] on div "Single Image or Video Ad Configure placement customization settings for Single …" at bounding box center [806, 625] width 1220 height 1119
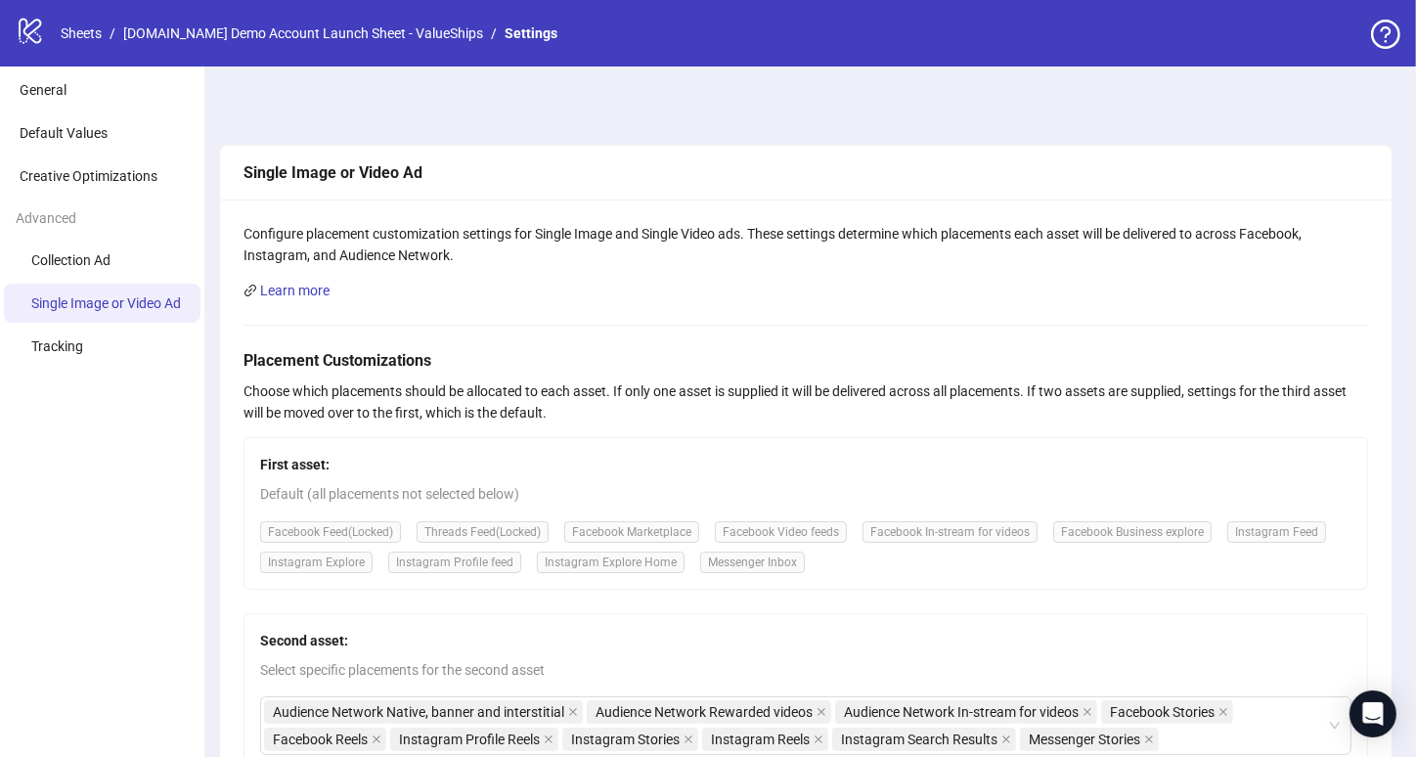
click at [213, 594] on div "Single Image or Video Ad Configure placement customization settings for Single …" at bounding box center [806, 625] width 1220 height 1119
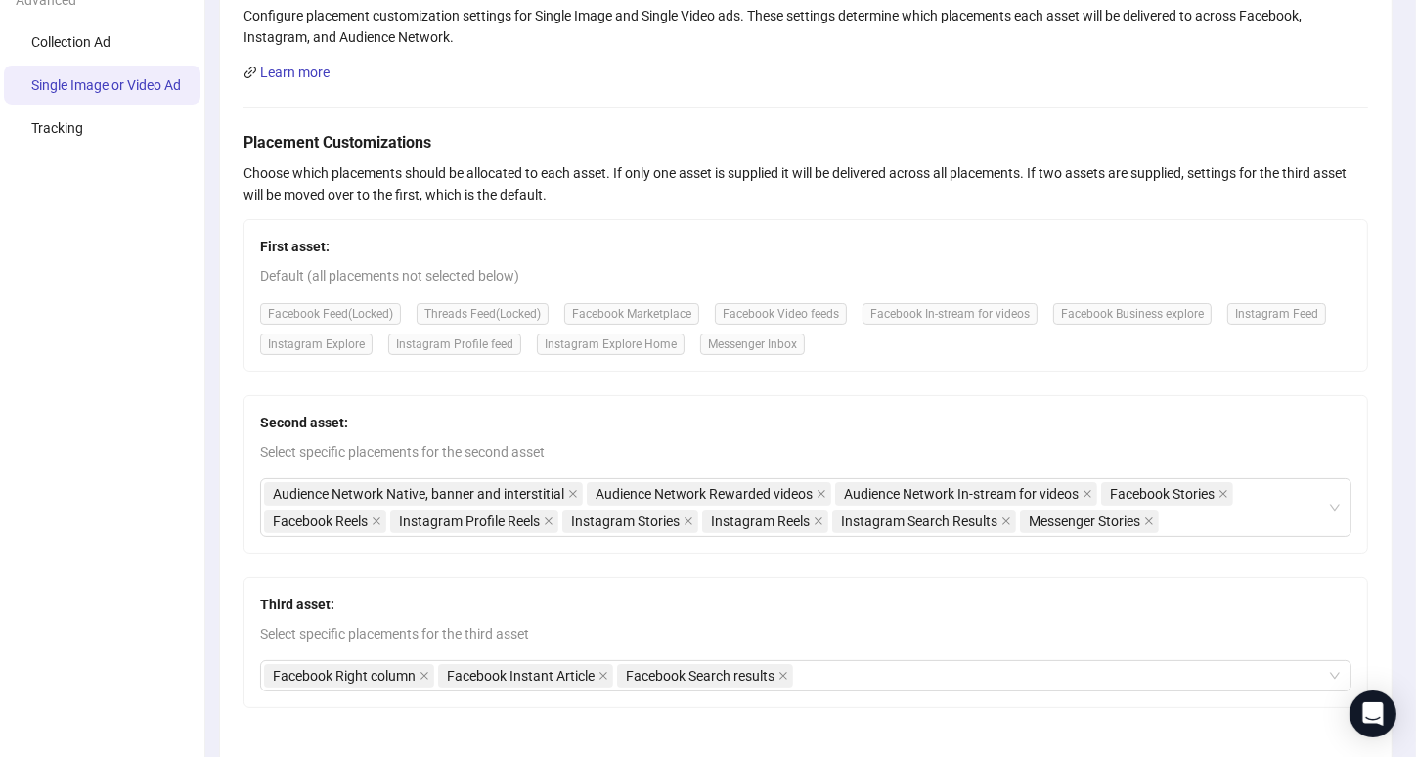
scroll to position [108, 0]
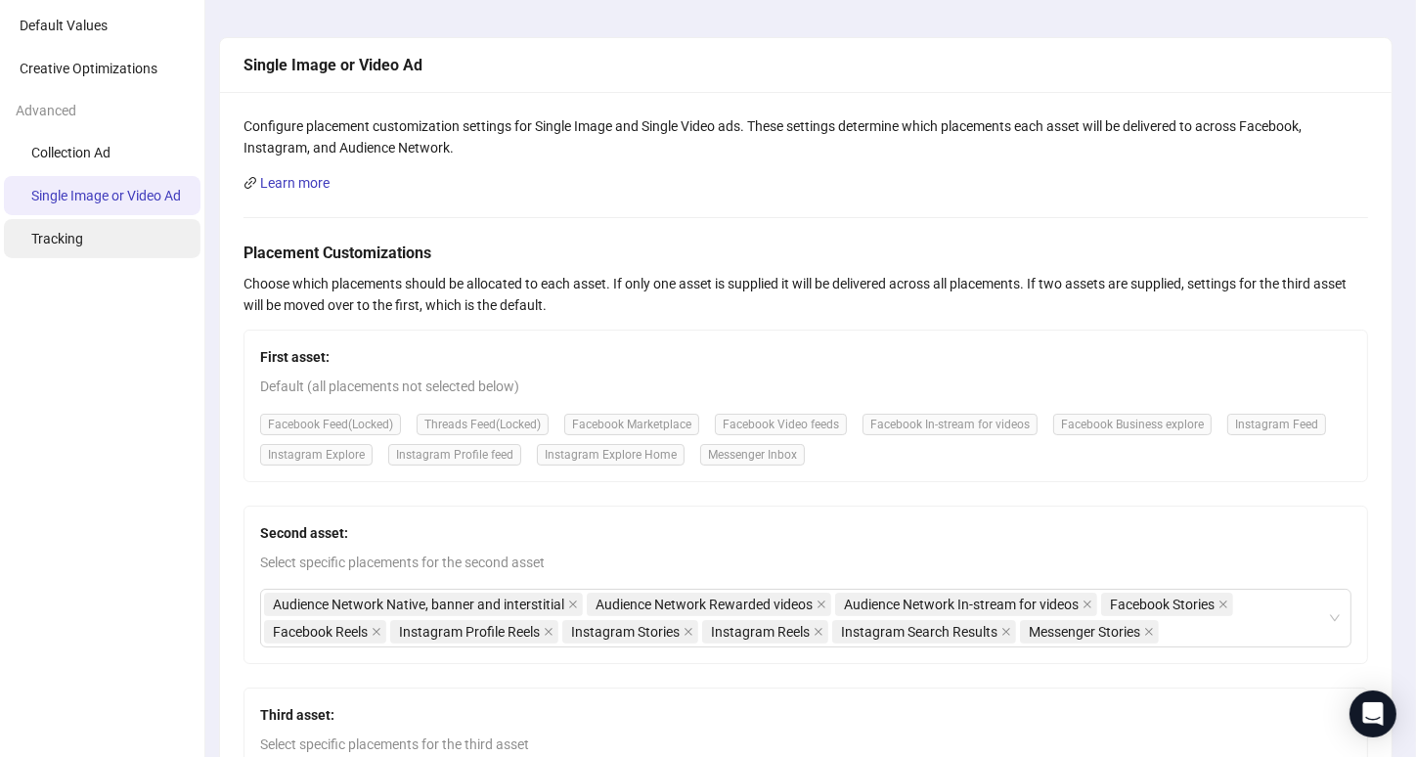
click at [93, 242] on li "Tracking" at bounding box center [102, 238] width 197 height 39
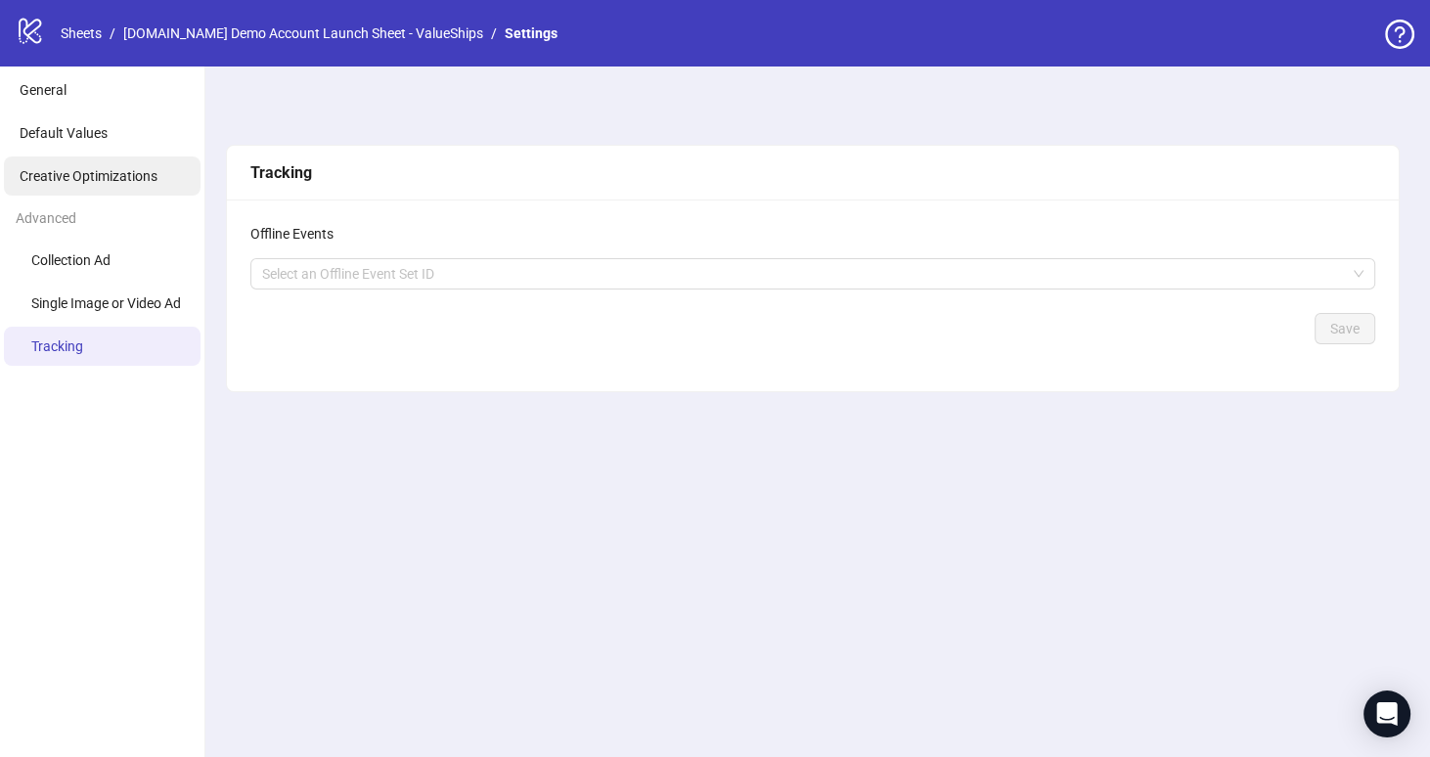
click at [102, 189] on li "Creative Optimizations" at bounding box center [102, 175] width 197 height 39
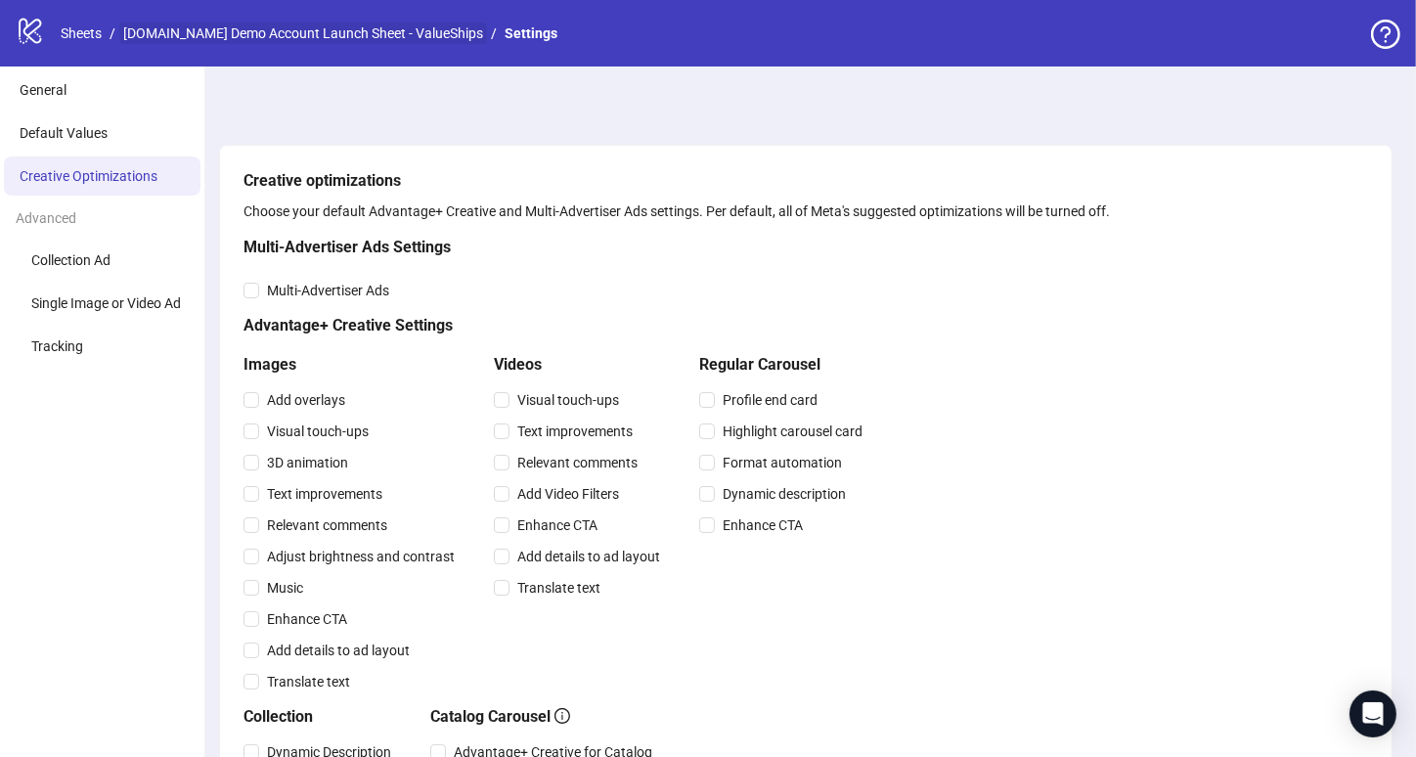
click at [200, 31] on link "[DOMAIN_NAME] Demo Account Launch Sheet - ValueShips" at bounding box center [303, 33] width 368 height 22
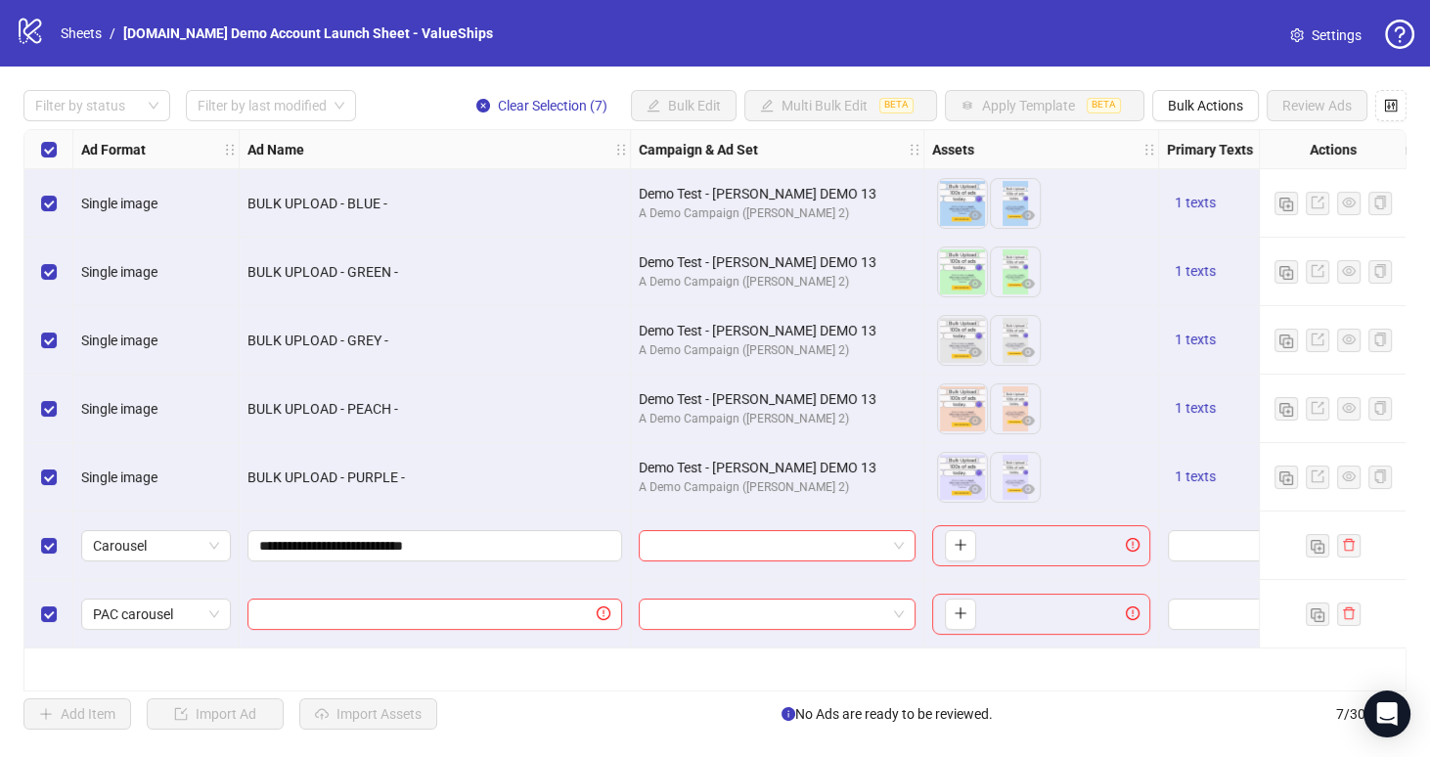
drag, startPoint x: 22, startPoint y: 139, endPoint x: 33, endPoint y: 141, distance: 10.9
click at [26, 139] on div "Ad Format Ad Name Campaign & Ad Set Assets Primary Texts Headlines Descriptions…" at bounding box center [714, 410] width 1383 height 562
click at [36, 146] on div "Select all rows" at bounding box center [48, 149] width 49 height 39
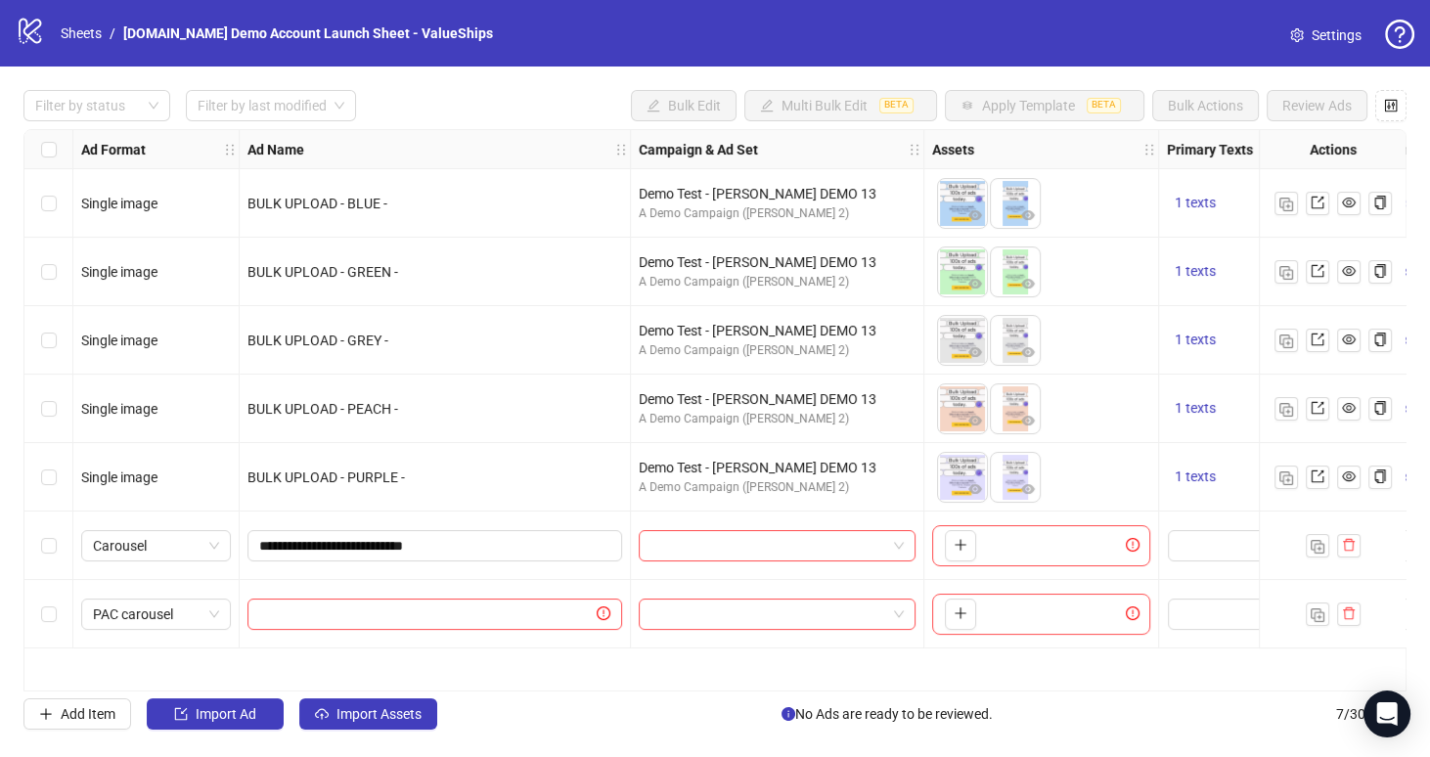
click at [44, 556] on div "Select row 6" at bounding box center [48, 545] width 49 height 68
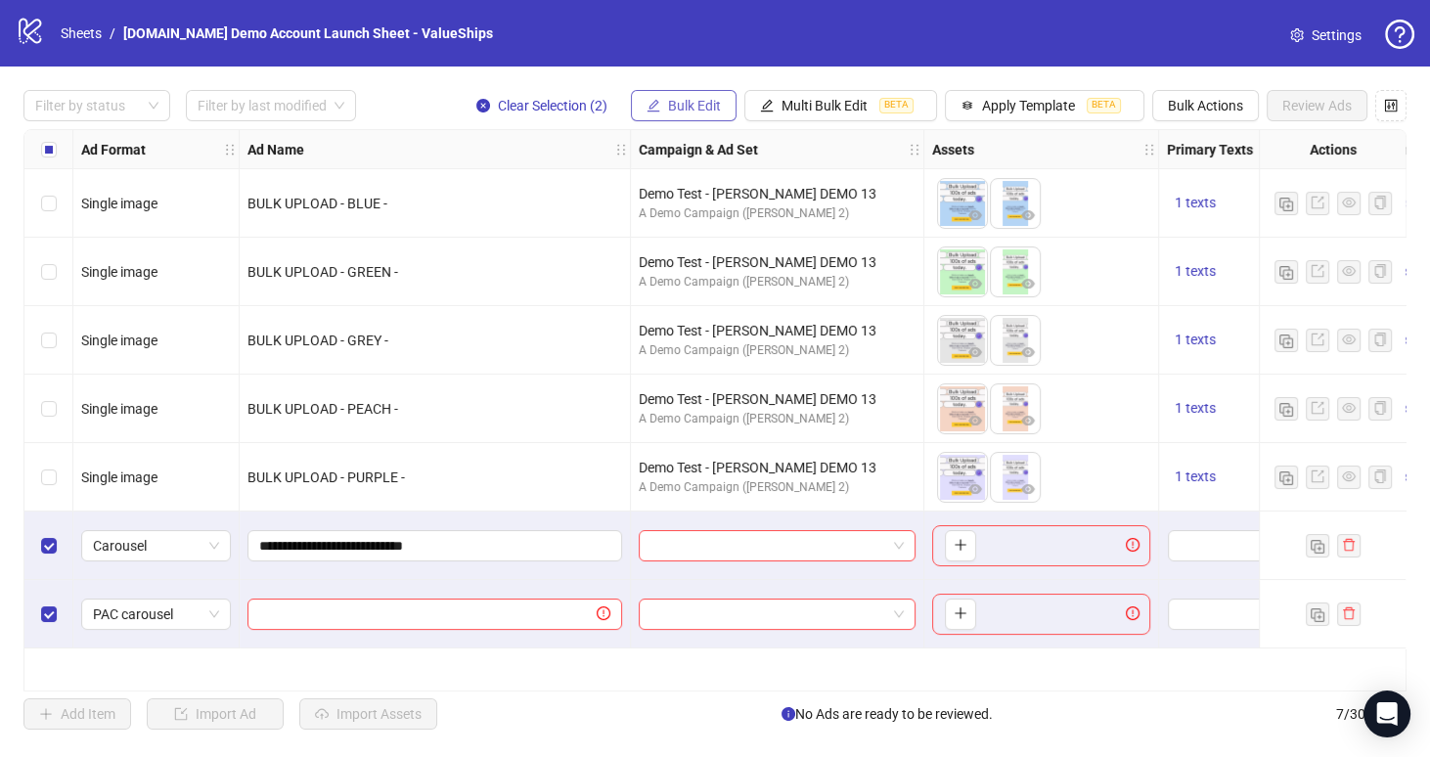
click at [684, 104] on span "Bulk Edit" at bounding box center [694, 106] width 53 height 16
click at [574, 74] on div "Filter by status Filter by last modified Clear Selection (2) Bulk Edit Multi Bu…" at bounding box center [715, 409] width 1430 height 686
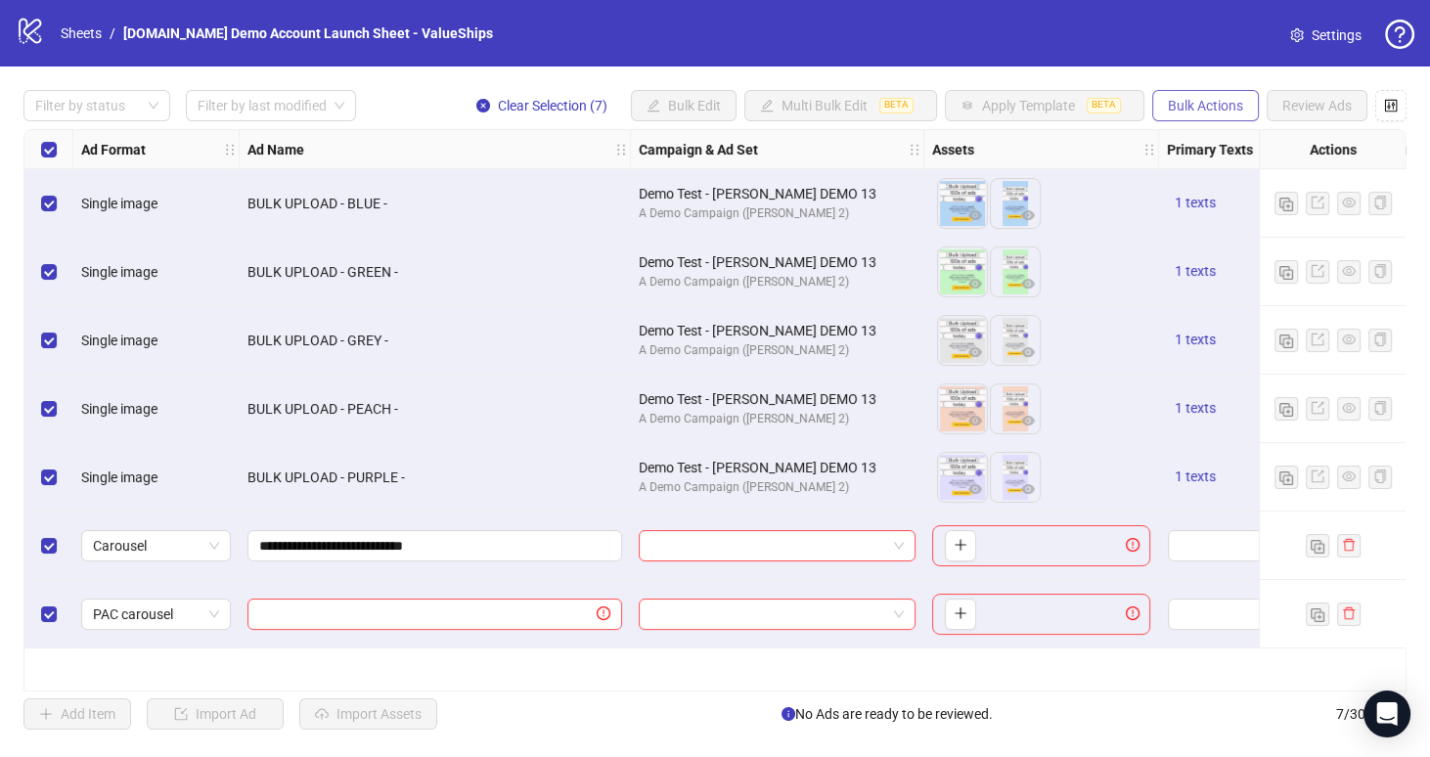
click at [1233, 104] on span "Bulk Actions" at bounding box center [1205, 106] width 75 height 16
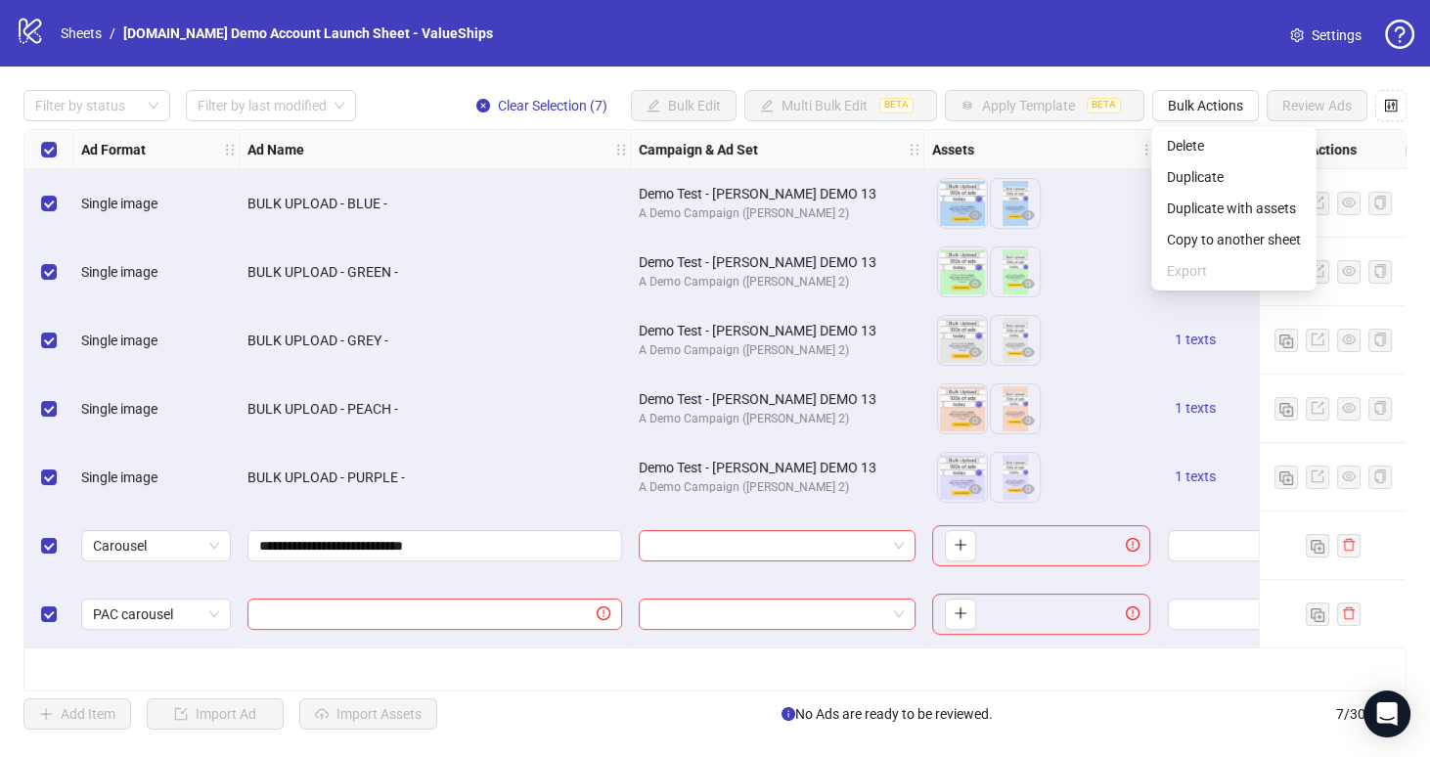
click at [1115, 80] on div "Filter by status Filter by last modified Clear Selection (7) Bulk Edit Multi Bu…" at bounding box center [715, 409] width 1430 height 686
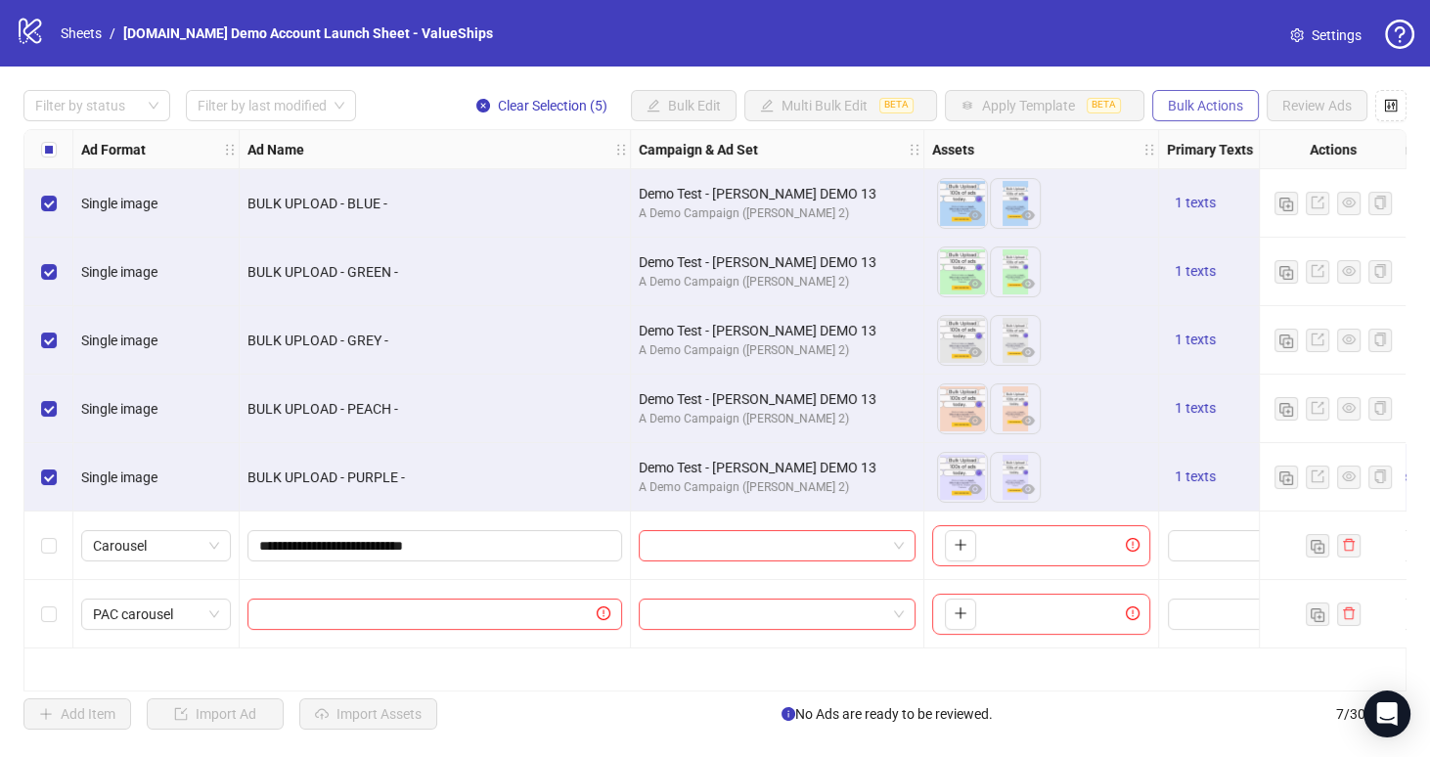
click at [1195, 108] on span "Bulk Actions" at bounding box center [1205, 106] width 75 height 16
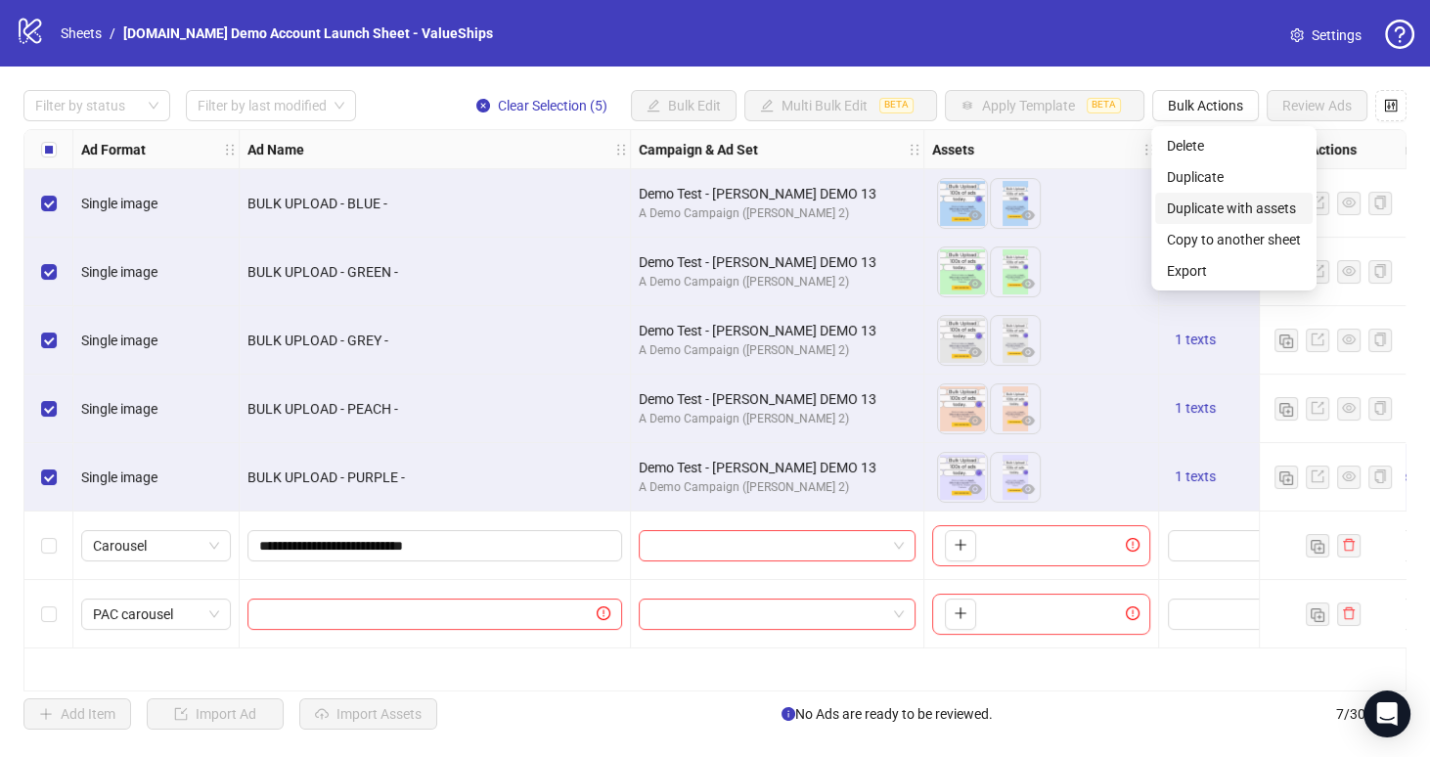
click at [1225, 203] on span "Duplicate with assets" at bounding box center [1234, 209] width 134 height 22
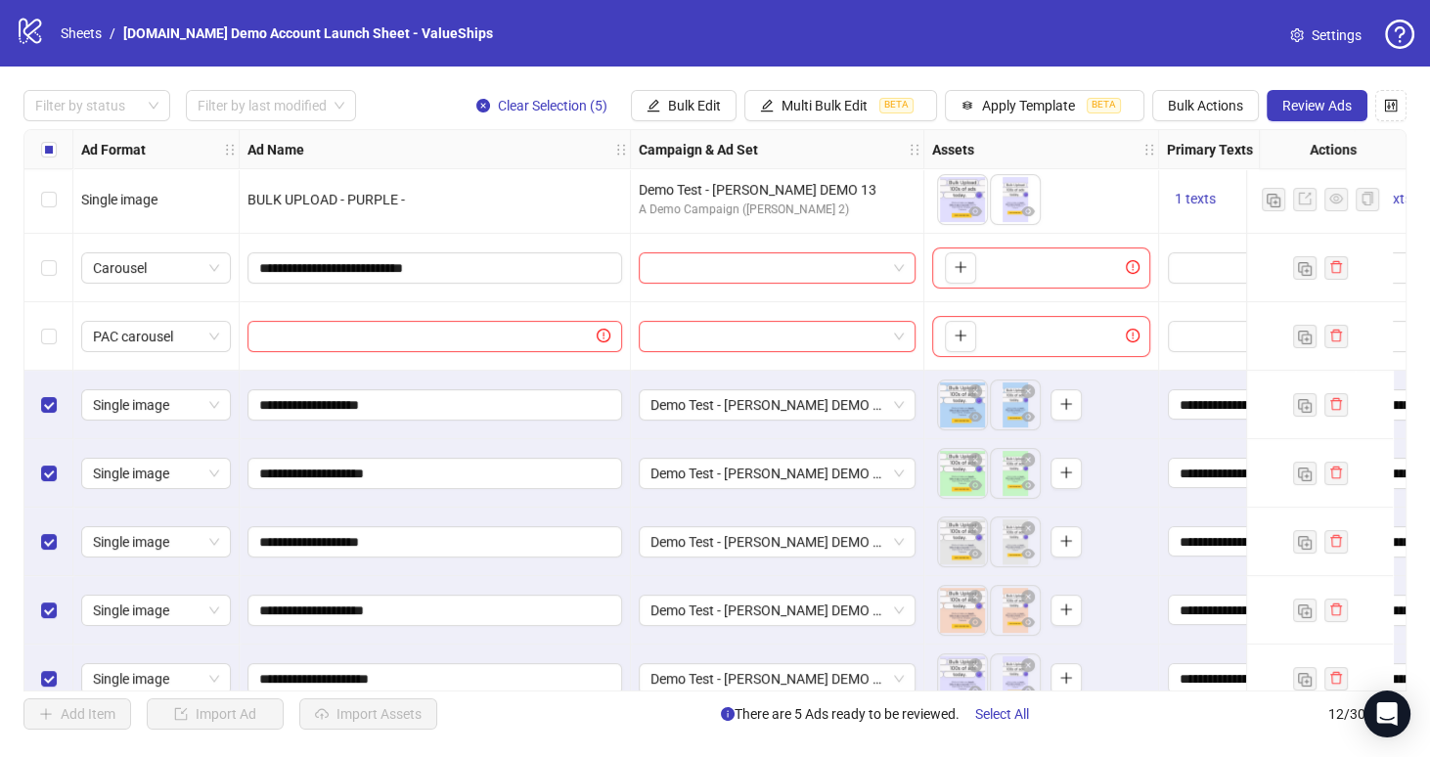
scroll to position [307, 0]
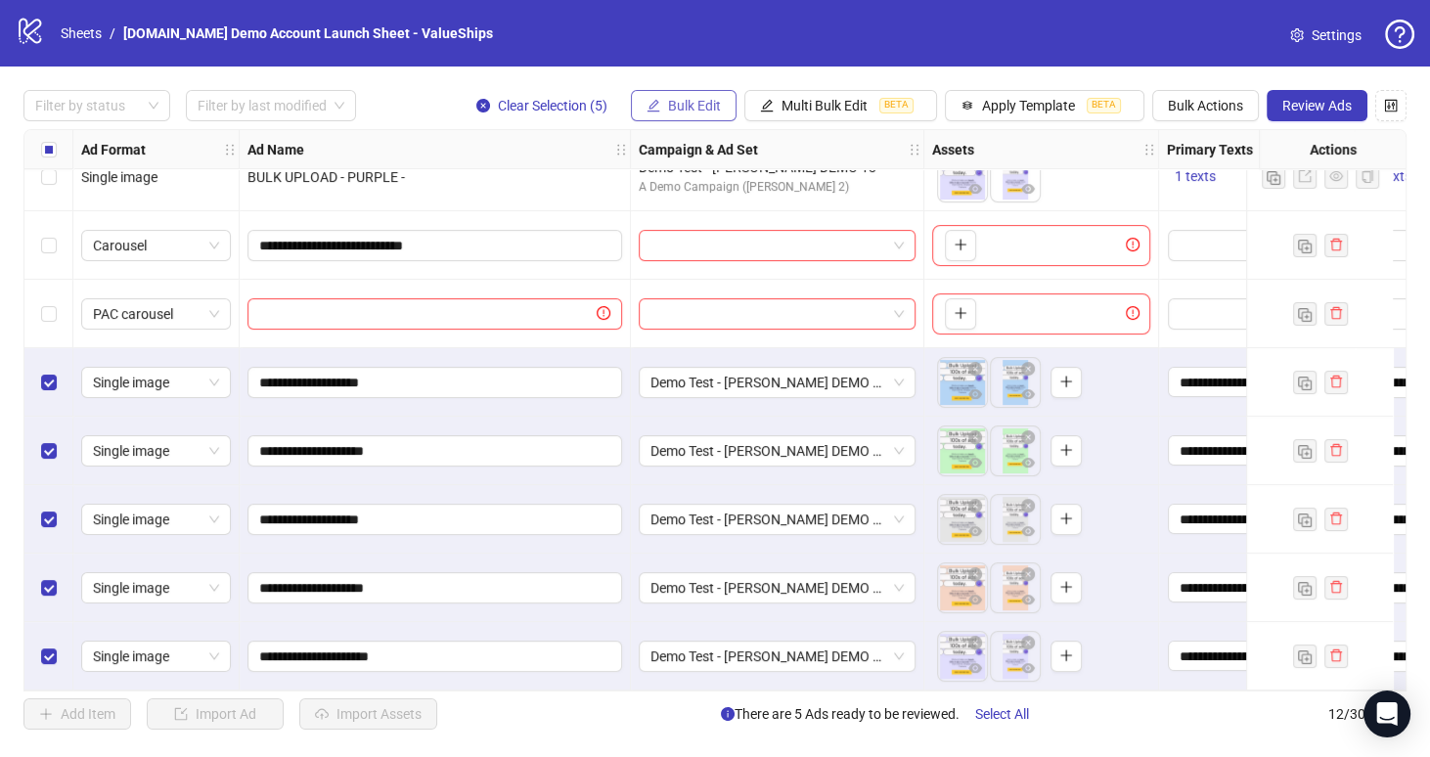
click at [679, 116] on button "Bulk Edit" at bounding box center [684, 105] width 106 height 31
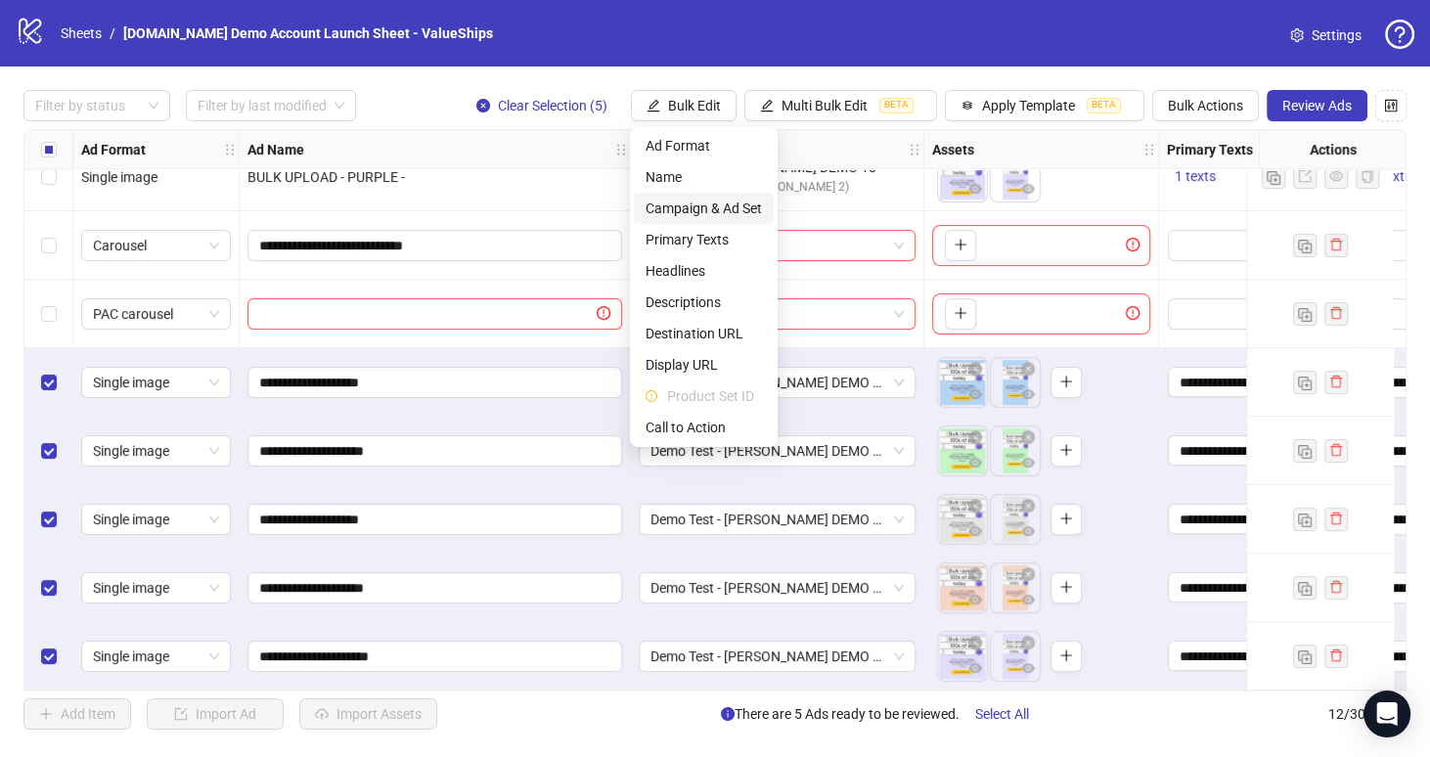
click at [711, 202] on span "Campaign & Ad Set" at bounding box center [703, 209] width 116 height 22
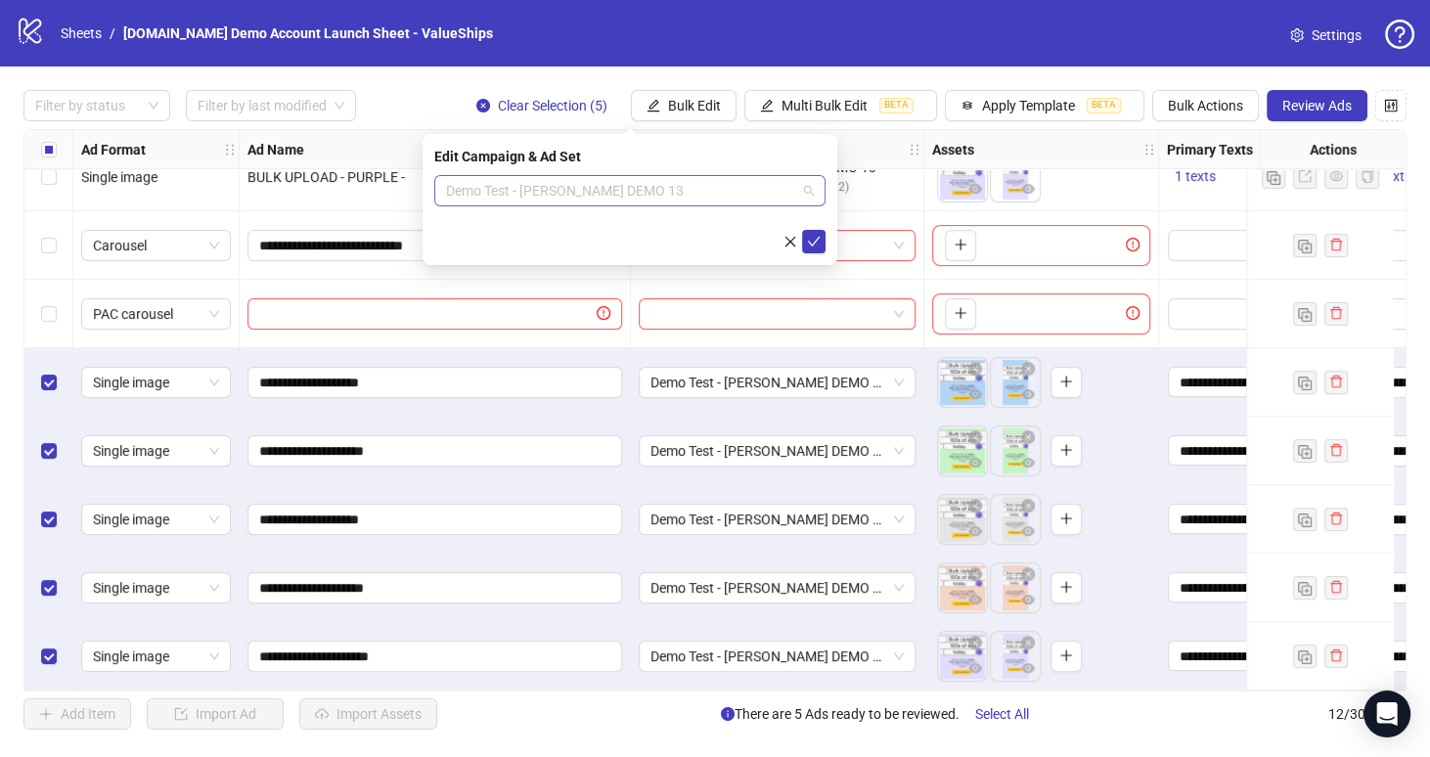
click at [720, 192] on span "Demo Test - James DEMO 13" at bounding box center [630, 190] width 368 height 29
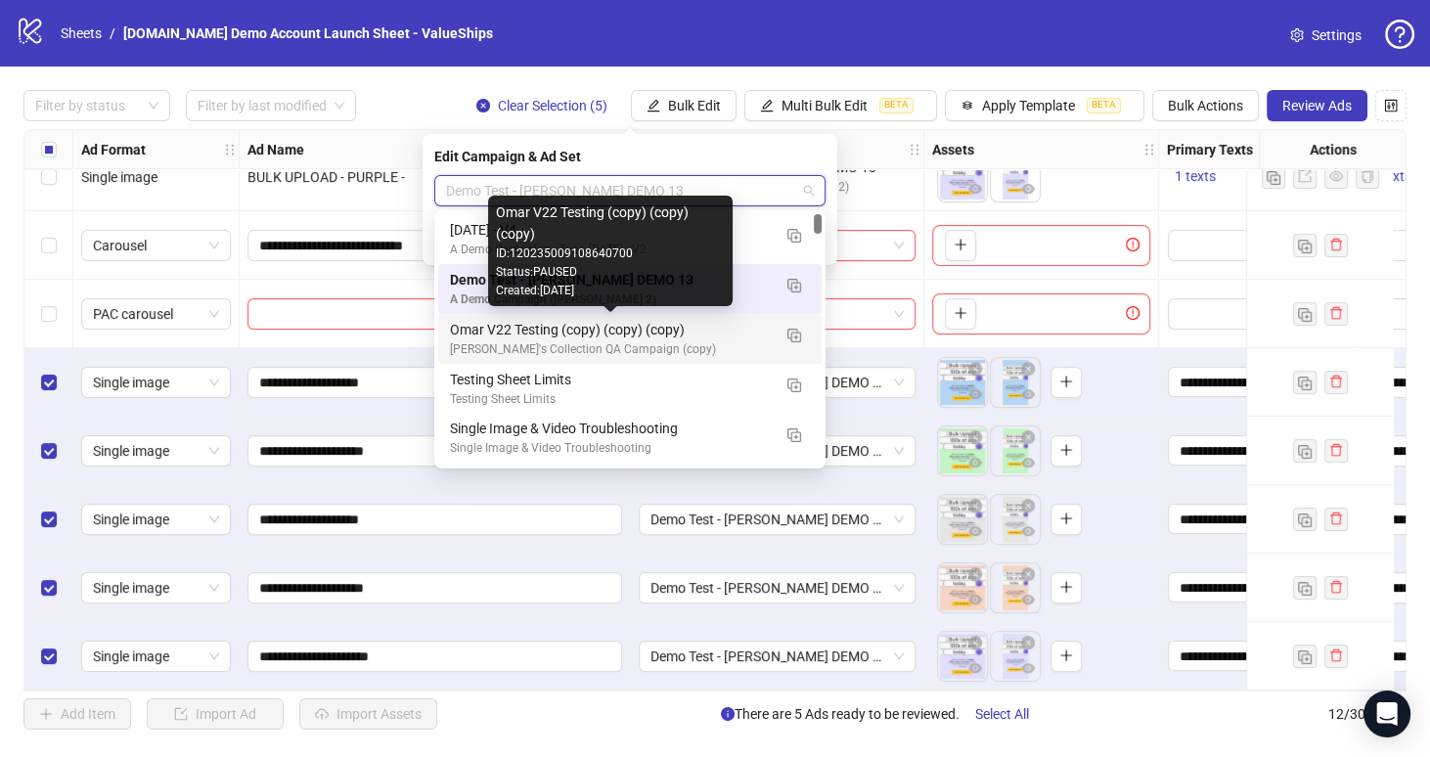
click at [725, 332] on div "Omar V22 Testing (copy) (copy) (copy)" at bounding box center [610, 330] width 321 height 22
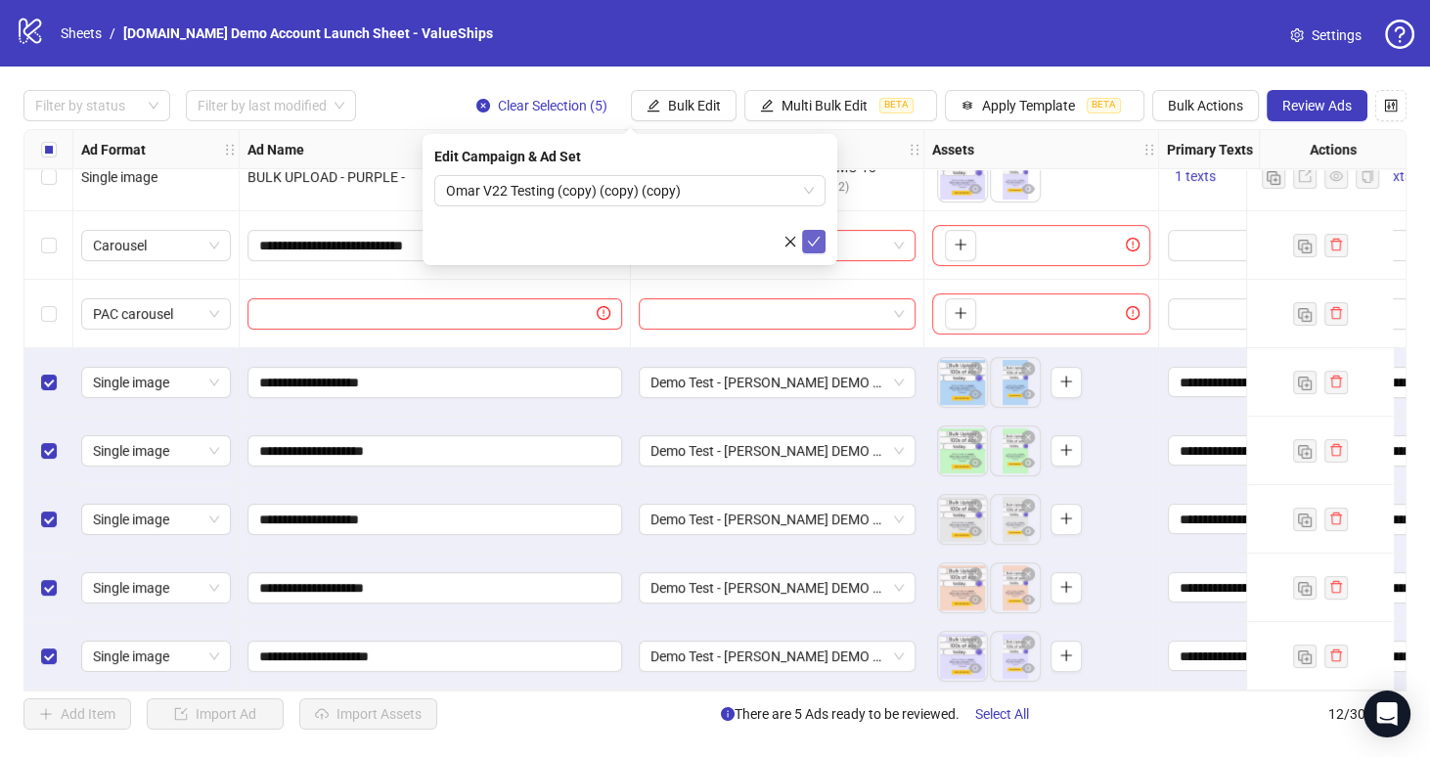
click at [816, 239] on icon "check" at bounding box center [814, 242] width 13 height 10
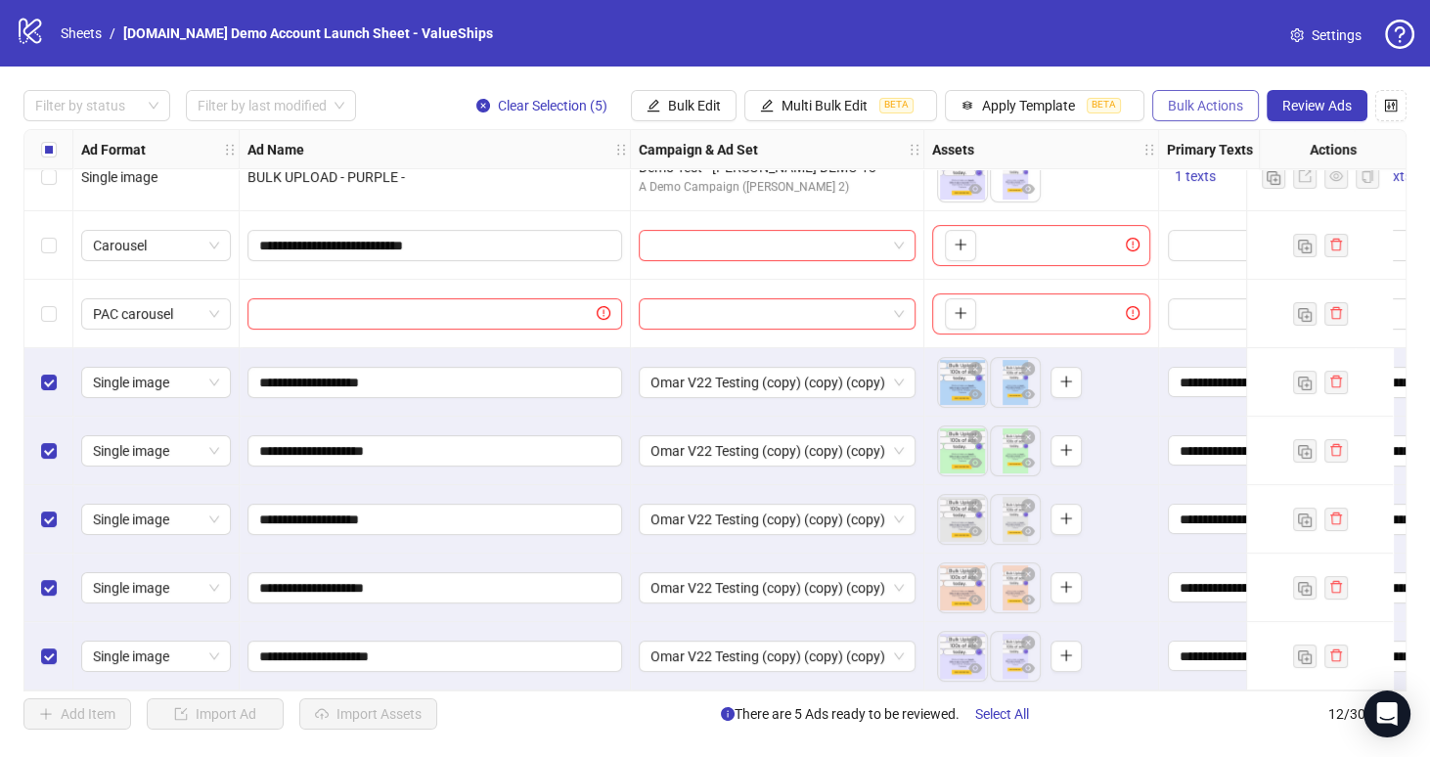
click at [1219, 99] on span "Bulk Actions" at bounding box center [1205, 106] width 75 height 16
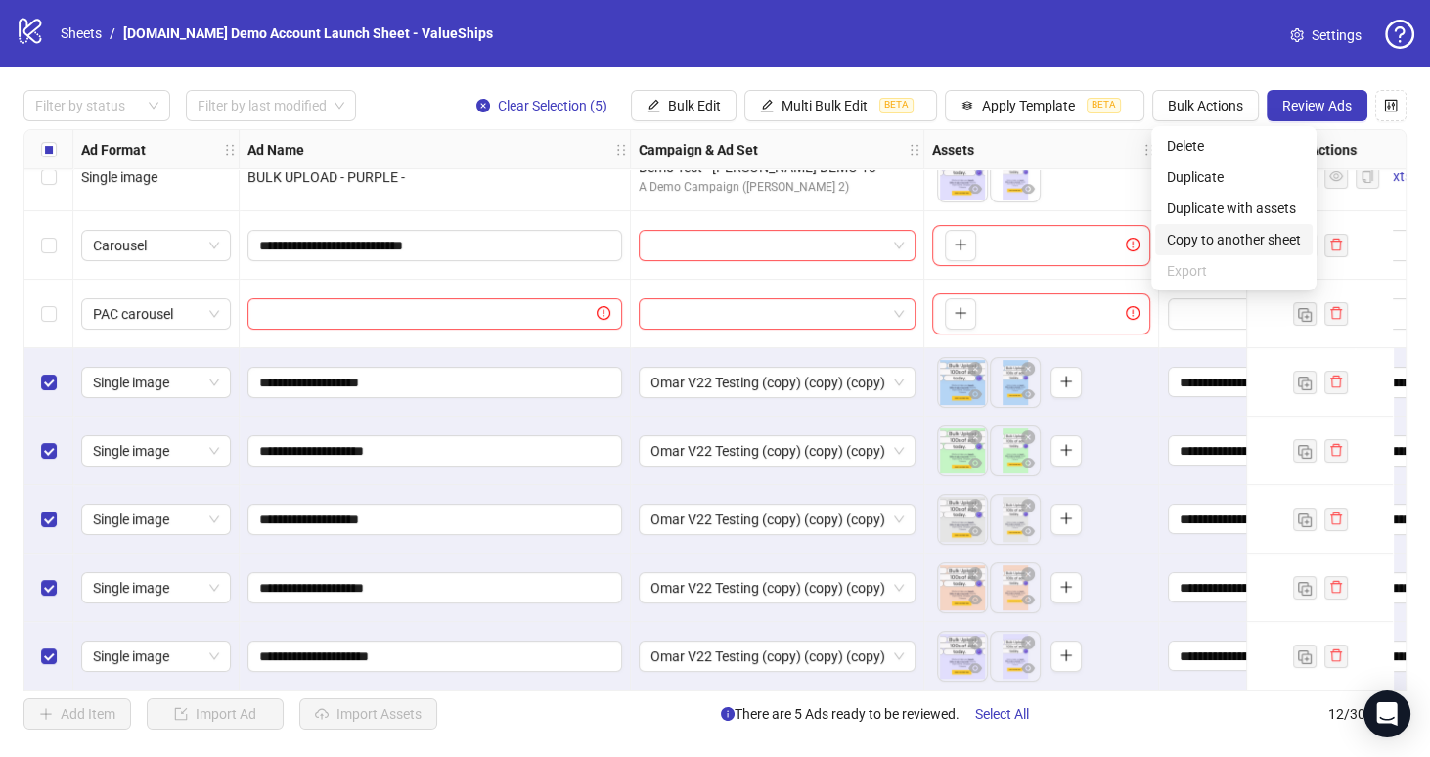
click at [1247, 233] on span "Copy to another sheet" at bounding box center [1234, 240] width 134 height 22
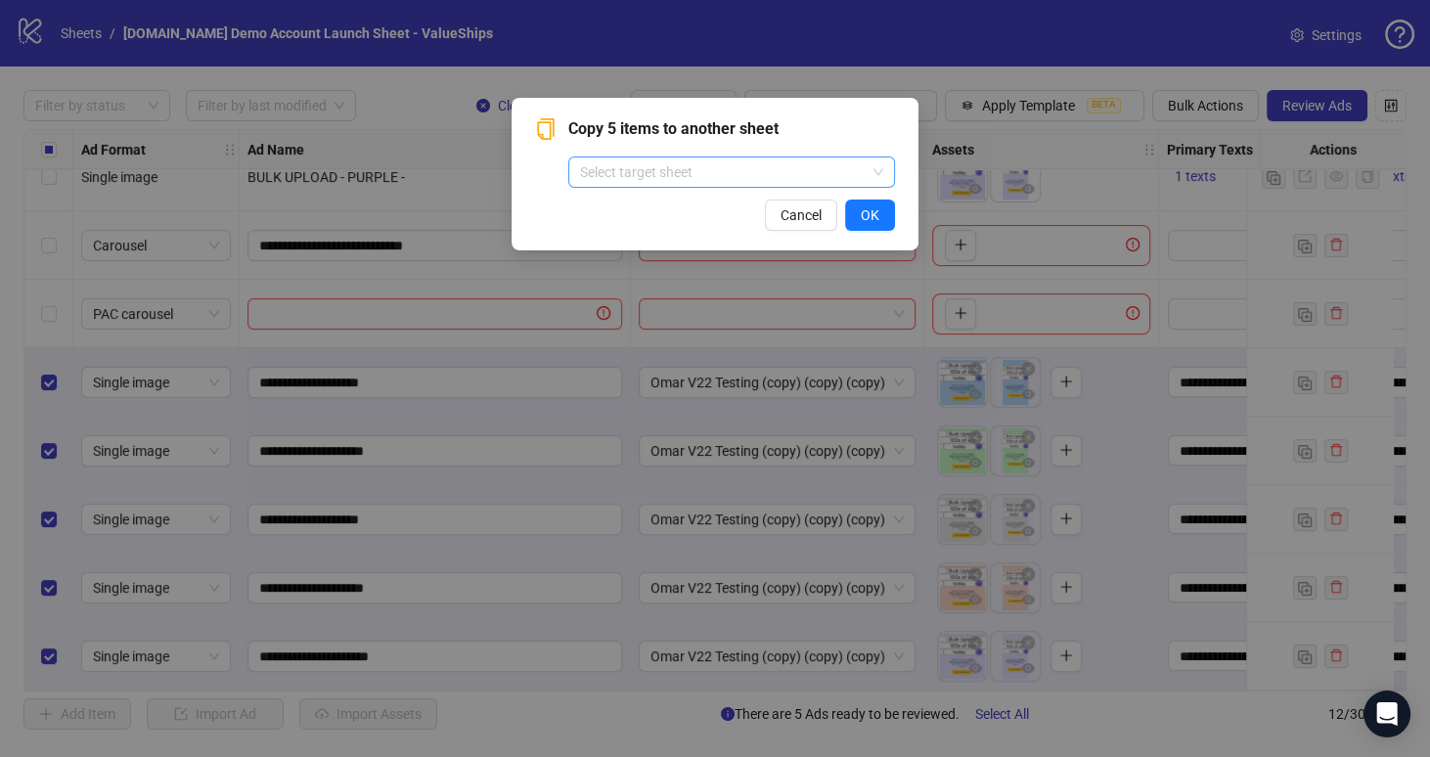
click at [774, 166] on input "search" at bounding box center [723, 171] width 286 height 29
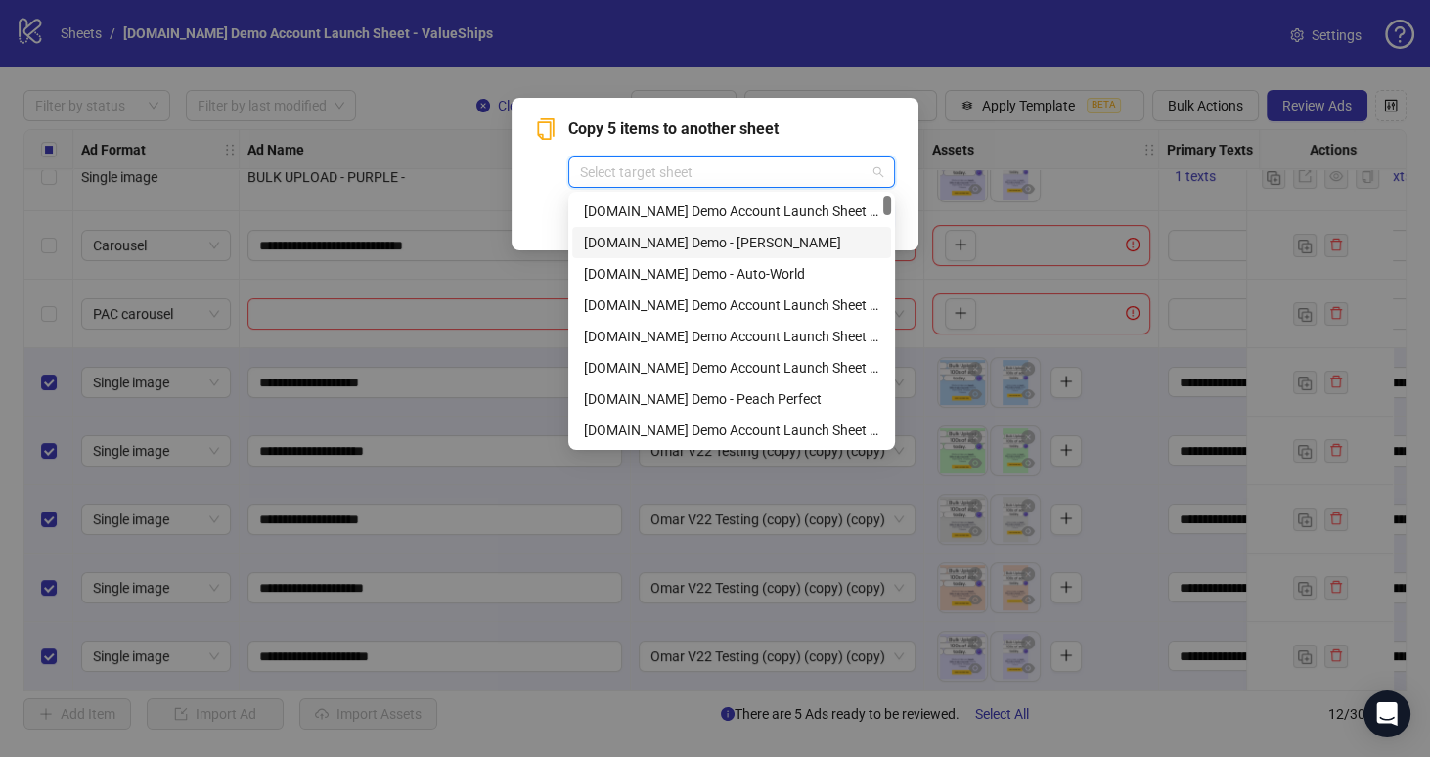
click at [730, 246] on div "Kitchn.io Demo - Nicola" at bounding box center [731, 243] width 295 height 22
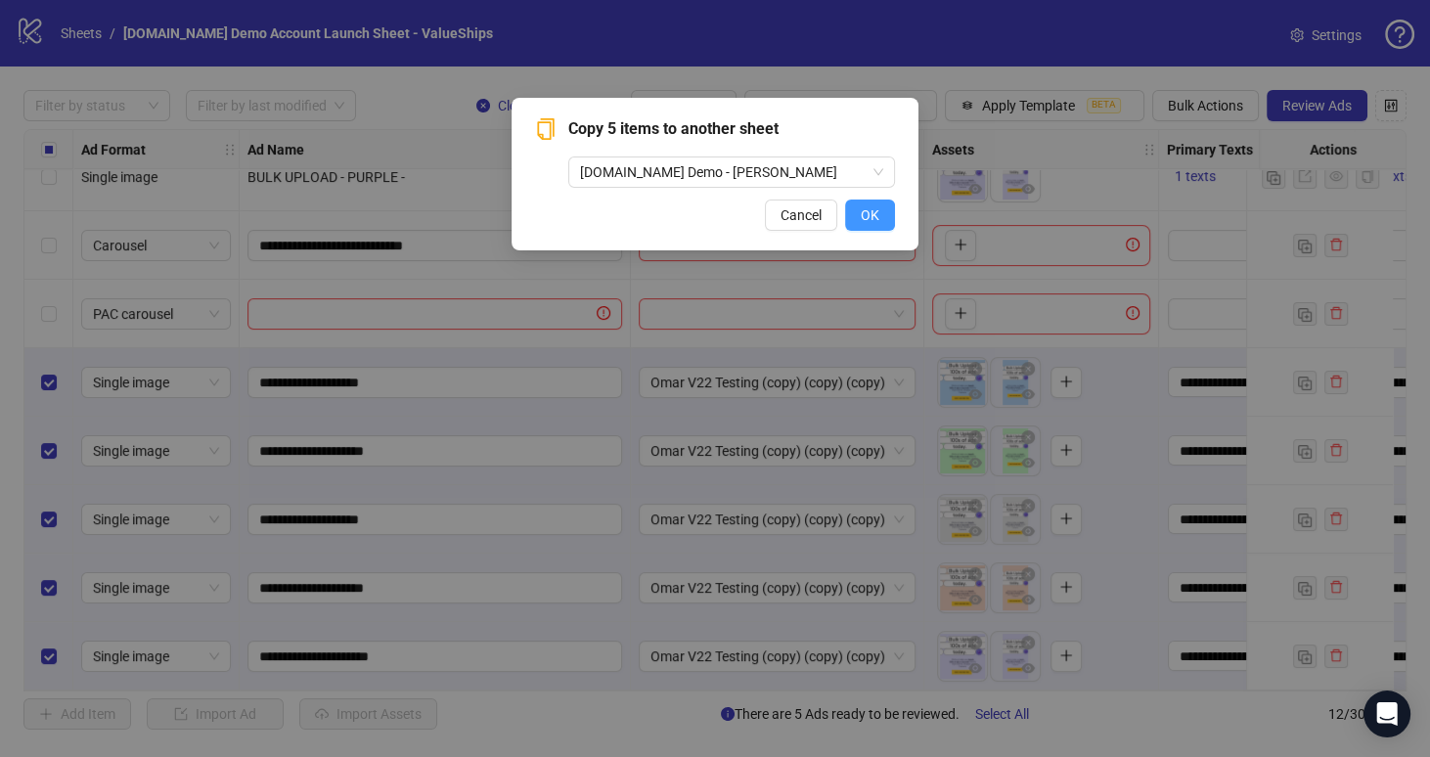
click at [861, 210] on span "OK" at bounding box center [870, 215] width 19 height 16
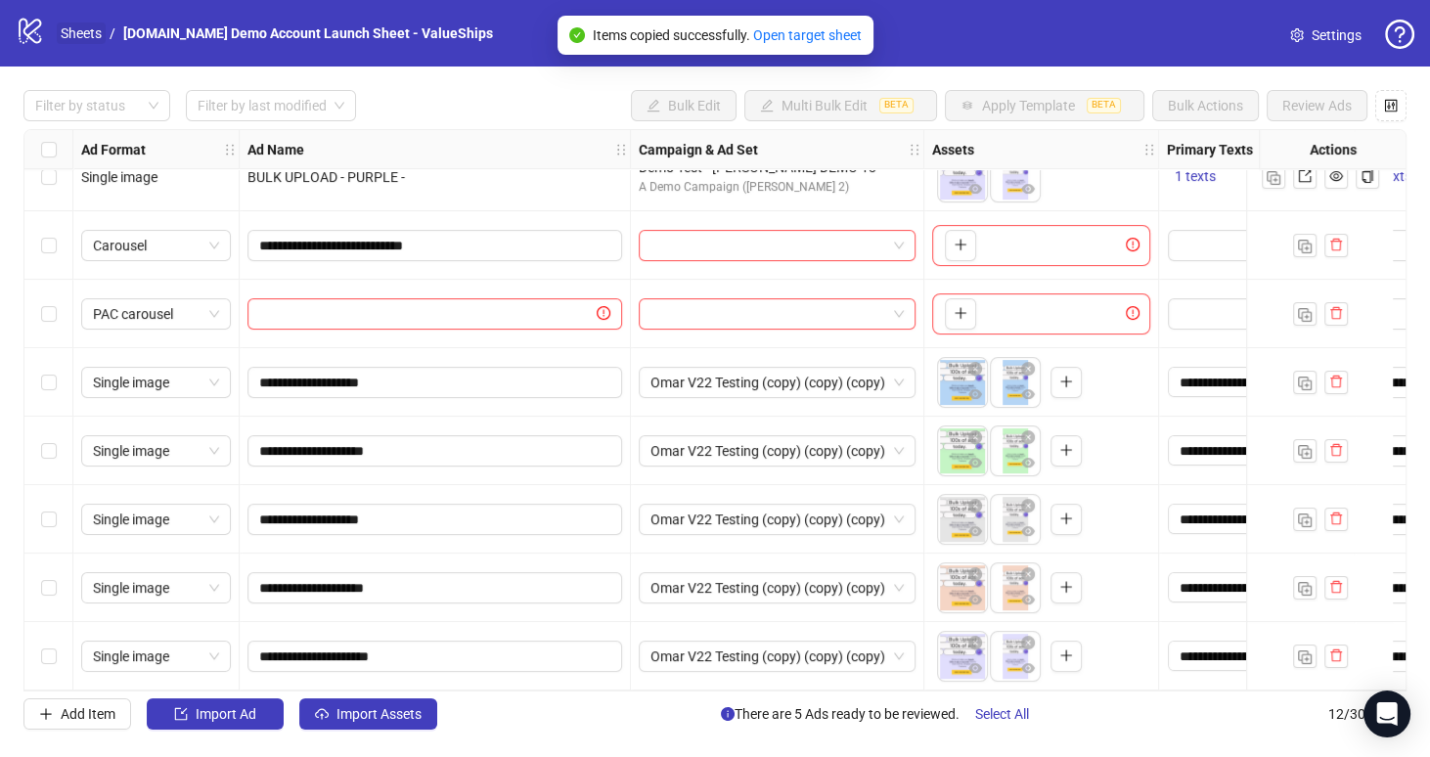
click at [95, 25] on link "Sheets" at bounding box center [81, 33] width 49 height 22
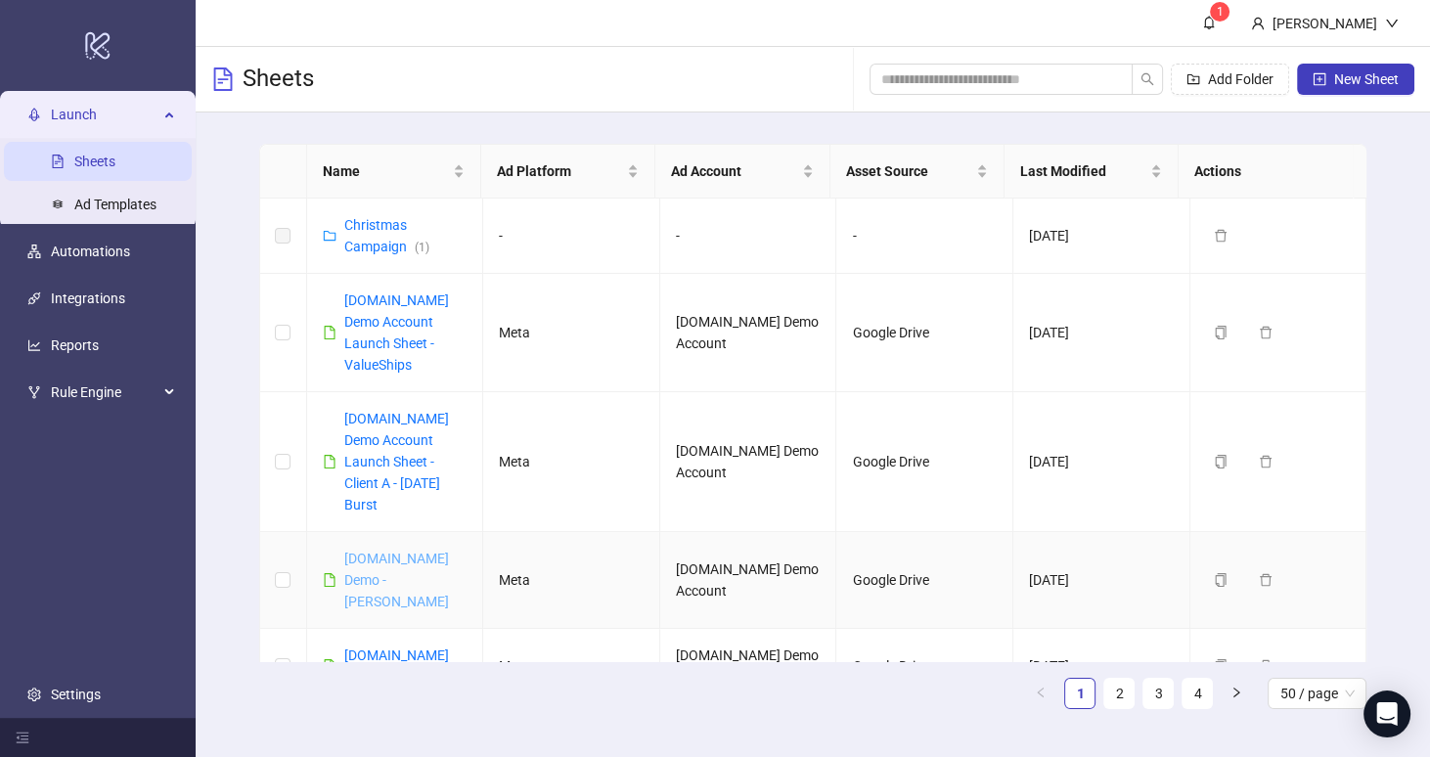
click at [405, 551] on link "Kitchn.io Demo - Nicola" at bounding box center [396, 580] width 105 height 59
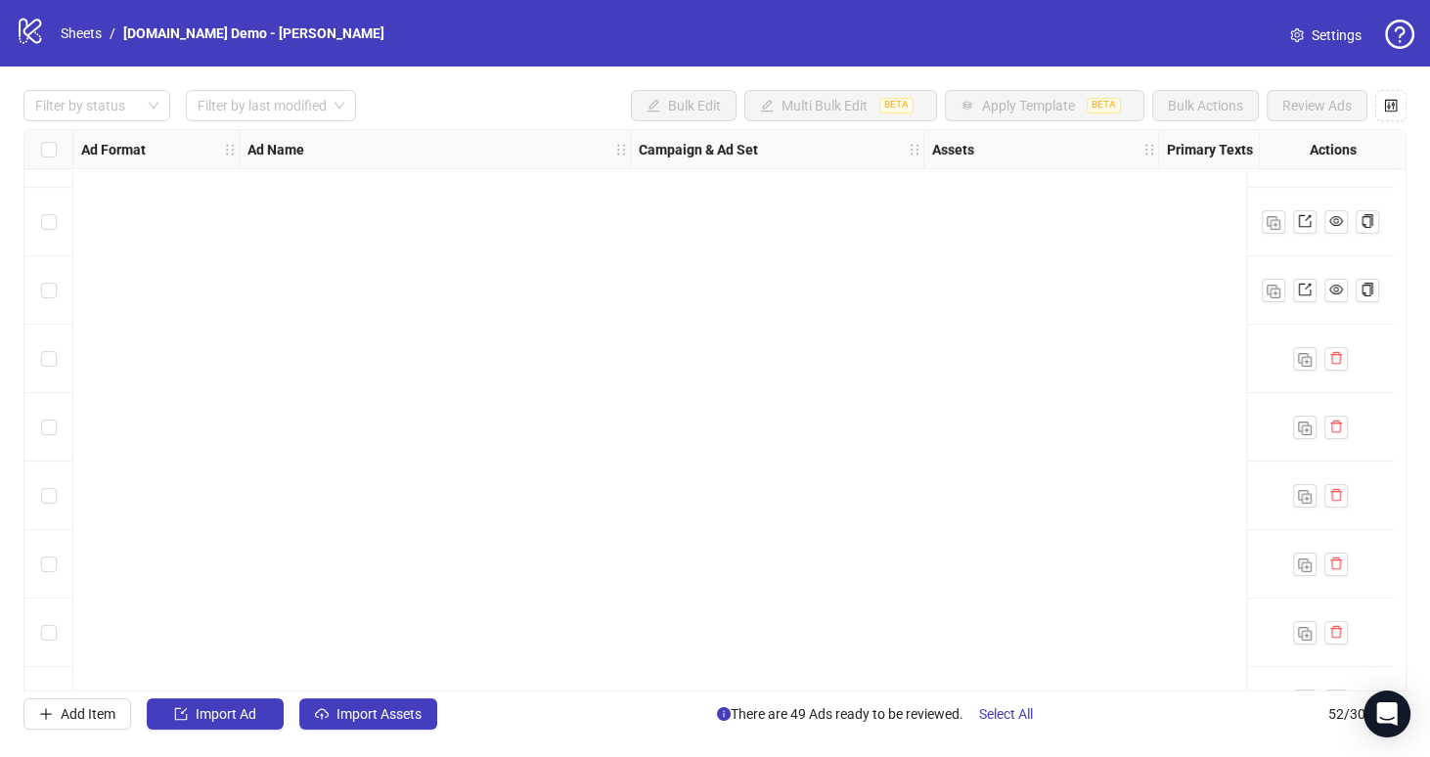
scroll to position [3045, 0]
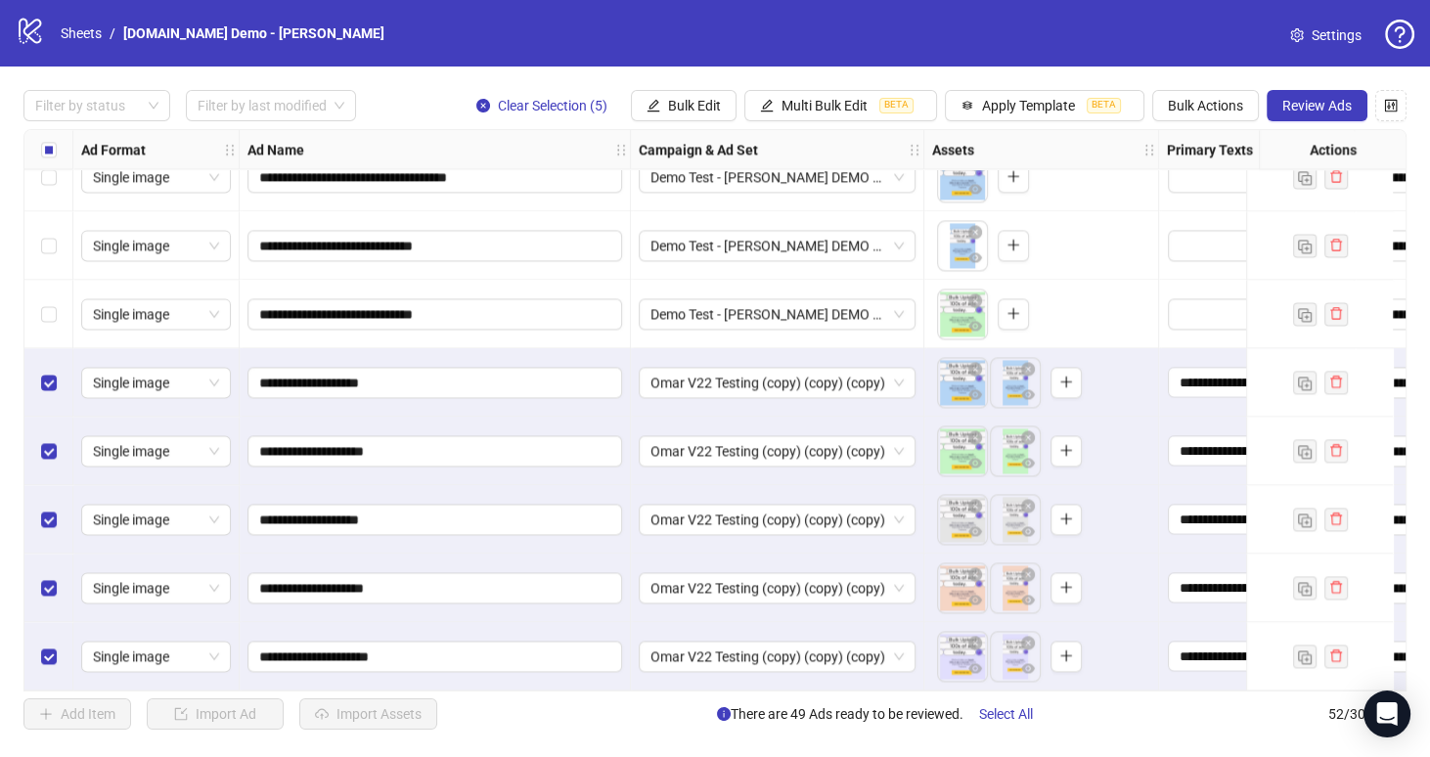
click at [33, 26] on icon "logo/logo-mobile" at bounding box center [30, 30] width 29 height 29
click at [79, 33] on link "Sheets" at bounding box center [81, 33] width 49 height 22
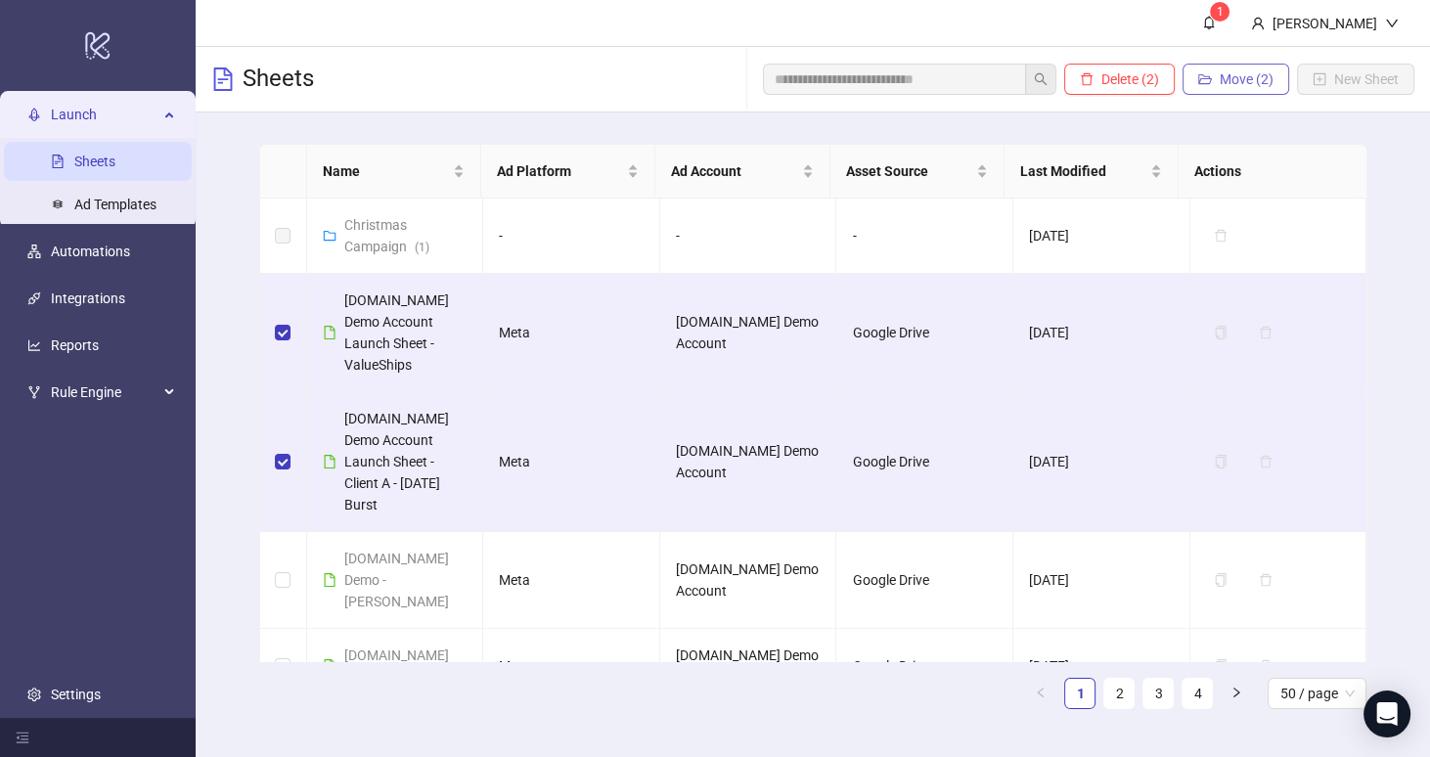
click at [1243, 84] on span "Move (2)" at bounding box center [1246, 79] width 54 height 16
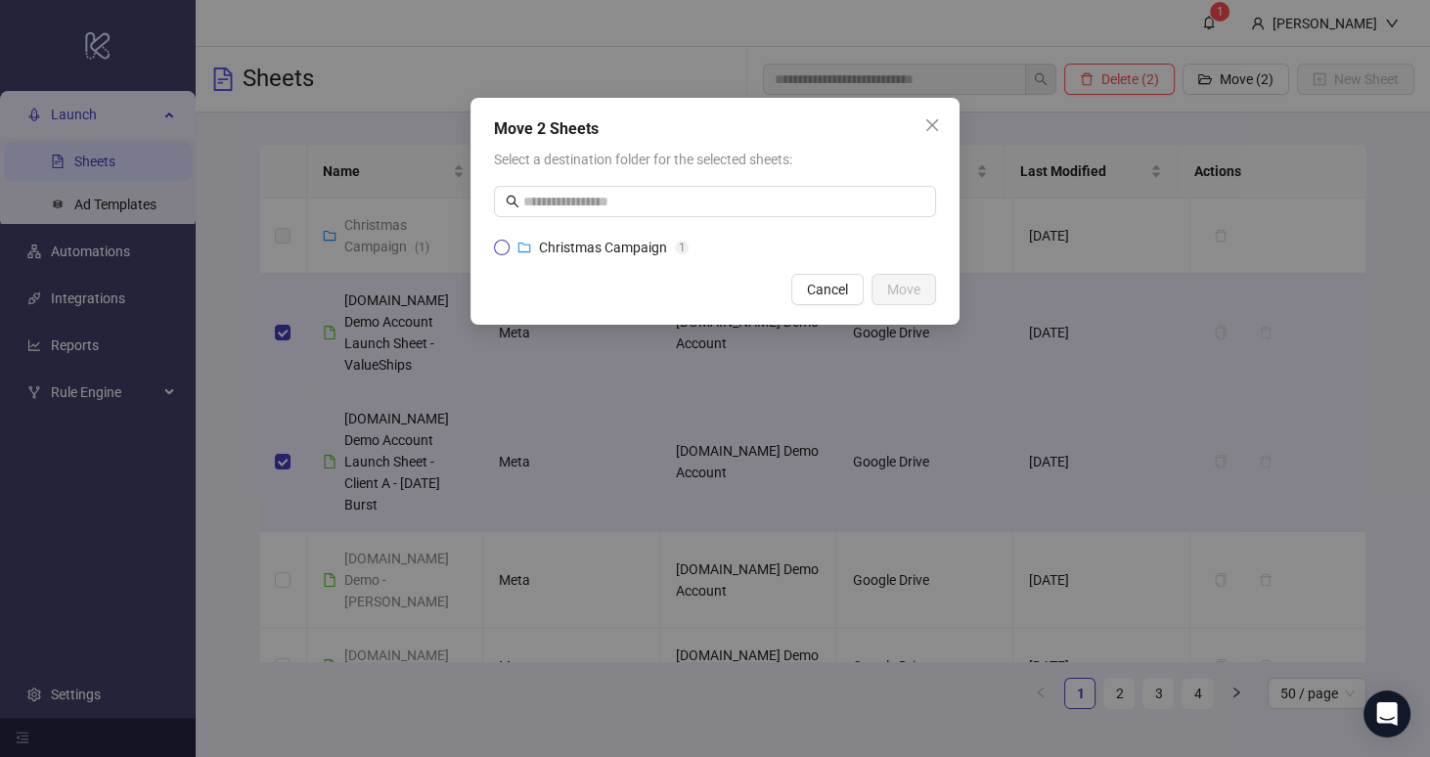
click at [550, 256] on div "Christmas Campaign" at bounding box center [603, 248] width 128 height 22
click at [840, 286] on span "Cancel" at bounding box center [827, 290] width 41 height 16
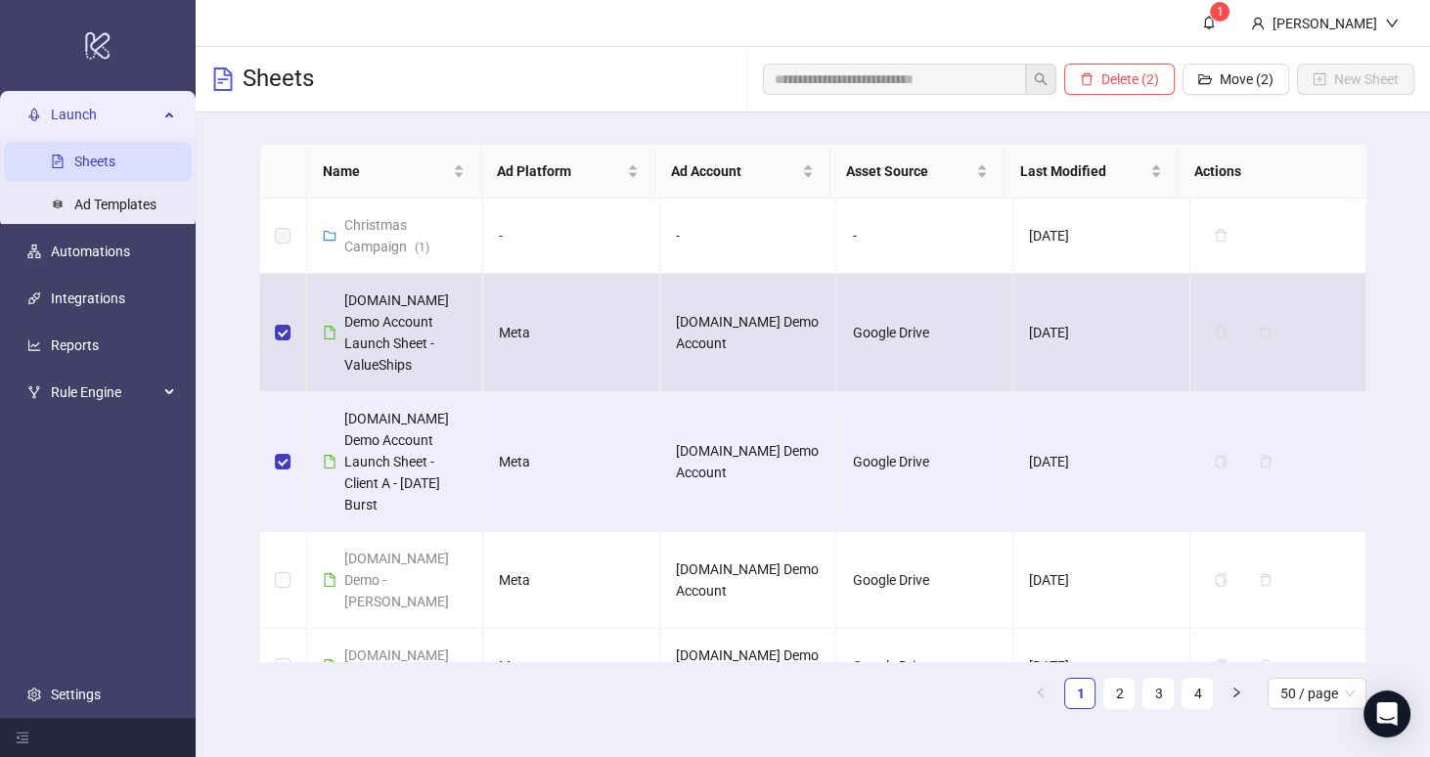
click at [291, 320] on td at bounding box center [283, 333] width 47 height 118
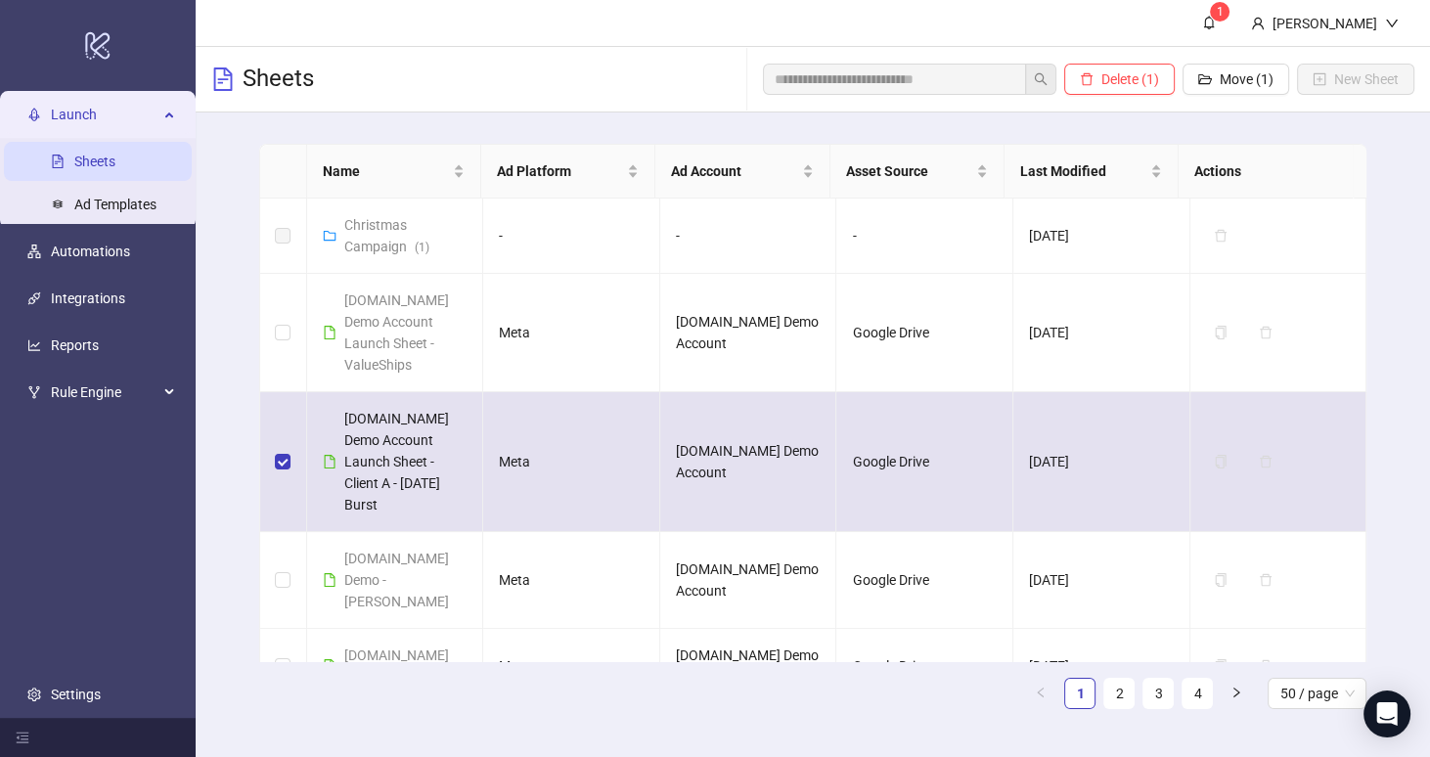
click at [290, 426] on td at bounding box center [283, 462] width 47 height 140
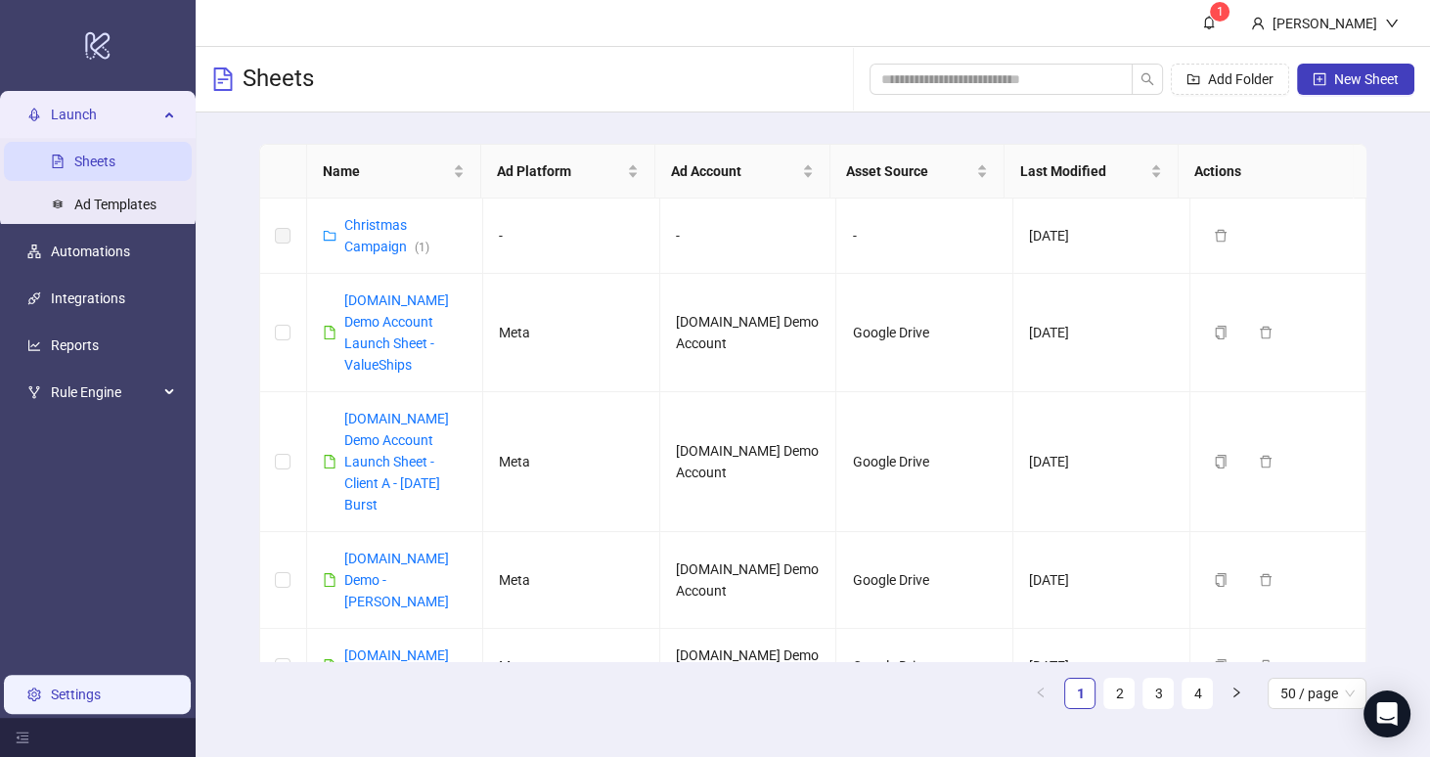
click at [101, 686] on link "Settings" at bounding box center [76, 694] width 50 height 16
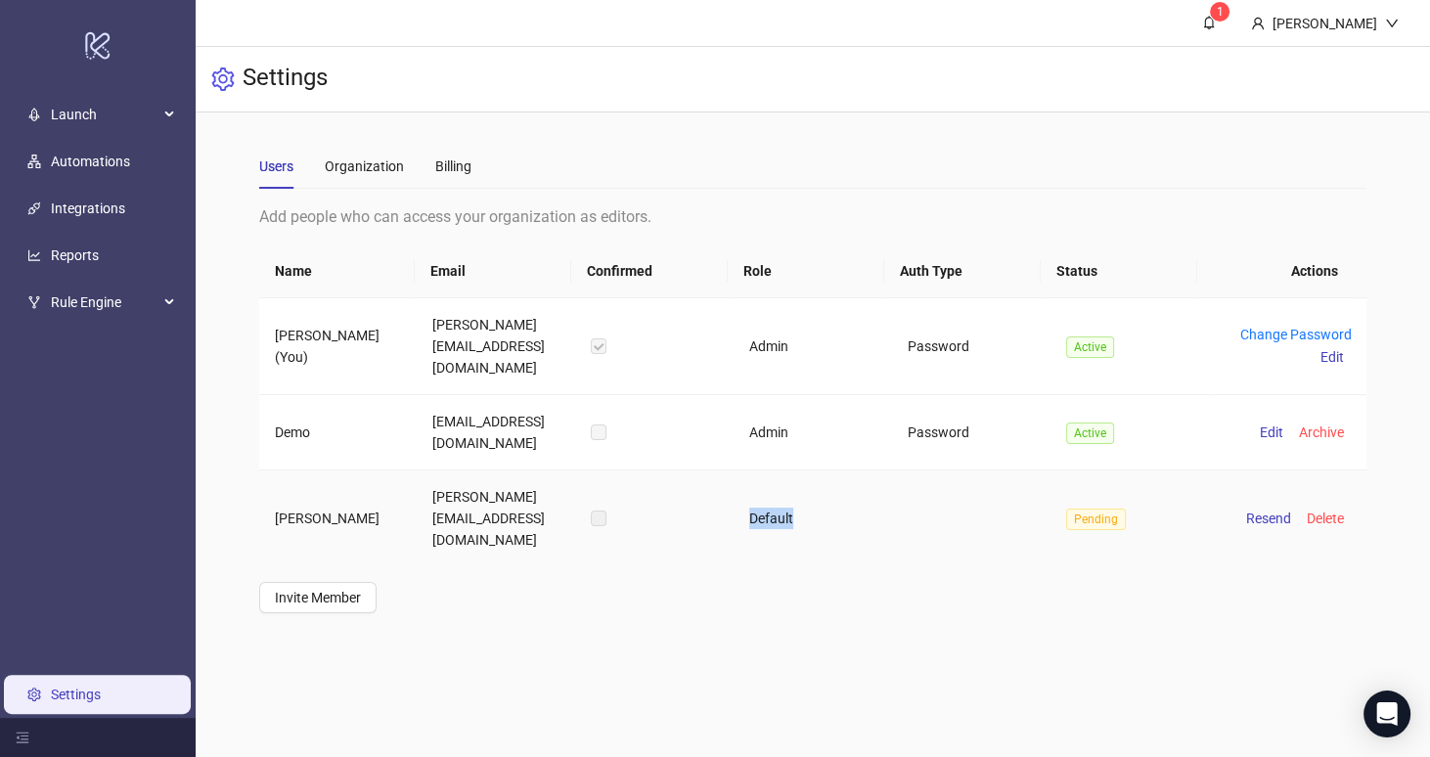
drag, startPoint x: 786, startPoint y: 491, endPoint x: 745, endPoint y: 483, distance: 41.8
click at [745, 483] on td "Default" at bounding box center [812, 518] width 158 height 96
click at [776, 395] on td "Admin" at bounding box center [812, 432] width 158 height 75
click at [763, 476] on td "Default" at bounding box center [812, 518] width 158 height 96
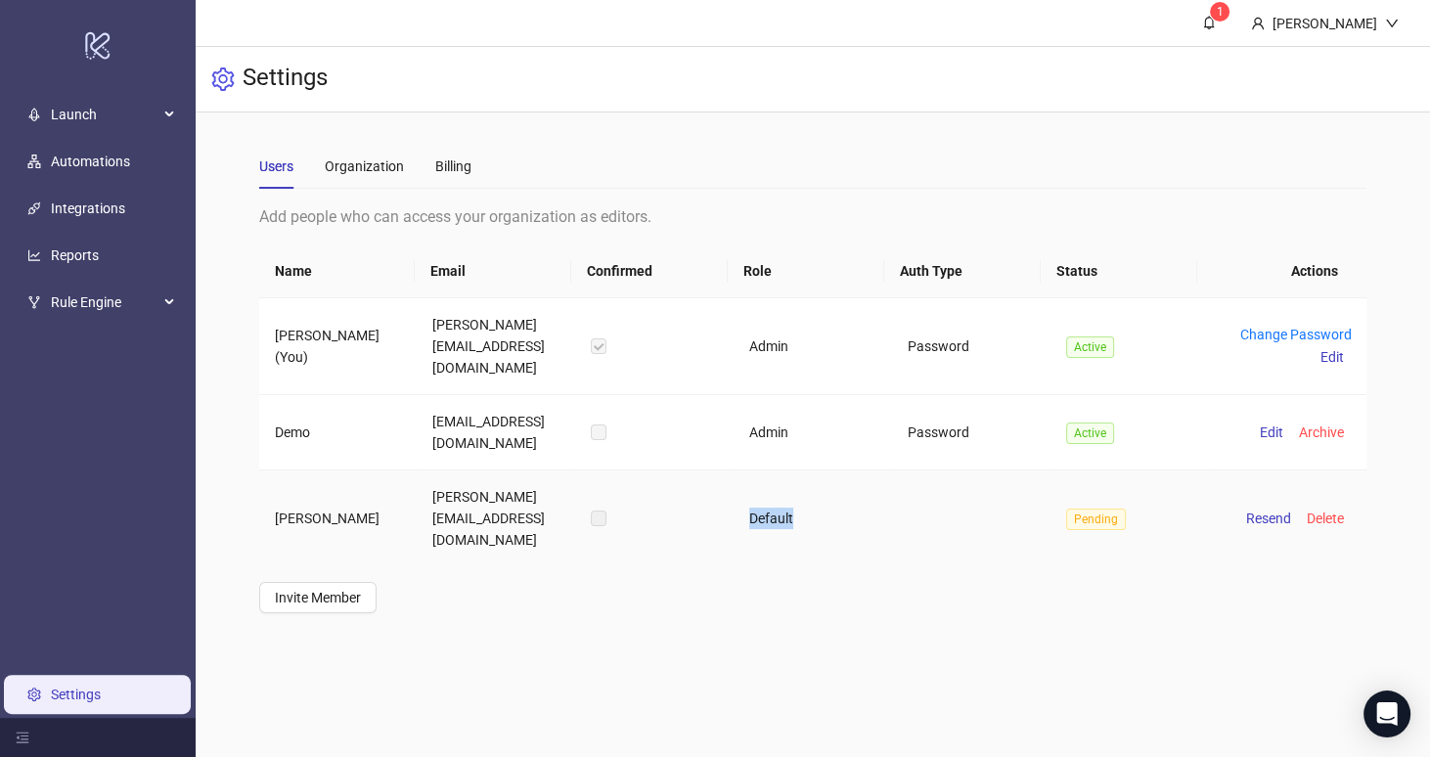
click at [763, 477] on td "Default" at bounding box center [812, 518] width 158 height 96
click at [765, 487] on td "Default" at bounding box center [812, 518] width 158 height 96
click at [772, 479] on td "Default" at bounding box center [812, 518] width 158 height 96
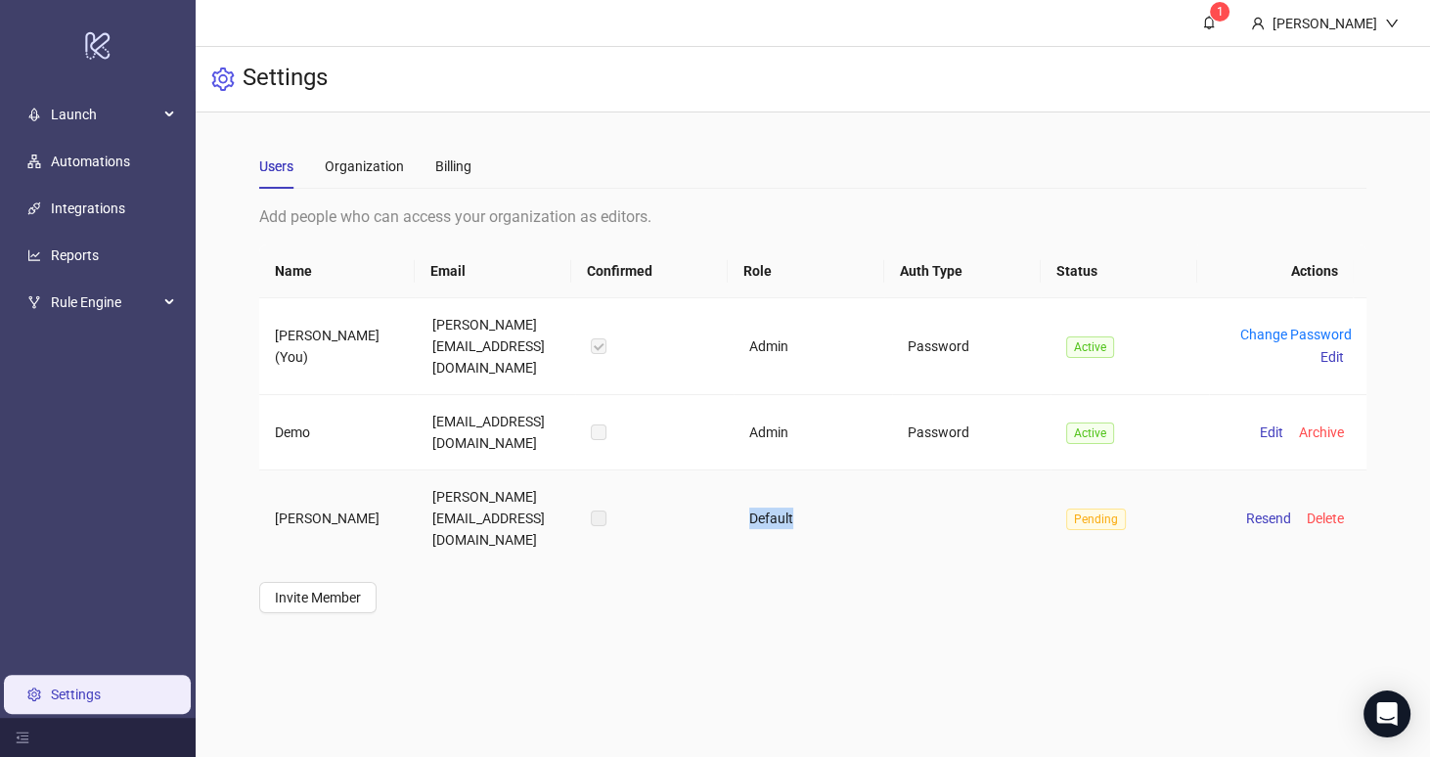
click at [772, 478] on td "Default" at bounding box center [812, 518] width 158 height 96
drag, startPoint x: 832, startPoint y: 488, endPoint x: 286, endPoint y: 483, distance: 546.7
click at [286, 483] on tr "James Demo james+demo@kitchn.io Default Pending Resend Delete" at bounding box center [813, 518] width 1108 height 96
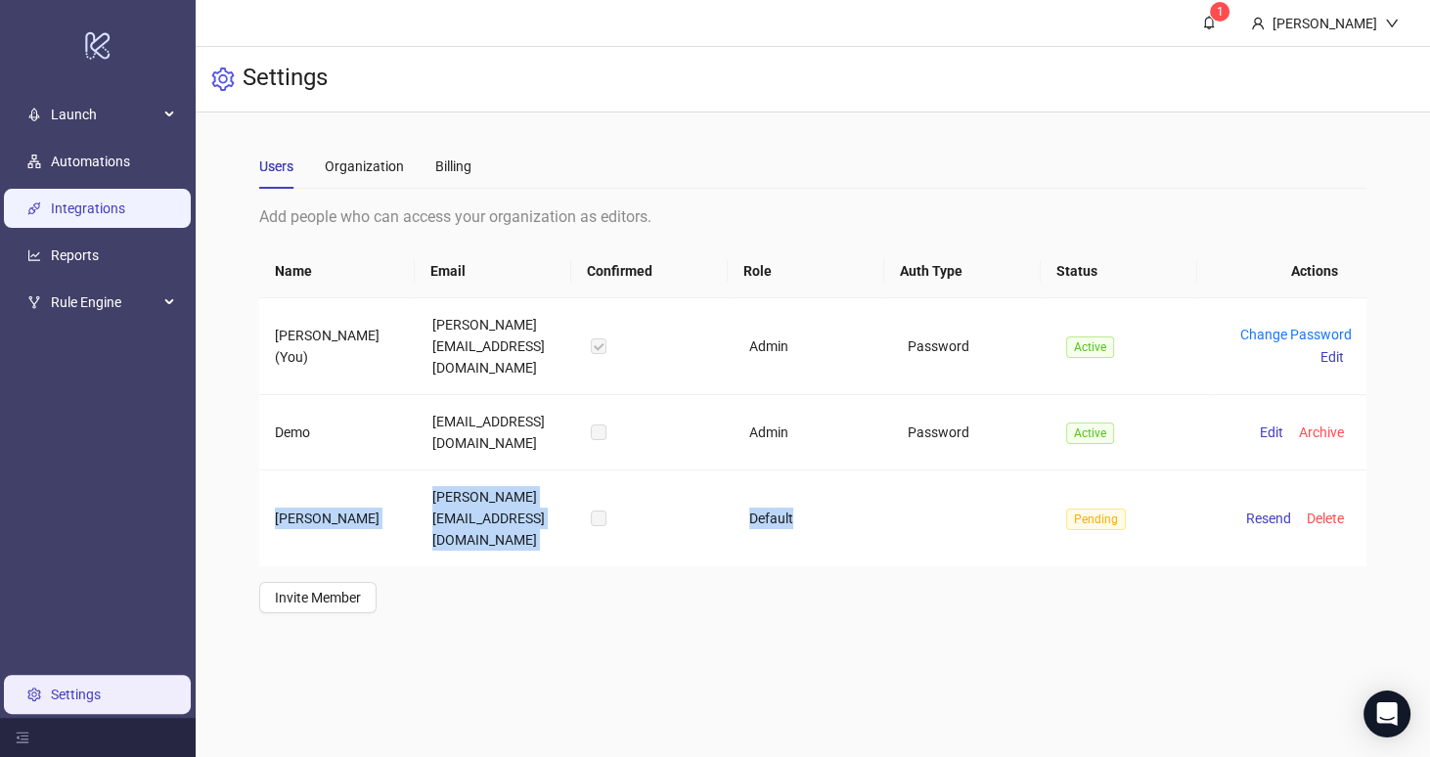
click at [119, 213] on link "Integrations" at bounding box center [88, 208] width 74 height 16
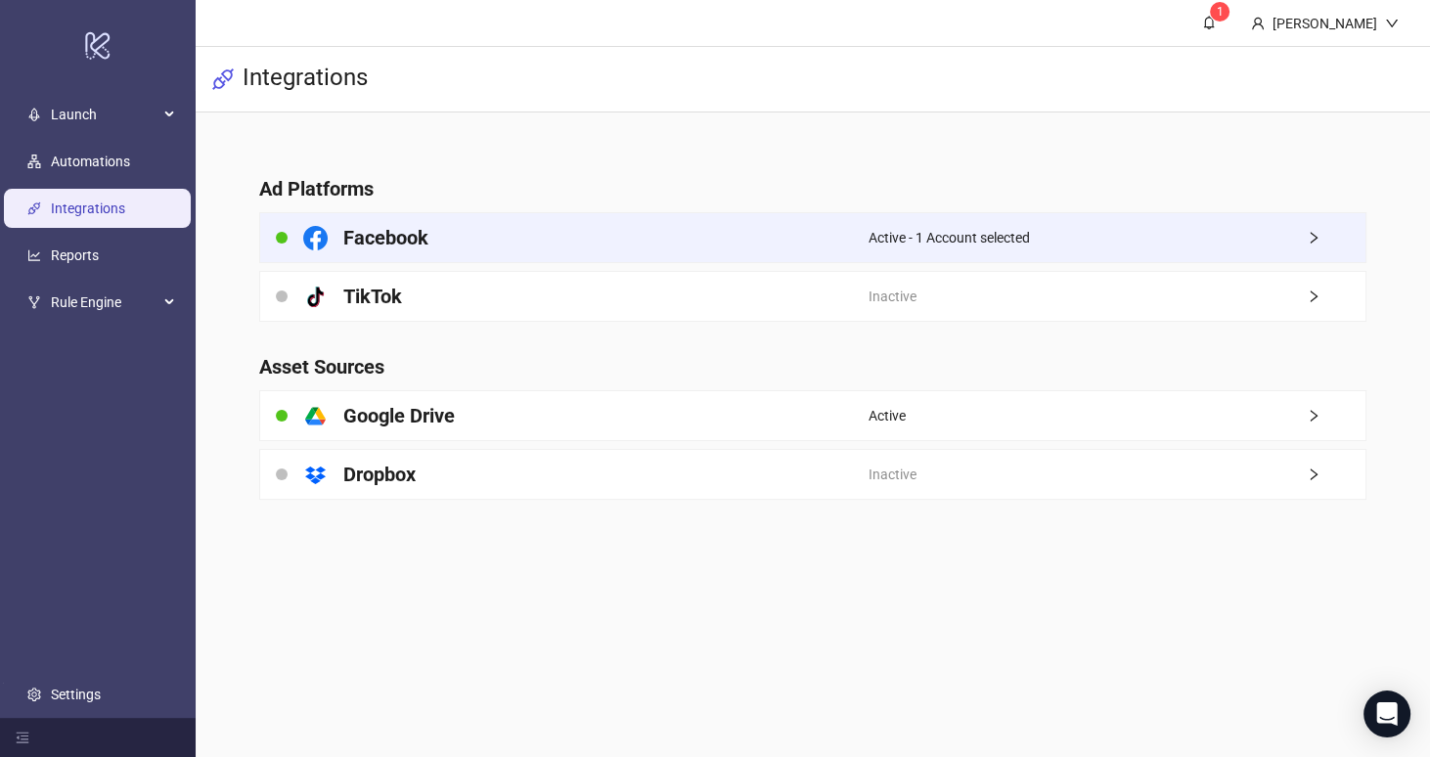
click at [416, 225] on h4 "Facebook" at bounding box center [385, 237] width 85 height 27
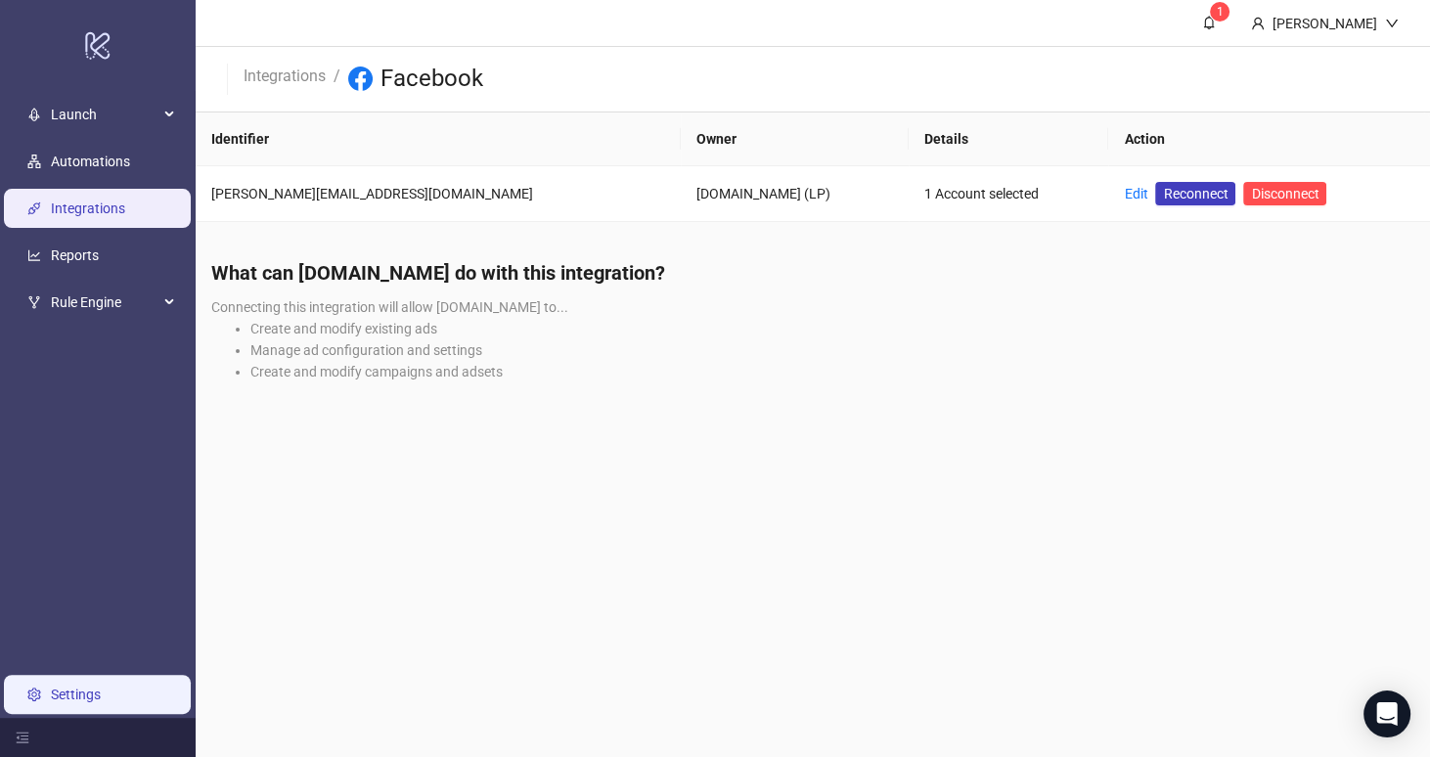
click at [78, 696] on link "Settings" at bounding box center [76, 694] width 50 height 16
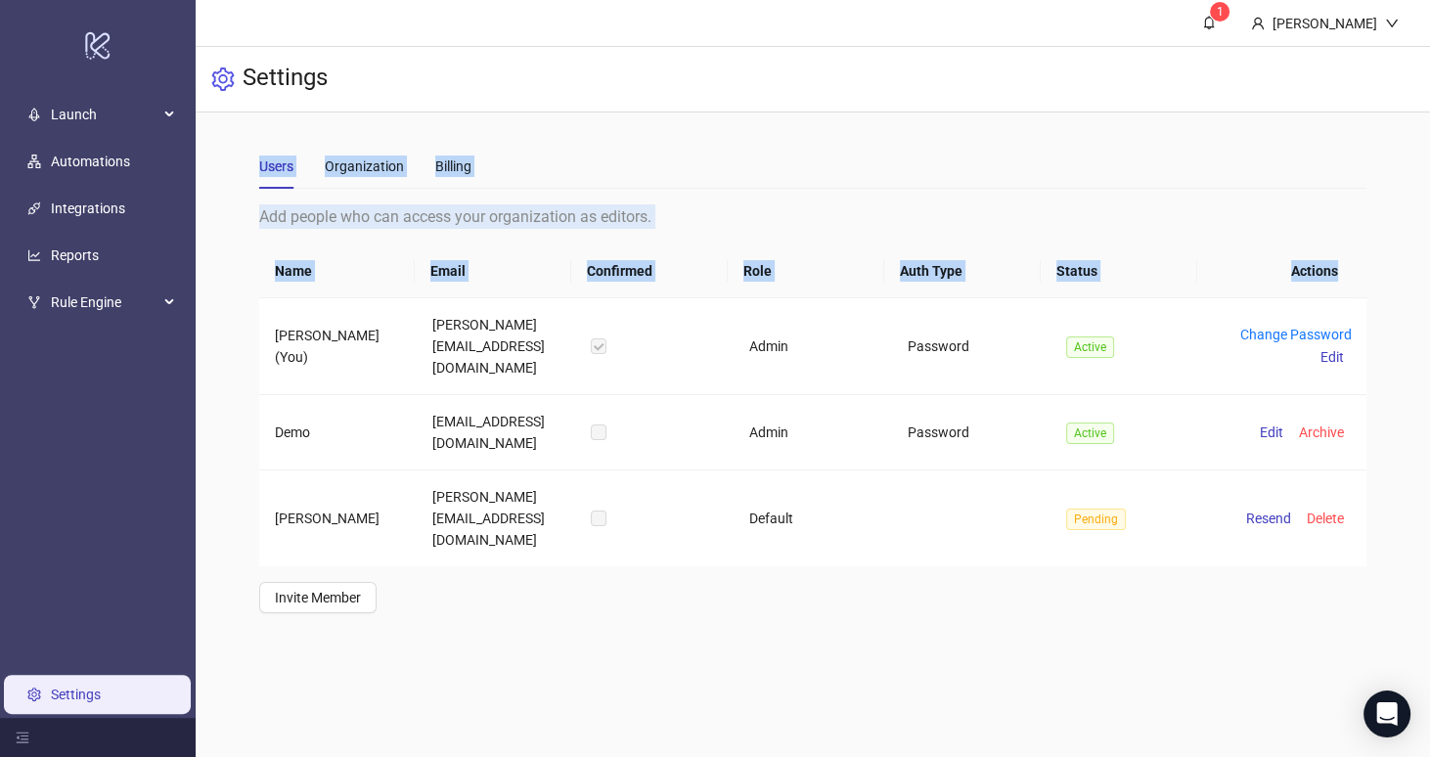
drag, startPoint x: 263, startPoint y: 162, endPoint x: 531, endPoint y: 607, distance: 519.4
click at [531, 607] on main "1 Martin Demo Settings Users Organization Billing Add people who can access you…" at bounding box center [813, 378] width 1234 height 757
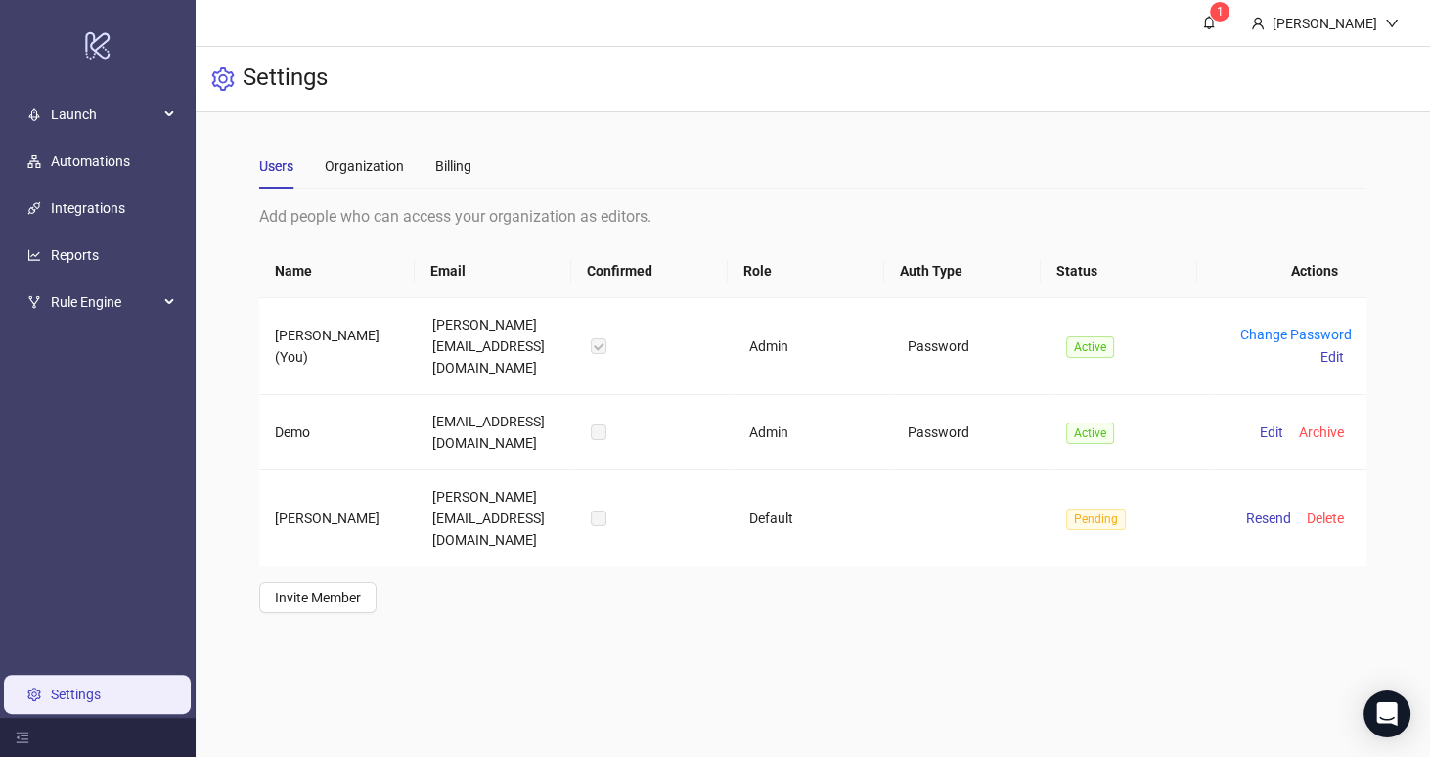
click at [531, 607] on main "1 Martin Demo Settings Users Organization Billing Add people who can access you…" at bounding box center [813, 378] width 1234 height 757
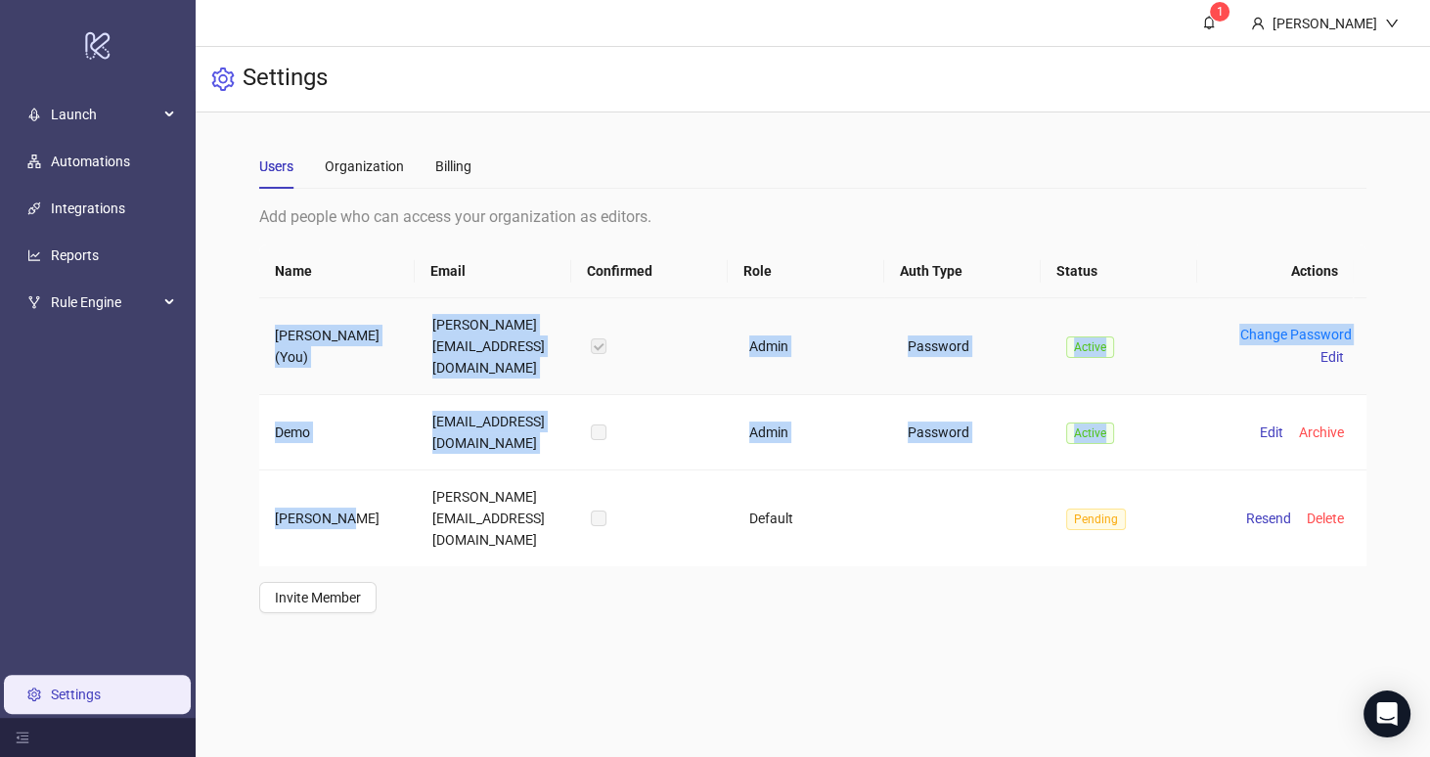
drag, startPoint x: 369, startPoint y: 494, endPoint x: 268, endPoint y: 320, distance: 201.1
click at [268, 320] on tbody "Martin Demo (You) martin+default@kitchn.io Admin Password Active Change Passwor…" at bounding box center [813, 432] width 1108 height 268
click at [268, 319] on td "Martin Demo (You)" at bounding box center [338, 346] width 158 height 97
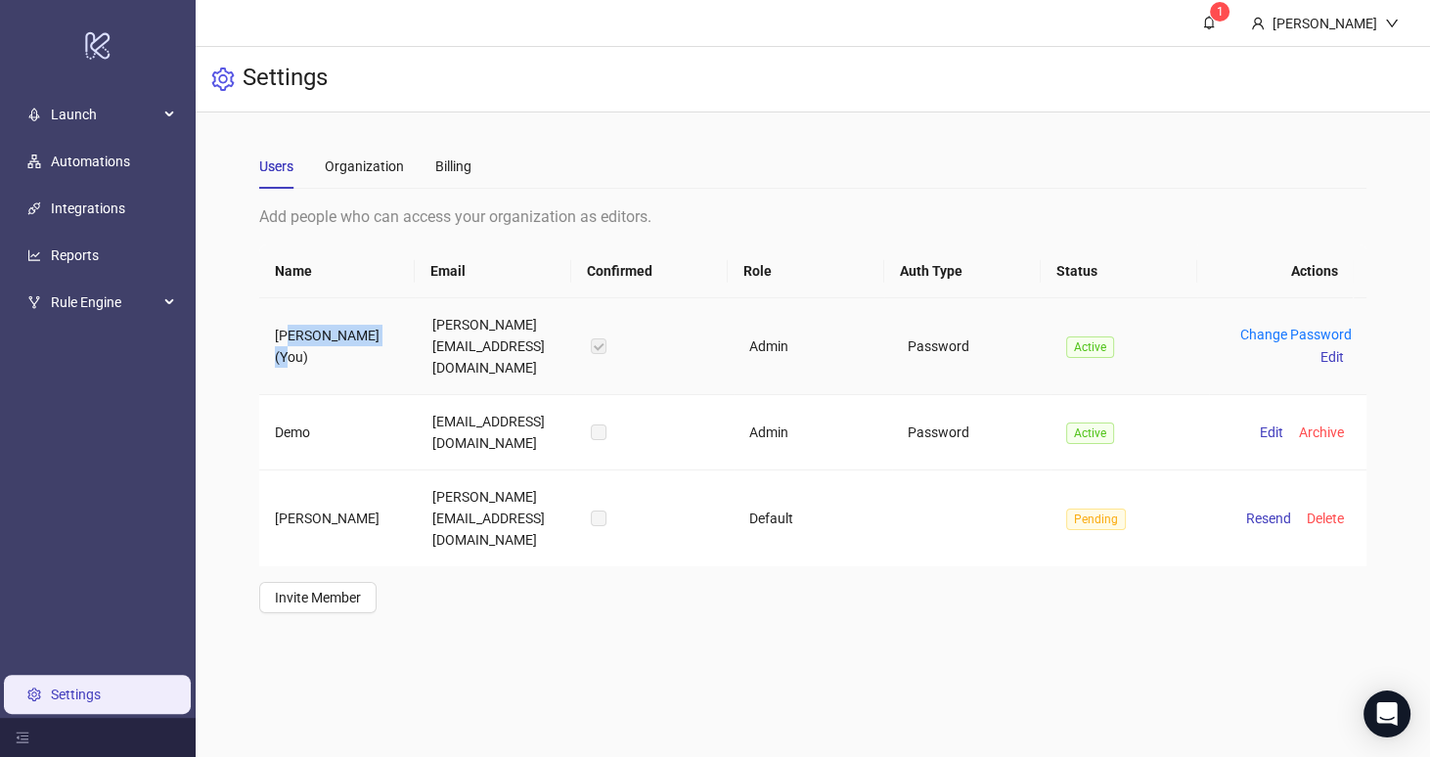
drag, startPoint x: 378, startPoint y: 331, endPoint x: 294, endPoint y: 326, distance: 84.2
click at [294, 326] on td "Martin Demo (You)" at bounding box center [338, 346] width 158 height 97
click at [295, 327] on td "Martin Demo (You)" at bounding box center [338, 346] width 158 height 97
drag, startPoint x: 459, startPoint y: 416, endPoint x: 464, endPoint y: 425, distance: 11.4
click at [464, 425] on td "simon+default@kitchn.io" at bounding box center [496, 432] width 158 height 75
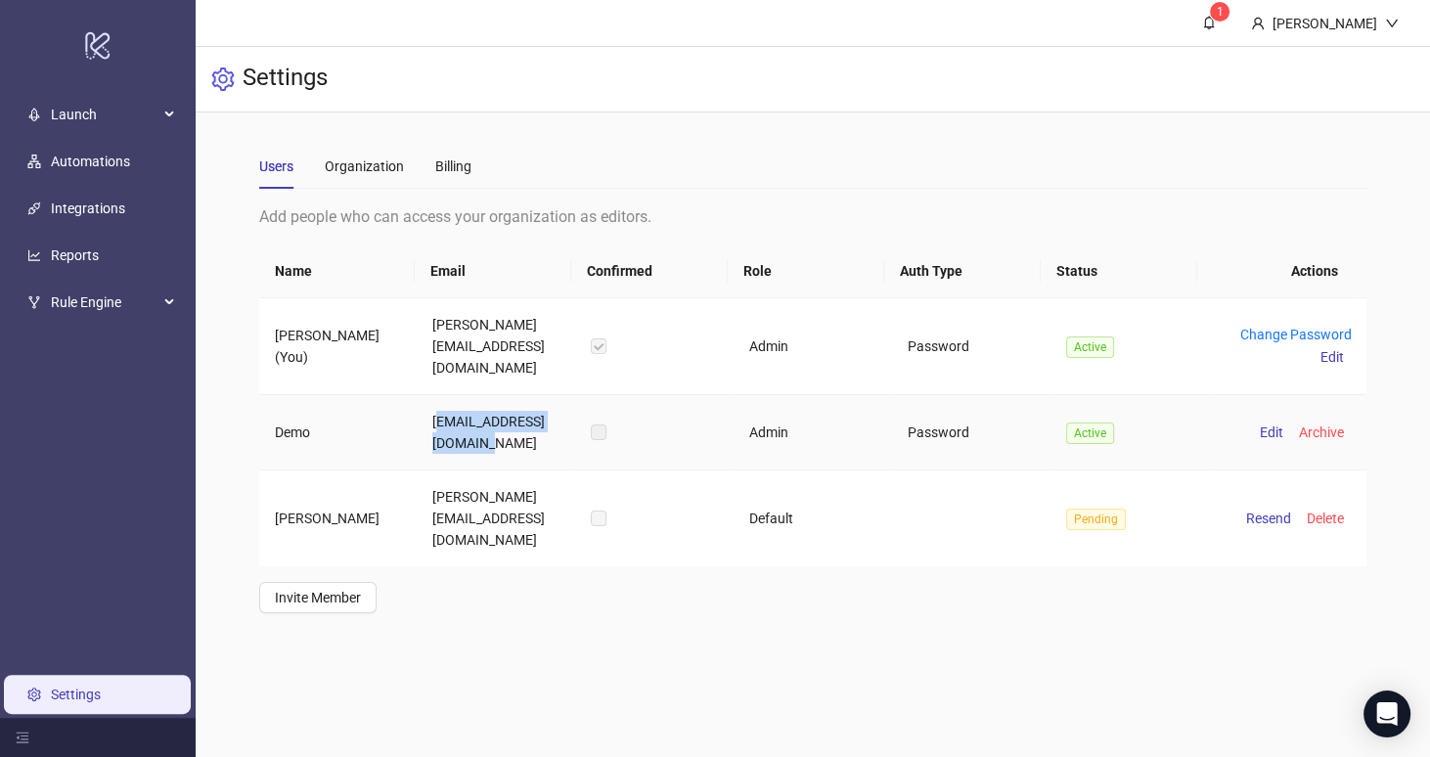
click at [464, 425] on td "simon+default@kitchn.io" at bounding box center [496, 432] width 158 height 75
click at [422, 470] on td "james+demo@kitchn.io" at bounding box center [496, 518] width 158 height 96
click at [789, 579] on main "Users Organization Billing Add people who can access your organization as edito…" at bounding box center [812, 378] width 1139 height 532
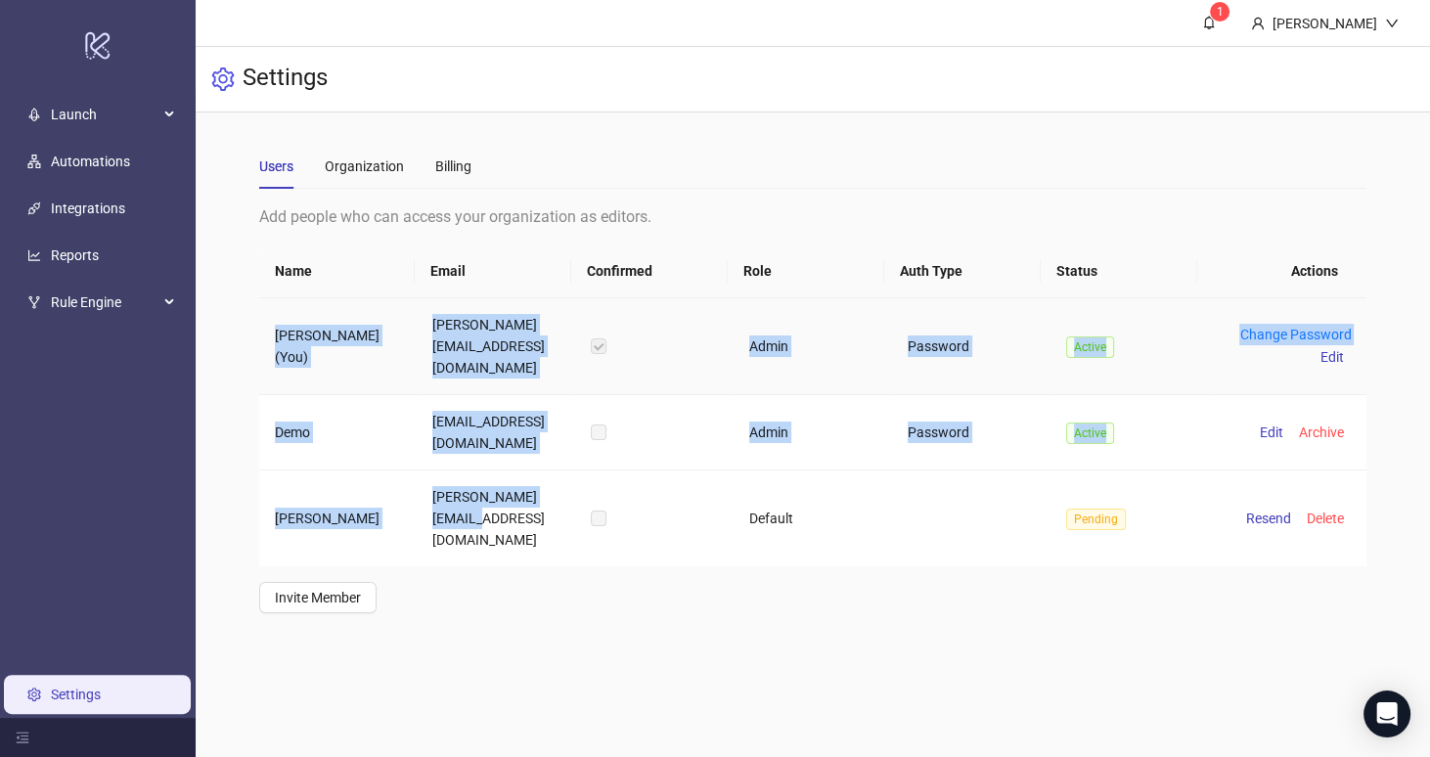
drag, startPoint x: 497, startPoint y: 511, endPoint x: 266, endPoint y: 299, distance: 313.5
click at [266, 299] on tbody "Martin Demo (You) martin+default@kitchn.io Admin Password Active Change Passwor…" at bounding box center [813, 432] width 1108 height 268
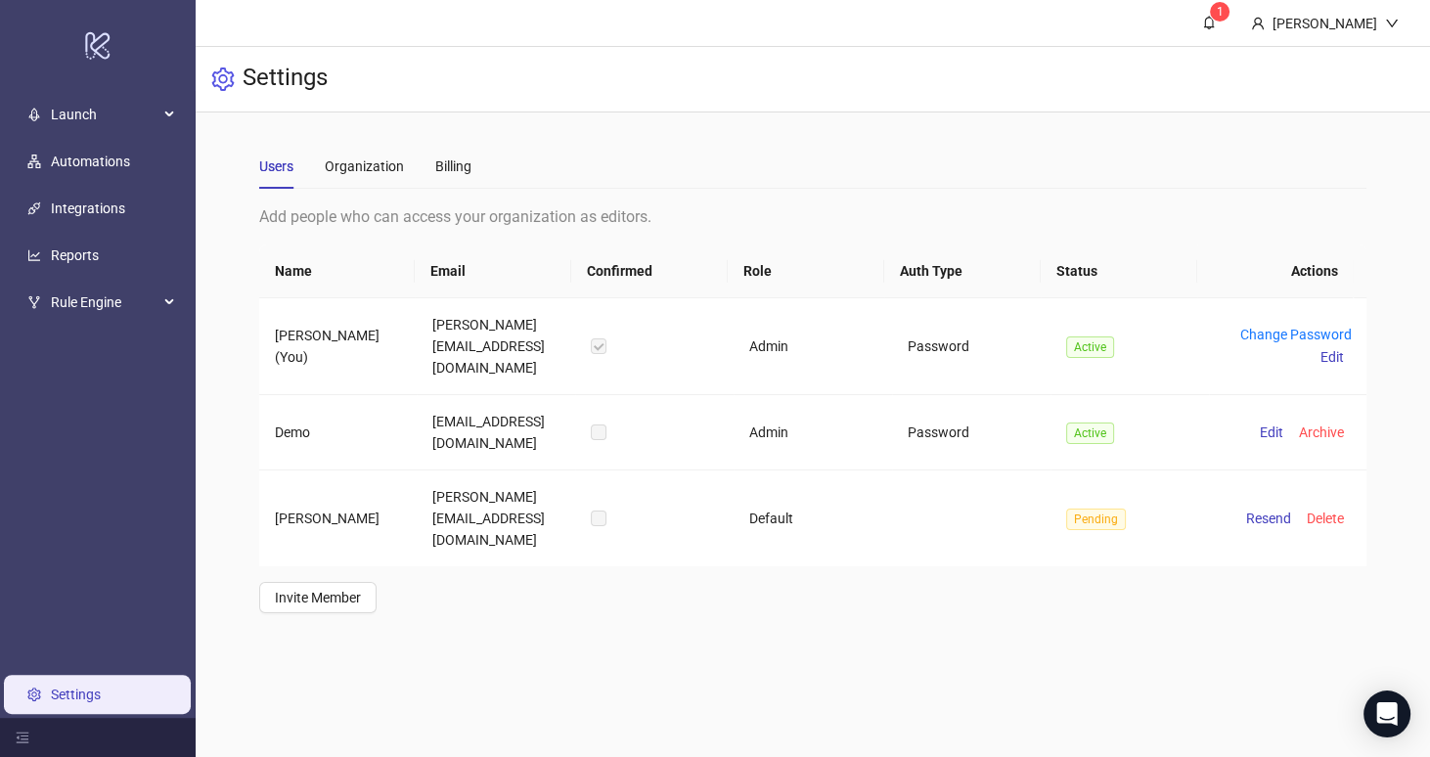
click at [230, 336] on div "Users Organization Billing Add people who can access your organization as edito…" at bounding box center [813, 378] width 1234 height 532
click at [67, 202] on link "Integrations" at bounding box center [88, 208] width 74 height 16
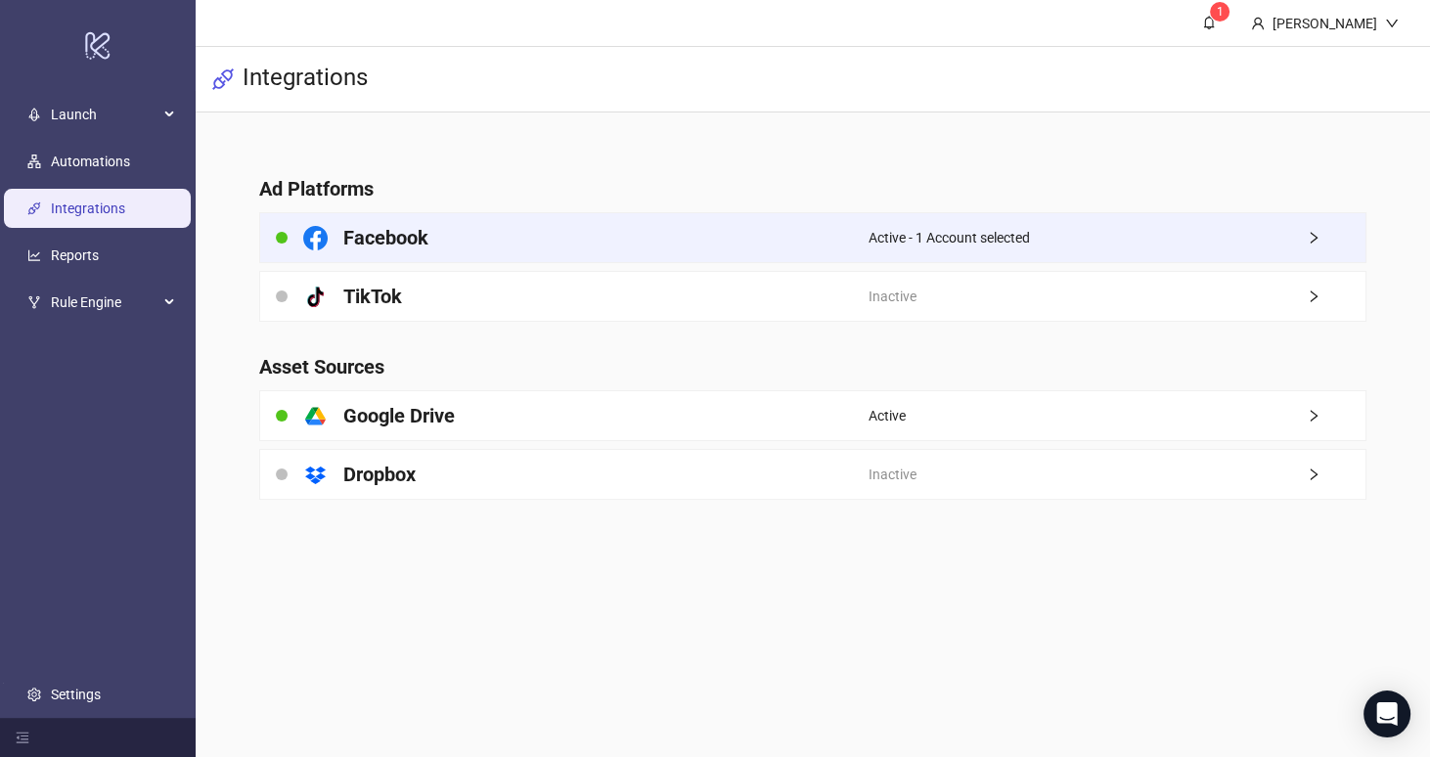
click at [551, 235] on div "Facebook" at bounding box center [564, 237] width 608 height 49
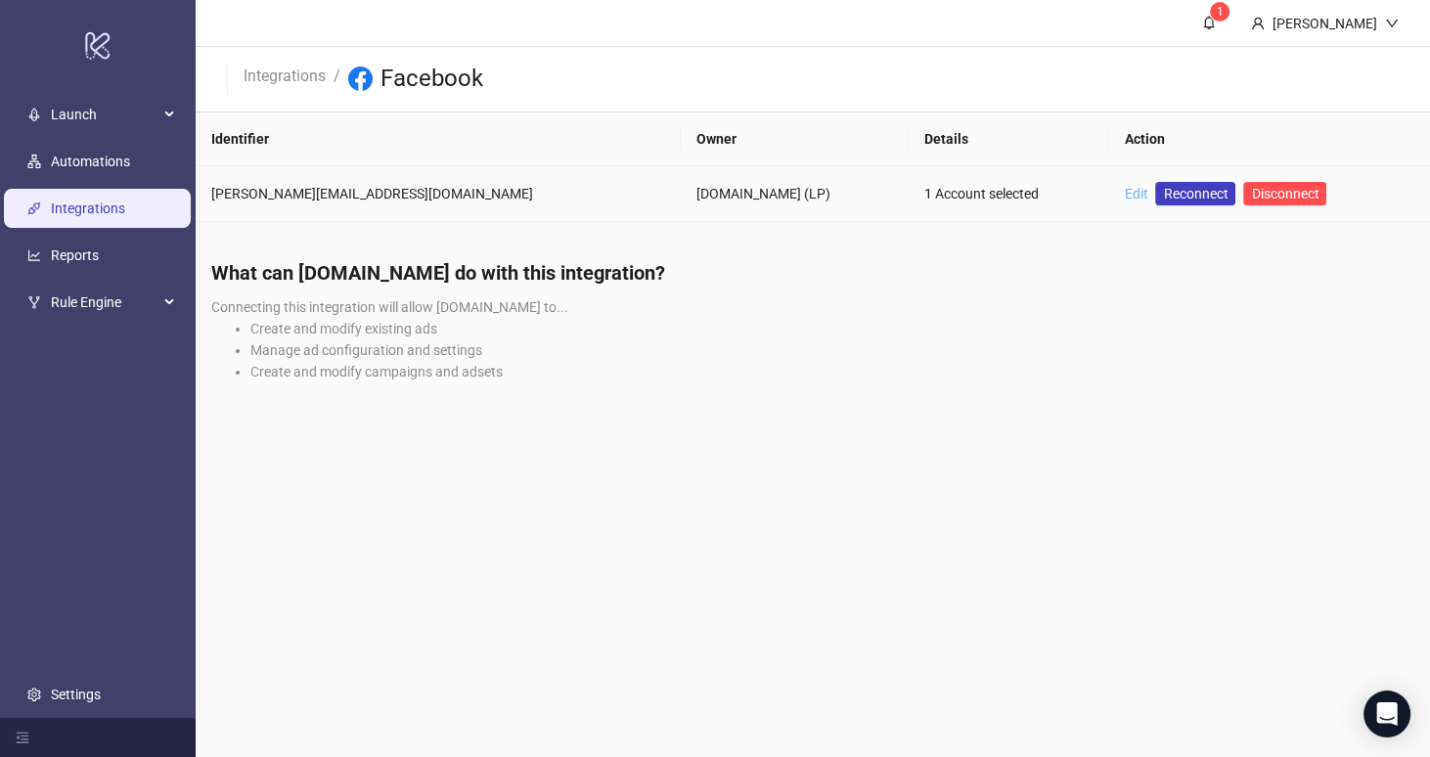
click at [1124, 196] on link "Edit" at bounding box center [1135, 194] width 23 height 16
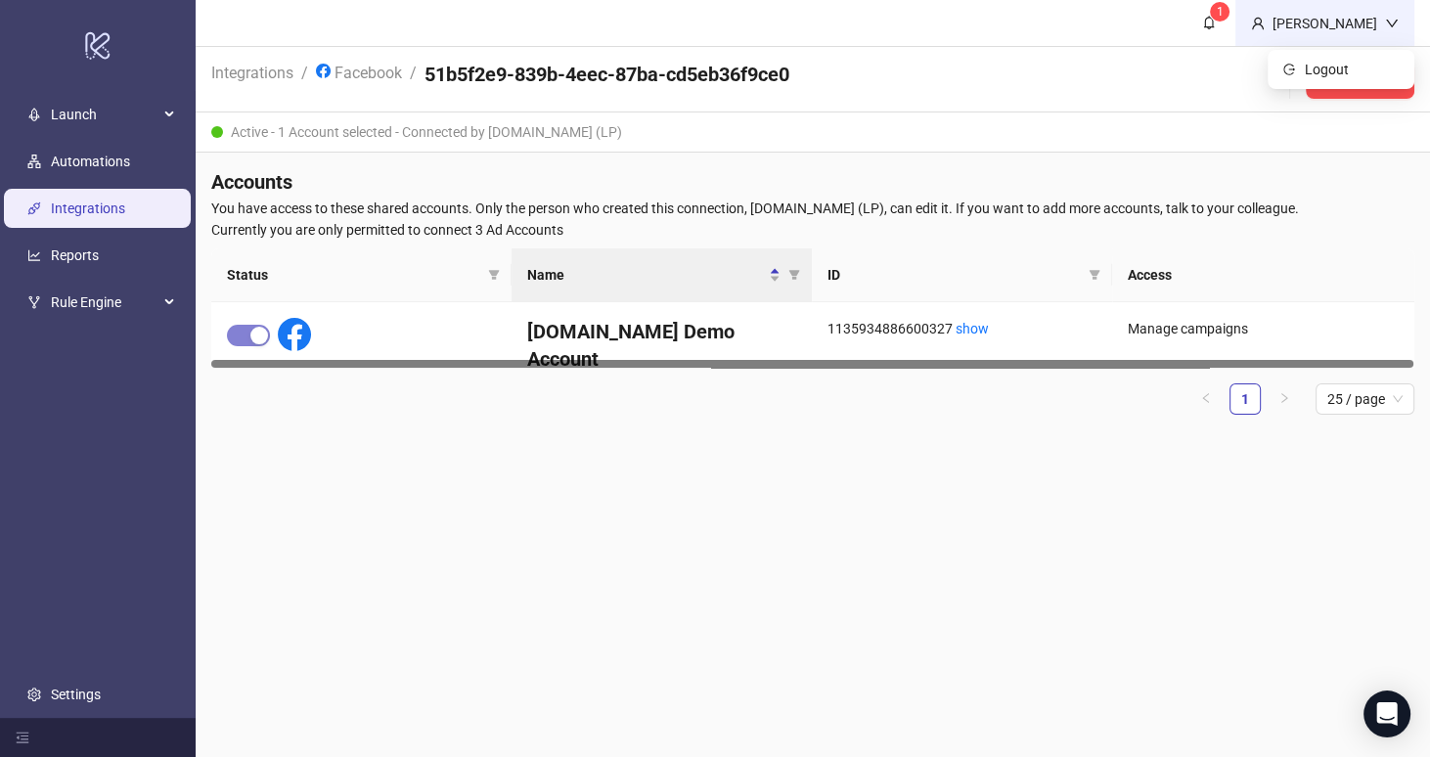
click at [1343, 23] on div "Martin Demo" at bounding box center [1324, 24] width 120 height 22
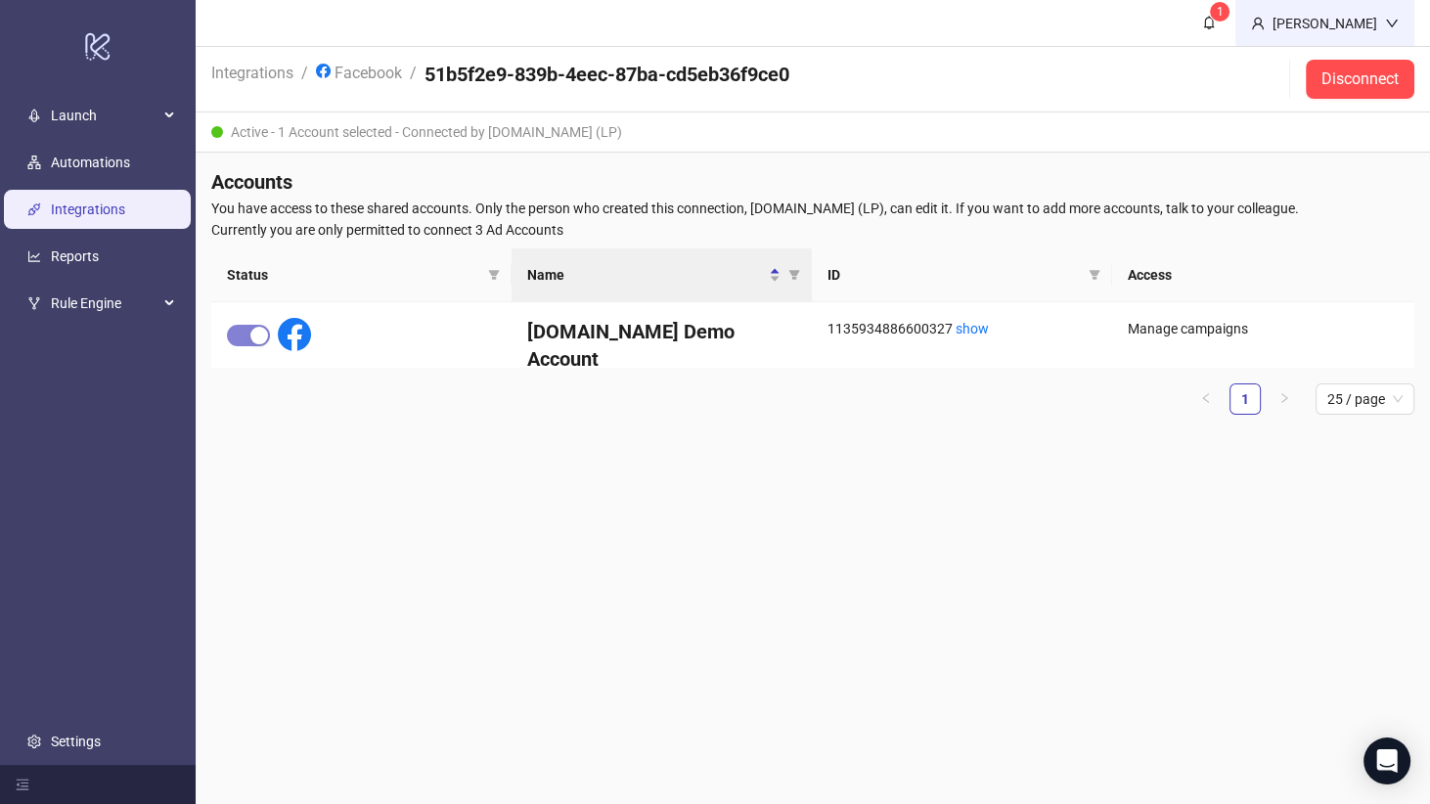
click at [1338, 25] on div "Martin Demo" at bounding box center [1324, 24] width 120 height 22
click at [1334, 60] on span "Logout" at bounding box center [1352, 70] width 94 height 22
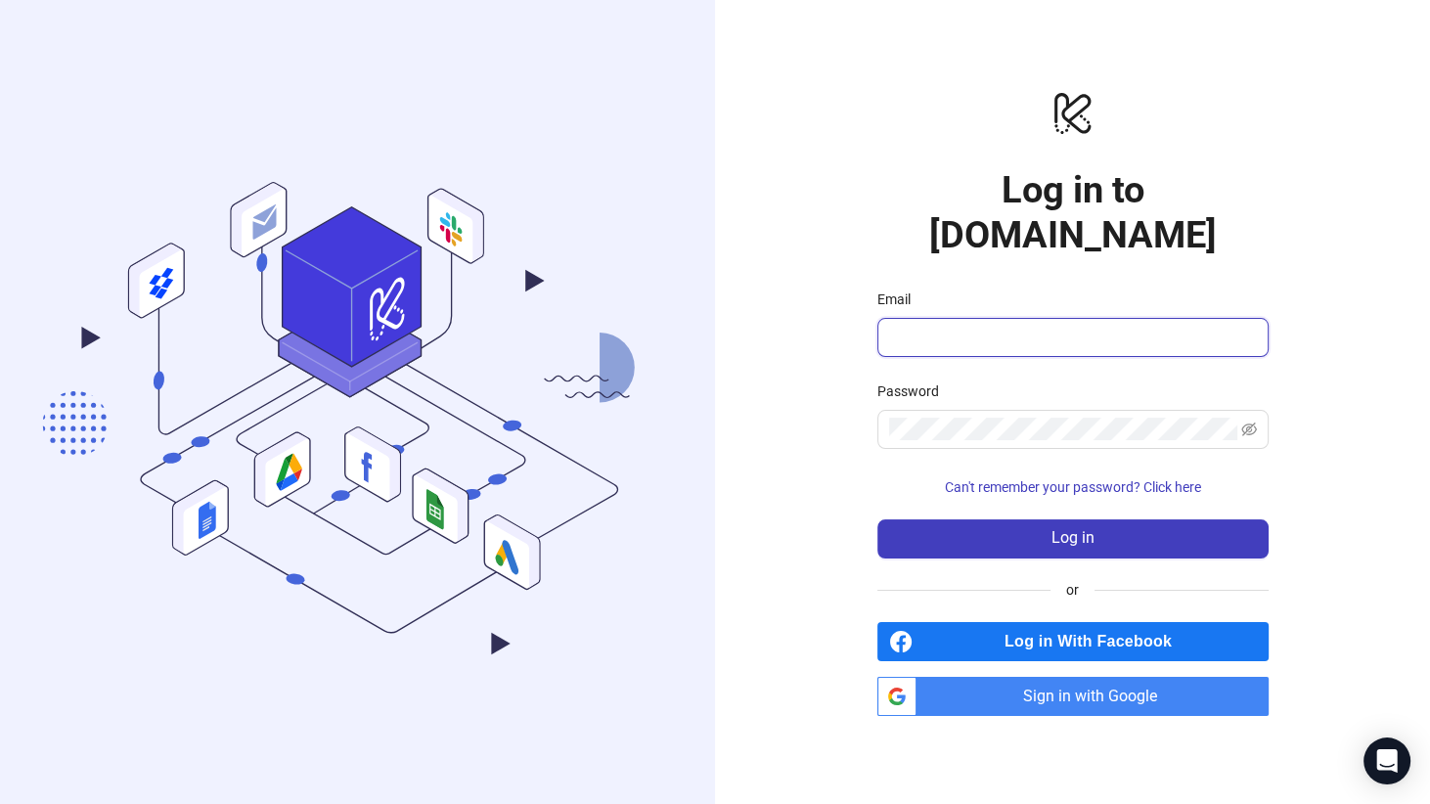
click at [983, 326] on input "Email" at bounding box center [1071, 337] width 364 height 23
click at [1129, 622] on span "Log in With Facebook" at bounding box center [1094, 641] width 348 height 39
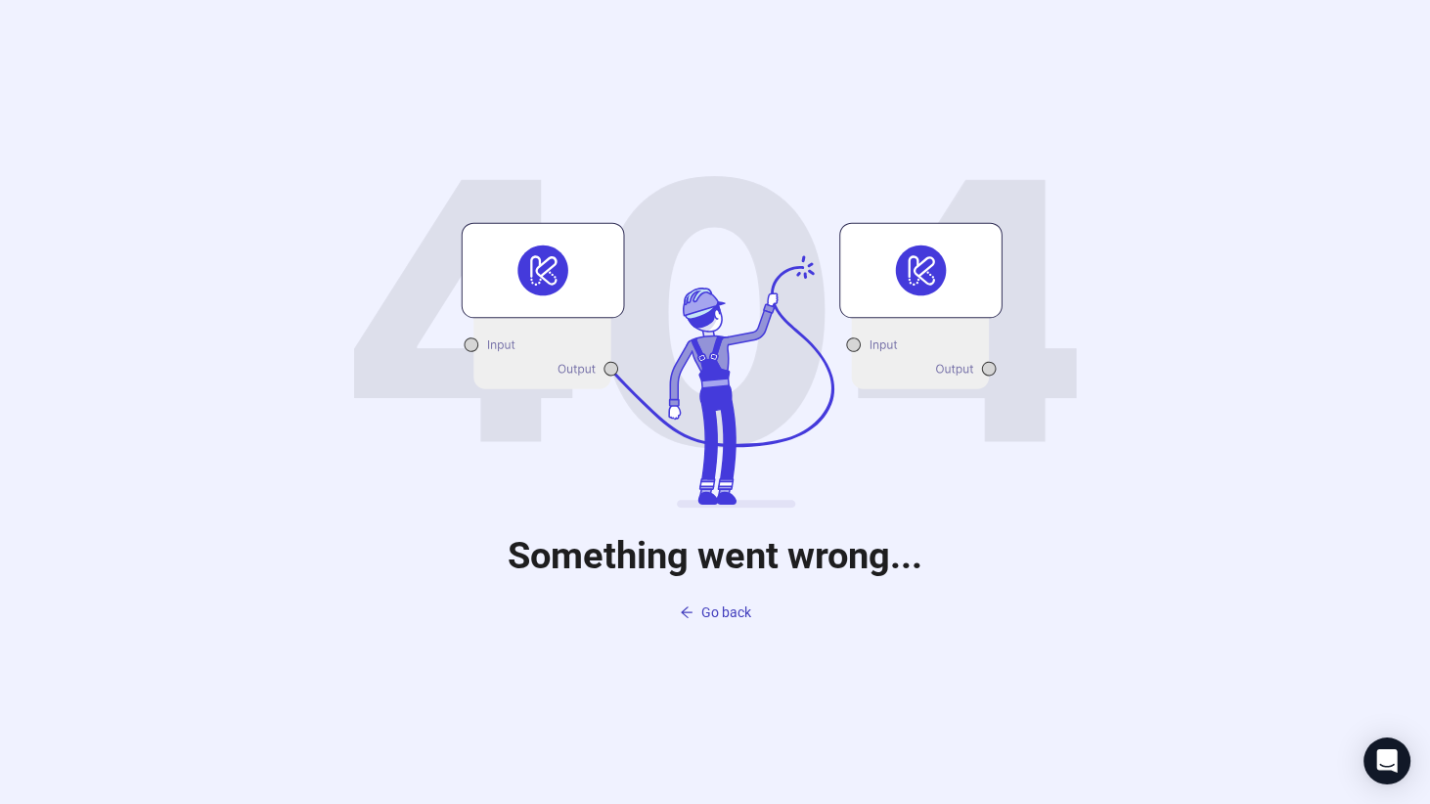
click at [682, 396] on icon at bounding box center [712, 312] width 221 height 272
click at [710, 621] on button "Go back" at bounding box center [715, 612] width 103 height 31
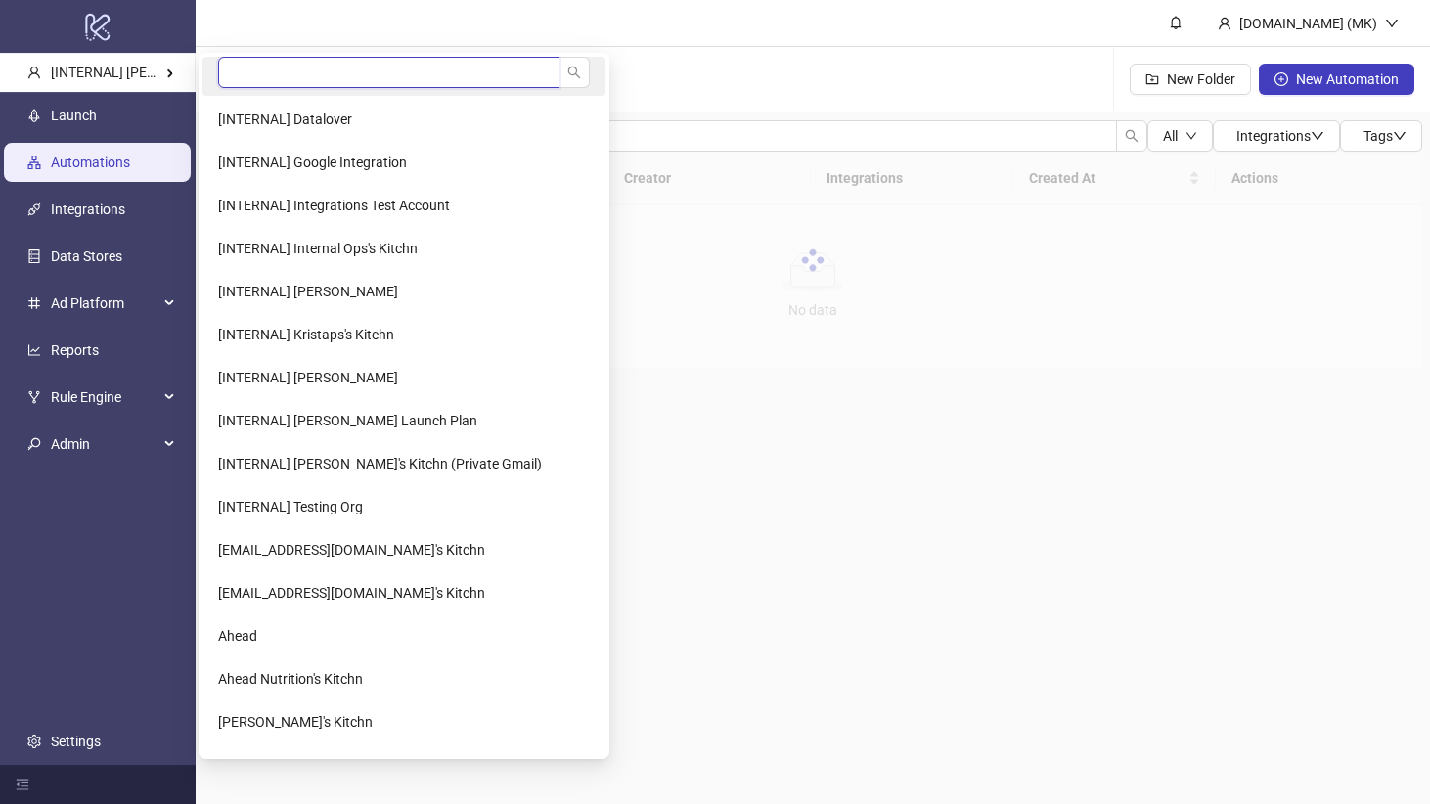
click at [275, 79] on input "search" at bounding box center [388, 72] width 341 height 31
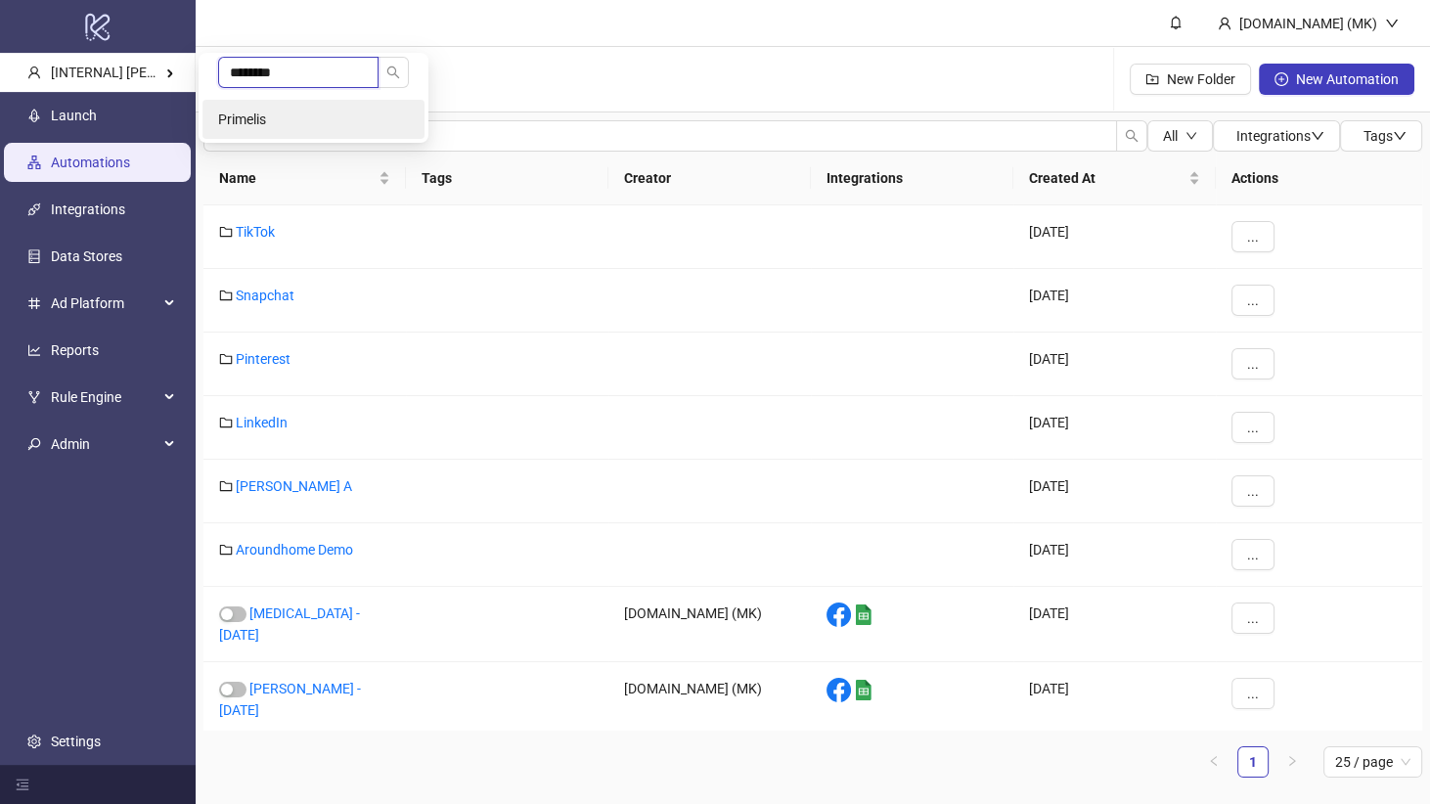
type input "********"
click at [280, 121] on li "Primelis" at bounding box center [313, 119] width 222 height 39
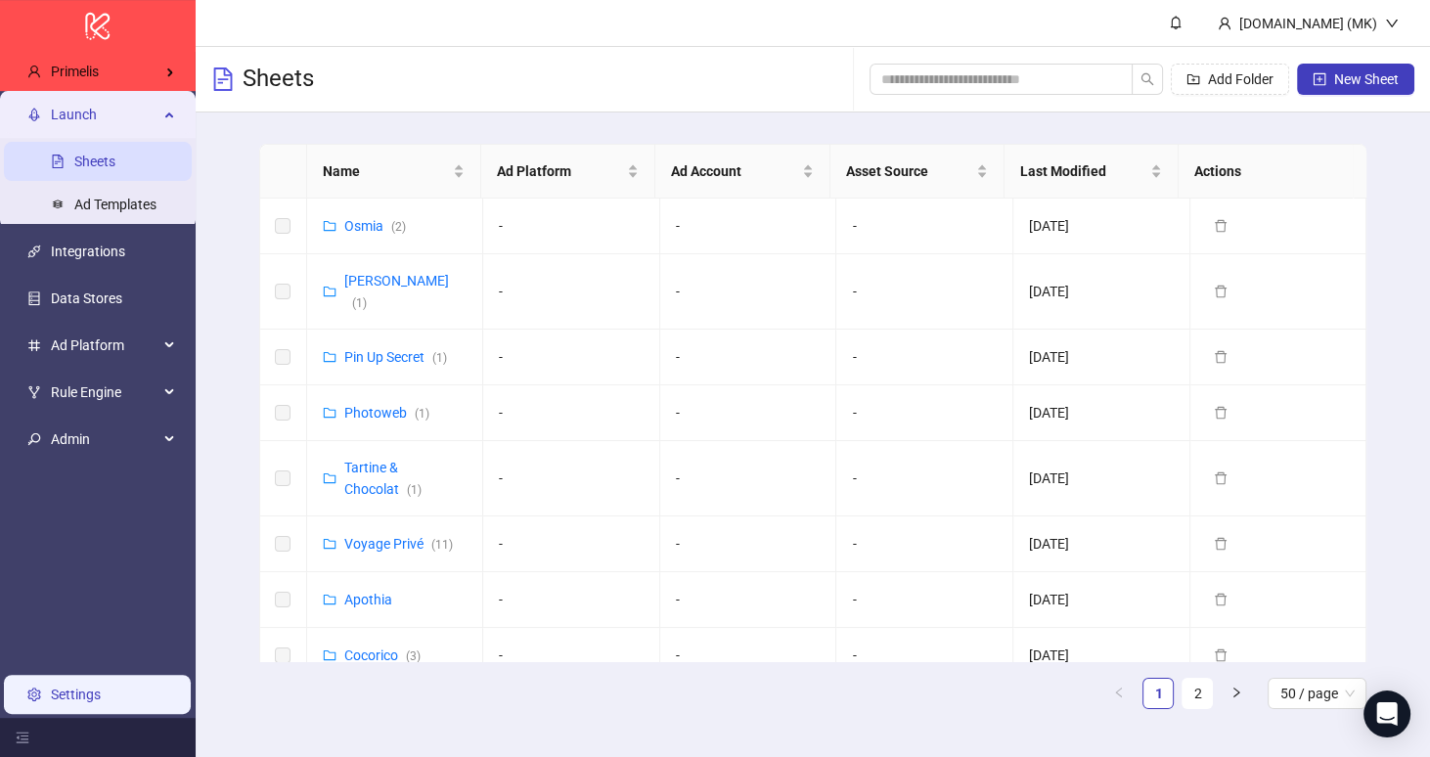
click at [87, 694] on link "Settings" at bounding box center [76, 694] width 50 height 16
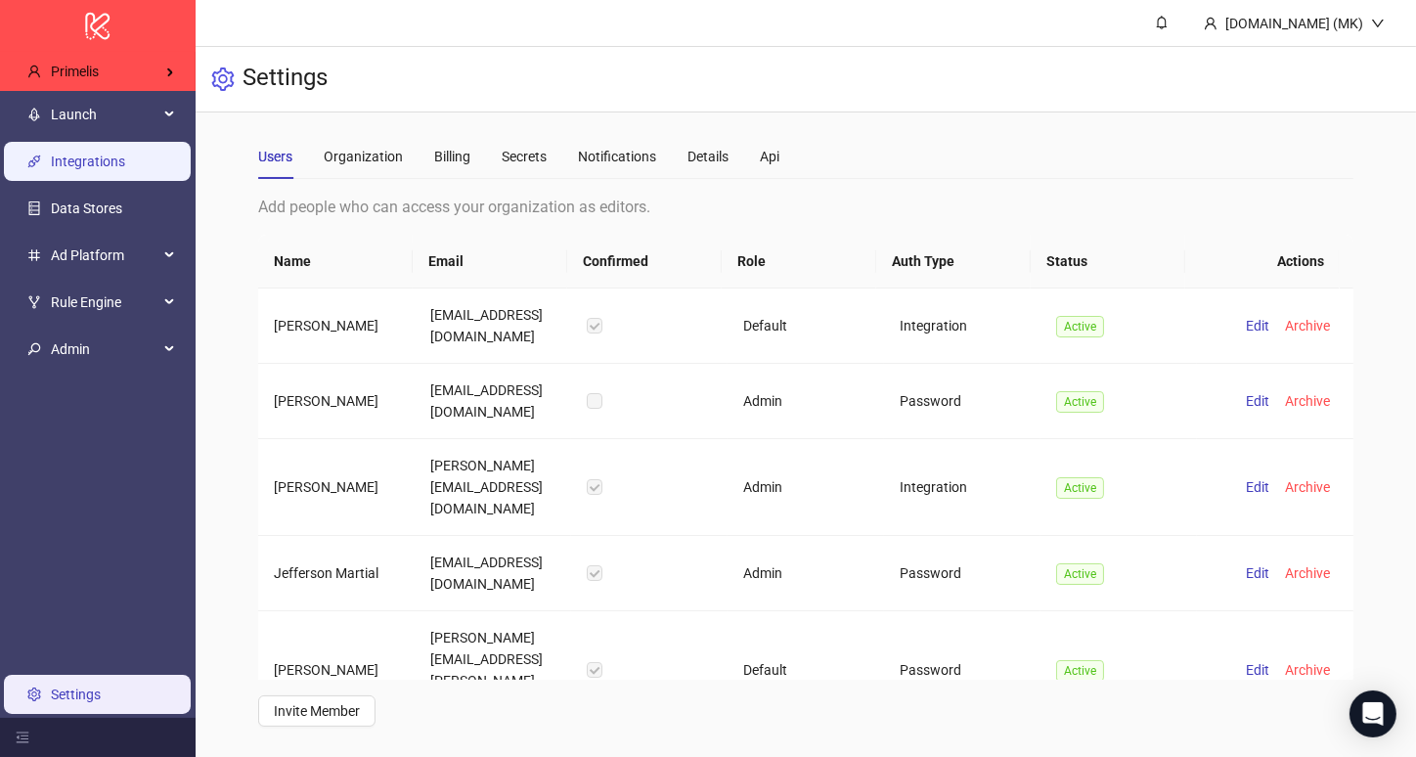
click at [90, 166] on link "Integrations" at bounding box center [88, 162] width 74 height 16
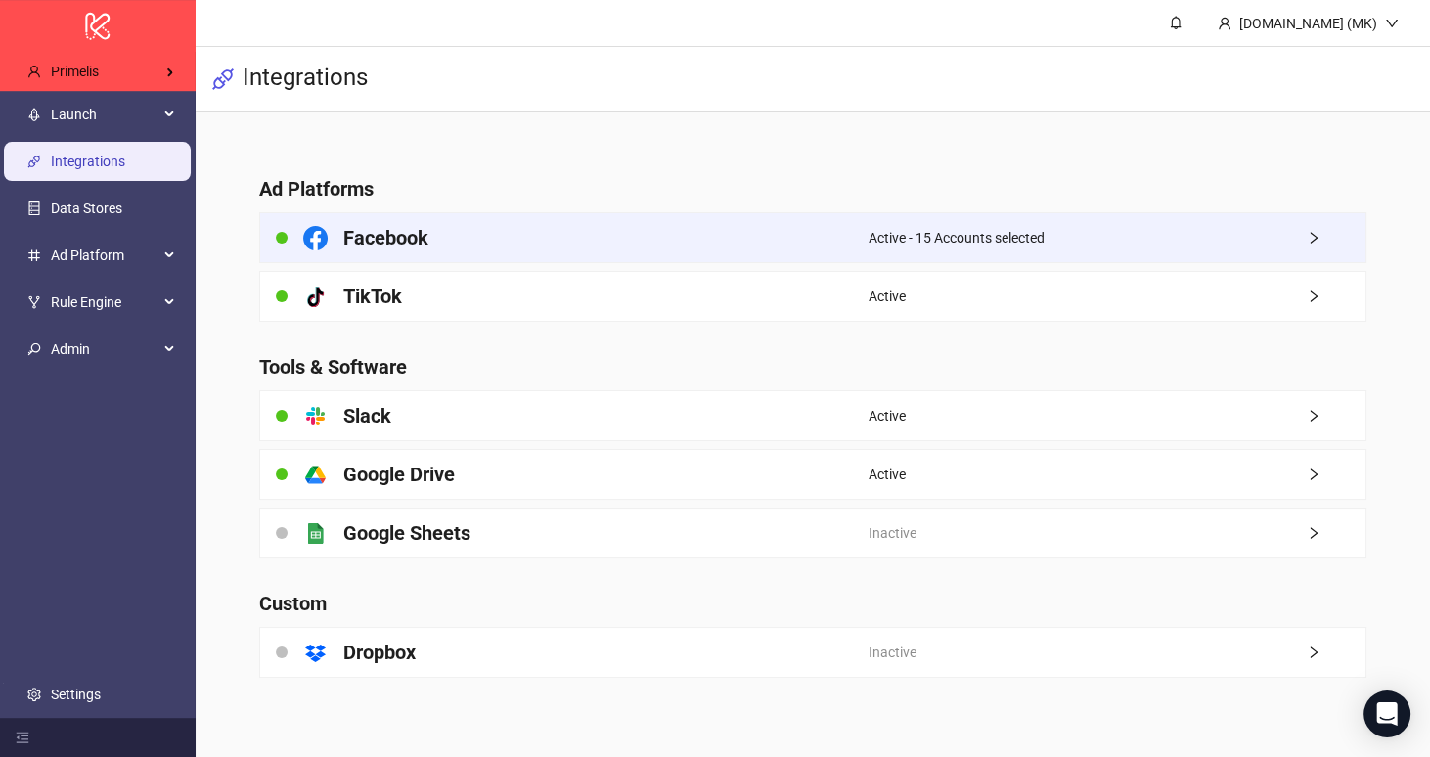
click at [979, 231] on span "Active - 15 Accounts selected" at bounding box center [956, 238] width 176 height 22
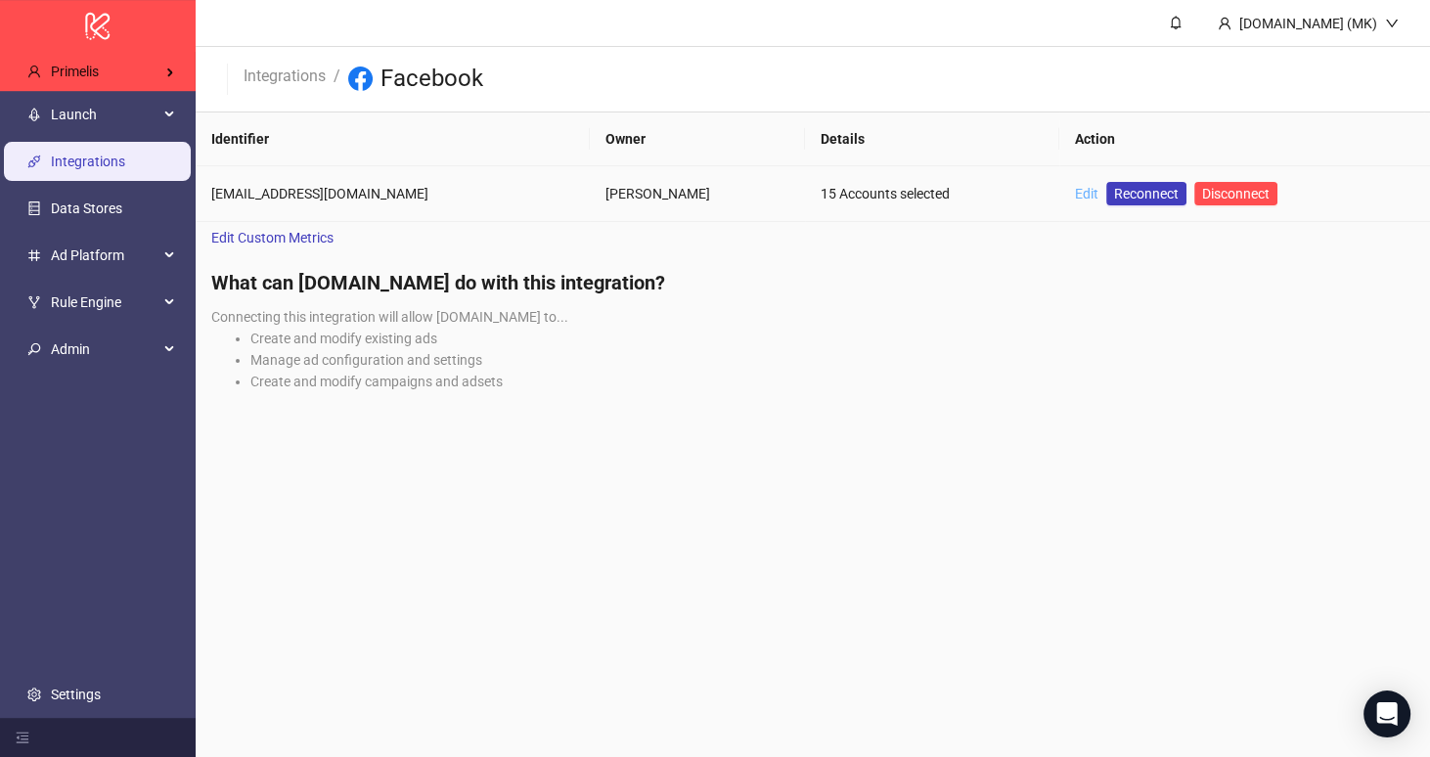
click at [1075, 190] on link "Edit" at bounding box center [1086, 194] width 23 height 16
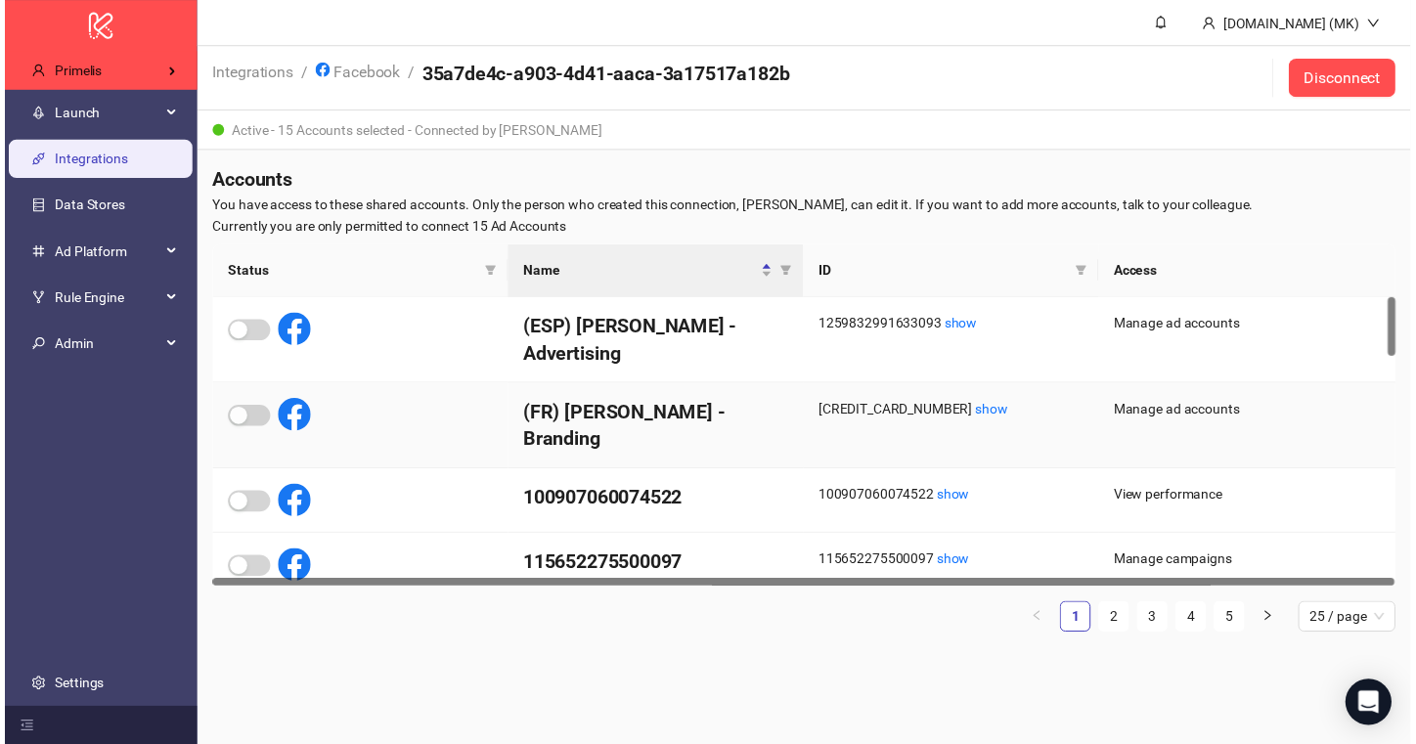
scroll to position [3, 0]
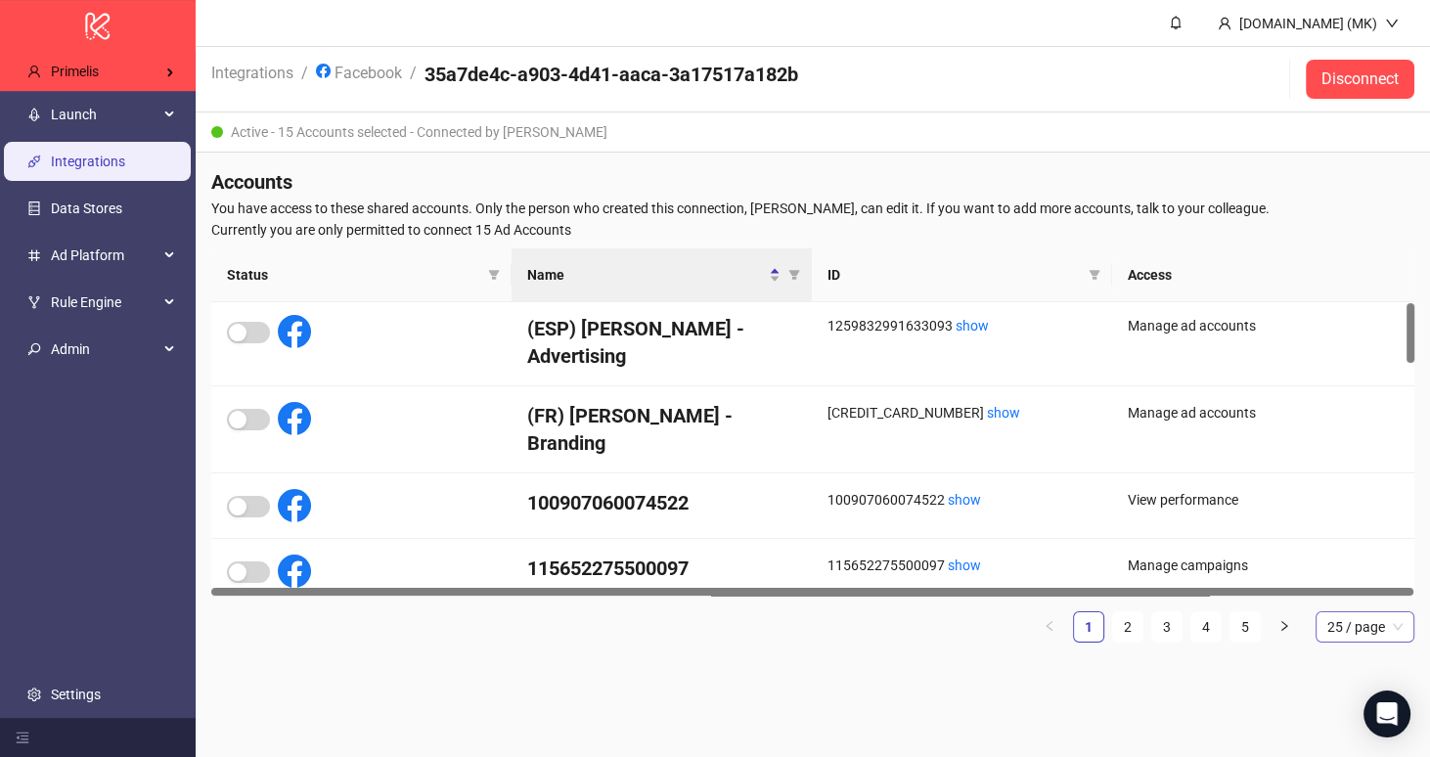
click at [1342, 632] on span "25 / page" at bounding box center [1364, 626] width 75 height 29
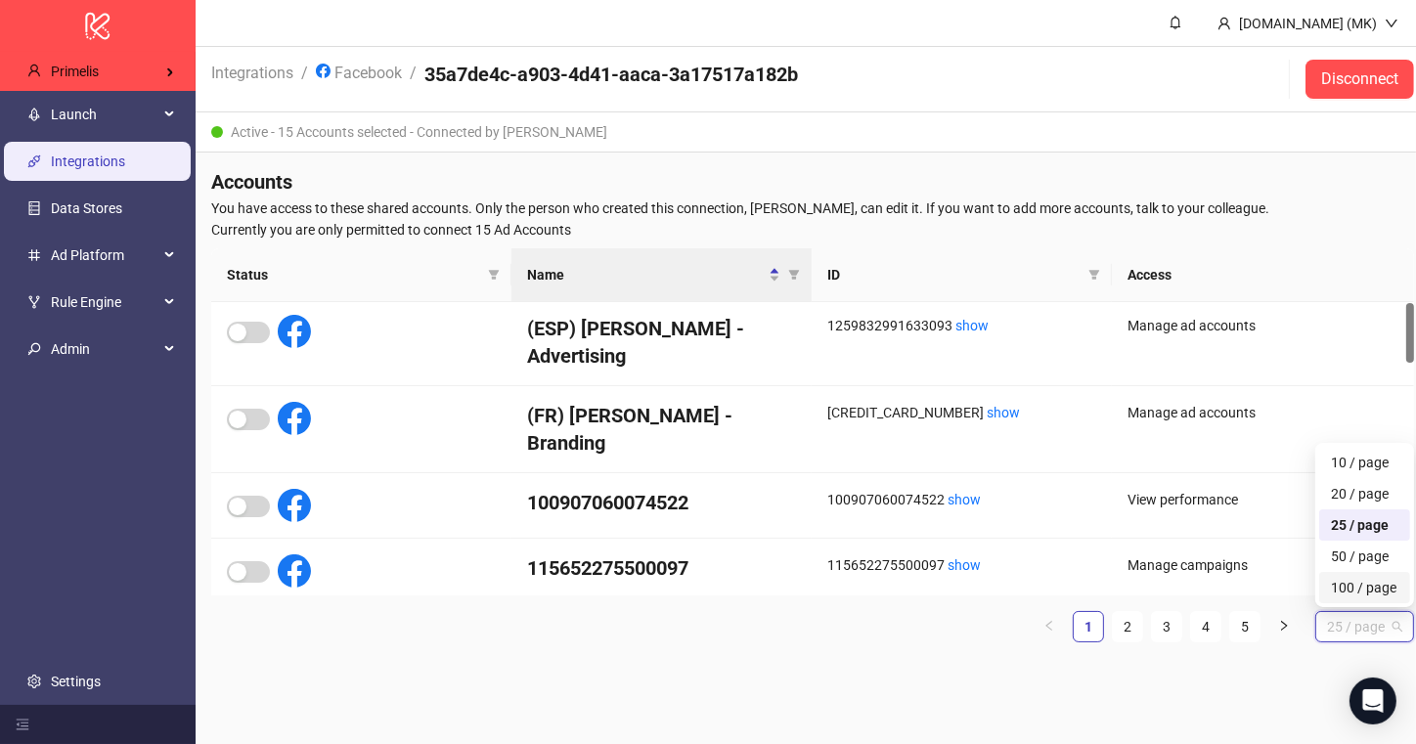
click at [1348, 581] on div "100 / page" at bounding box center [1364, 588] width 67 height 22
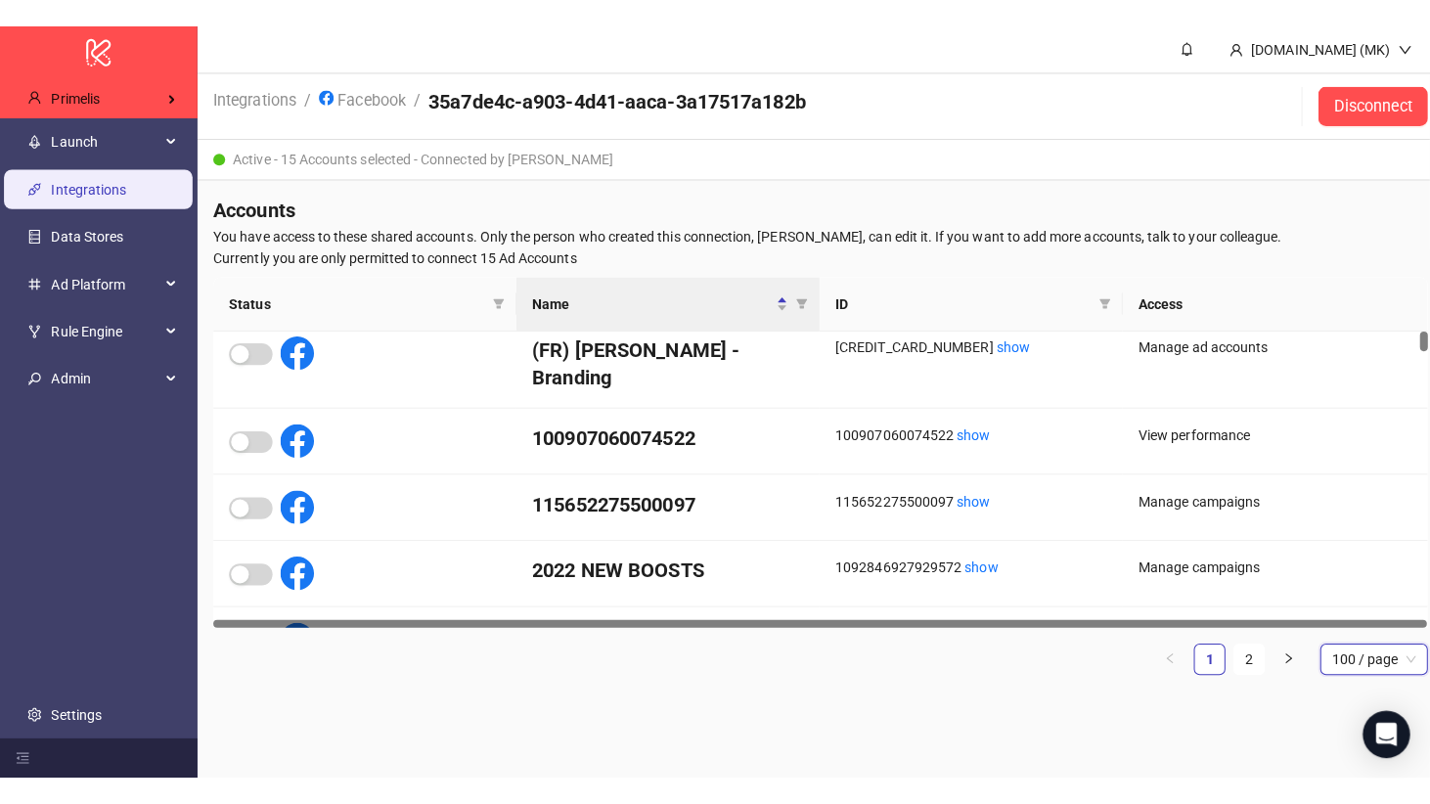
scroll to position [0, 0]
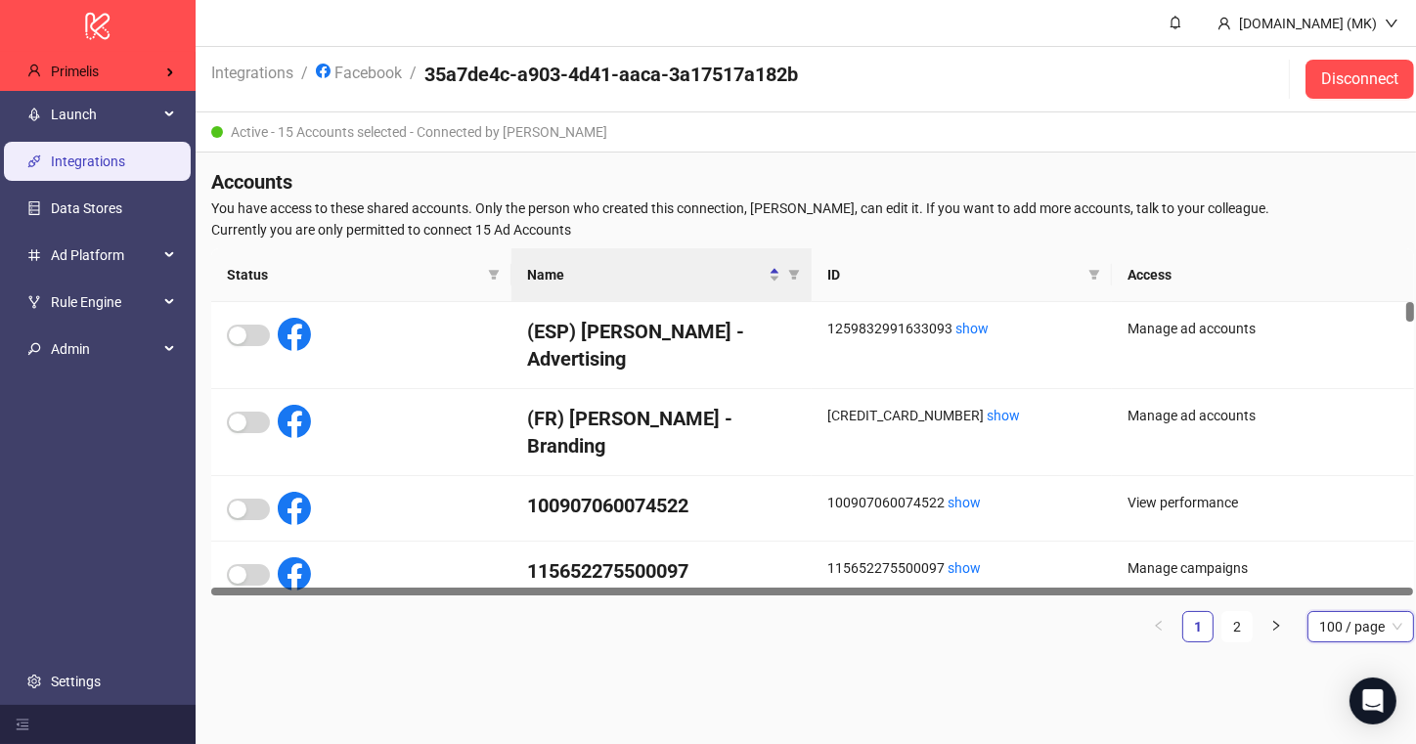
drag, startPoint x: 1407, startPoint y: 318, endPoint x: 734, endPoint y: 185, distance: 685.8
click at [1407, 296] on div "Status Name ID Access (ESP) Celio - Advertising 1259832991633093 show Manage ad…" at bounding box center [812, 421] width 1203 height 347
drag, startPoint x: 295, startPoint y: 233, endPoint x: 607, endPoint y: 227, distance: 312.0
click at [607, 227] on span "Currently you are only permitted to connect 15 Ad Accounts" at bounding box center [812, 230] width 1203 height 22
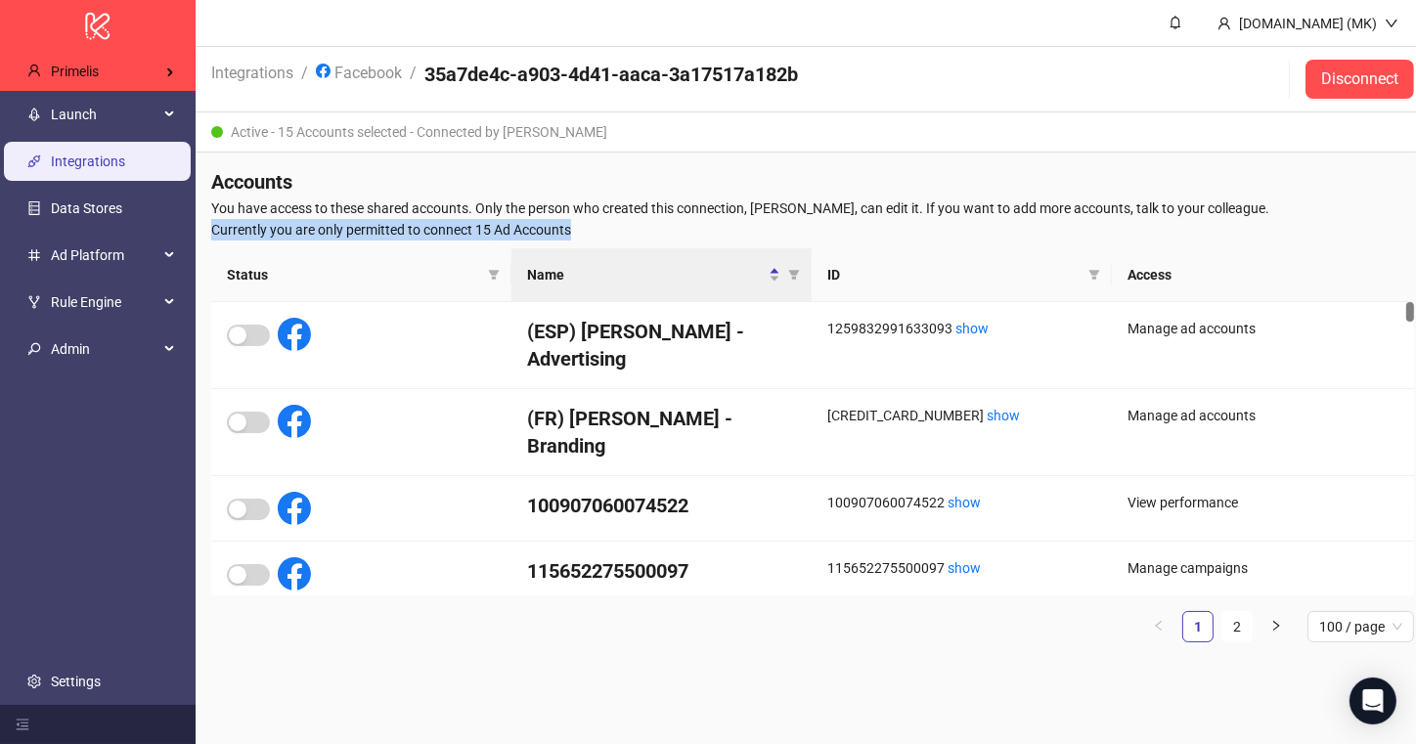
drag, startPoint x: 600, startPoint y: 227, endPoint x: 203, endPoint y: 231, distance: 397.0
click at [203, 231] on div "Accounts You have access to these shared accounts. Only the person who created …" at bounding box center [813, 413] width 1234 height 521
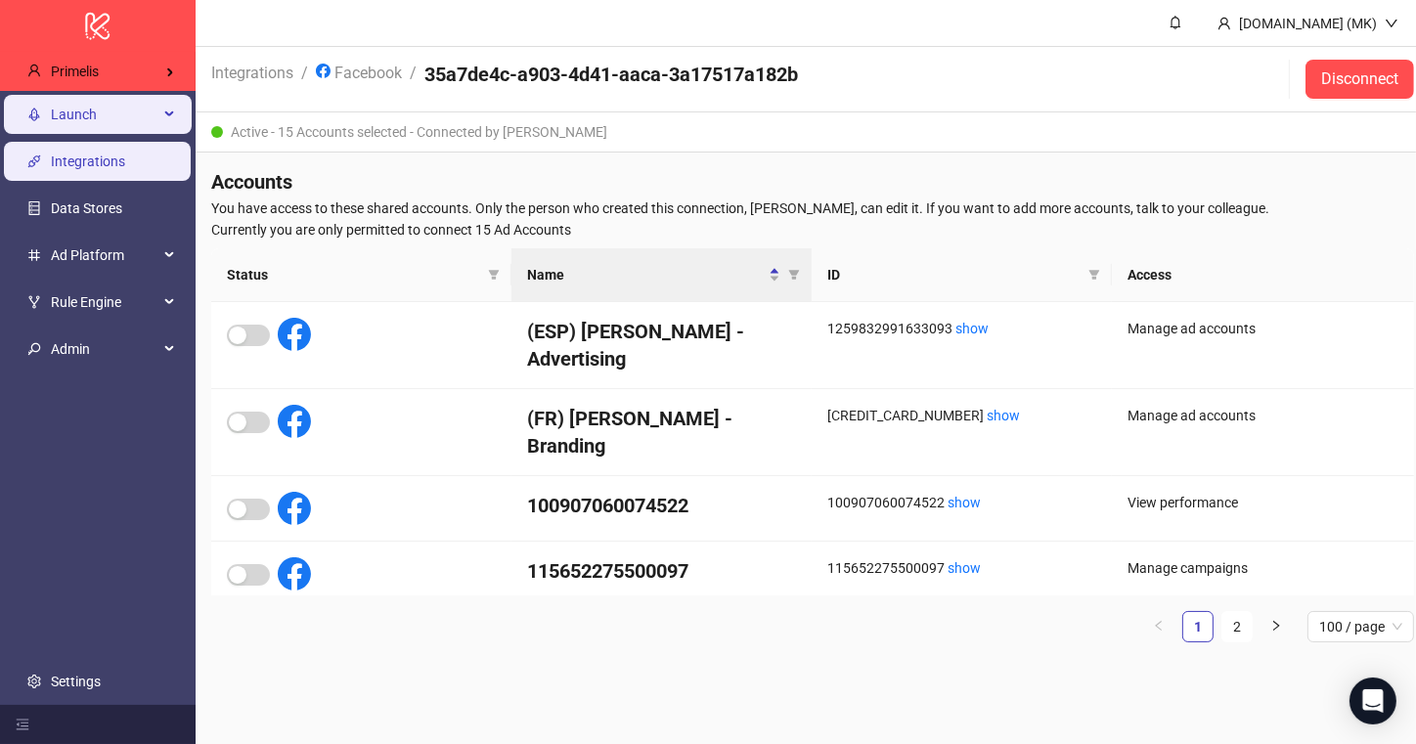
click at [96, 122] on span "Launch" at bounding box center [105, 114] width 108 height 39
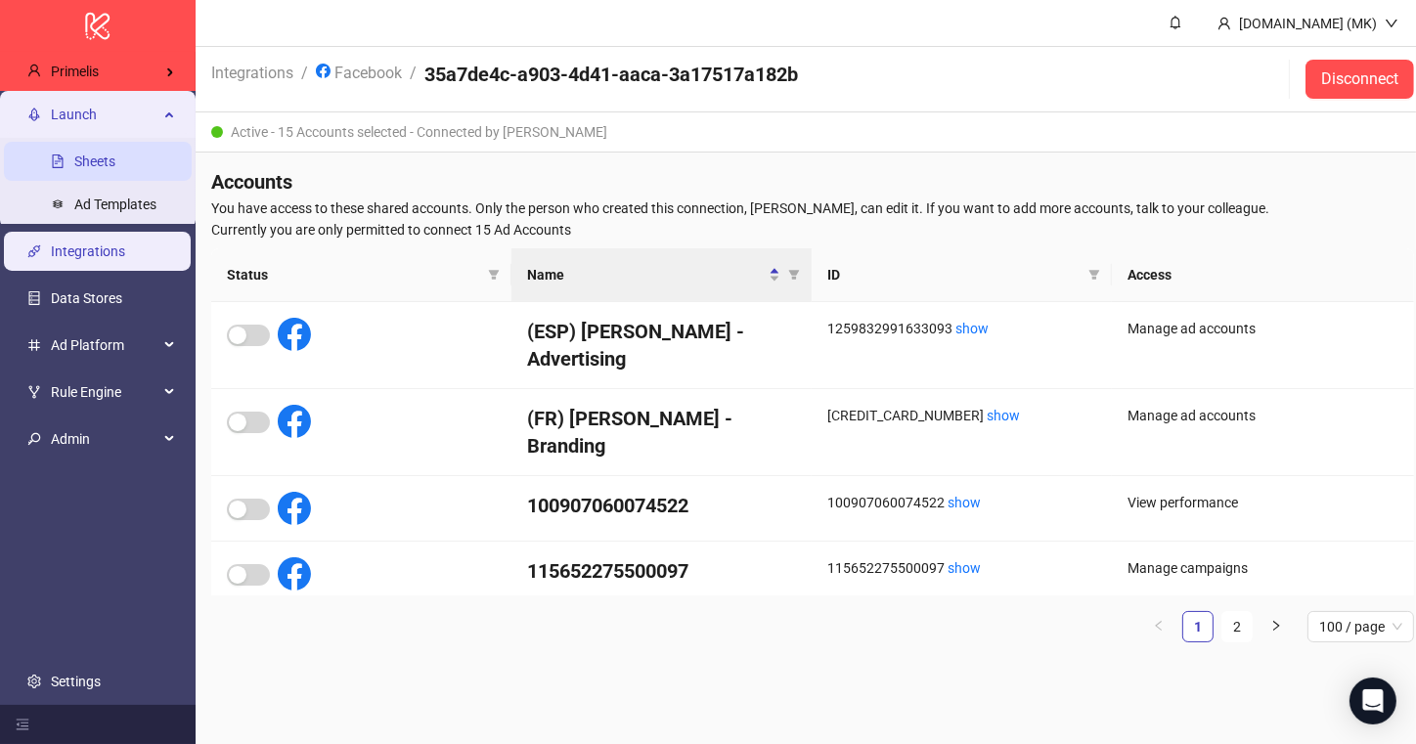
click at [92, 160] on link "Sheets" at bounding box center [94, 162] width 41 height 16
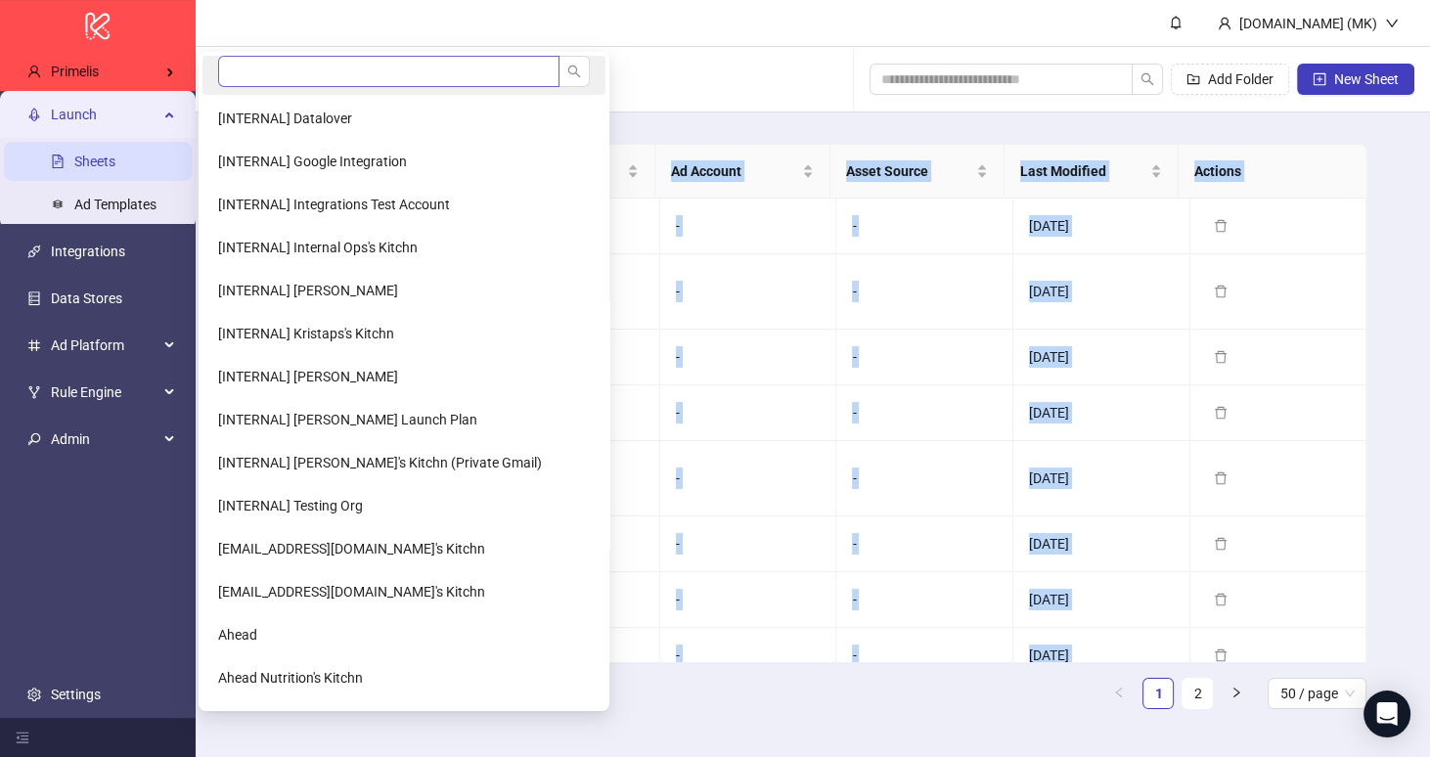
drag, startPoint x: 199, startPoint y: 79, endPoint x: 425, endPoint y: 75, distance: 226.9
click at [289, 76] on body "logo/logo-mobile Primelis Launch Sheets Ad Templates Integrations Data Stores A…" at bounding box center [715, 378] width 1430 height 757
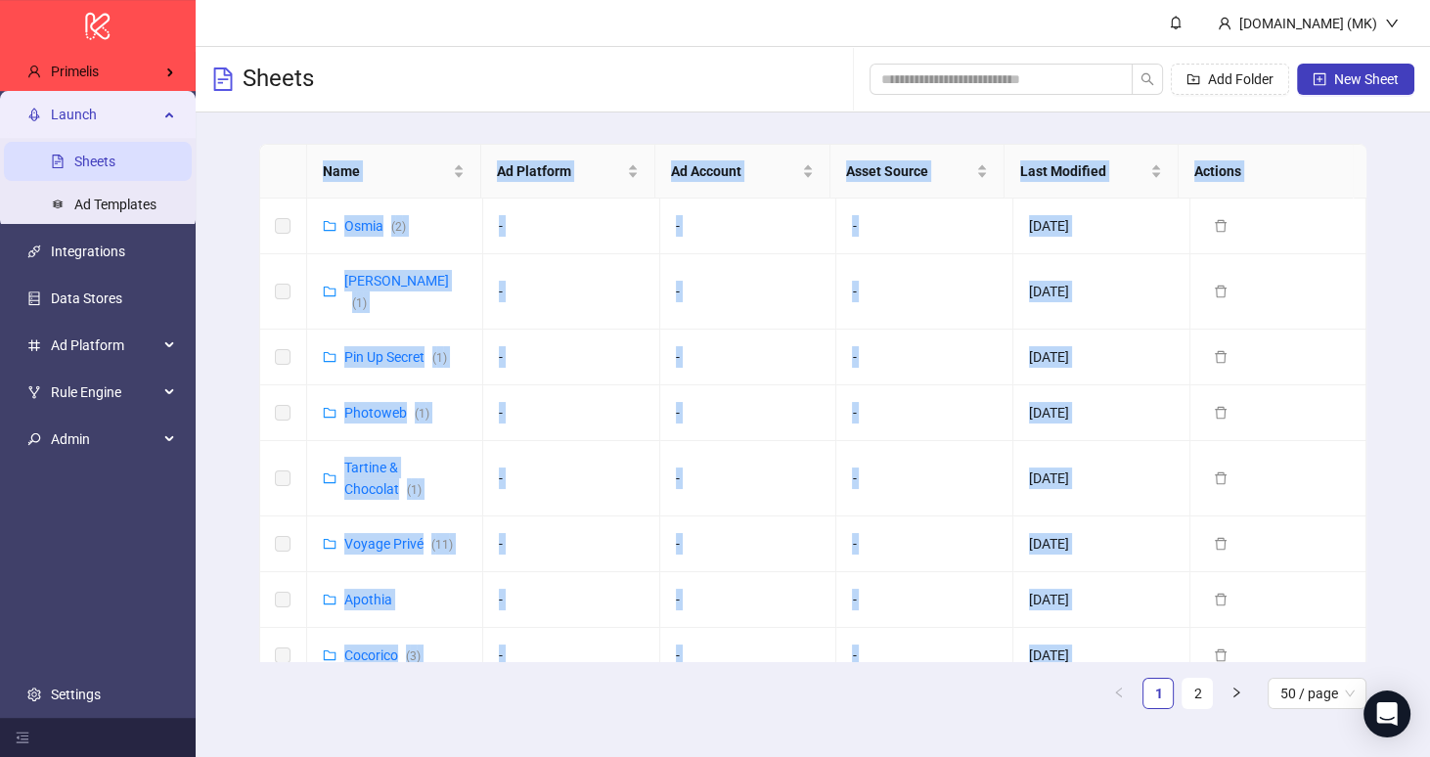
click at [645, 85] on div "Sheets Add Folder New Sheet" at bounding box center [813, 80] width 1234 height 66
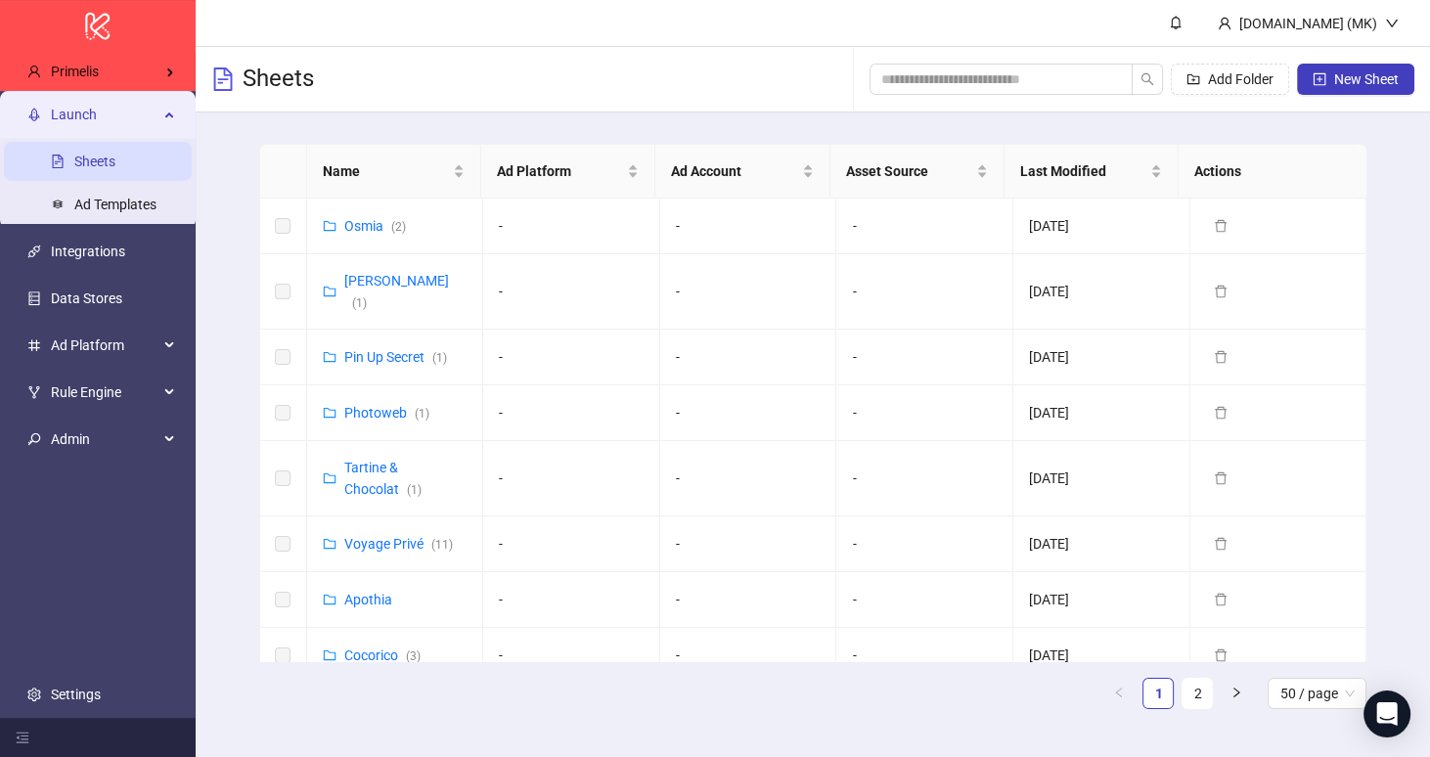
click at [87, 154] on link "Sheets" at bounding box center [94, 162] width 41 height 16
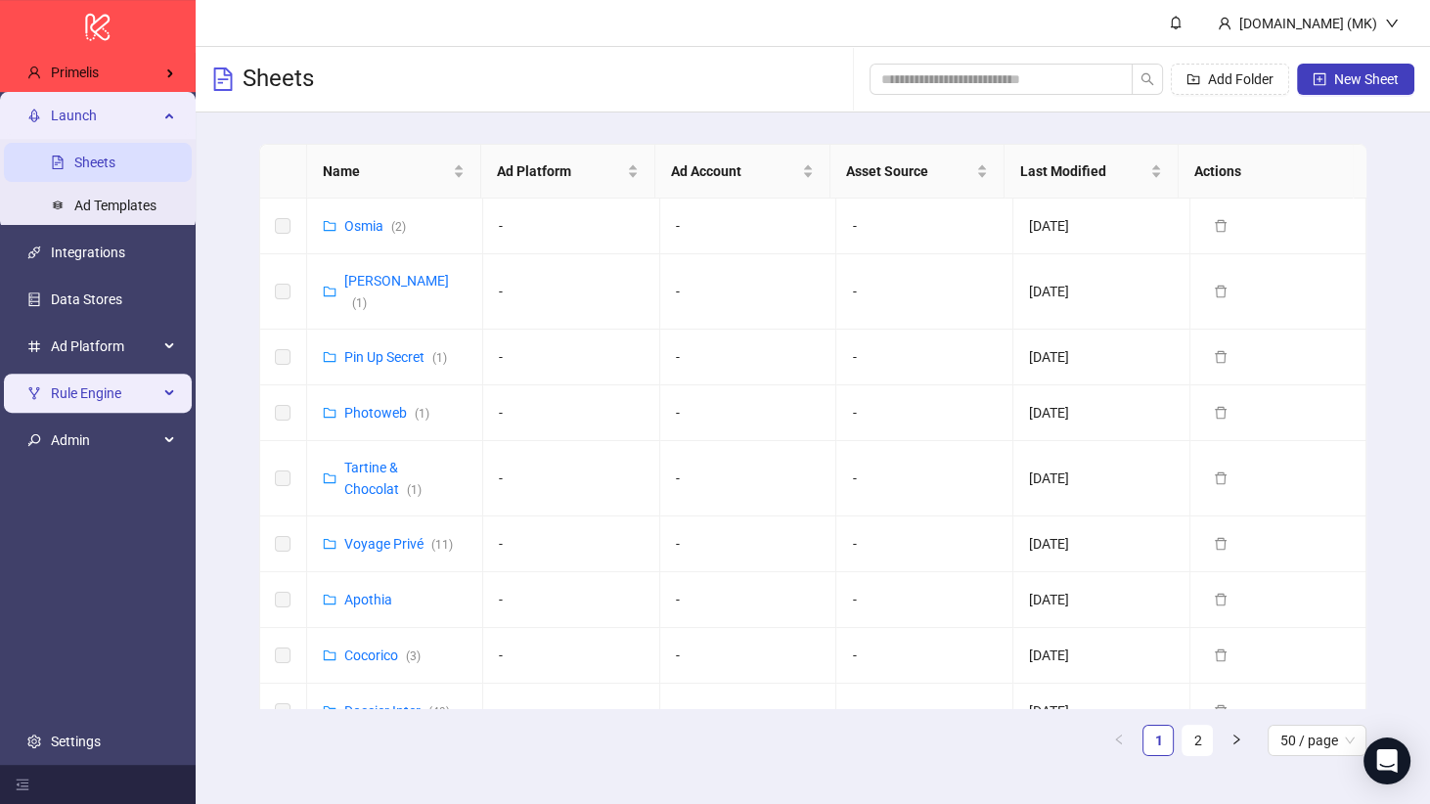
click at [124, 393] on span "Rule Engine" at bounding box center [105, 393] width 108 height 39
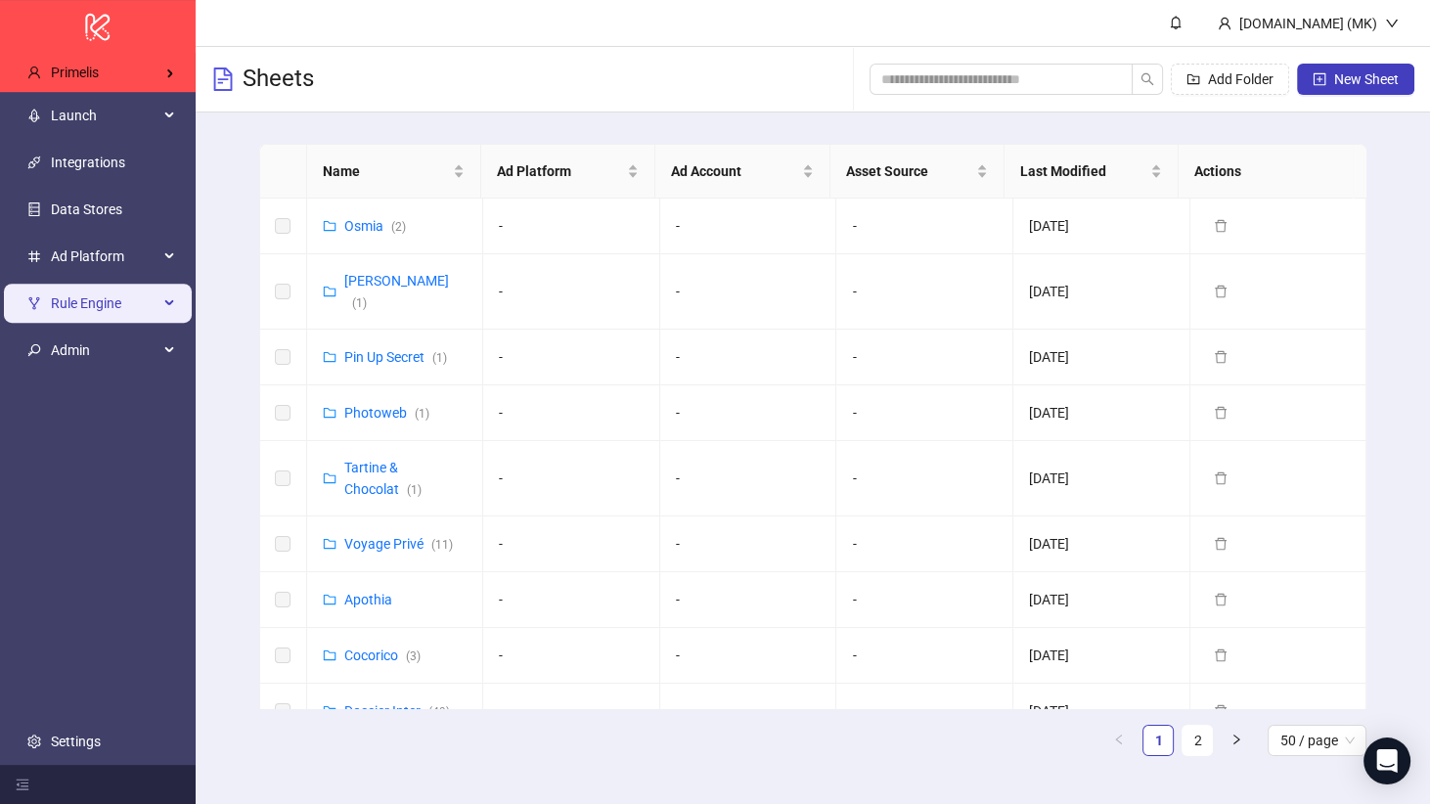
click at [92, 311] on span "Rule Engine" at bounding box center [105, 303] width 108 height 39
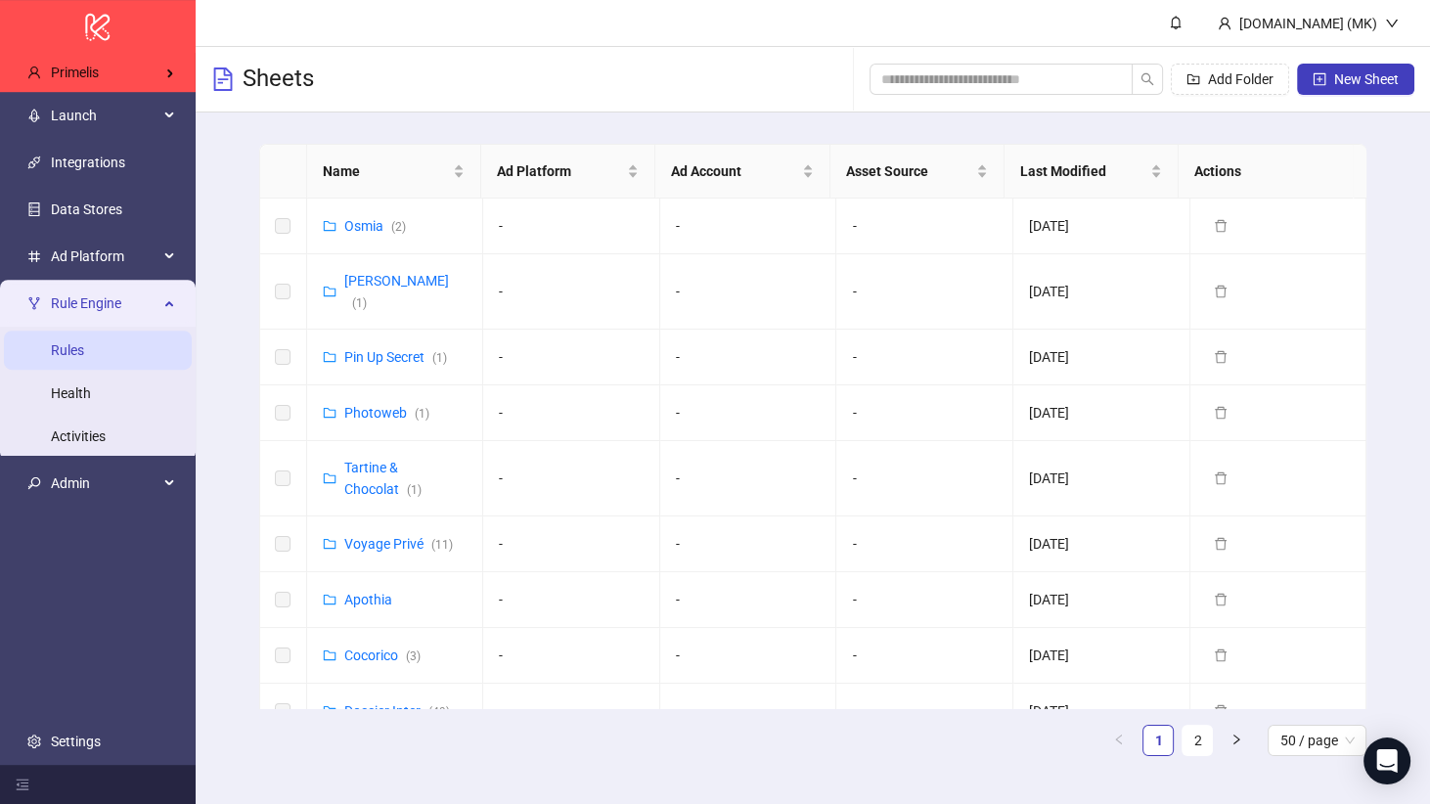
click at [84, 342] on link "Rules" at bounding box center [67, 350] width 33 height 16
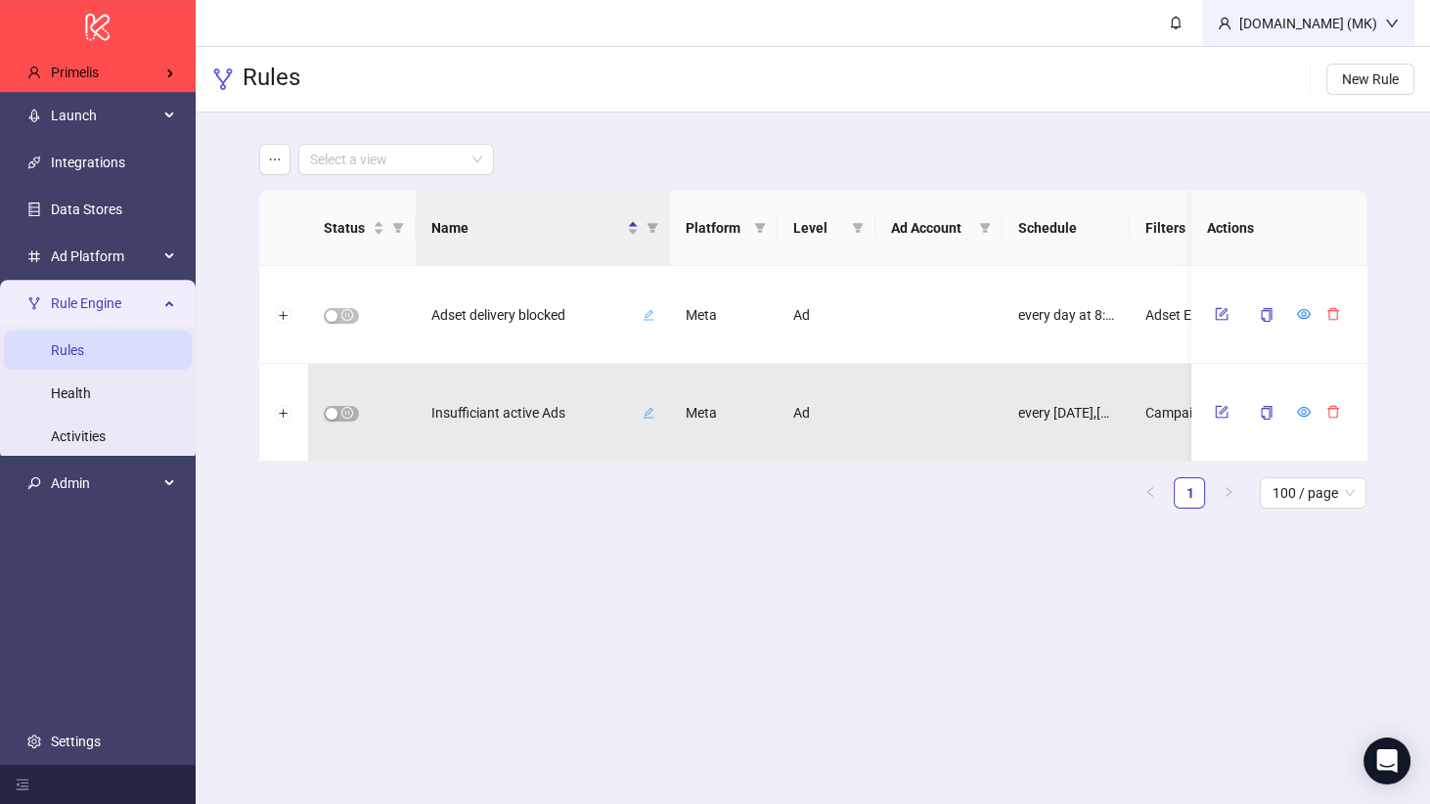
click at [1349, 3] on div "Kitchn.io (MK)" at bounding box center [1308, 23] width 212 height 46
click at [1305, 72] on span "Logout" at bounding box center [1352, 70] width 94 height 22
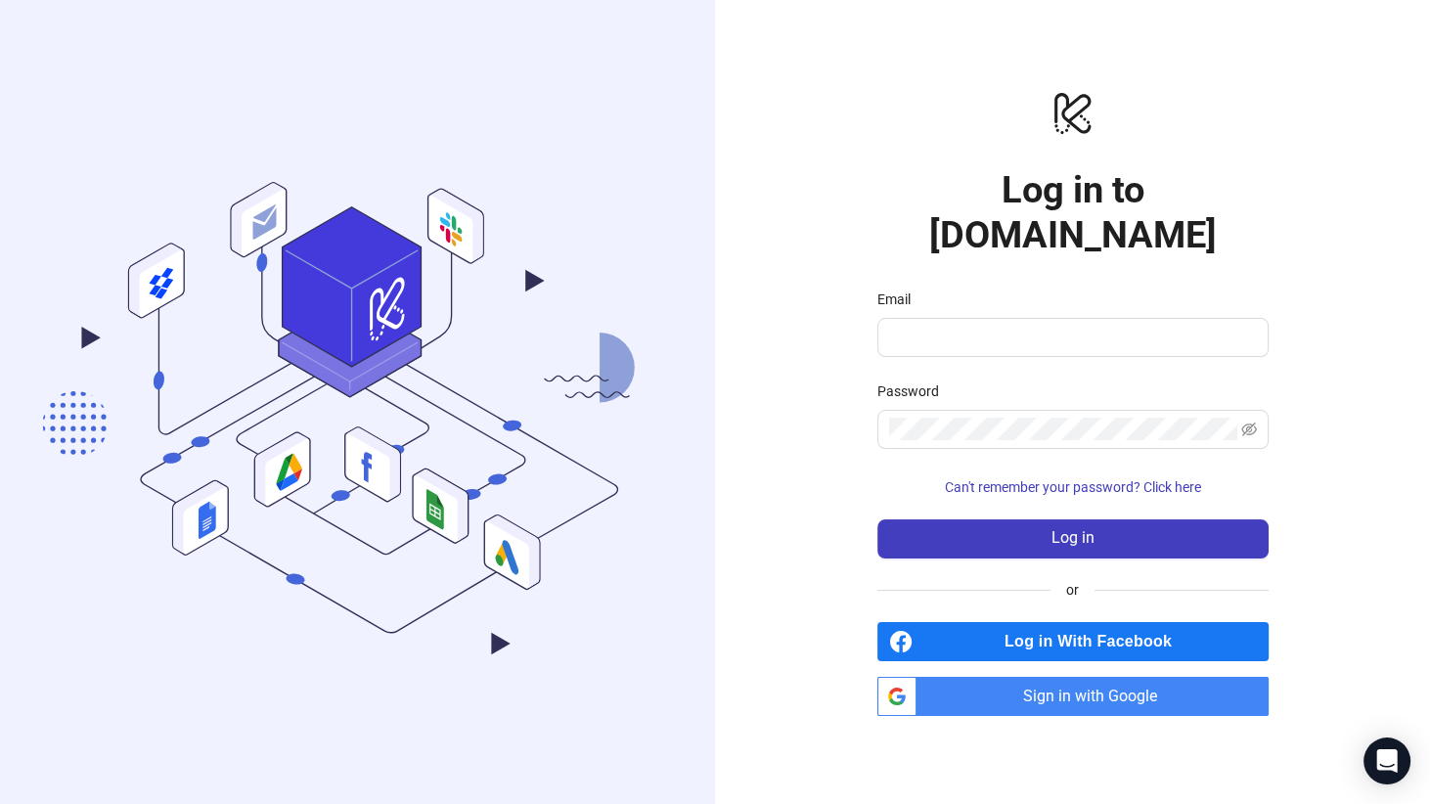
click at [1124, 622] on span "Log in With Facebook" at bounding box center [1094, 641] width 348 height 39
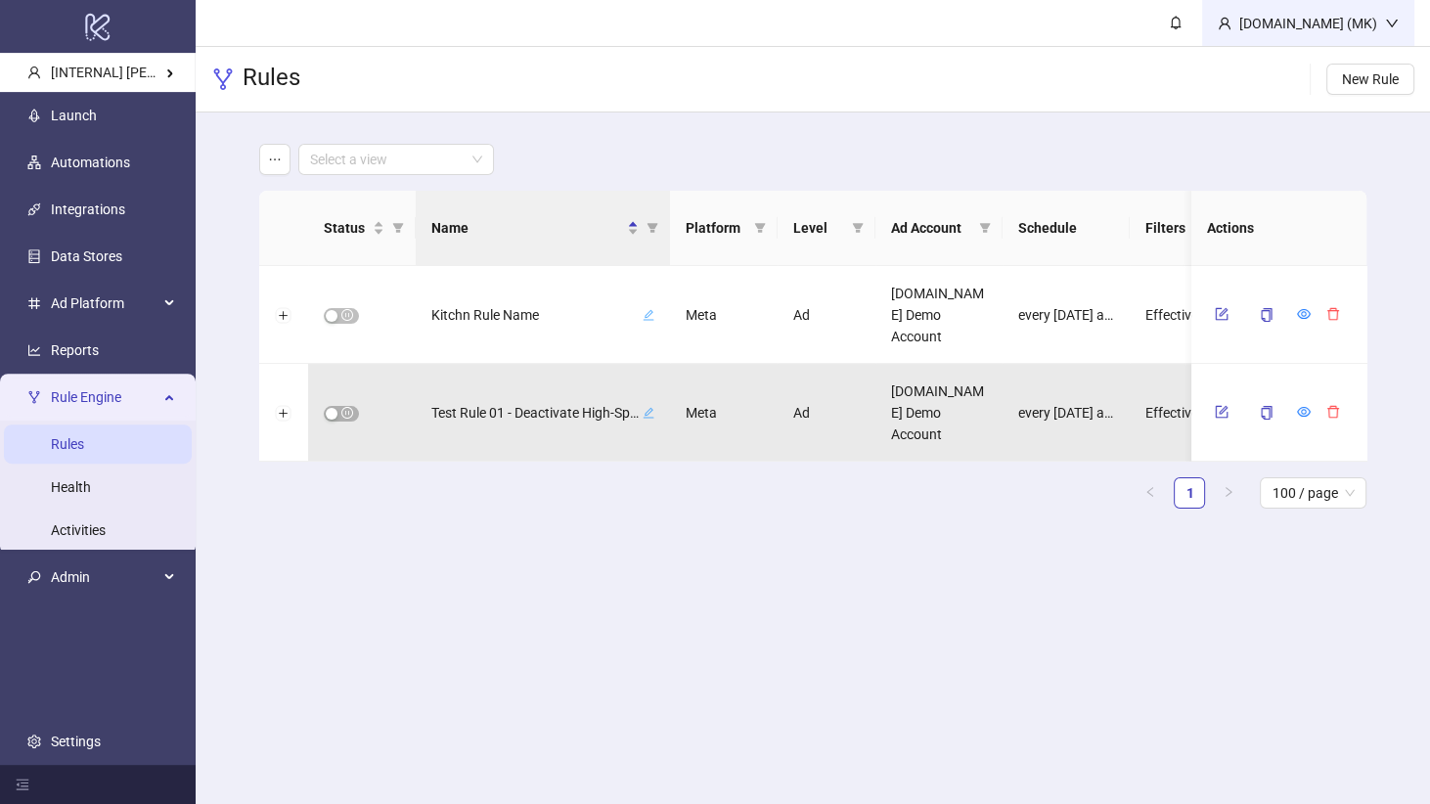
click at [1374, 33] on div "[DOMAIN_NAME] (MK)" at bounding box center [1308, 24] width 154 height 22
click at [1318, 60] on span "Logout" at bounding box center [1352, 70] width 94 height 22
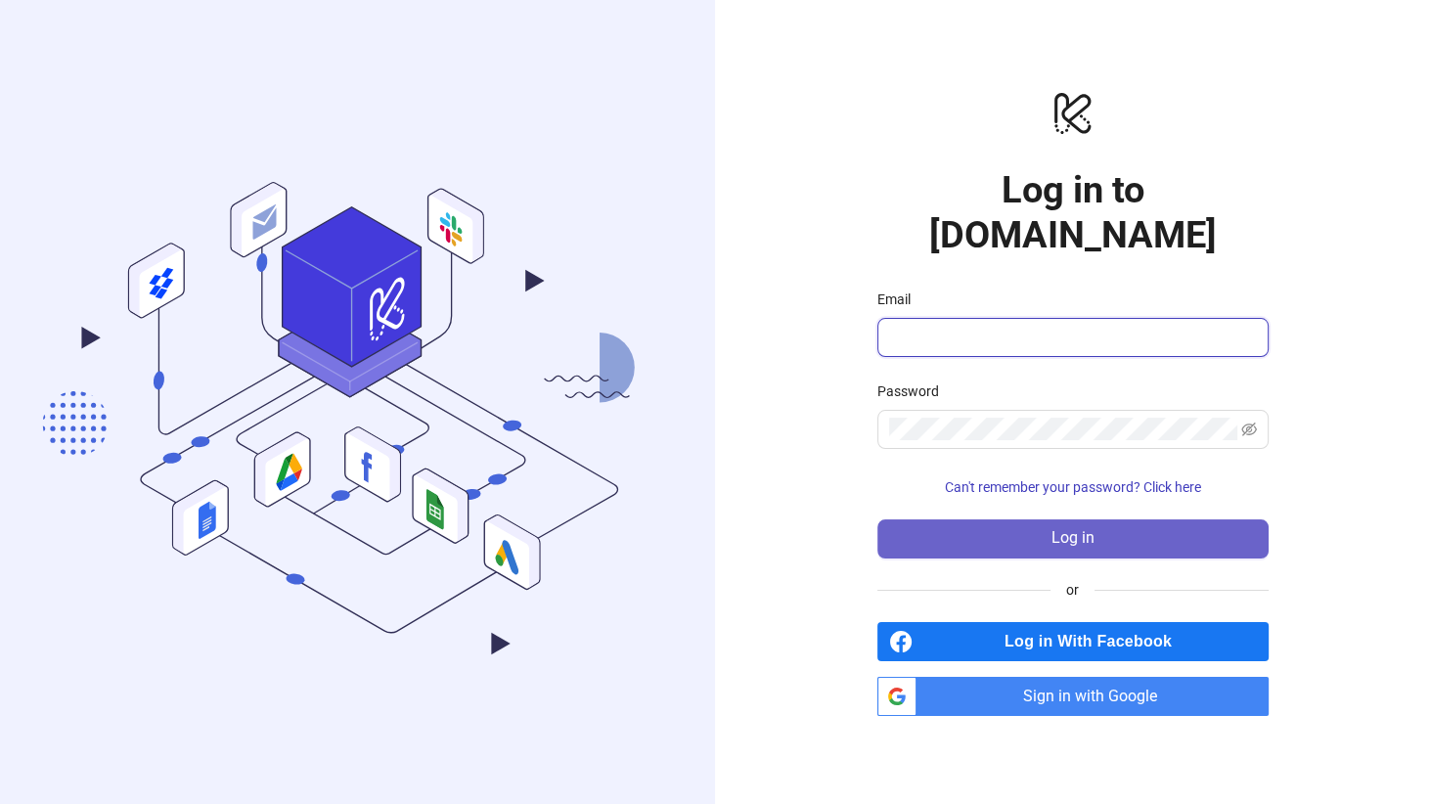
type input "**********"
click at [1117, 519] on button "Log in" at bounding box center [1072, 538] width 391 height 39
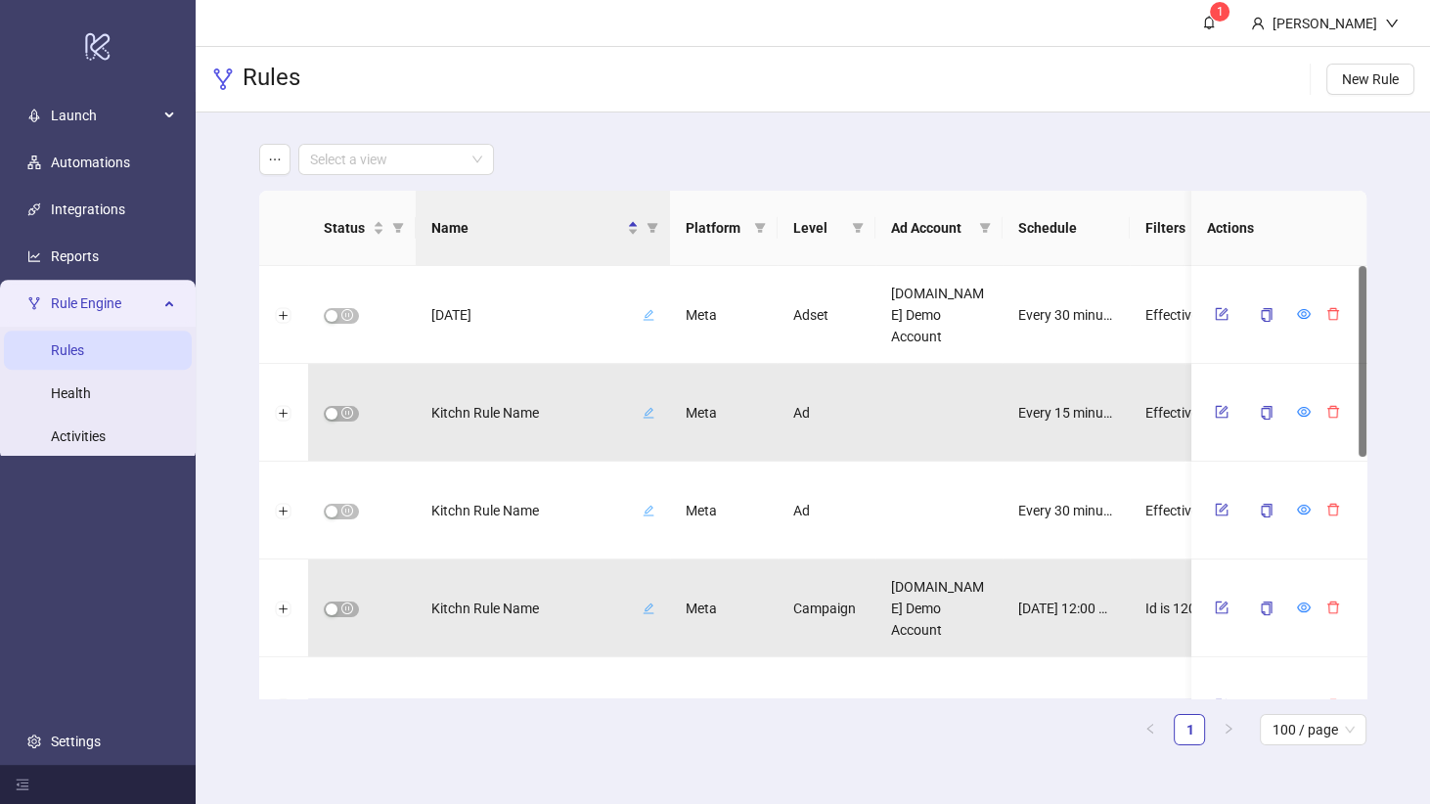
click at [84, 342] on link "Rules" at bounding box center [67, 350] width 33 height 16
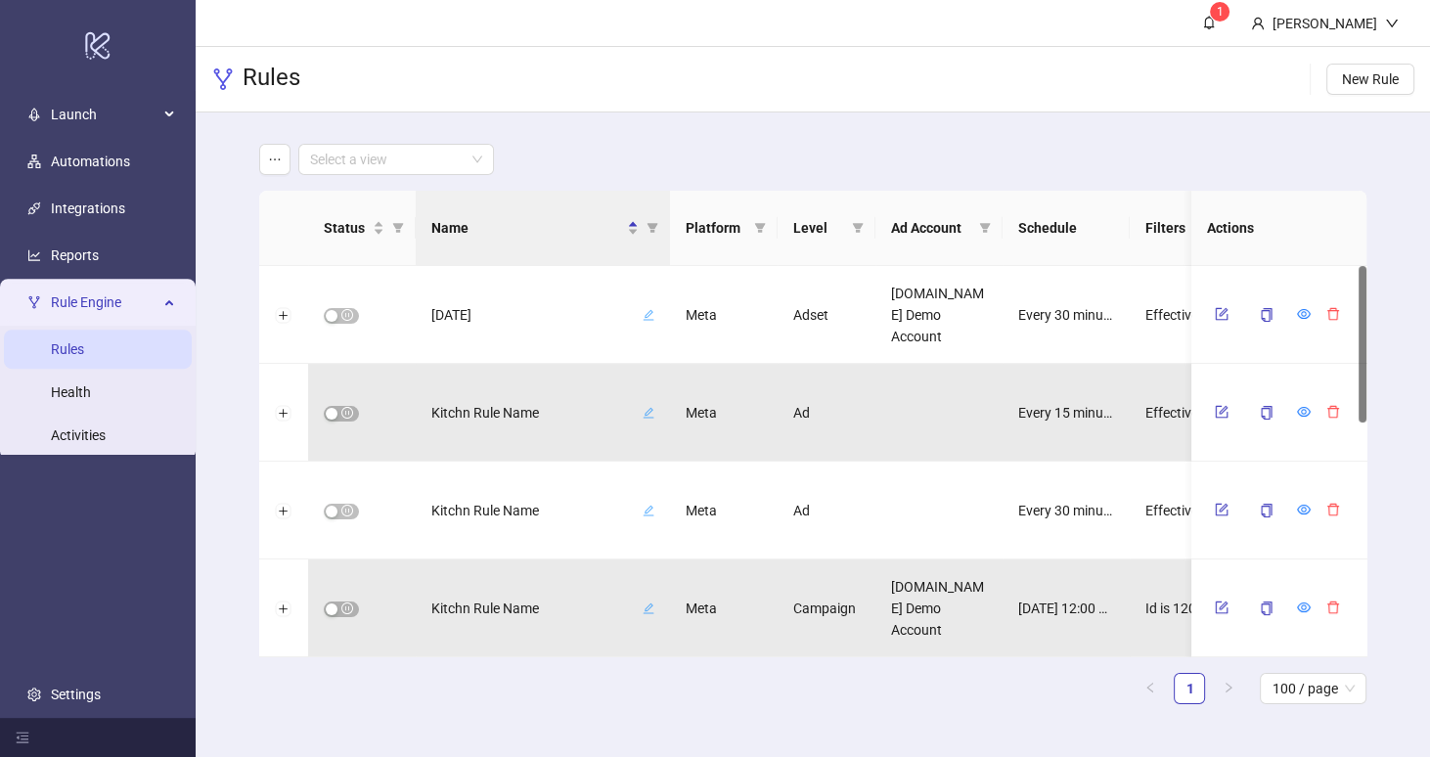
click at [1185, 186] on main "Select a view Status Name Platform Level Ad Account Schedule Filters Is Evaluat…" at bounding box center [812, 431] width 1139 height 639
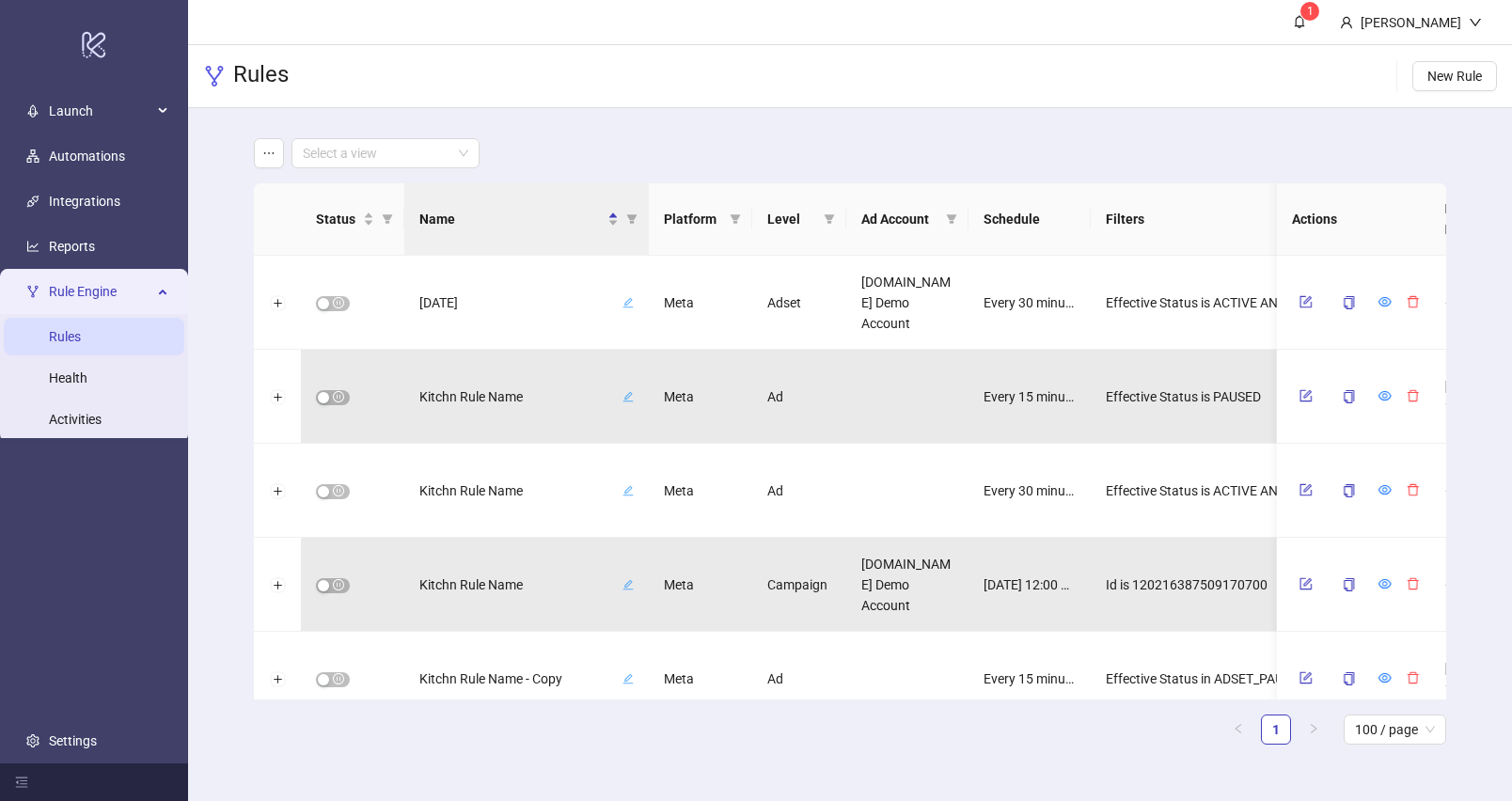
click at [783, 113] on main "Select a view Status Name Platform Level Ad Account Schedule Filters Is Evaluat…" at bounding box center [849, 448] width 1222 height 682
click at [1374, 78] on span "New Rule" at bounding box center [1454, 76] width 55 height 15
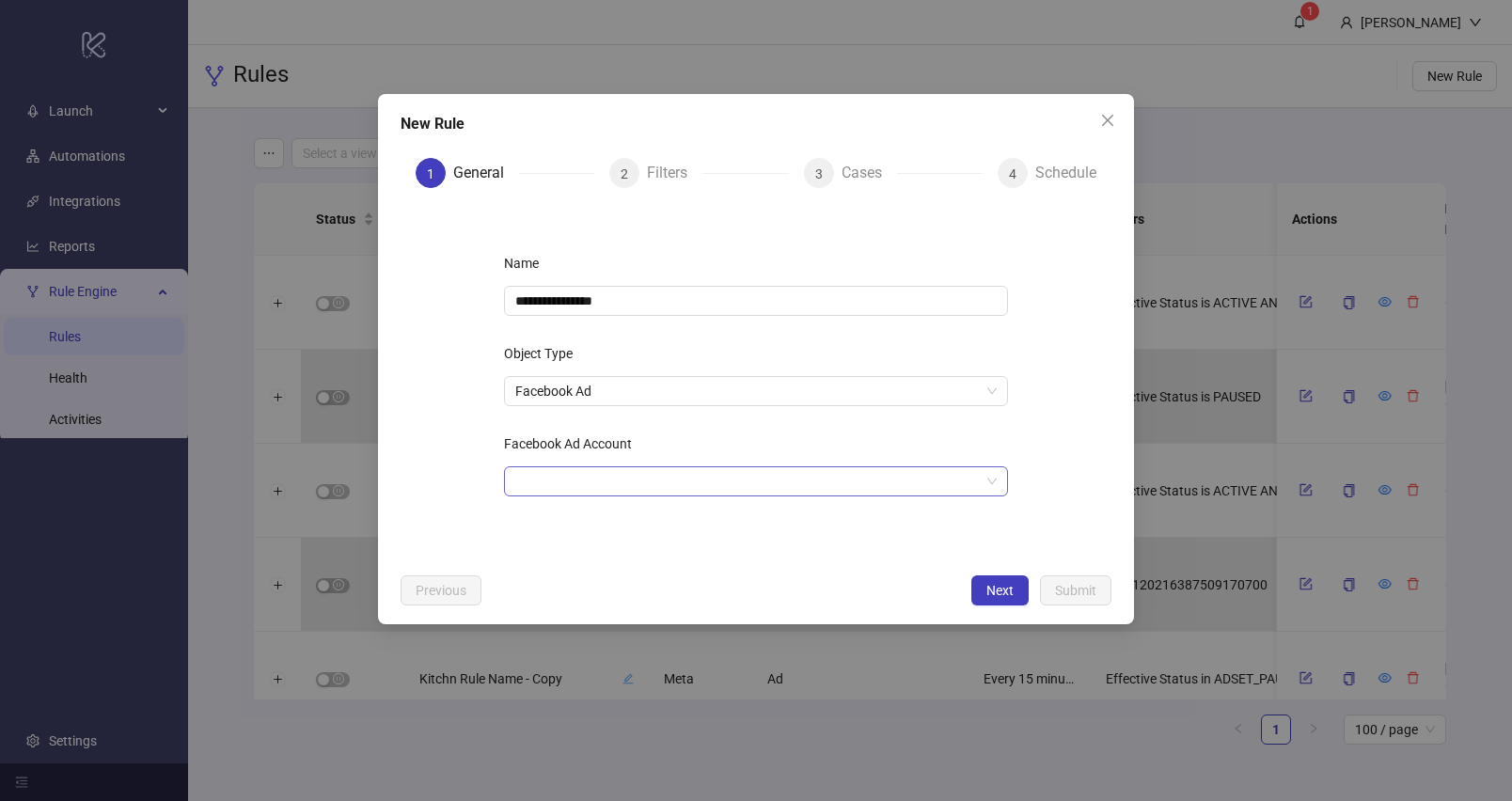
click at [613, 466] on div at bounding box center [756, 481] width 504 height 30
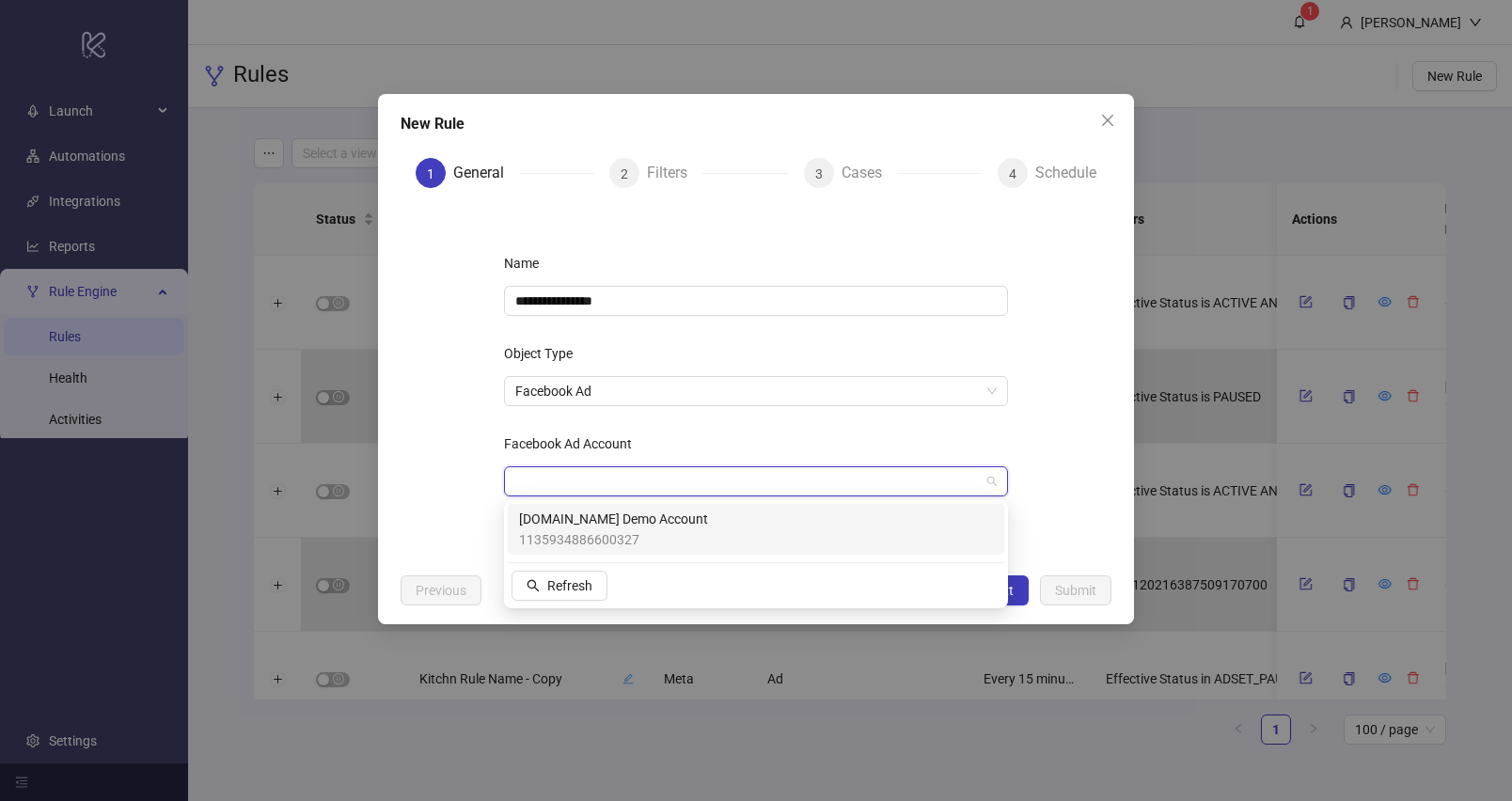
click at [623, 517] on span "[DOMAIN_NAME] Demo Account" at bounding box center [614, 519] width 189 height 21
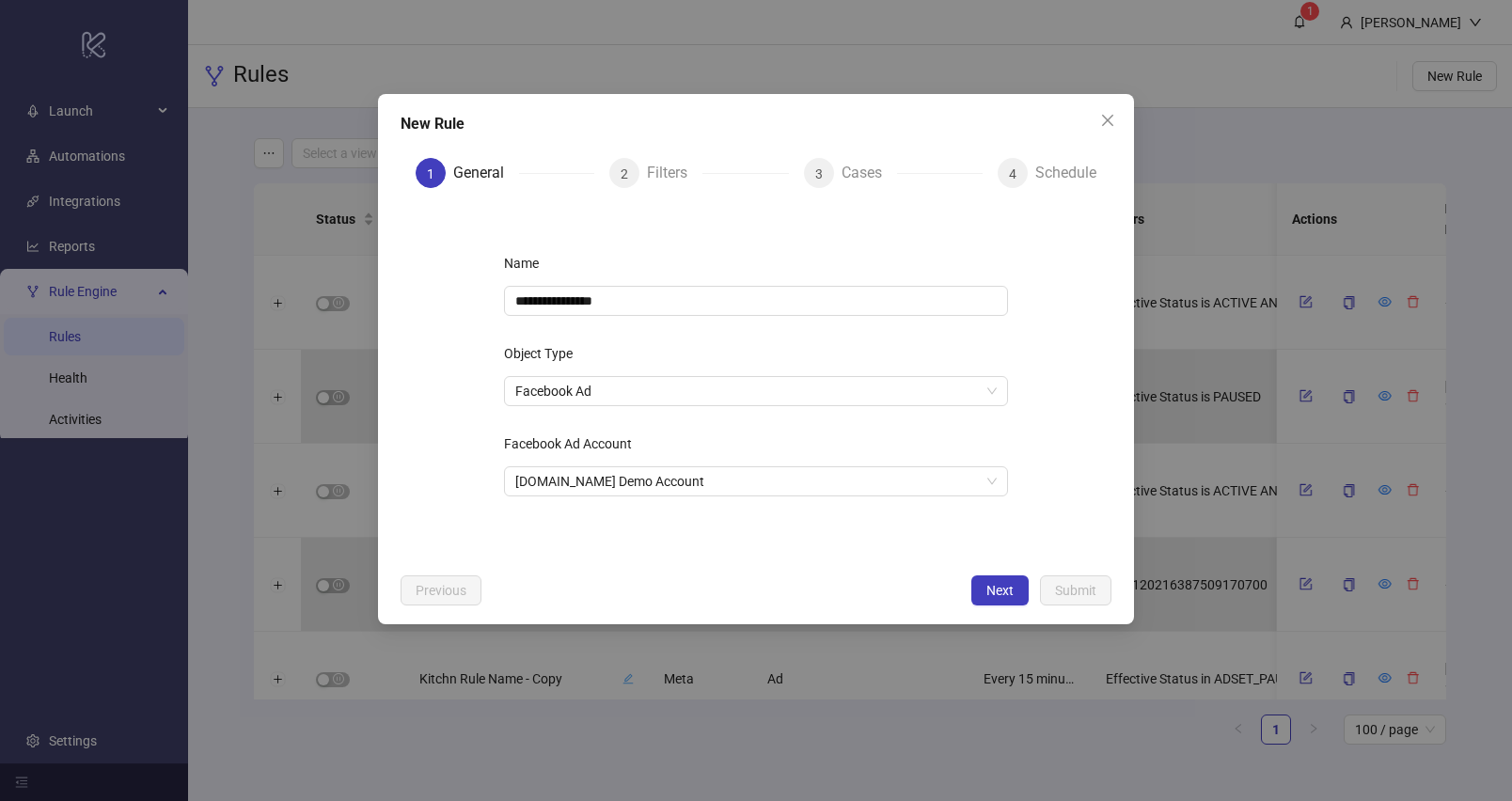
click at [1032, 440] on div "**********" at bounding box center [756, 384] width 565 height 331
click at [627, 407] on div "**********" at bounding box center [756, 384] width 565 height 331
click at [629, 401] on span "Facebook Ad" at bounding box center [756, 390] width 482 height 28
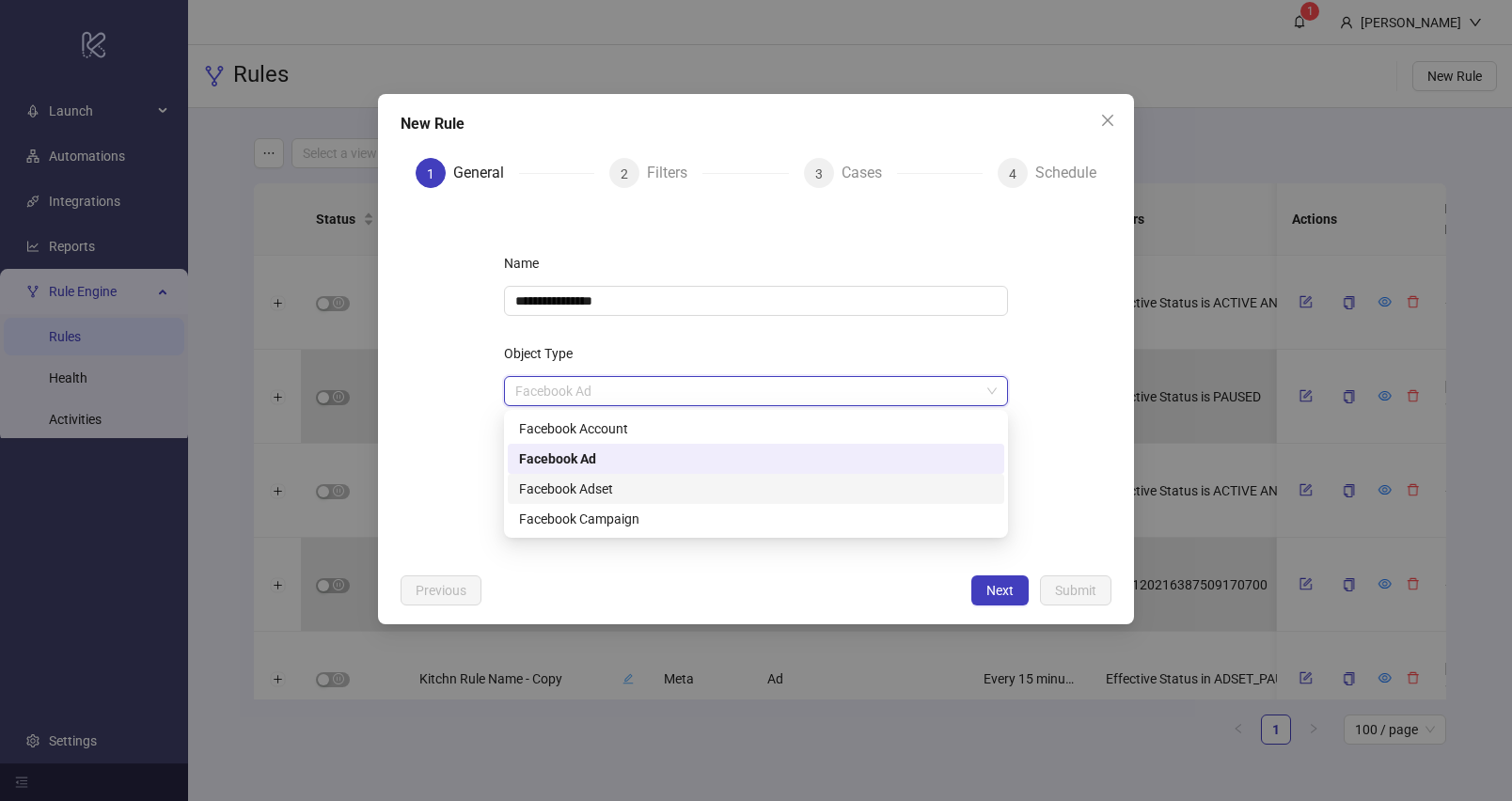
click at [627, 481] on div "Facebook Adset" at bounding box center [756, 489] width 474 height 21
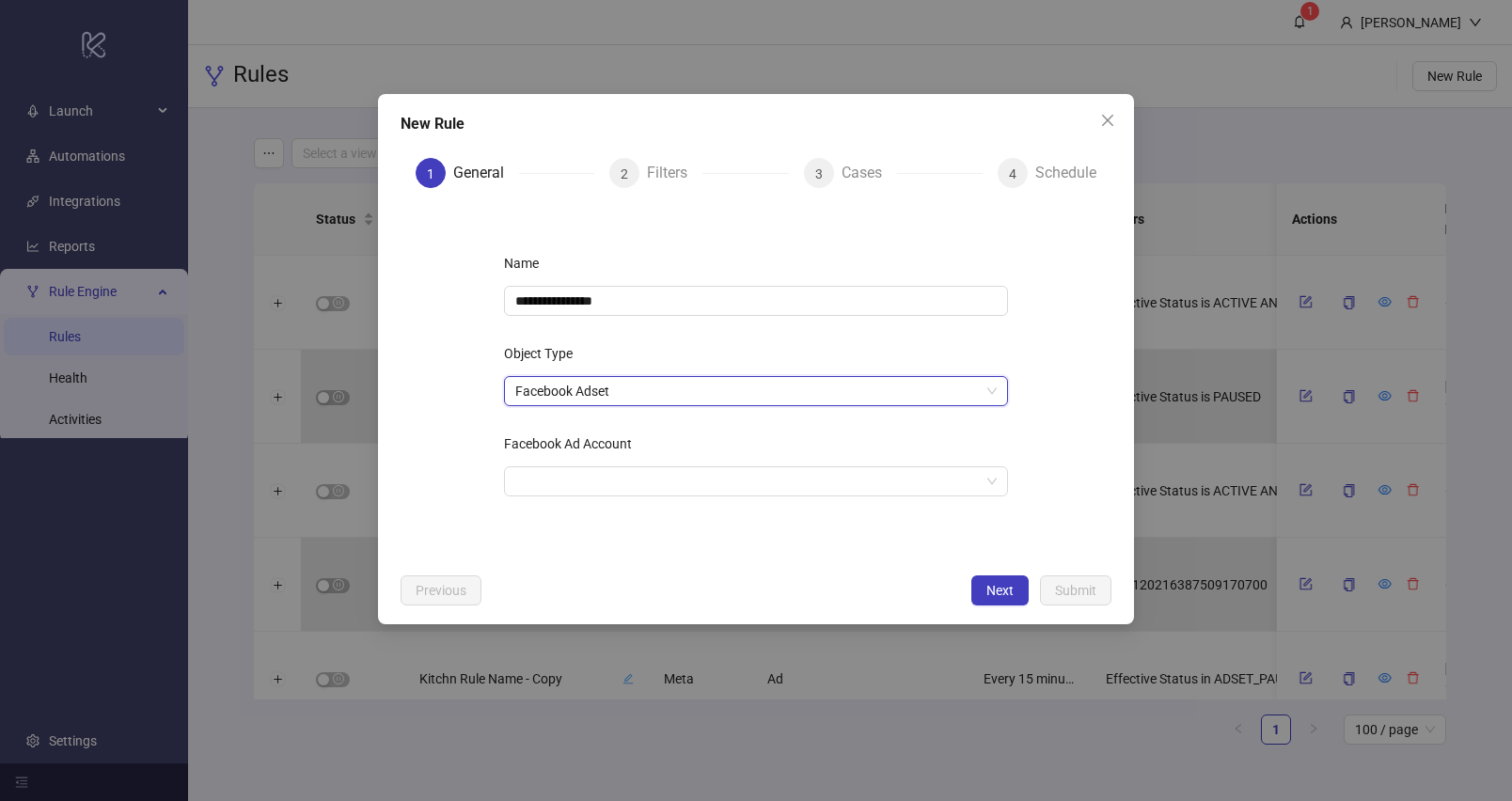
click at [1042, 374] on form "**********" at bounding box center [756, 384] width 711 height 362
click at [639, 483] on input "Facebook Ad Account" at bounding box center [747, 481] width 465 height 28
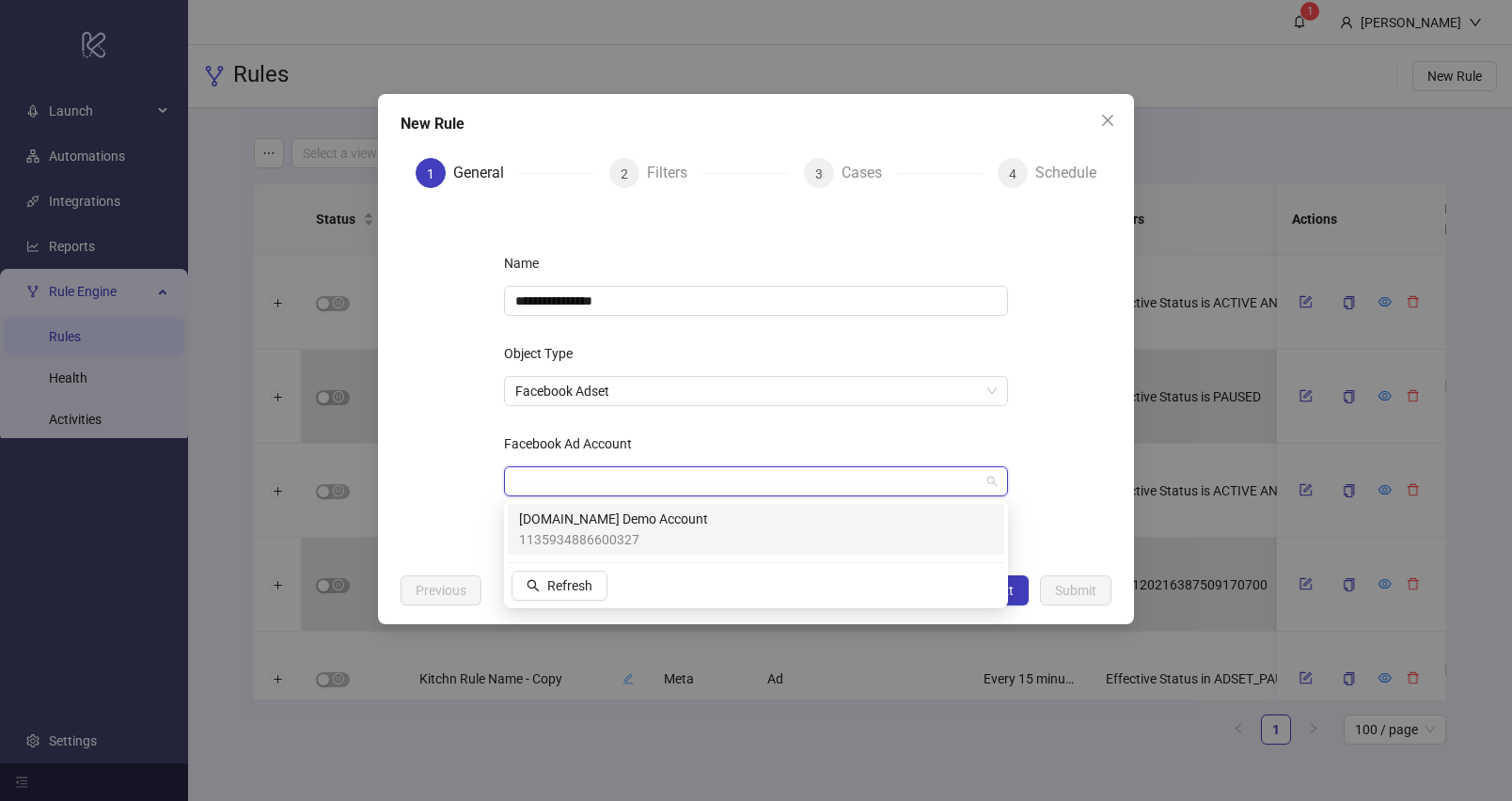
click at [598, 549] on span "1135934886600327" at bounding box center [614, 540] width 189 height 21
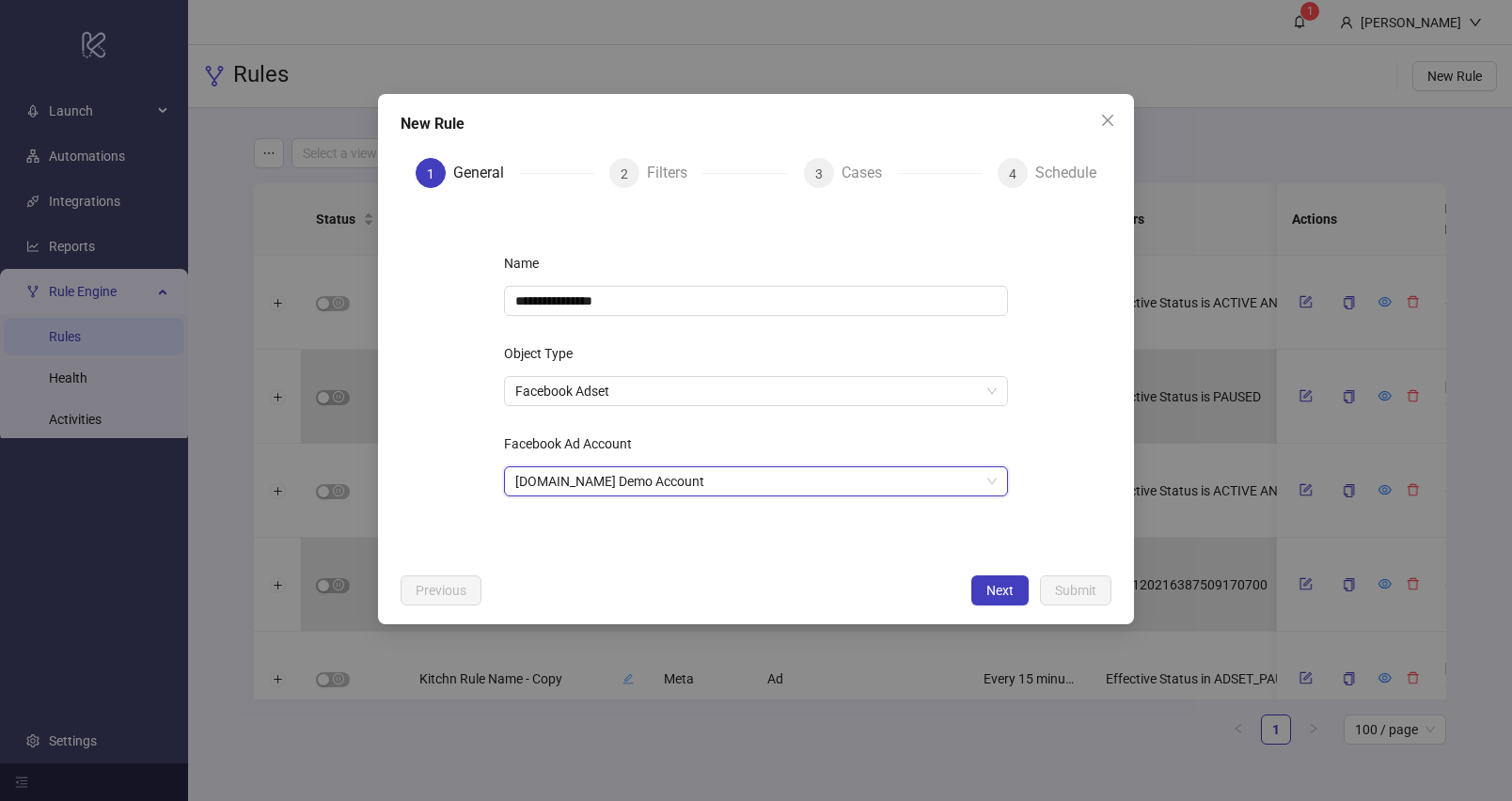
click at [720, 316] on div "**********" at bounding box center [756, 384] width 565 height 331
click at [734, 294] on input "**********" at bounding box center [756, 300] width 504 height 30
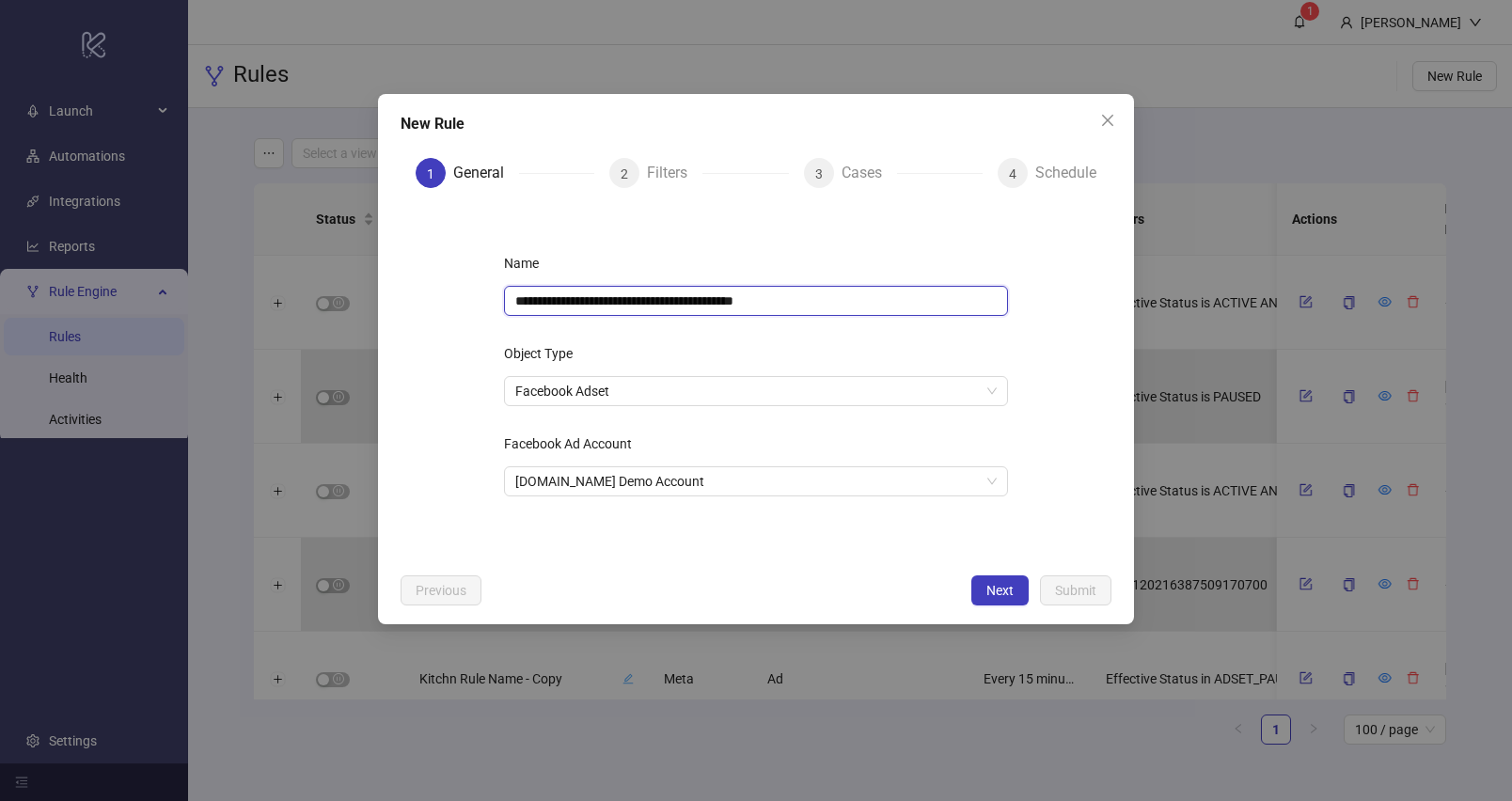
drag, startPoint x: 625, startPoint y: 296, endPoint x: 888, endPoint y: 294, distance: 263.0
click at [888, 294] on input "**********" at bounding box center [756, 300] width 504 height 30
click at [888, 295] on input "**********" at bounding box center [756, 300] width 504 height 30
type input "**********"
click at [998, 593] on span "Next" at bounding box center [1000, 590] width 27 height 15
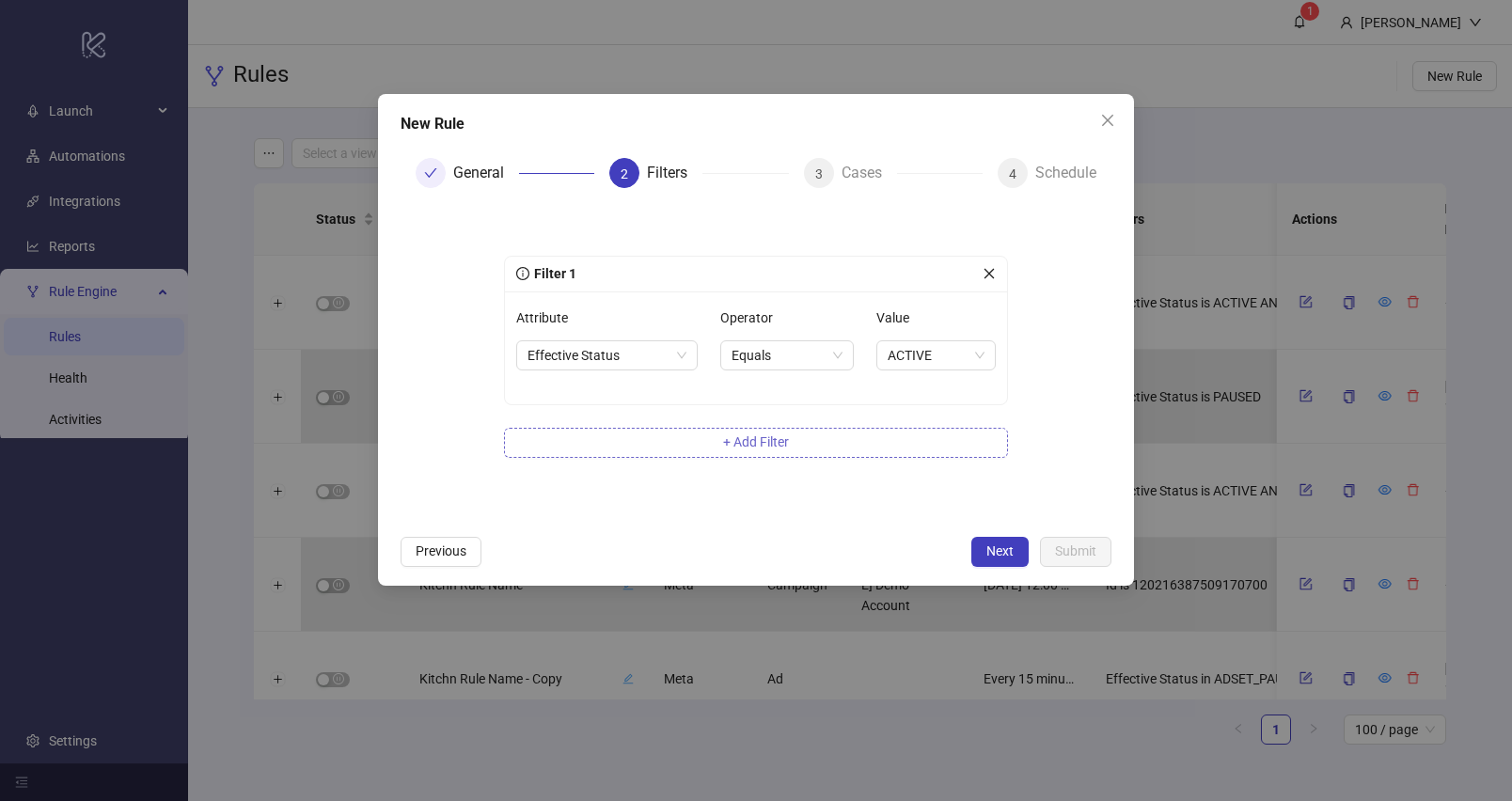
click at [713, 456] on button "+ Add Filter" at bounding box center [756, 442] width 504 height 30
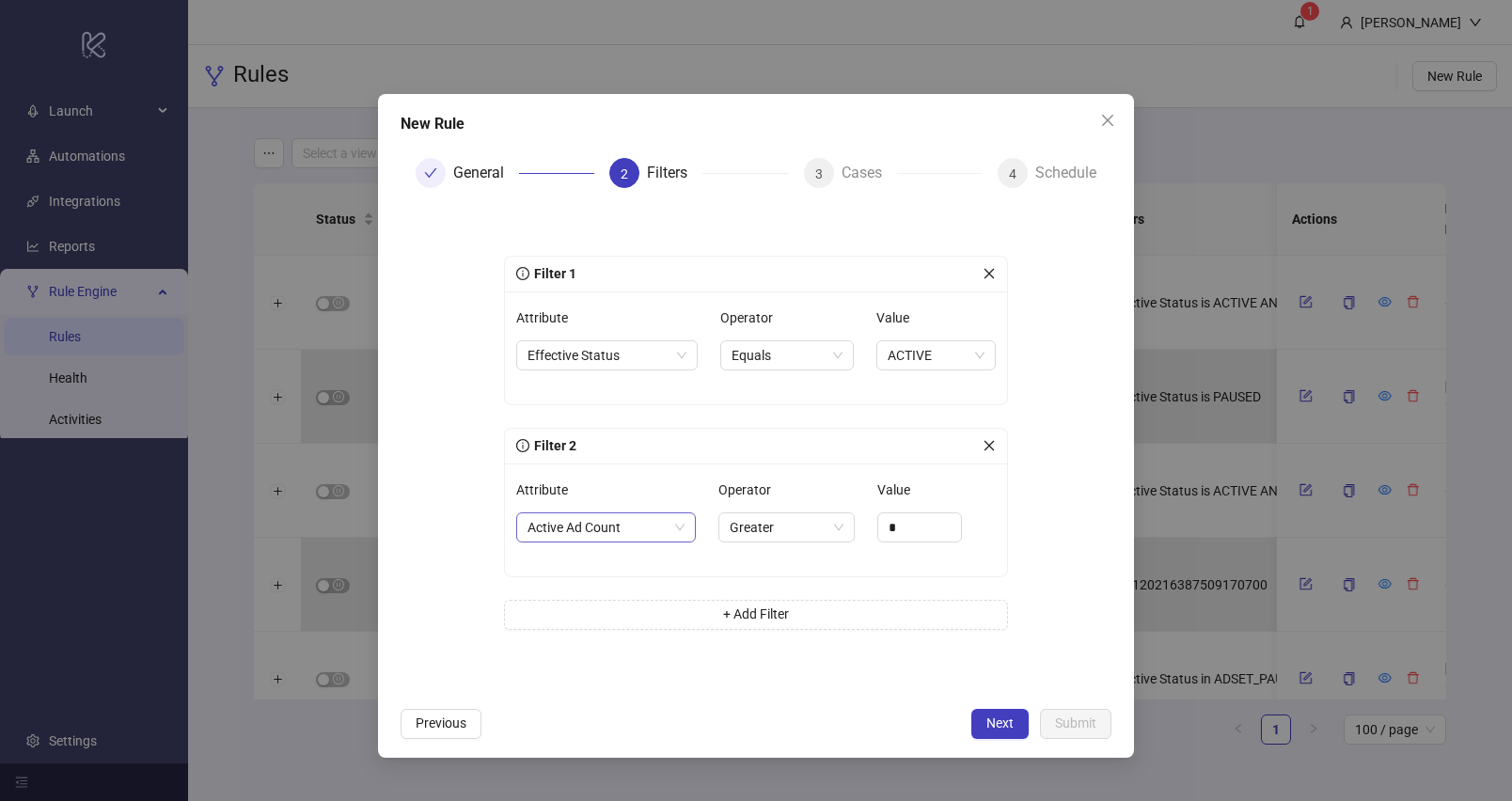
click at [606, 520] on span "Active Ad Count" at bounding box center [606, 527] width 157 height 28
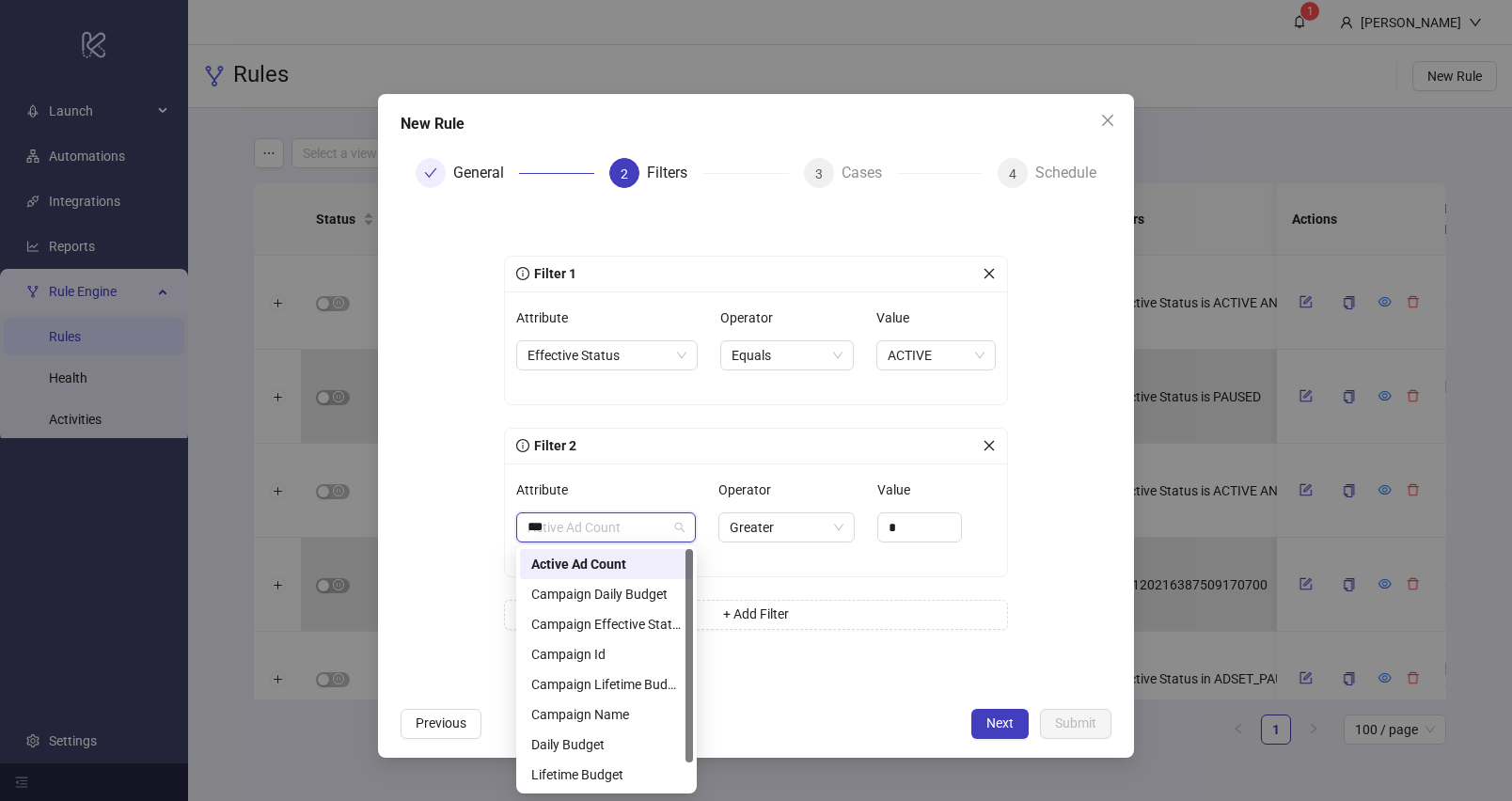
type input "****"
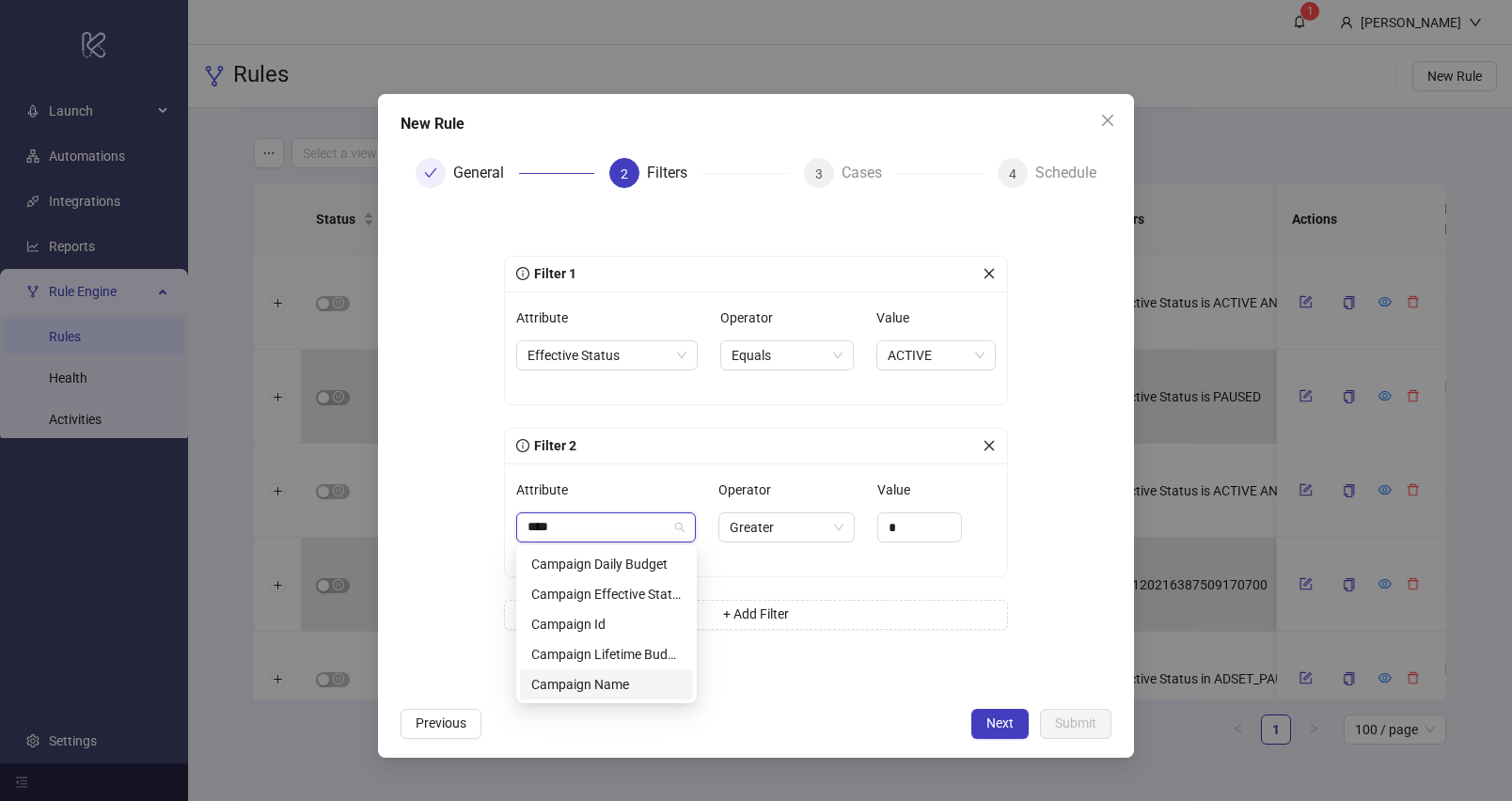
click at [595, 685] on div "Campaign Name" at bounding box center [607, 685] width 150 height 21
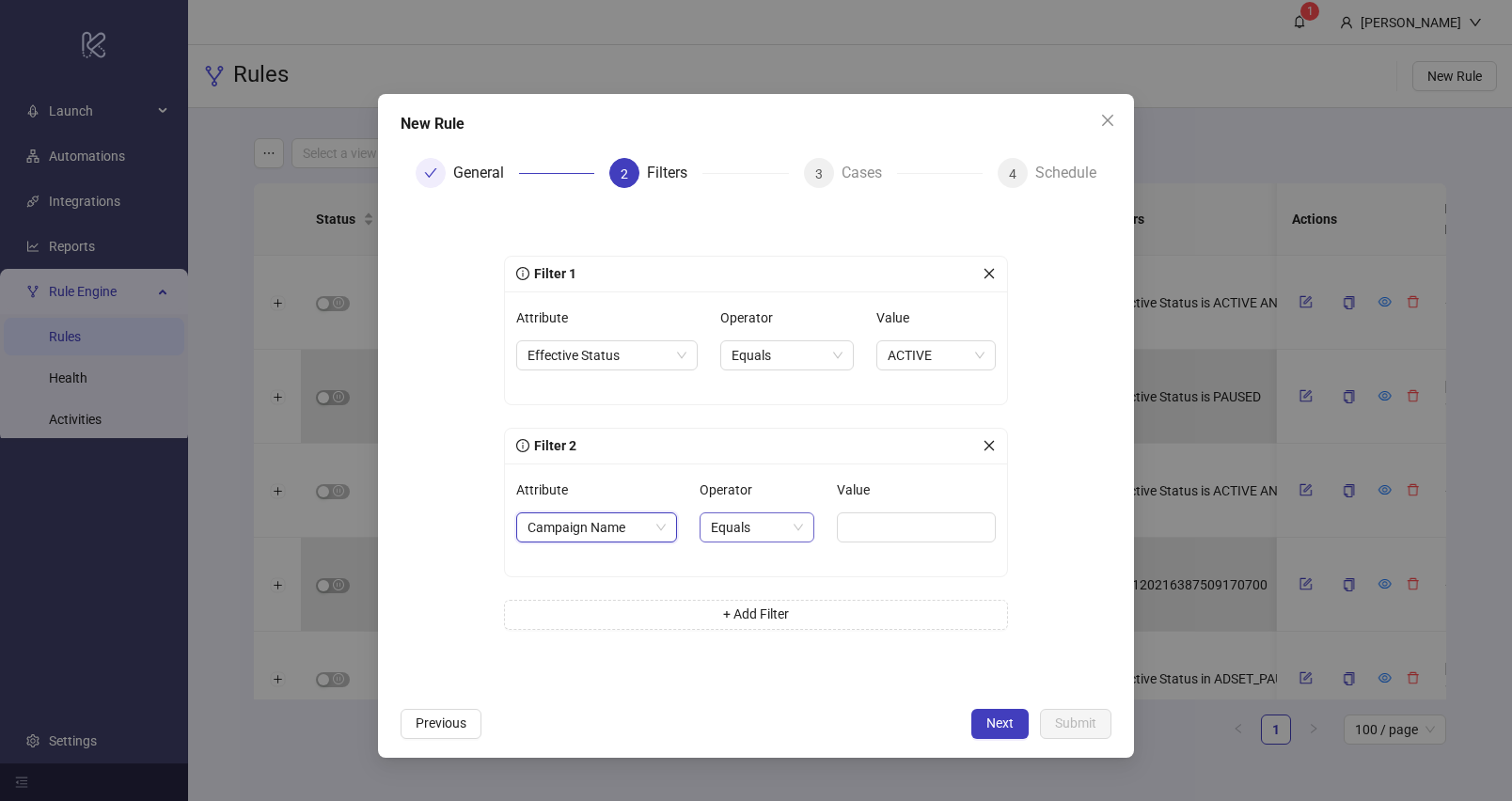
click at [774, 530] on span "Equals" at bounding box center [757, 527] width 92 height 28
click at [764, 624] on div "Contains" at bounding box center [754, 625] width 83 height 21
click at [887, 531] on input "Value" at bounding box center [918, 527] width 155 height 30
type input "**********"
click at [1111, 502] on form "**********" at bounding box center [756, 450] width 711 height 494
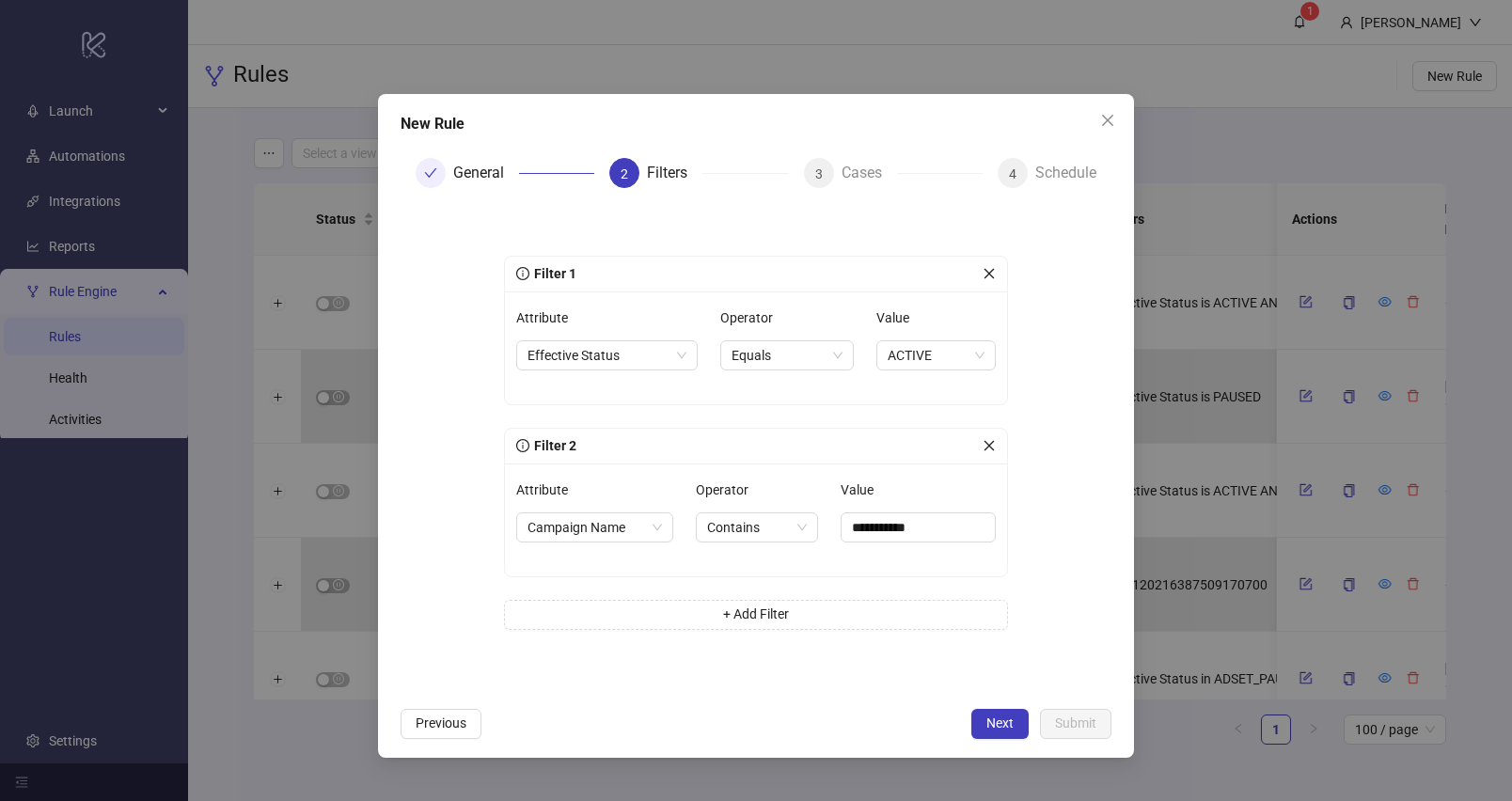
click at [1032, 514] on div "**********" at bounding box center [756, 450] width 565 height 464
click at [920, 513] on input "**********" at bounding box center [918, 527] width 155 height 30
click at [1013, 496] on div "**********" at bounding box center [756, 450] width 565 height 464
click at [988, 722] on span "Next" at bounding box center [1000, 723] width 27 height 15
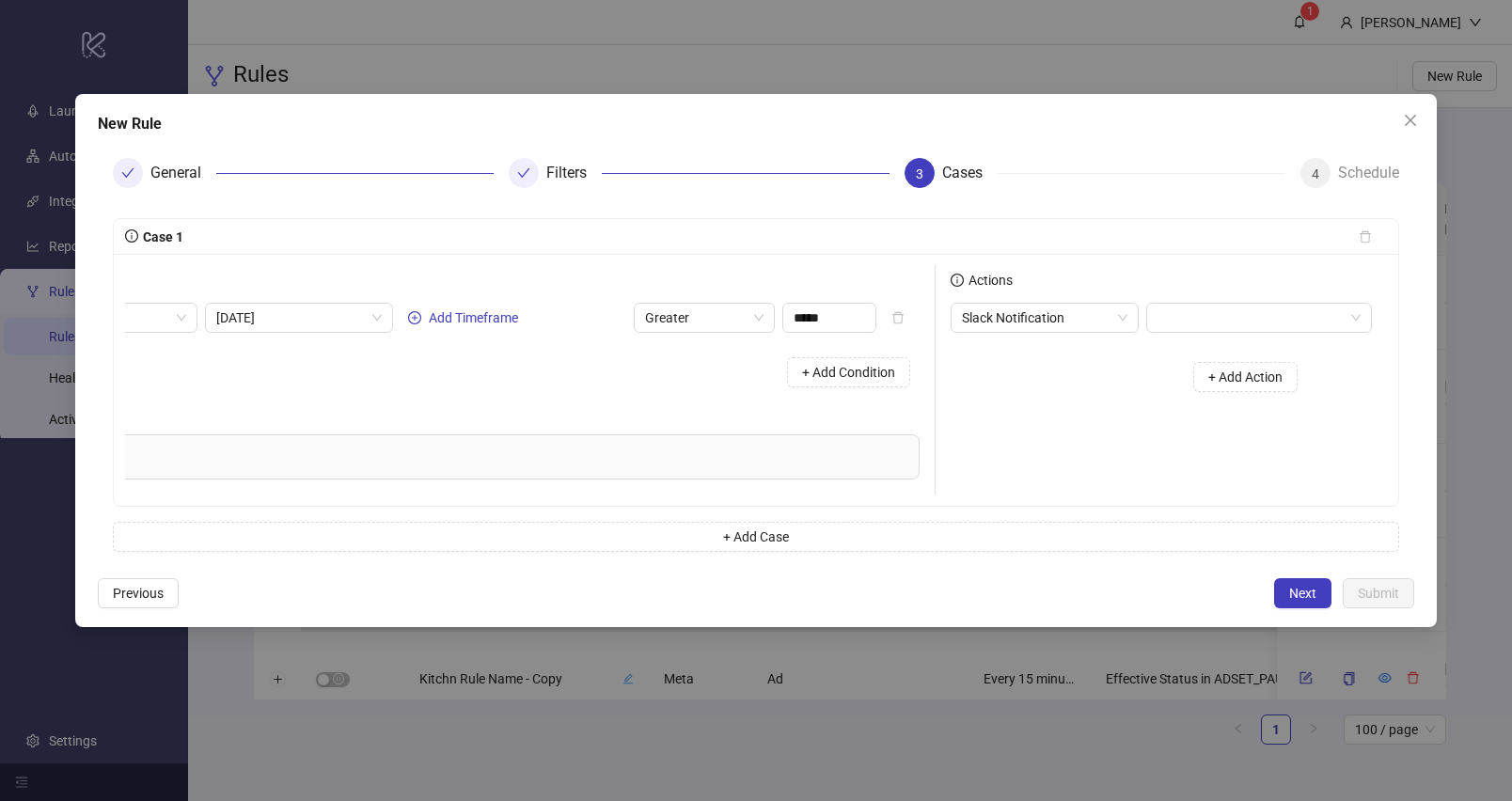
scroll to position [0, 160]
click at [1245, 367] on button "+ Add Action" at bounding box center [1239, 376] width 105 height 30
click at [1044, 353] on span "Slack Notification" at bounding box center [1039, 363] width 165 height 28
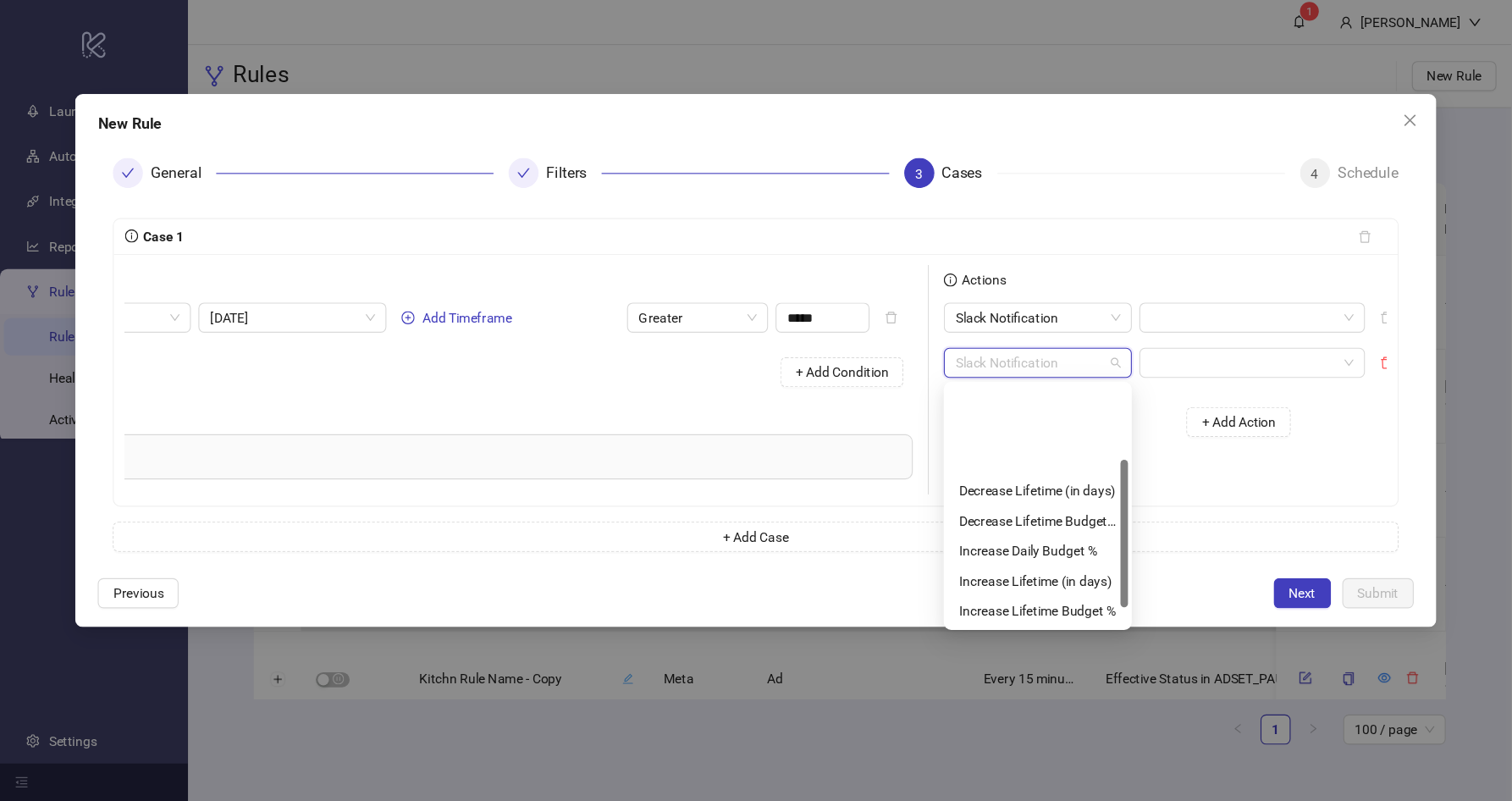
scroll to position [0, 0]
drag, startPoint x: 1008, startPoint y: 465, endPoint x: 1012, endPoint y: 382, distance: 83.1
click at [1013, 389] on div at bounding box center [1013, 414] width 7 height 133
drag, startPoint x: 989, startPoint y: 236, endPoint x: 1108, endPoint y: 385, distance: 190.7
click at [989, 236] on div "AND Conditions Spend [DATE] Add Timeframe Greater ***** + Add Condition Preview…" at bounding box center [679, 342] width 1155 height 227
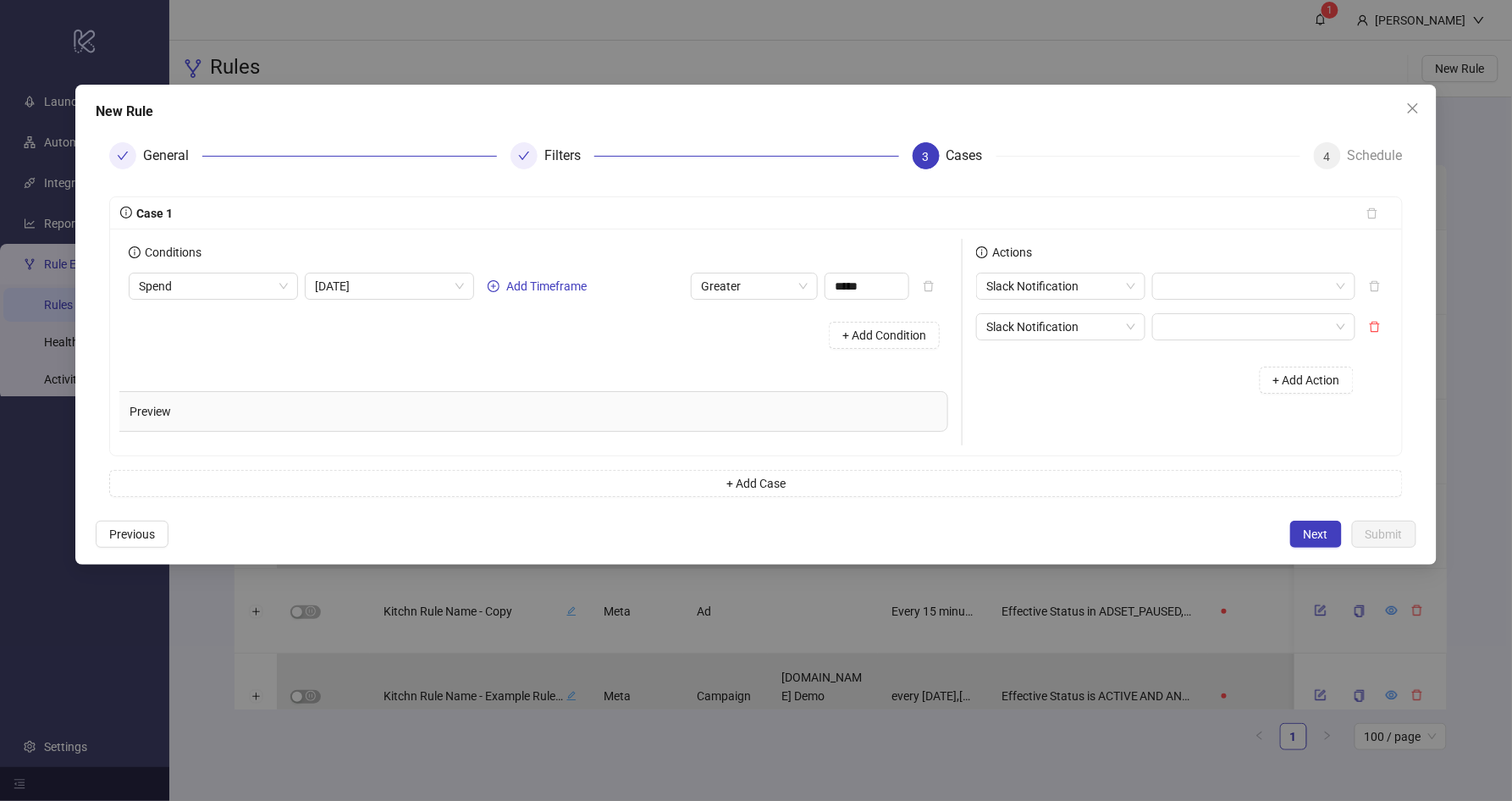
scroll to position [0, 24]
click at [1206, 292] on input "search" at bounding box center [1247, 286] width 168 height 25
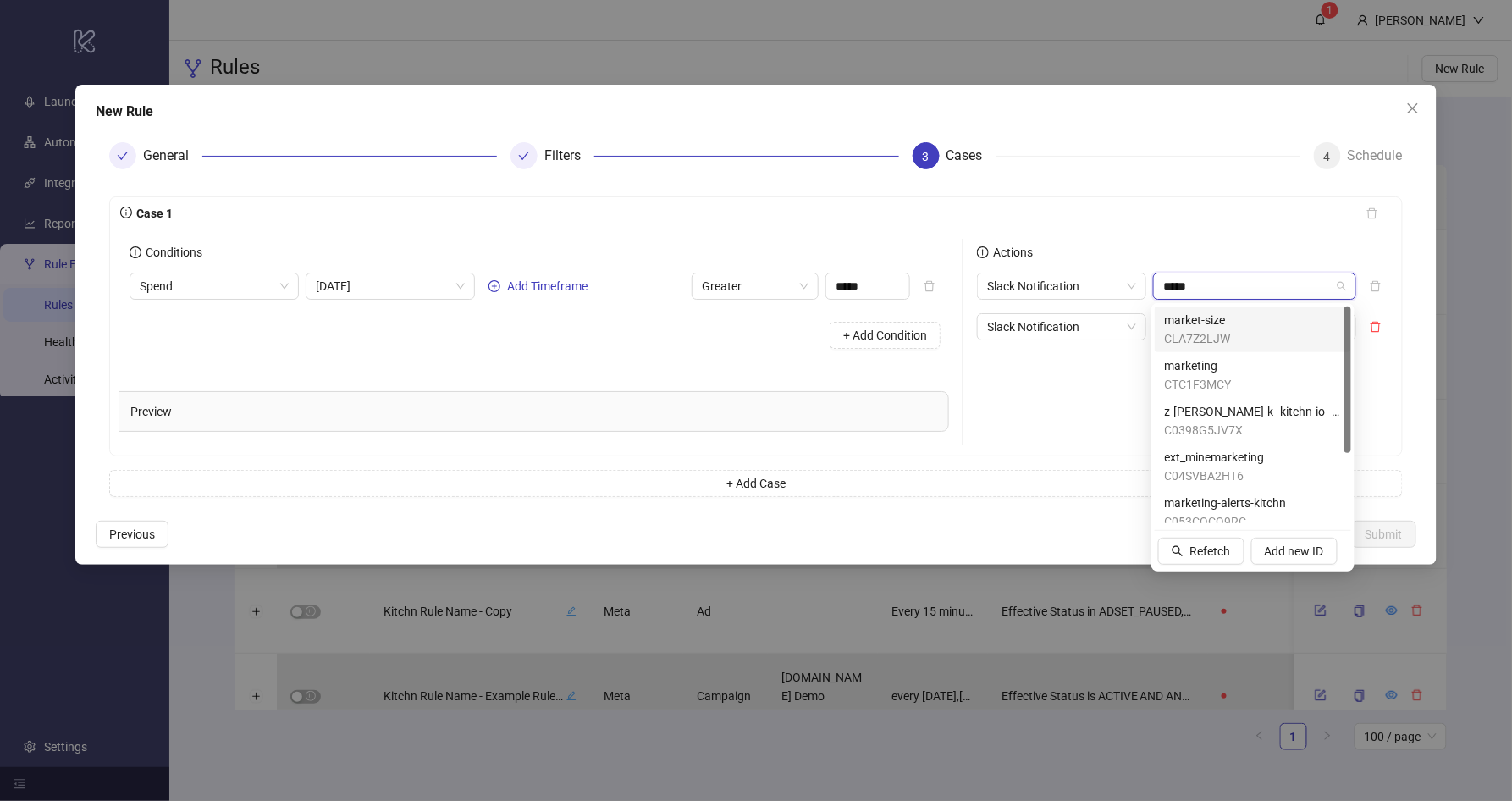
type input "******"
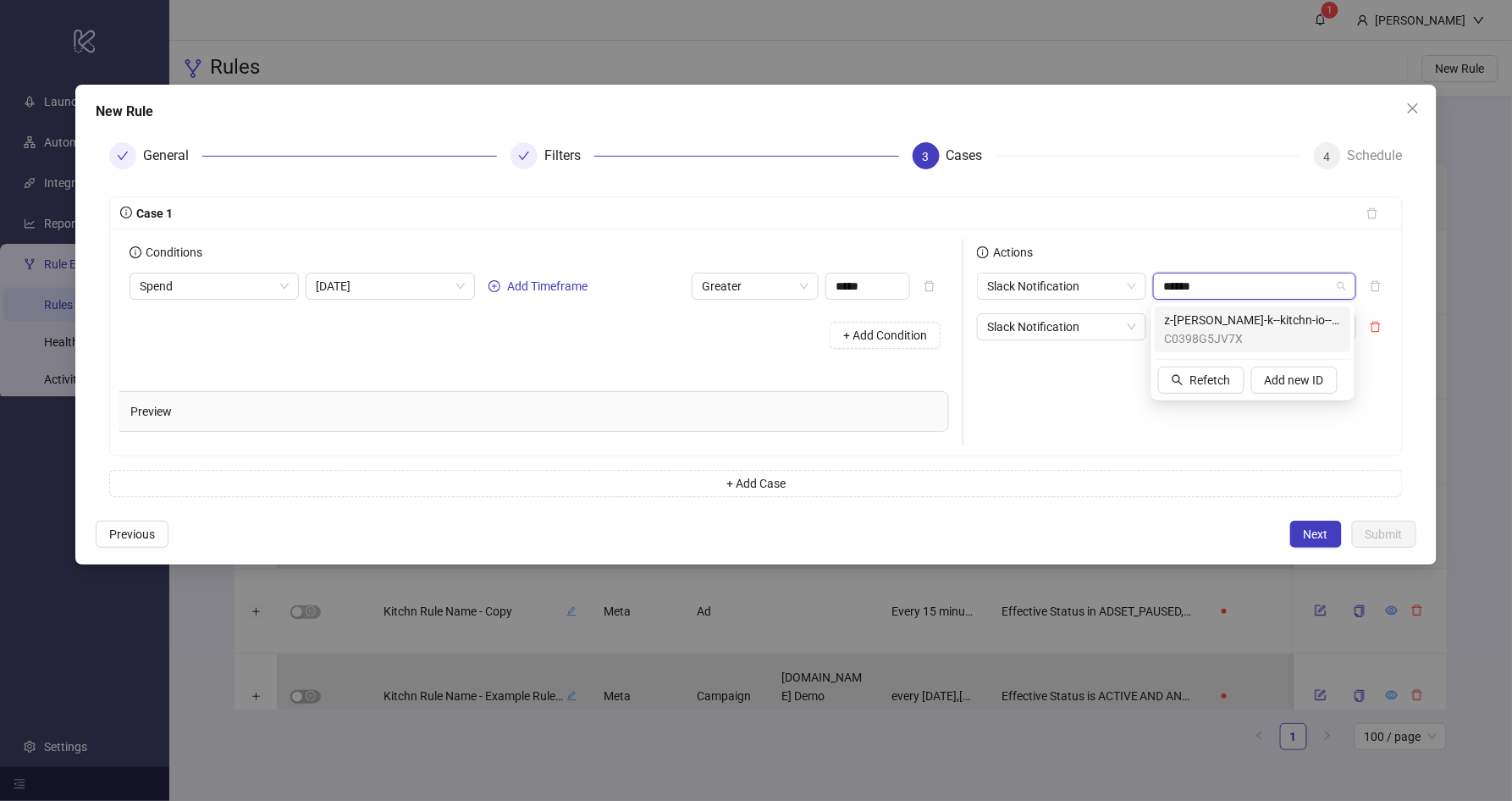
click at [1232, 320] on span "z-[PERSON_NAME]-k--kitchn-io--136889100000201" at bounding box center [1252, 320] width 176 height 19
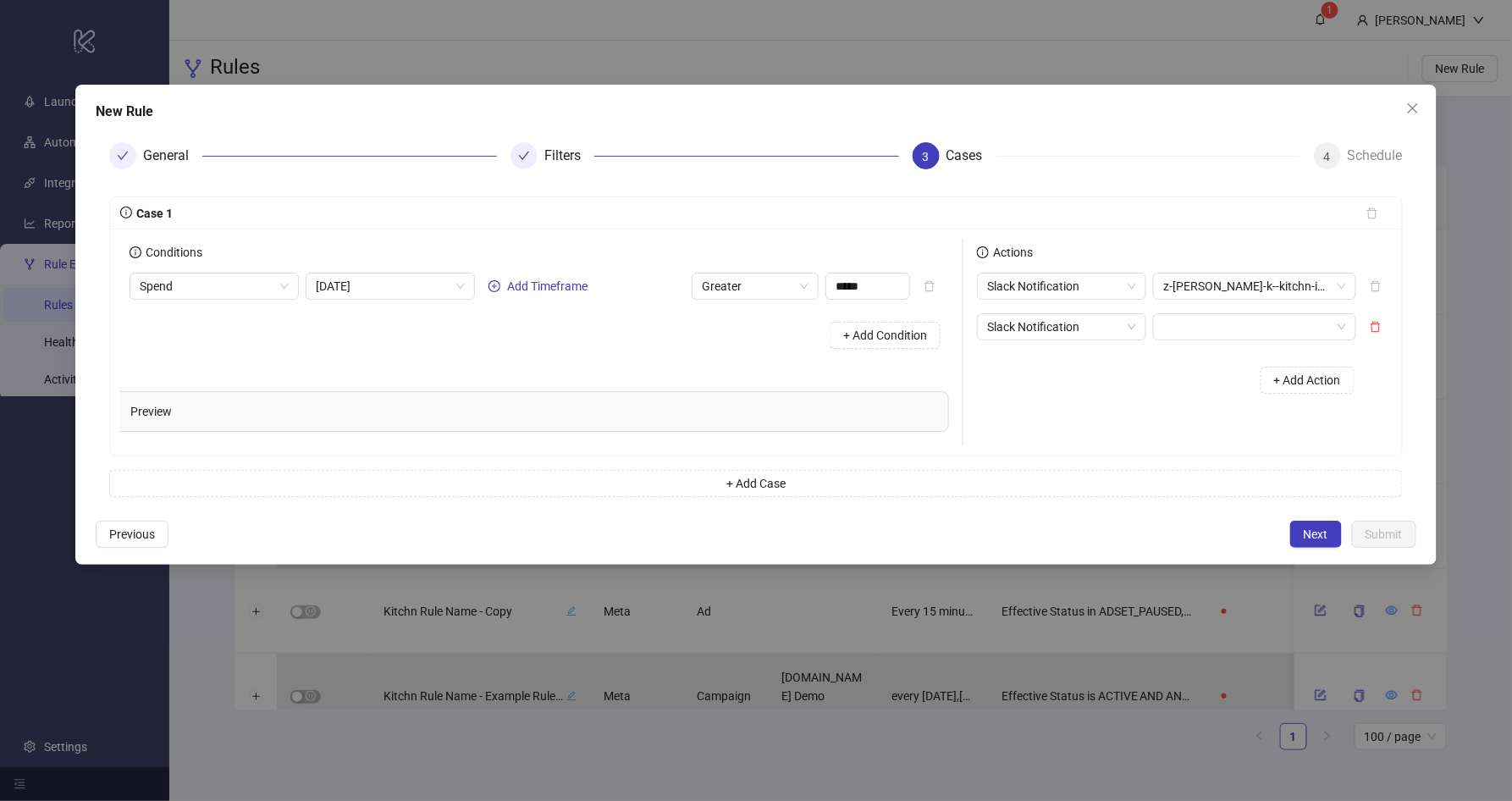
click at [1187, 210] on div "Case 1" at bounding box center [736, 214] width 1232 height 19
click at [1098, 327] on span "Slack Notification" at bounding box center [1061, 326] width 149 height 25
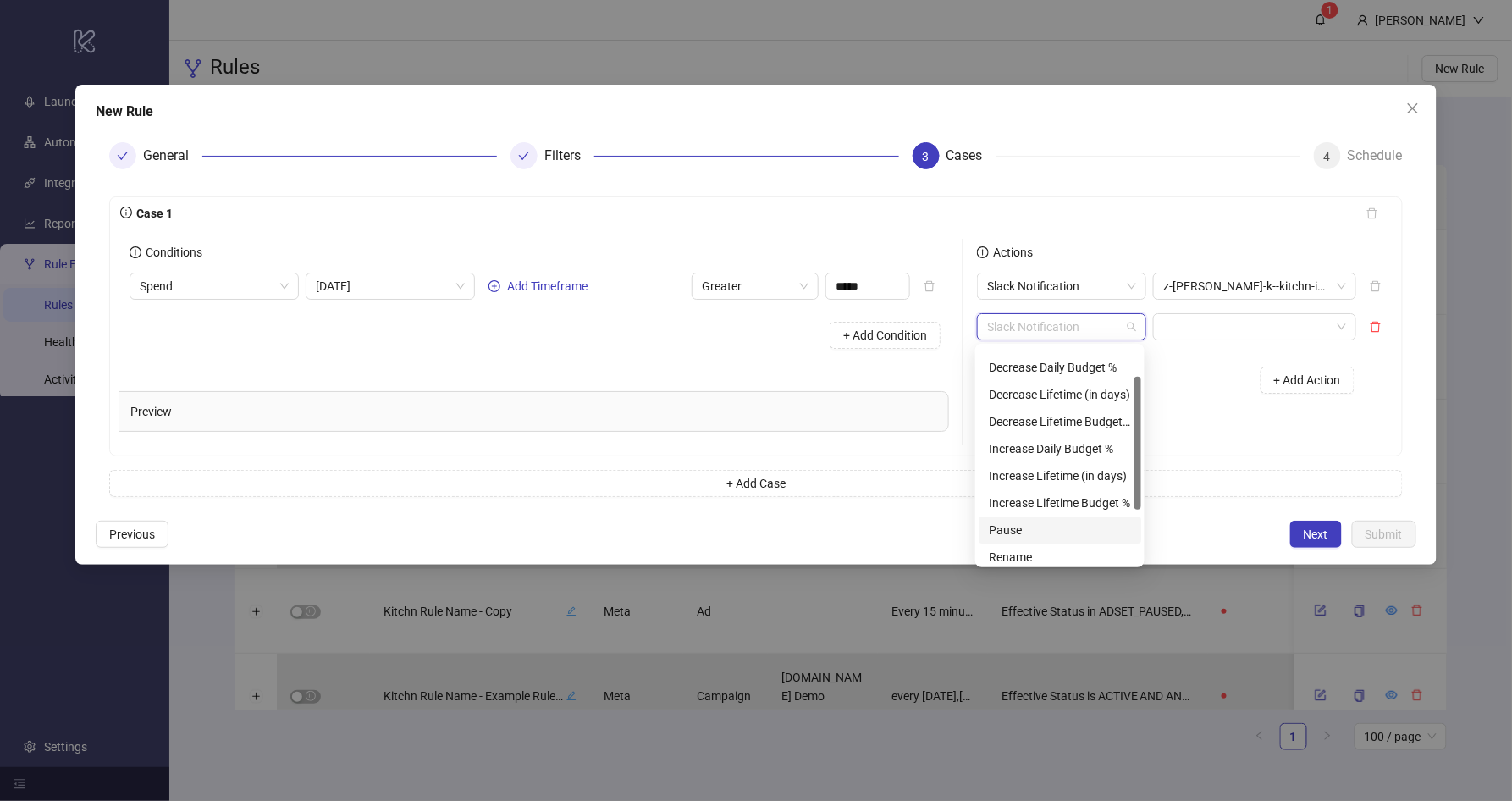
scroll to position [41, 0]
drag, startPoint x: 1137, startPoint y: 458, endPoint x: 1133, endPoint y: 417, distance: 41.2
click at [1133, 417] on div "Archive Decrease Daily Budget % Decrease Lifetime (in days) Decrease Lifetime B…" at bounding box center [1059, 455] width 163 height 216
click at [1084, 456] on div "Increase Daily Budget %" at bounding box center [1059, 455] width 142 height 19
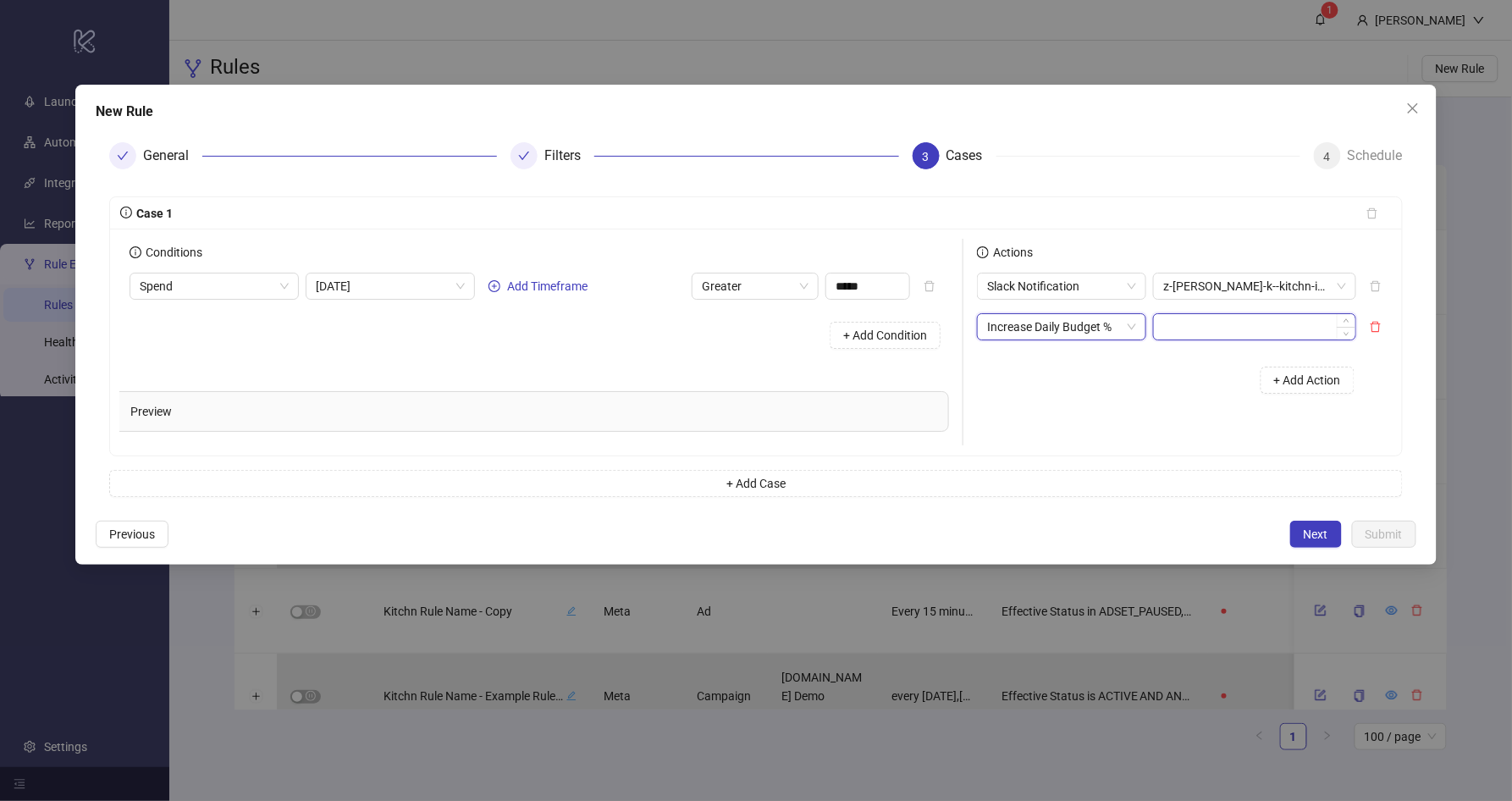
click at [1220, 332] on input at bounding box center [1254, 326] width 202 height 25
type input "**"
drag, startPoint x: 1174, startPoint y: 361, endPoint x: 1059, endPoint y: 316, distance: 123.5
click at [1174, 360] on div "+ Add Action" at bounding box center [1171, 380] width 389 height 53
click at [1059, 316] on span "Increase Daily Budget %" at bounding box center [1061, 326] width 149 height 25
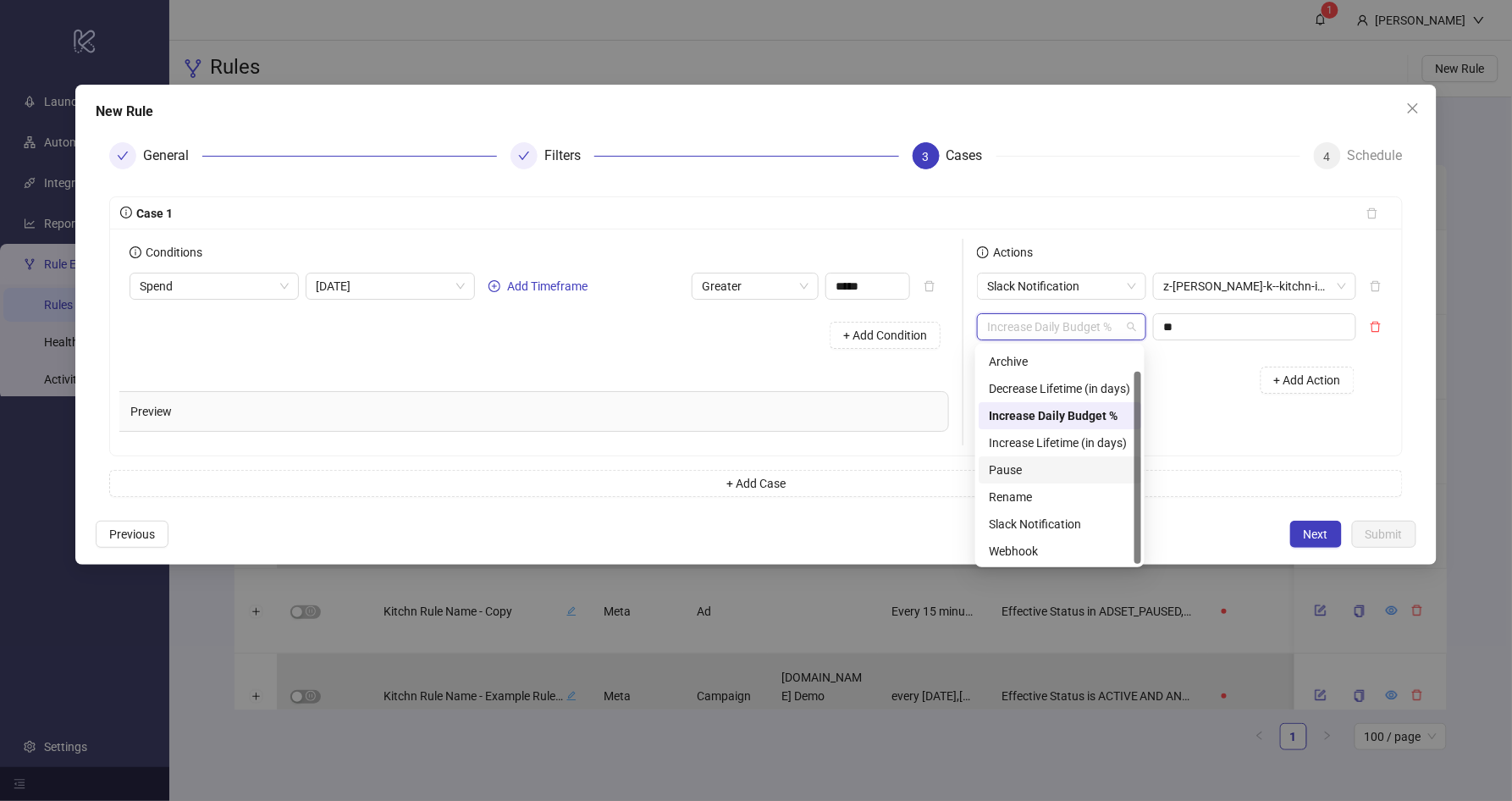
scroll to position [0, 0]
drag, startPoint x: 1140, startPoint y: 400, endPoint x: 1124, endPoint y: 403, distance: 16.3
click at [1124, 403] on div "Activate Archive Decrease Lifetime (in days) Increase Daily Budget % Increase L…" at bounding box center [1059, 455] width 163 height 216
click at [1082, 441] on div "Increase Daily Budget %" at bounding box center [1059, 442] width 142 height 19
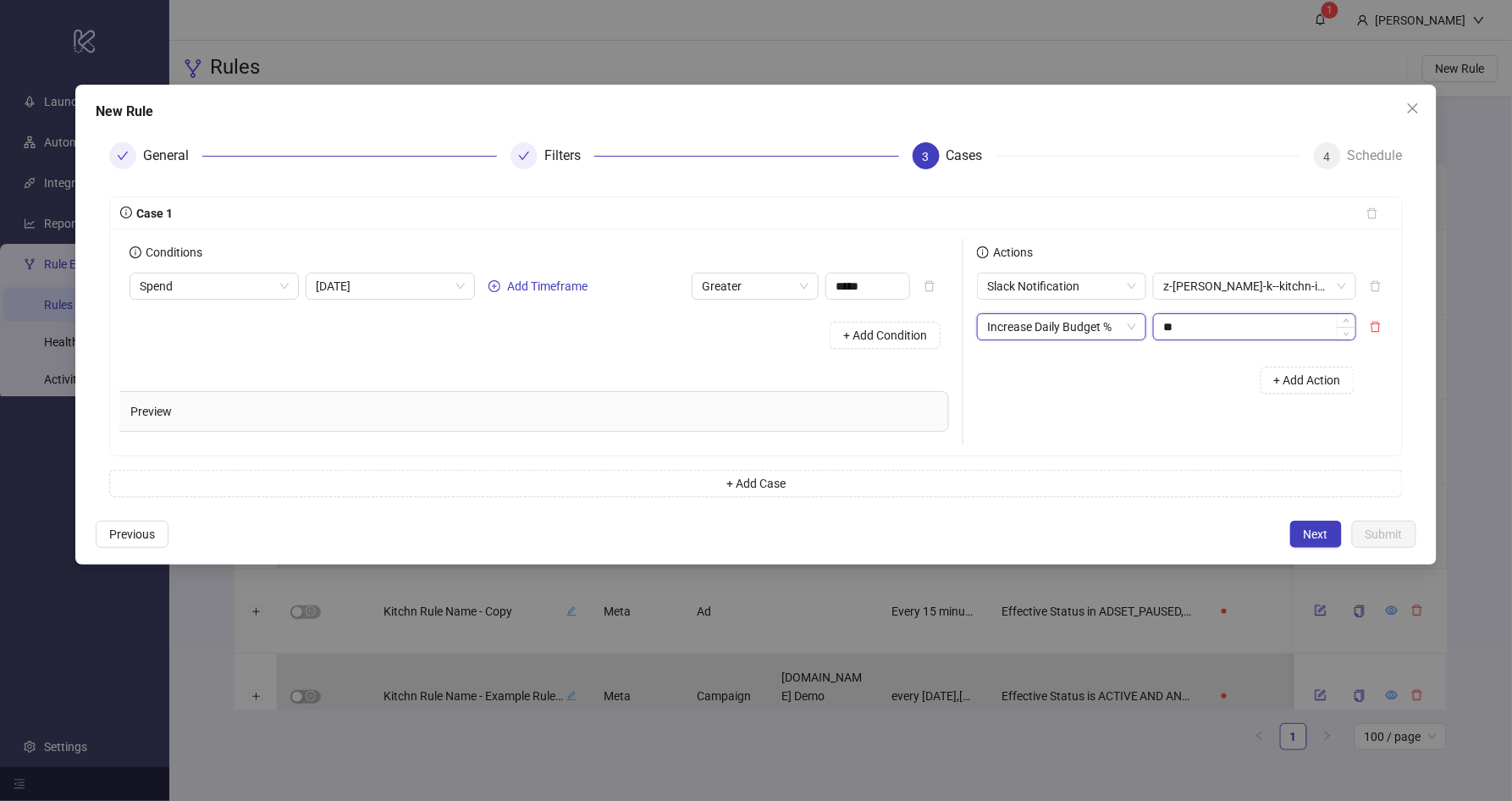
click at [1197, 331] on input "**" at bounding box center [1254, 326] width 202 height 25
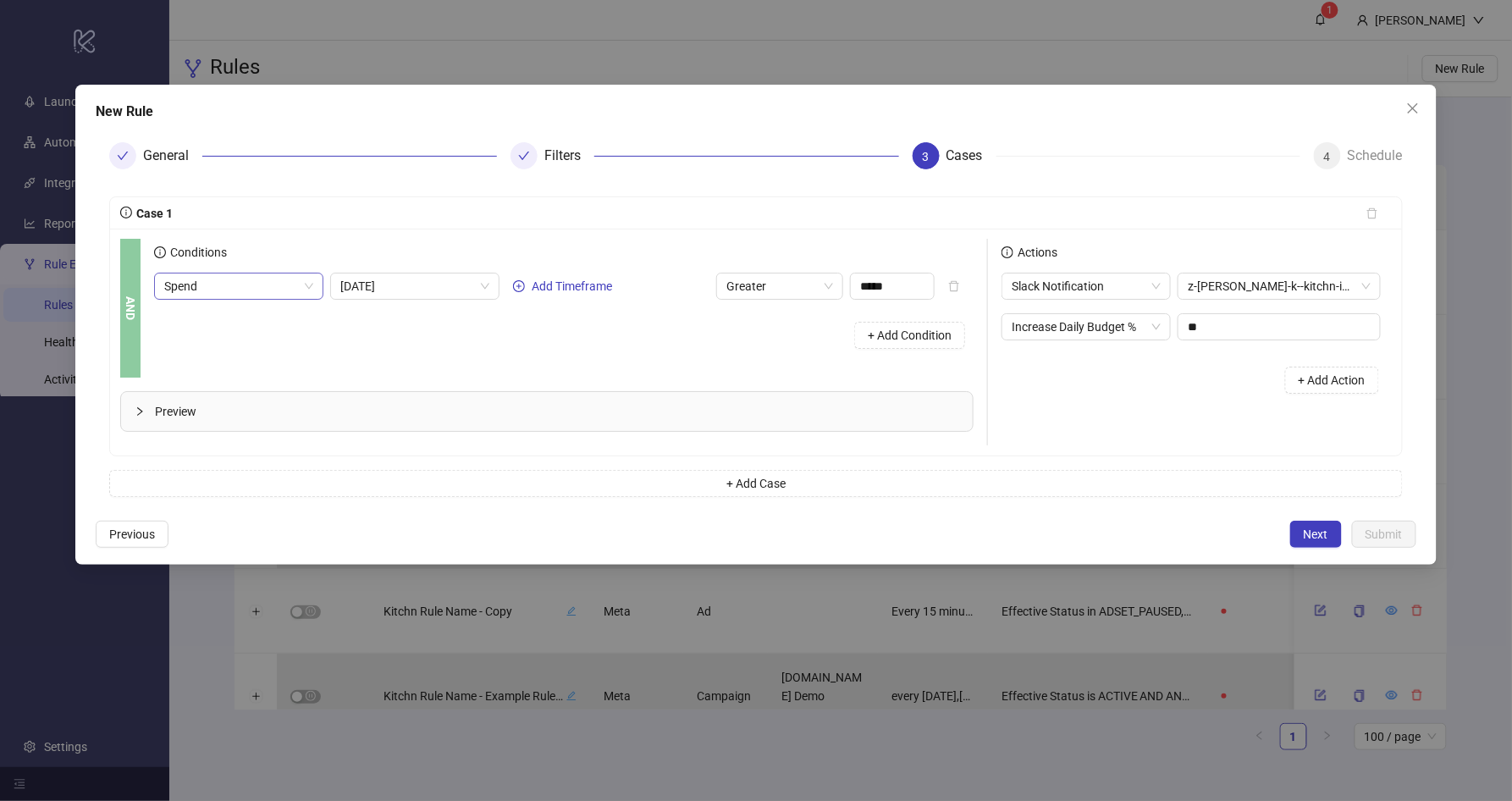
click at [293, 282] on span "Spend" at bounding box center [239, 286] width 149 height 25
type input "****"
click at [252, 352] on div "Roas" at bounding box center [243, 347] width 132 height 19
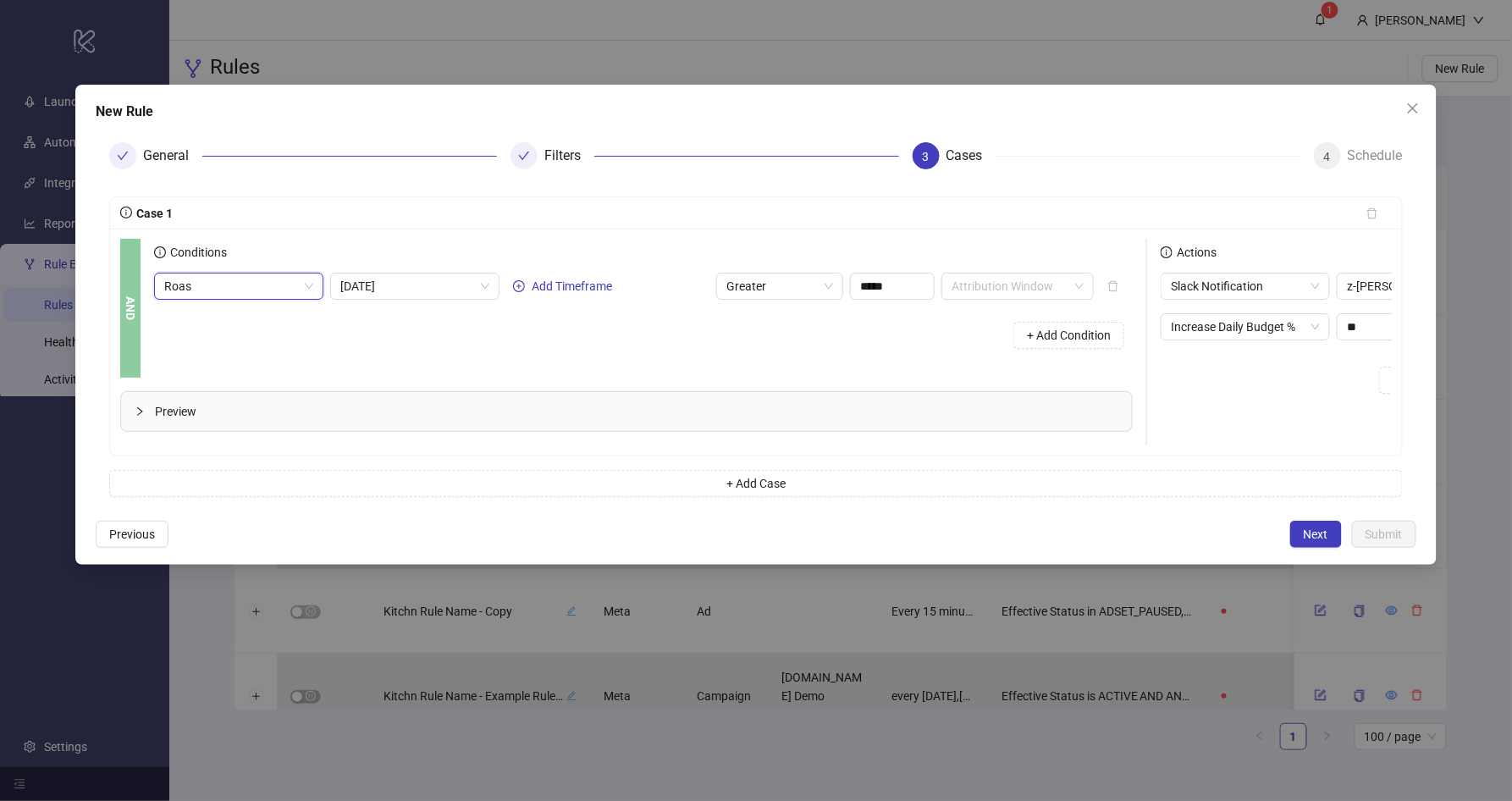
click at [456, 352] on div "+ Add Condition" at bounding box center [643, 335] width 978 height 44
click at [398, 287] on span "[DATE]" at bounding box center [415, 286] width 149 height 25
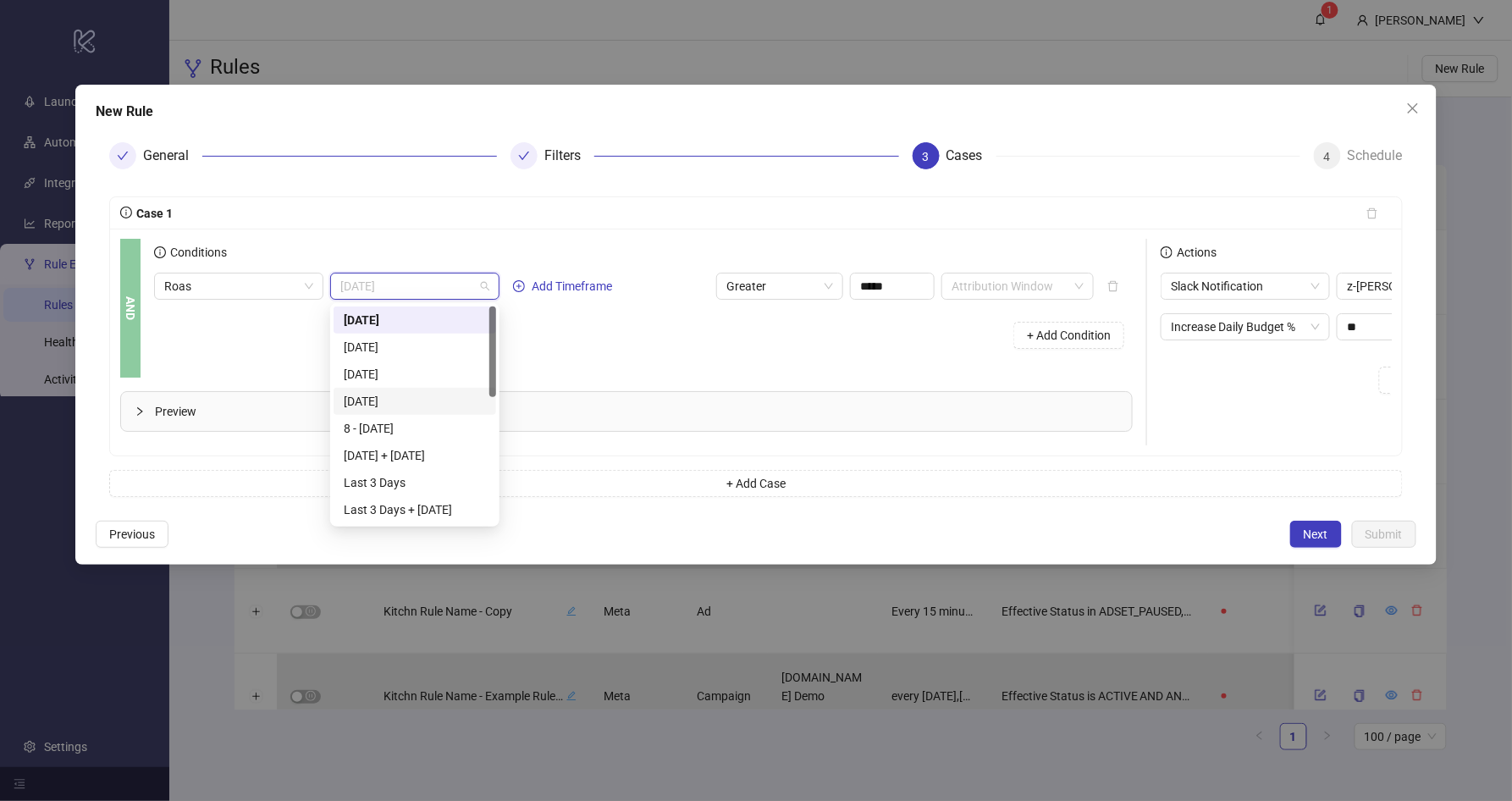
click at [396, 410] on div "[DATE]" at bounding box center [415, 402] width 142 height 19
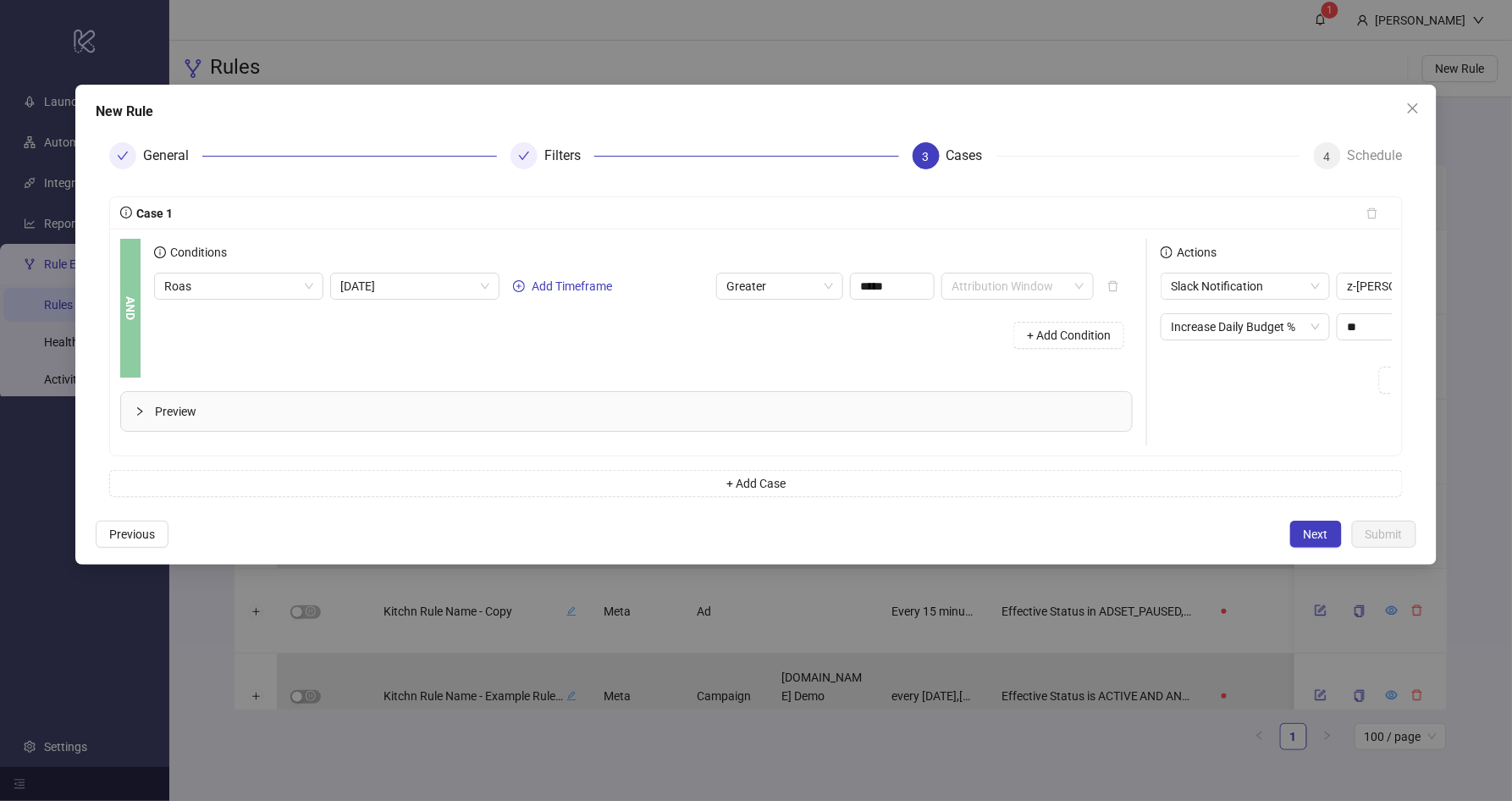
click at [622, 352] on div "+ Add Condition" at bounding box center [643, 335] width 978 height 44
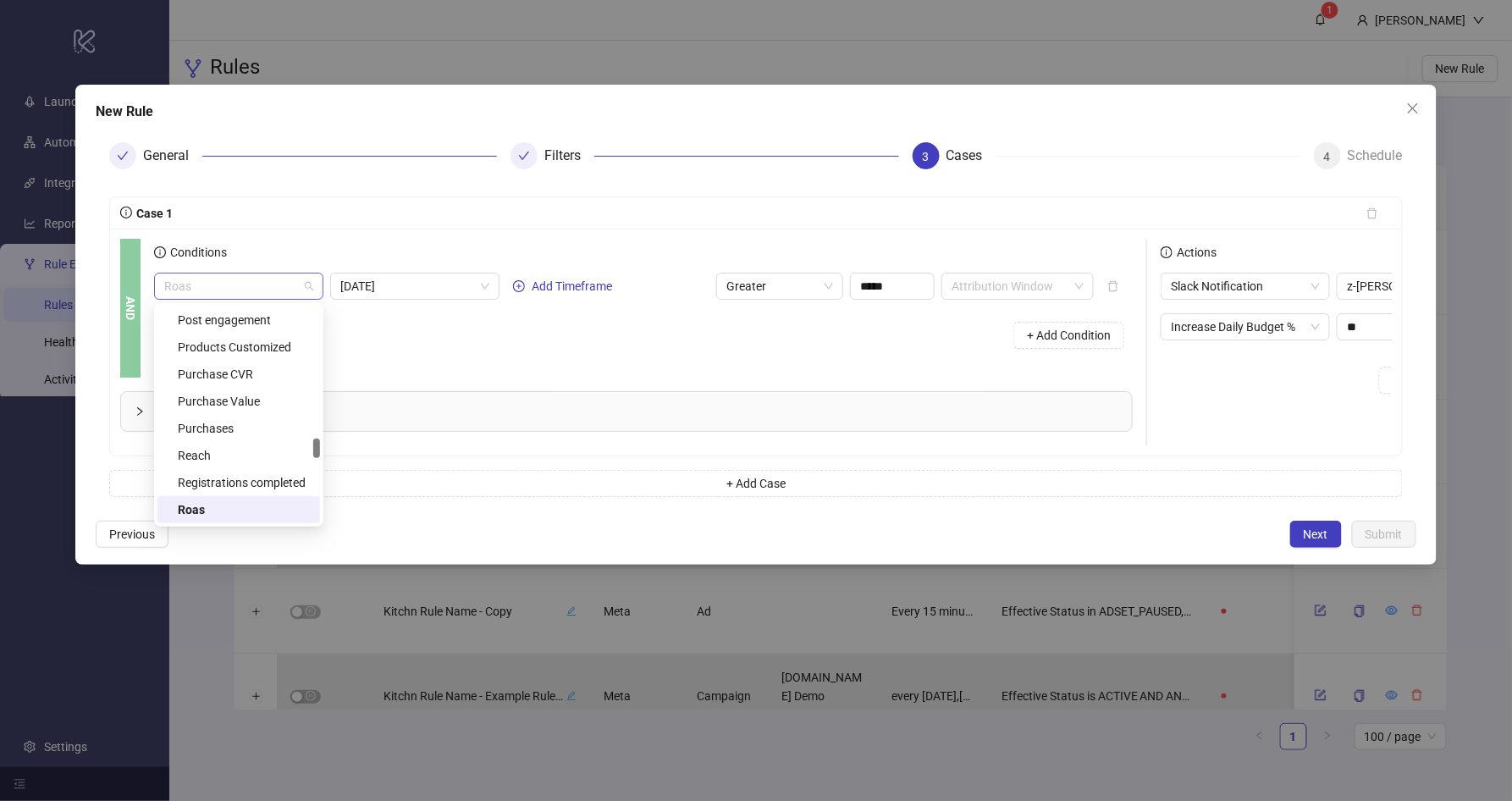
drag, startPoint x: 170, startPoint y: 286, endPoint x: 248, endPoint y: 284, distance: 78.0
click at [248, 284] on span "Roas" at bounding box center [239, 286] width 149 height 25
click at [248, 284] on span "Roas" at bounding box center [239, 286] width 149 height 25
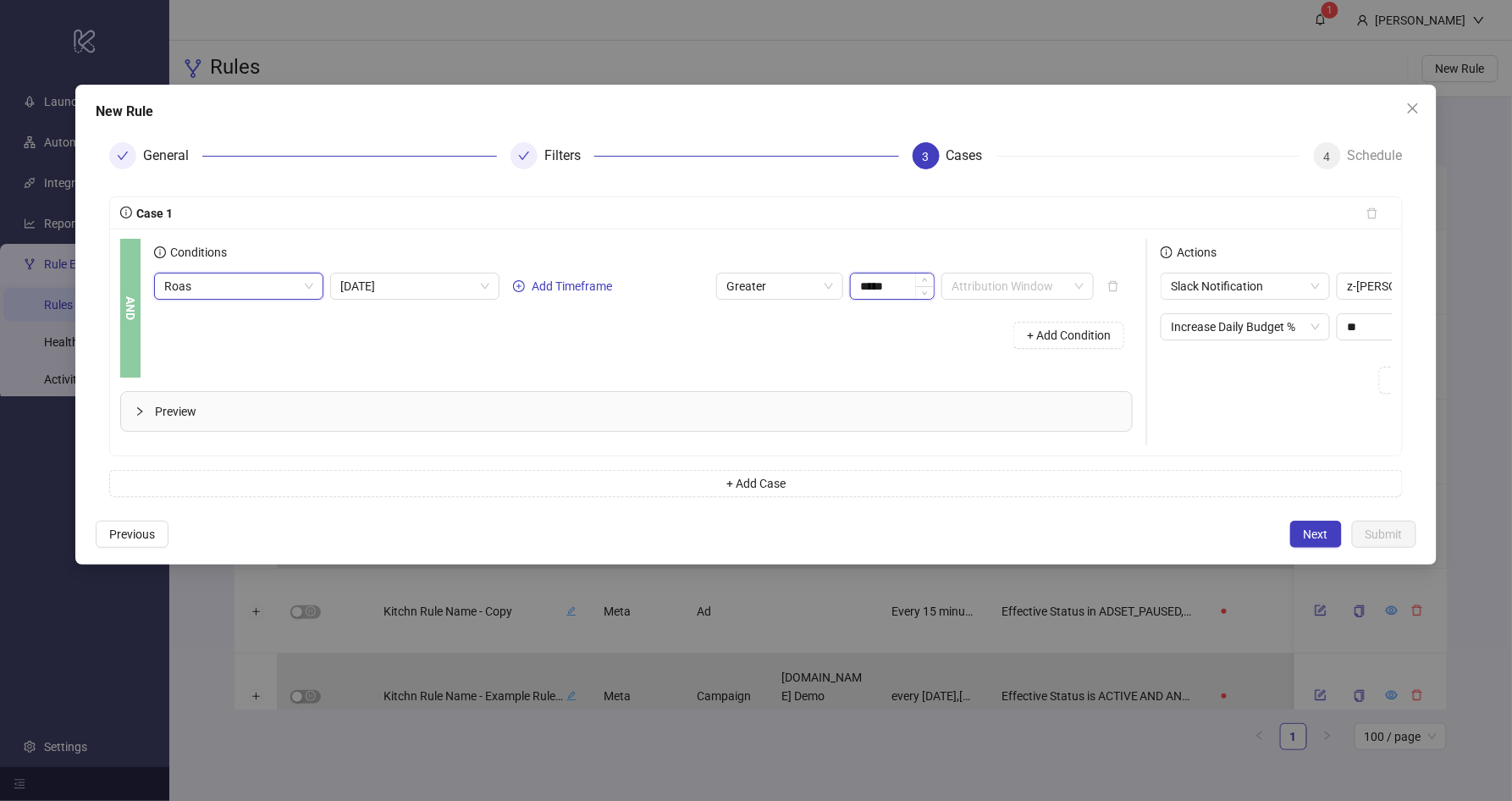
click at [873, 278] on input "*****" at bounding box center [892, 286] width 83 height 25
click at [874, 278] on input "*****" at bounding box center [892, 286] width 83 height 25
type input "****"
click at [828, 371] on div "Conditions Roas [DATE] Add Timeframe Greater **** Attribution Window + Add Cond…" at bounding box center [650, 308] width 992 height 139
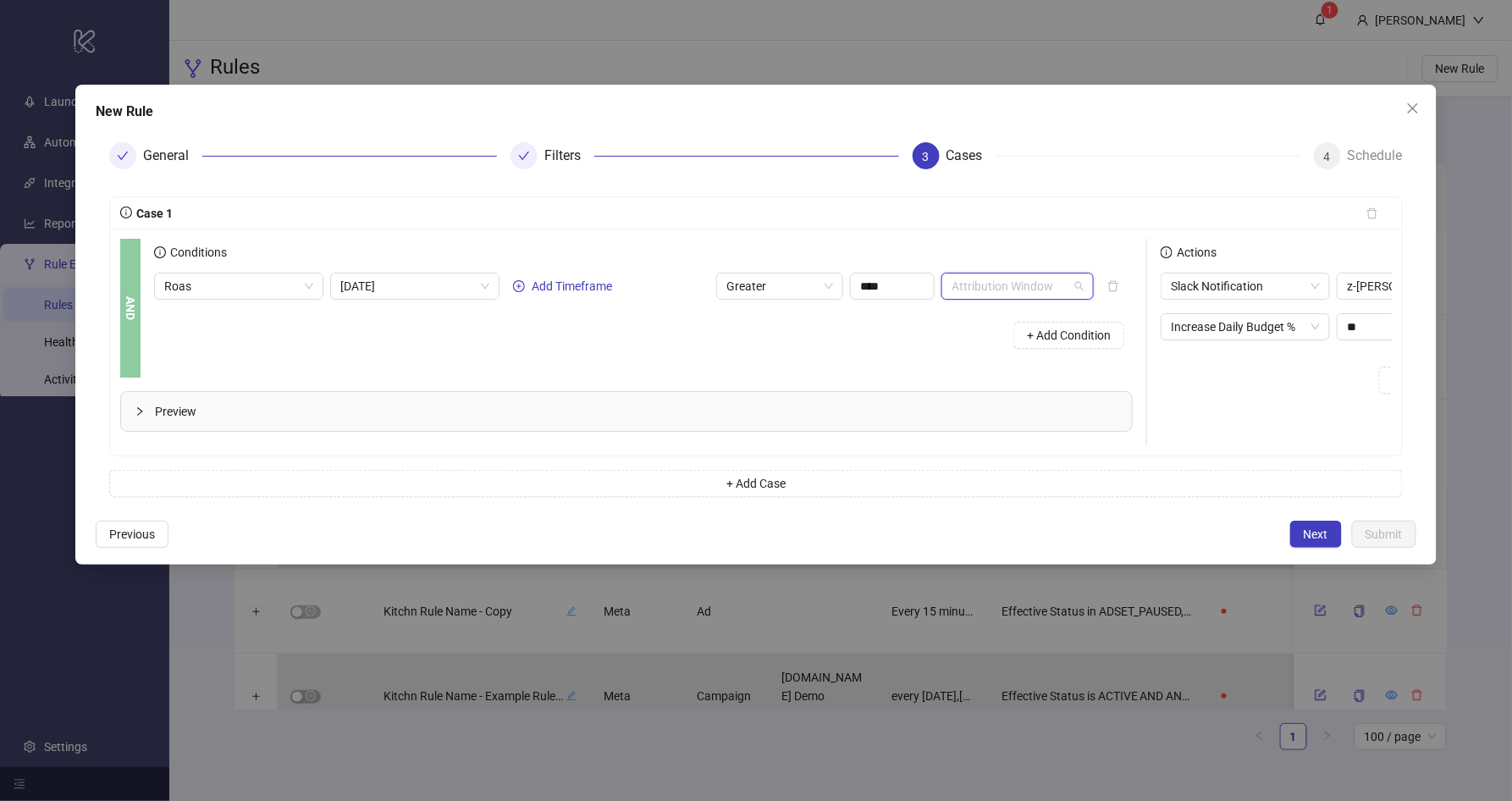
click at [977, 287] on input "search" at bounding box center [1009, 286] width 117 height 25
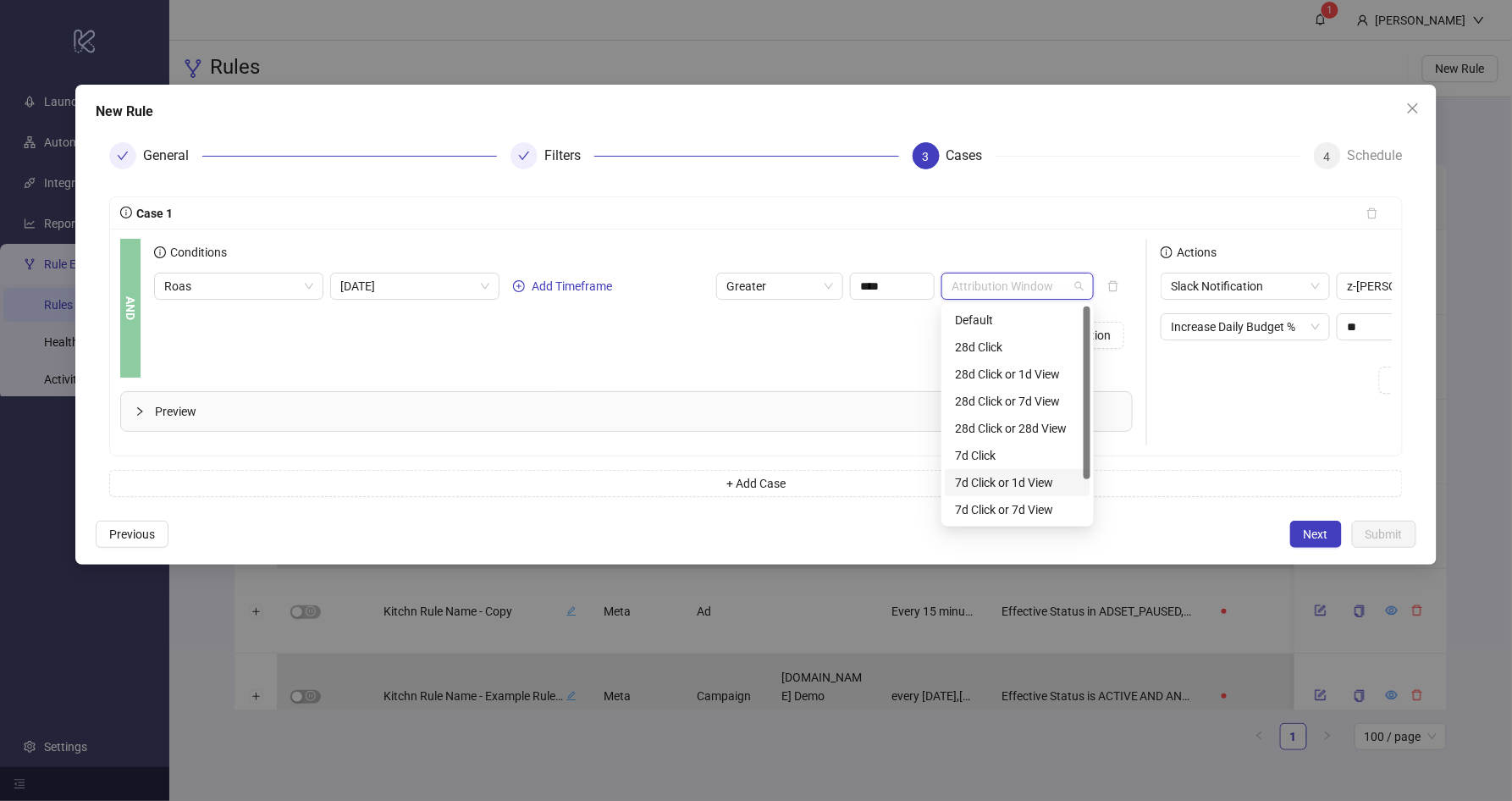
click at [1014, 471] on div "7d Click or 1d View" at bounding box center [1017, 482] width 145 height 27
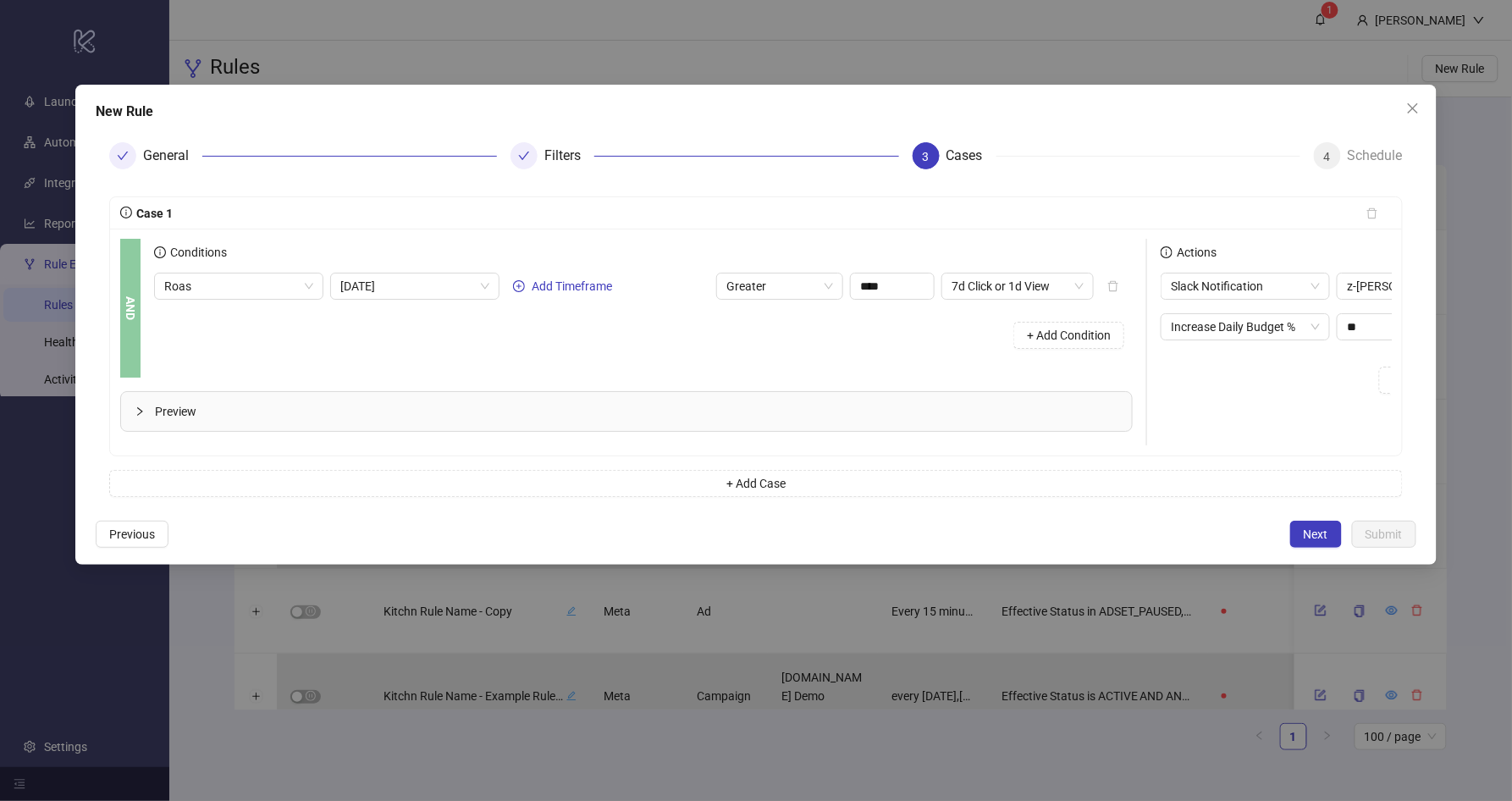
click at [781, 322] on div "+ Add Condition" at bounding box center [643, 335] width 978 height 44
click at [1088, 342] on button "+ Add Condition" at bounding box center [1069, 335] width 111 height 27
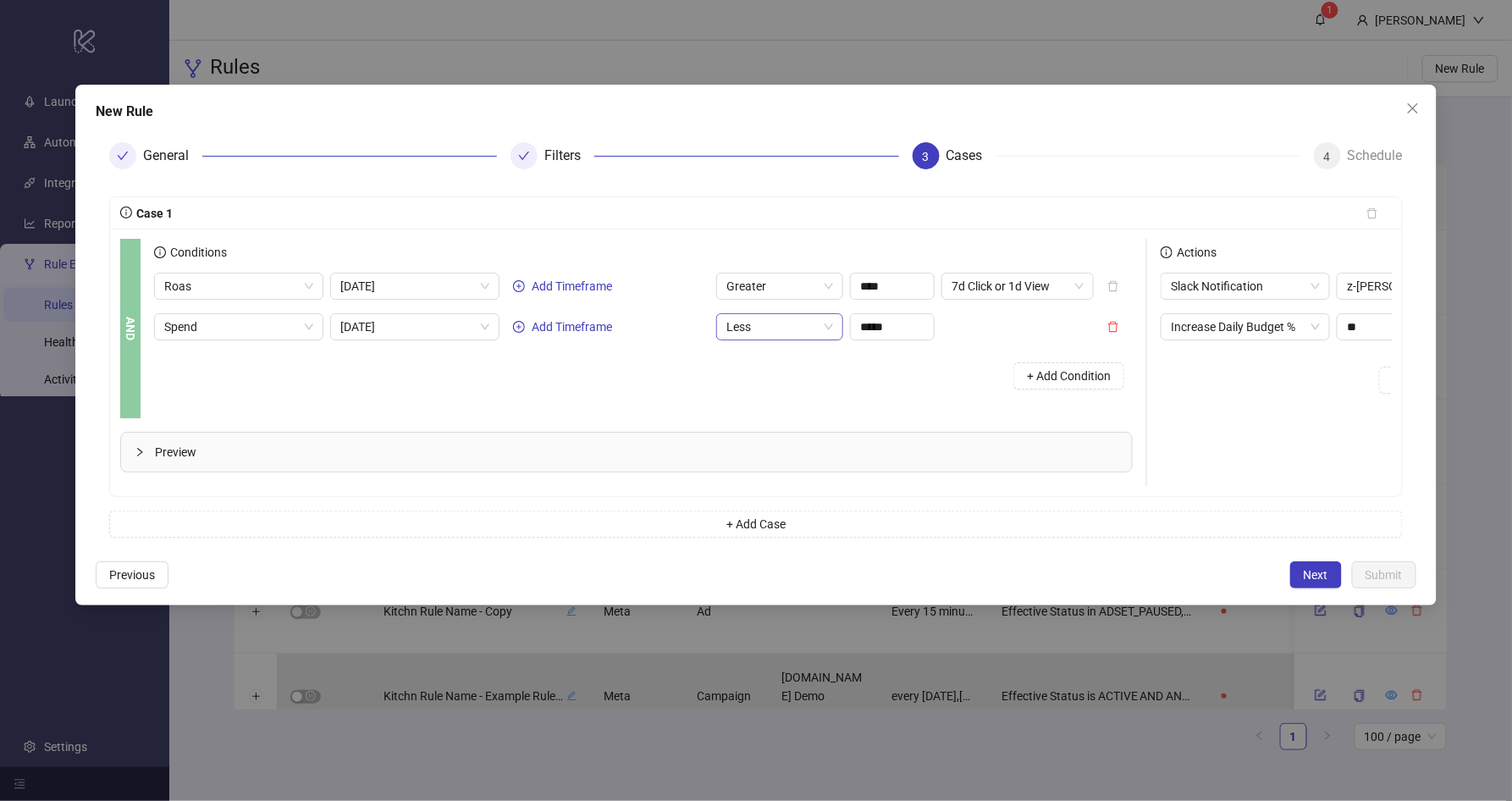
click at [789, 318] on span "Less" at bounding box center [779, 326] width 106 height 25
drag, startPoint x: 775, startPoint y: 379, endPoint x: 872, endPoint y: 337, distance: 105.7
click at [775, 380] on div "Greater" at bounding box center [779, 388] width 100 height 19
click at [909, 320] on input "*****" at bounding box center [892, 326] width 83 height 25
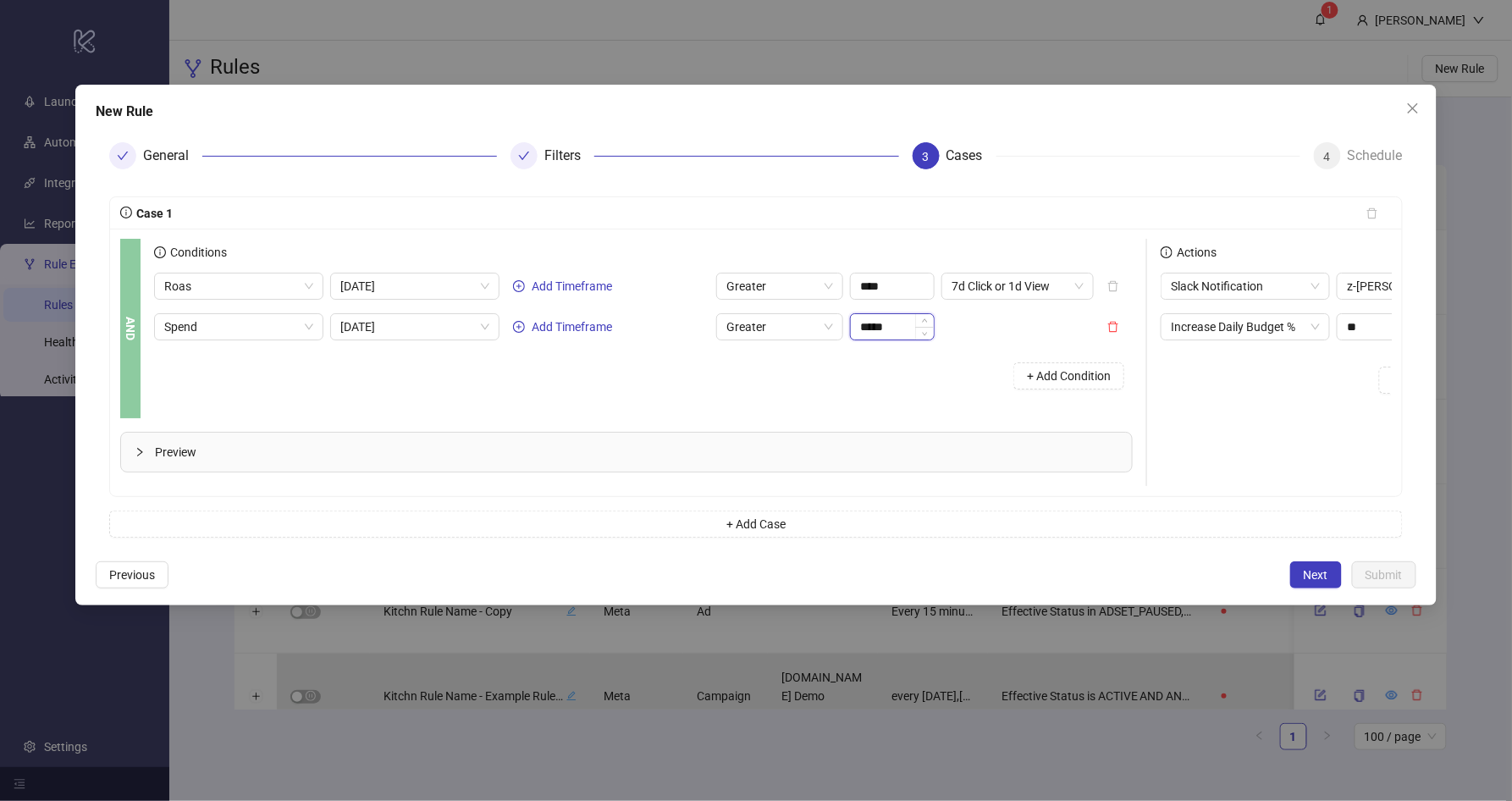
click at [909, 320] on input "*****" at bounding box center [892, 326] width 83 height 25
type input "******"
click at [879, 361] on div "+ Add Condition" at bounding box center [643, 376] width 978 height 44
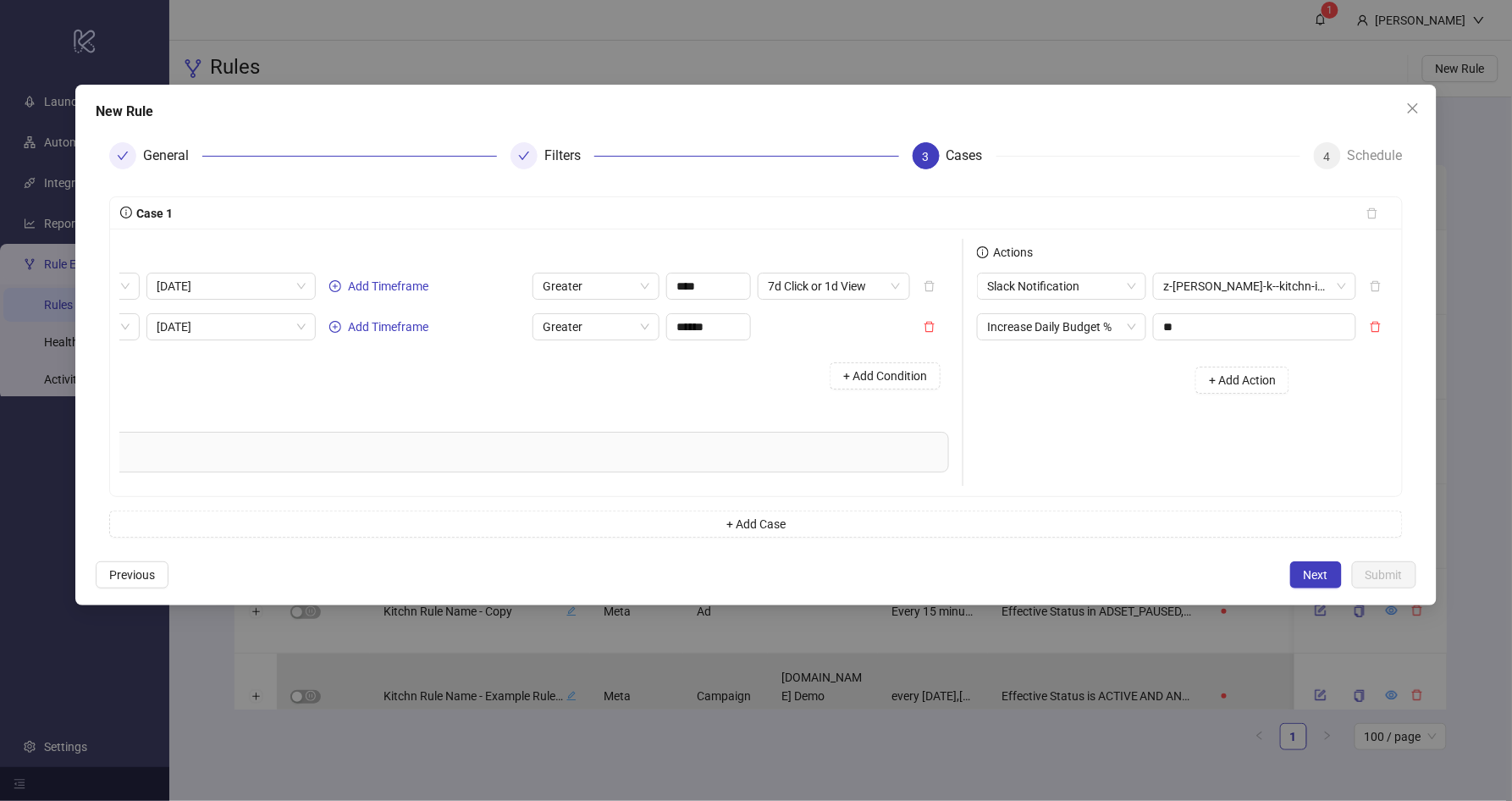
scroll to position [0, 0]
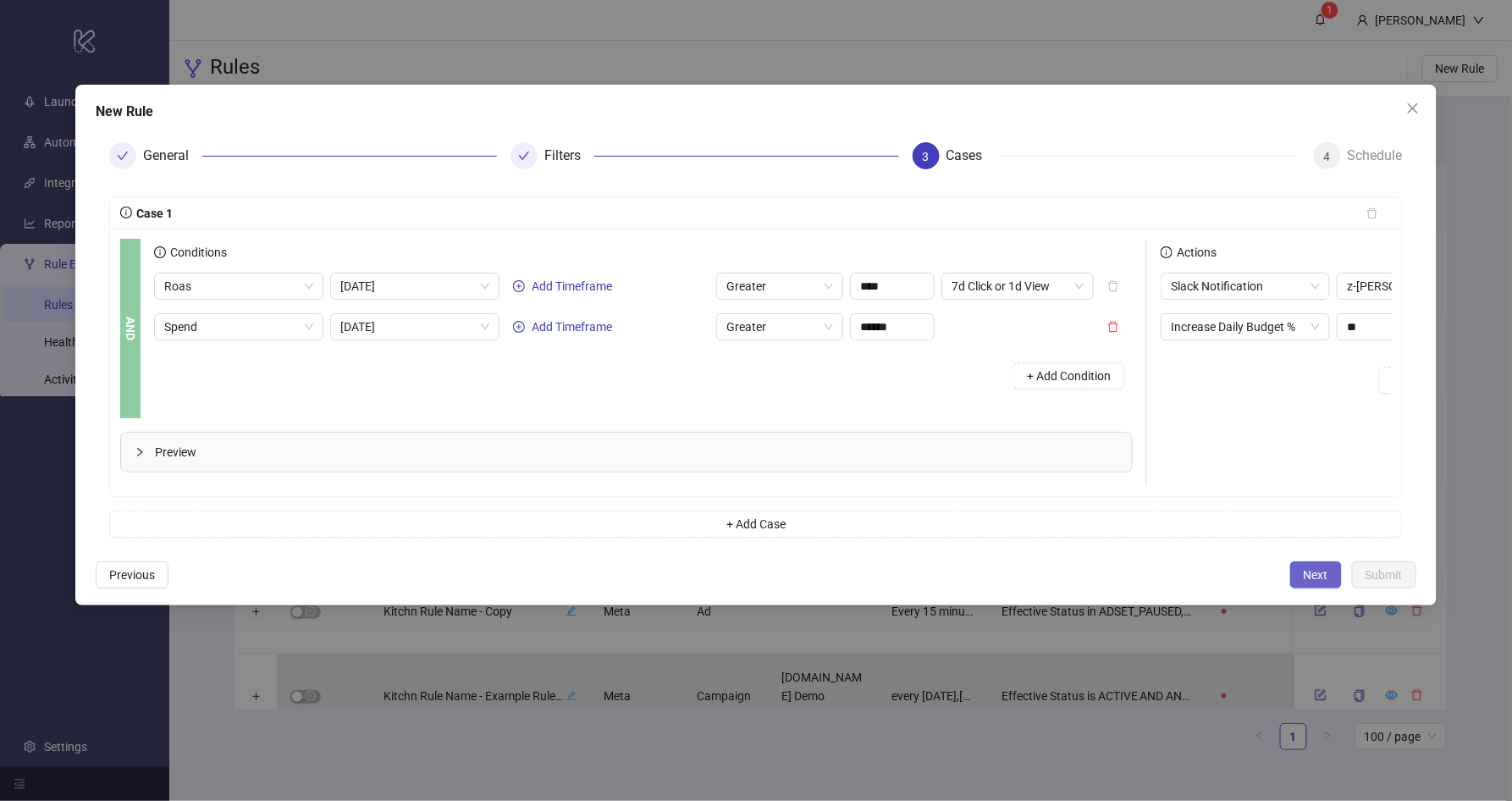
click at [1237, 582] on span "Next" at bounding box center [1316, 575] width 24 height 14
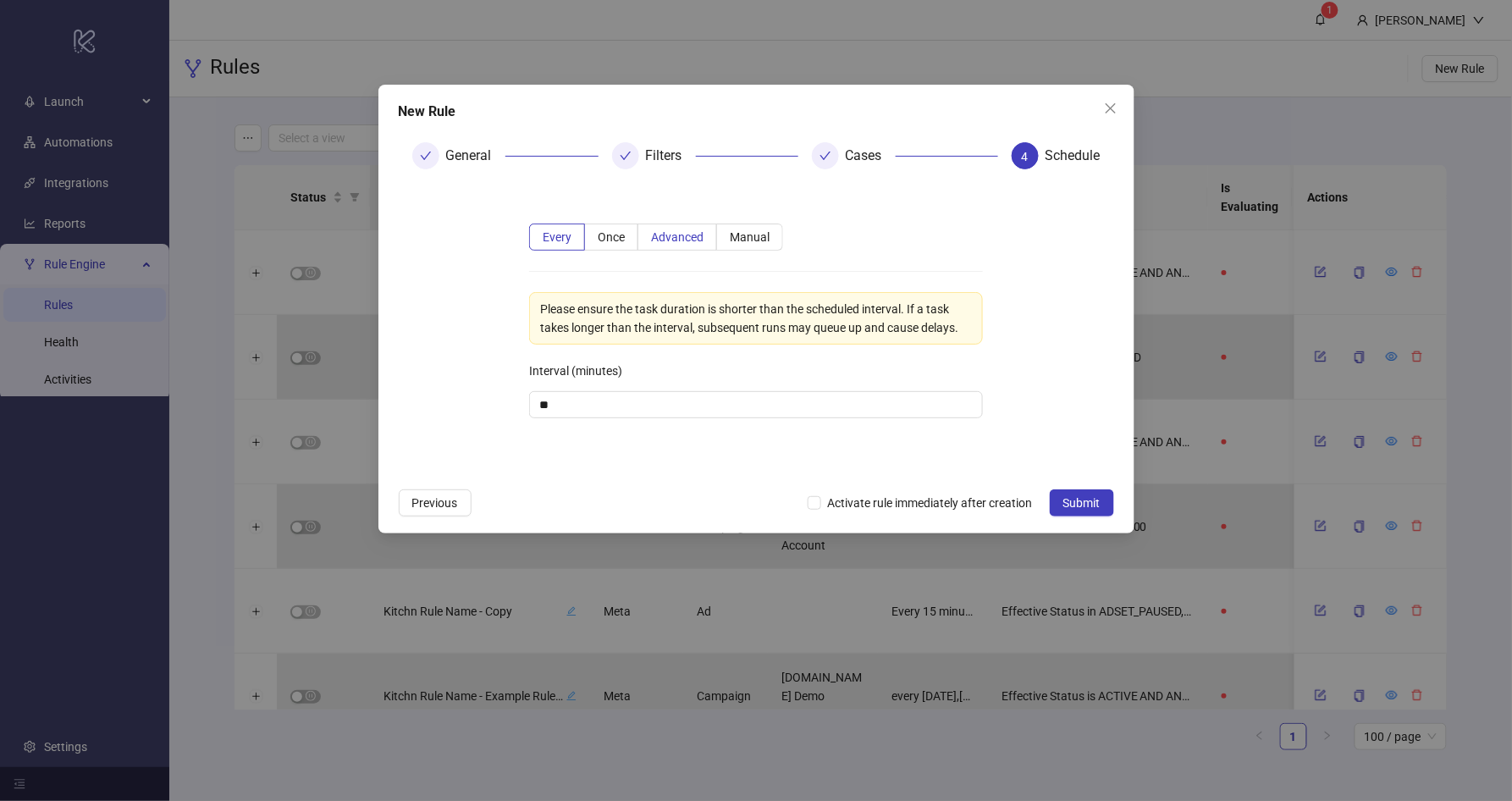
click at [664, 234] on span "Advanced" at bounding box center [677, 237] width 53 height 14
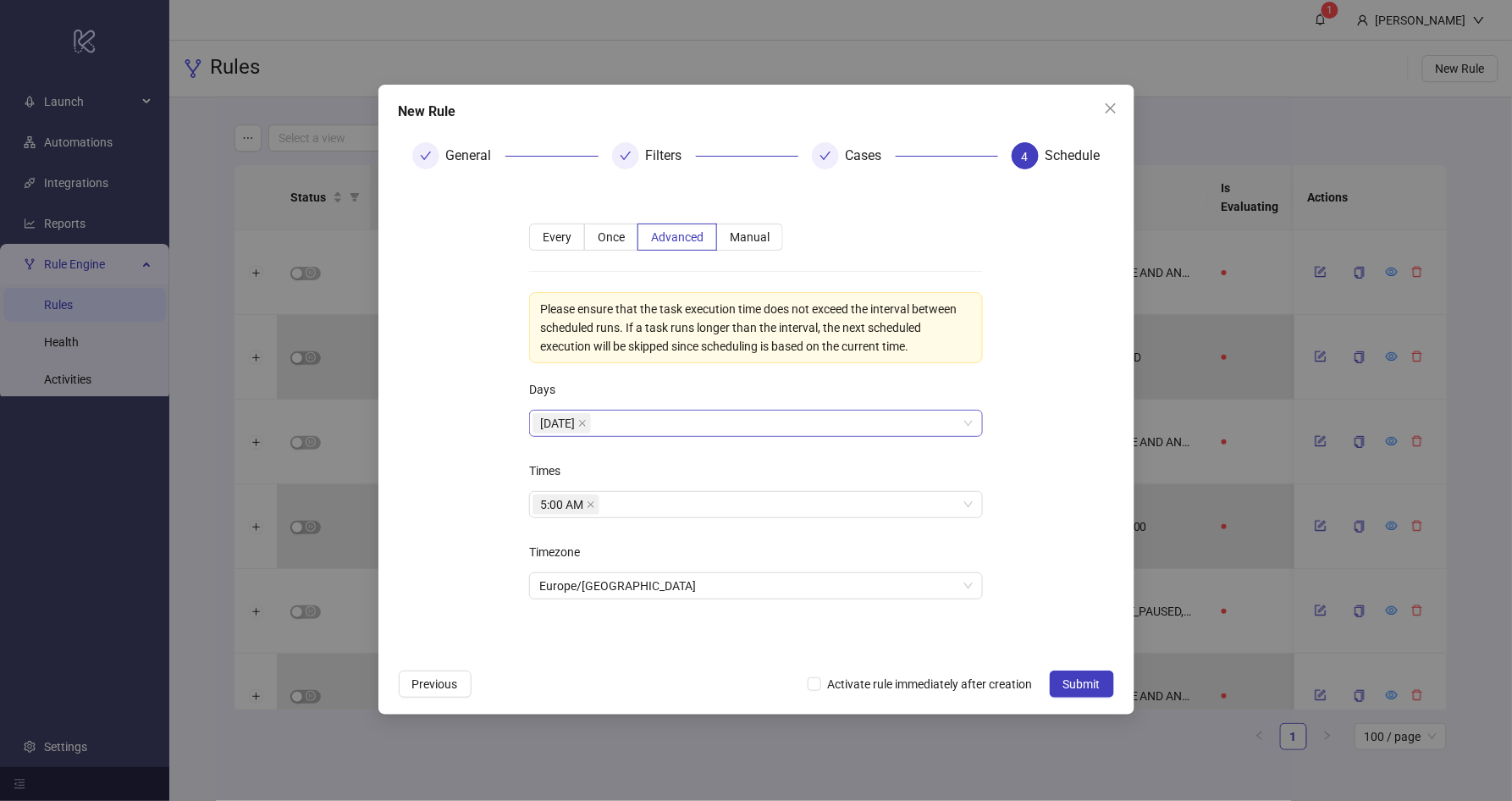
click at [692, 433] on div "[DATE]" at bounding box center [756, 423] width 454 height 27
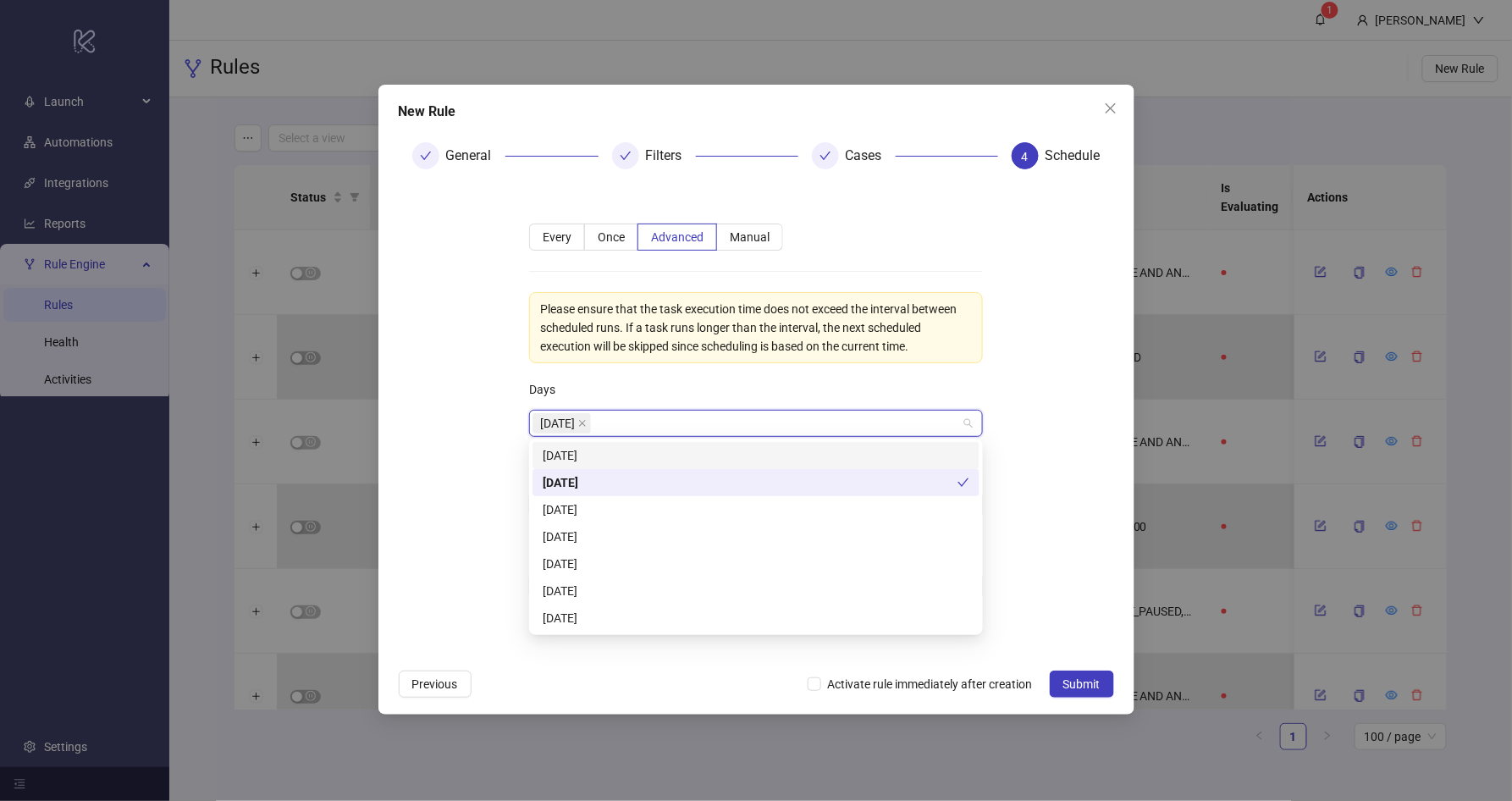
click at [695, 423] on div "[DATE]" at bounding box center [747, 423] width 429 height 23
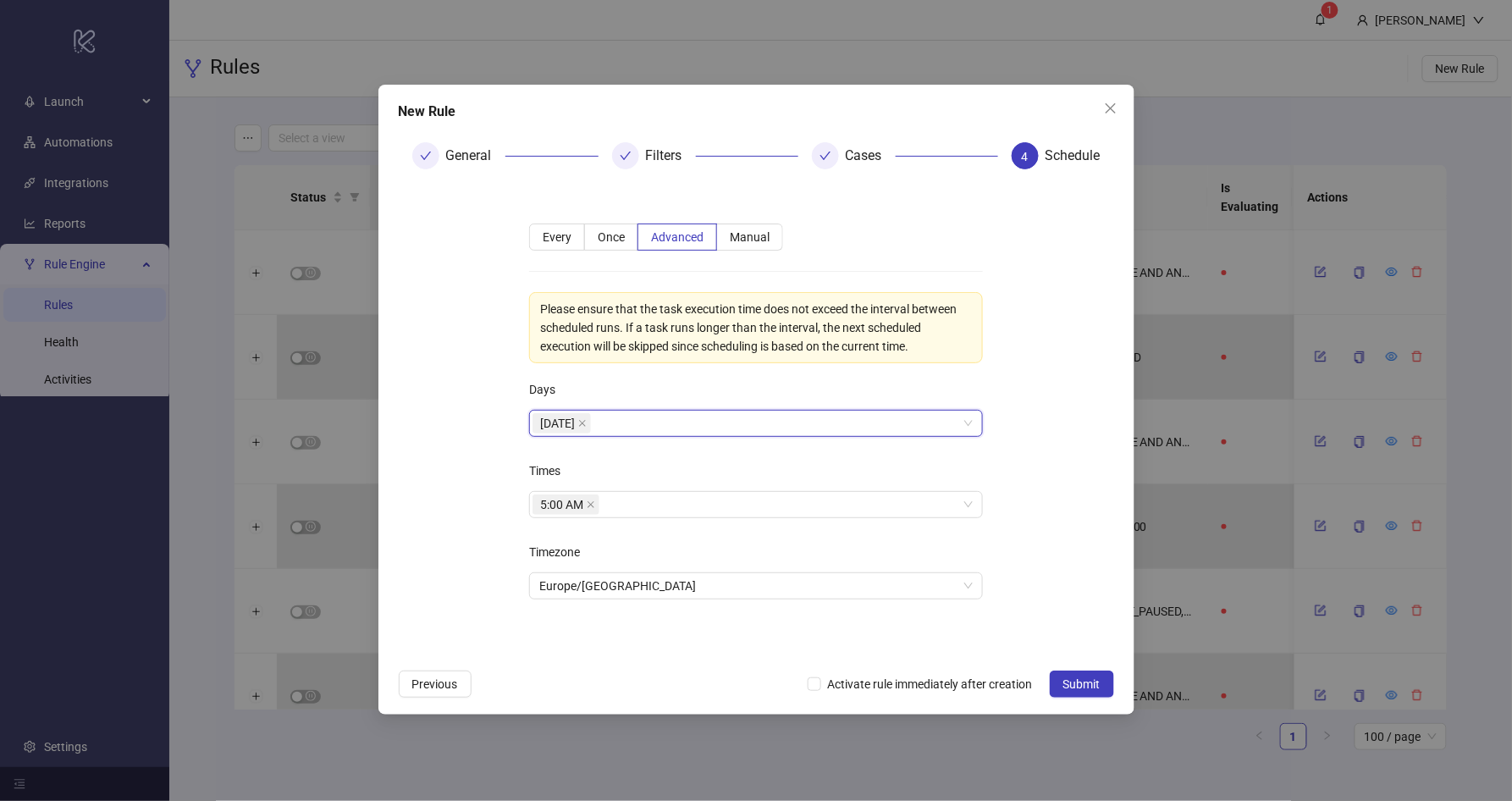
click at [658, 433] on div "[DATE]" at bounding box center [747, 423] width 429 height 23
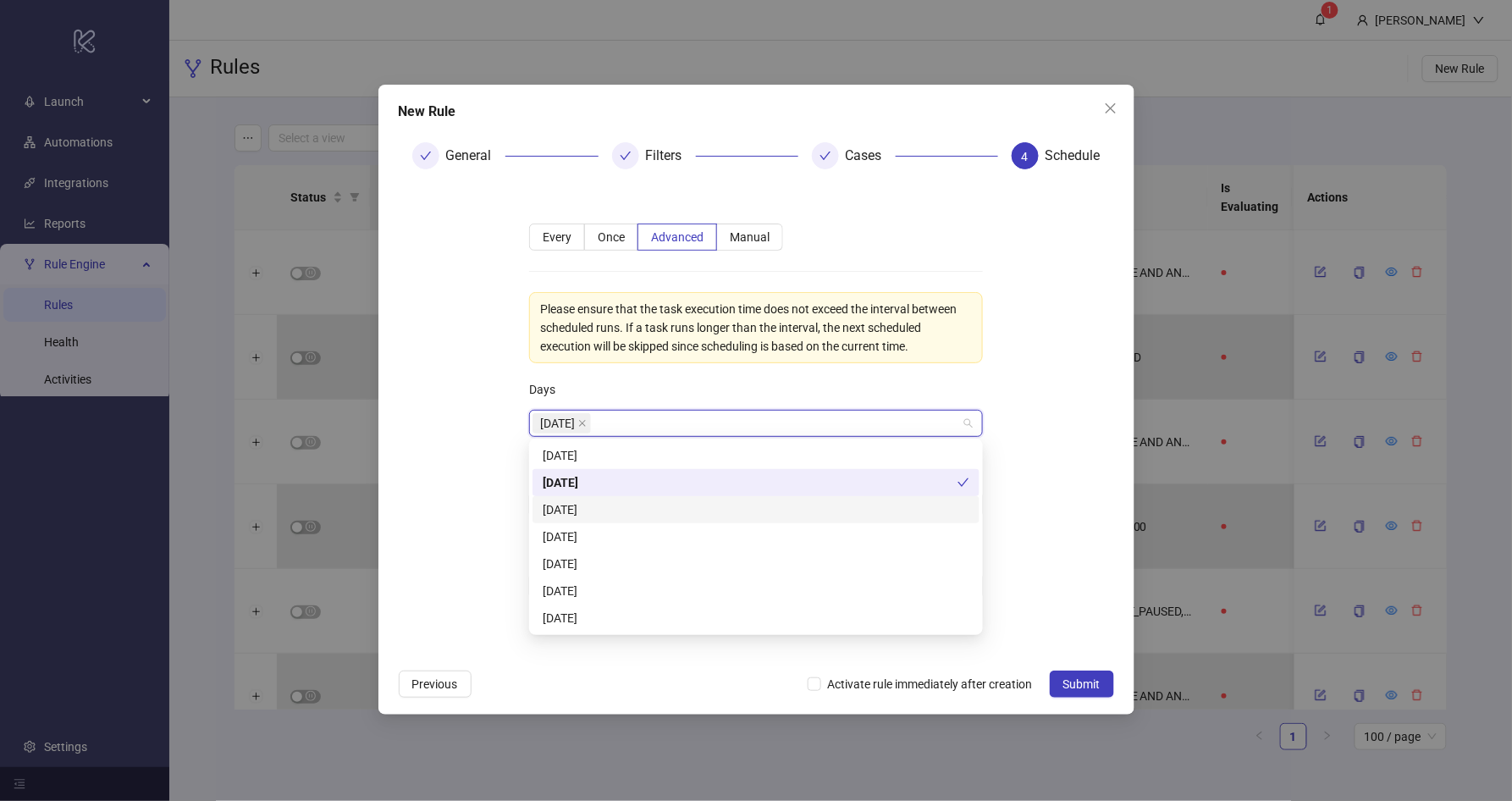
click at [628, 507] on div "[DATE]" at bounding box center [756, 510] width 427 height 19
click at [623, 539] on div "[DATE]" at bounding box center [756, 537] width 427 height 19
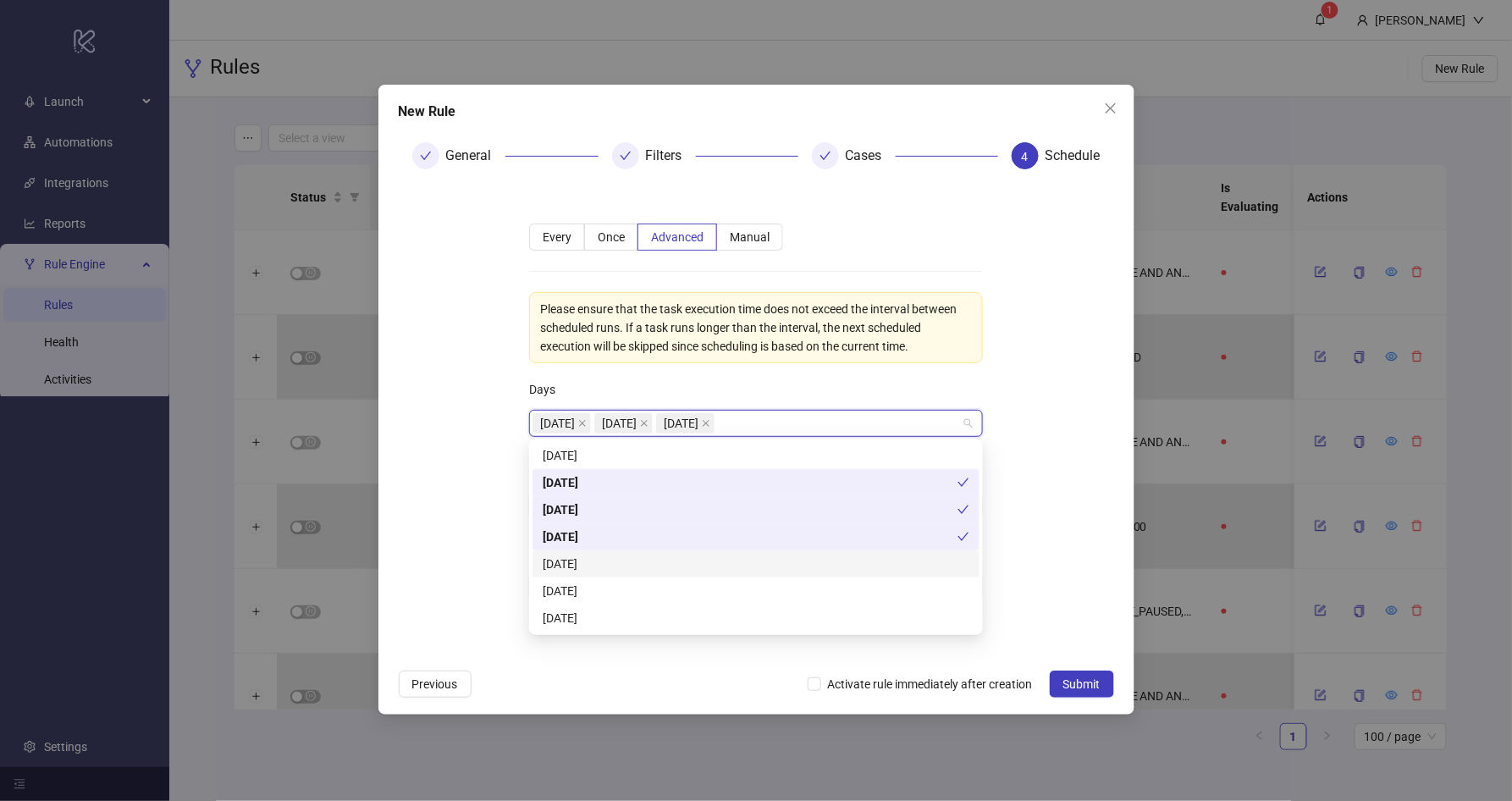
click at [612, 560] on div "[DATE]" at bounding box center [756, 565] width 427 height 19
click at [588, 594] on div "[DATE]" at bounding box center [756, 591] width 427 height 19
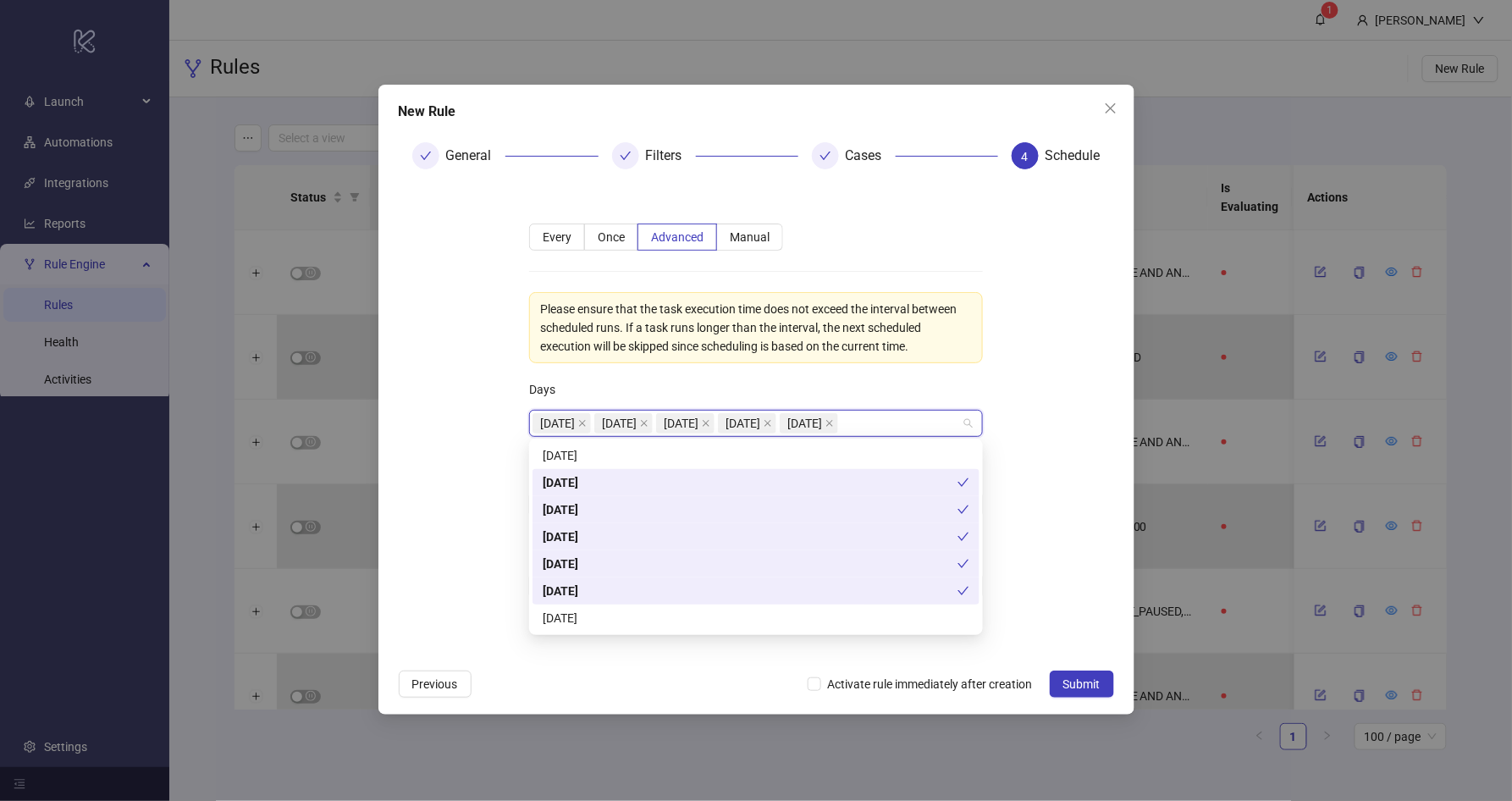
click at [1038, 423] on form "**********" at bounding box center [756, 422] width 715 height 478
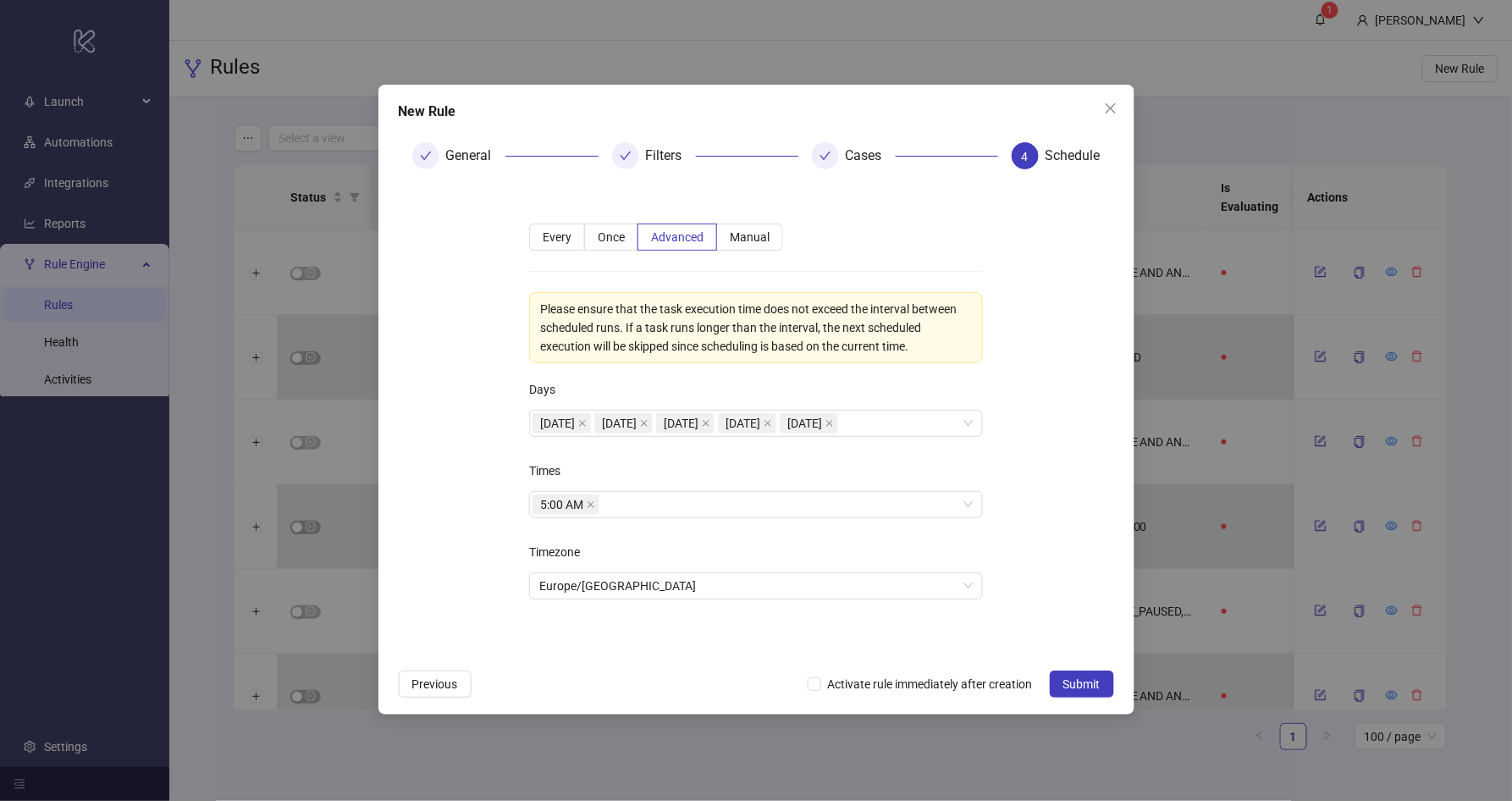
drag, startPoint x: 1066, startPoint y: 678, endPoint x: 1071, endPoint y: 497, distance: 181.1
click at [1071, 497] on div "**********" at bounding box center [756, 400] width 756 height 630
click at [1090, 670] on button "Submit" at bounding box center [1082, 683] width 64 height 27
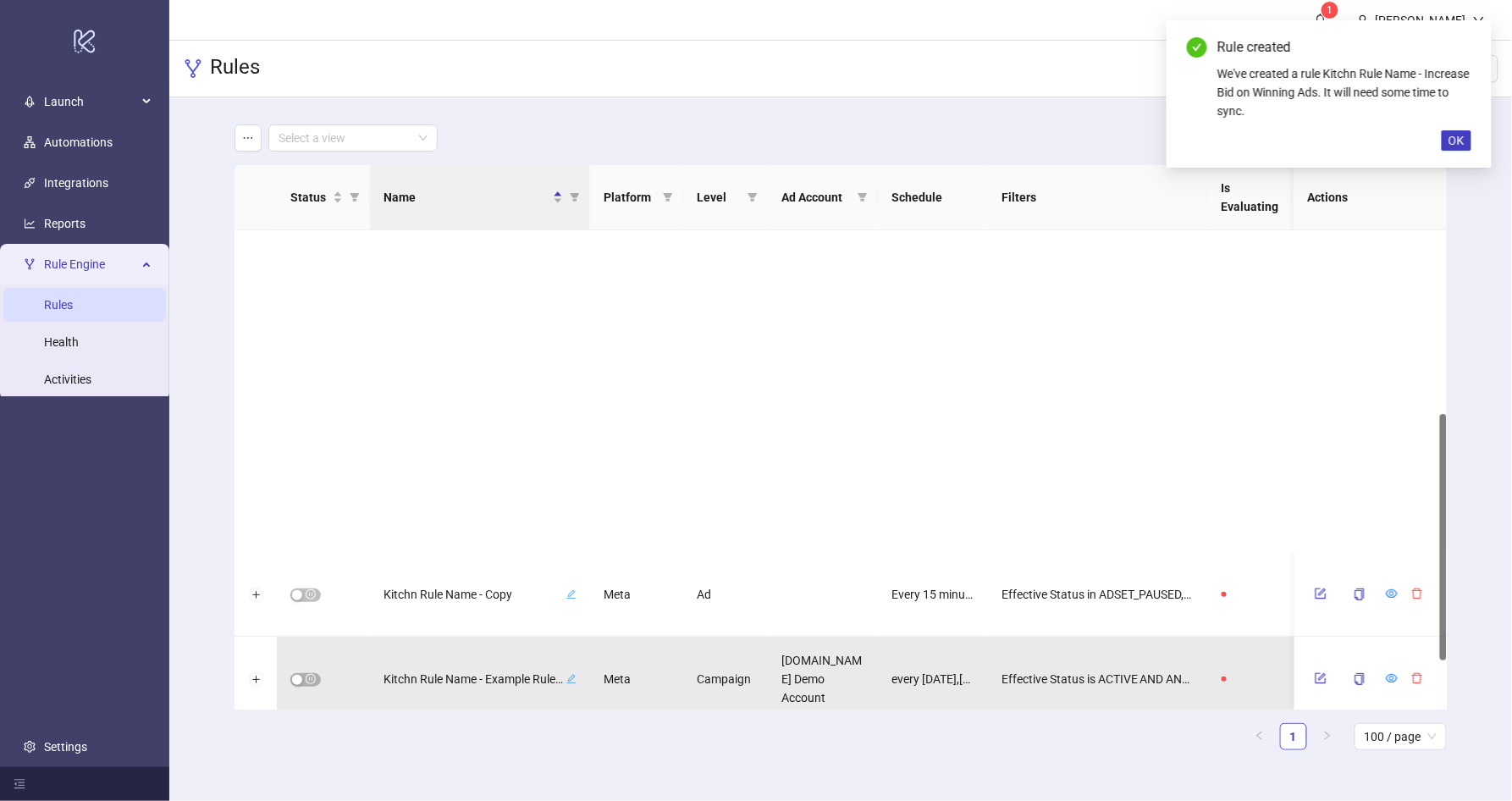
scroll to position [451, 0]
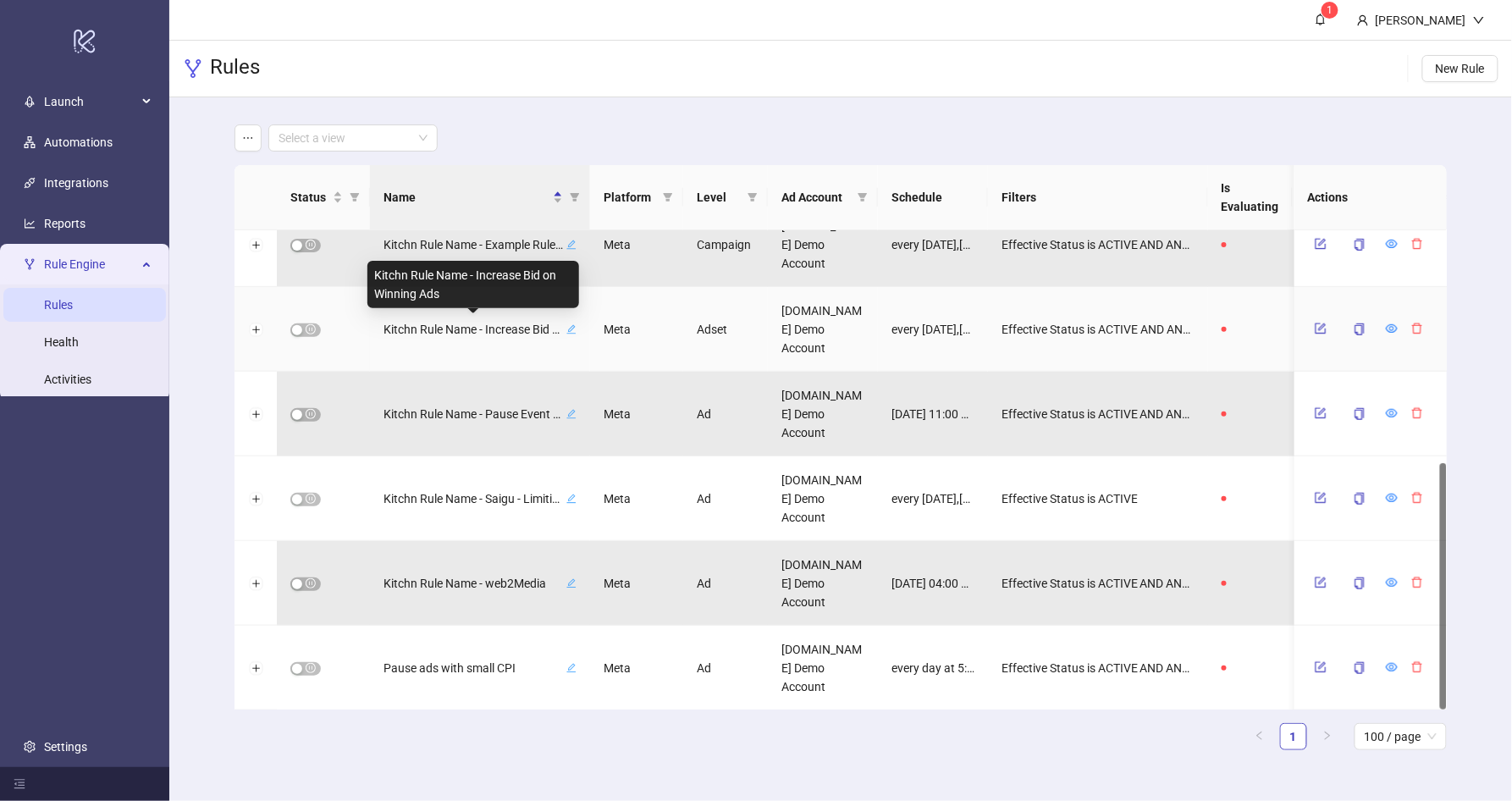
click at [442, 322] on span "Kitchn Rule Name - Increase Bid on Winning Ads" at bounding box center [473, 330] width 179 height 19
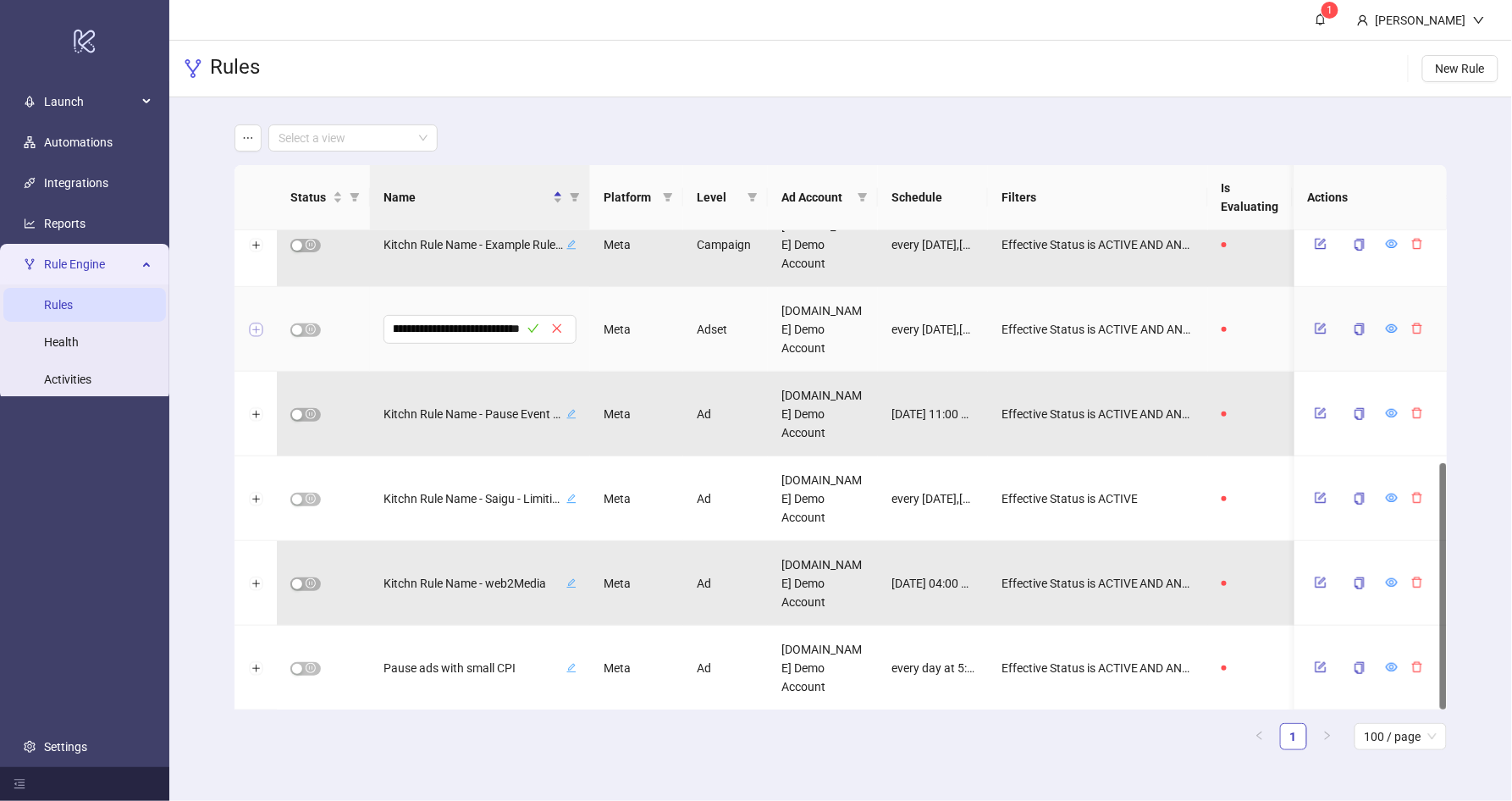
scroll to position [0, 0]
click at [253, 329] on button "Expand row" at bounding box center [255, 331] width 14 height 14
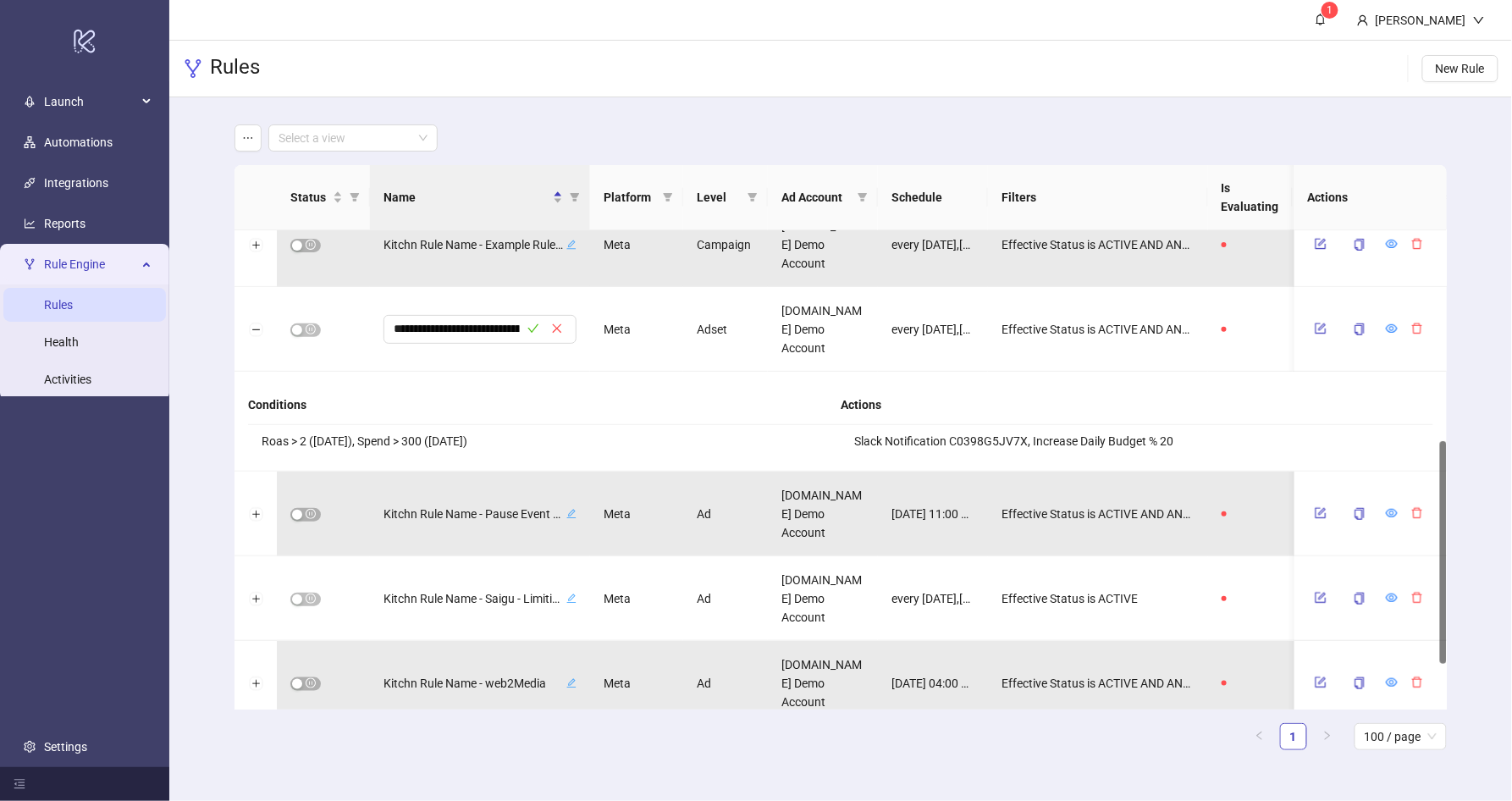
drag, startPoint x: 565, startPoint y: 446, endPoint x: 270, endPoint y: 436, distance: 295.2
click at [270, 436] on li "Roas > 2 ([DATE]), Spend > 300 ([DATE])" at bounding box center [544, 441] width 593 height 32
click at [303, 326] on span "button" at bounding box center [305, 331] width 30 height 14
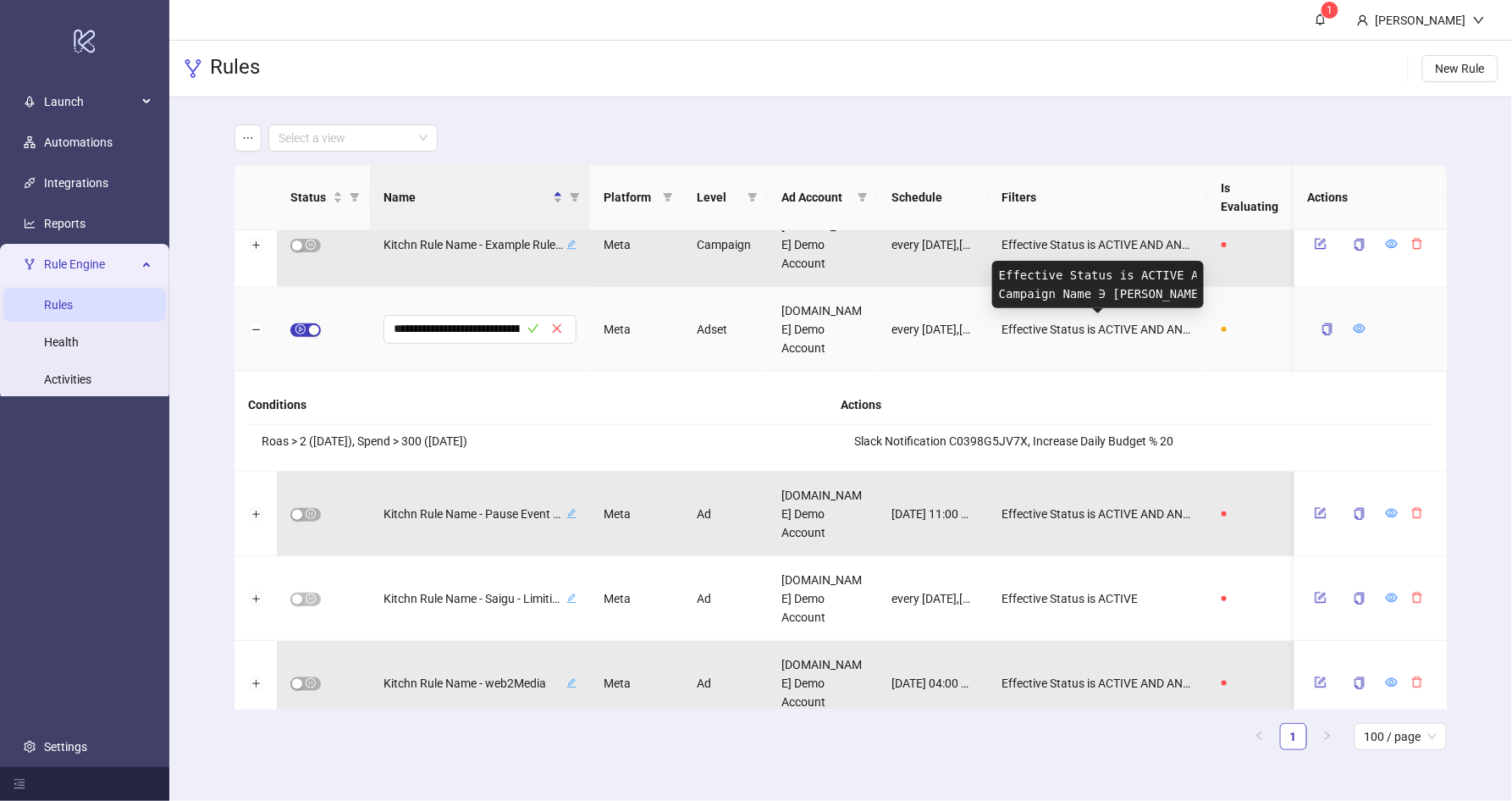
drag, startPoint x: 1130, startPoint y: 324, endPoint x: 1165, endPoint y: 329, distance: 35.4
click at [1166, 329] on span "Effective Status is ACTIVE AND AND Campaign Name ∋ blackfriday" at bounding box center [1097, 330] width 193 height 19
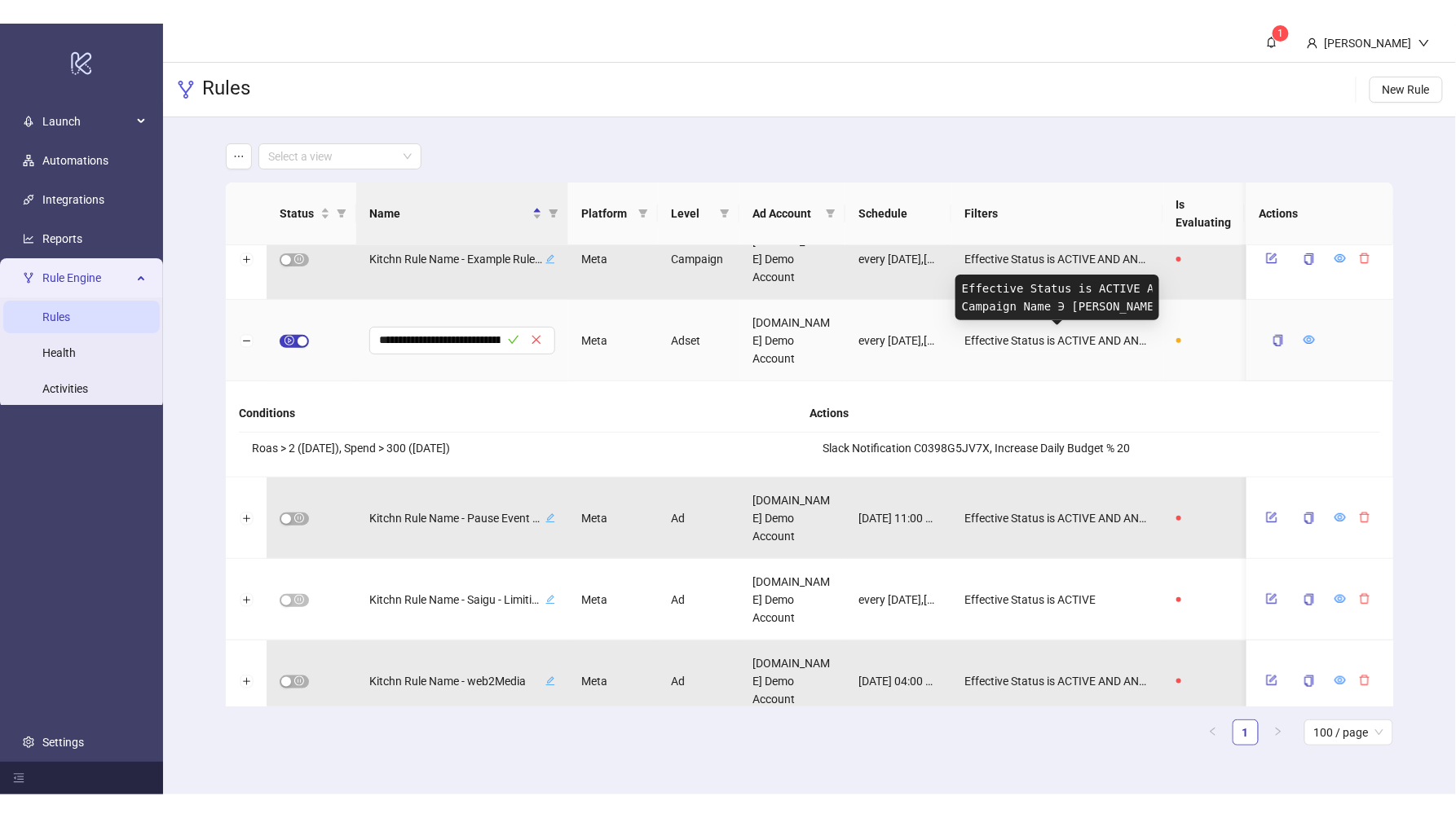
scroll to position [0, 22]
